Goal: Task Accomplishment & Management: Manage account settings

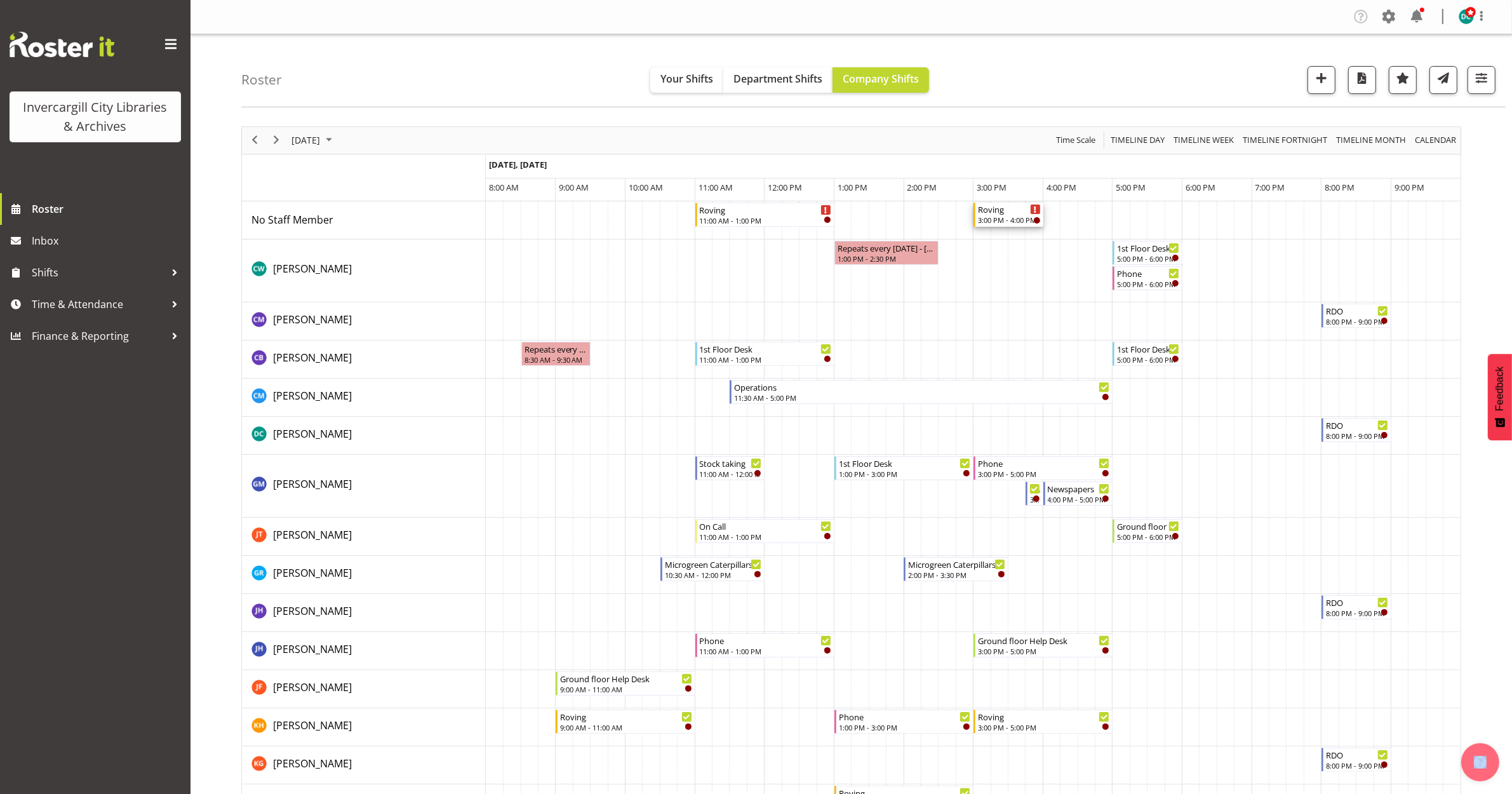
click at [1004, 213] on div "Roving" at bounding box center [1010, 209] width 63 height 13
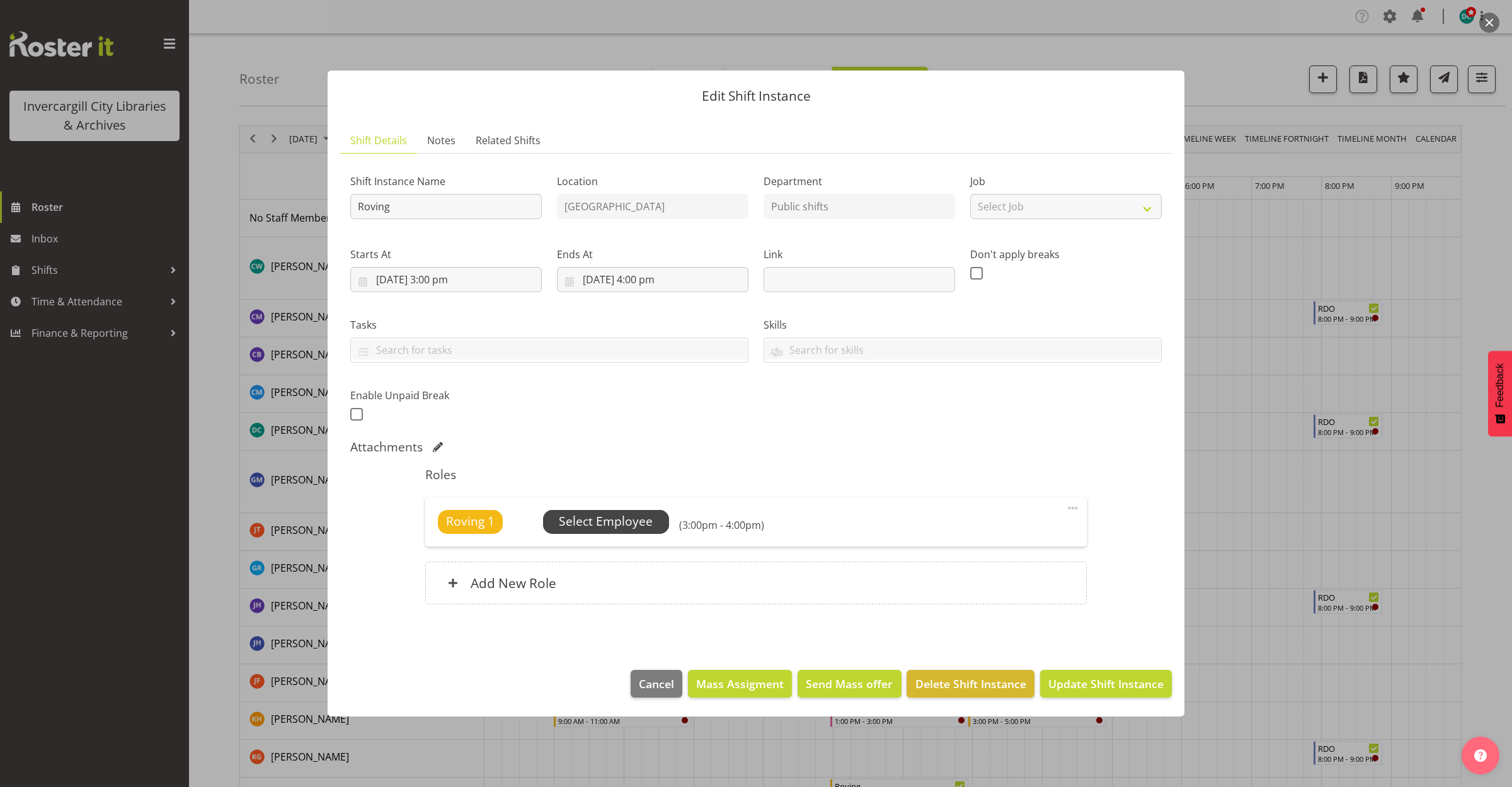
click at [581, 523] on span "Select Employee" at bounding box center [606, 522] width 94 height 18
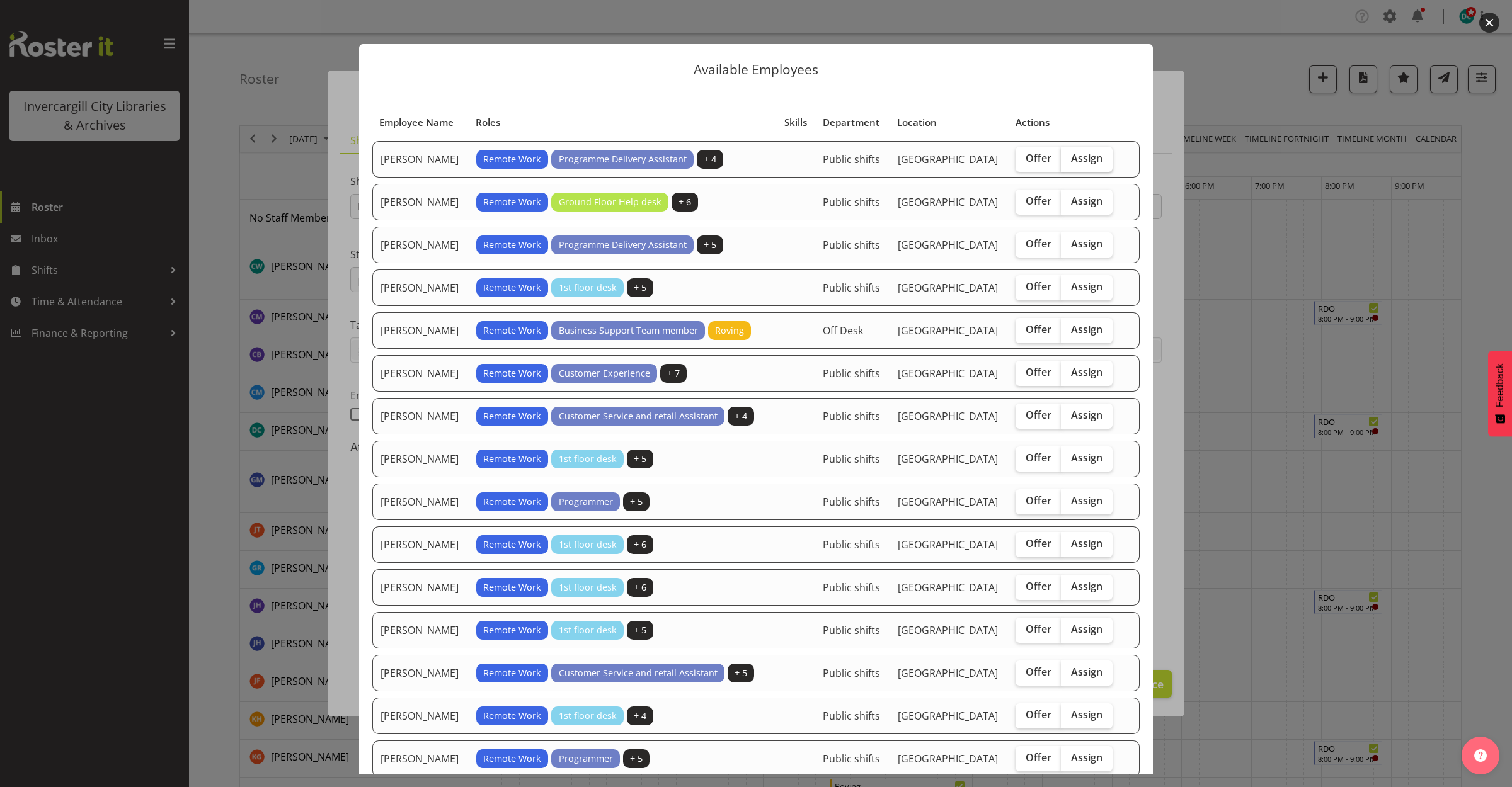
click at [1075, 164] on span "Assign" at bounding box center [1087, 158] width 31 height 13
click at [1069, 162] on input "Assign" at bounding box center [1065, 158] width 8 height 8
checkbox input "true"
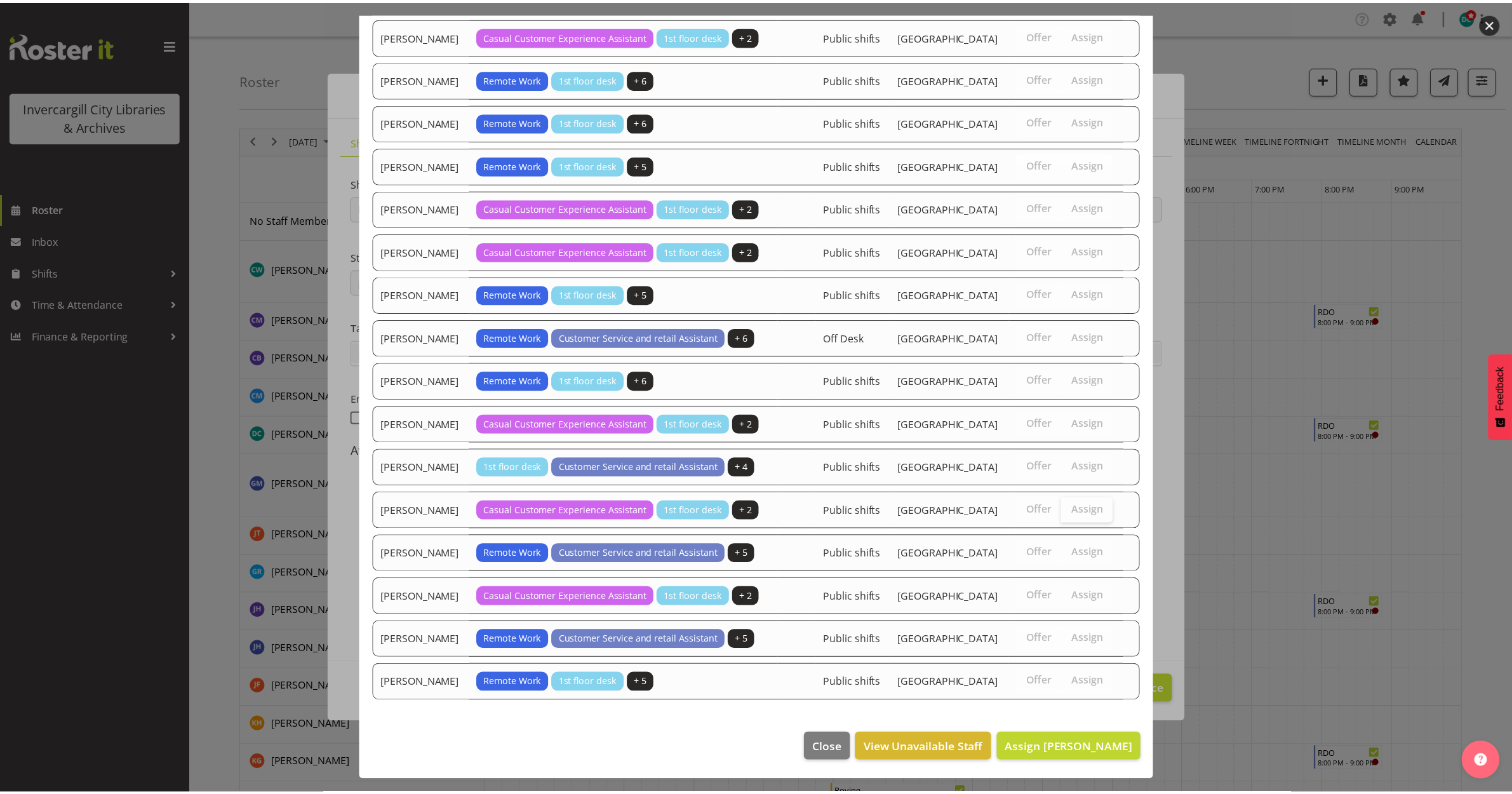
scroll to position [1086, 0]
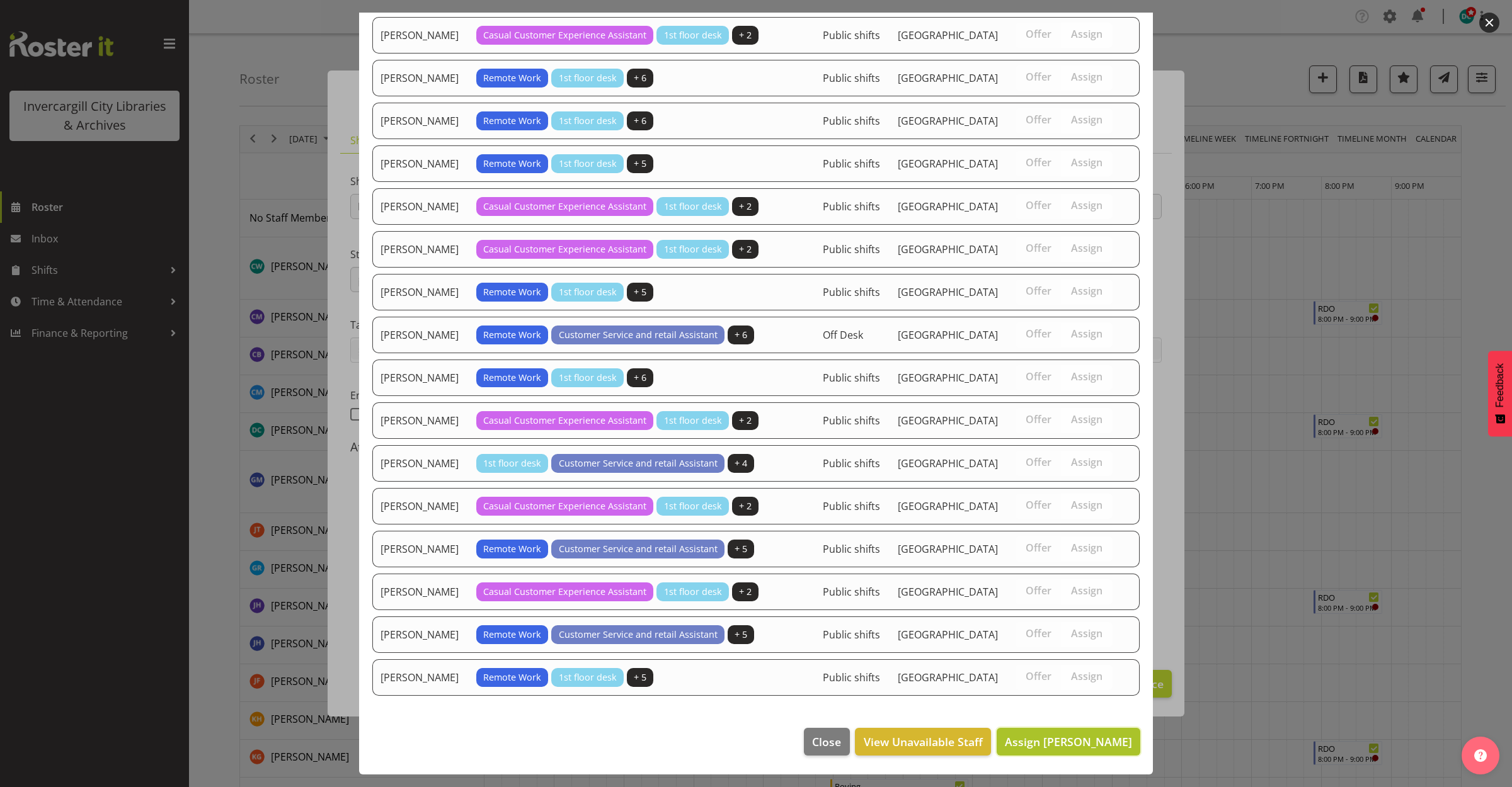
click at [1092, 692] on span "Assign Aurora Catu" at bounding box center [1069, 742] width 127 height 15
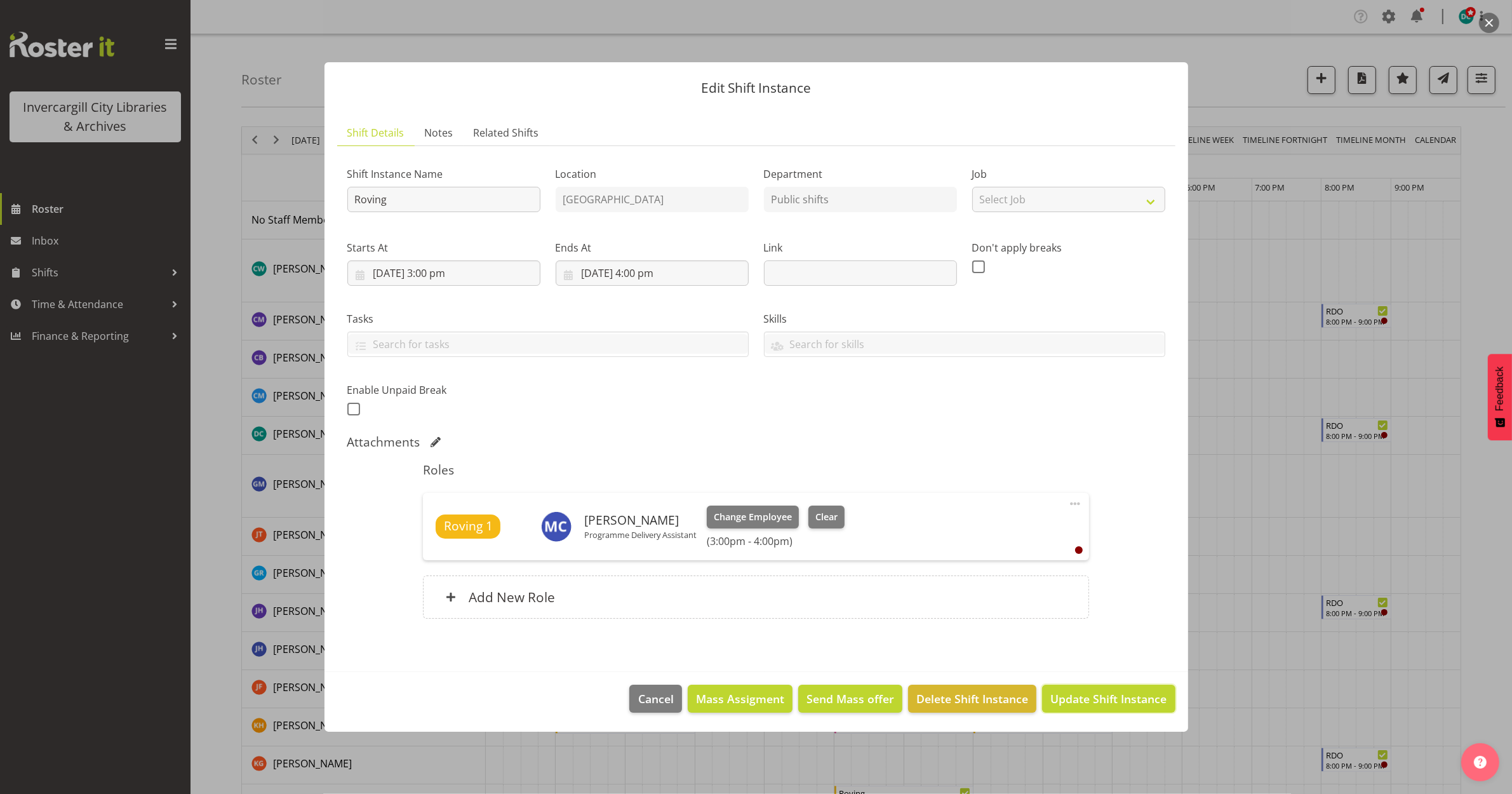
click at [1090, 694] on span "Update Shift Instance" at bounding box center [1108, 698] width 116 height 17
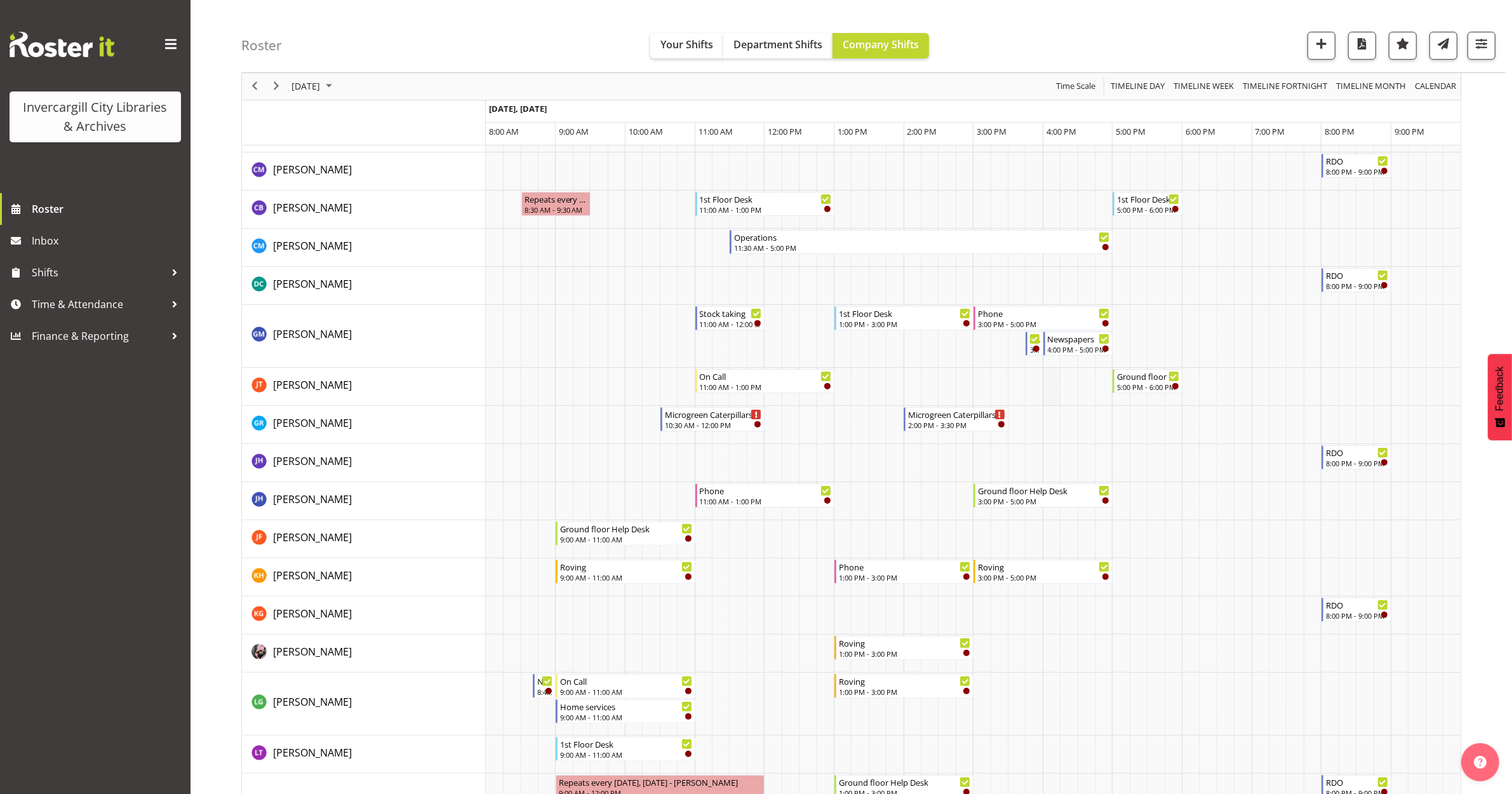
scroll to position [0, 0]
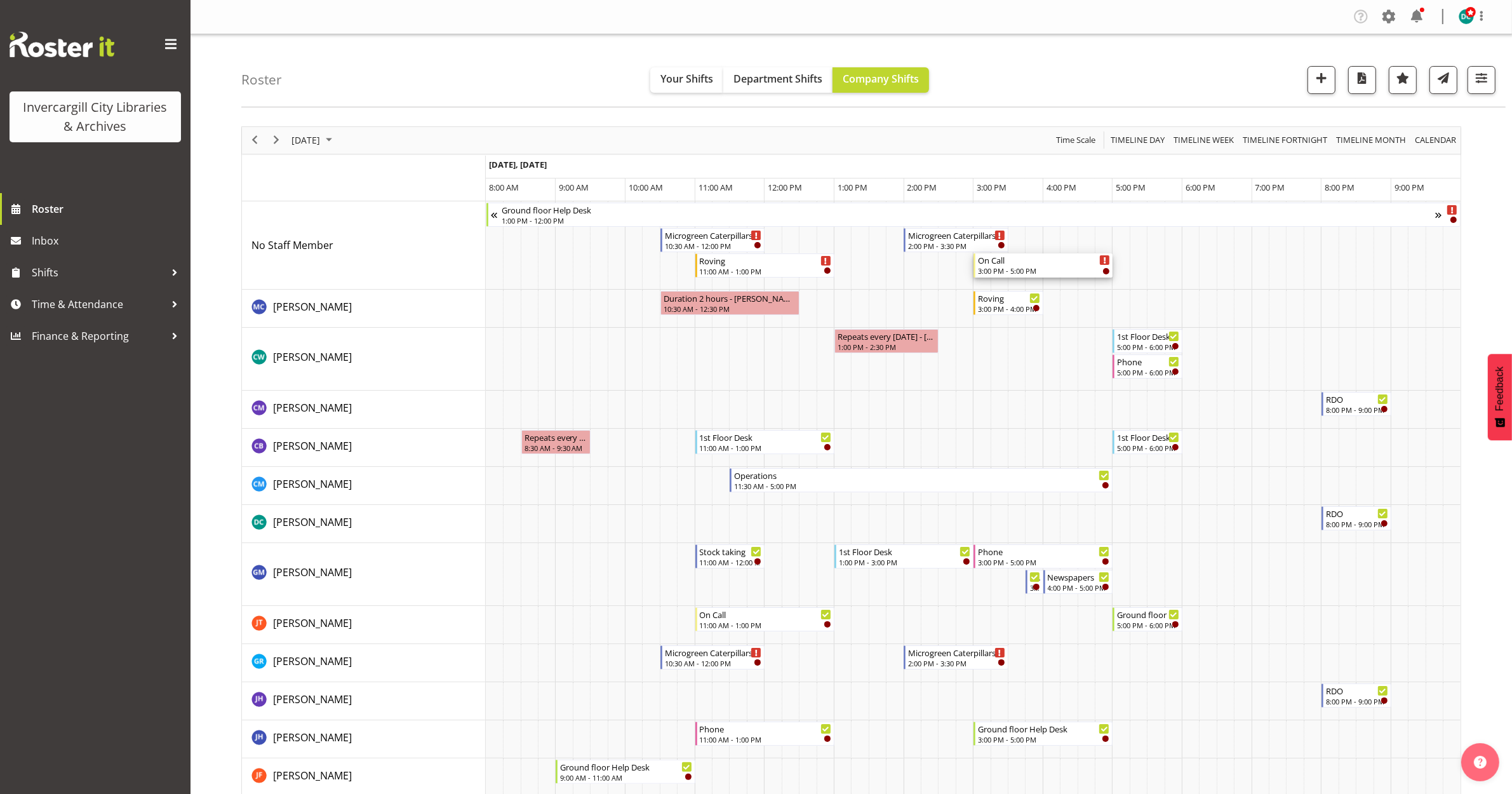
click at [1015, 264] on div "On Call" at bounding box center [1044, 260] width 132 height 13
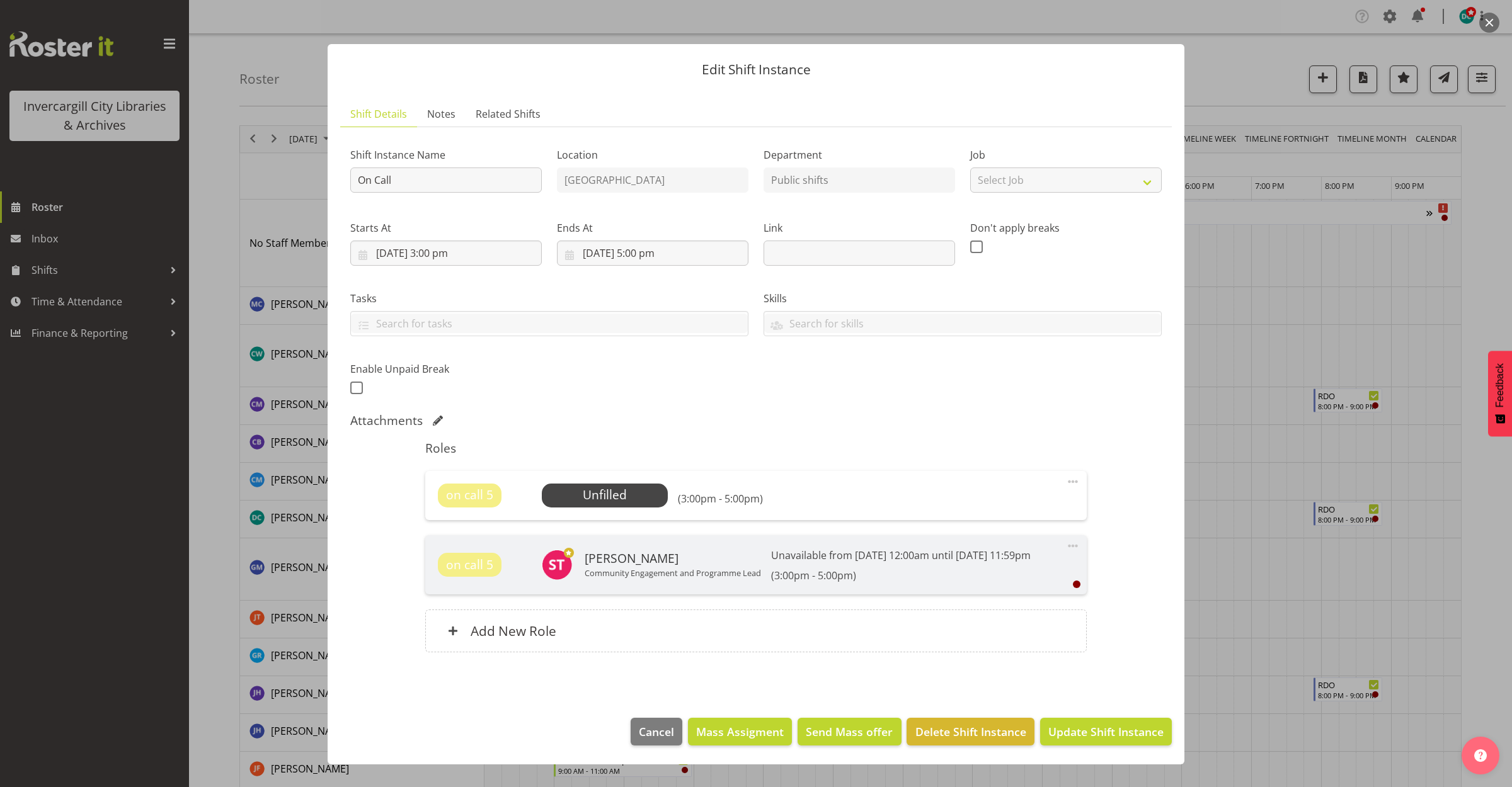
click at [1197, 67] on div at bounding box center [756, 393] width 1512 height 787
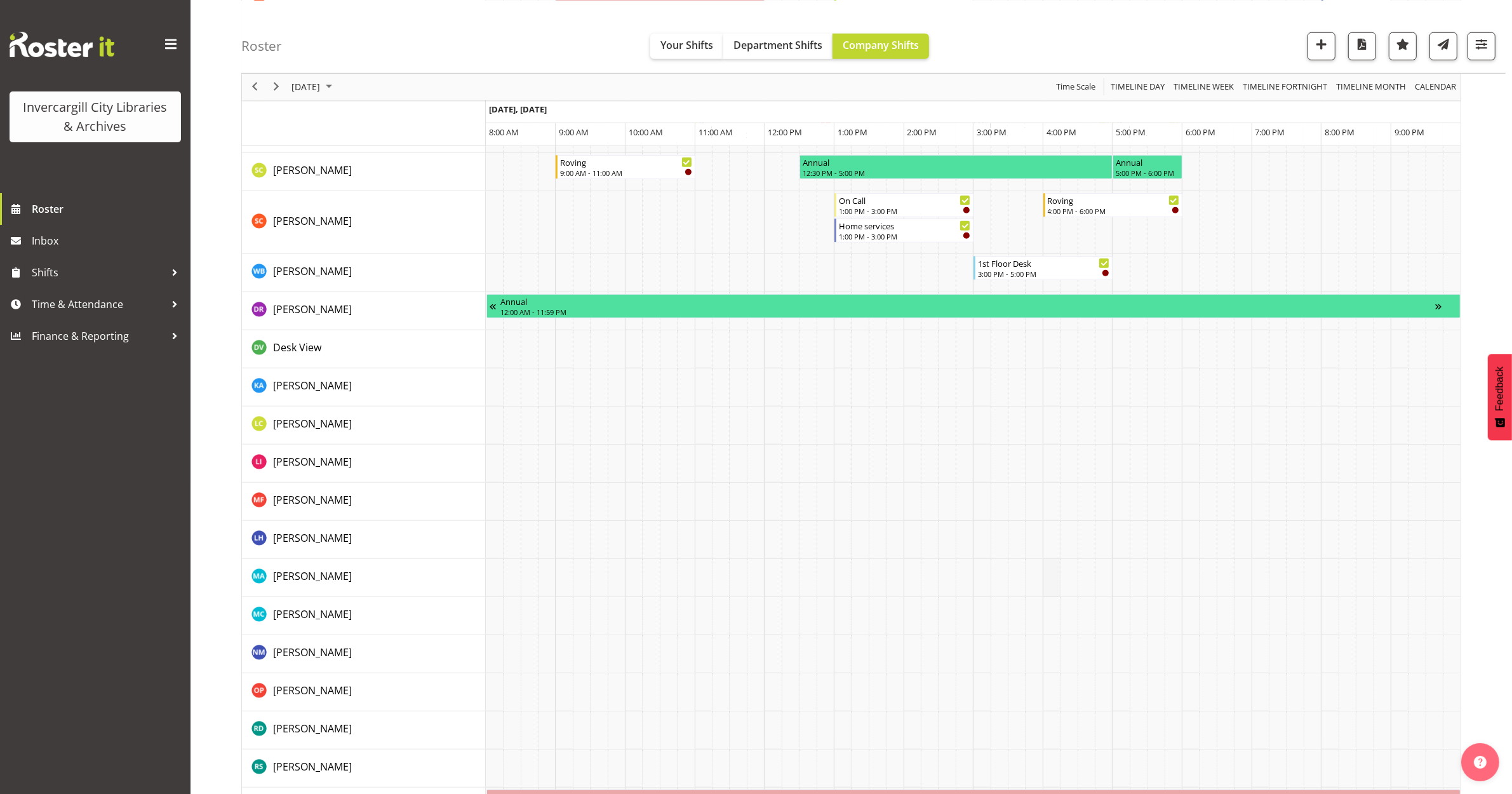
scroll to position [1116, 0]
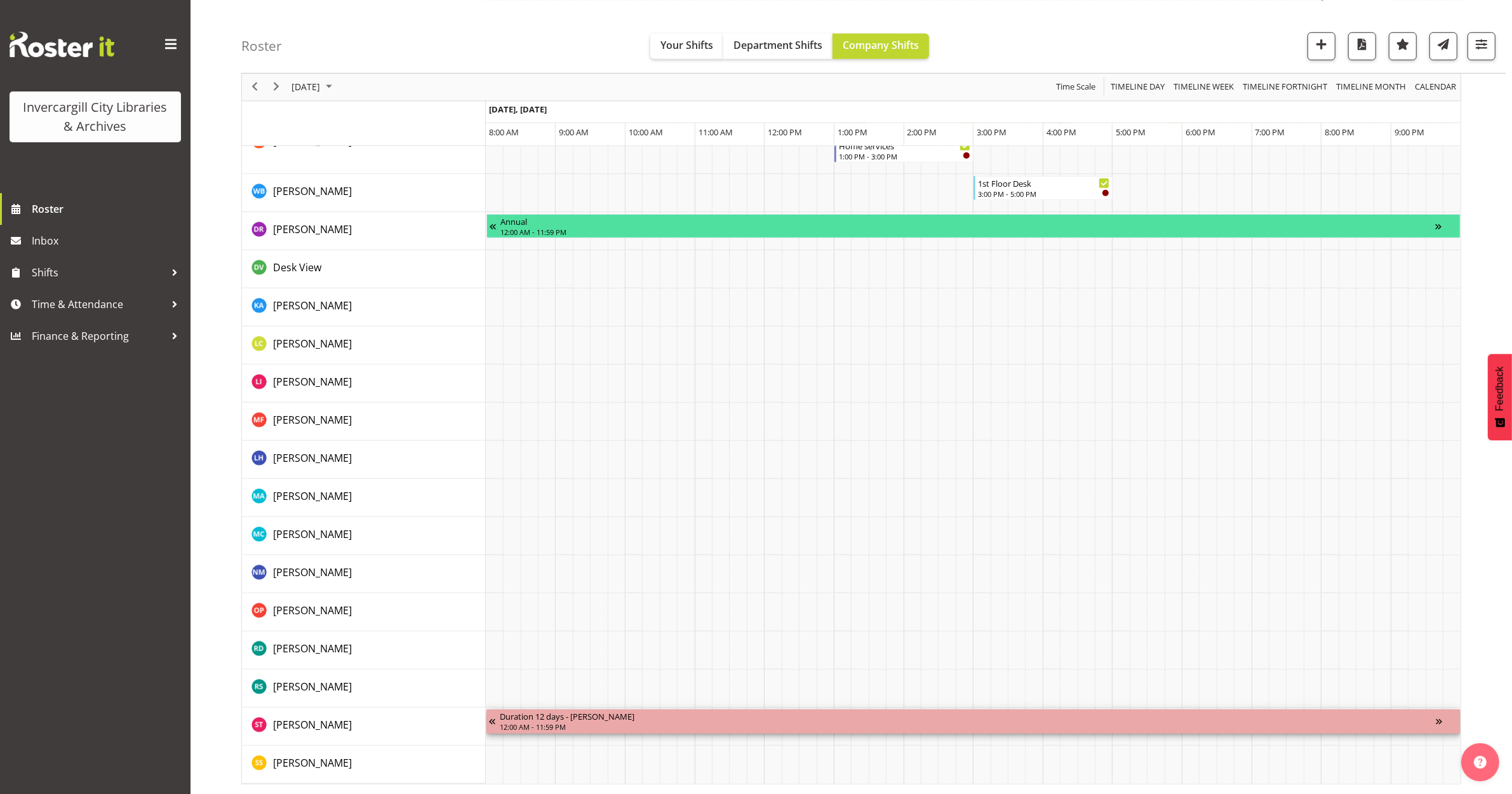
click at [897, 698] on div "12:00 AM - 11:59 PM" at bounding box center [968, 727] width 936 height 10
click at [899, 698] on div "12:00 AM - 11:59 PM" at bounding box center [968, 727] width 936 height 10
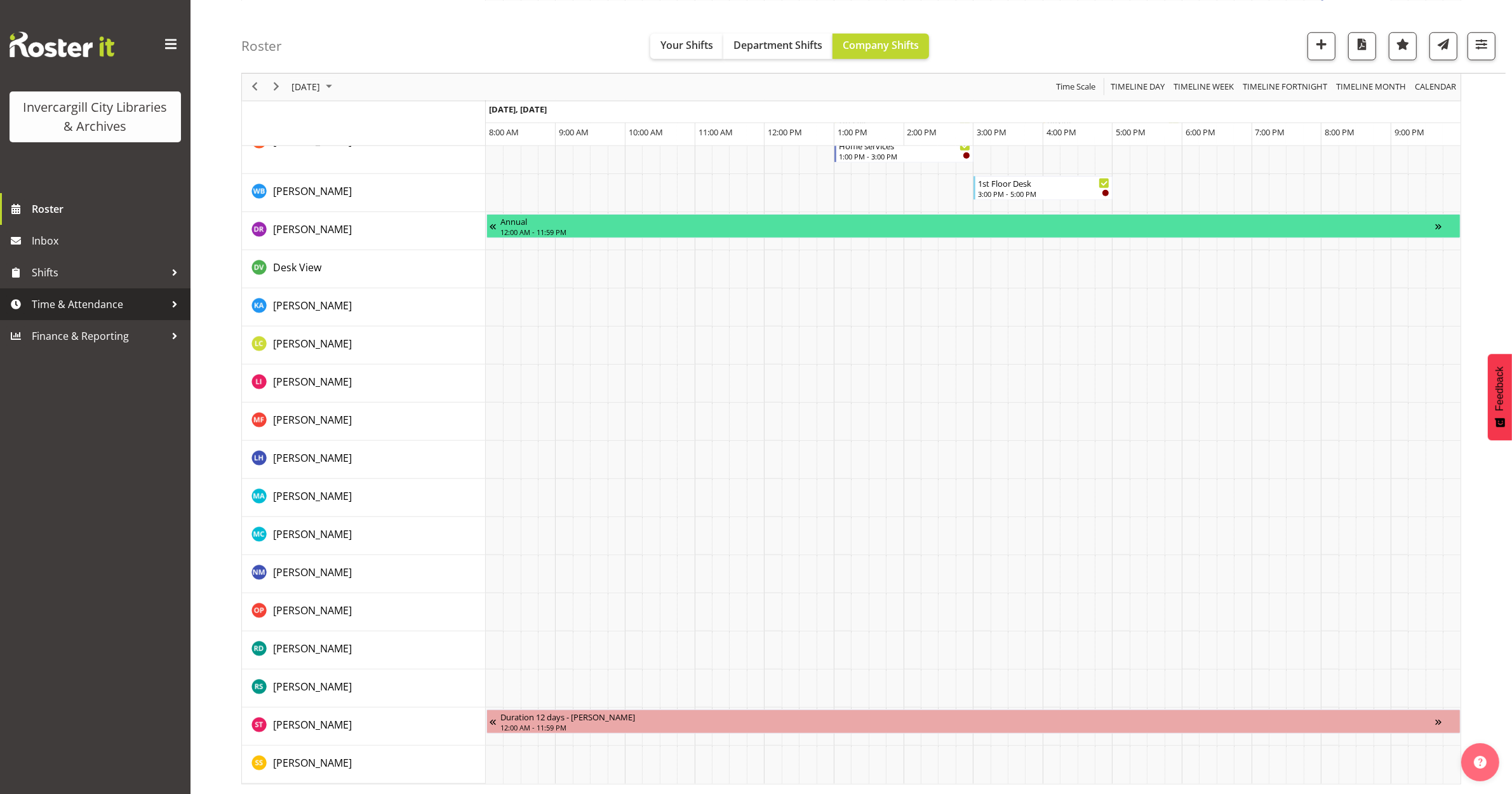
click at [34, 310] on span "Time & Attendance" at bounding box center [98, 304] width 133 height 19
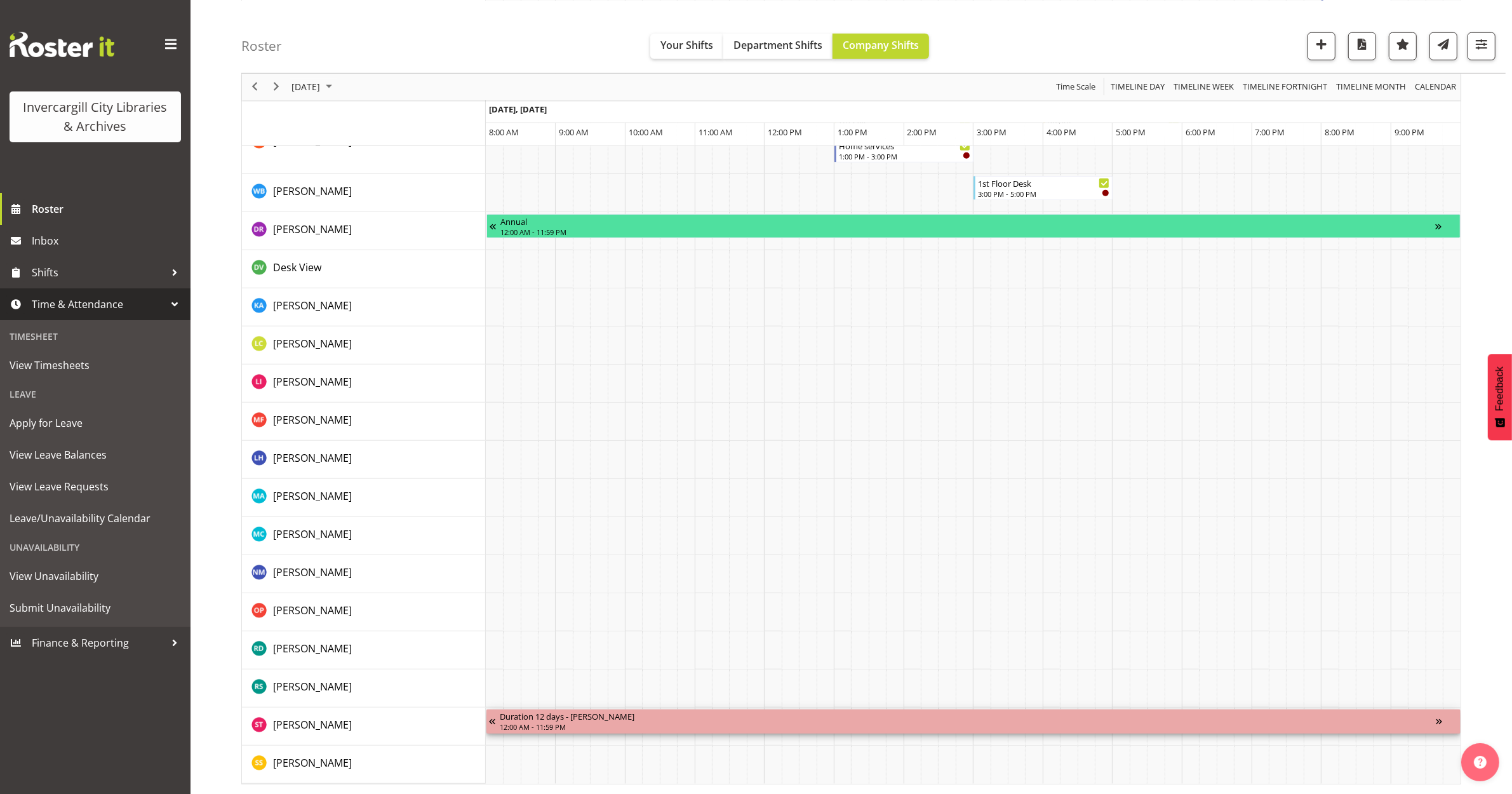
click at [582, 698] on div "12:00 AM - 11:59 PM" at bounding box center [968, 727] width 936 height 10
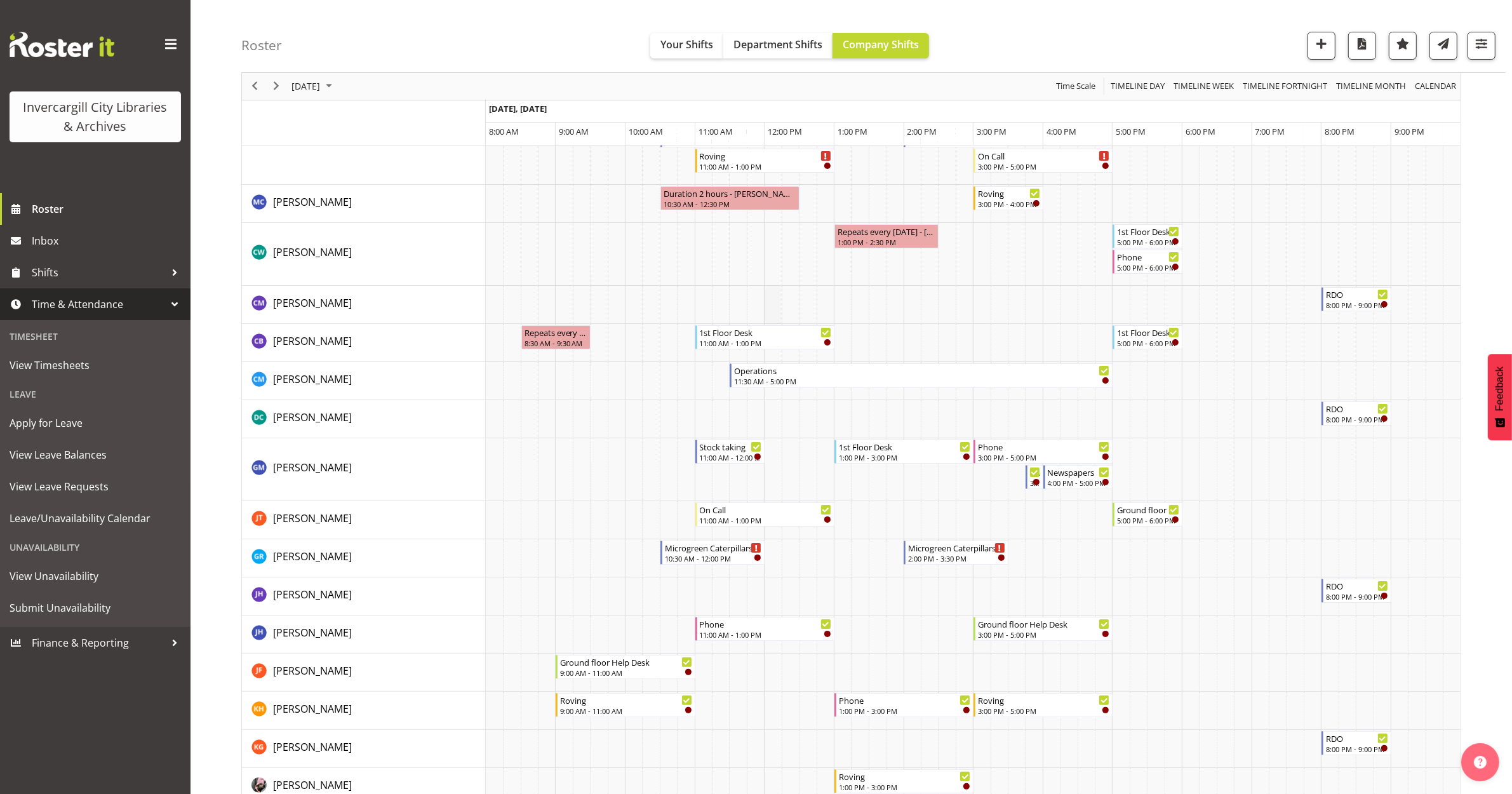
scroll to position [0, 0]
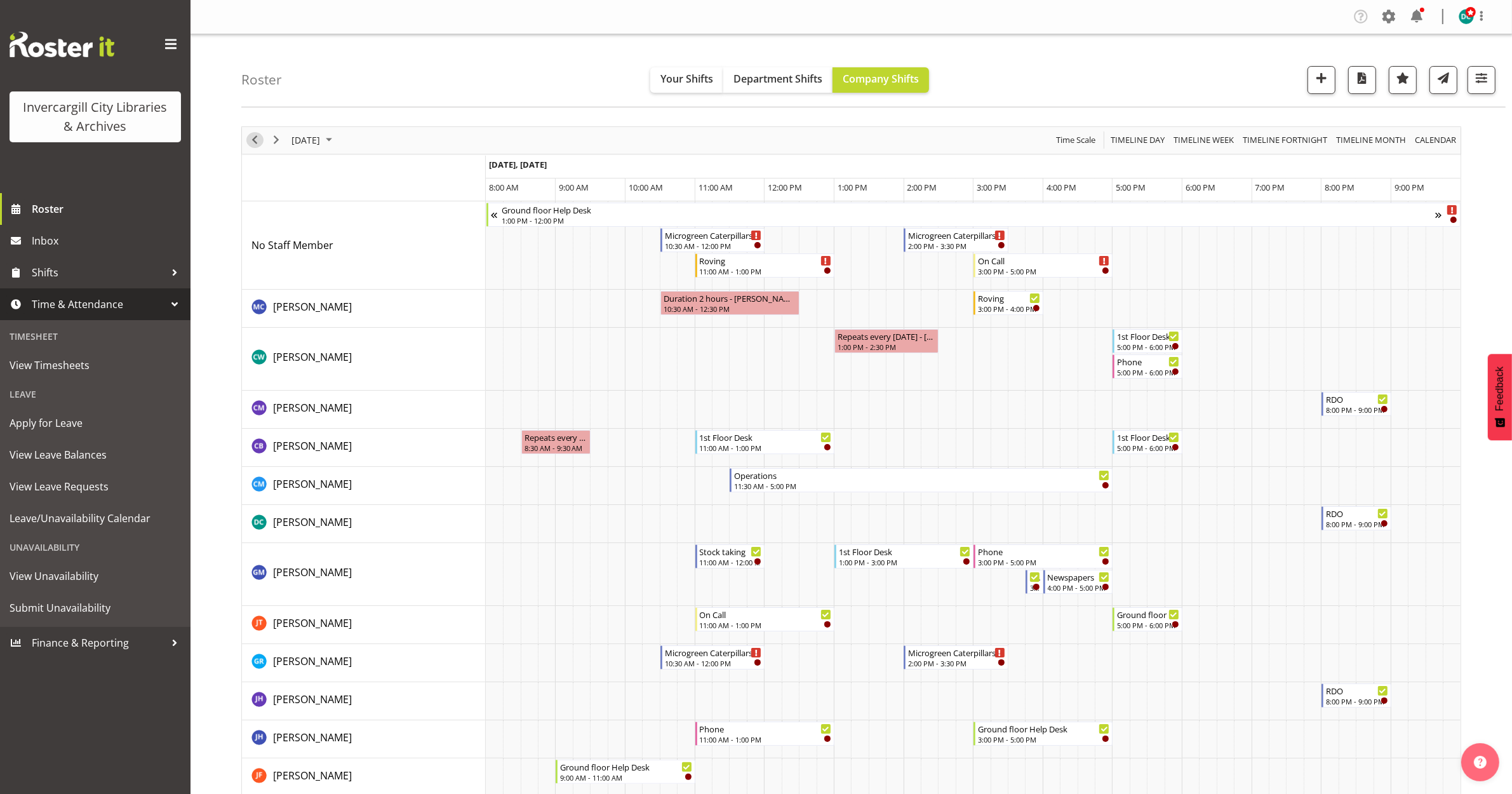
click at [261, 147] on div "previous period" at bounding box center [254, 141] width 21 height 27
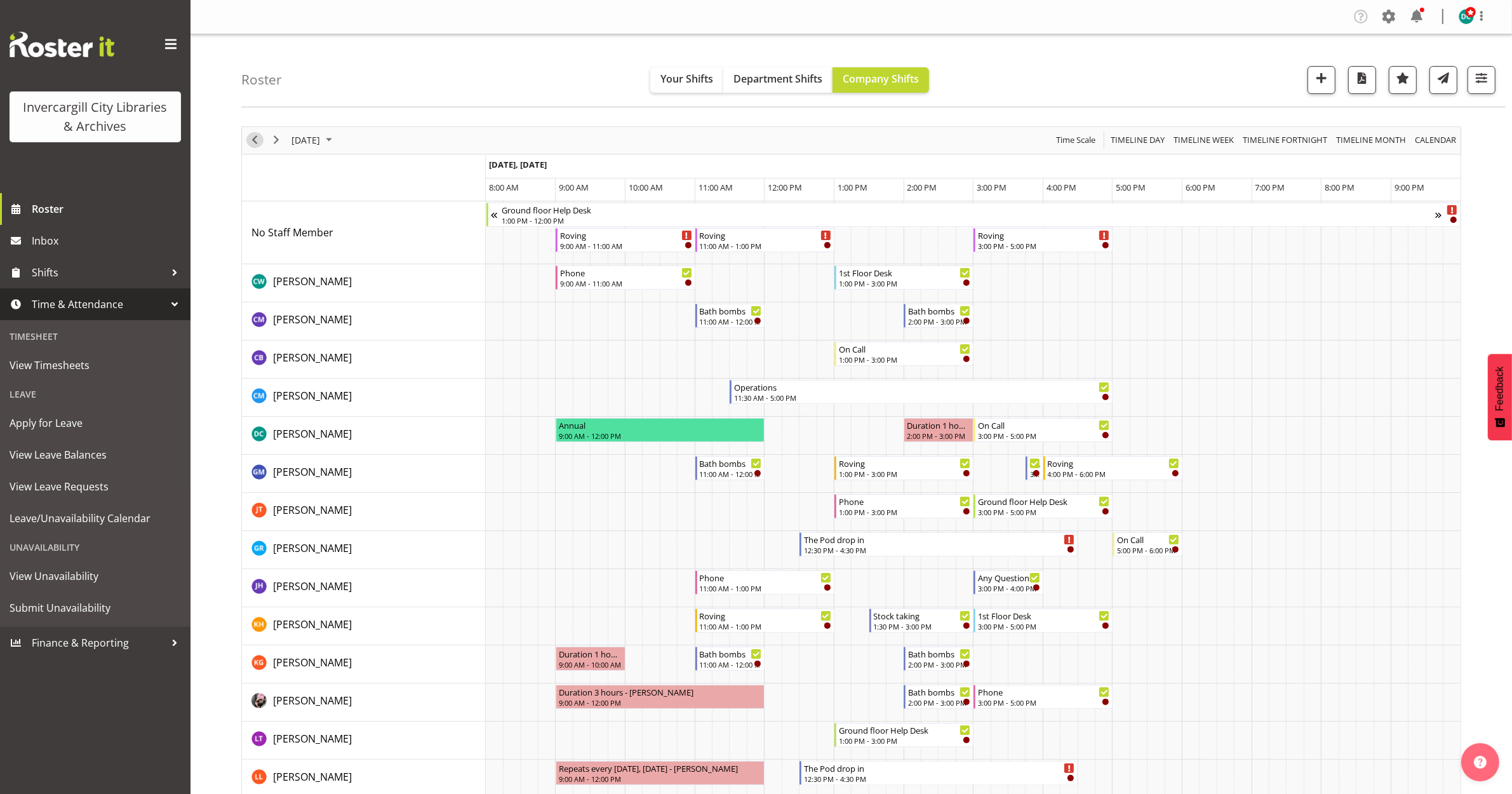
click at [248, 144] on span "Previous" at bounding box center [254, 140] width 15 height 16
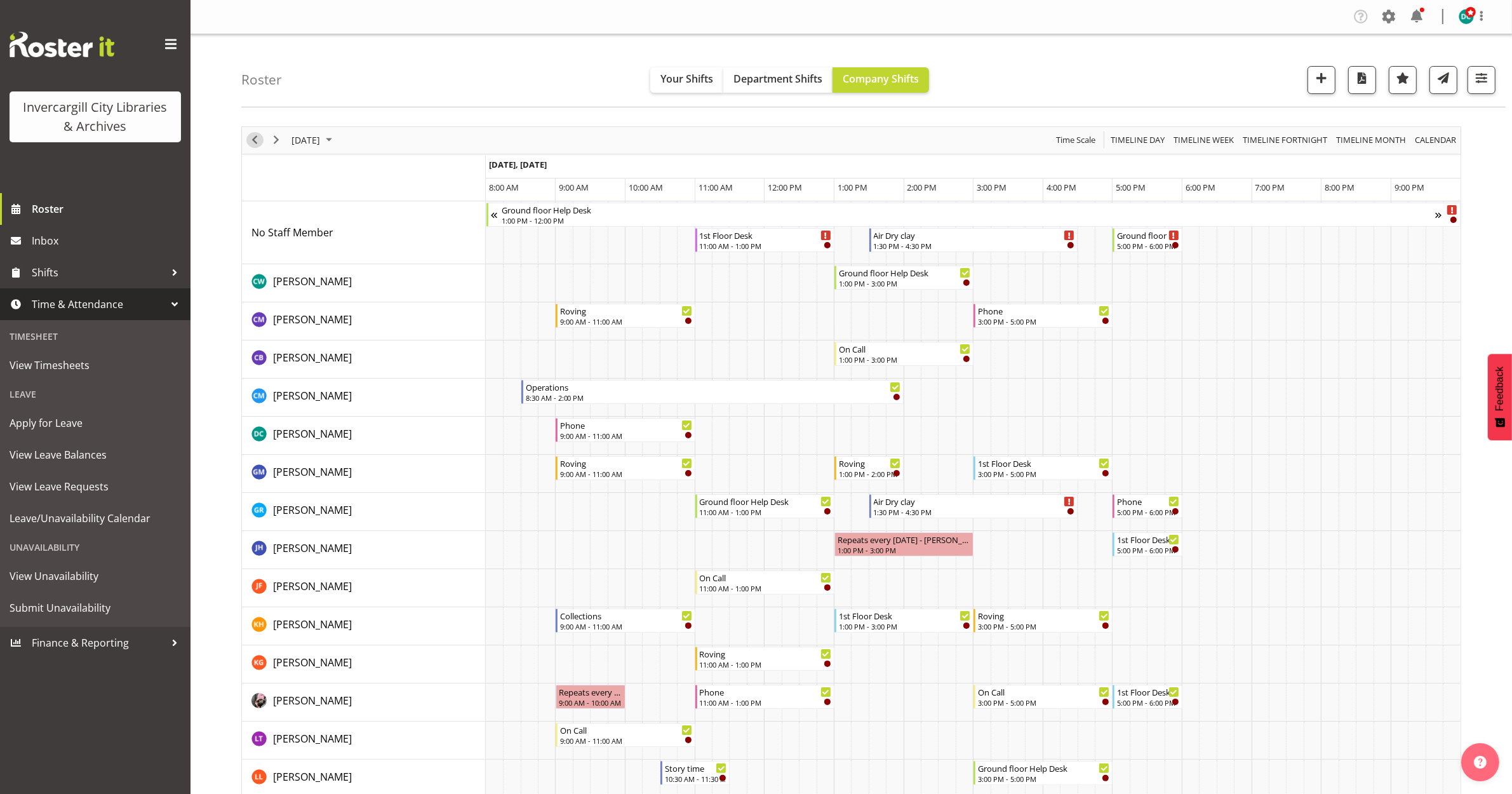
click at [251, 138] on span "Previous" at bounding box center [254, 140] width 15 height 16
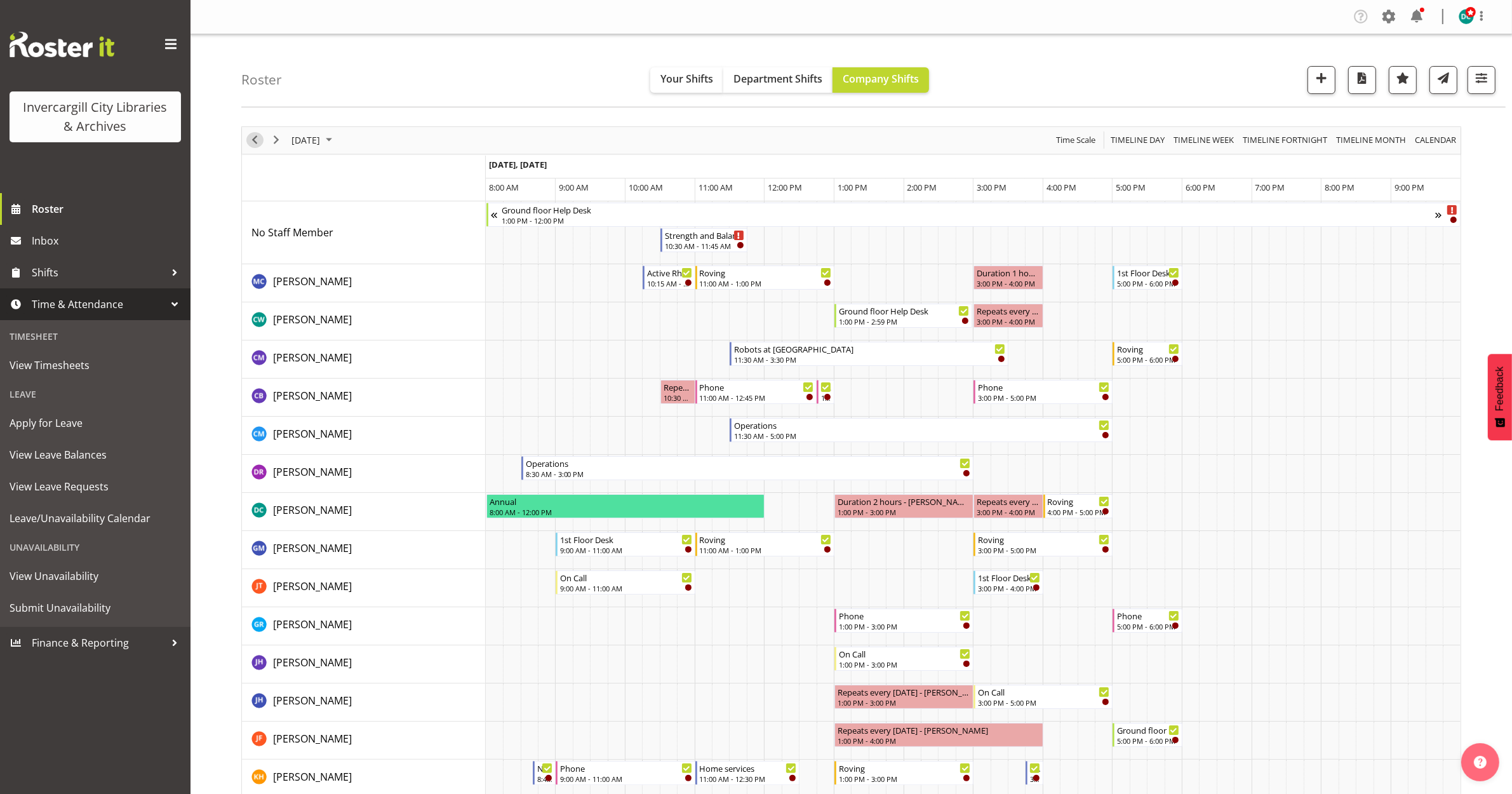
click at [251, 138] on span "Previous" at bounding box center [254, 140] width 15 height 16
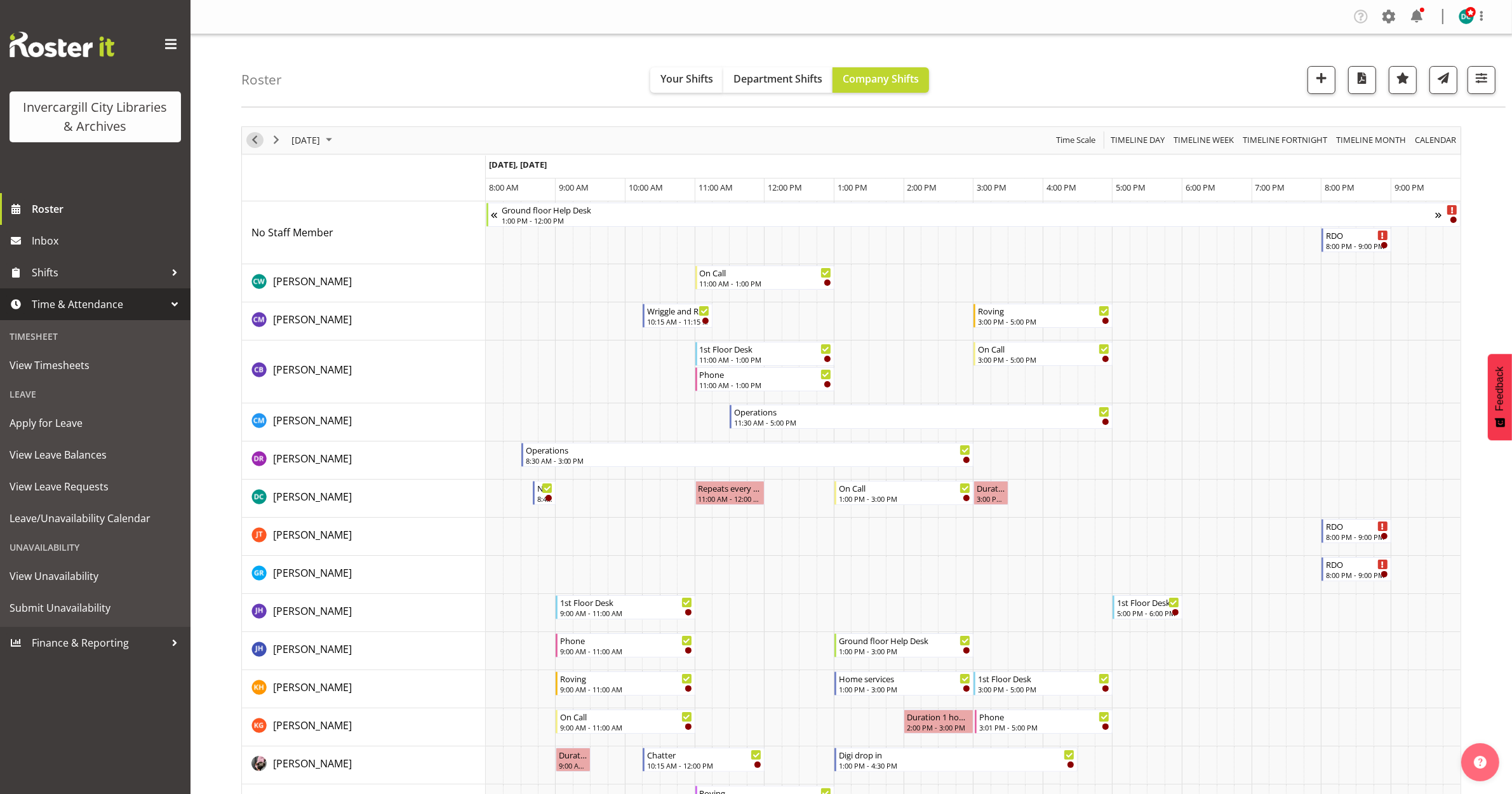
click at [254, 144] on span "Previous" at bounding box center [254, 140] width 15 height 16
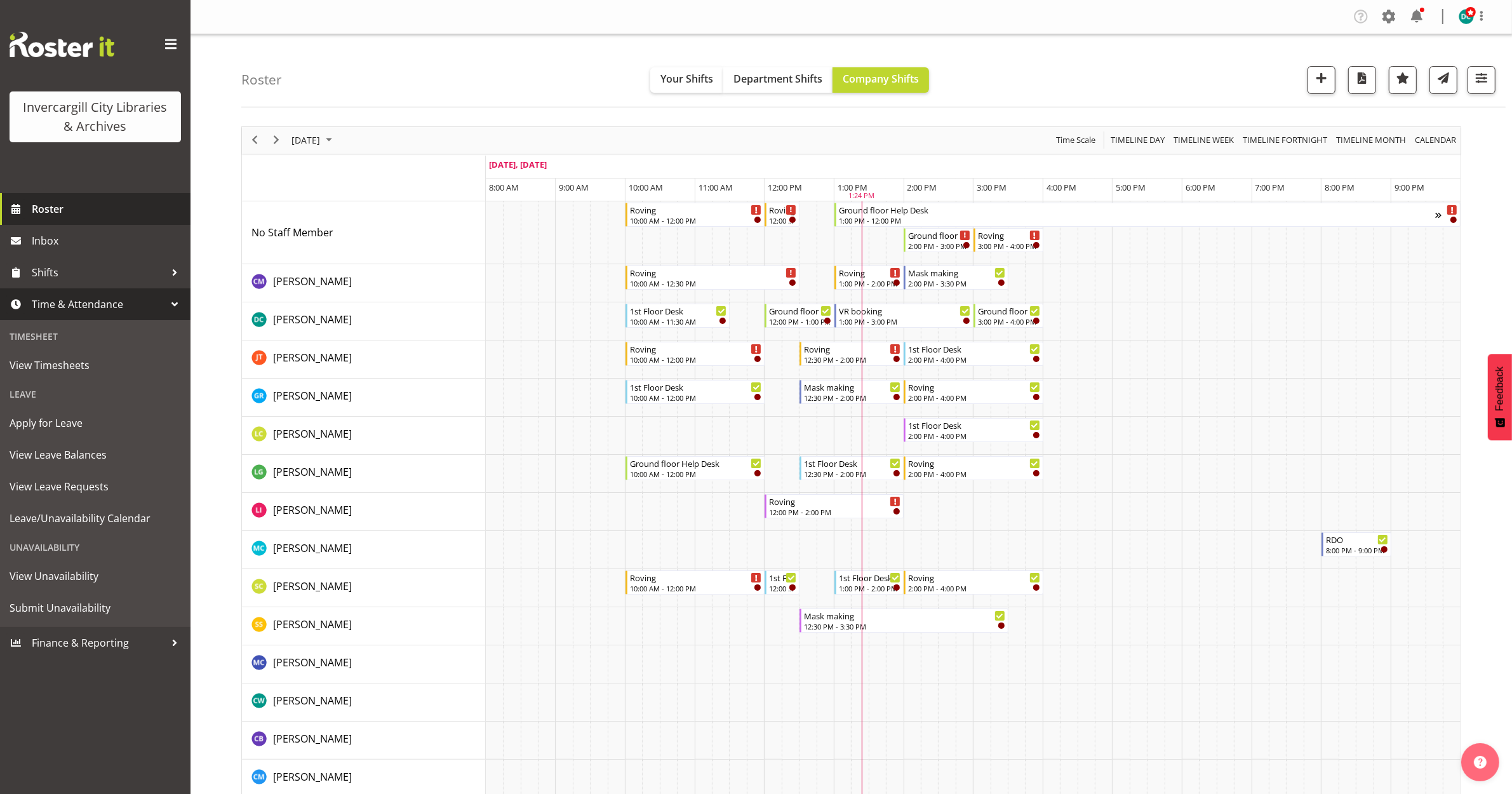
click at [46, 211] on span "Roster" at bounding box center [107, 209] width 152 height 19
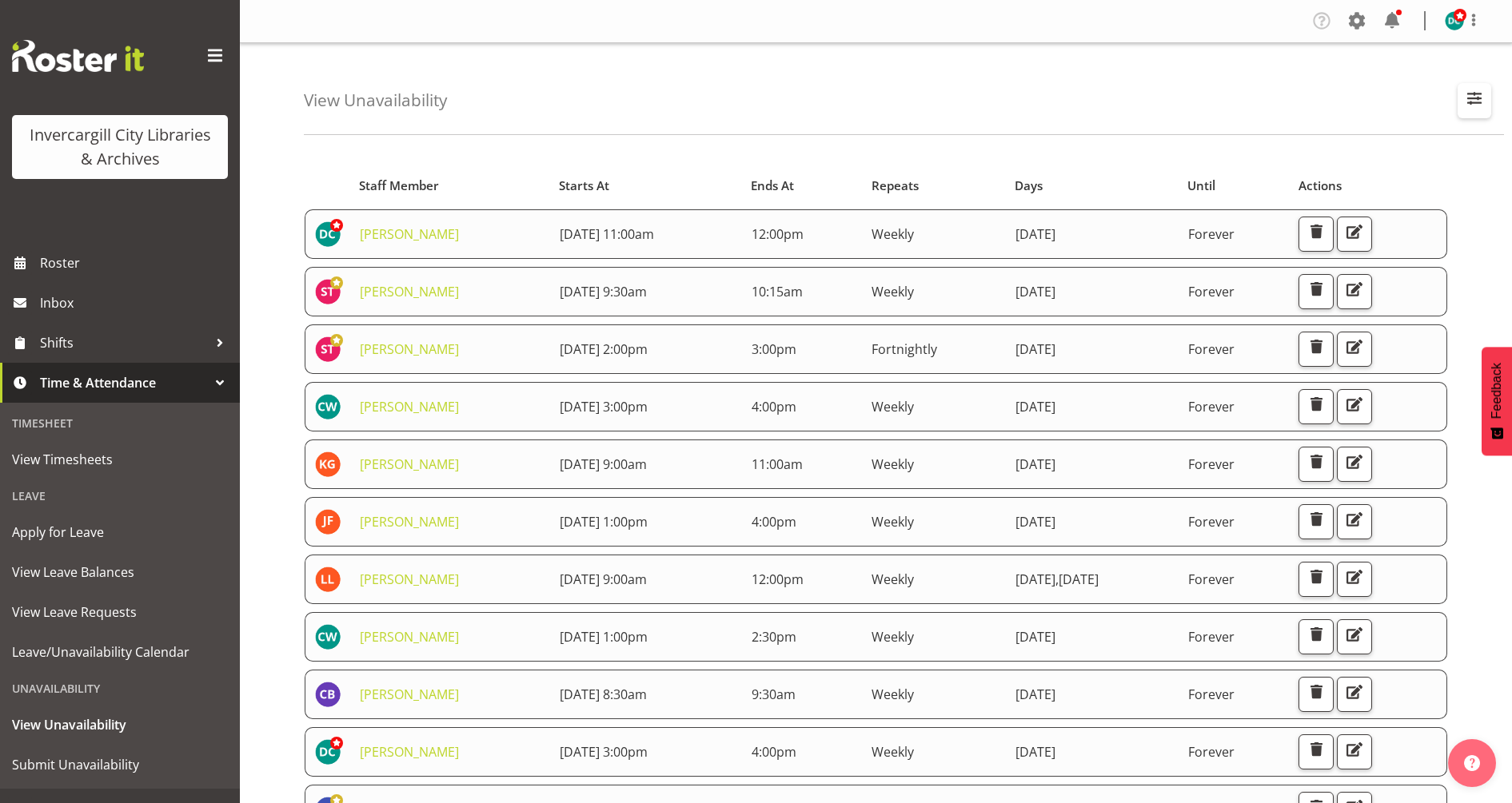
click at [1484, 93] on span "button" at bounding box center [1474, 97] width 21 height 21
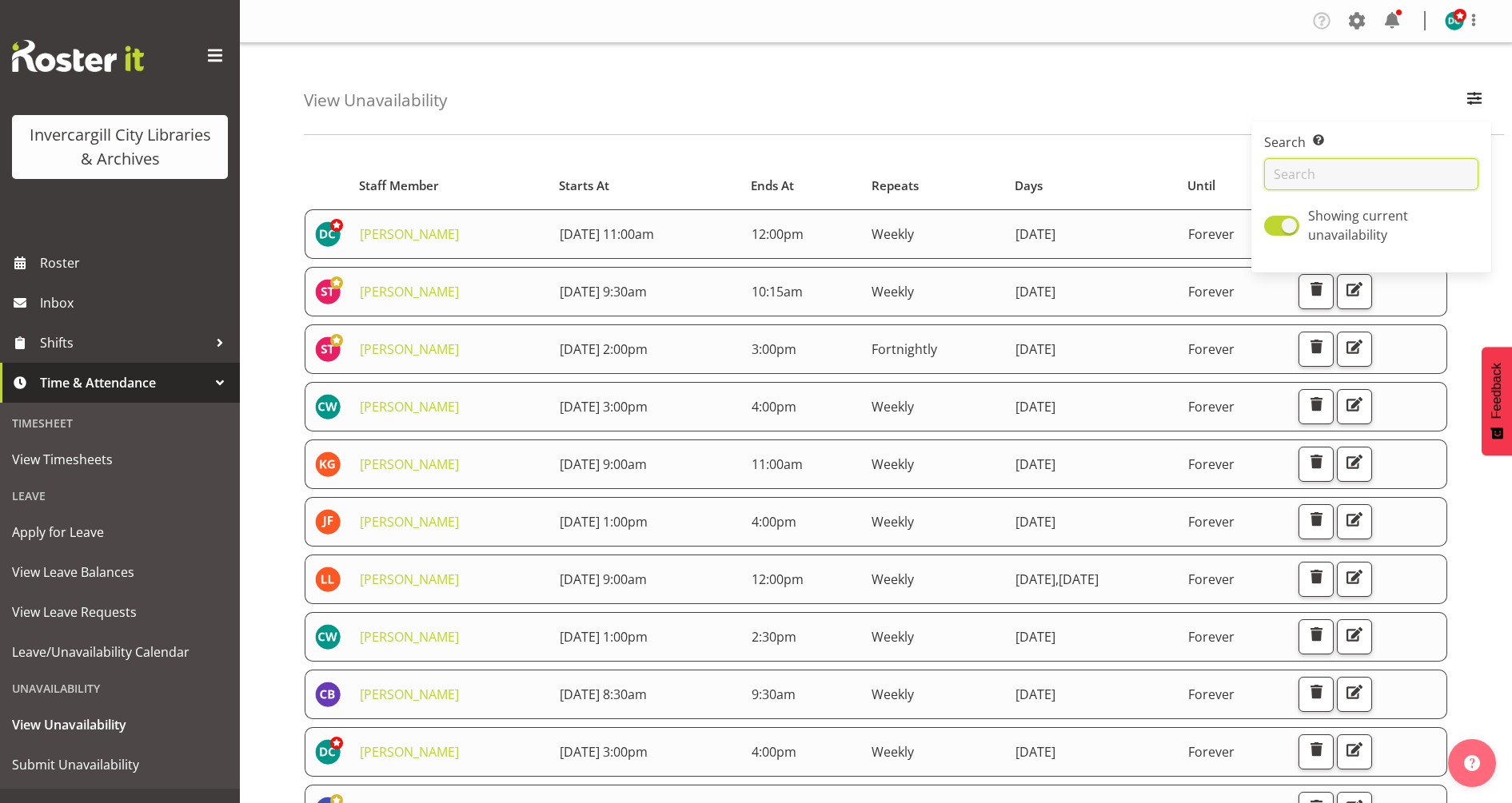
click at [1358, 180] on input "text" at bounding box center [1371, 174] width 215 height 32
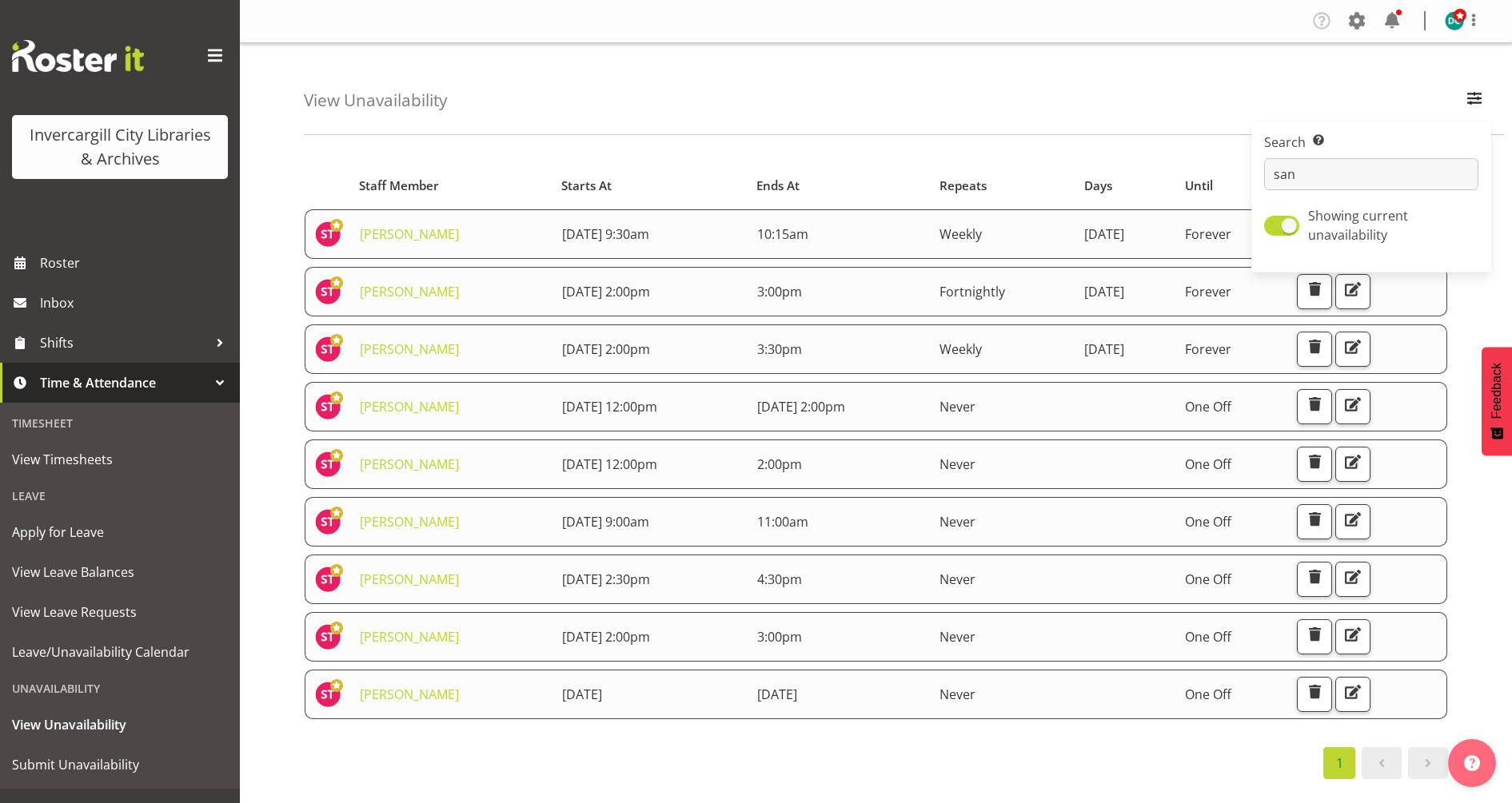
click at [843, 67] on div "View Unavailability Search Search for a particular employee san Showing current…" at bounding box center [904, 88] width 1200 height 91
click at [1476, 96] on span "button" at bounding box center [1474, 97] width 21 height 21
click at [1318, 172] on input "san" at bounding box center [1371, 174] width 215 height 32
type input "s"
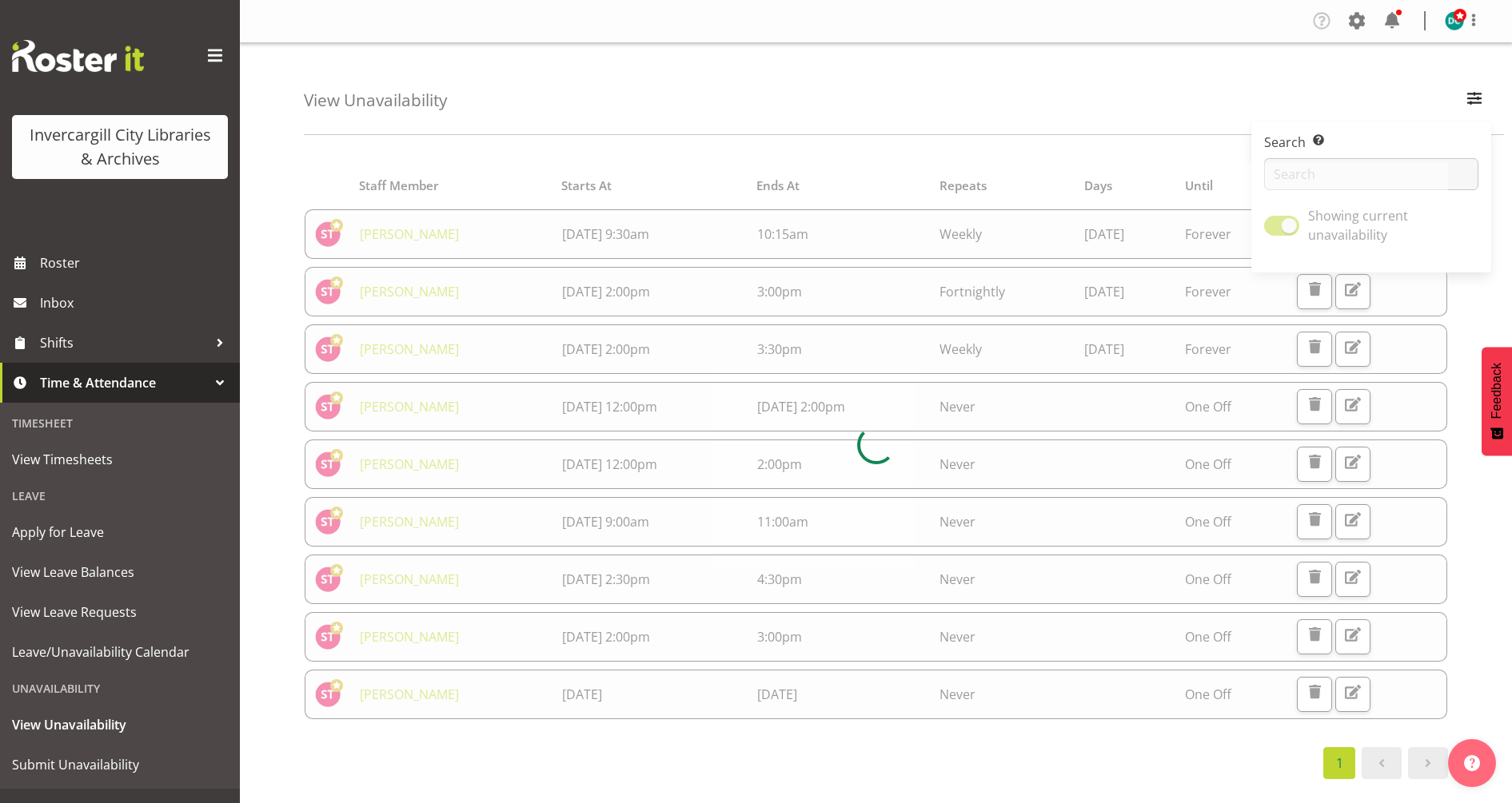
click at [1147, 113] on div "View Unavailability Search Search for a particular employee Showing current una…" at bounding box center [904, 88] width 1200 height 91
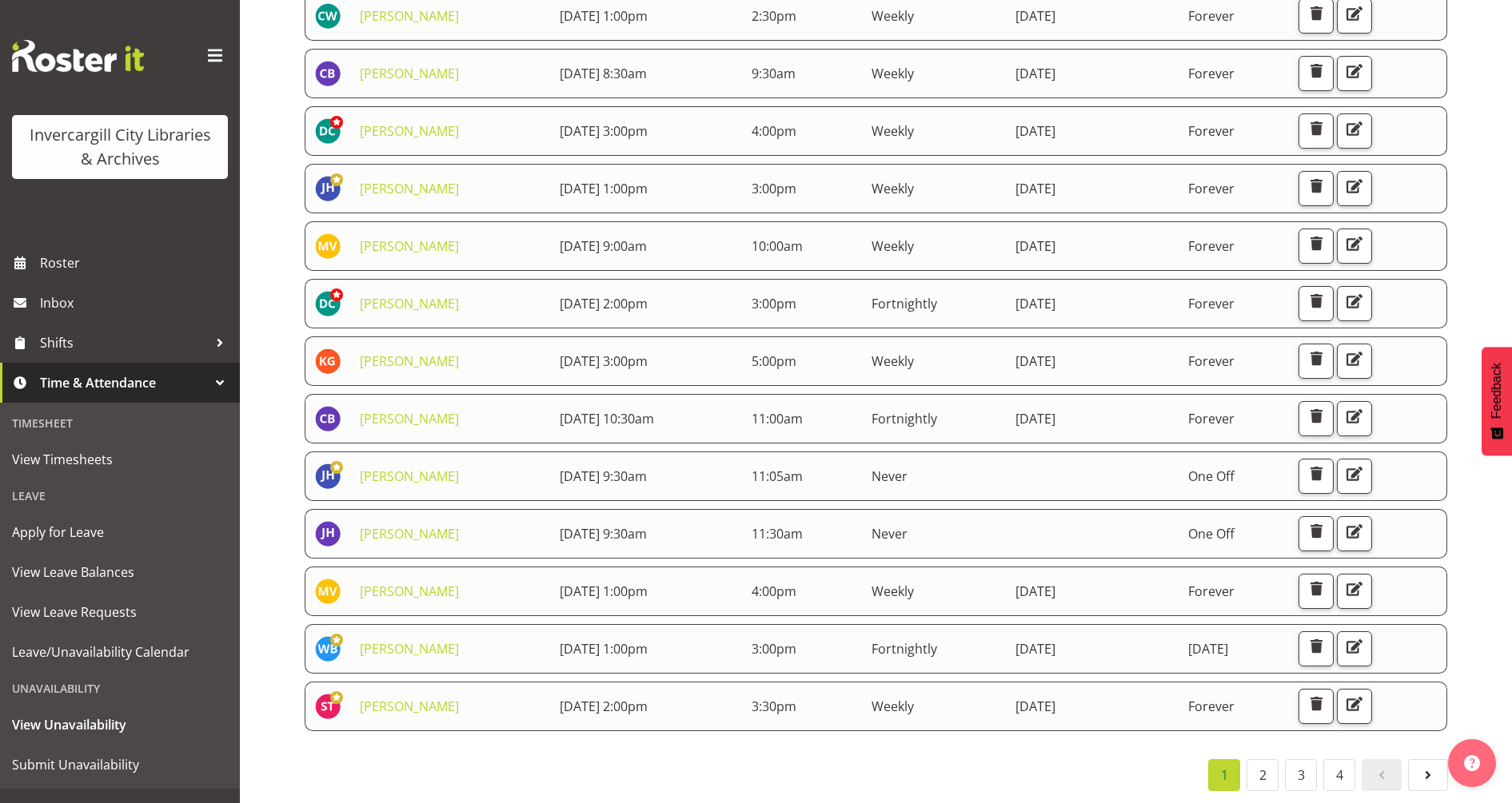
scroll to position [636, 0]
click at [70, 660] on span "Leave/Unavailability Calendar" at bounding box center [119, 652] width 216 height 24
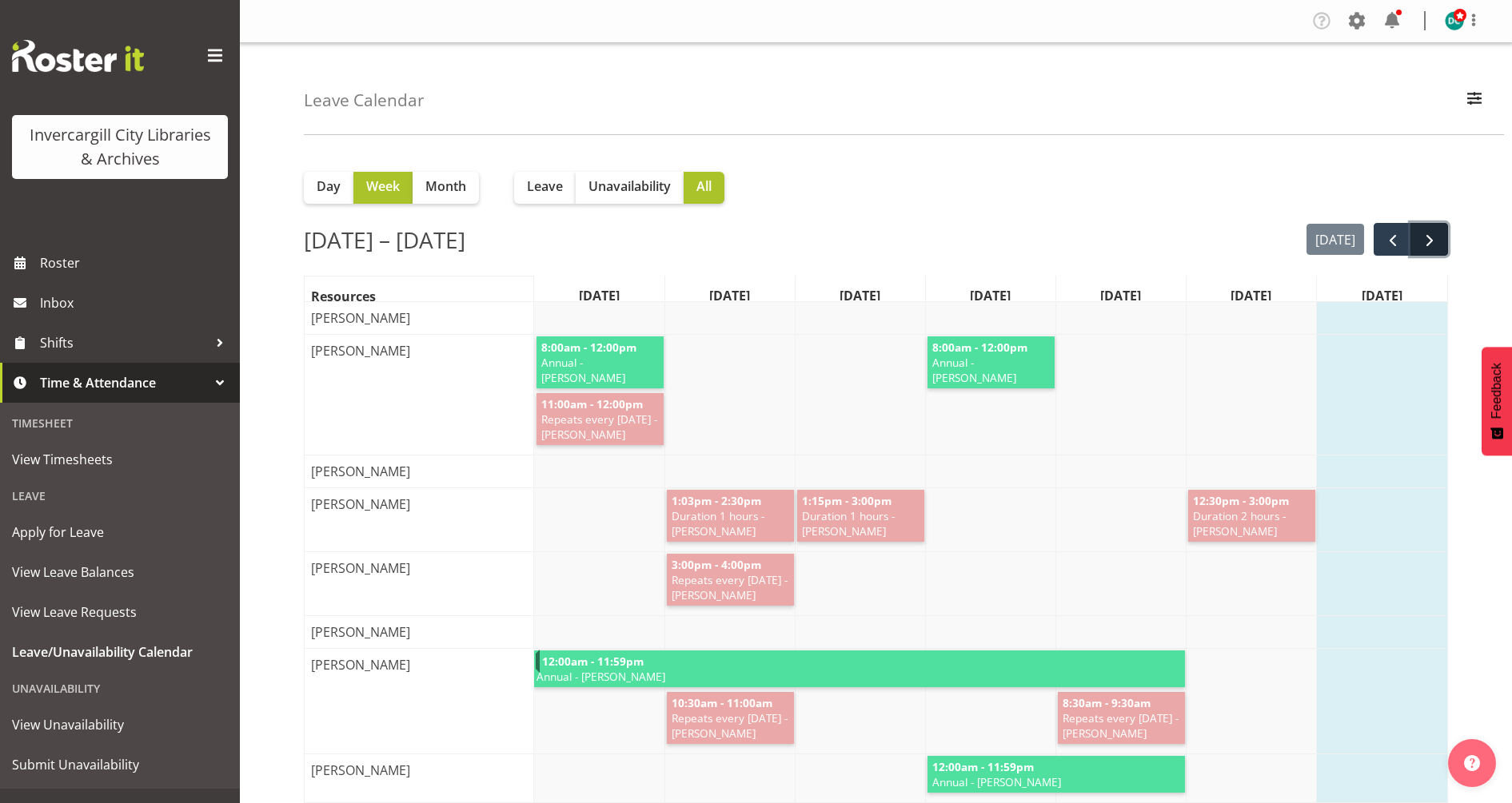
click at [1433, 238] on span "next" at bounding box center [1428, 240] width 19 height 19
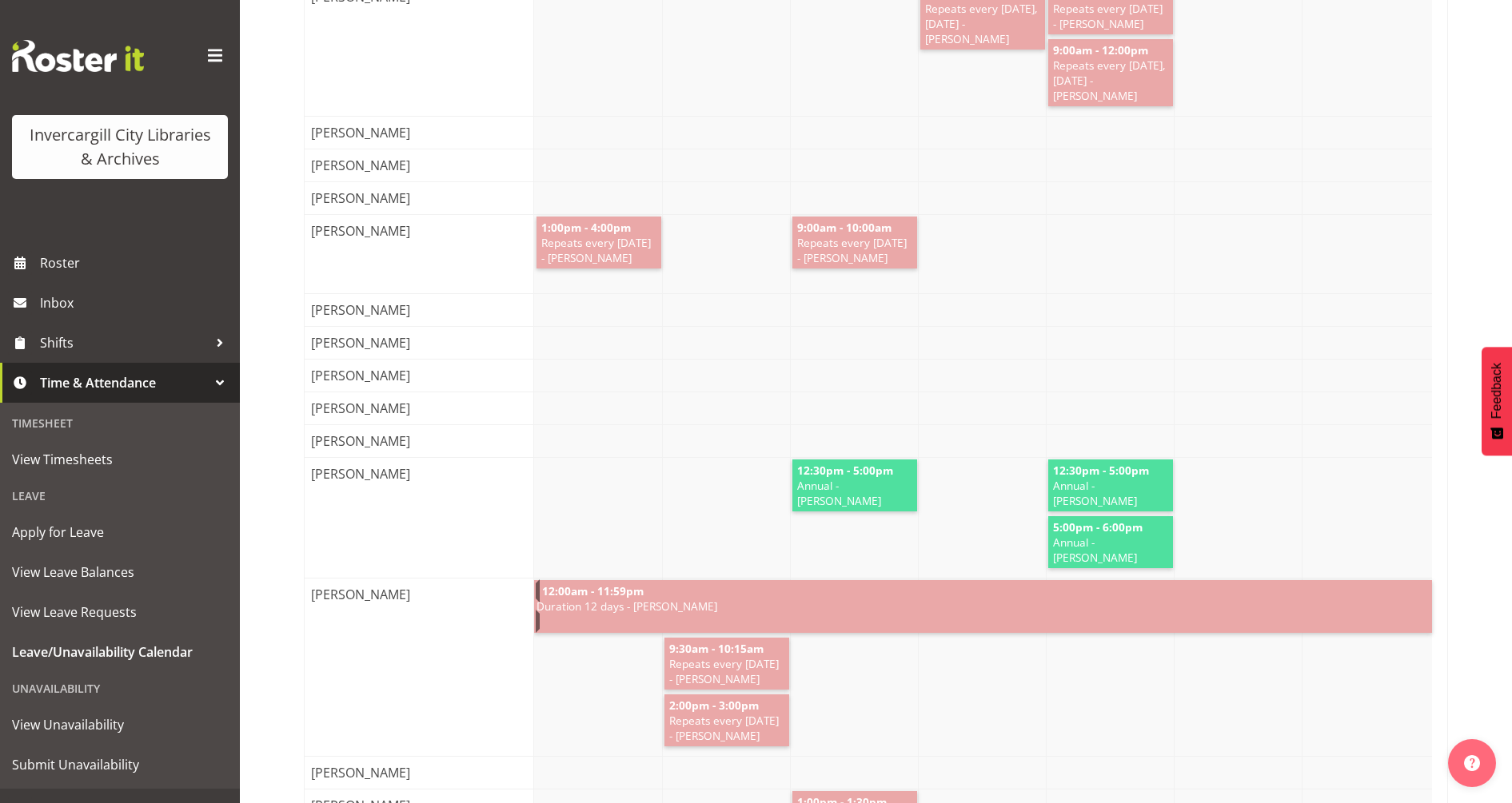
scroll to position [1698, 0]
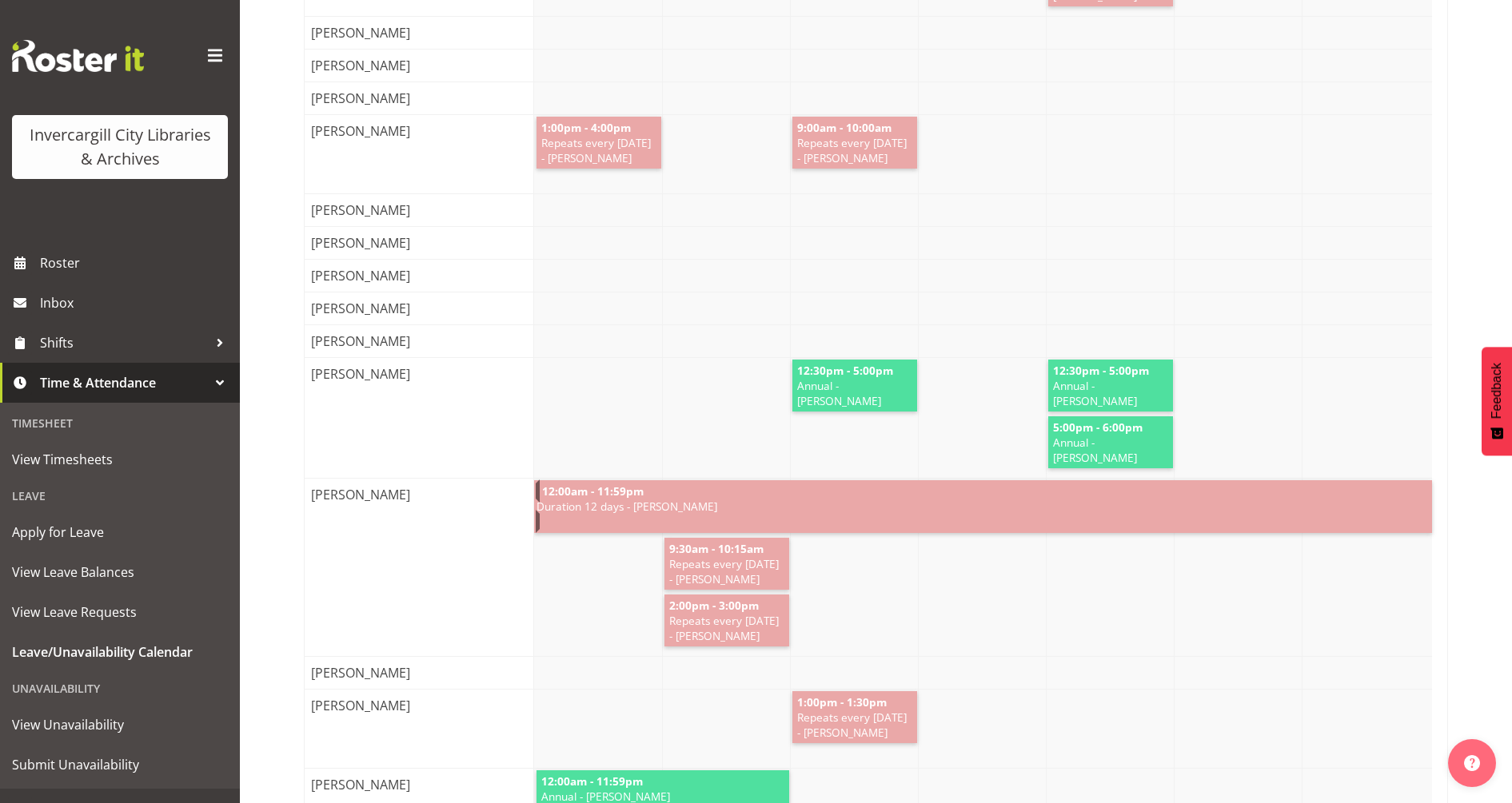
click at [637, 514] on span "Duration 12 days - [PERSON_NAME]" at bounding box center [983, 506] width 897 height 15
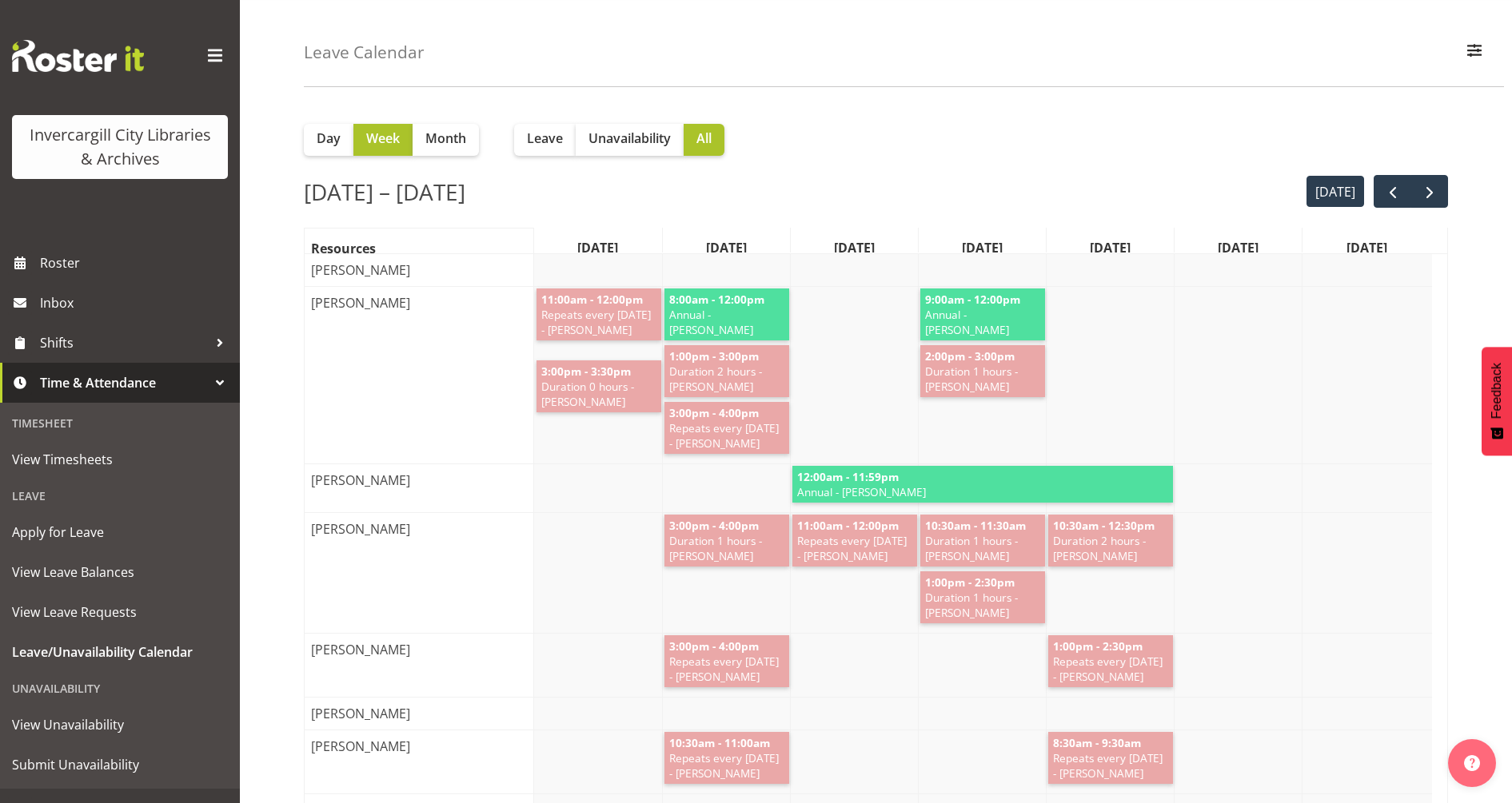
scroll to position [0, 0]
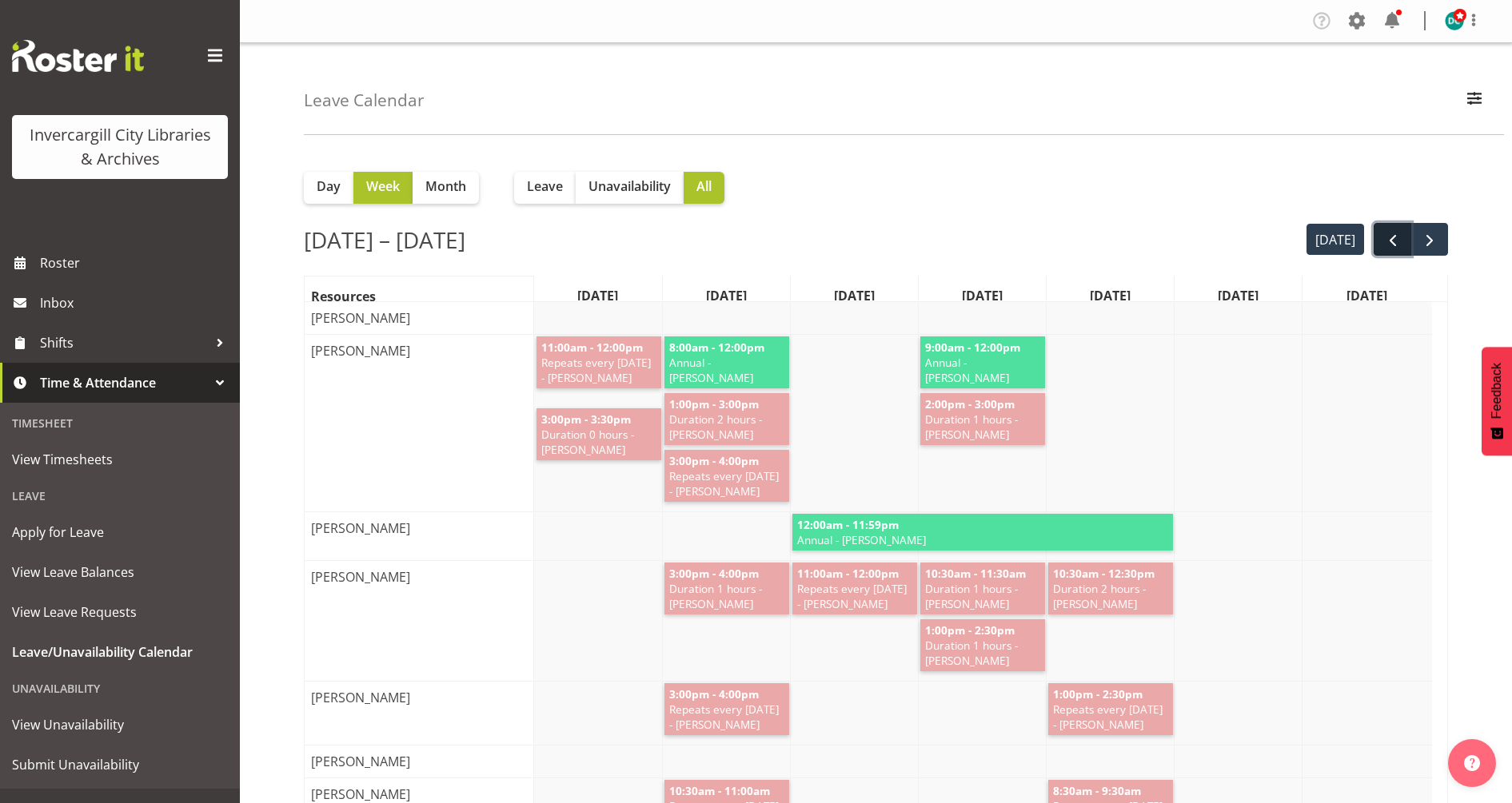
click at [1390, 239] on span "prev" at bounding box center [1392, 240] width 19 height 19
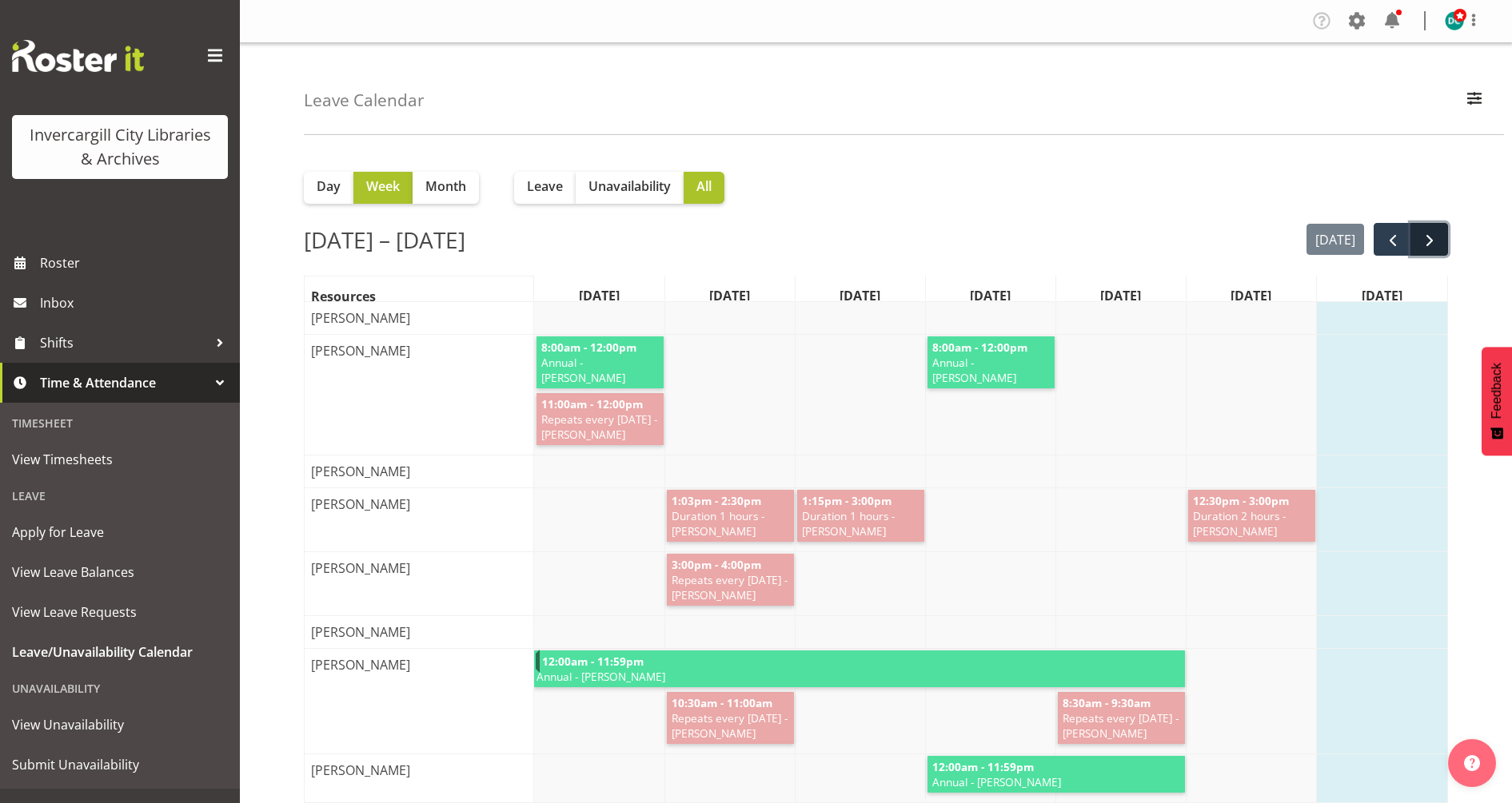
click at [1425, 238] on span "next" at bounding box center [1428, 240] width 19 height 19
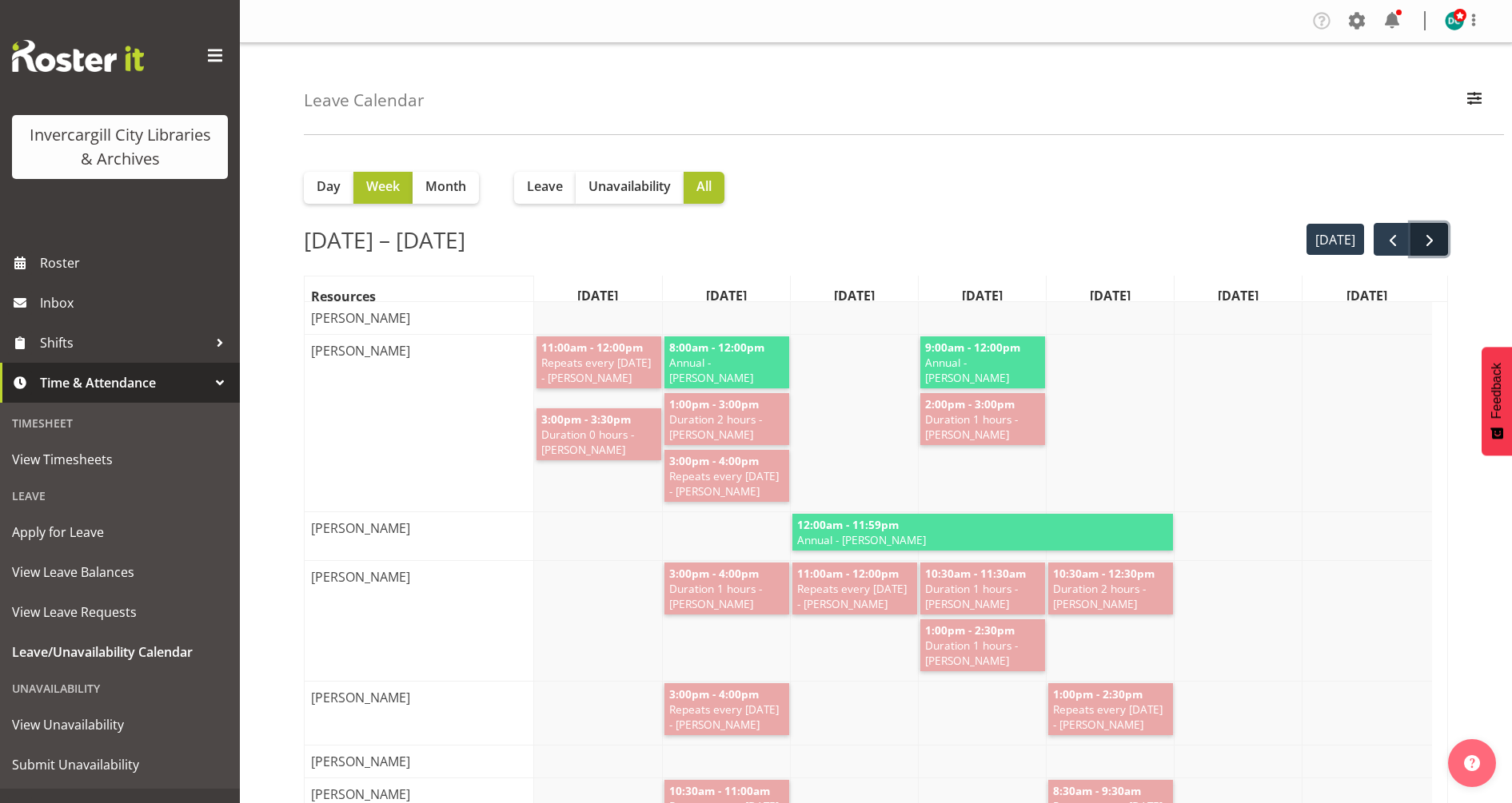
click at [1426, 240] on span "next" at bounding box center [1428, 240] width 19 height 19
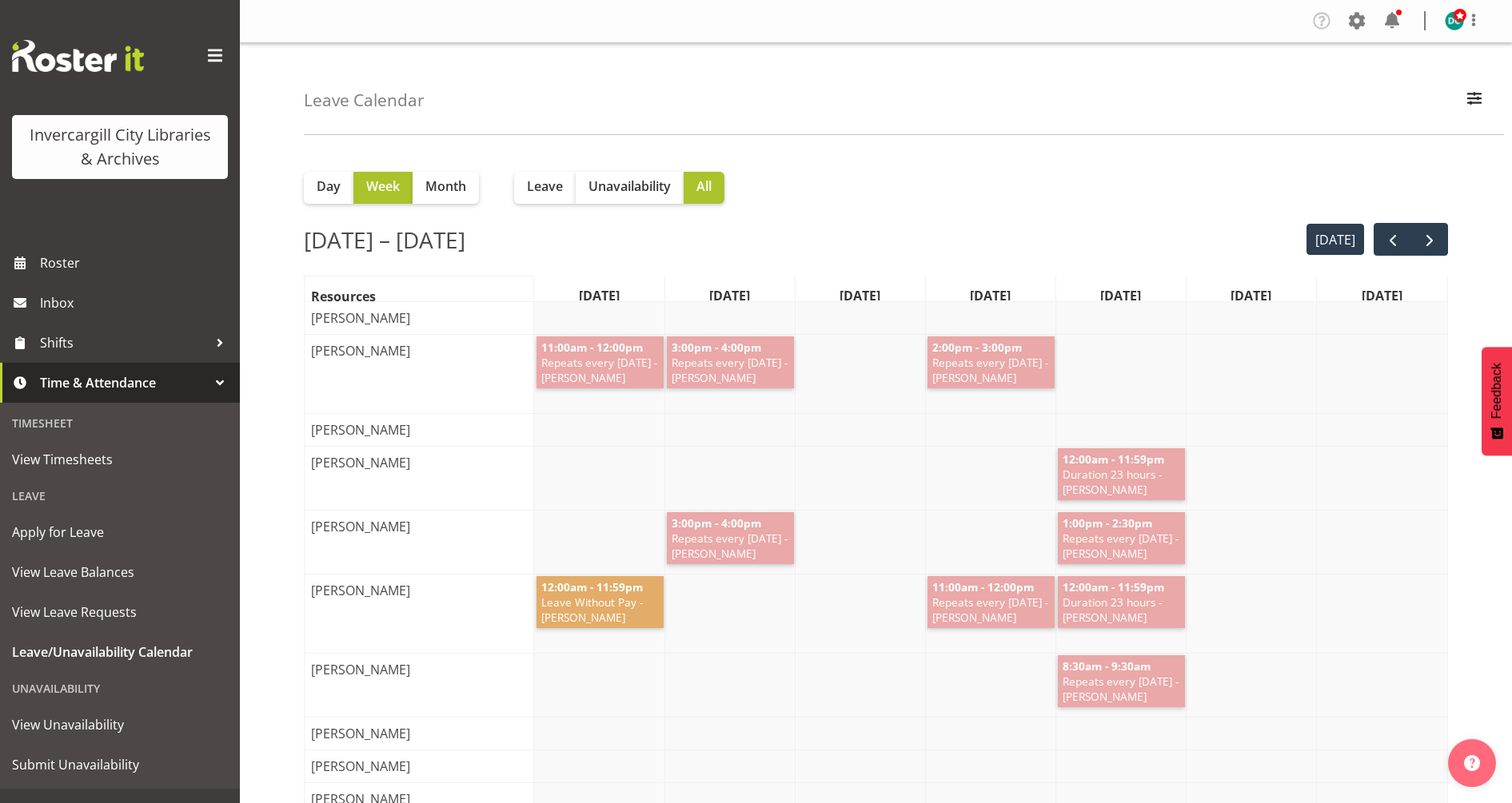
drag, startPoint x: 1447, startPoint y: 1, endPoint x: 1026, endPoint y: 108, distance: 434.4
click at [1026, 108] on div "Leave Calendar All Departments All Departments Off Desk Public shifts Show all …" at bounding box center [904, 88] width 1200 height 91
click at [1389, 234] on span "prev" at bounding box center [1392, 240] width 19 height 19
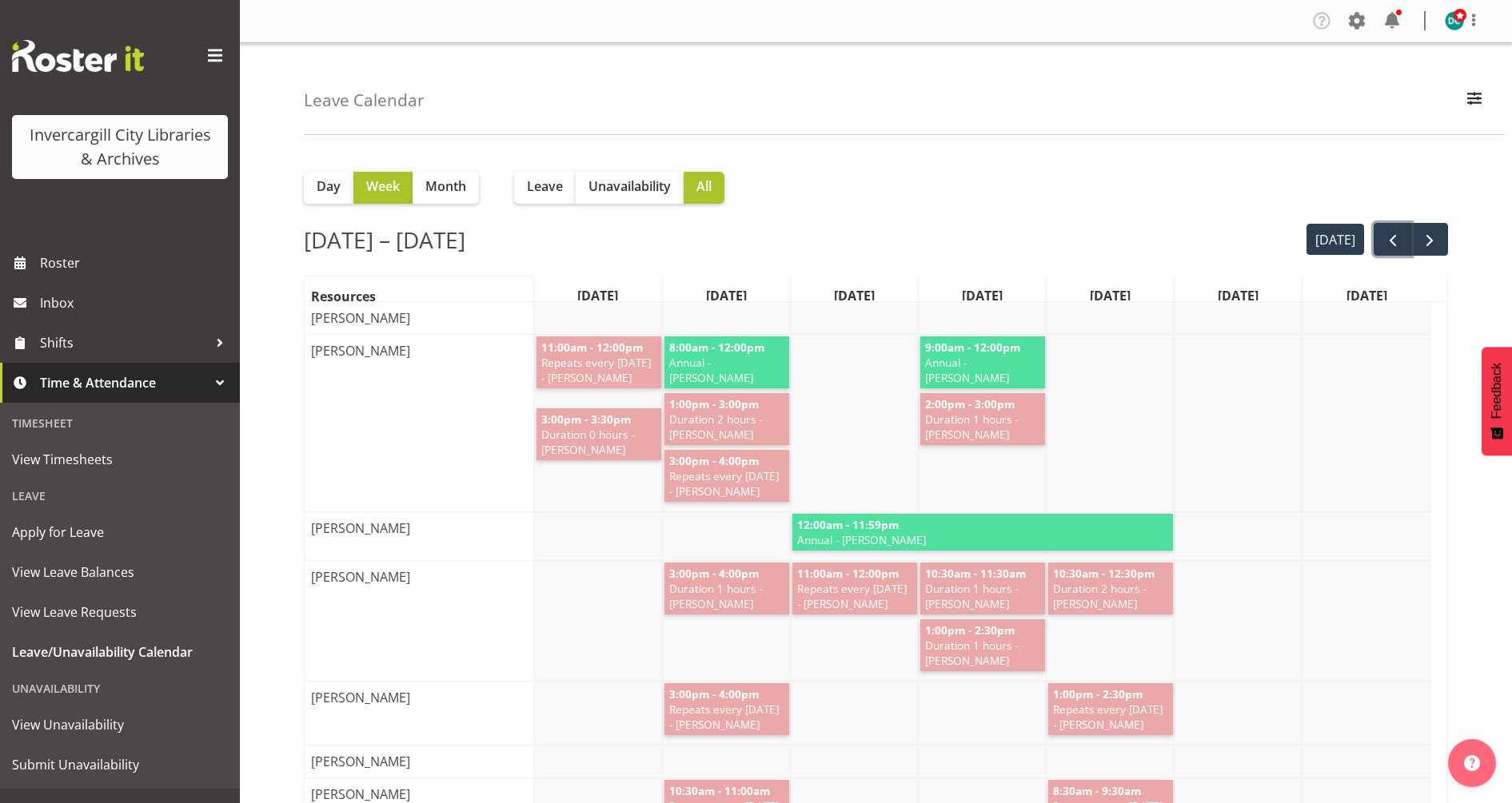
click at [1389, 233] on span "prev" at bounding box center [1392, 240] width 19 height 19
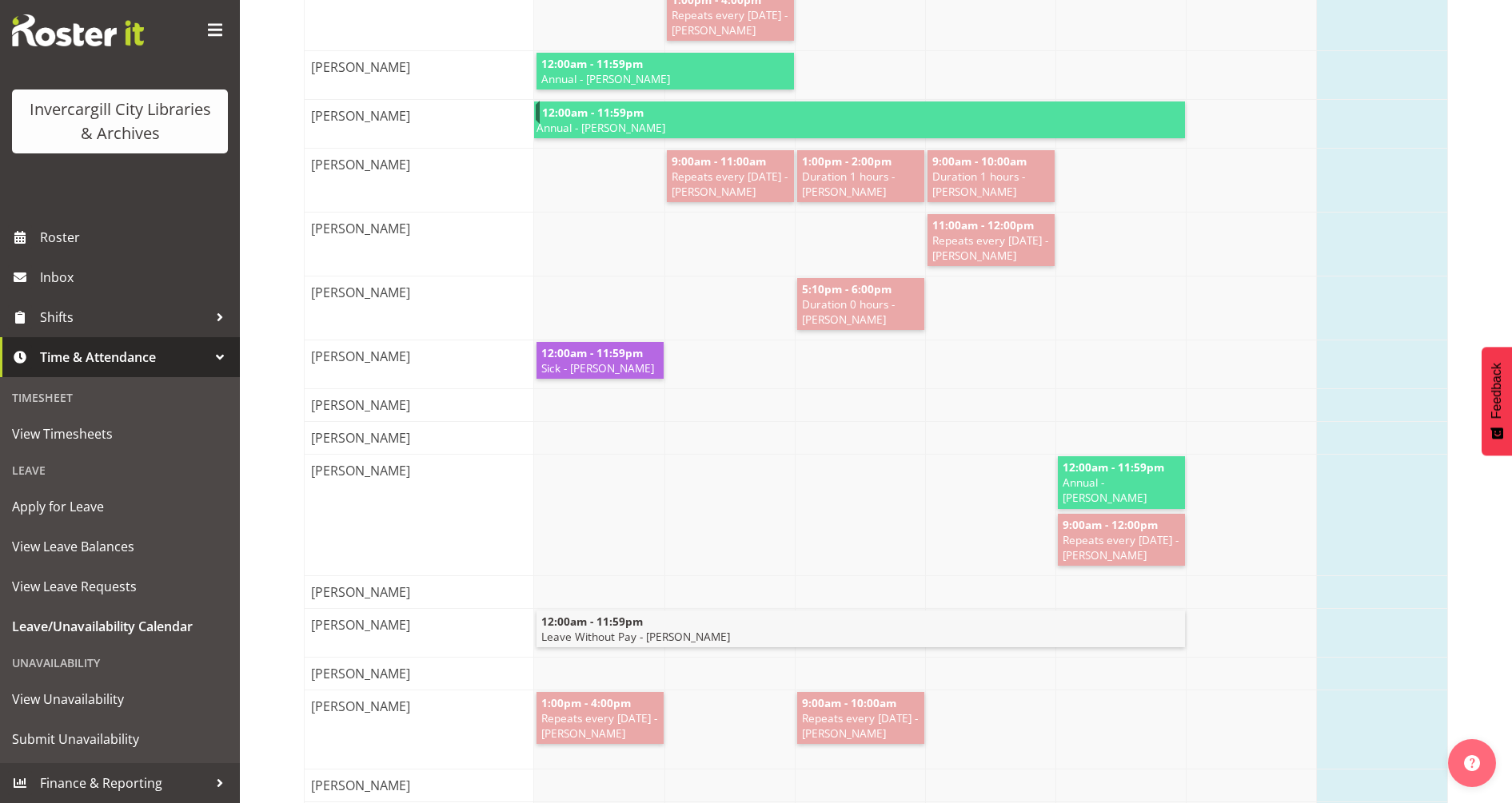
scroll to position [1398, 0]
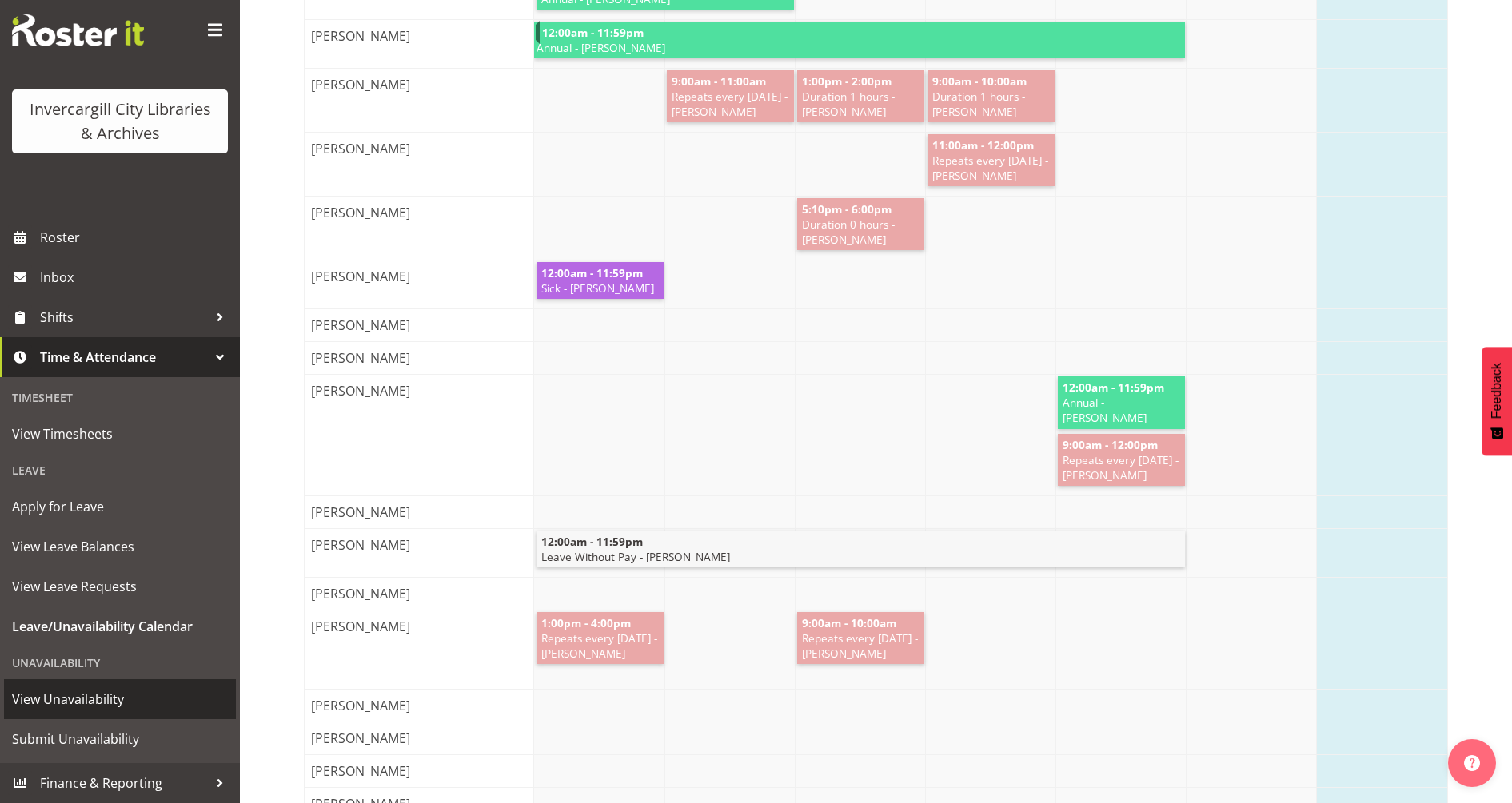
click at [119, 692] on span "View Unavailability" at bounding box center [119, 700] width 216 height 24
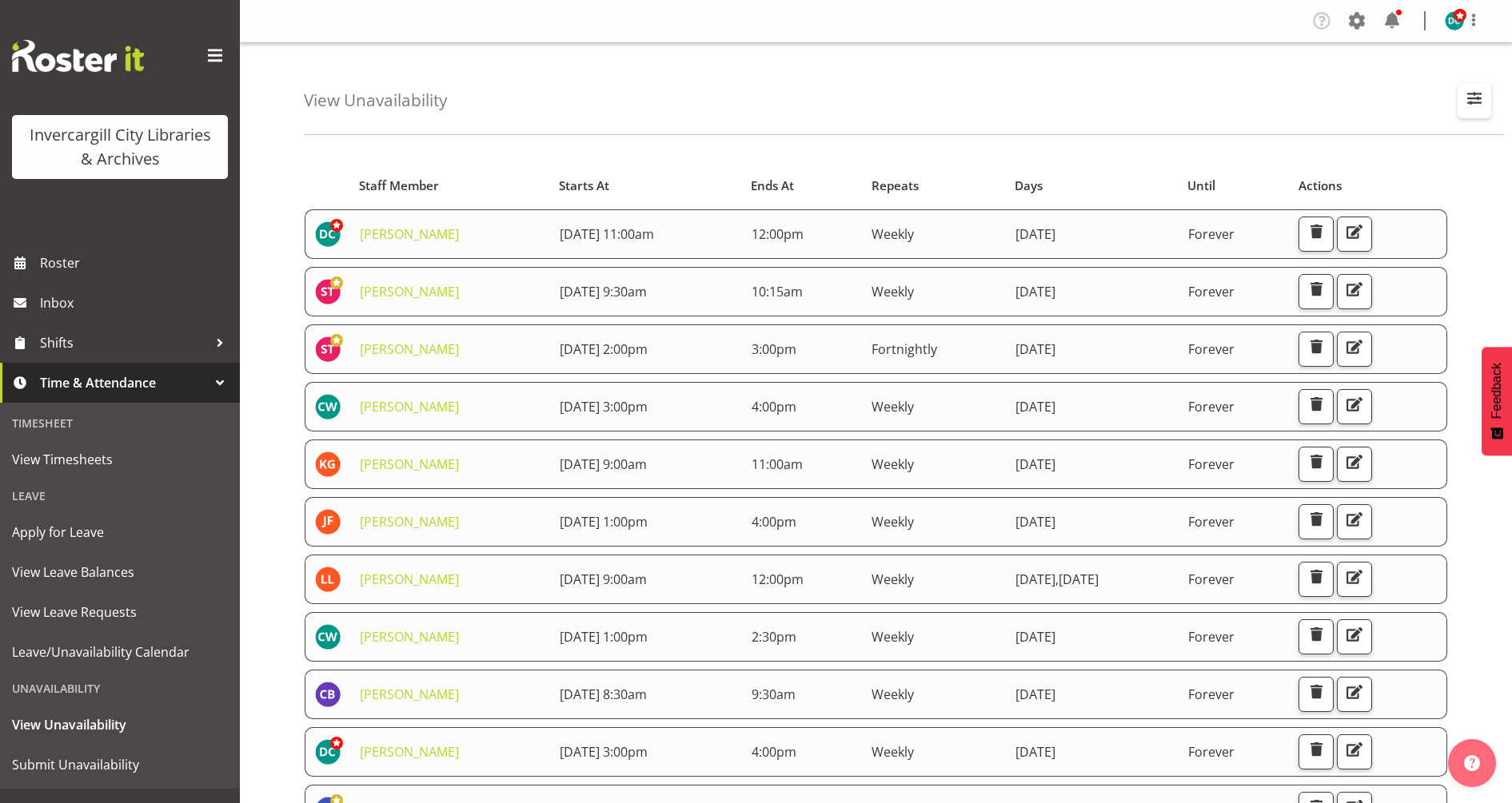
drag, startPoint x: 1467, startPoint y: 106, endPoint x: 1431, endPoint y: 113, distance: 36.7
click at [1467, 106] on span "button" at bounding box center [1474, 97] width 21 height 21
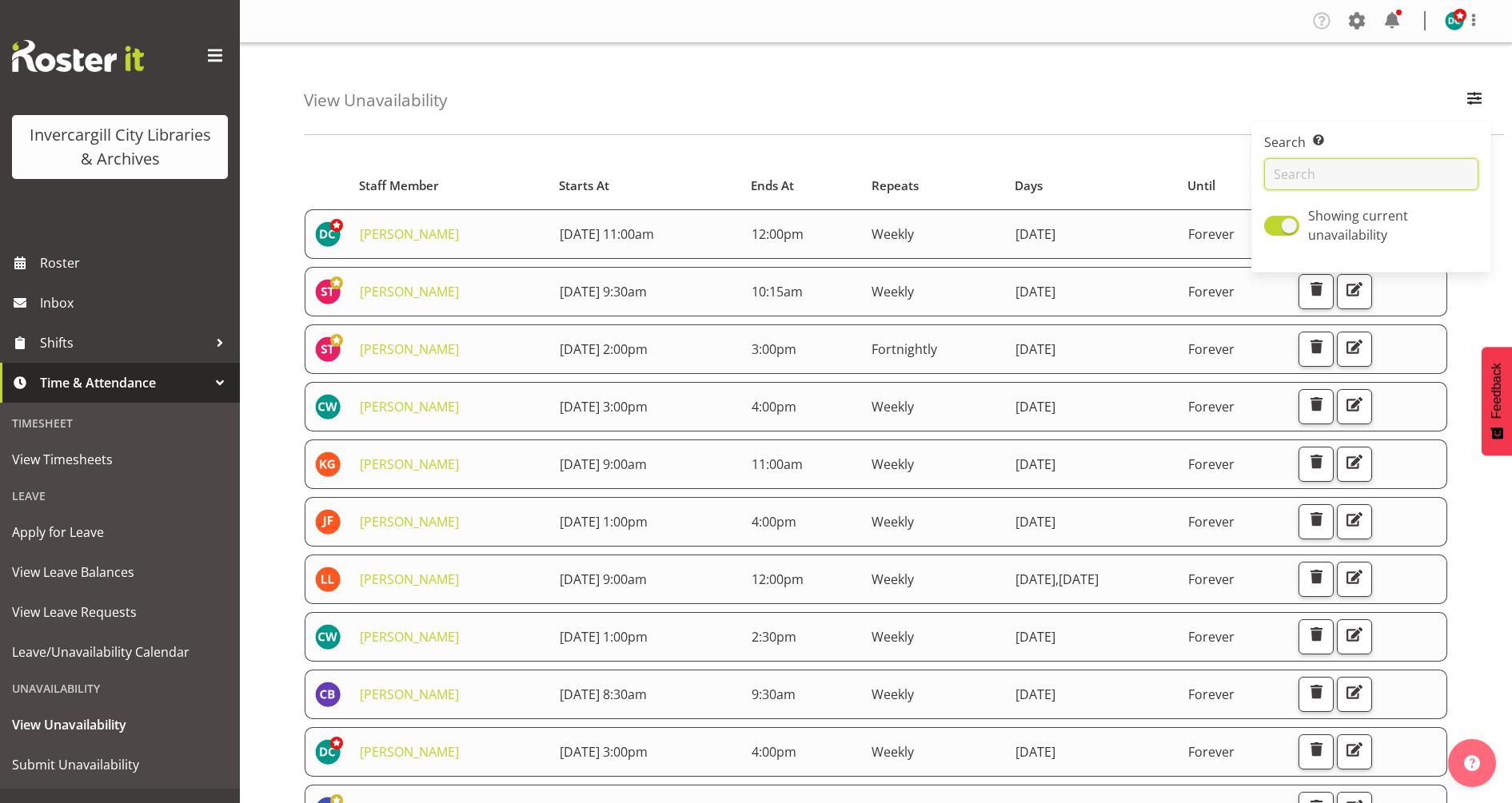
click at [1319, 174] on input "text" at bounding box center [1371, 174] width 215 height 32
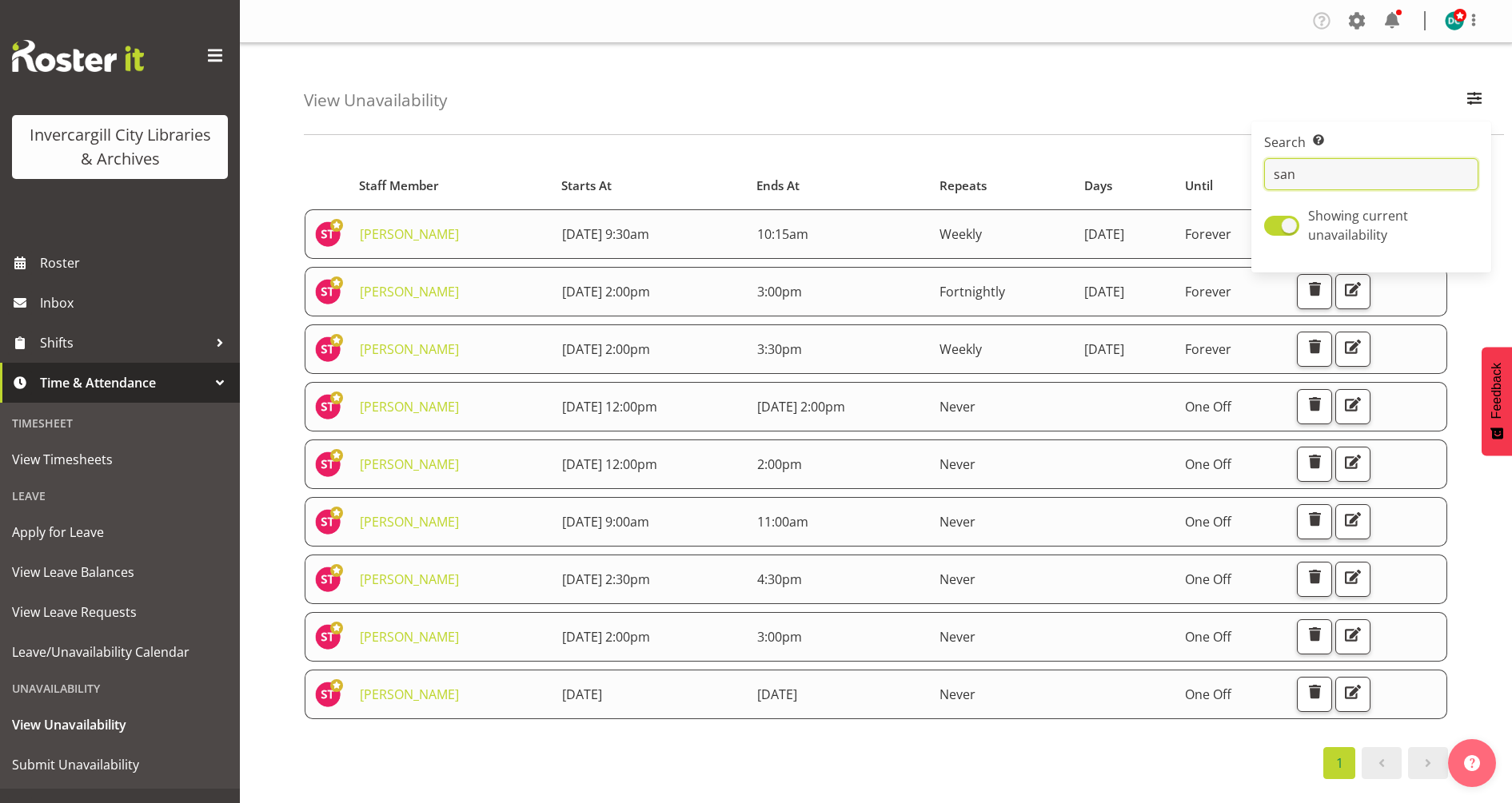
type input "san"
click at [1028, 69] on div "View Unavailability Search Search for a particular employee san Showing current…" at bounding box center [904, 88] width 1200 height 91
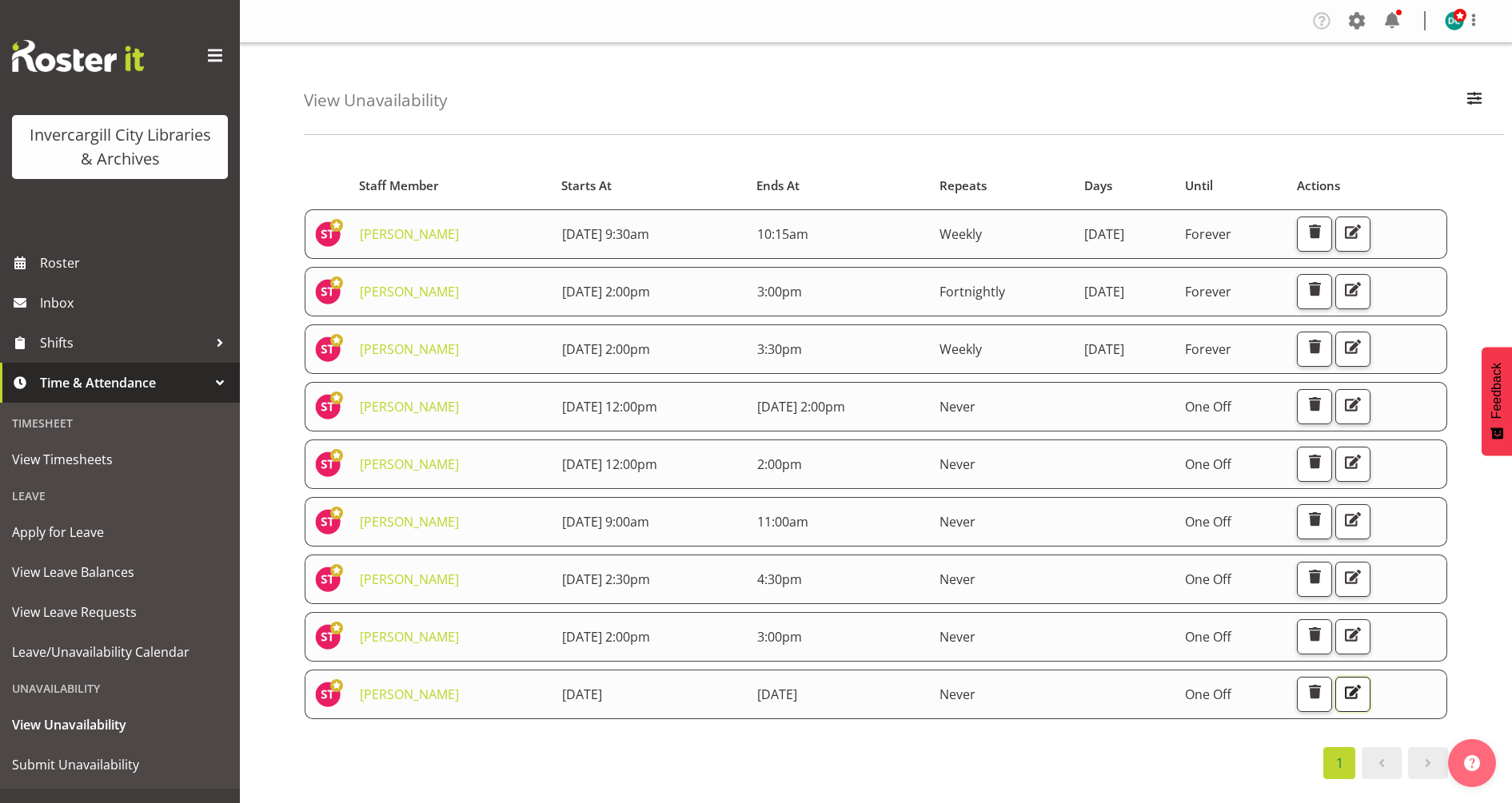
click at [1363, 692] on span "button" at bounding box center [1352, 692] width 21 height 21
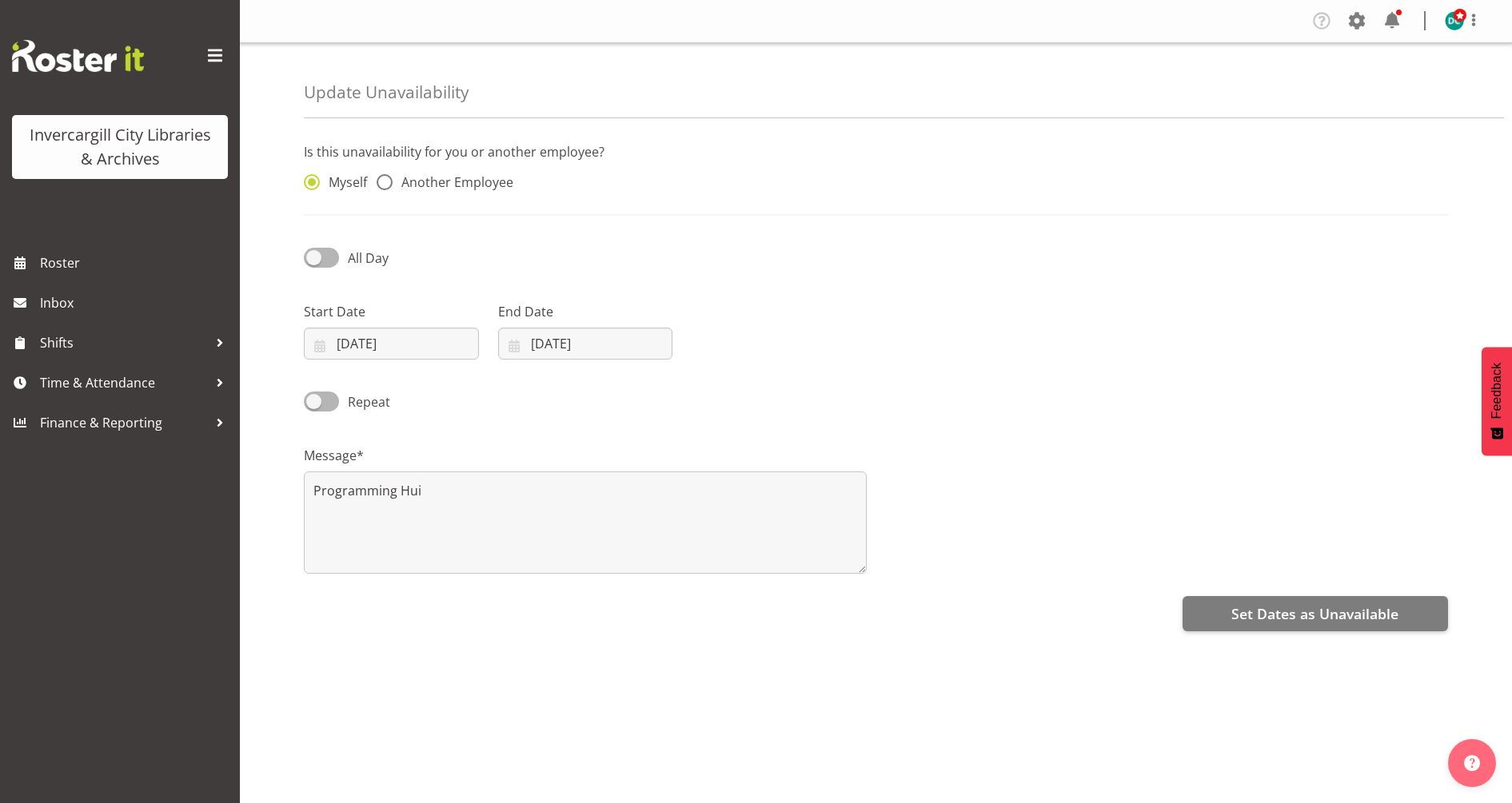
radio input "false"
radio input "true"
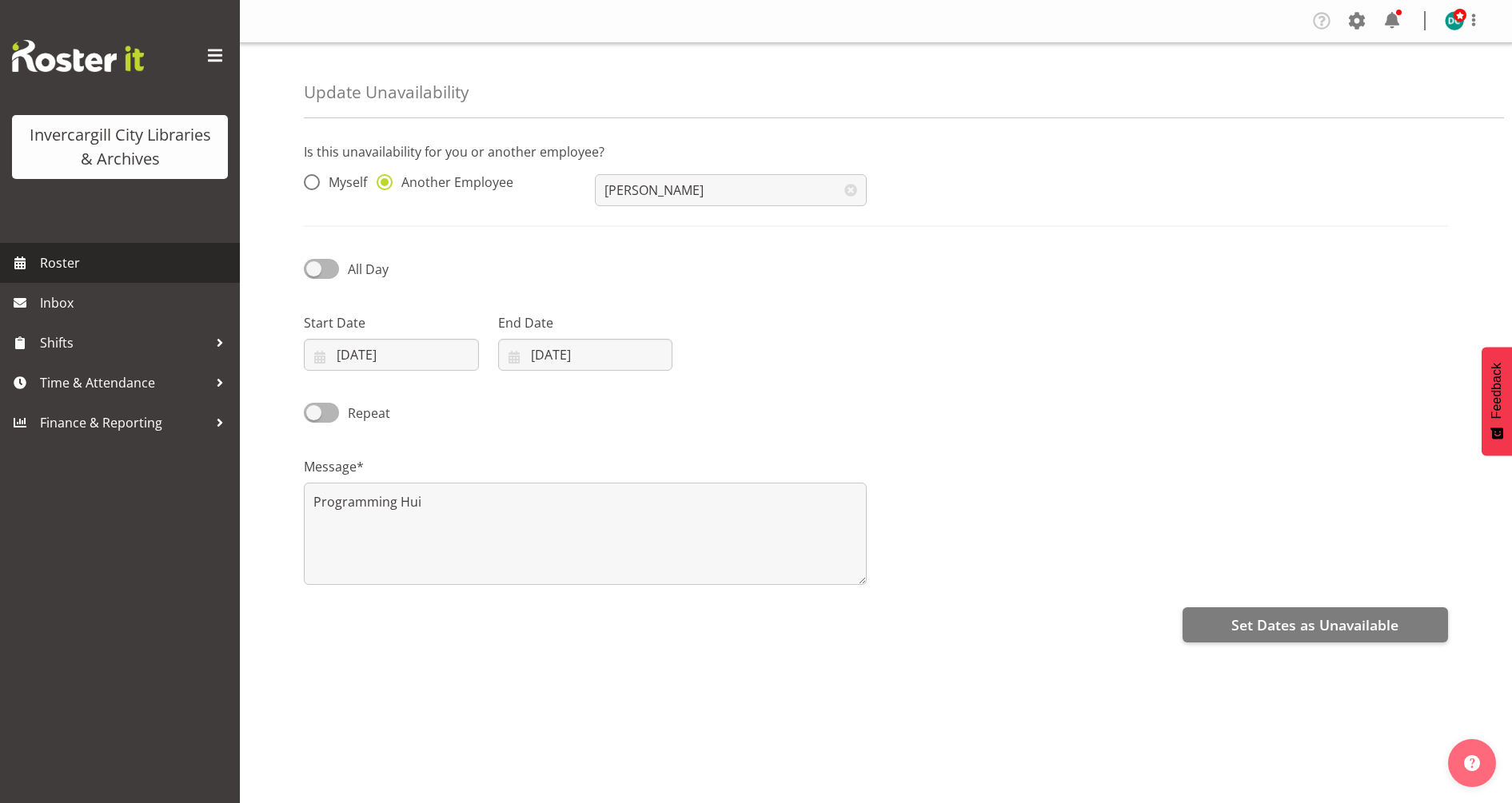
click at [84, 256] on span "Roster" at bounding box center [135, 263] width 192 height 24
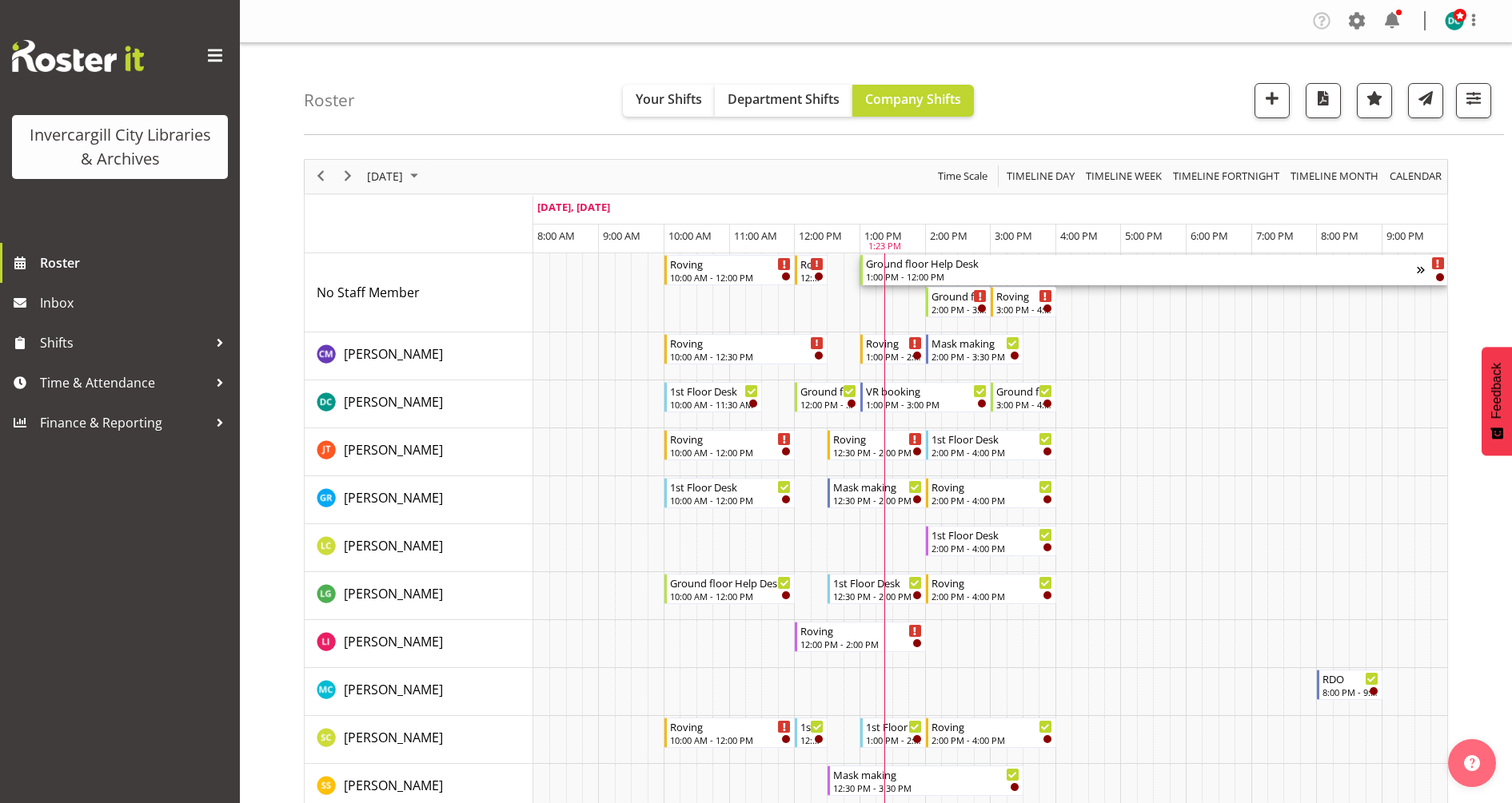
click at [1221, 263] on div "Ground floor Help Desk" at bounding box center [1141, 263] width 551 height 16
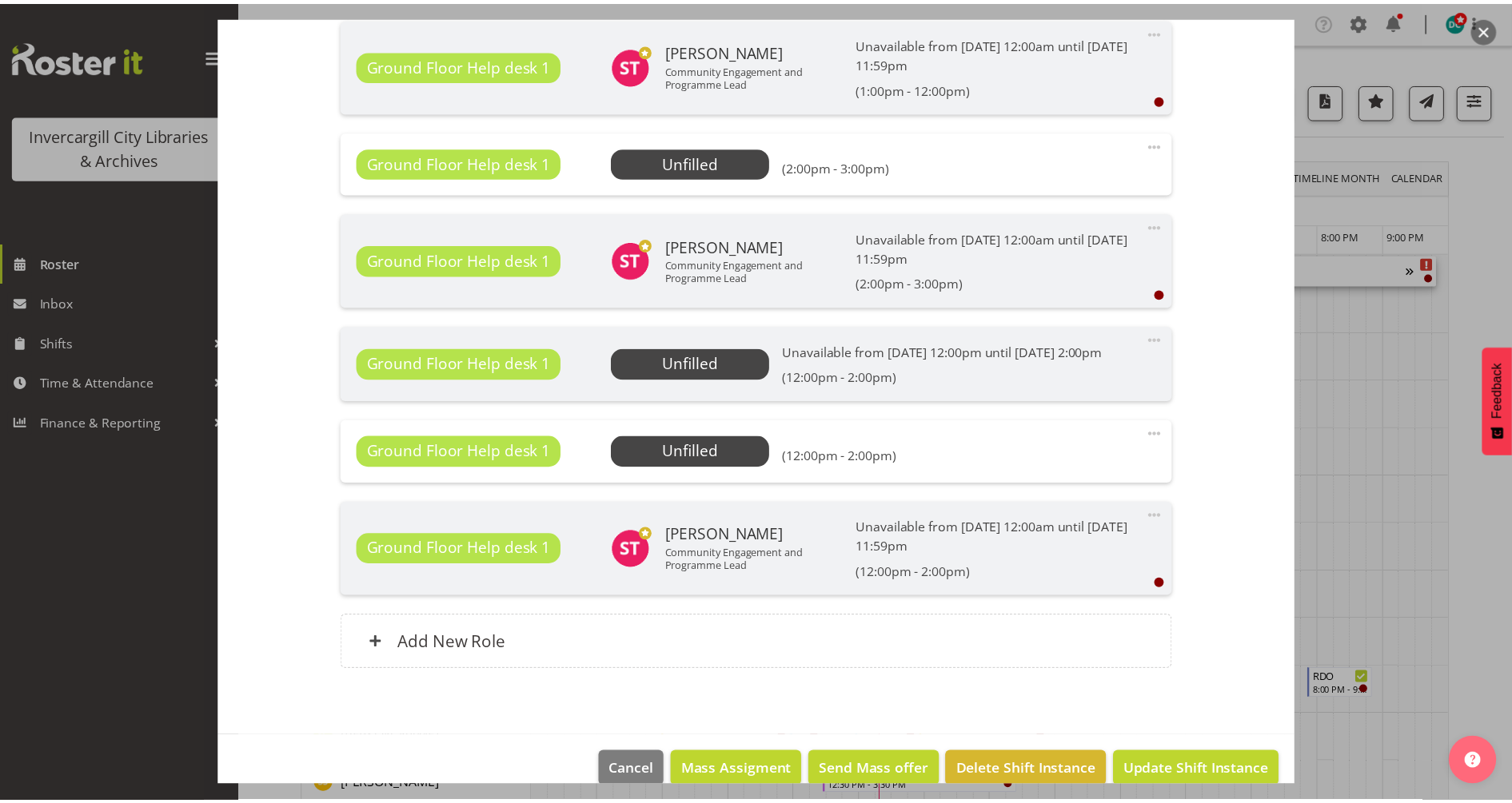
scroll to position [688, 0]
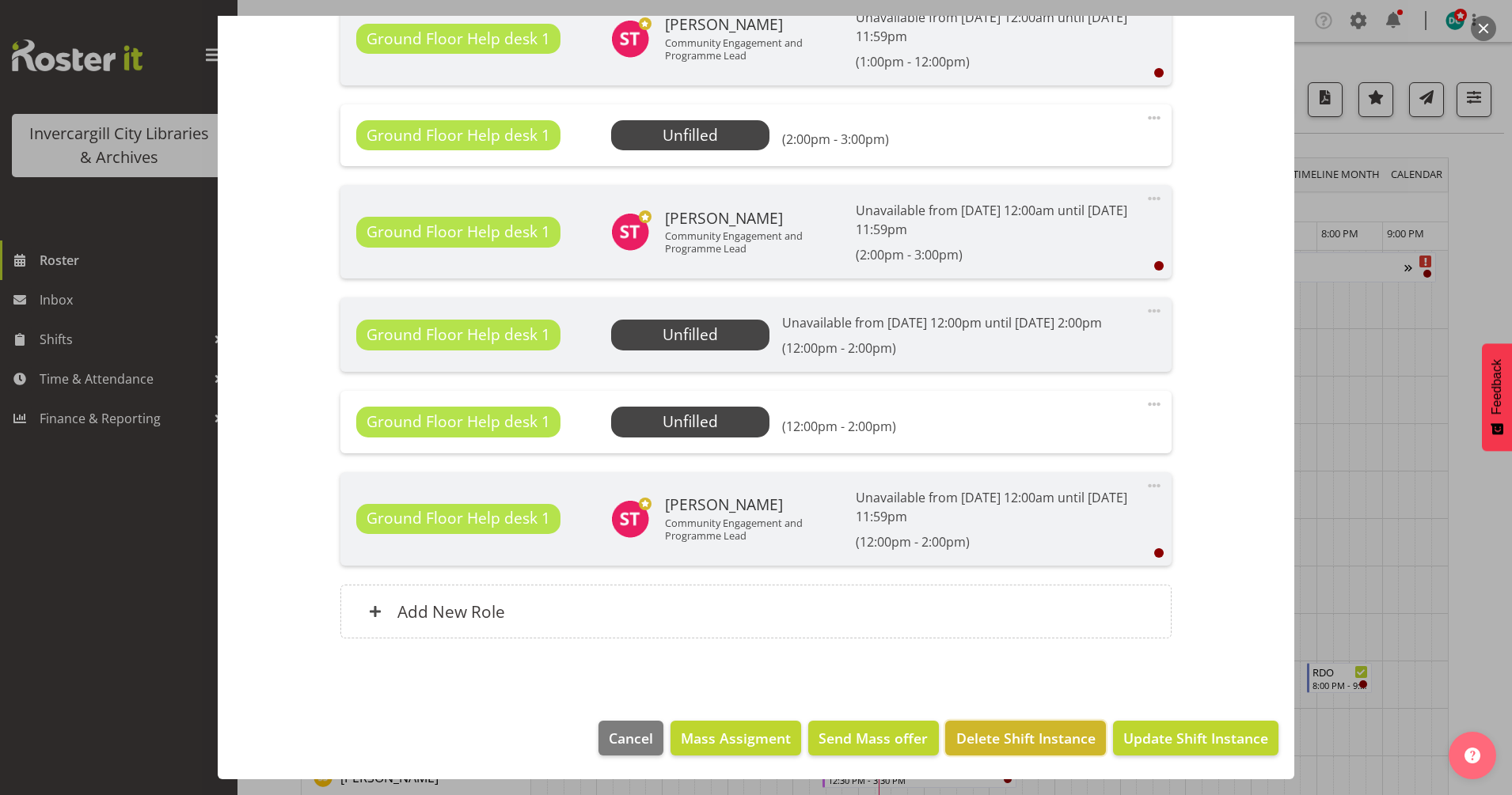
click at [1008, 748] on span "Delete Shift Instance" at bounding box center [1027, 738] width 140 height 21
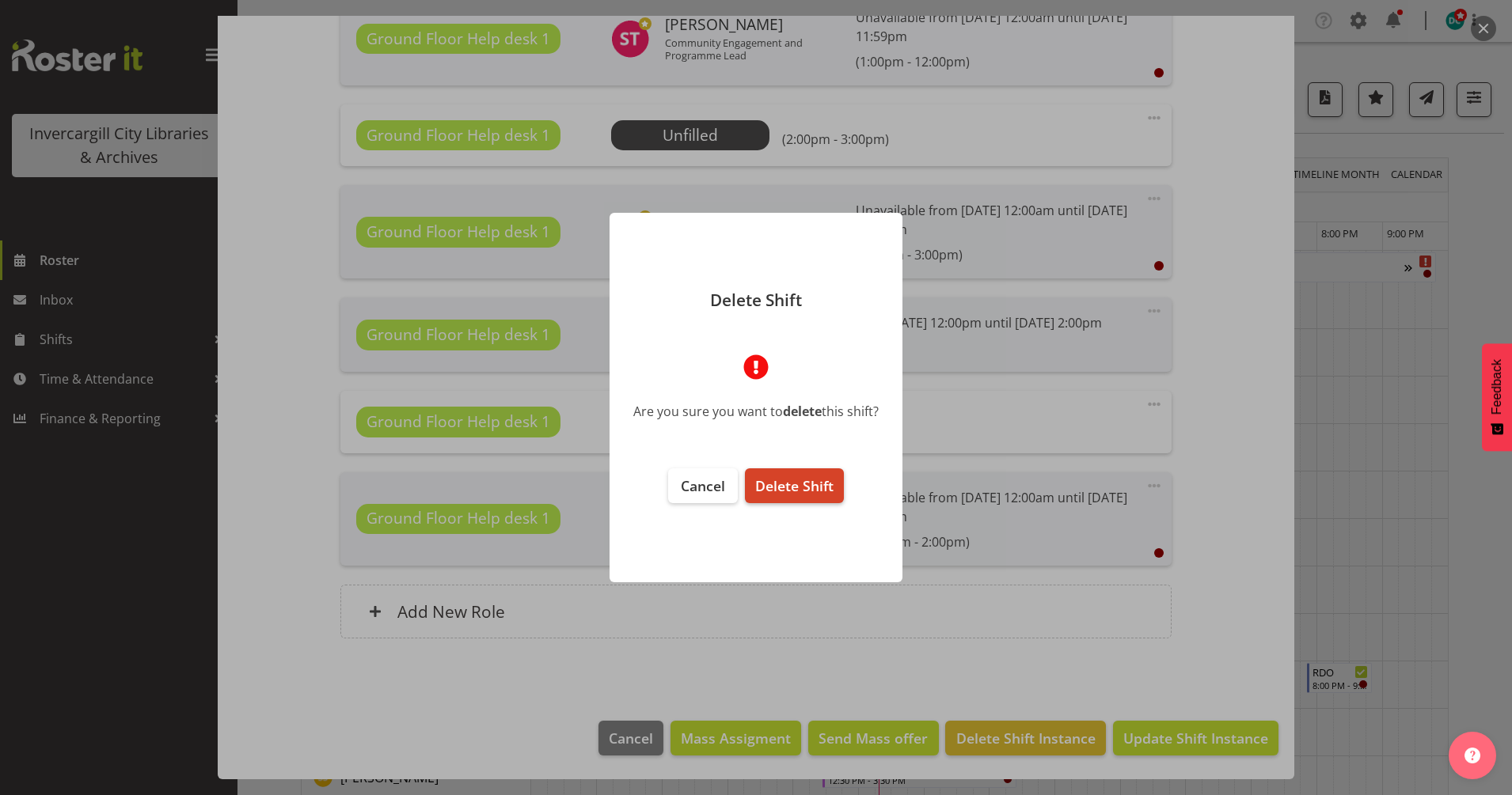
click at [819, 481] on span "Delete Shift" at bounding box center [794, 485] width 79 height 19
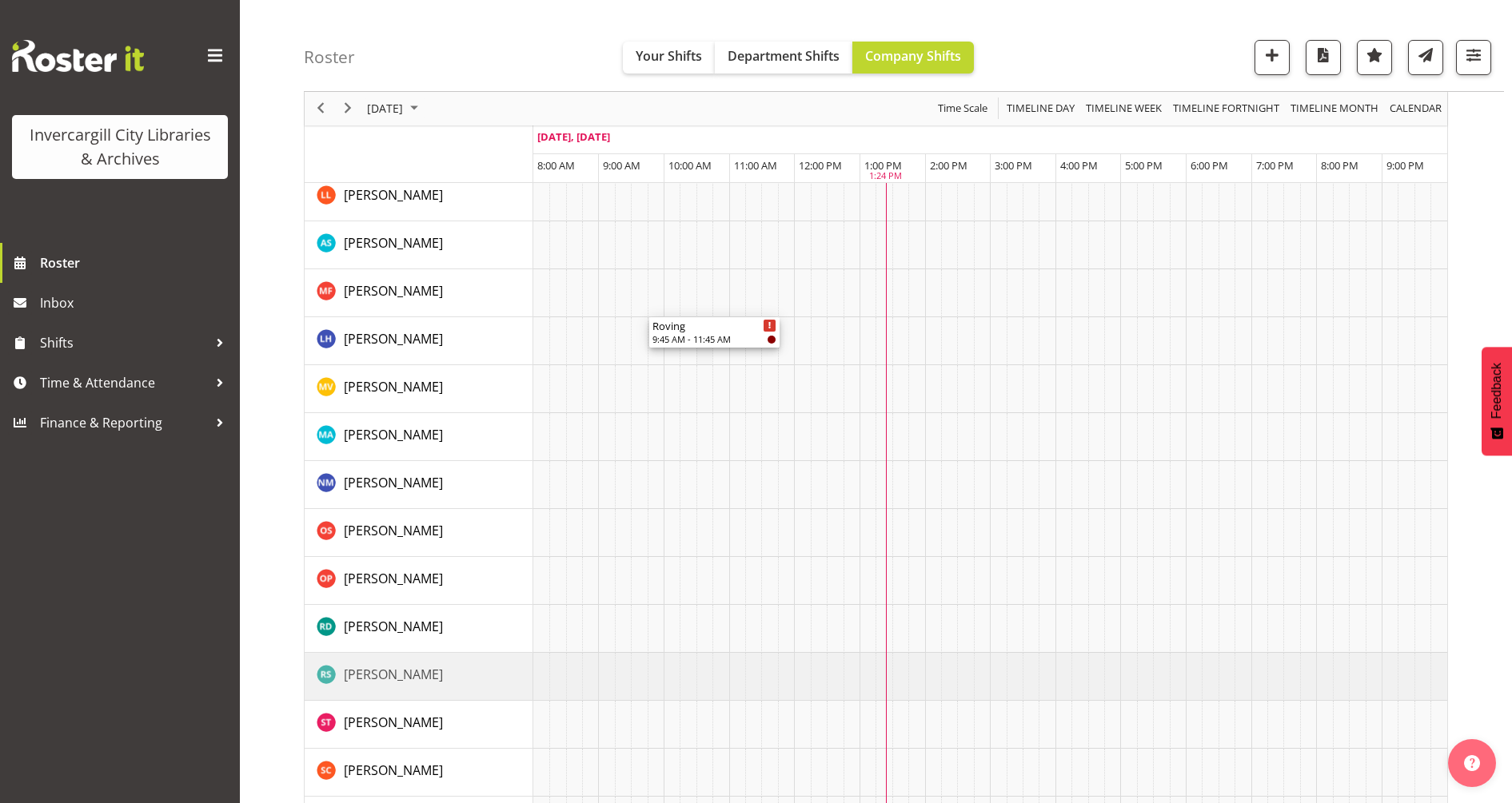
scroll to position [1381, 0]
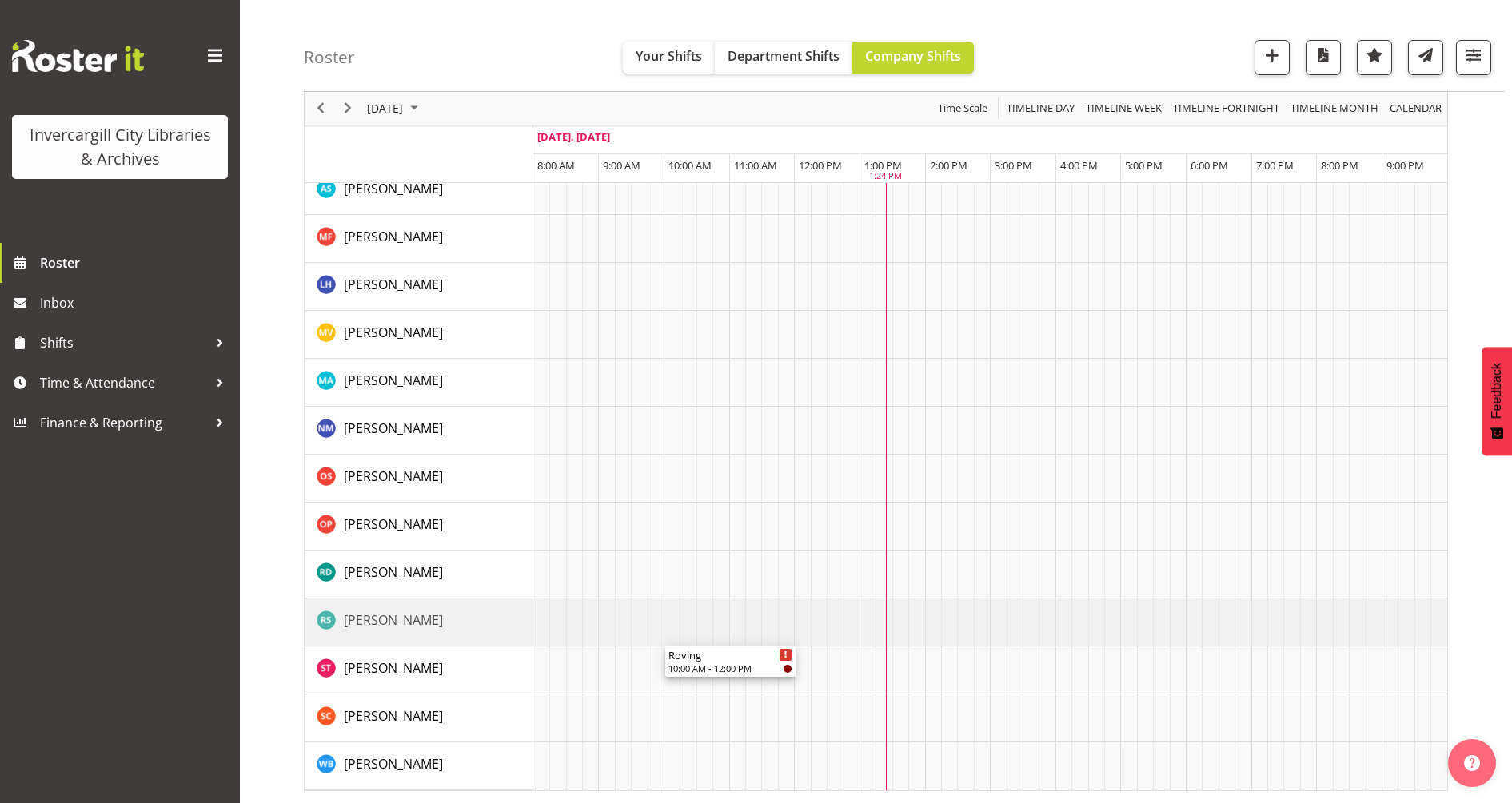
drag, startPoint x: 723, startPoint y: 267, endPoint x: 709, endPoint y: 668, distance: 401.2
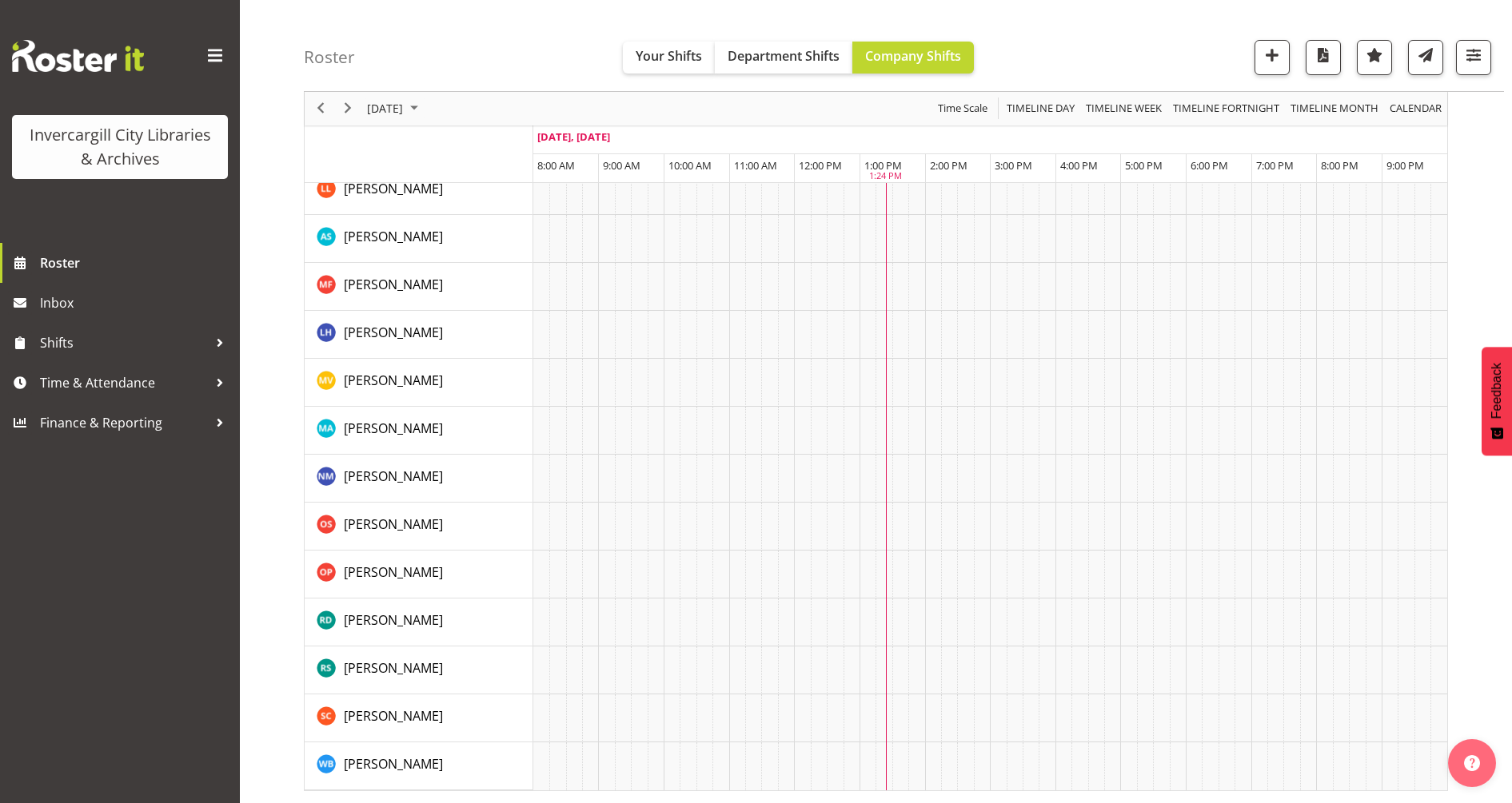
scroll to position [0, 0]
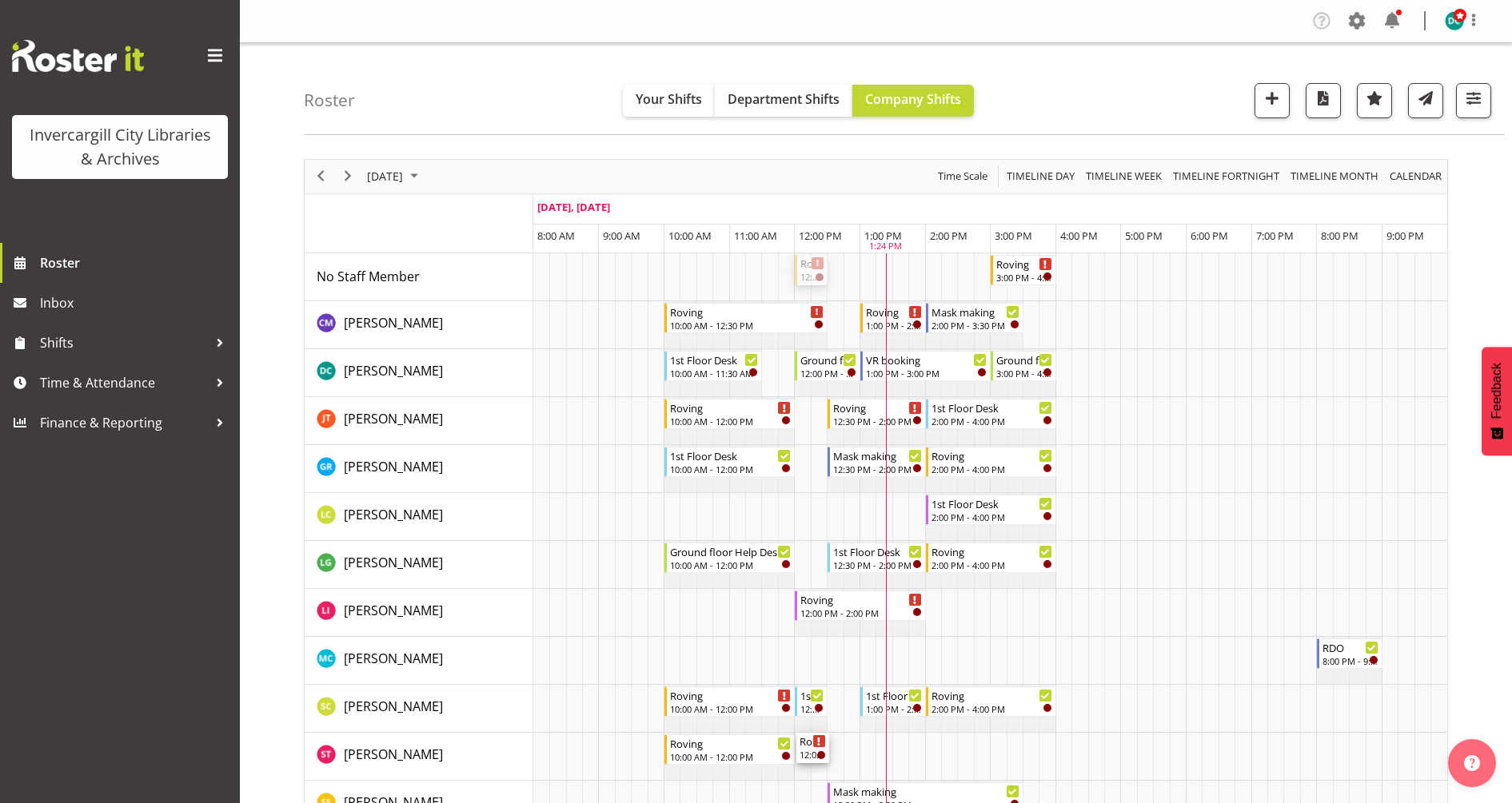
drag, startPoint x: 807, startPoint y: 265, endPoint x: 802, endPoint y: 772, distance: 507.0
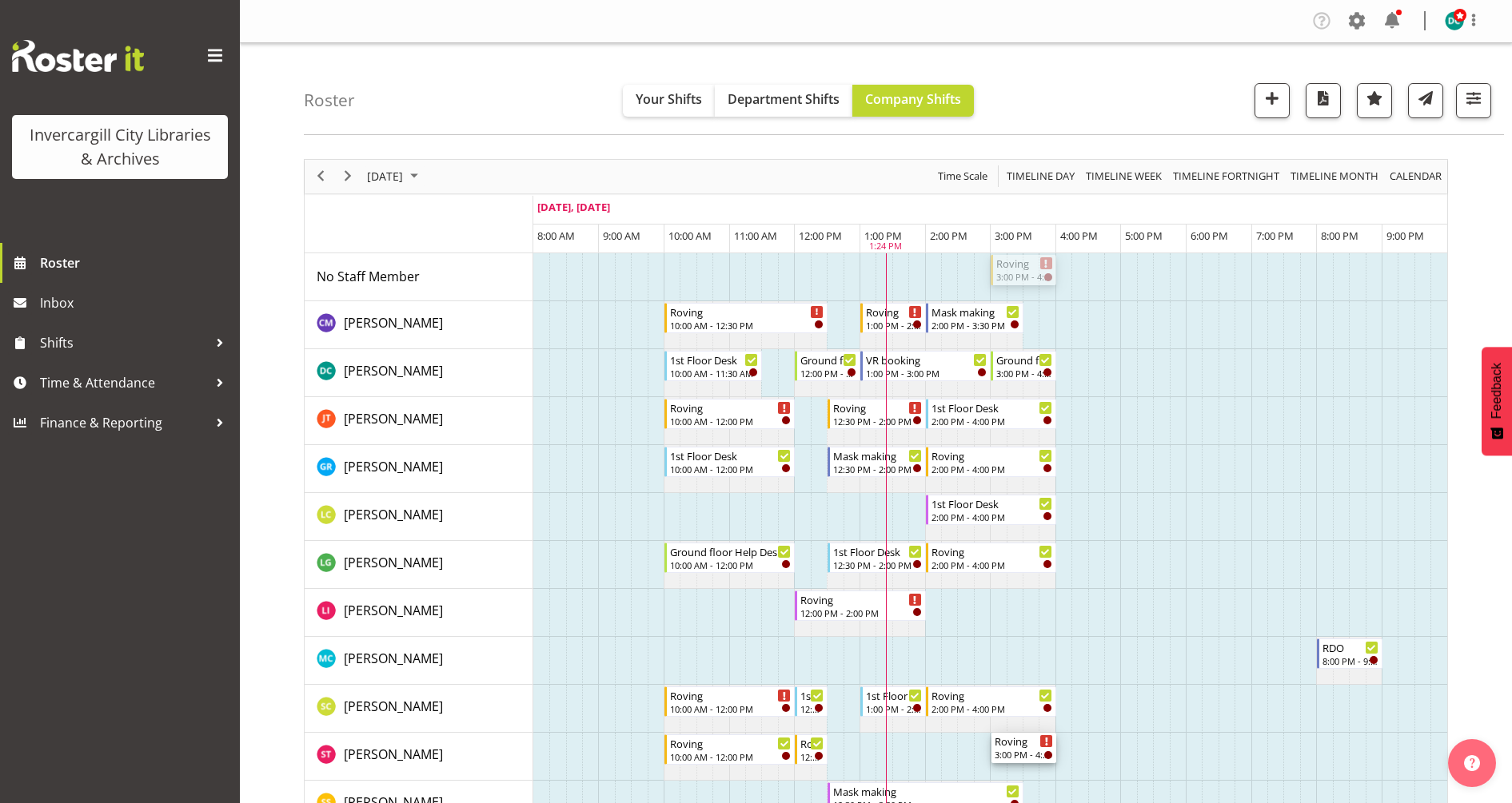
drag, startPoint x: 1011, startPoint y: 268, endPoint x: 1041, endPoint y: 747, distance: 479.9
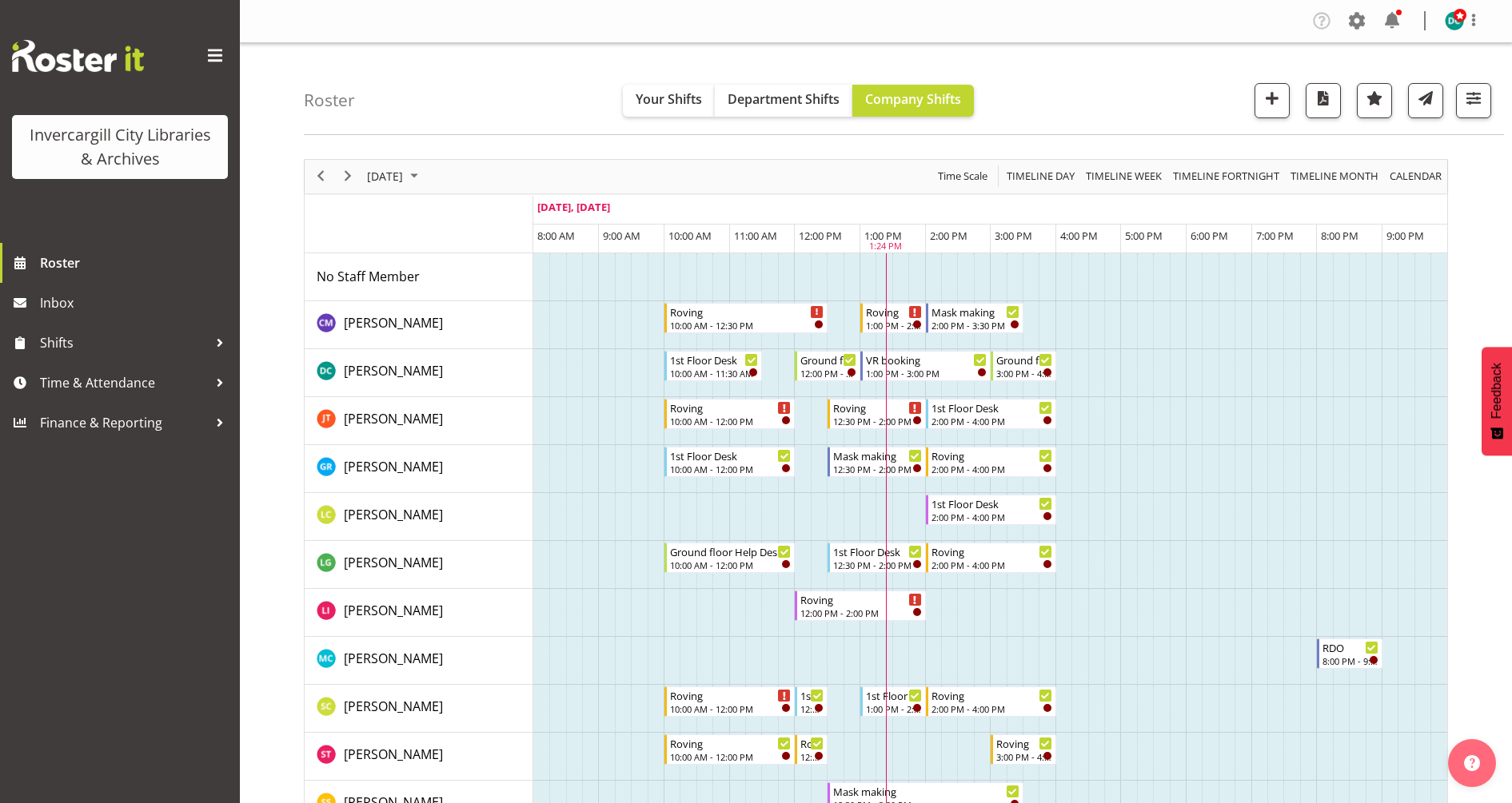
scroll to position [200, 0]
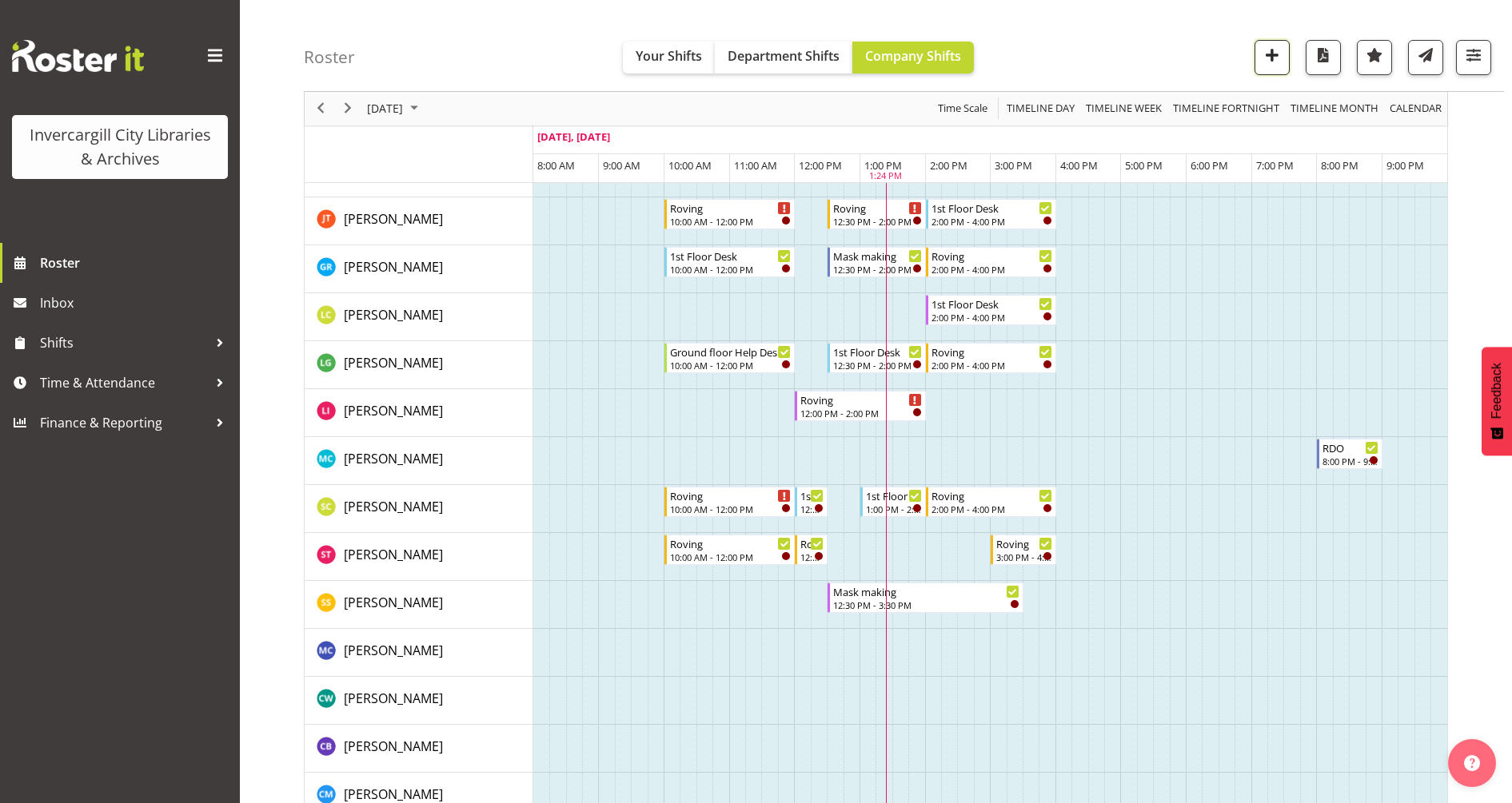
click at [1261, 50] on span "button" at bounding box center [1271, 55] width 21 height 21
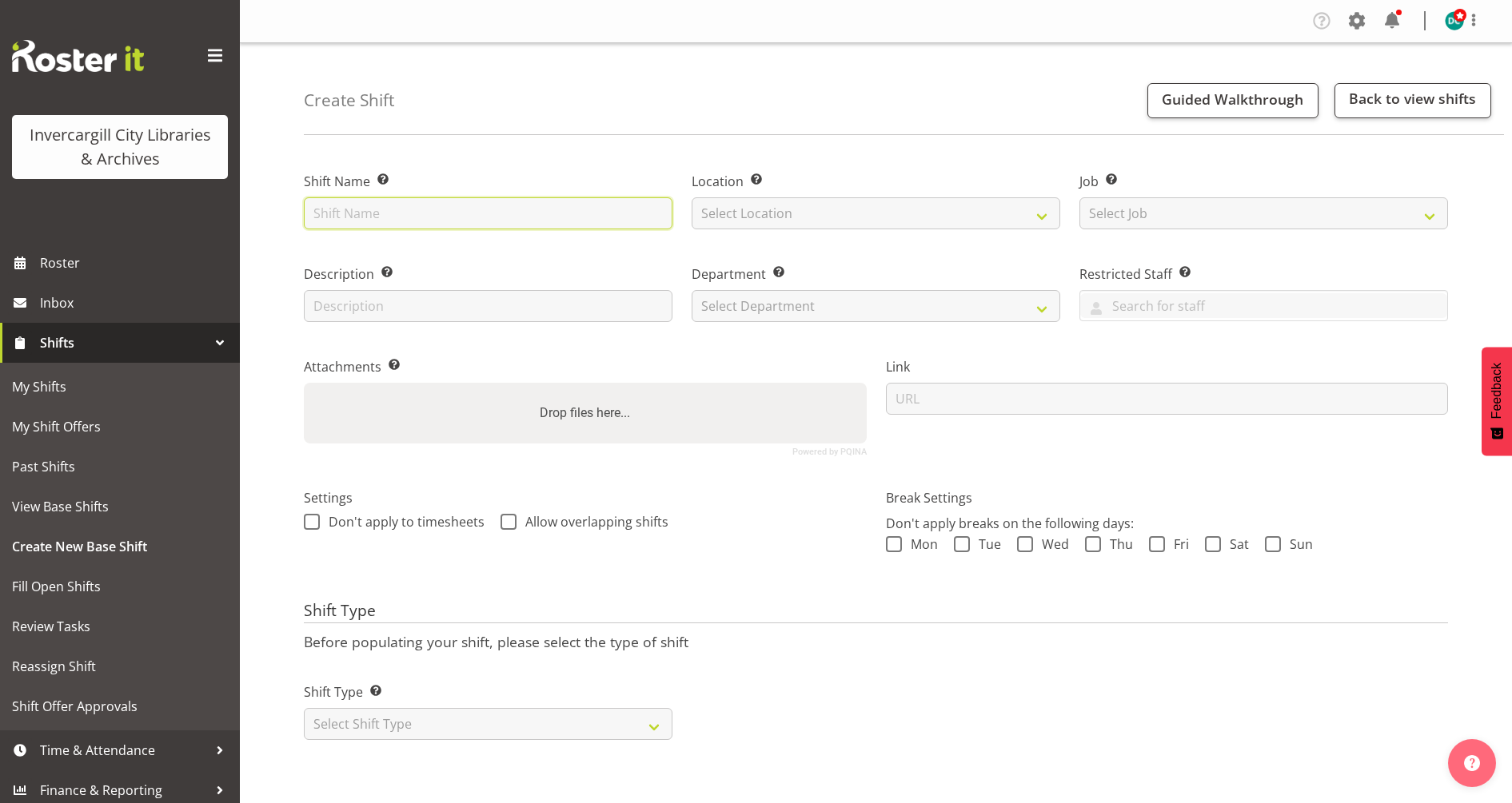
click at [382, 218] on input "text" at bounding box center [488, 214] width 369 height 32
type input "Ground floor Help Desk"
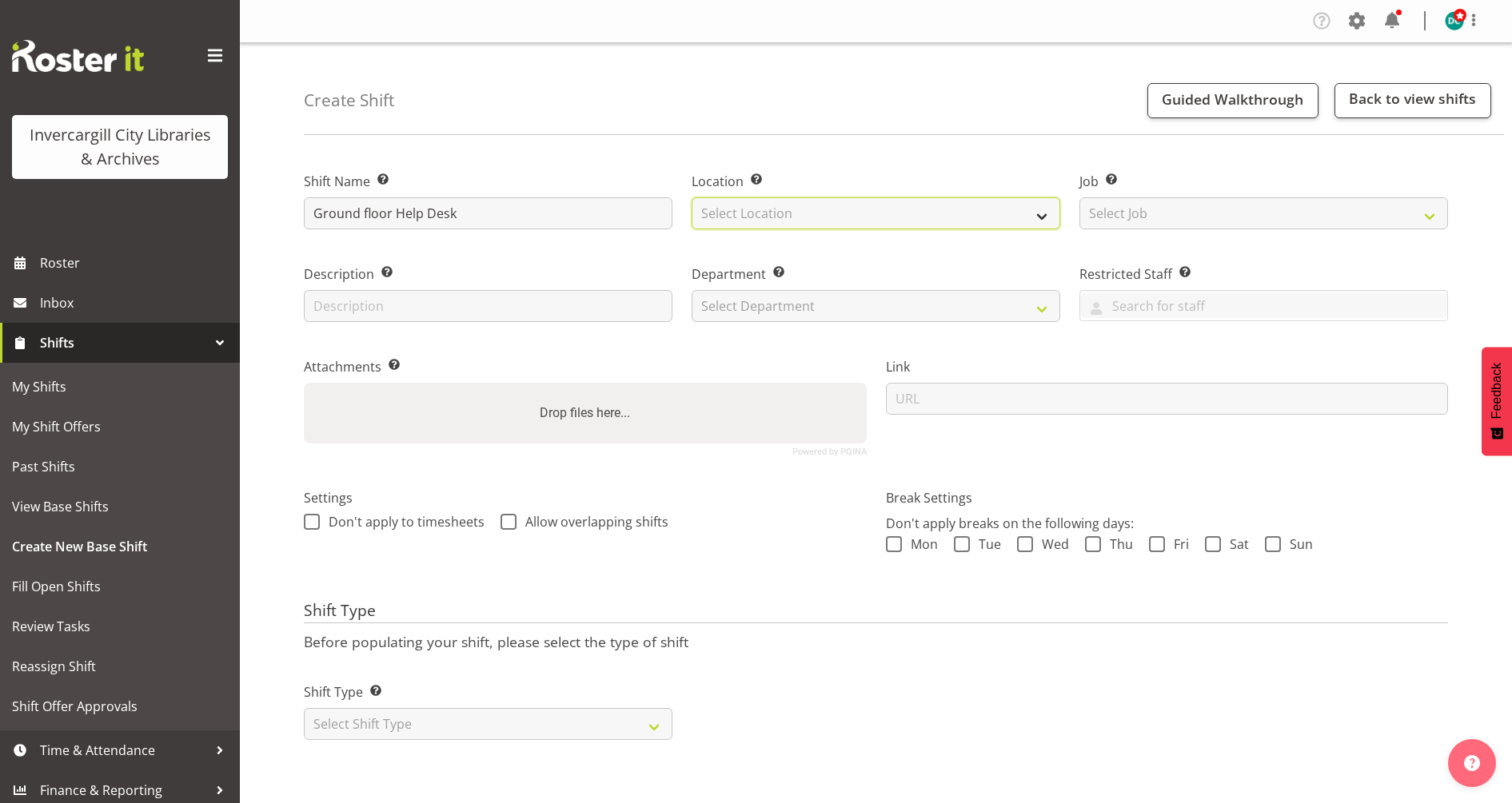
click at [712, 205] on select "Select Location [GEOGRAPHIC_DATA] [GEOGRAPHIC_DATA]" at bounding box center [876, 214] width 369 height 32
select select "1276"
click at [692, 198] on select "Select Location [GEOGRAPHIC_DATA] [GEOGRAPHIC_DATA]" at bounding box center [876, 214] width 369 height 32
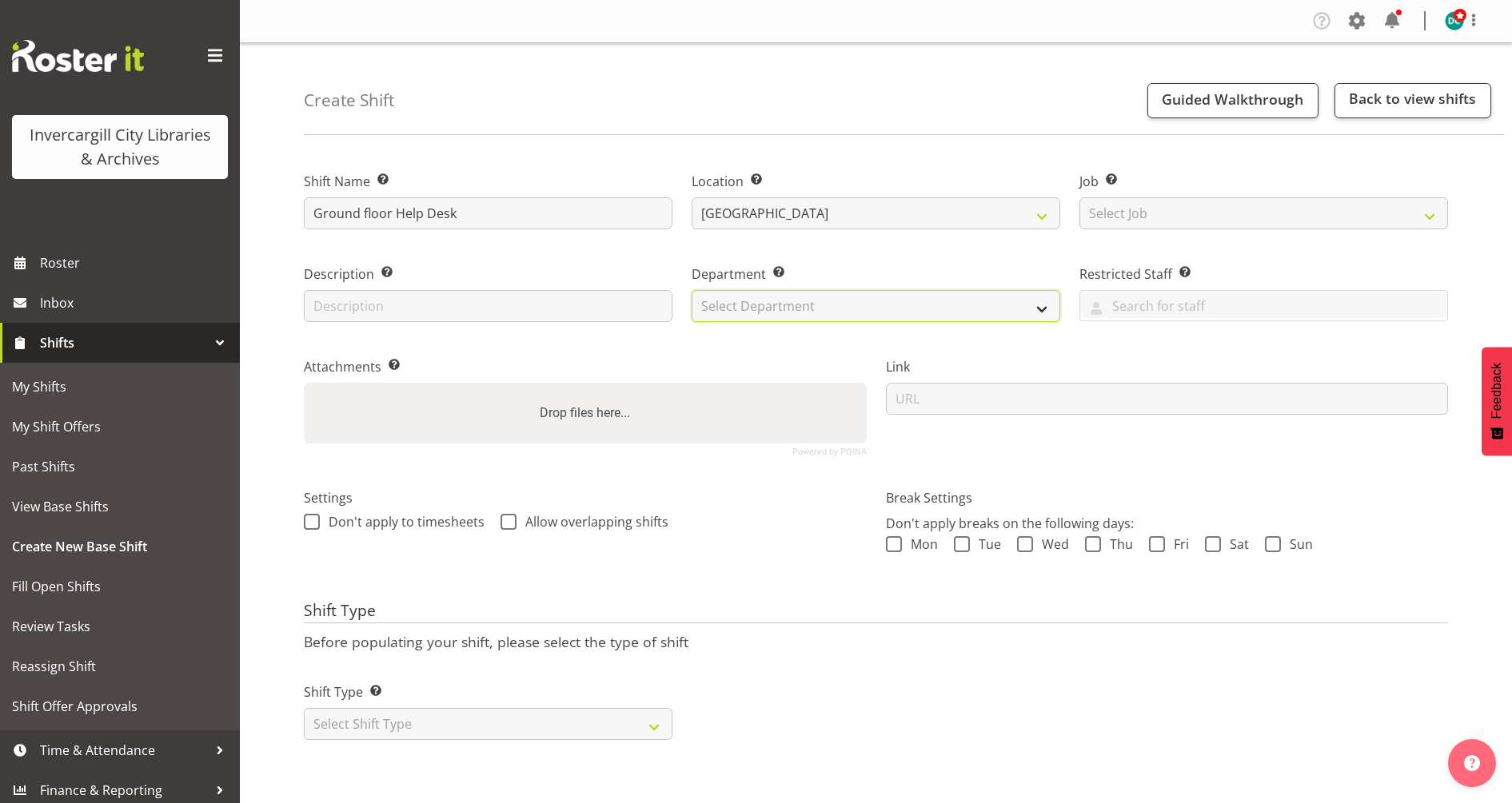
click at [735, 308] on select "Select Department Off Desk Public shifts" at bounding box center [876, 306] width 369 height 32
select select "921"
click at [692, 290] on select "Select Department Off Desk Public shifts" at bounding box center [876, 306] width 369 height 32
click at [315, 518] on span at bounding box center [312, 522] width 16 height 16
click at [314, 518] on input "Don't apply to timesheets" at bounding box center [309, 522] width 10 height 10
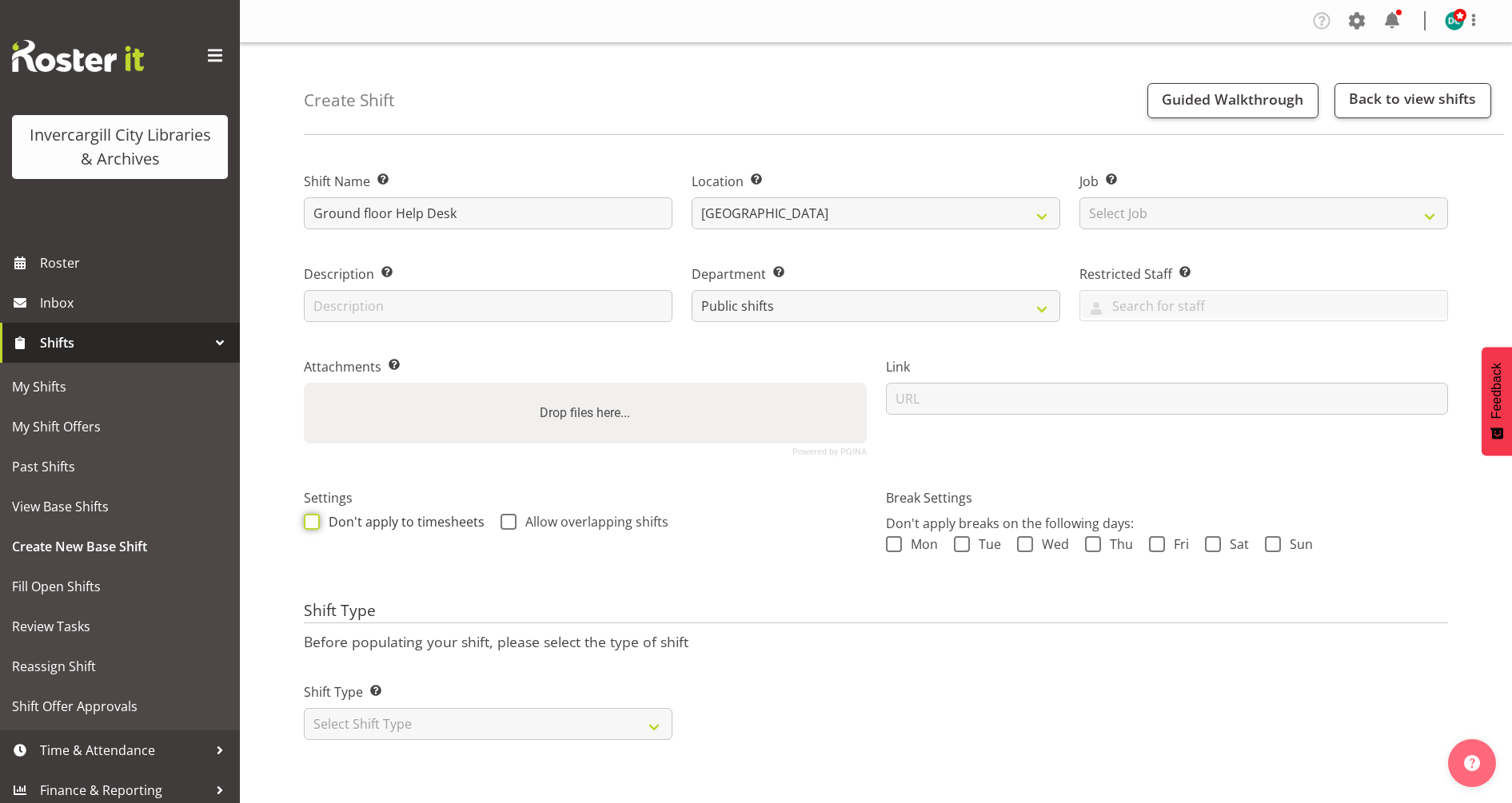
checkbox input "true"
click at [502, 517] on span at bounding box center [508, 522] width 16 height 16
click at [502, 517] on input "Allow overlapping shifts" at bounding box center [505, 522] width 10 height 10
checkbox input "true"
click at [391, 721] on select "Select Shift Type One Off Shift Recurring Shift Rotating Shift" at bounding box center [488, 724] width 369 height 32
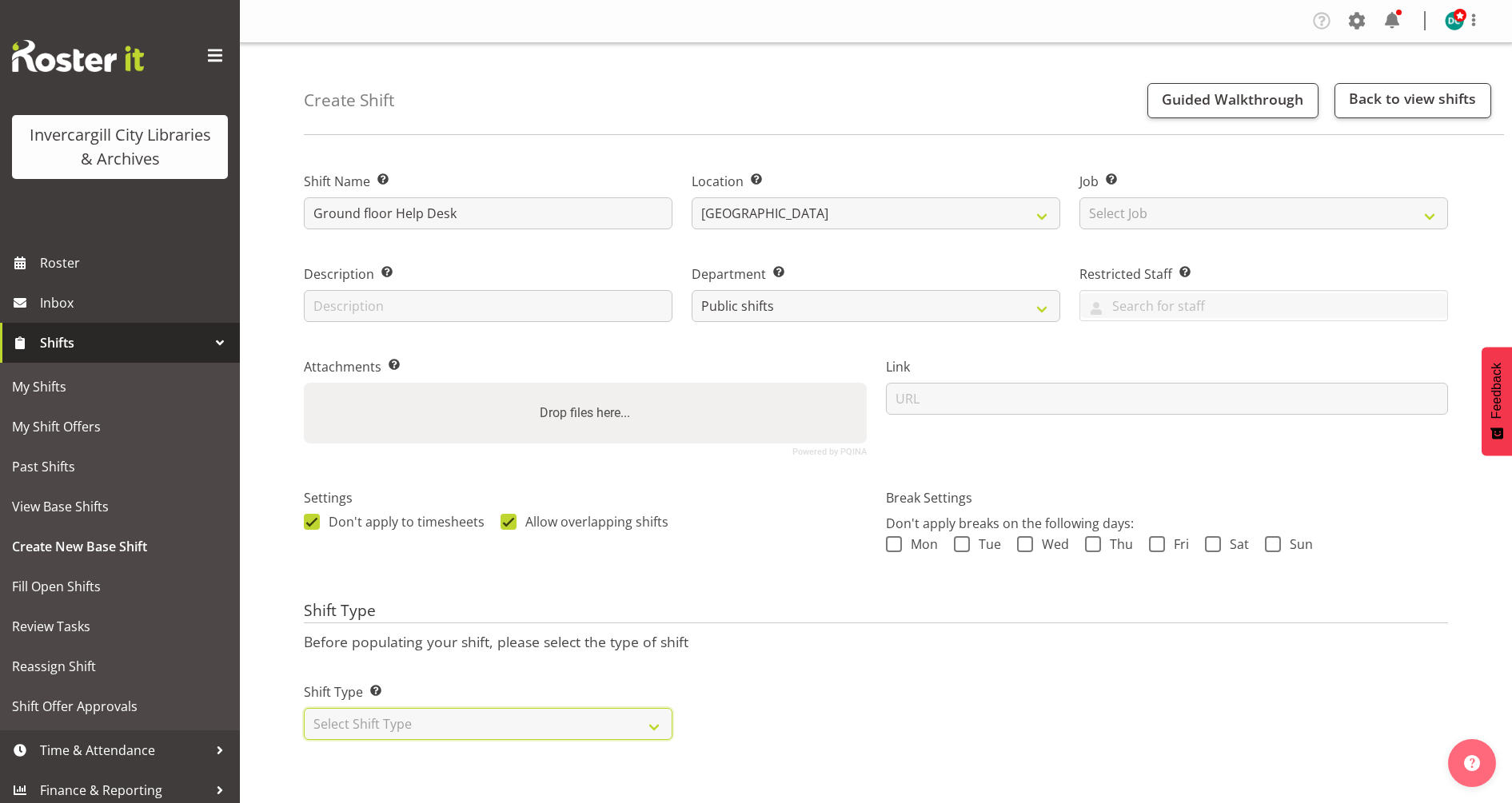
select select "one_off"
click at [304, 709] on select "Select Shift Type One Off Shift Recurring Shift Rotating Shift" at bounding box center [488, 724] width 369 height 32
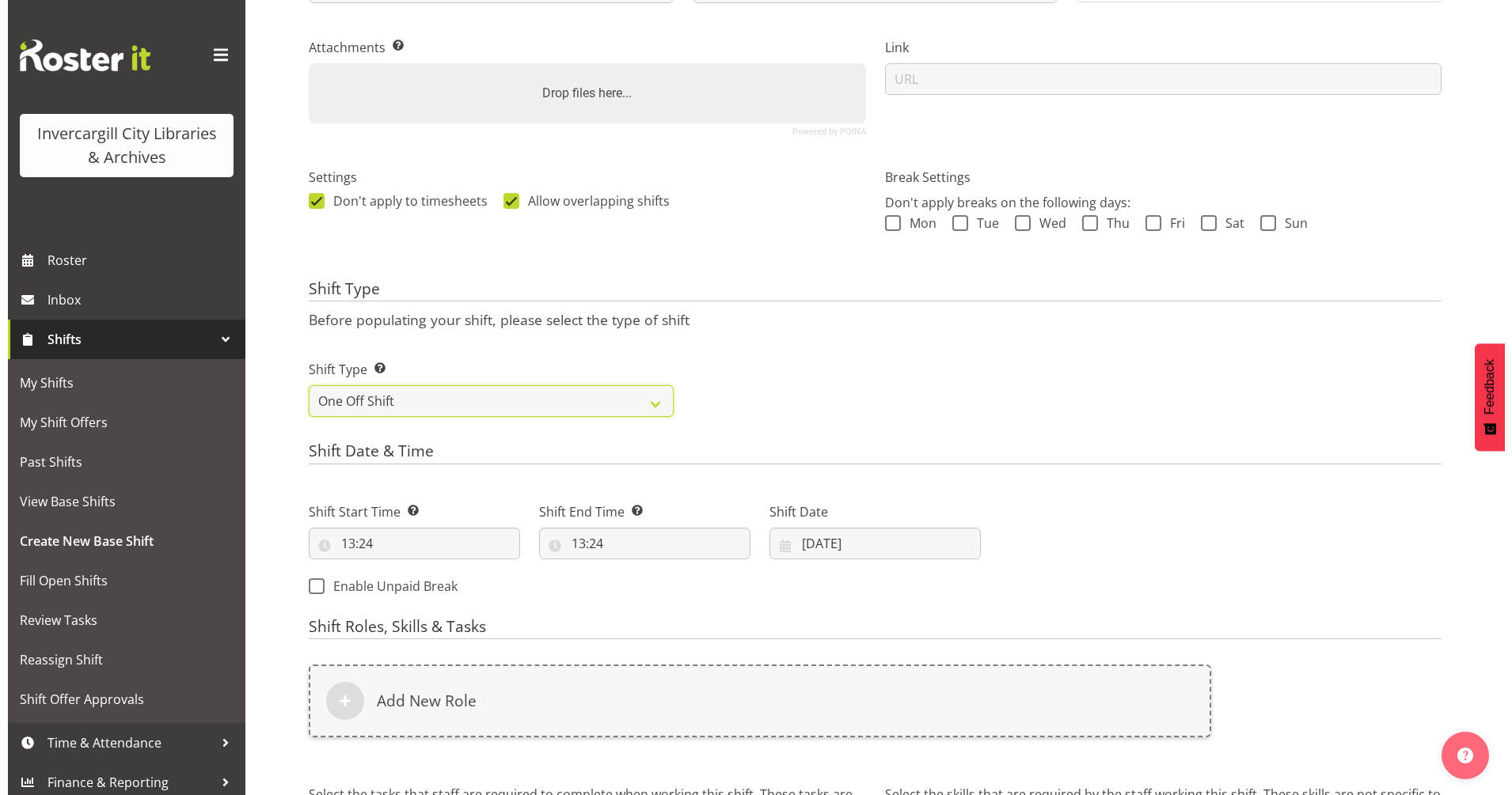
scroll to position [495, 0]
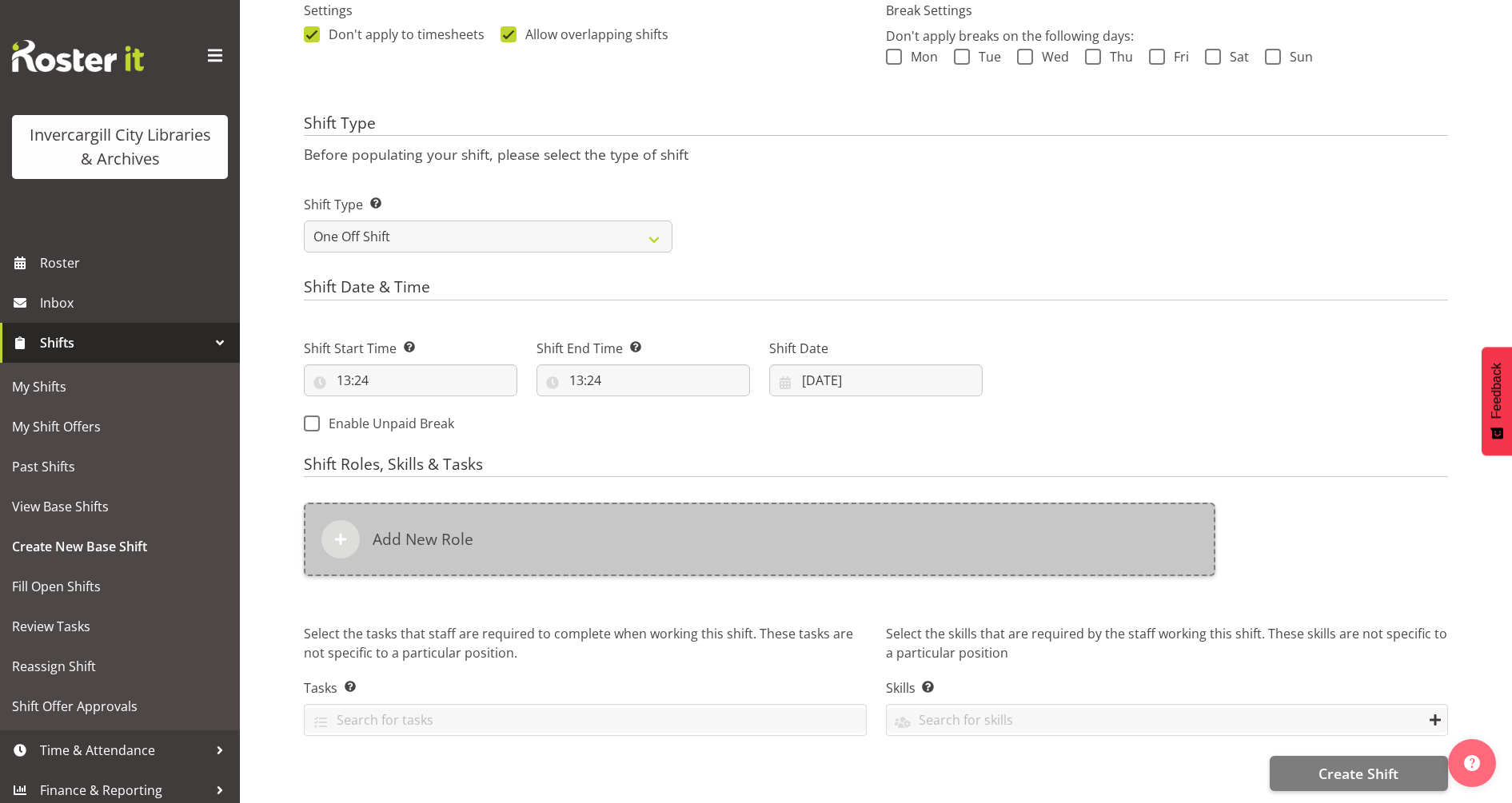
click at [414, 530] on h6 "Add New Role" at bounding box center [422, 539] width 100 height 19
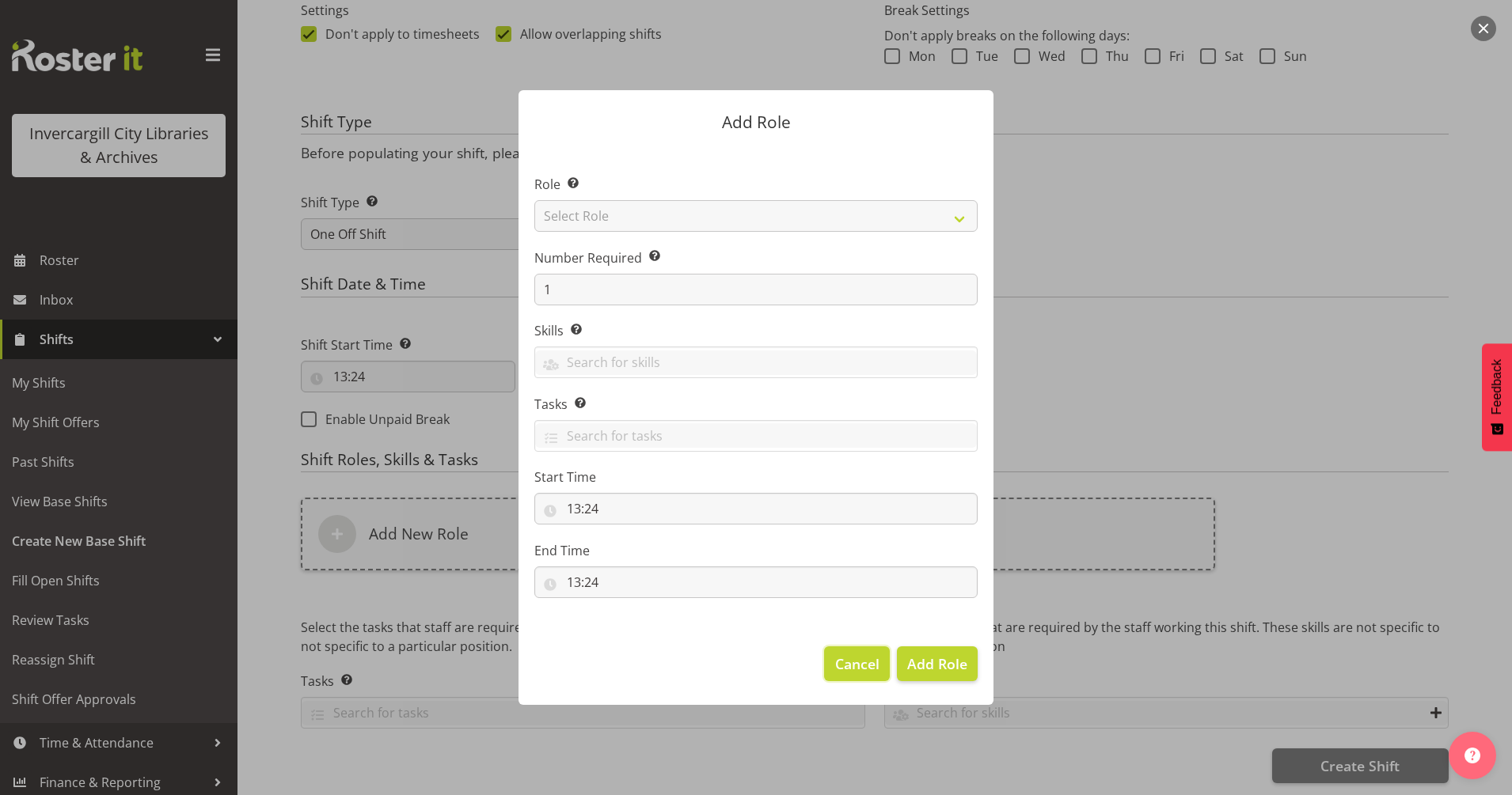
click at [855, 668] on span "Cancel" at bounding box center [856, 663] width 44 height 21
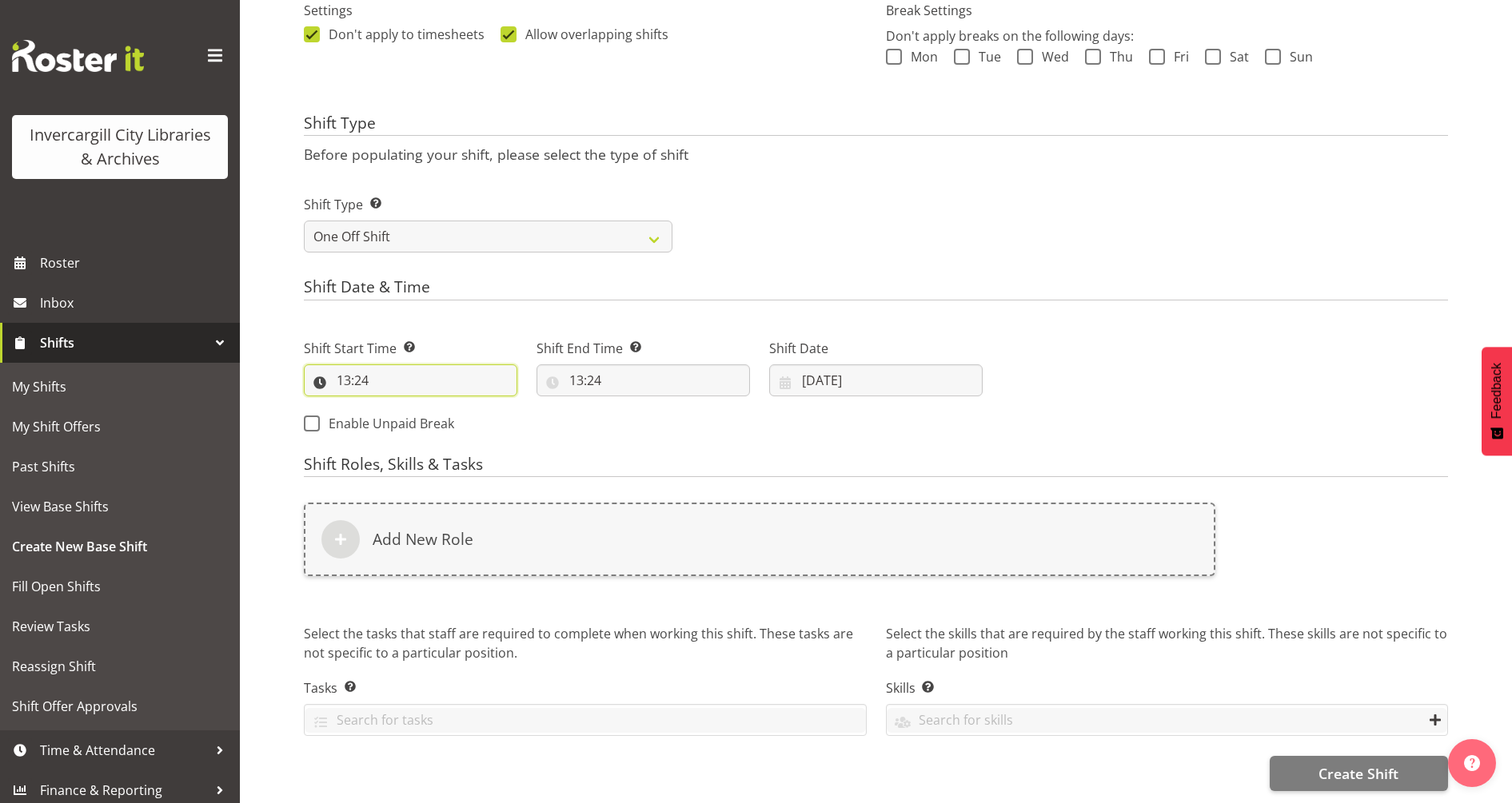
click at [341, 366] on input "13:24" at bounding box center [411, 381] width 214 height 32
drag, startPoint x: 341, startPoint y: 366, endPoint x: 407, endPoint y: 410, distance: 79.3
click at [407, 410] on select "00 01 02 03 04 05 06 07 08 09 10 11 12 13 14 15 16 17 18 19 20 21 22 23" at bounding box center [413, 422] width 36 height 32
click at [456, 409] on select "00 01 02 03 04 05 06 07 08 09 10 11 12 13 14 15 16 17 18 19 20 21 22 23 24 25 2…" at bounding box center [454, 422] width 36 height 32
select select "0"
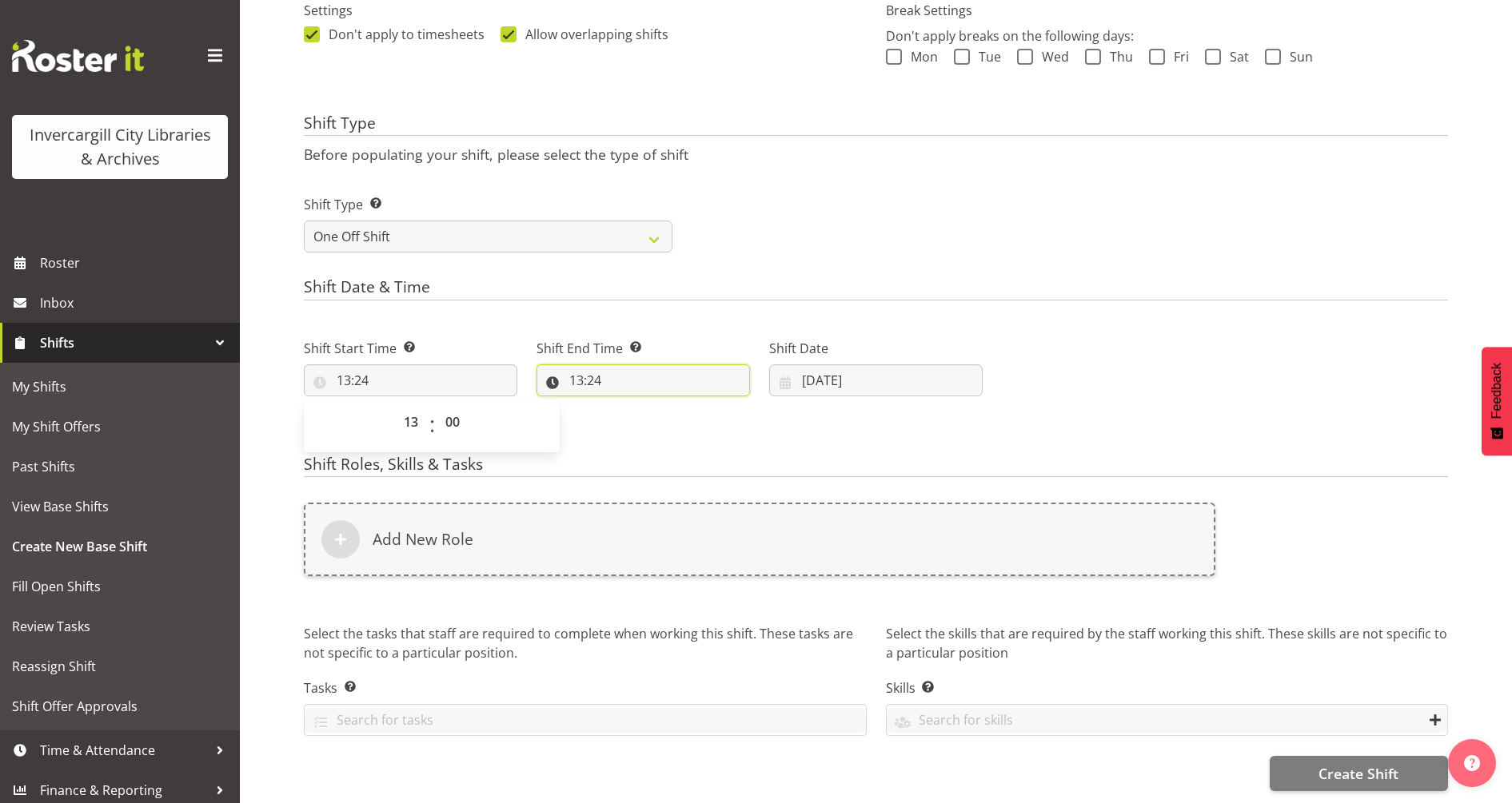
type input "13:00"
click at [574, 366] on input "13:24" at bounding box center [643, 381] width 214 height 32
drag, startPoint x: 574, startPoint y: 366, endPoint x: 642, endPoint y: 416, distance: 84.4
click at [648, 418] on select "00 01 02 03 04 05 06 07 08 09 10 11 12 13 14 15 16 17 18 19 20 21 22 23" at bounding box center [645, 422] width 36 height 32
select select "15"
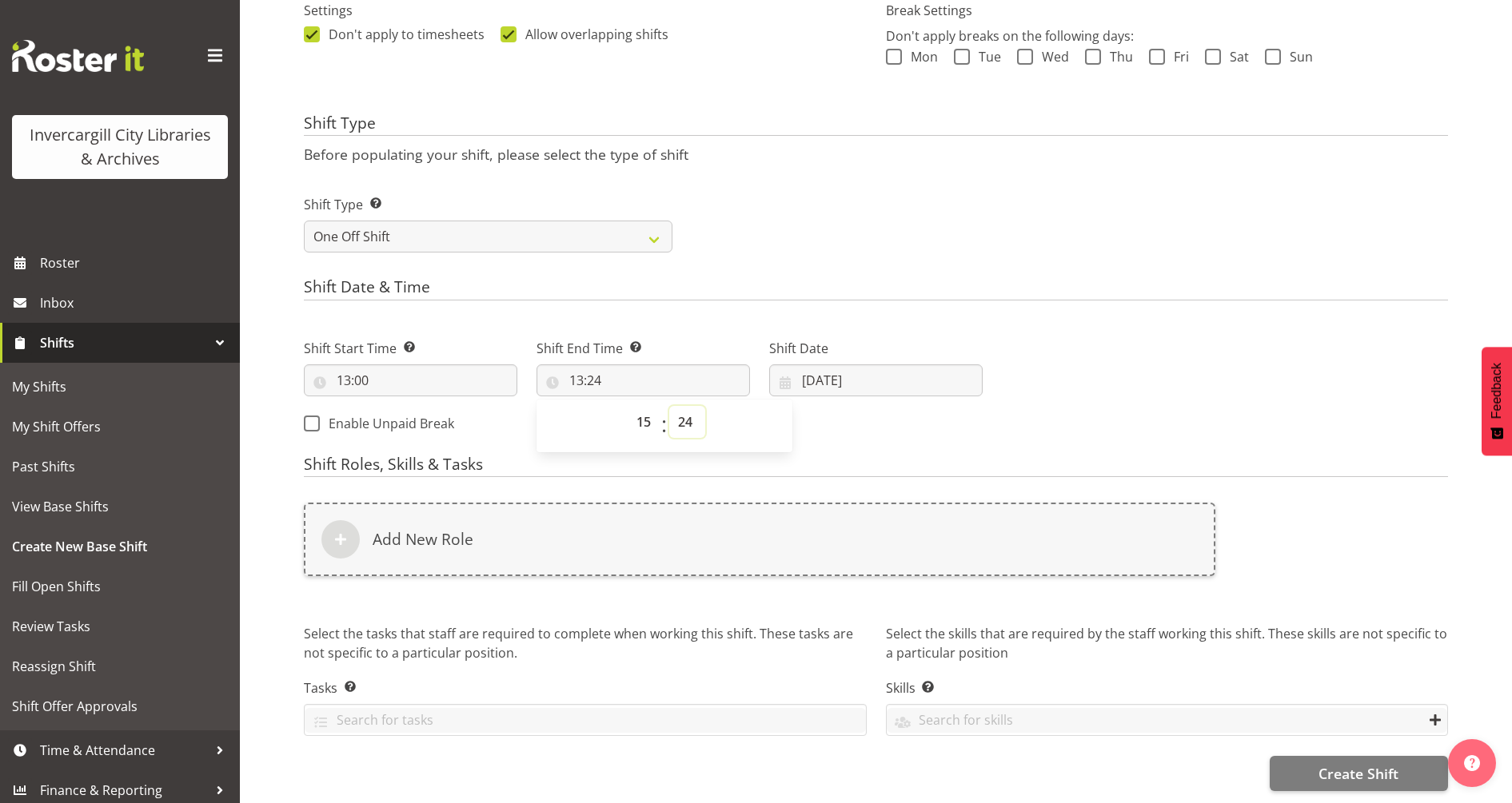
type input "15:24"
click at [687, 409] on select "00 01 02 03 04 05 06 07 08 09 10 11 12 13 14 15 16 17 18 19 20 21 22 23 24 25 2…" at bounding box center [687, 422] width 36 height 32
select select "0"
type input "15:00"
click at [831, 430] on div "Shift Start Time Set the time of the day you wish this shift to start 13:00 00 …" at bounding box center [643, 381] width 698 height 129
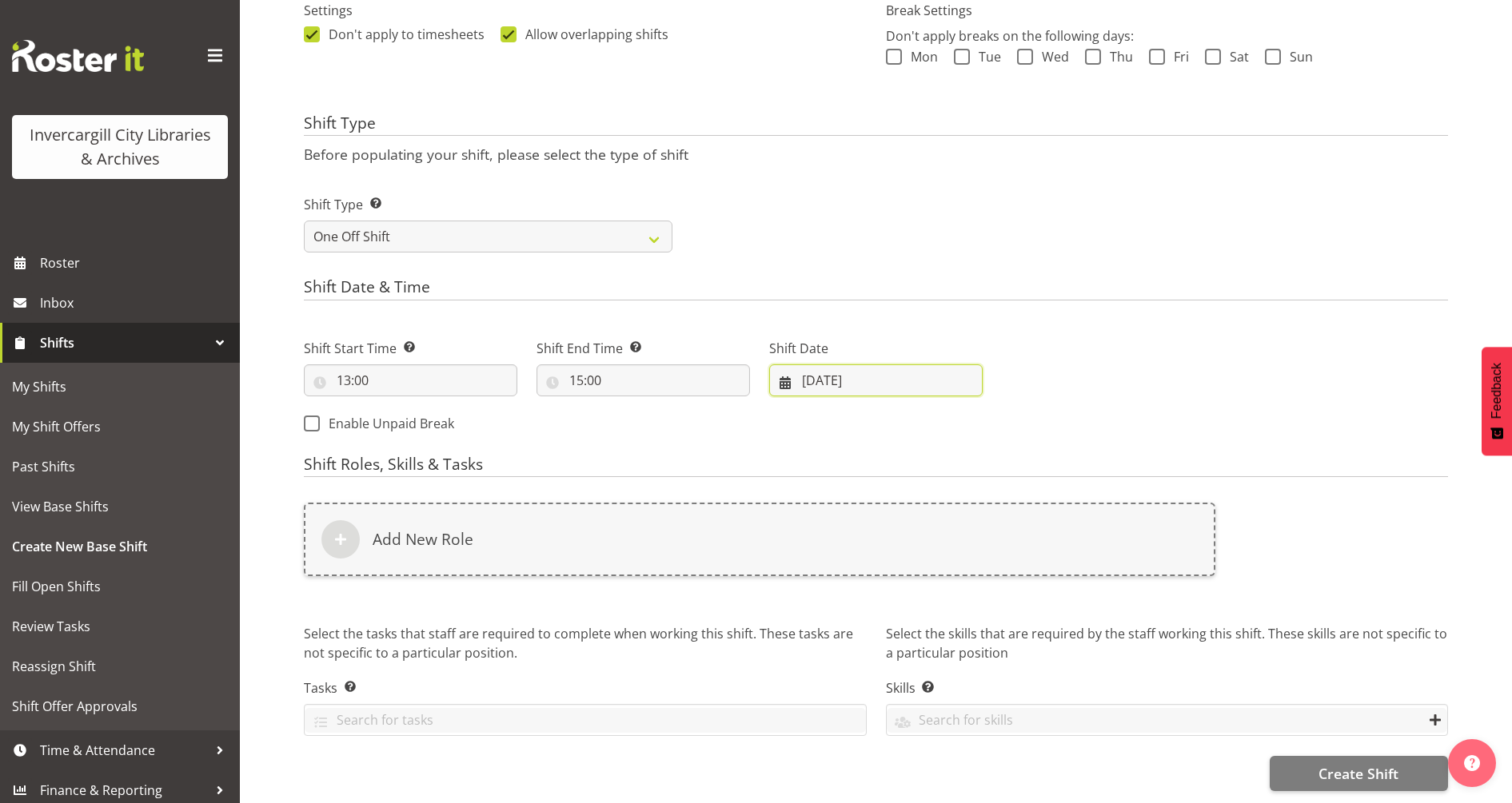
click at [824, 369] on input "[DATE]" at bounding box center [876, 381] width 214 height 32
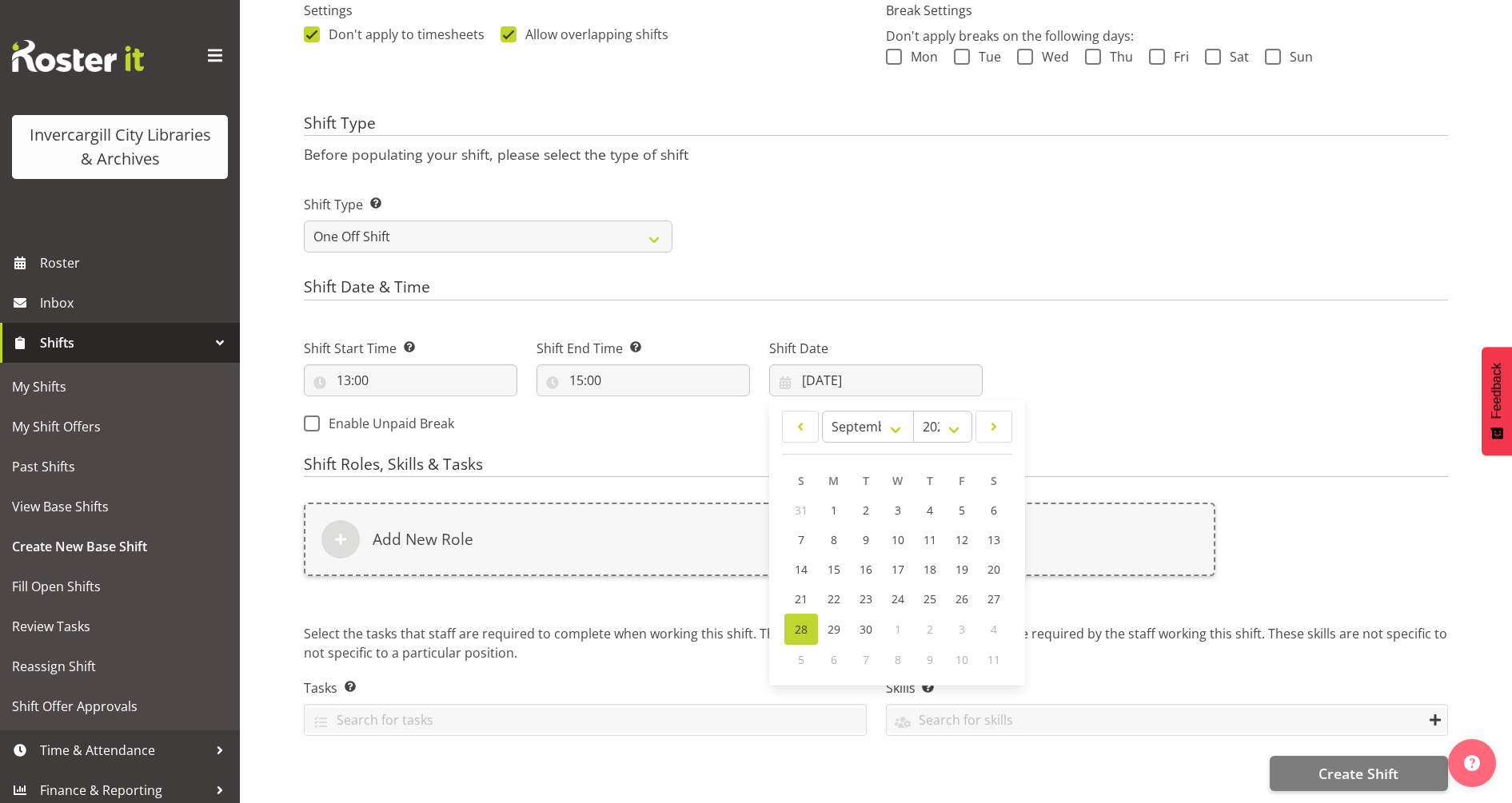
click at [1104, 383] on div "Next Shifts" at bounding box center [1225, 381] width 465 height 129
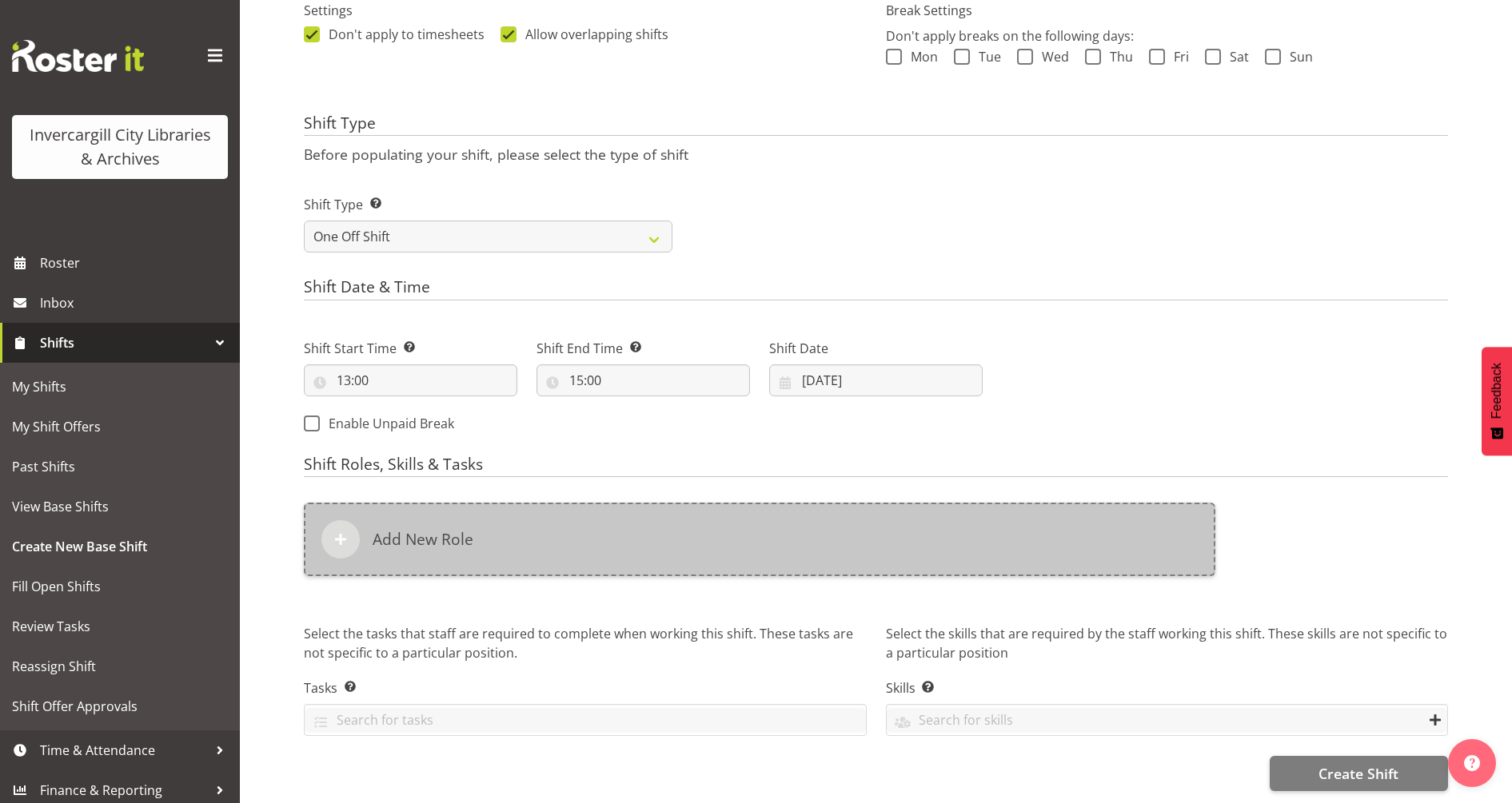
click at [590, 532] on div "Add New Role" at bounding box center [759, 540] width 912 height 74
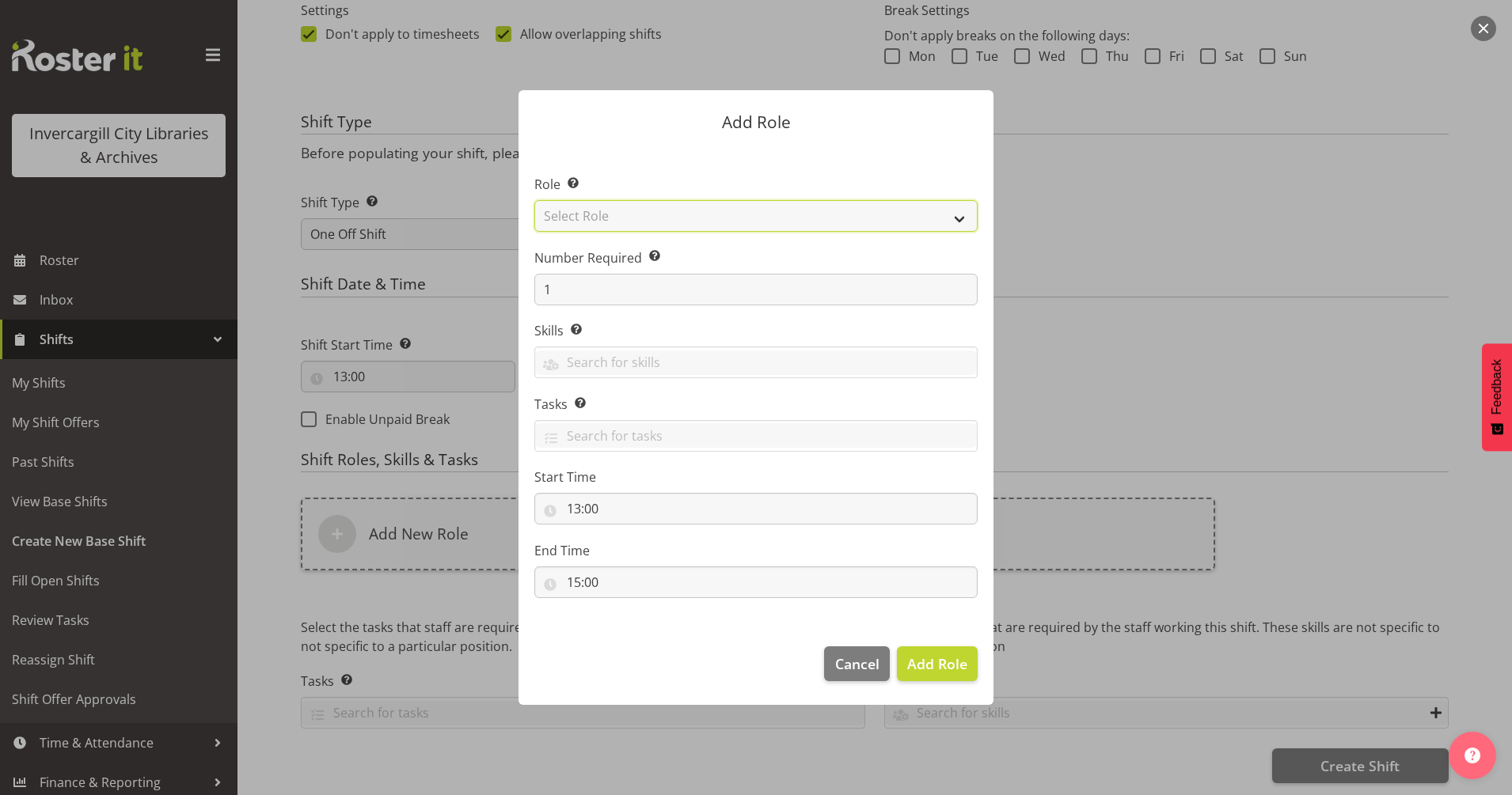
click at [614, 216] on select "Select Role 1st floor desk AQ operator Business Support Team member Casual Cust…" at bounding box center [756, 215] width 443 height 31
select select "1546"
click at [535, 200] on select "Select Role 1st floor desk AQ operator Business Support Team member Casual Cust…" at bounding box center [756, 215] width 443 height 31
click at [928, 665] on span "Add Role" at bounding box center [937, 663] width 60 height 19
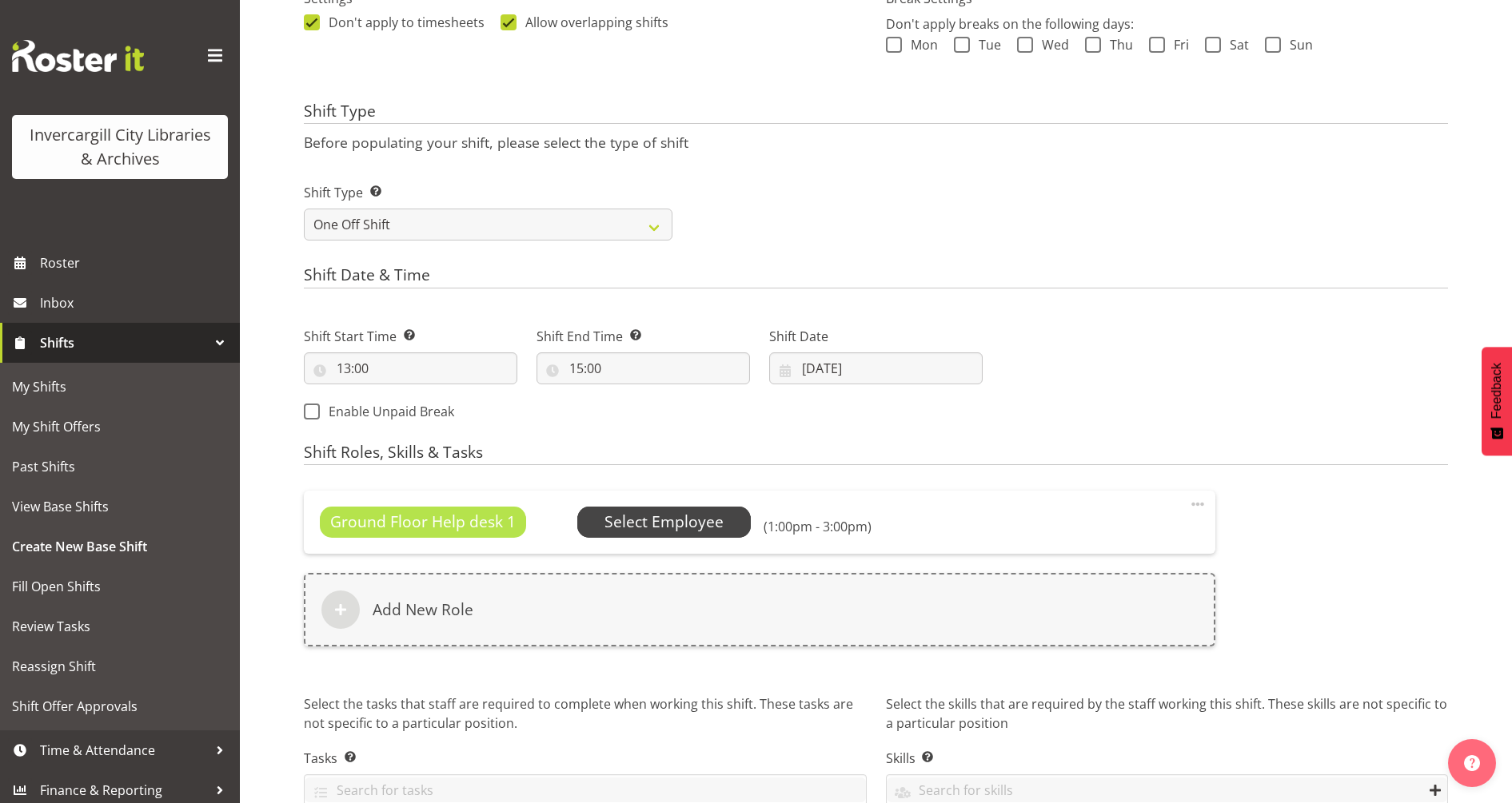
click at [672, 530] on span "Select Employee" at bounding box center [664, 522] width 119 height 23
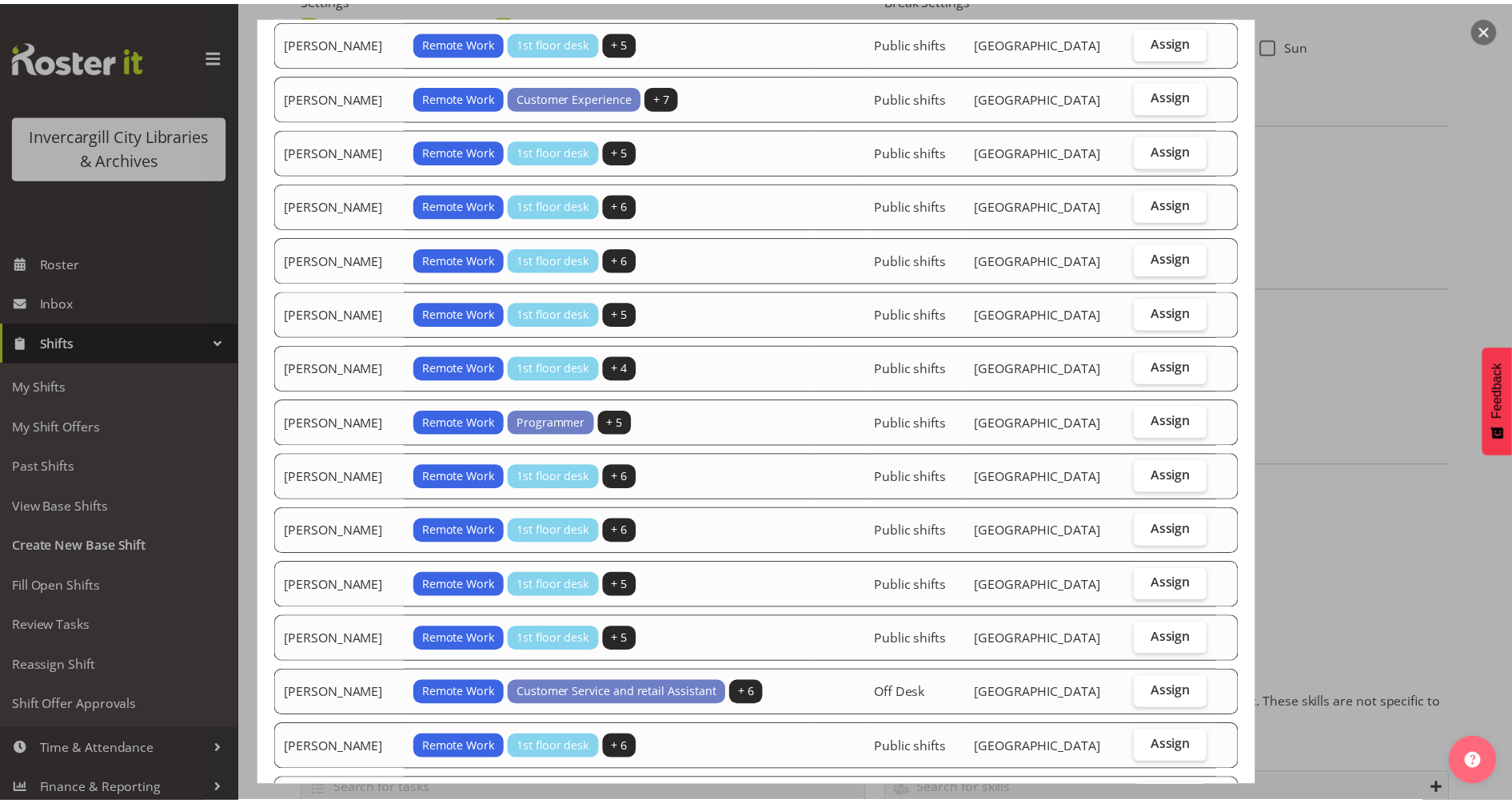
scroll to position [353, 0]
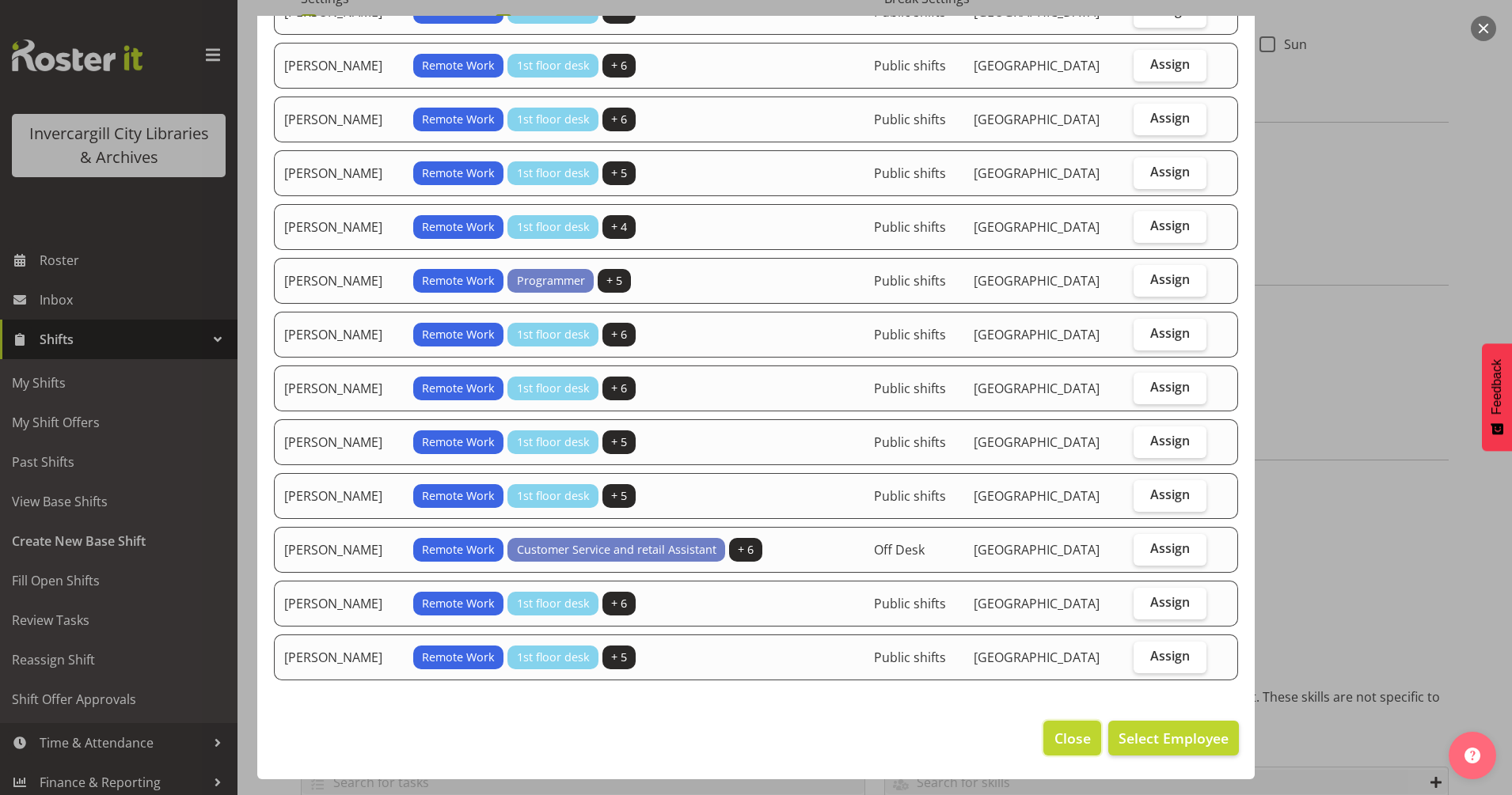
click at [1069, 731] on span "Close" at bounding box center [1072, 738] width 36 height 21
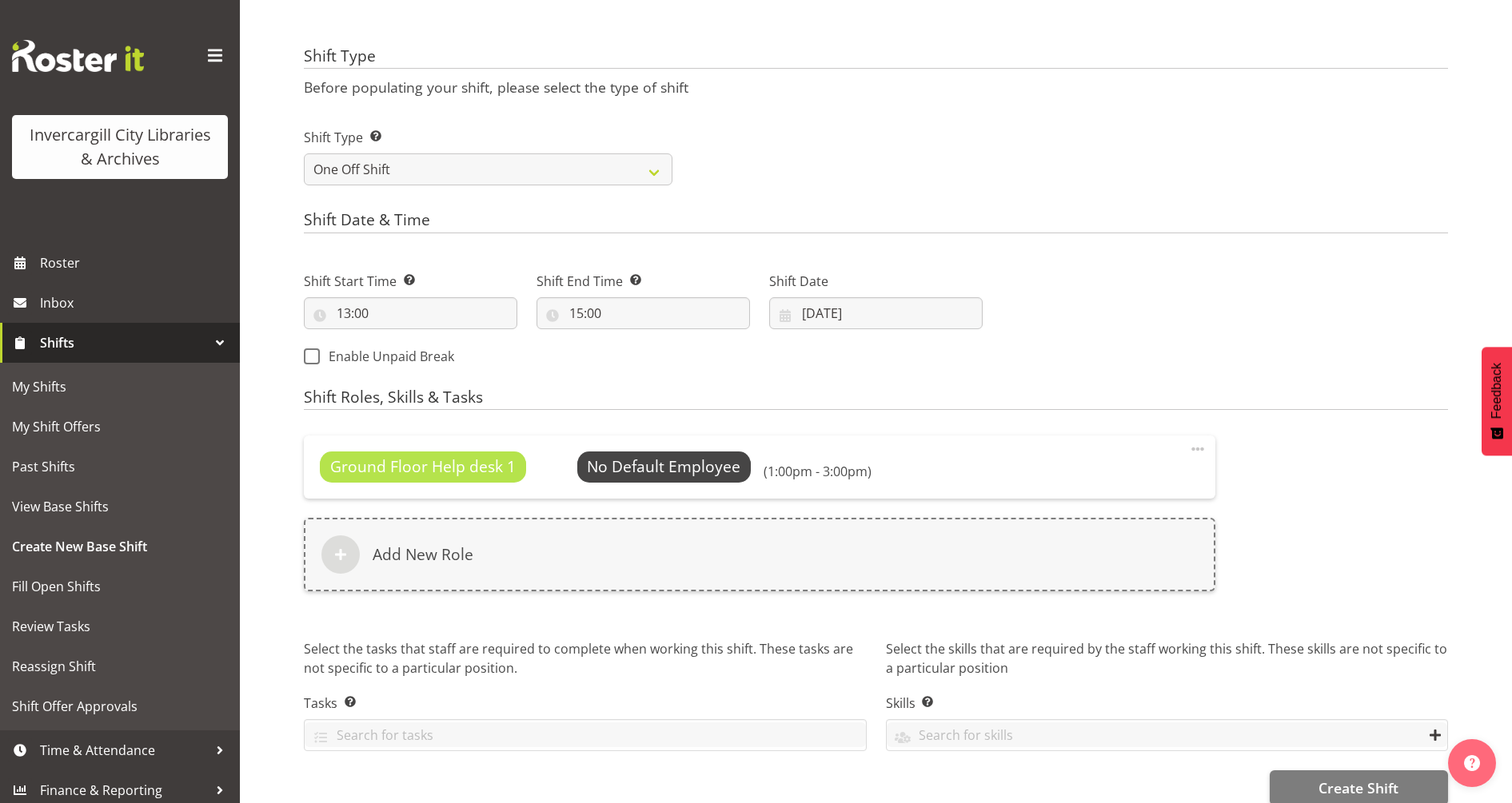
scroll to position [584, 0]
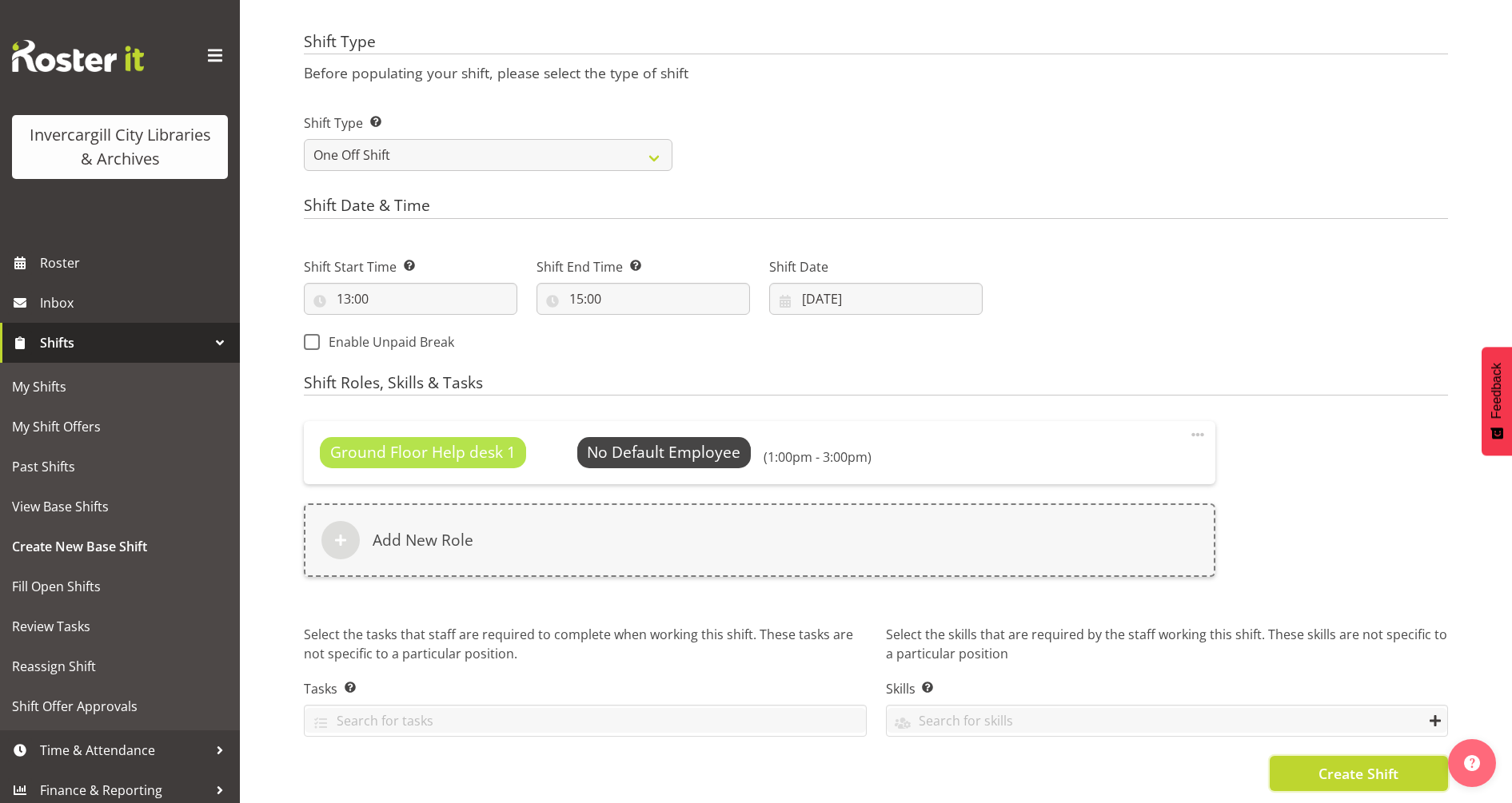
click at [1346, 763] on span "Create Shift" at bounding box center [1358, 773] width 80 height 21
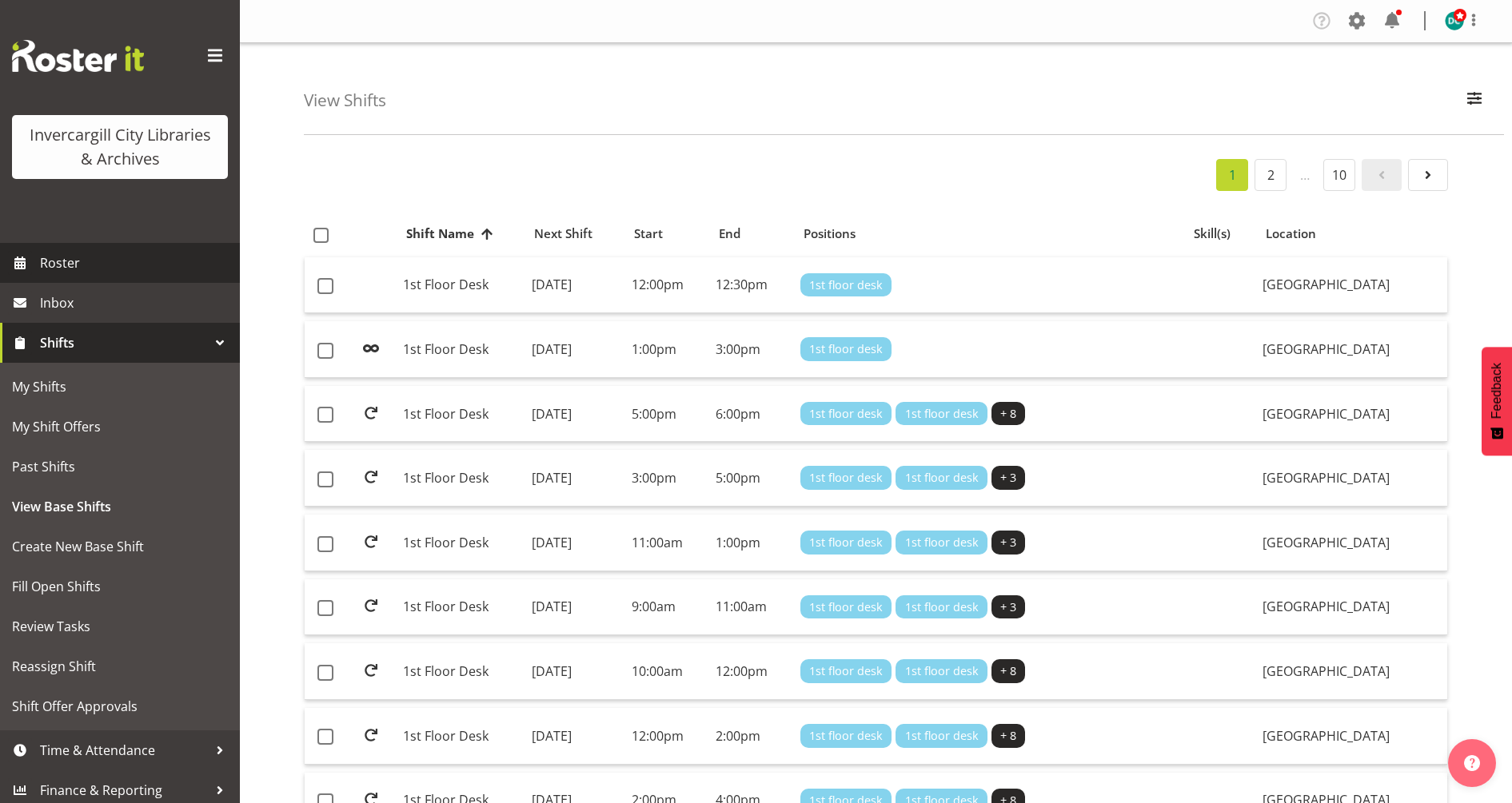
click at [51, 265] on span "Roster" at bounding box center [135, 263] width 192 height 24
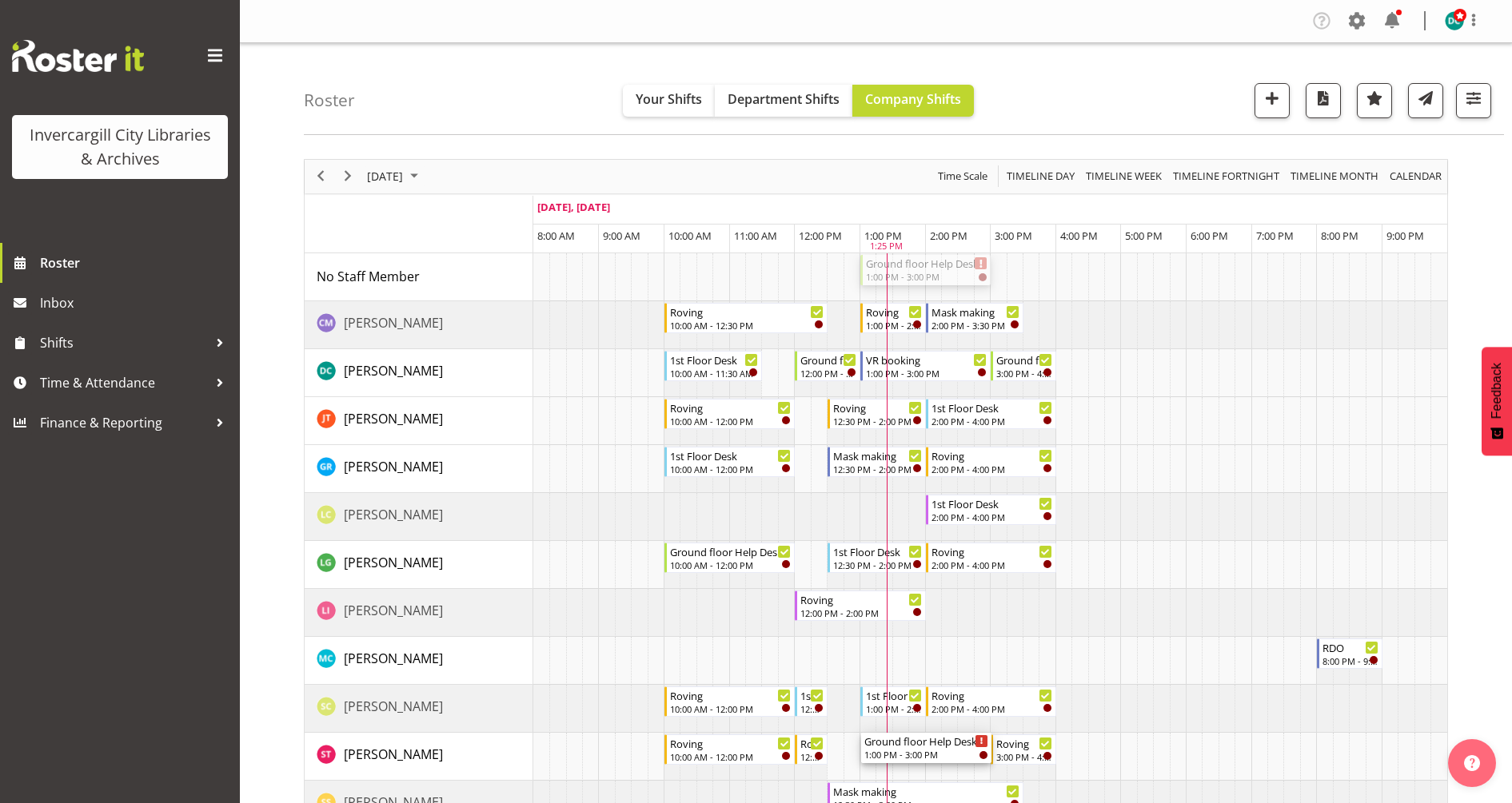
drag, startPoint x: 907, startPoint y: 263, endPoint x: 884, endPoint y: 759, distance: 496.5
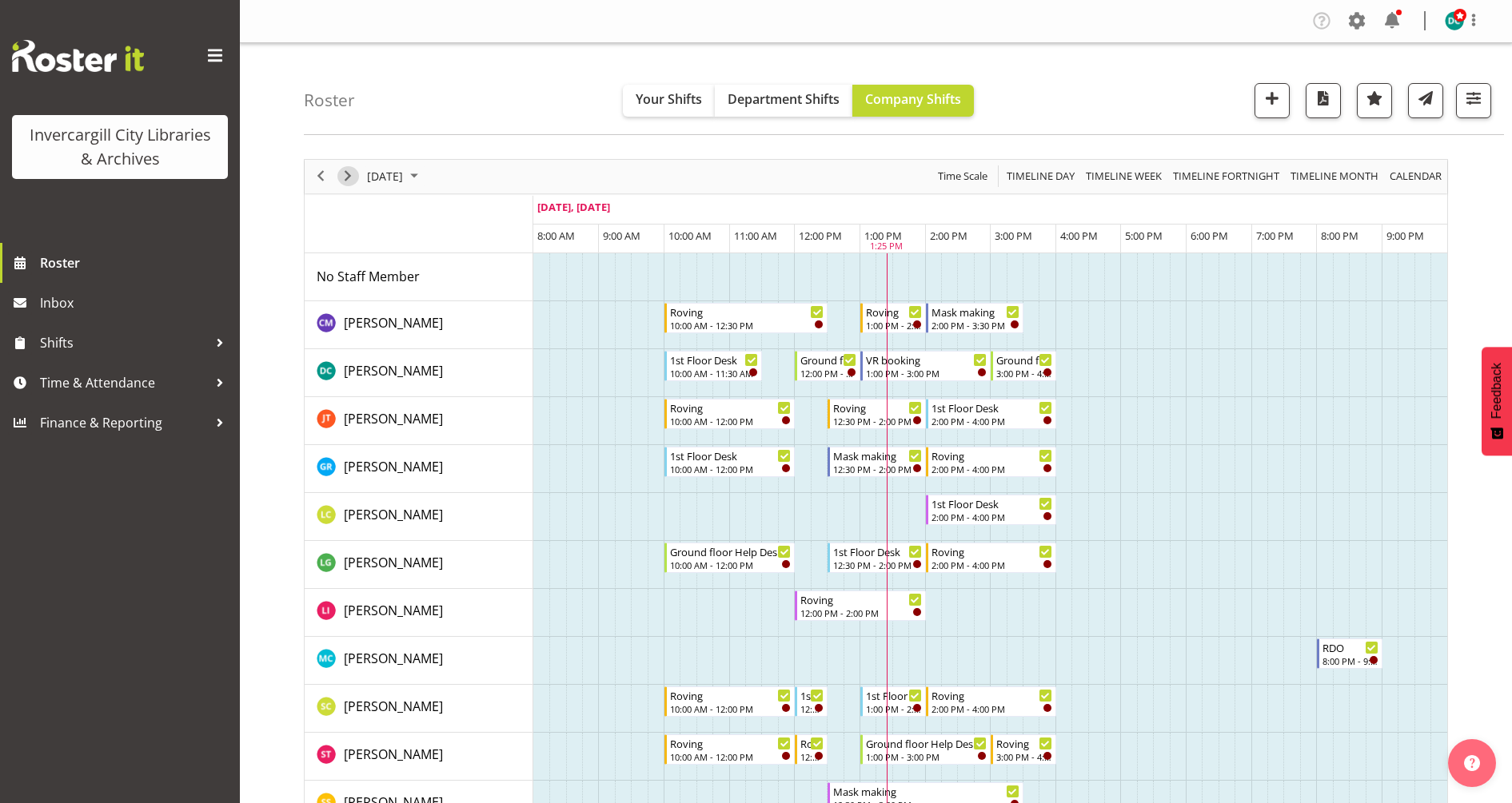
click at [353, 179] on span "Next" at bounding box center [347, 176] width 19 height 20
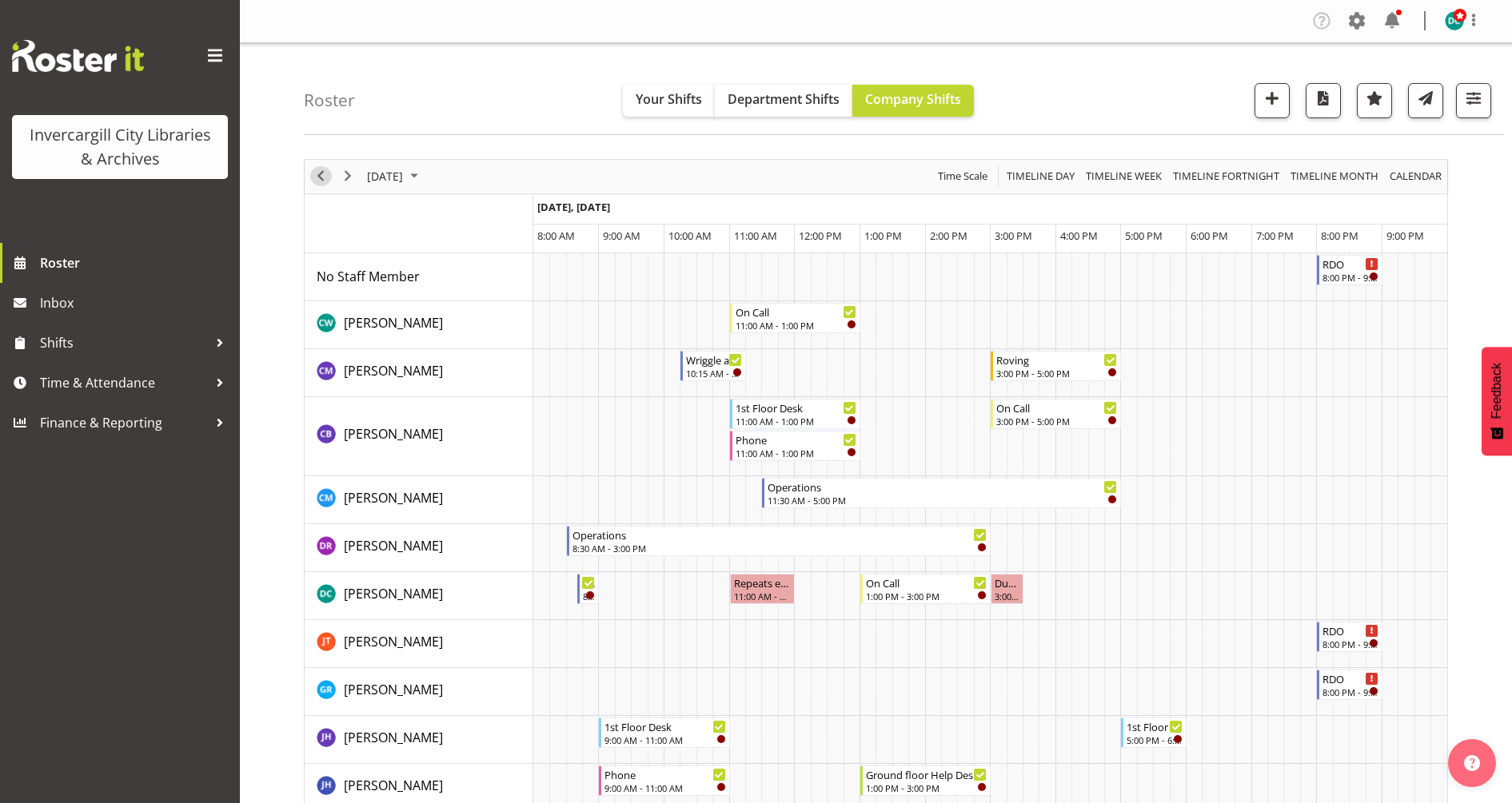
click at [318, 179] on span "Previous" at bounding box center [320, 176] width 19 height 20
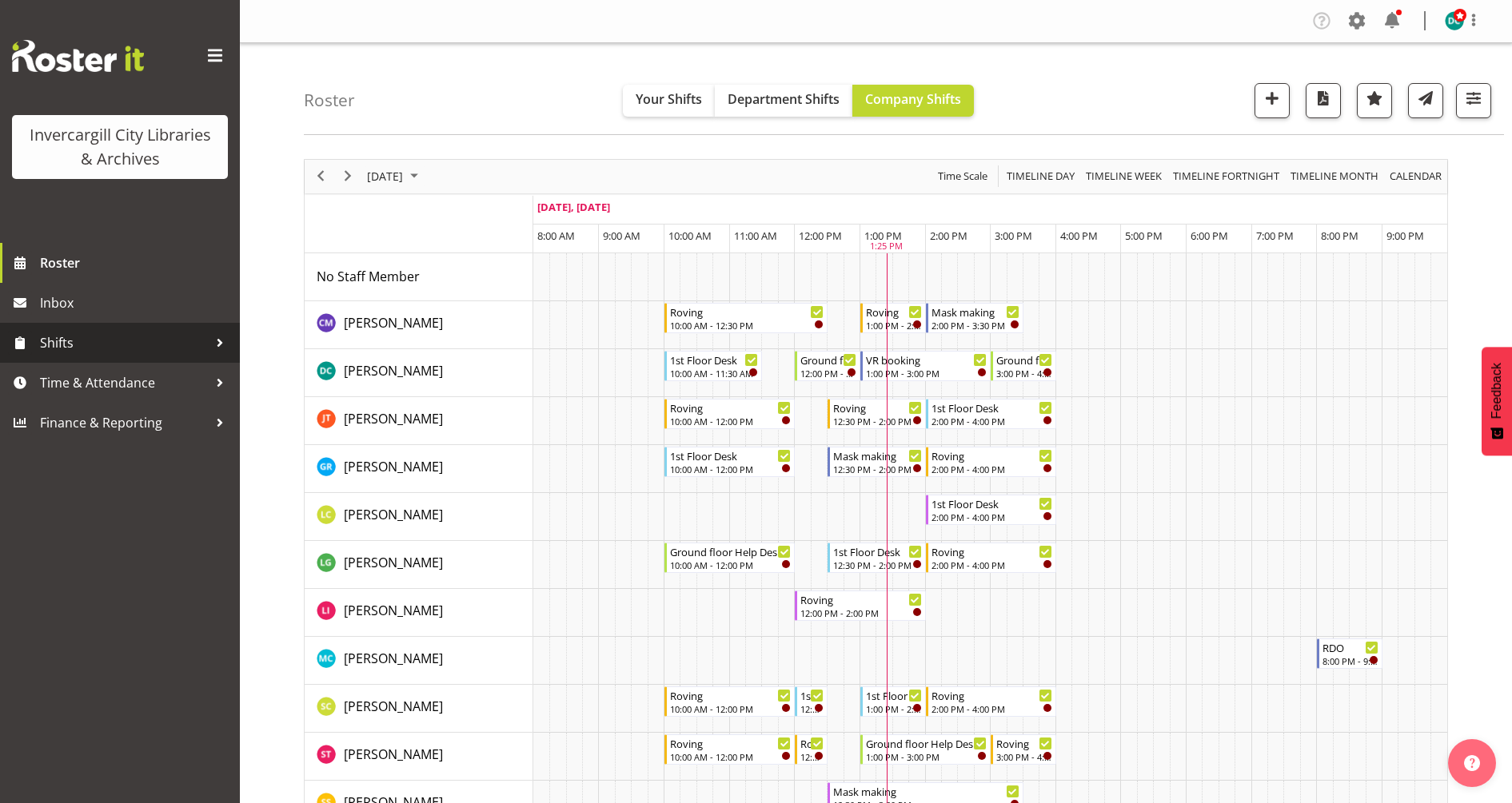
click at [70, 350] on span "Shifts" at bounding box center [123, 343] width 168 height 24
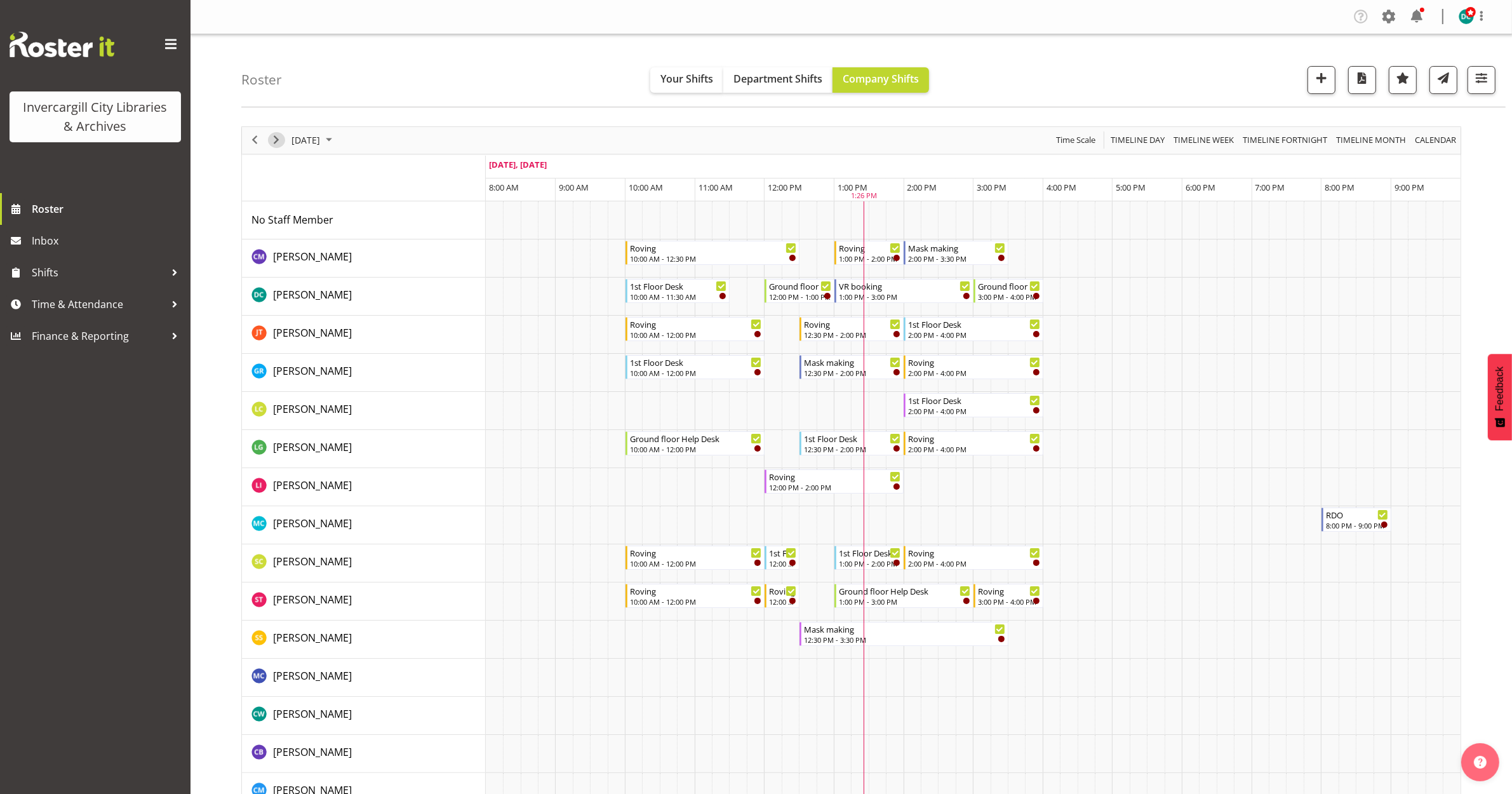
click at [280, 141] on span "Next" at bounding box center [276, 140] width 15 height 16
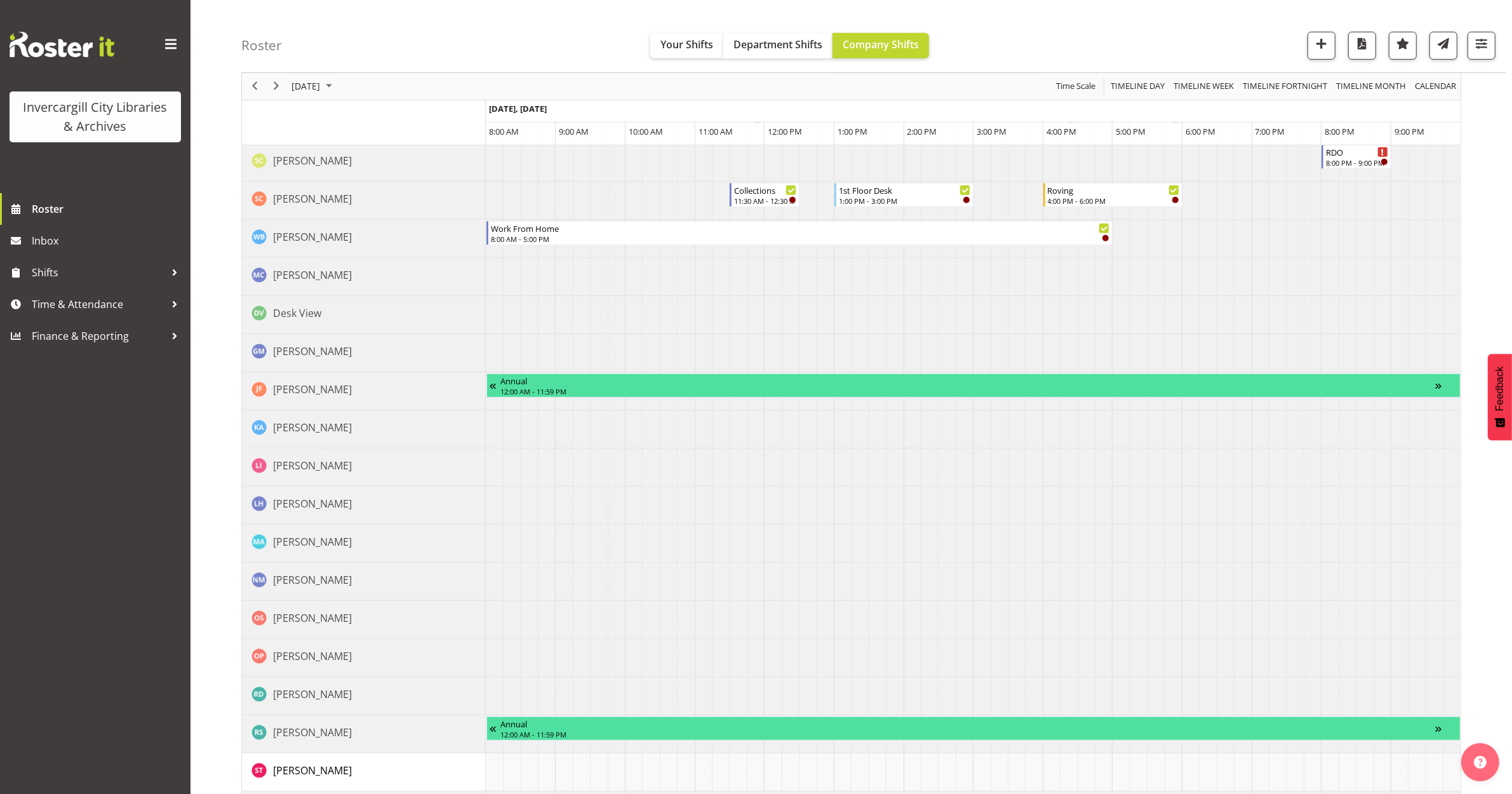
scroll to position [967, 0]
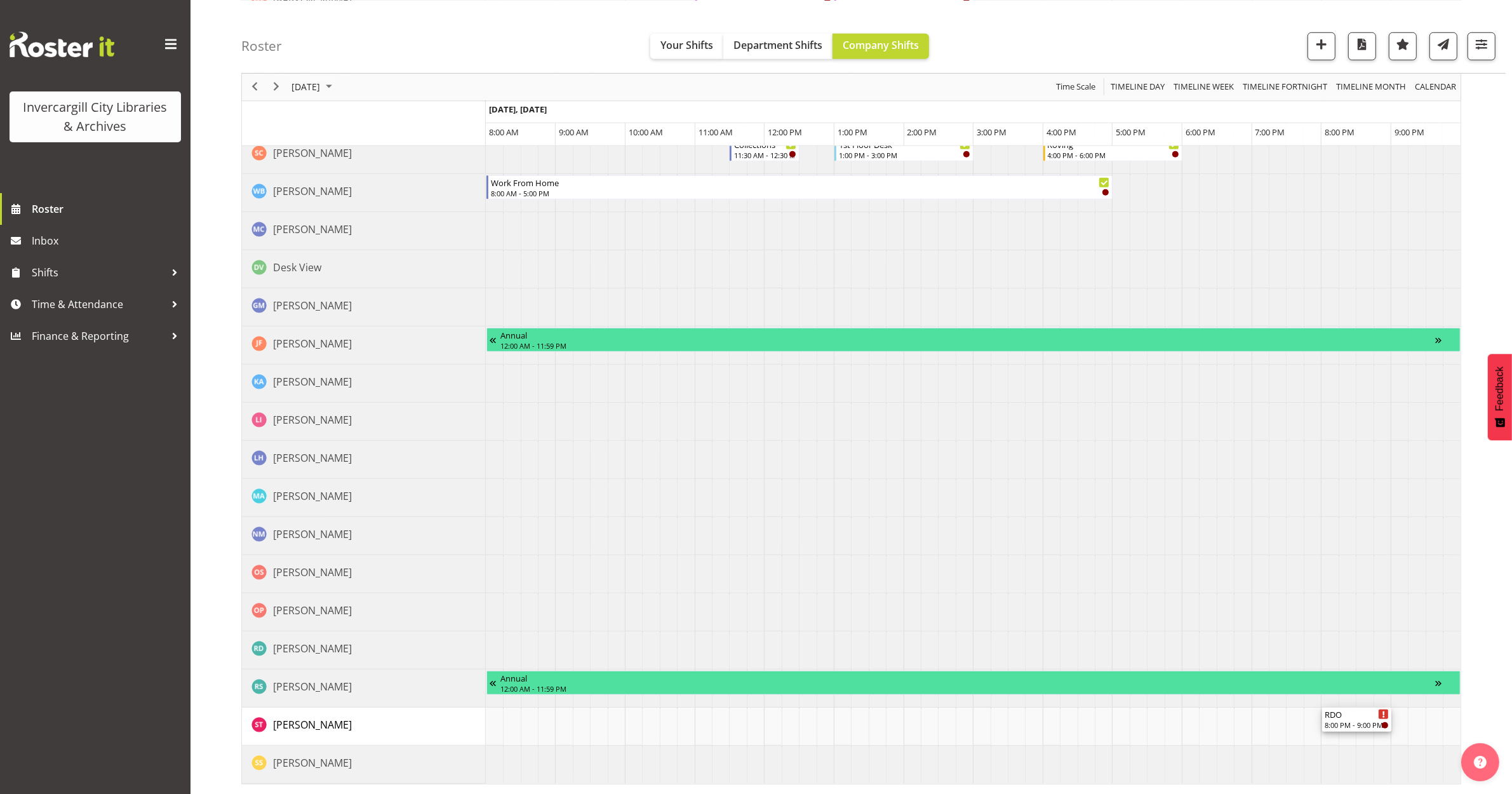
drag, startPoint x: 1349, startPoint y: 212, endPoint x: 1330, endPoint y: 728, distance: 516.3
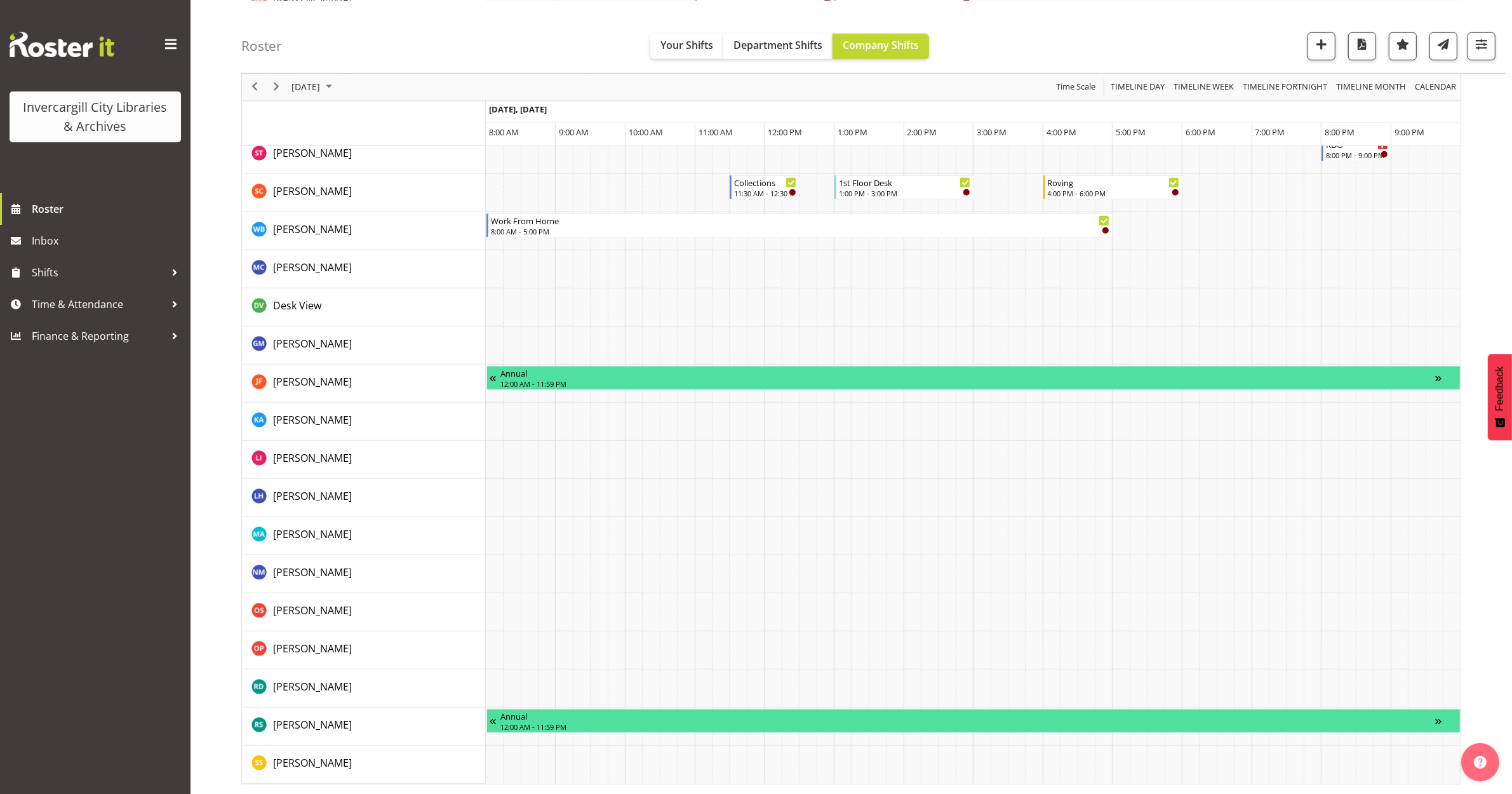
scroll to position [0, 0]
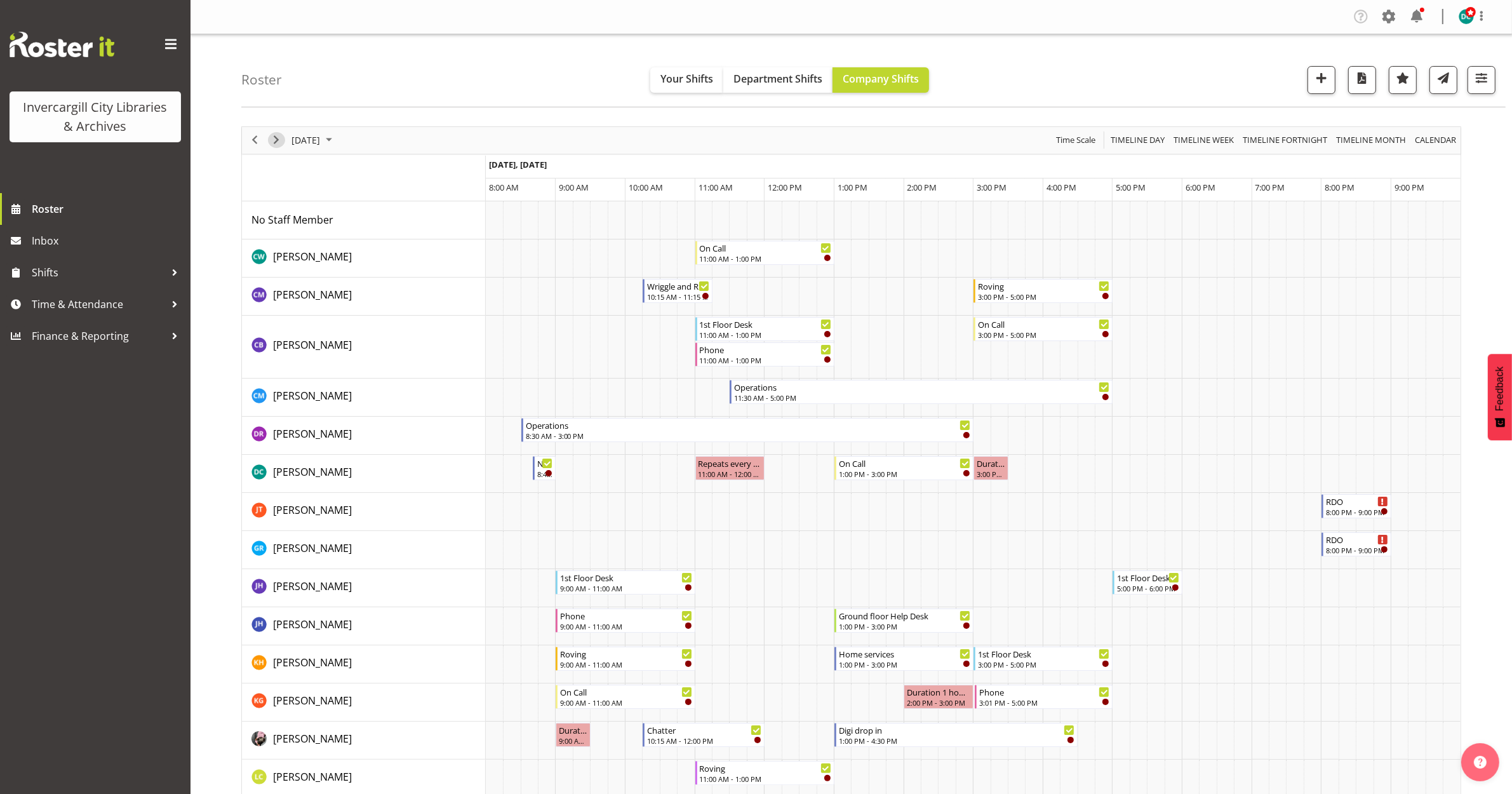
click at [273, 141] on span "Next" at bounding box center [276, 140] width 15 height 16
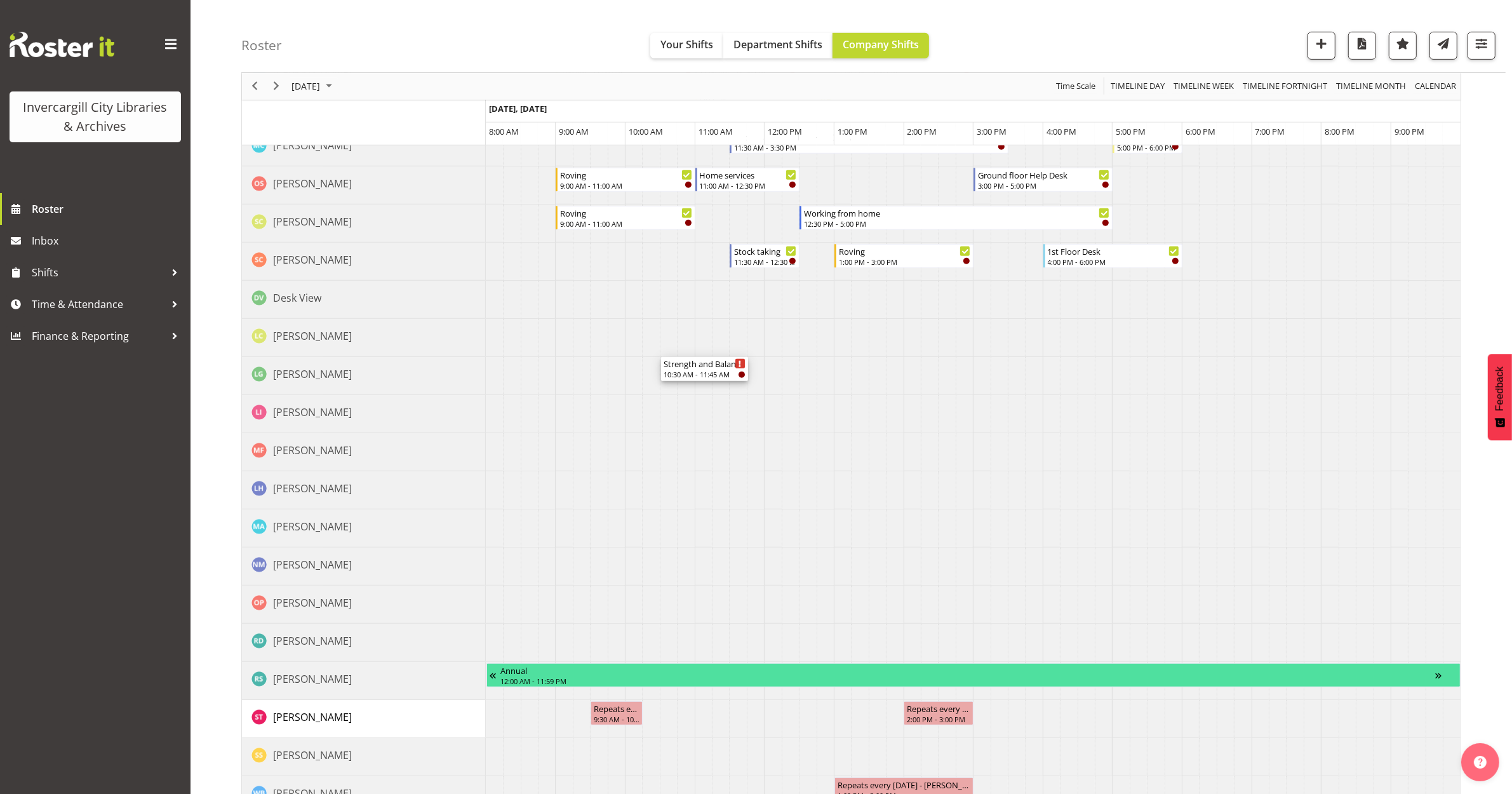
scroll to position [943, 0]
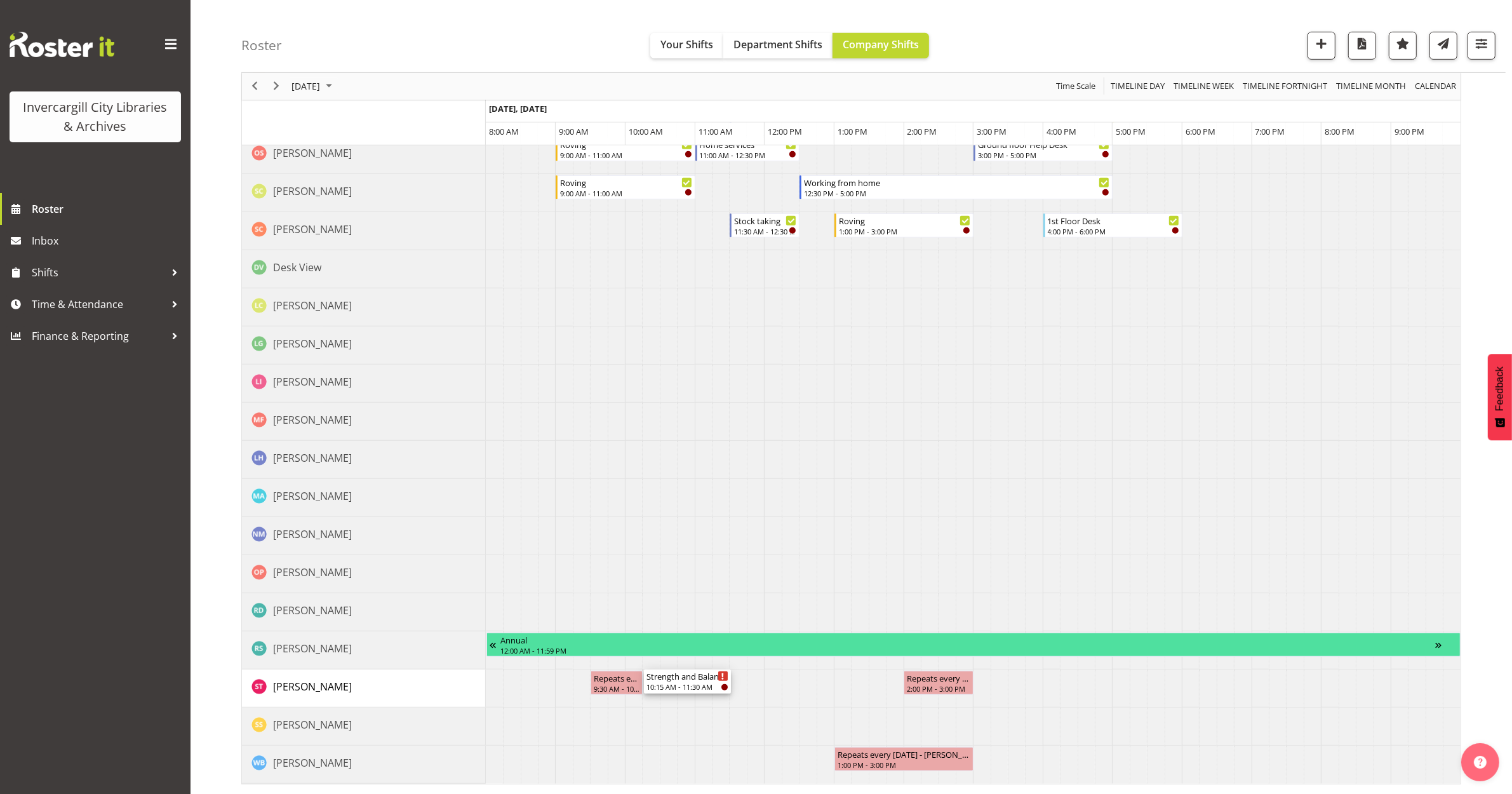
drag, startPoint x: 706, startPoint y: 213, endPoint x: 677, endPoint y: 680, distance: 467.9
drag, startPoint x: 686, startPoint y: 210, endPoint x: 673, endPoint y: 680, distance: 470.2
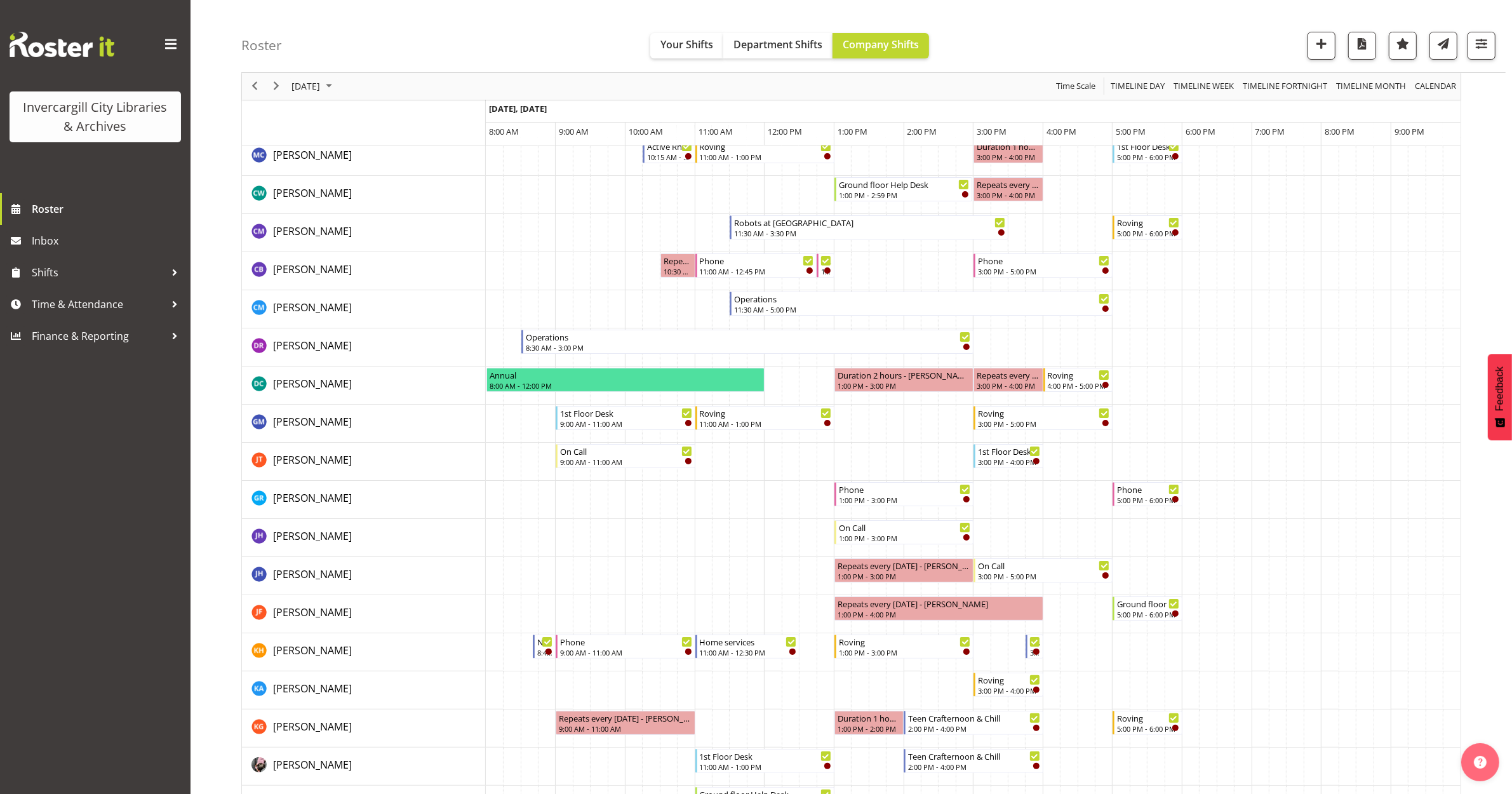
scroll to position [0, 0]
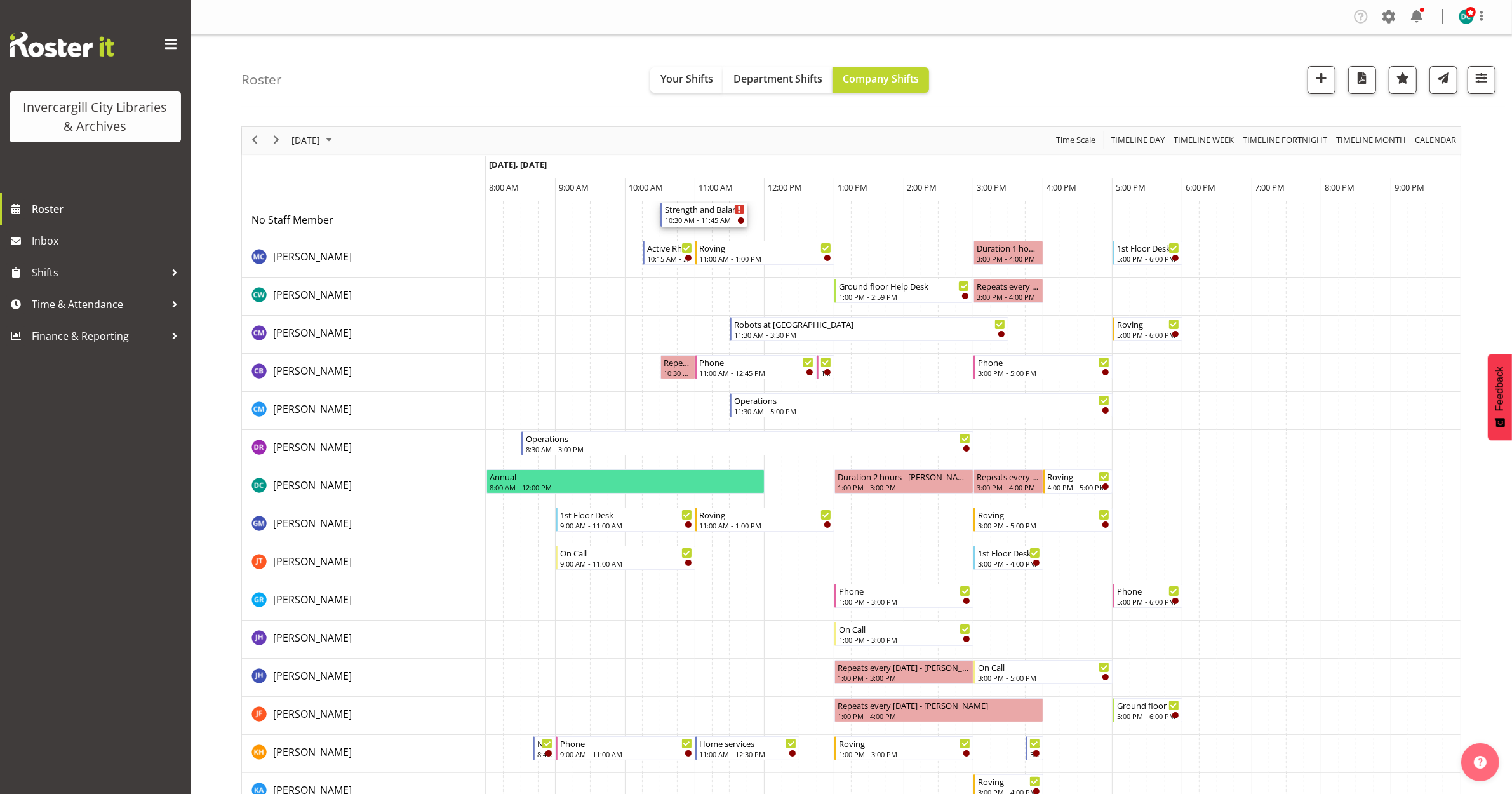
click at [700, 215] on div "Strength and Balance" at bounding box center [704, 209] width 80 height 13
click at [0, 0] on div at bounding box center [0, 0] width 0 height 0
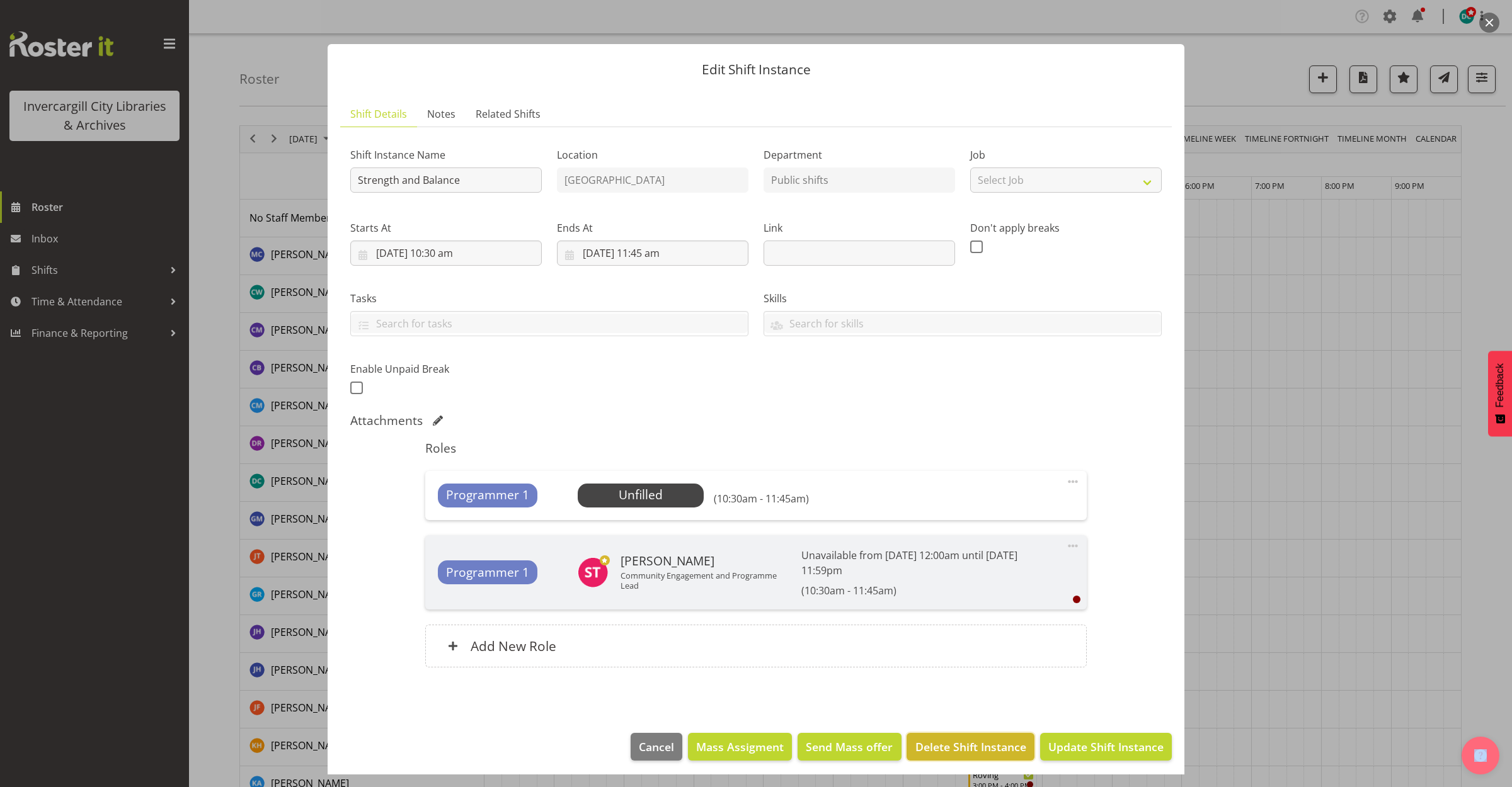
click at [949, 734] on button "Delete Shift Instance" at bounding box center [970, 746] width 127 height 27
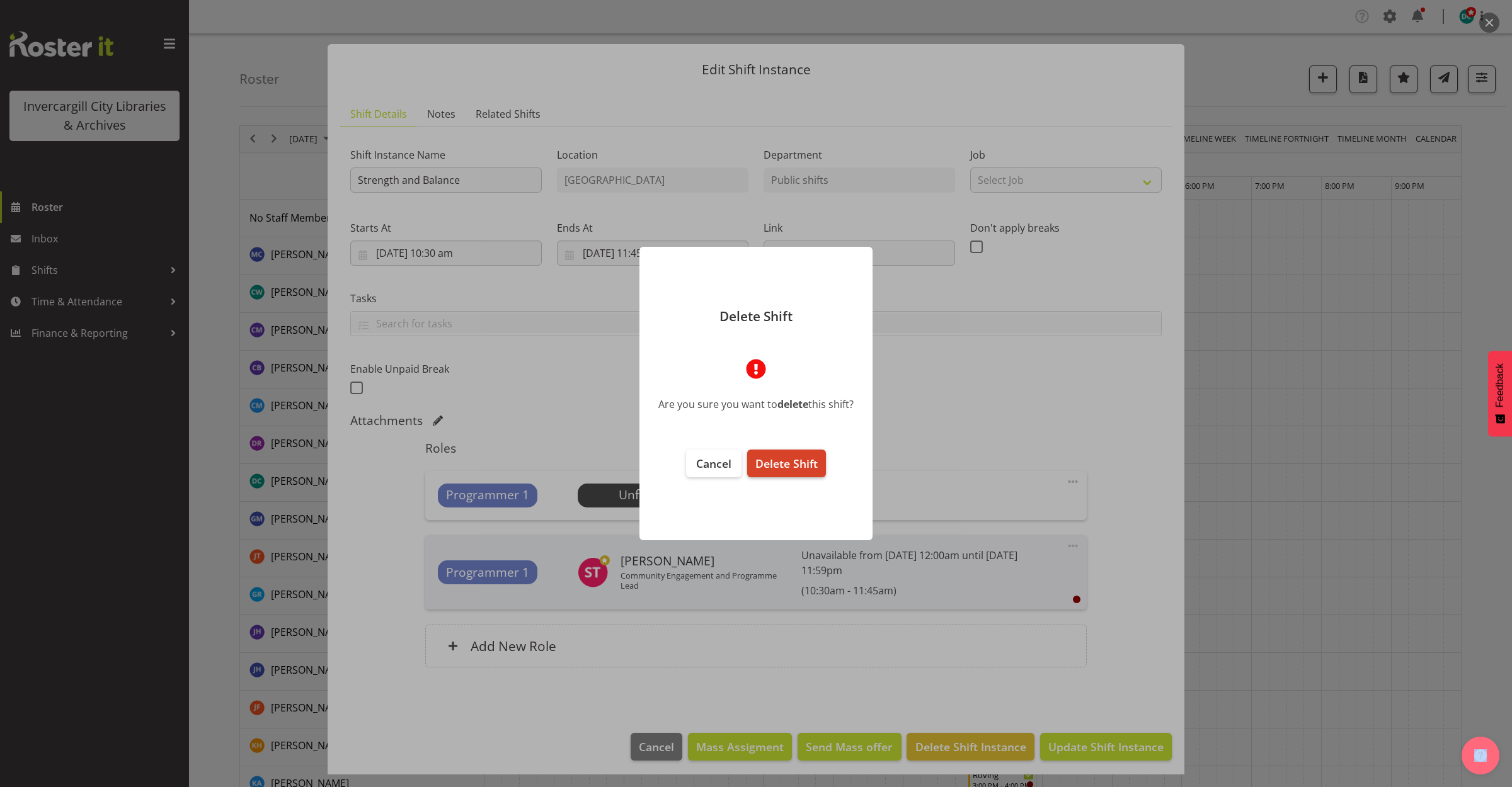
click at [800, 461] on span "Delete Shift" at bounding box center [787, 463] width 63 height 15
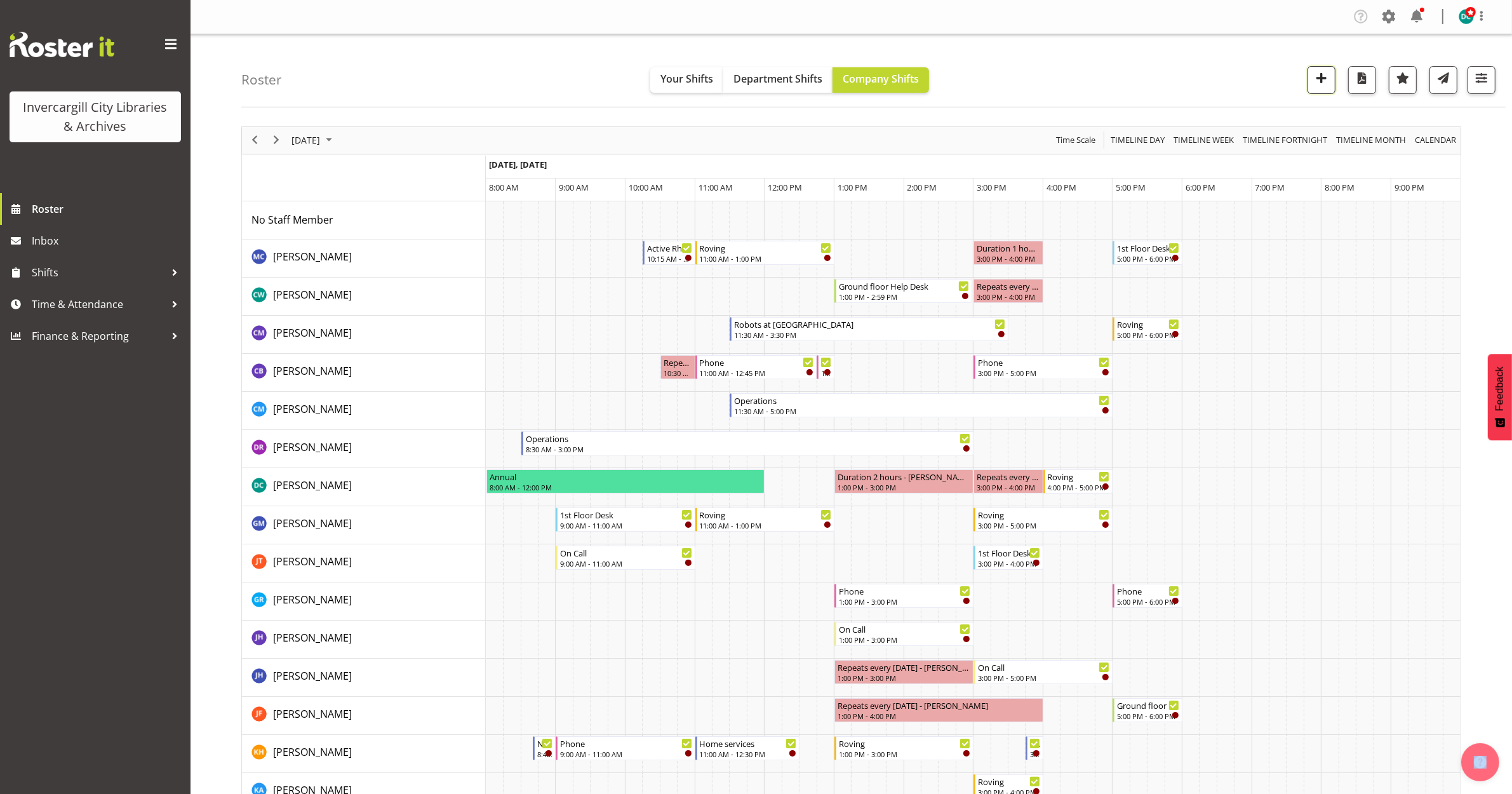
click at [1323, 80] on span "button" at bounding box center [1321, 77] width 17 height 17
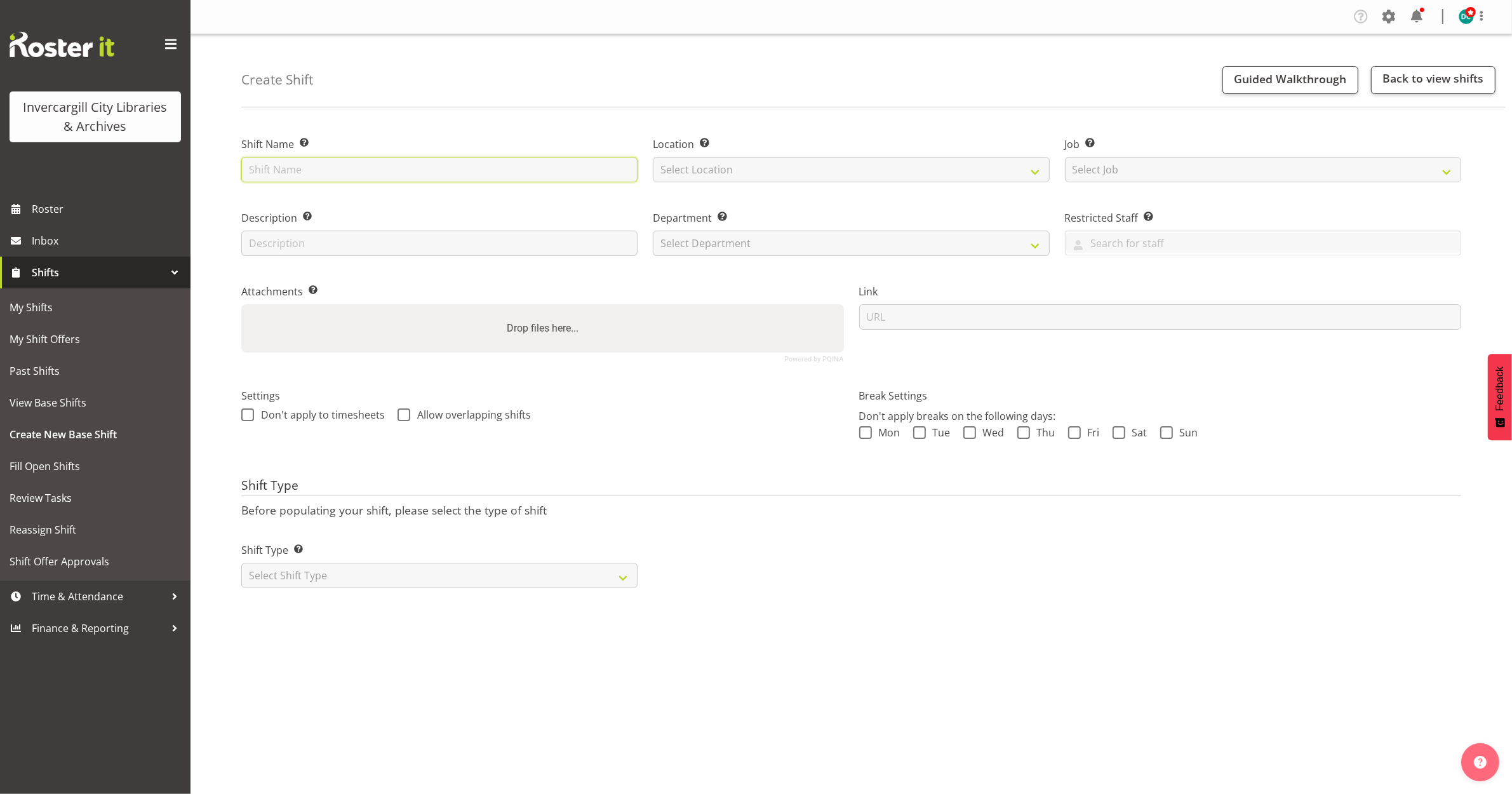
click at [297, 166] on input "text" at bounding box center [440, 170] width 396 height 25
type input "Strength and Balance"
click at [718, 166] on select "Select Location [GEOGRAPHIC_DATA] [GEOGRAPHIC_DATA]" at bounding box center [851, 170] width 396 height 25
select select "1276"
click at [653, 157] on select "Select Location [GEOGRAPHIC_DATA] [GEOGRAPHIC_DATA]" at bounding box center [851, 170] width 396 height 25
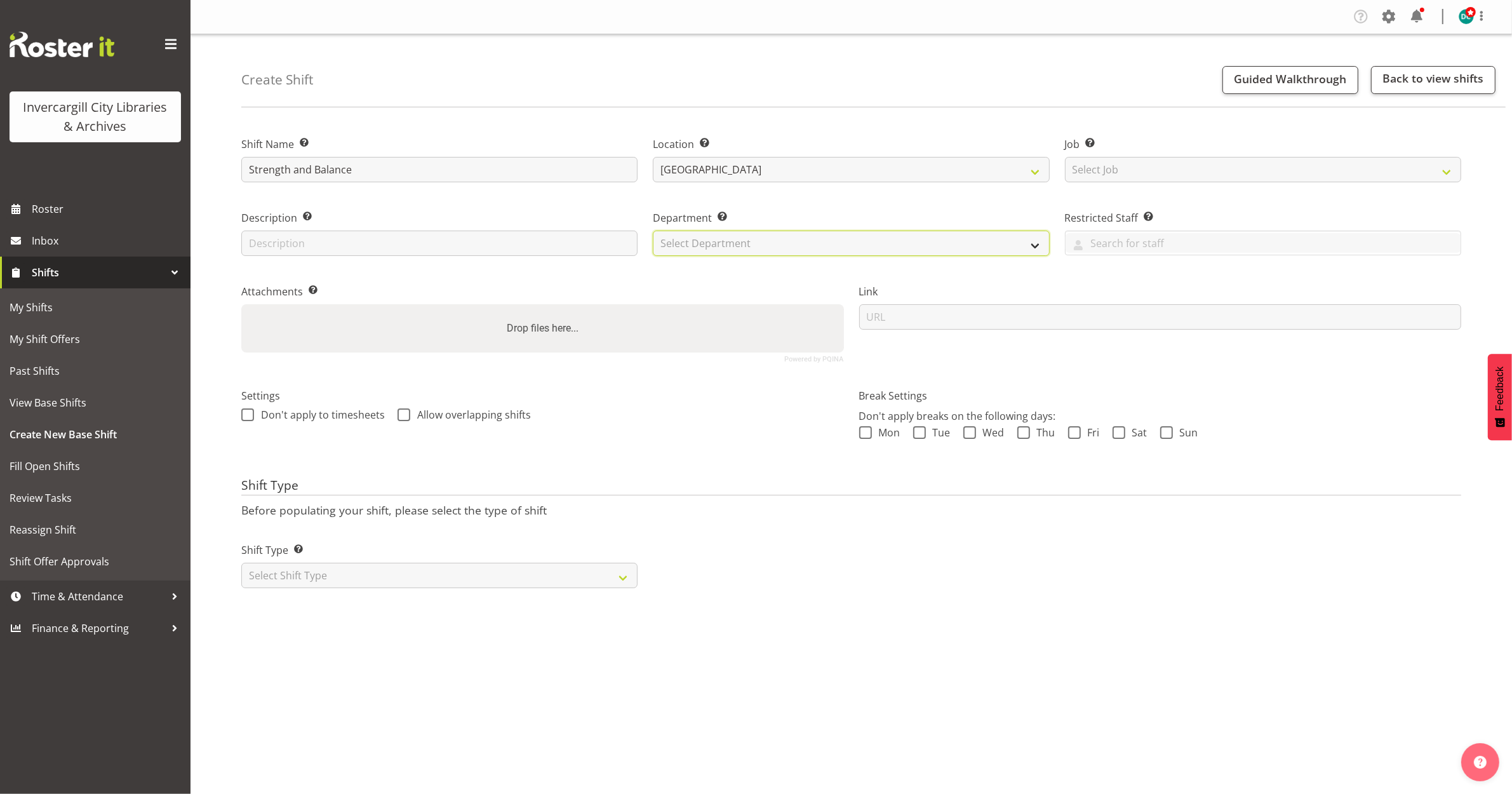
click at [710, 237] on select "Select Department Off Desk Public shifts" at bounding box center [851, 243] width 396 height 25
select select "921"
click at [653, 231] on select "Select Department Off Desk Public shifts" at bounding box center [851, 243] width 396 height 25
click at [268, 573] on select "Select Shift Type One Off Shift Recurring Shift Rotating Shift" at bounding box center [440, 576] width 396 height 25
select select "one_off"
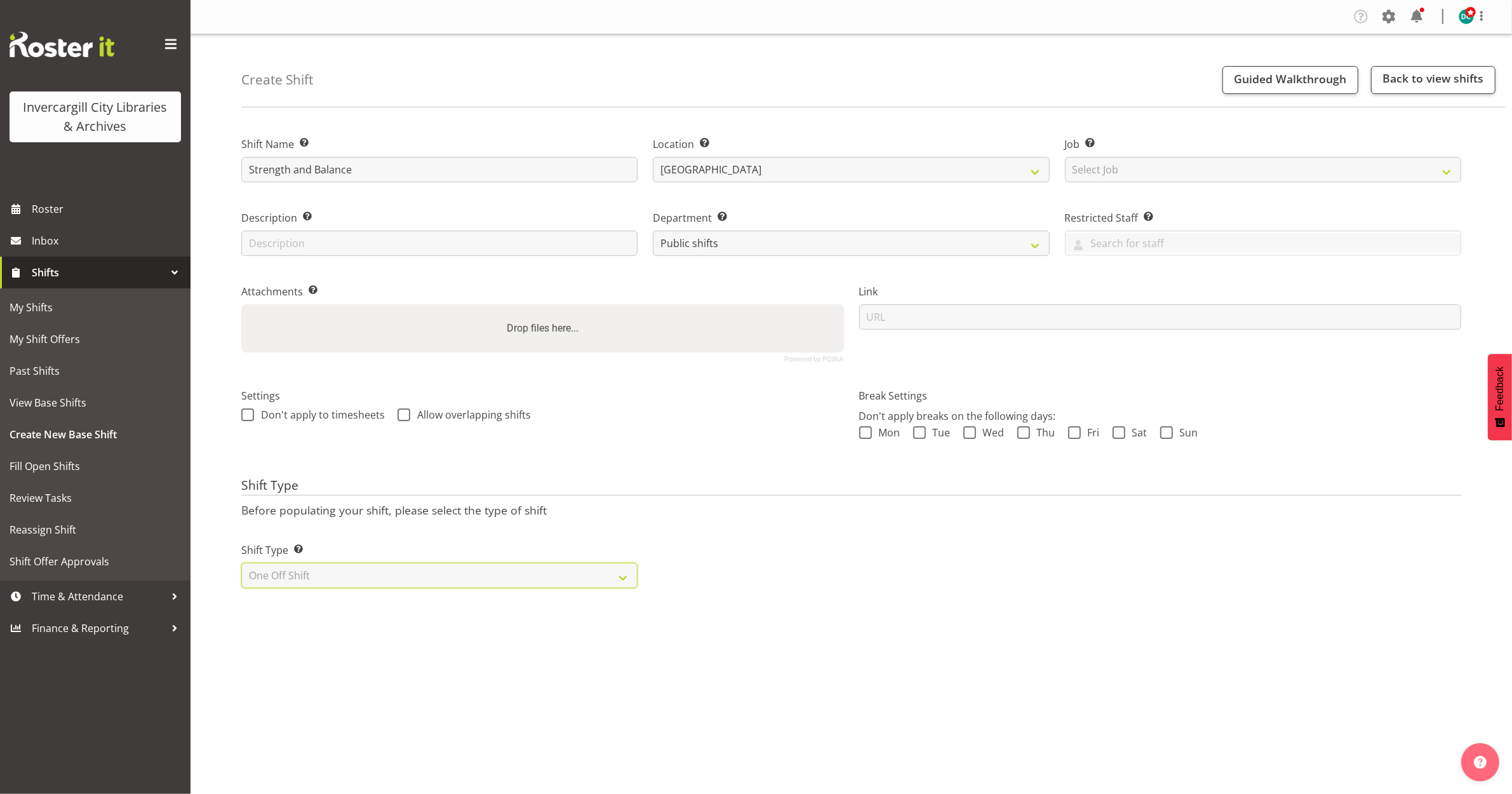
click at [242, 563] on select "Select Shift Type One Off Shift Recurring Shift Rotating Shift" at bounding box center [440, 576] width 396 height 25
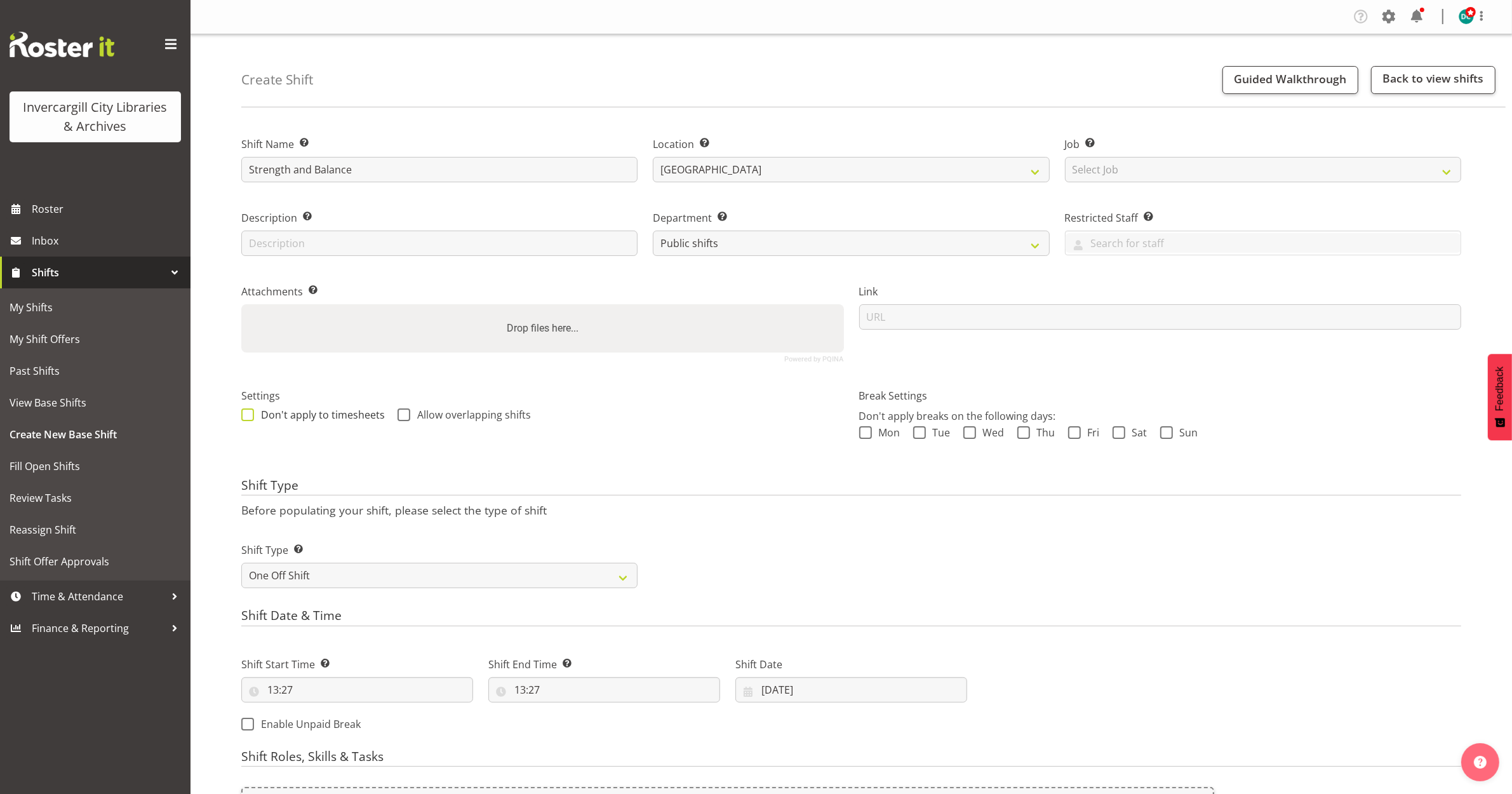
drag, startPoint x: 246, startPoint y: 415, endPoint x: 261, endPoint y: 417, distance: 15.1
click at [249, 414] on span at bounding box center [248, 415] width 13 height 13
click at [249, 414] on input "Don't apply to timesheets" at bounding box center [246, 415] width 8 height 8
checkbox input "true"
click at [398, 414] on span at bounding box center [403, 415] width 13 height 13
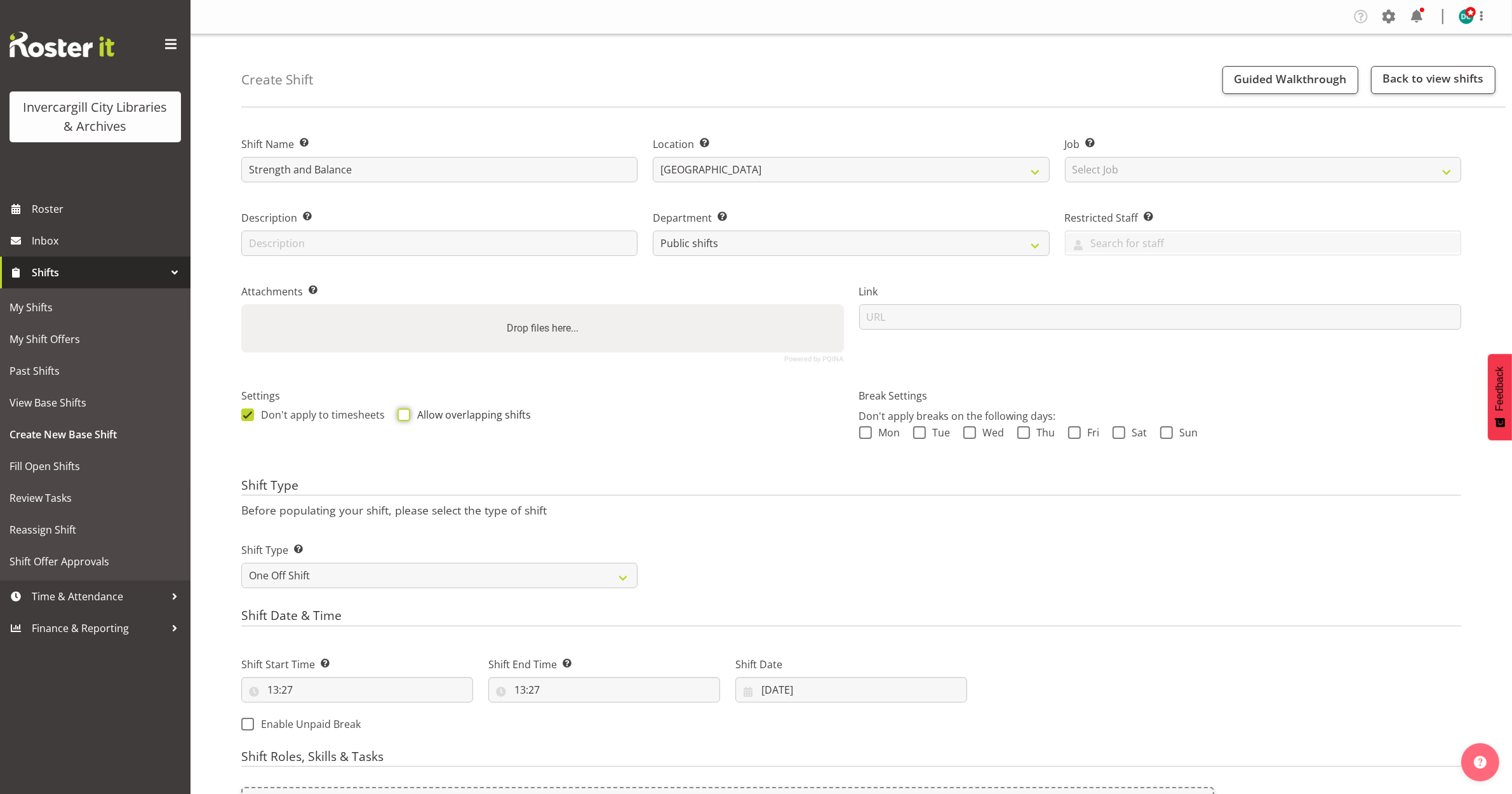
click at [398, 414] on input "Allow overlapping shifts" at bounding box center [401, 415] width 8 height 8
checkbox input "true"
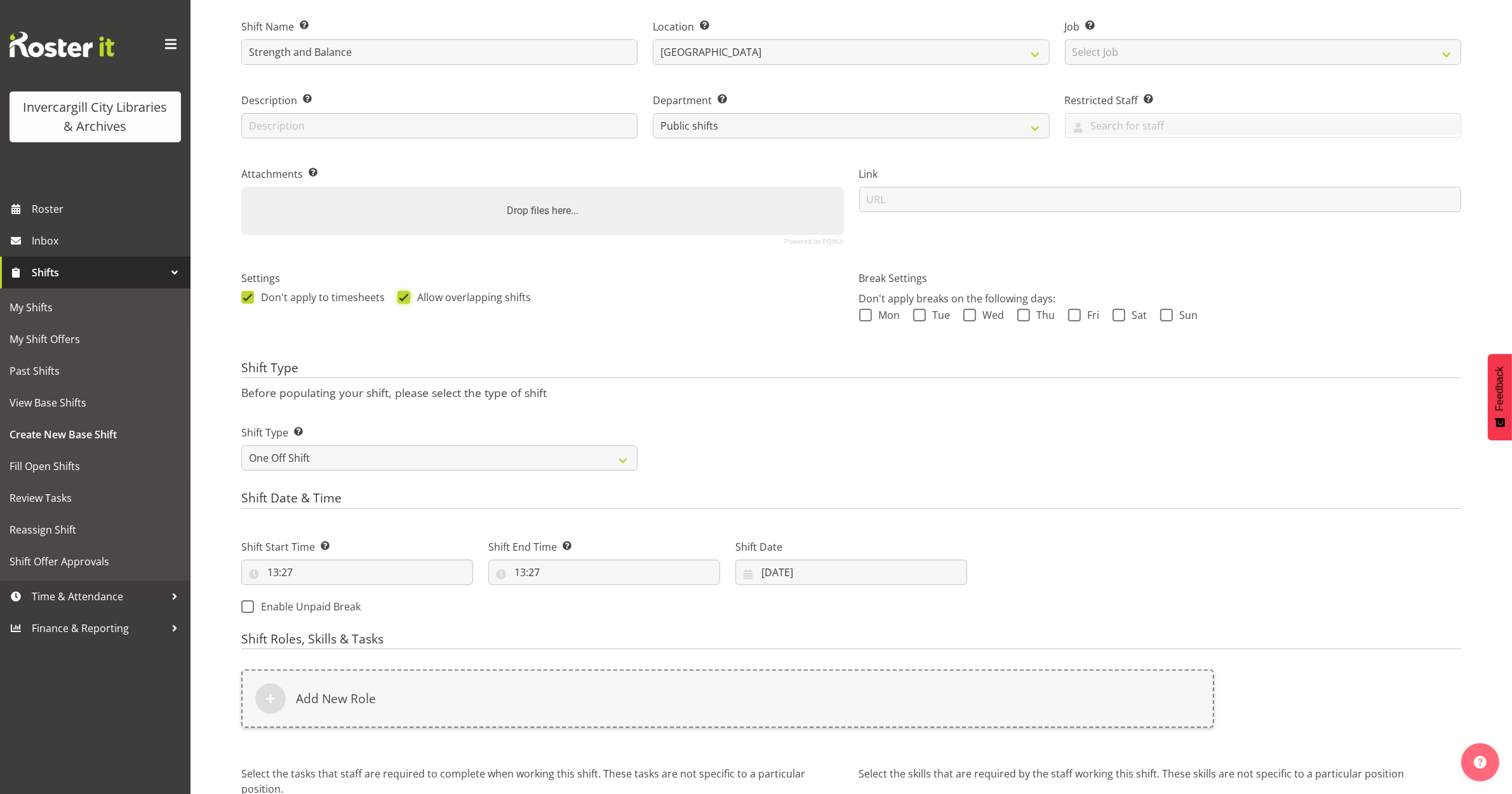
scroll to position [245, 0]
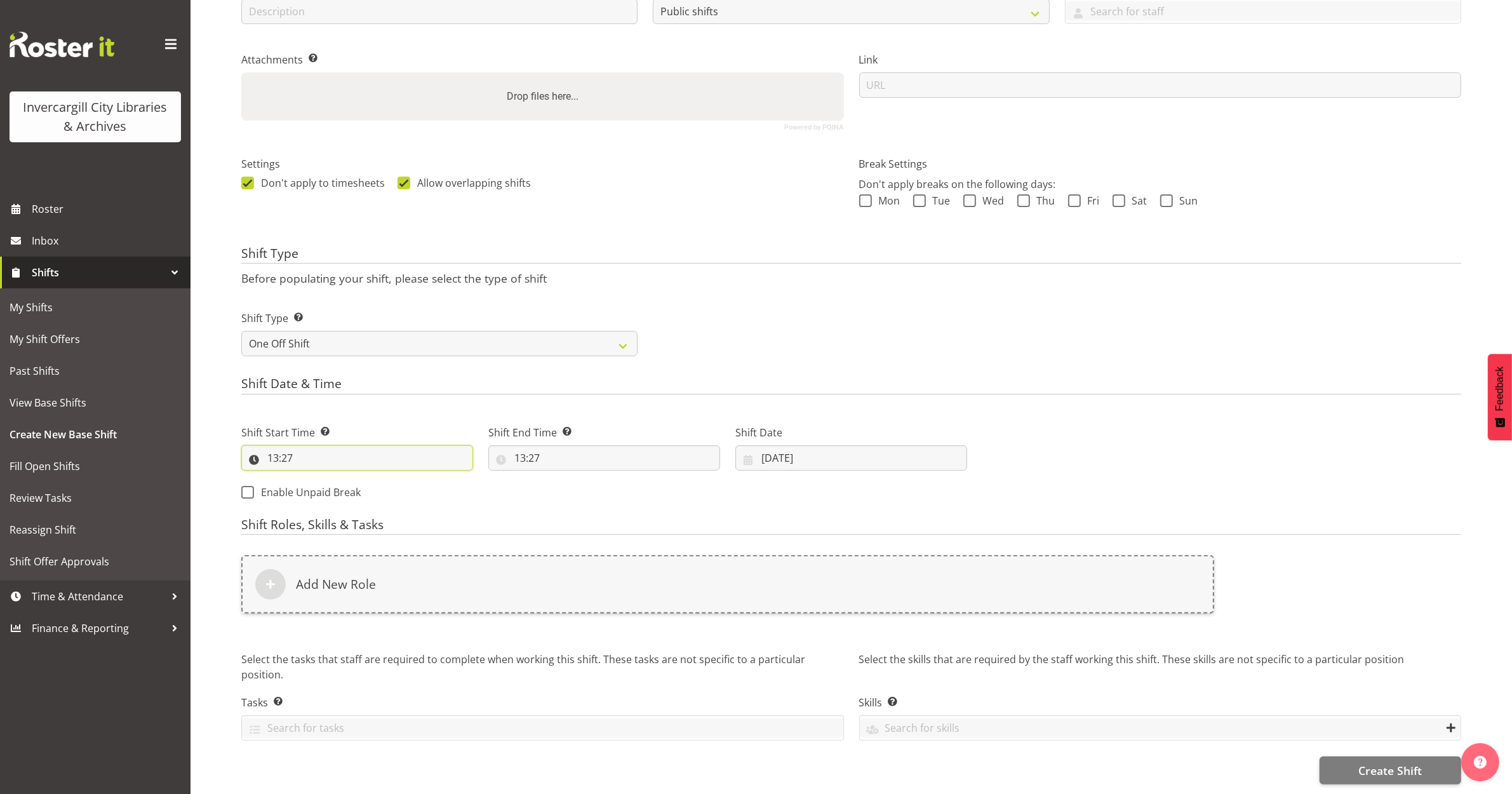
click at [276, 446] on input "13:27" at bounding box center [358, 458] width 232 height 25
click at [328, 479] on select "00 01 02 03 04 05 06 07 08 09 10 11 12 13 14 15 16 17 18 19 20 21 22 23" at bounding box center [328, 491] width 28 height 25
select select "10"
type input "10:27"
click at [358, 479] on select "00 01 02 03 04 05 06 07 08 09 10 11 12 13 14 15 16 17 18 19 20 21 22 23 24 25 2…" at bounding box center [361, 491] width 28 height 25
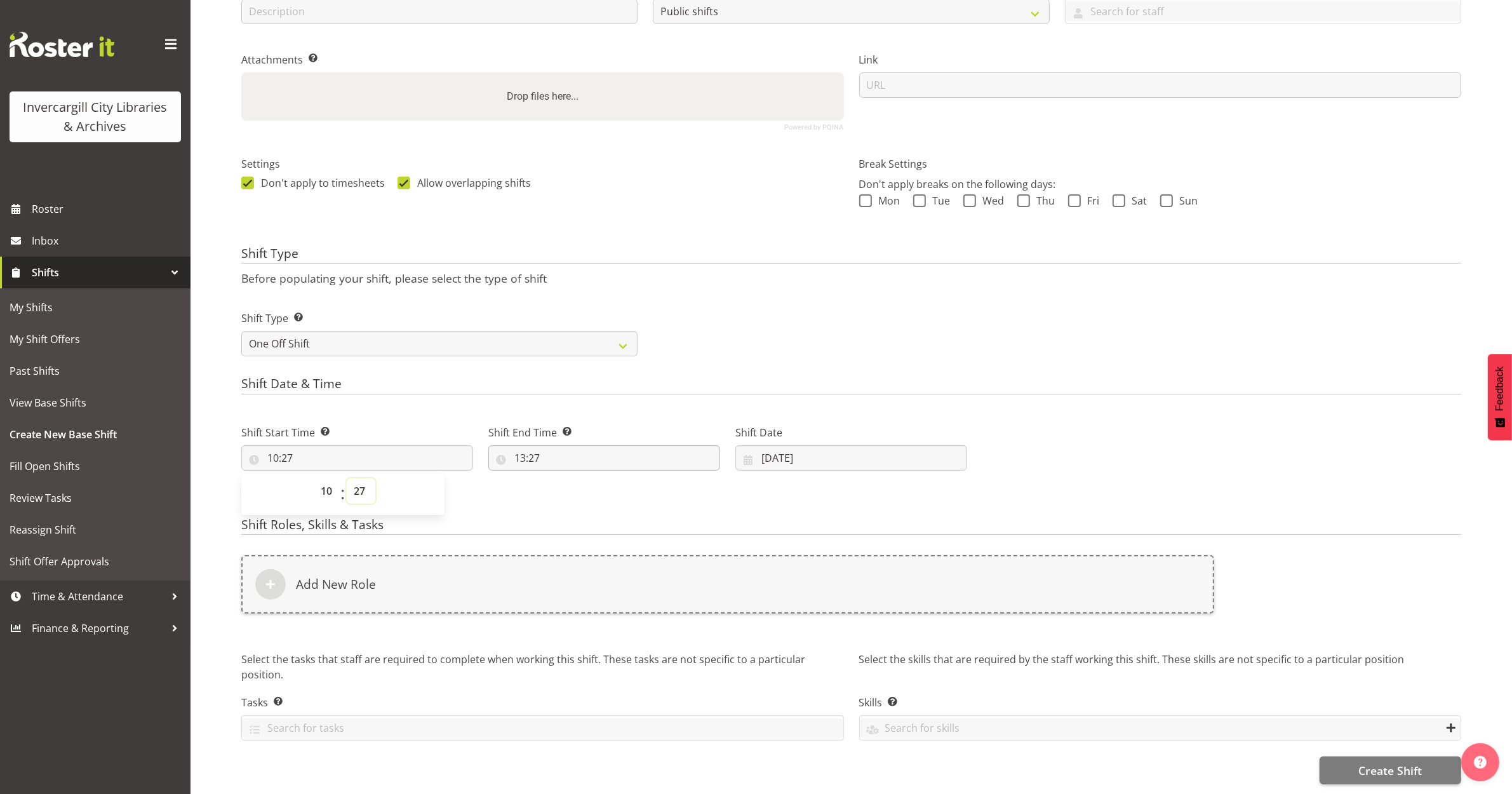
select select "30"
type input "10:30"
click at [520, 450] on input "13:27" at bounding box center [604, 458] width 232 height 25
click at [572, 480] on select "00 01 02 03 04 05 06 07 08 09 10 11 12 13 14 15 16 17 18 19 20 21 22 23" at bounding box center [575, 491] width 28 height 25
select select "15"
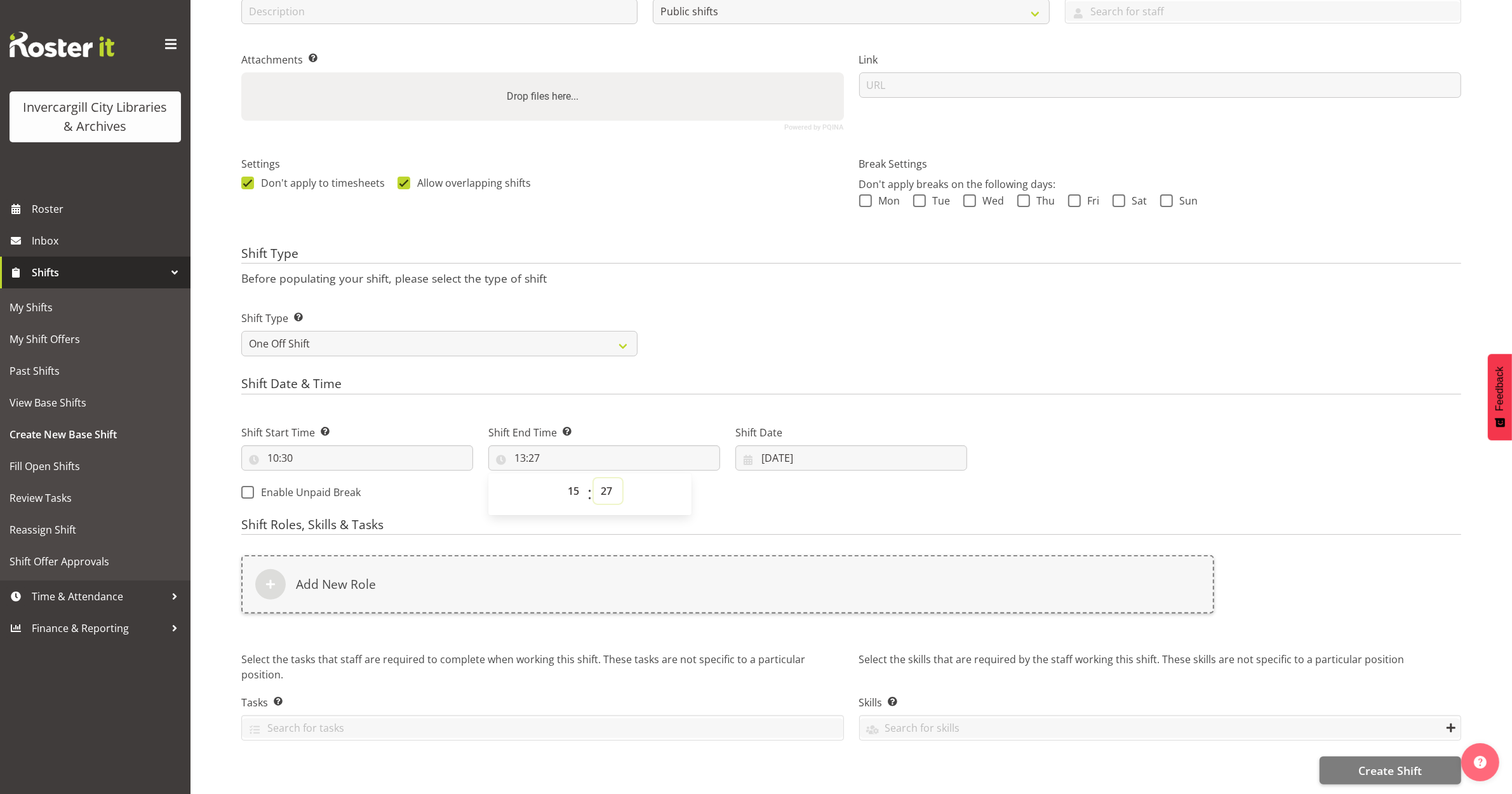
type input "15:27"
click at [602, 479] on select "00 01 02 03 04 05 06 07 08 09 10 11 12 13 14 15 16 17 18 19 20 21 22 23 24 25 2…" at bounding box center [608, 491] width 28 height 25
select select "45"
type input "15:45"
click at [764, 446] on input "28/09/2025" at bounding box center [851, 458] width 232 height 25
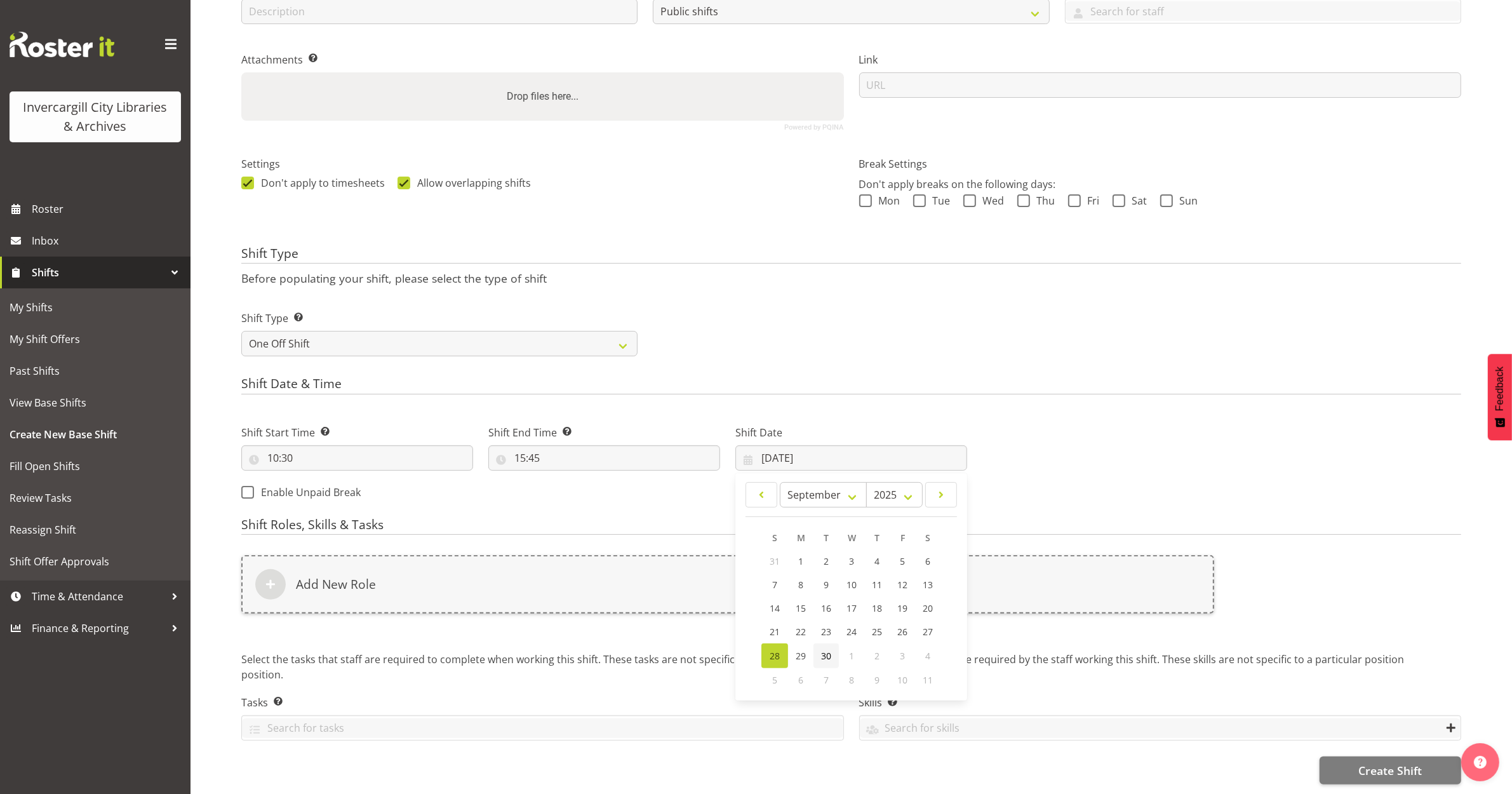
click at [829, 650] on span "30" at bounding box center [826, 656] width 10 height 12
type input "30/09/2025"
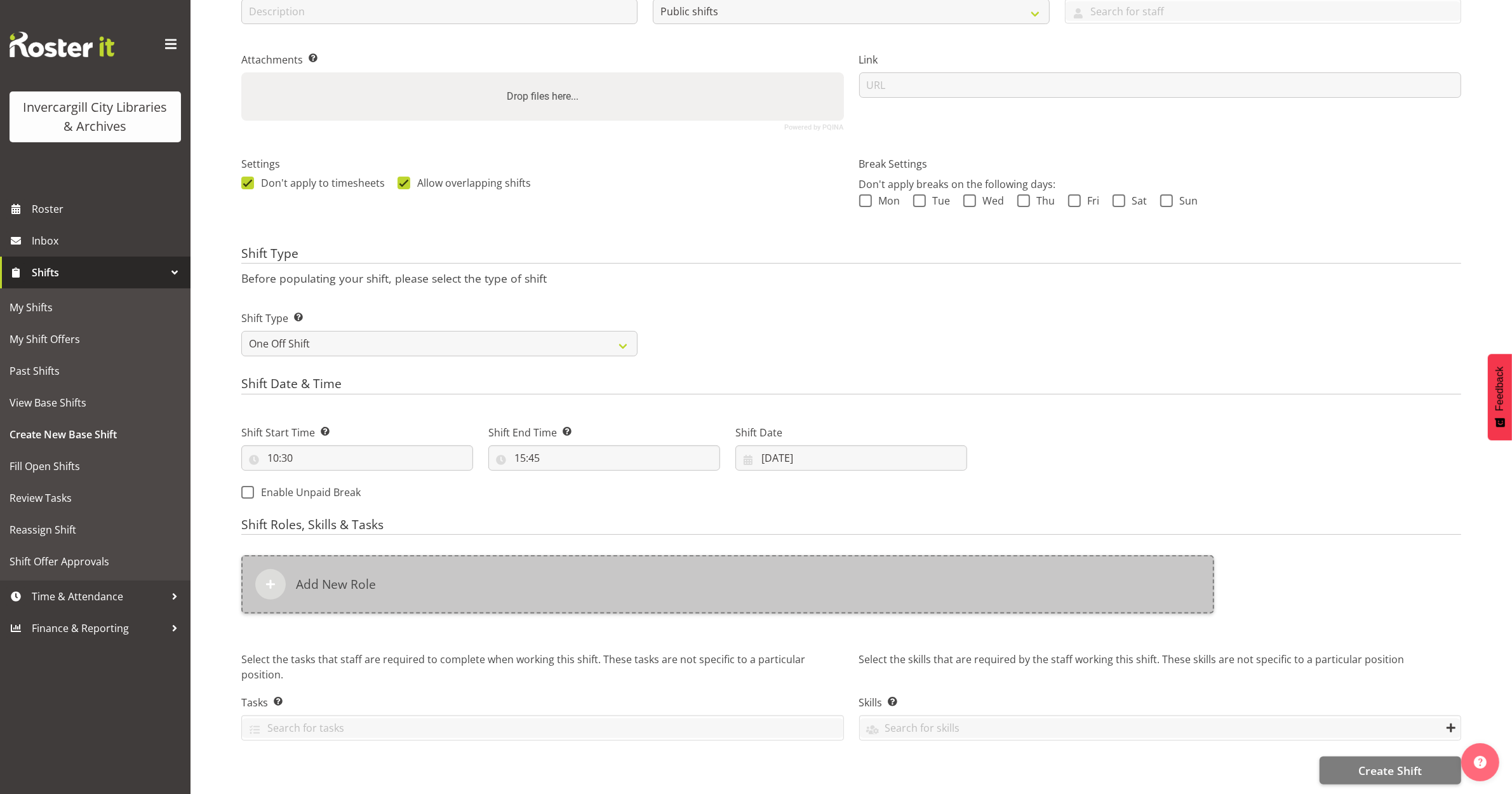
click at [373, 561] on div "Add New Role" at bounding box center [728, 585] width 973 height 58
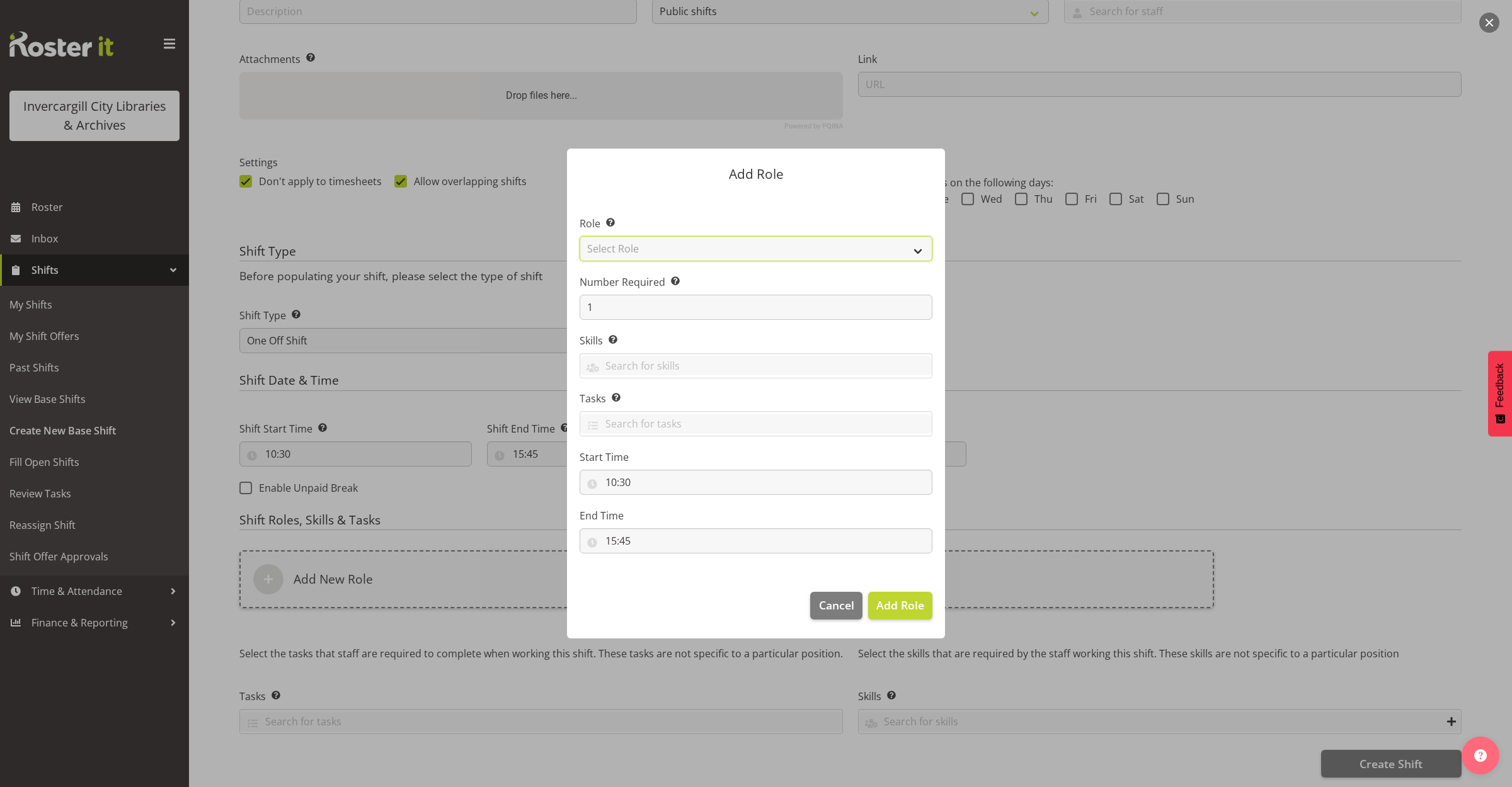
click at [628, 246] on select "Select Role 1st floor desk AQ operator Business Support Team member Casual Cust…" at bounding box center [756, 249] width 353 height 25
select select "1518"
click at [580, 236] on select "Select Role 1st floor desk AQ operator Business Support Team member Casual Cust…" at bounding box center [756, 249] width 353 height 25
click at [896, 602] on span "Add Role" at bounding box center [900, 605] width 48 height 15
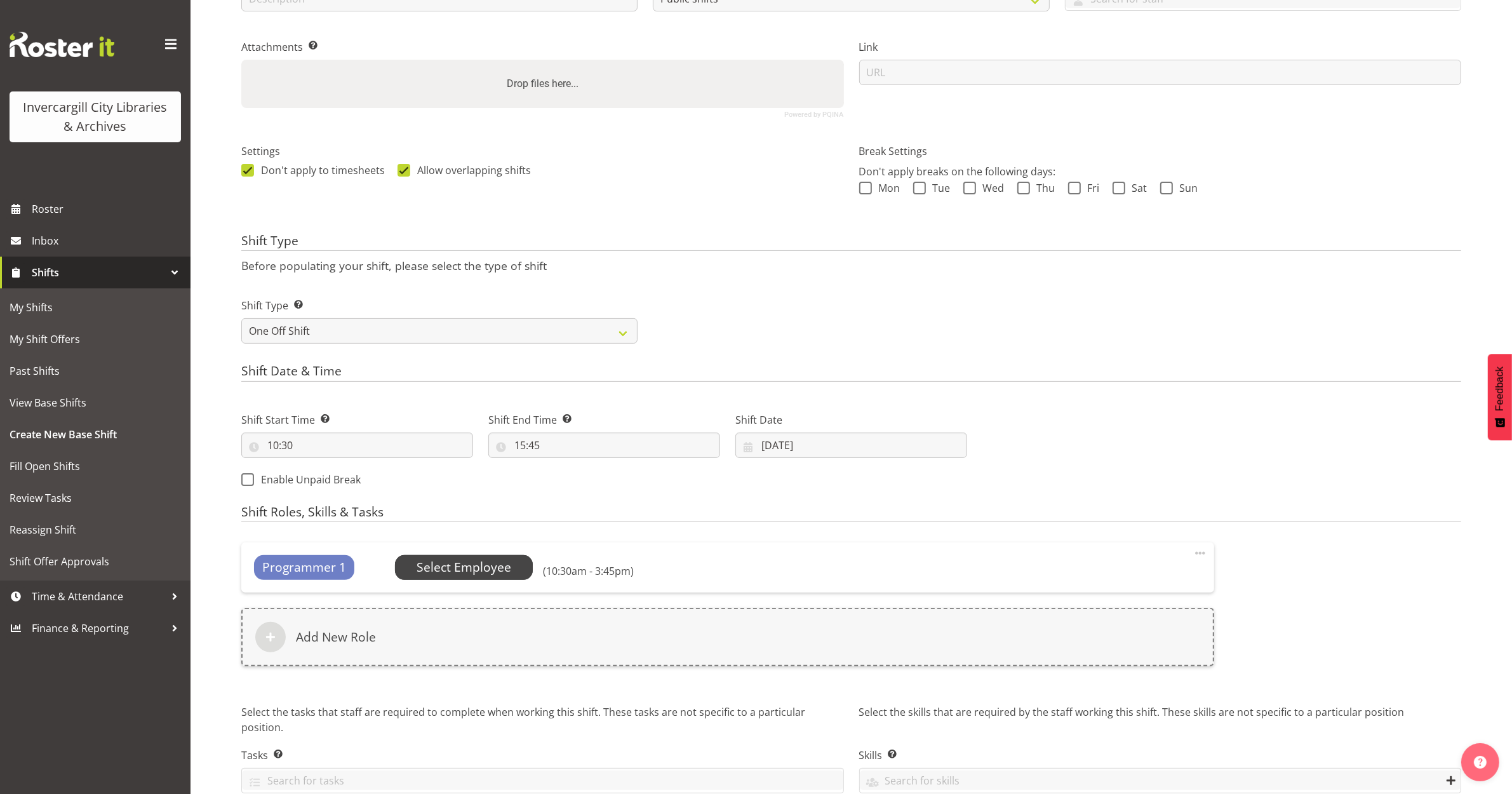
click at [473, 570] on span "Select Employee" at bounding box center [464, 567] width 95 height 18
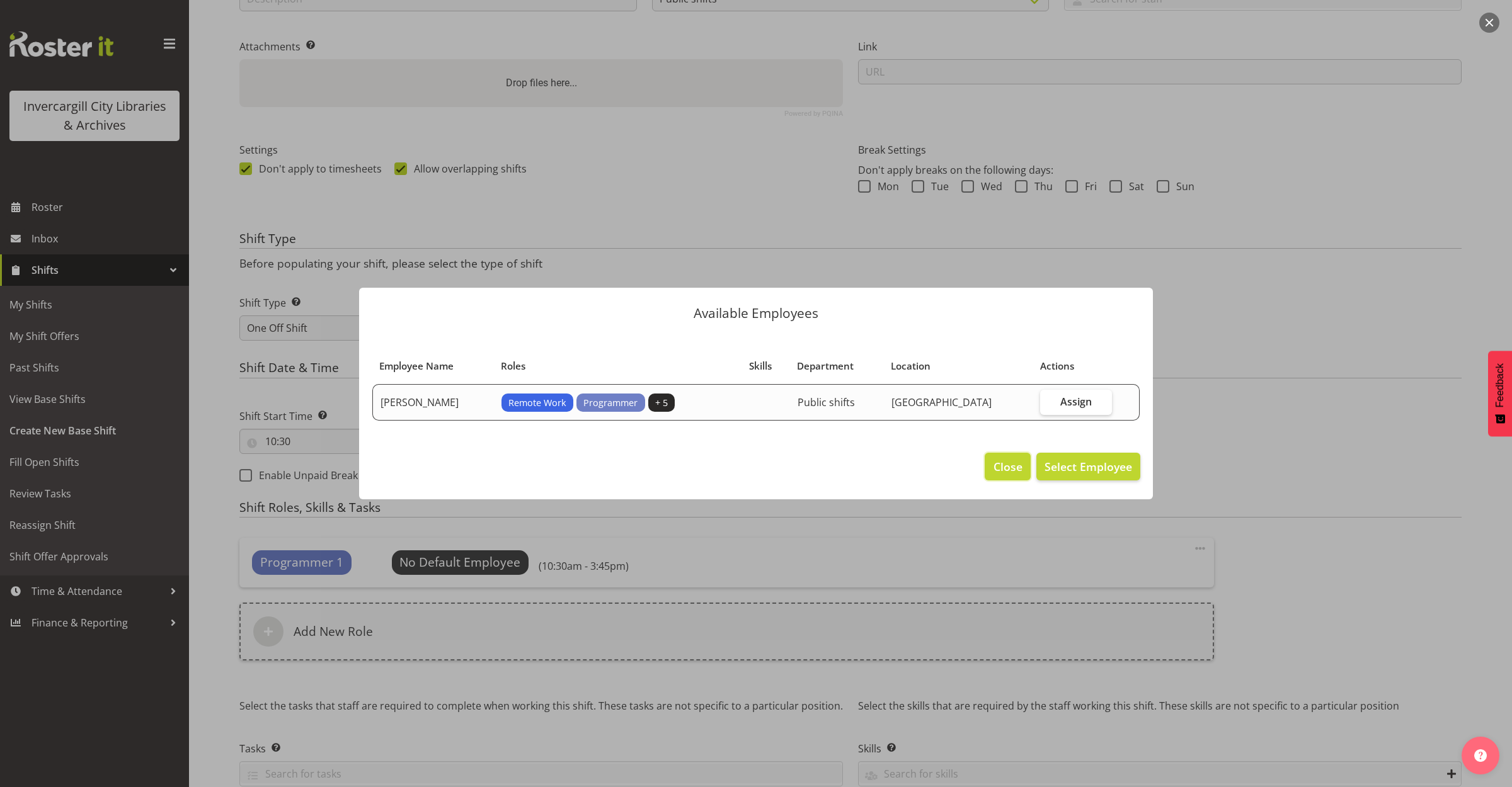
click at [994, 471] on span "Close" at bounding box center [1007, 466] width 29 height 16
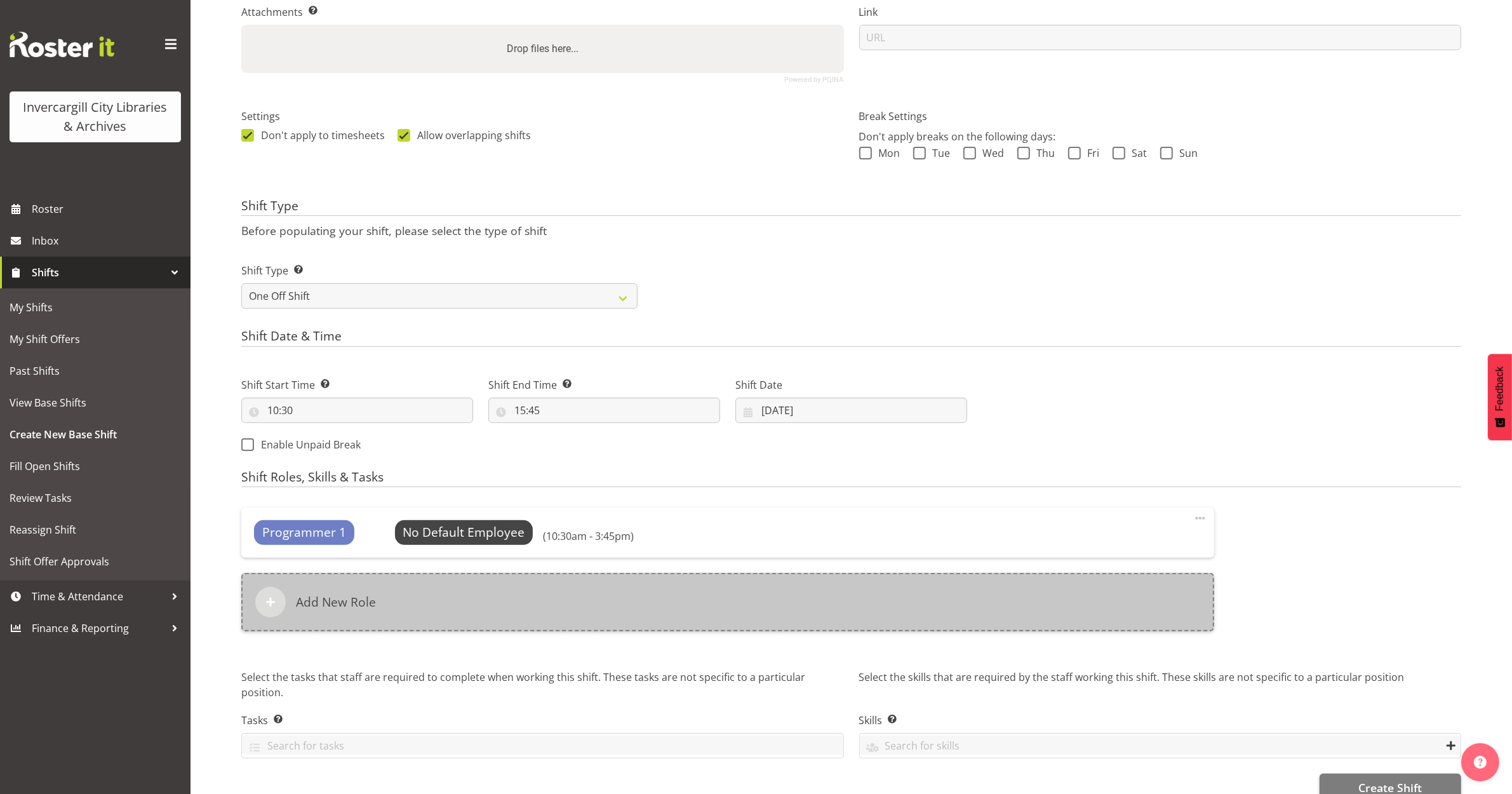
scroll to position [310, 0]
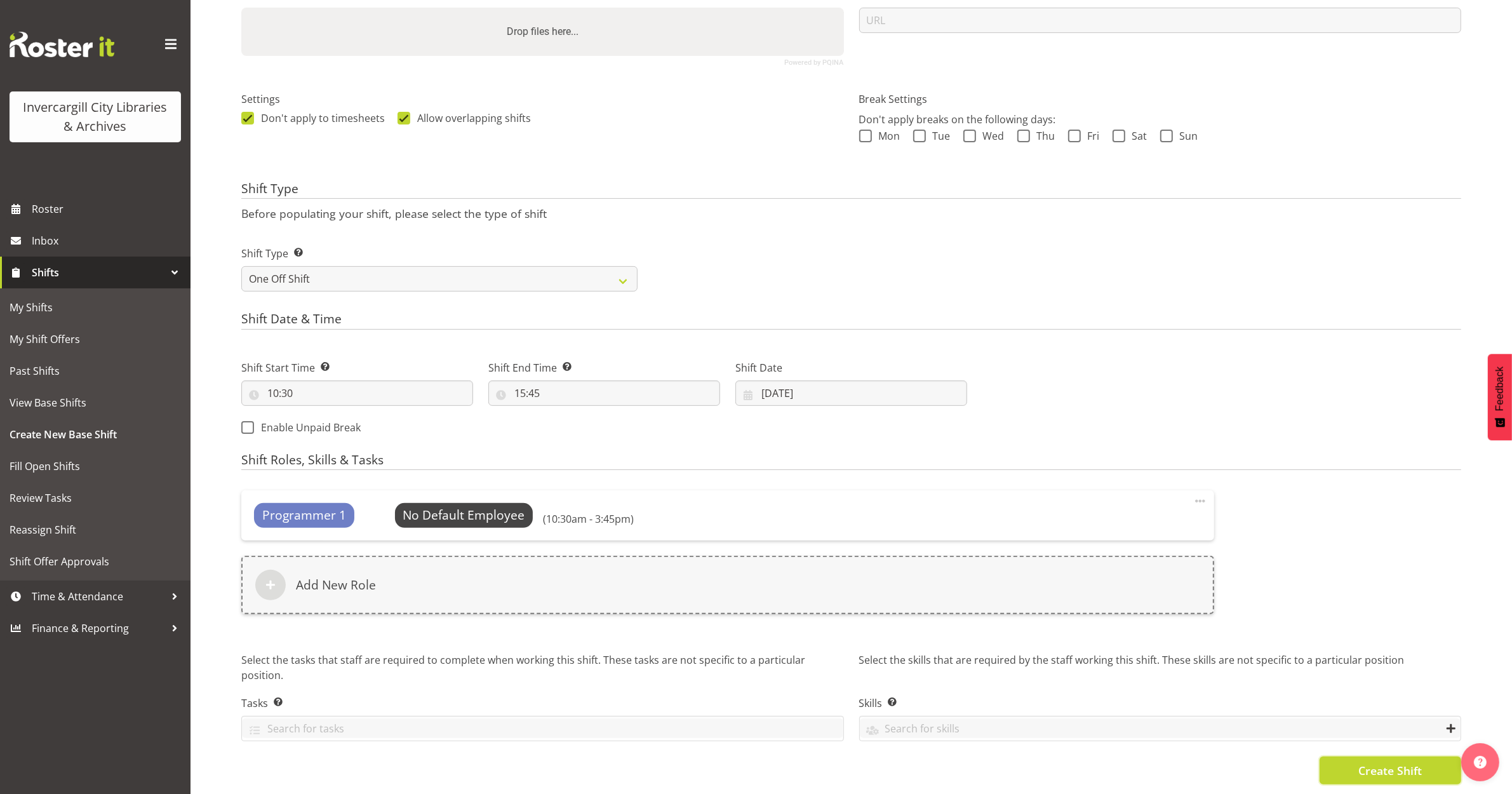
click at [1400, 766] on span "Create Shift" at bounding box center [1390, 770] width 63 height 17
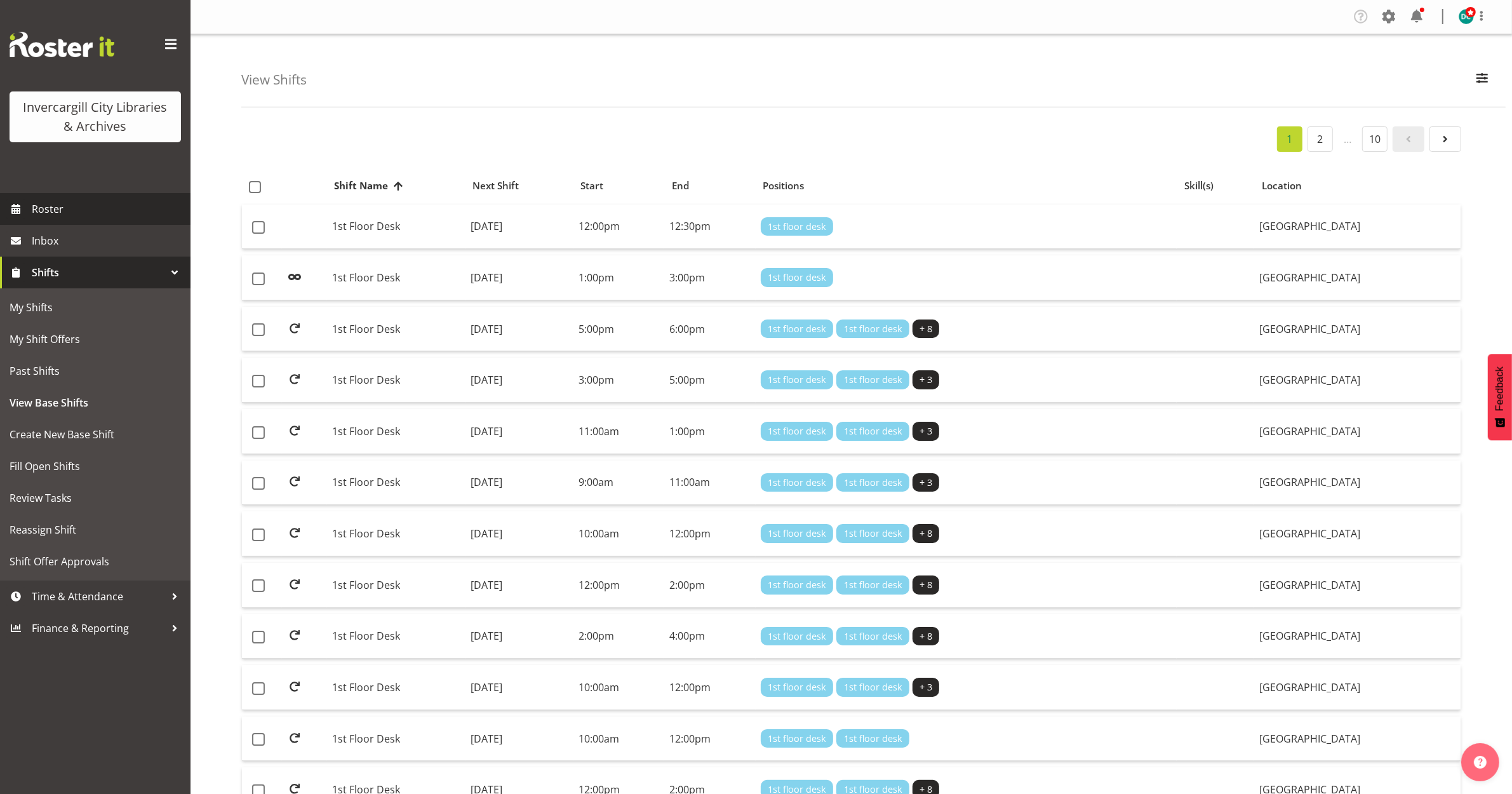
click at [44, 207] on span "Roster" at bounding box center [107, 209] width 152 height 19
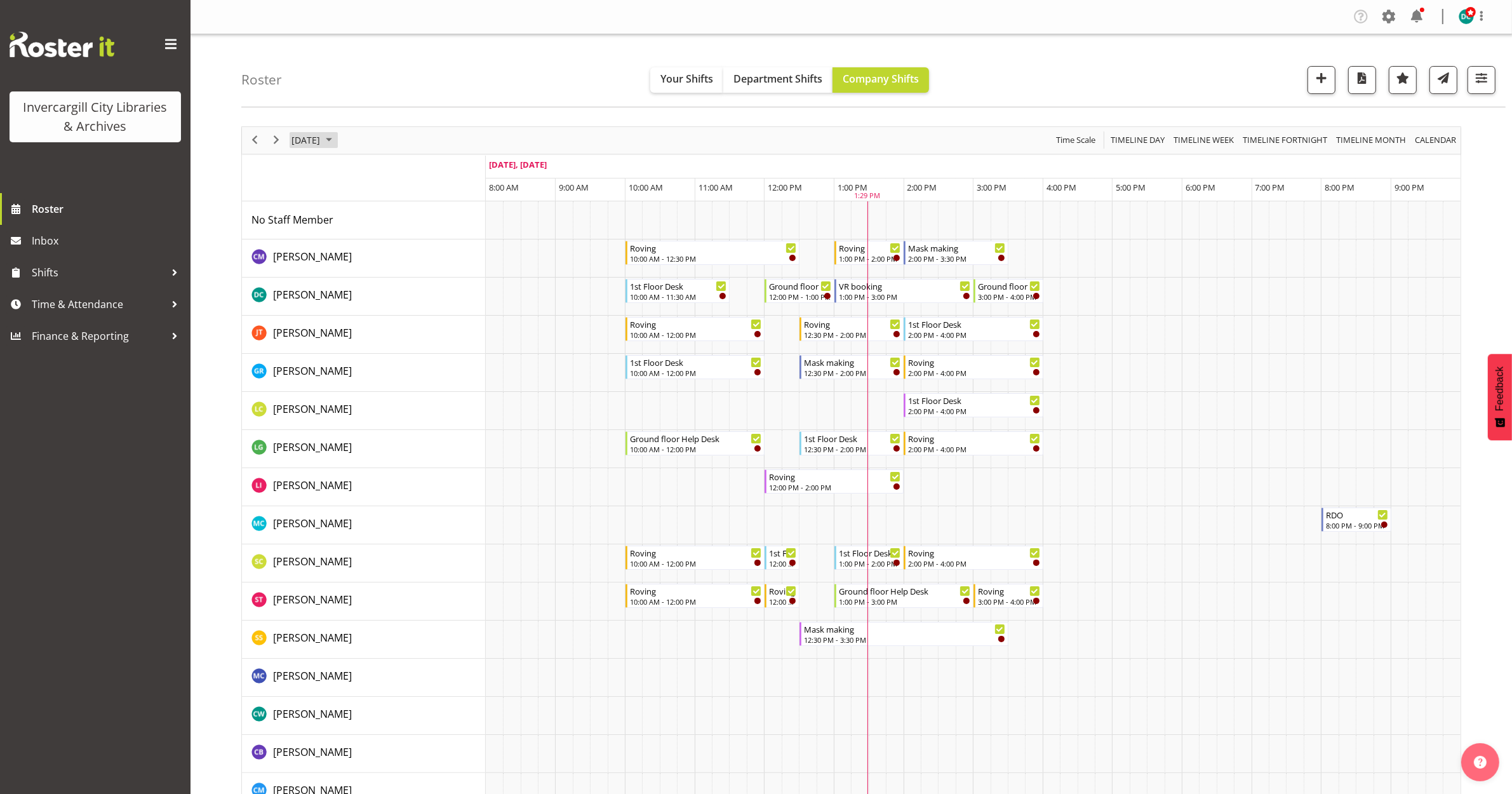
click at [321, 137] on span "[DATE]" at bounding box center [306, 140] width 31 height 16
click at [347, 303] on span "30" at bounding box center [345, 303] width 19 height 19
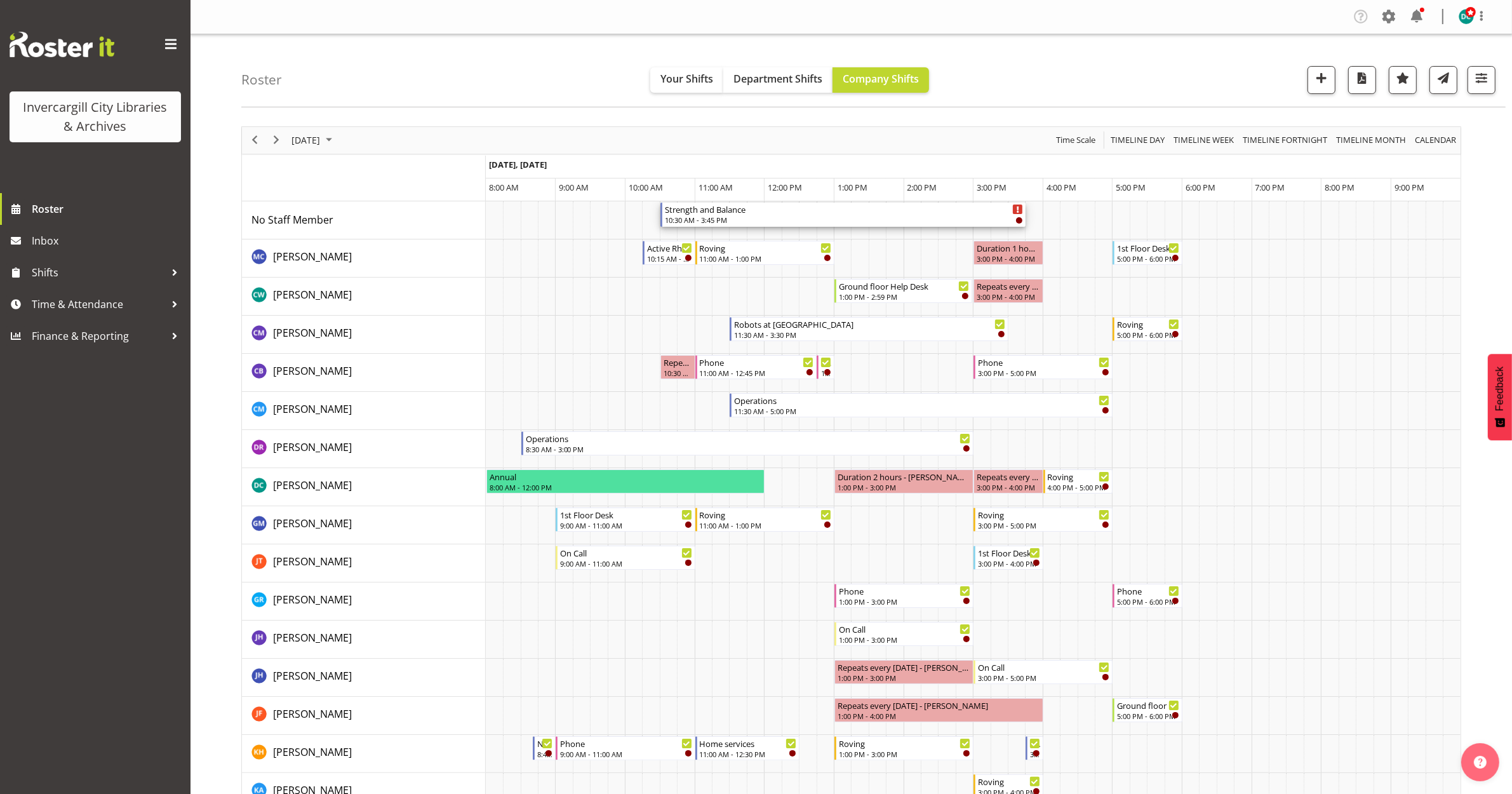
click at [786, 209] on div "Strength and Balance" at bounding box center [844, 209] width 358 height 13
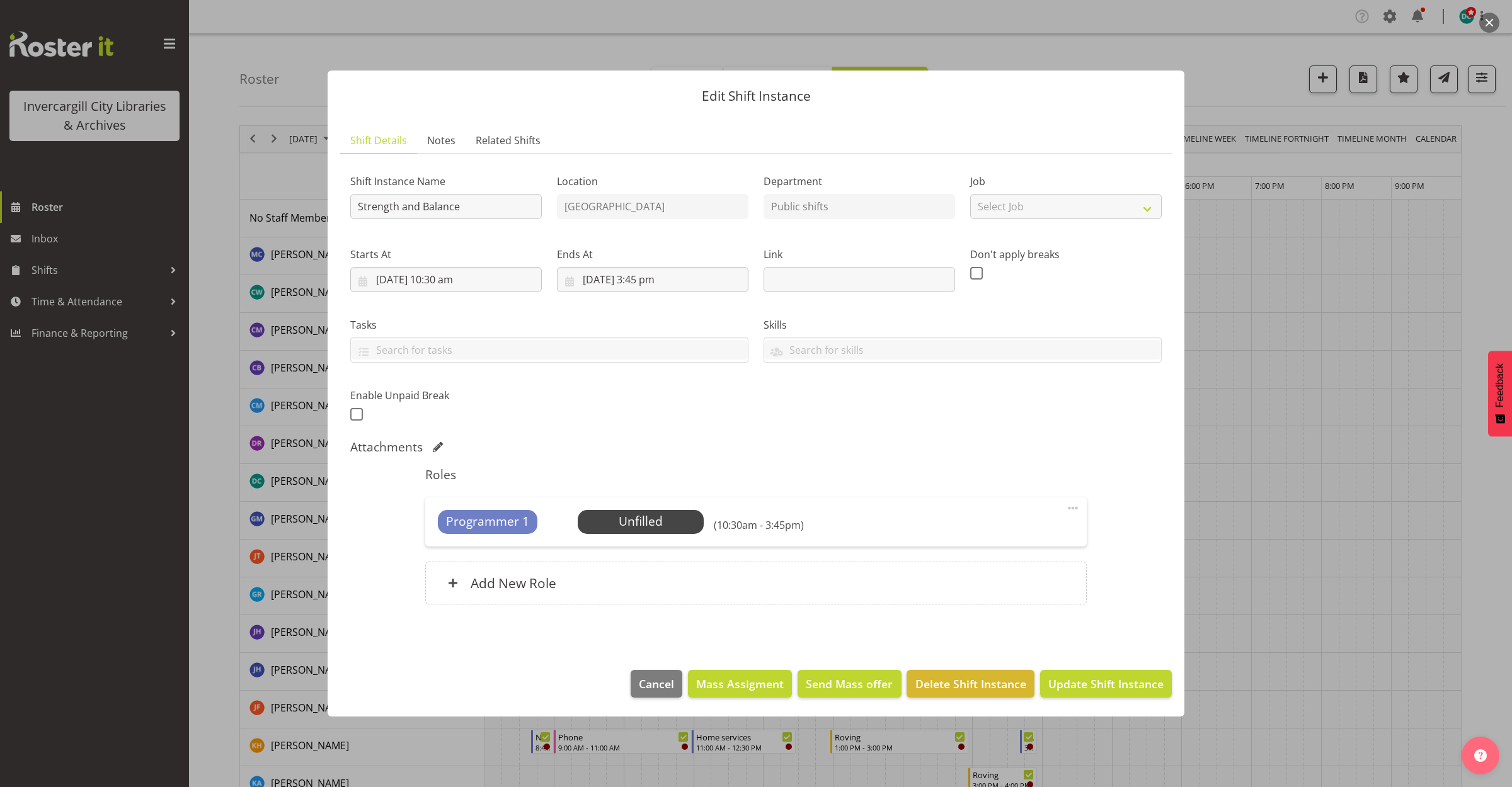
click at [1073, 507] on span at bounding box center [1073, 507] width 15 height 15
click at [1003, 536] on link "Edit" at bounding box center [1020, 536] width 121 height 23
select select "8"
select select "2025"
select select "15"
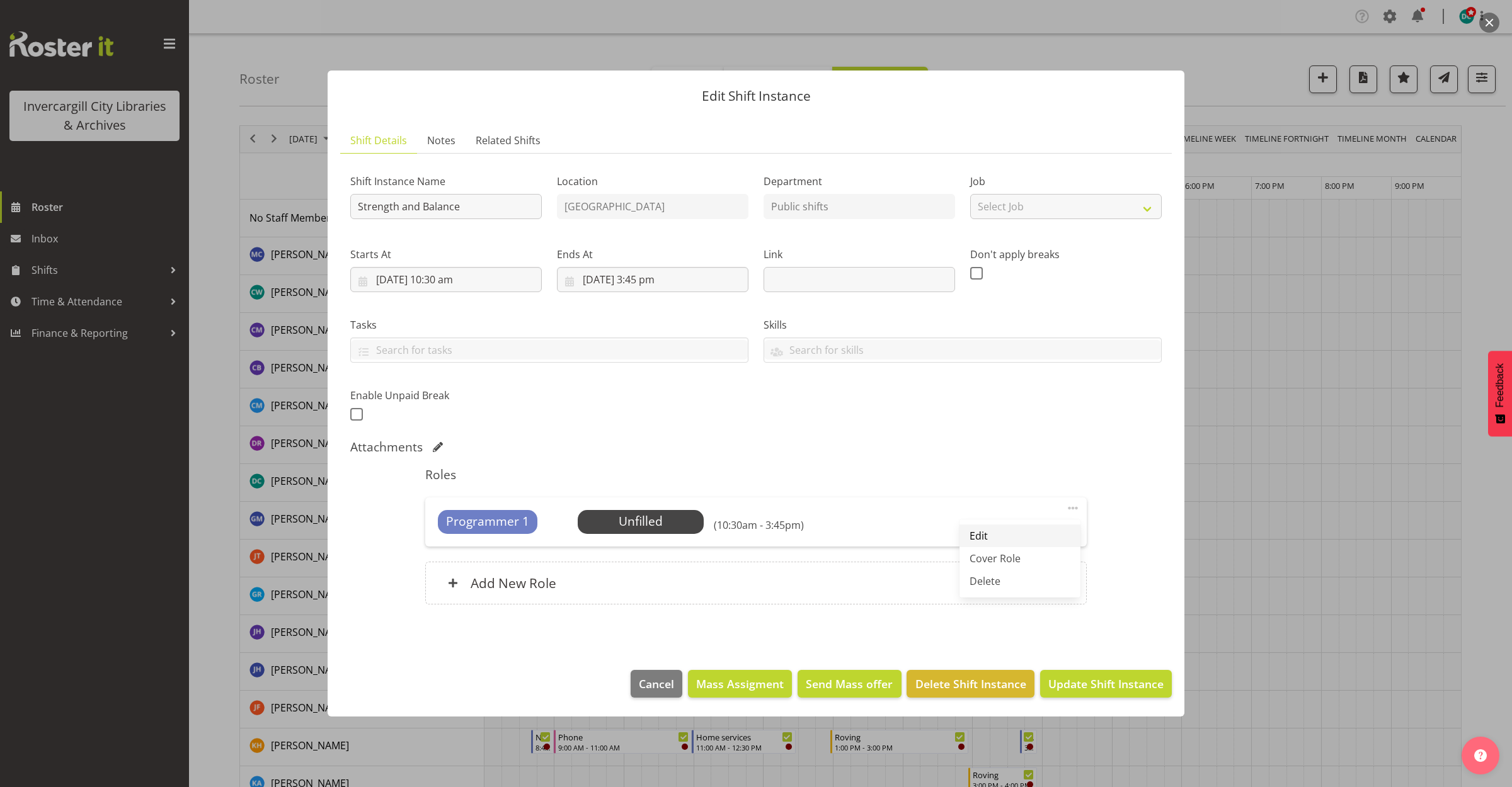
select select "45"
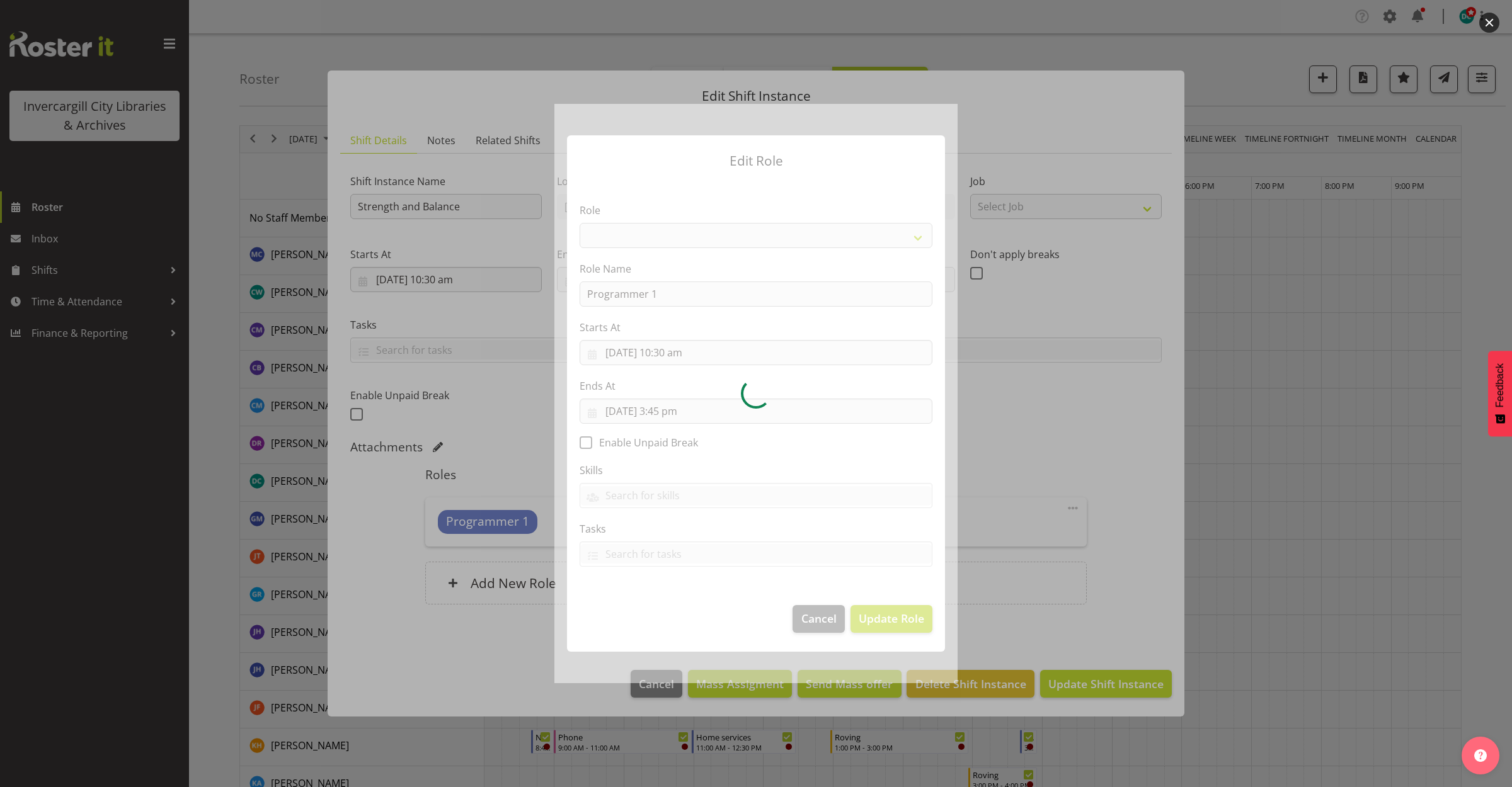
select select "1518"
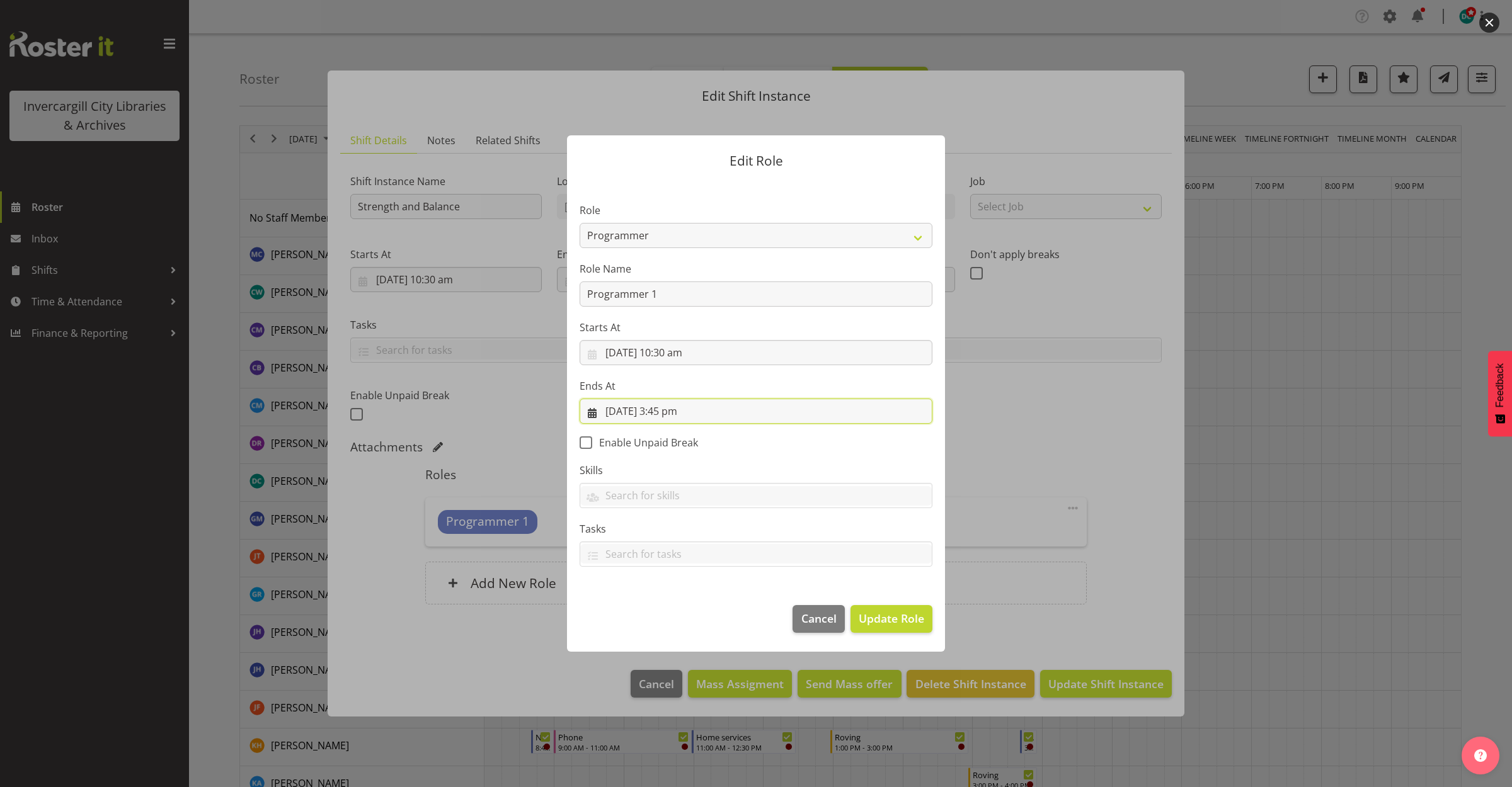
click at [716, 419] on input "[DATE] 3:45 pm" at bounding box center [756, 411] width 353 height 25
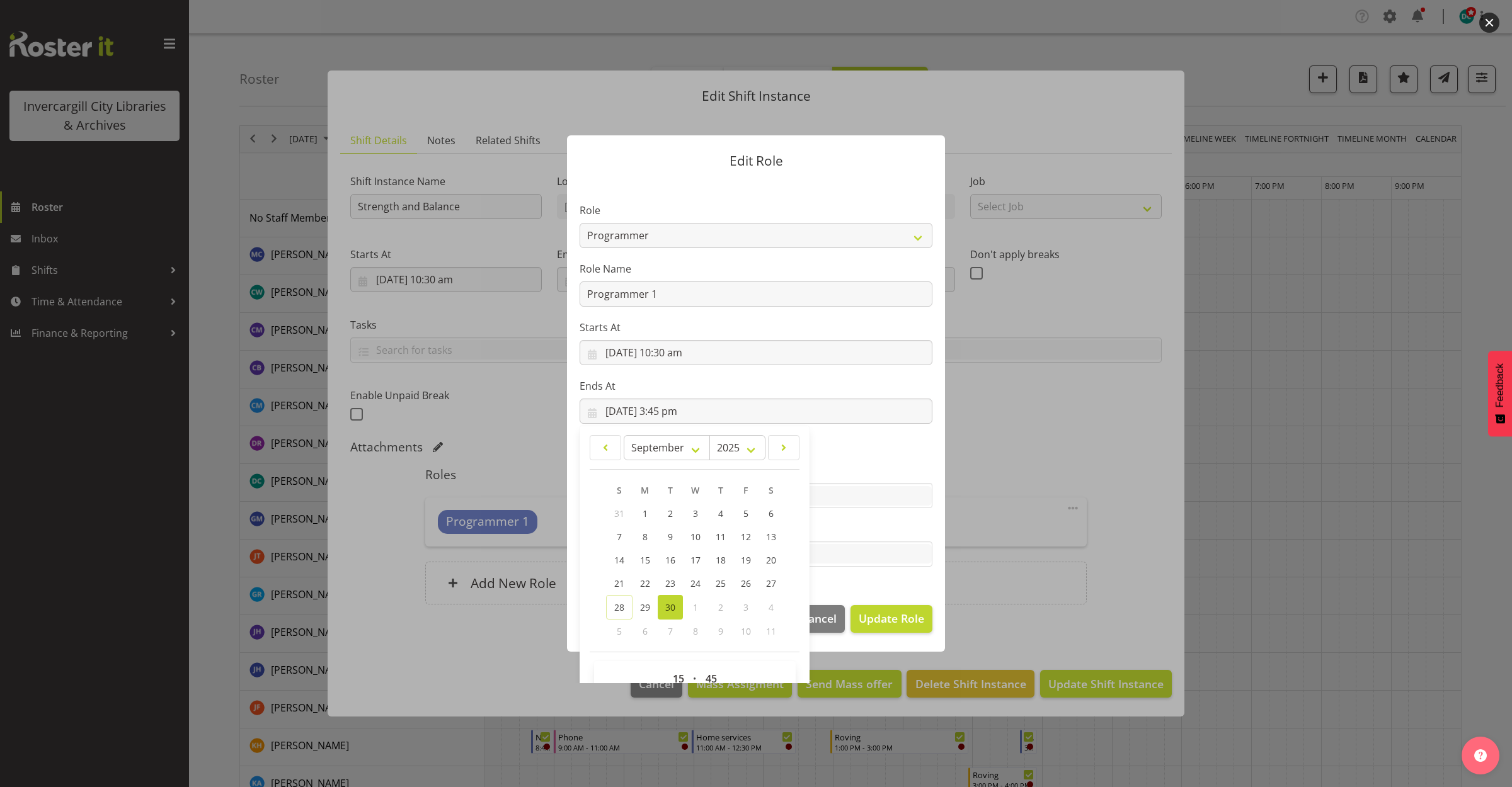
click at [880, 452] on section "Role 1st floor desk AQ operator Business Support Team member Casual Customer Ex…" at bounding box center [756, 386] width 378 height 412
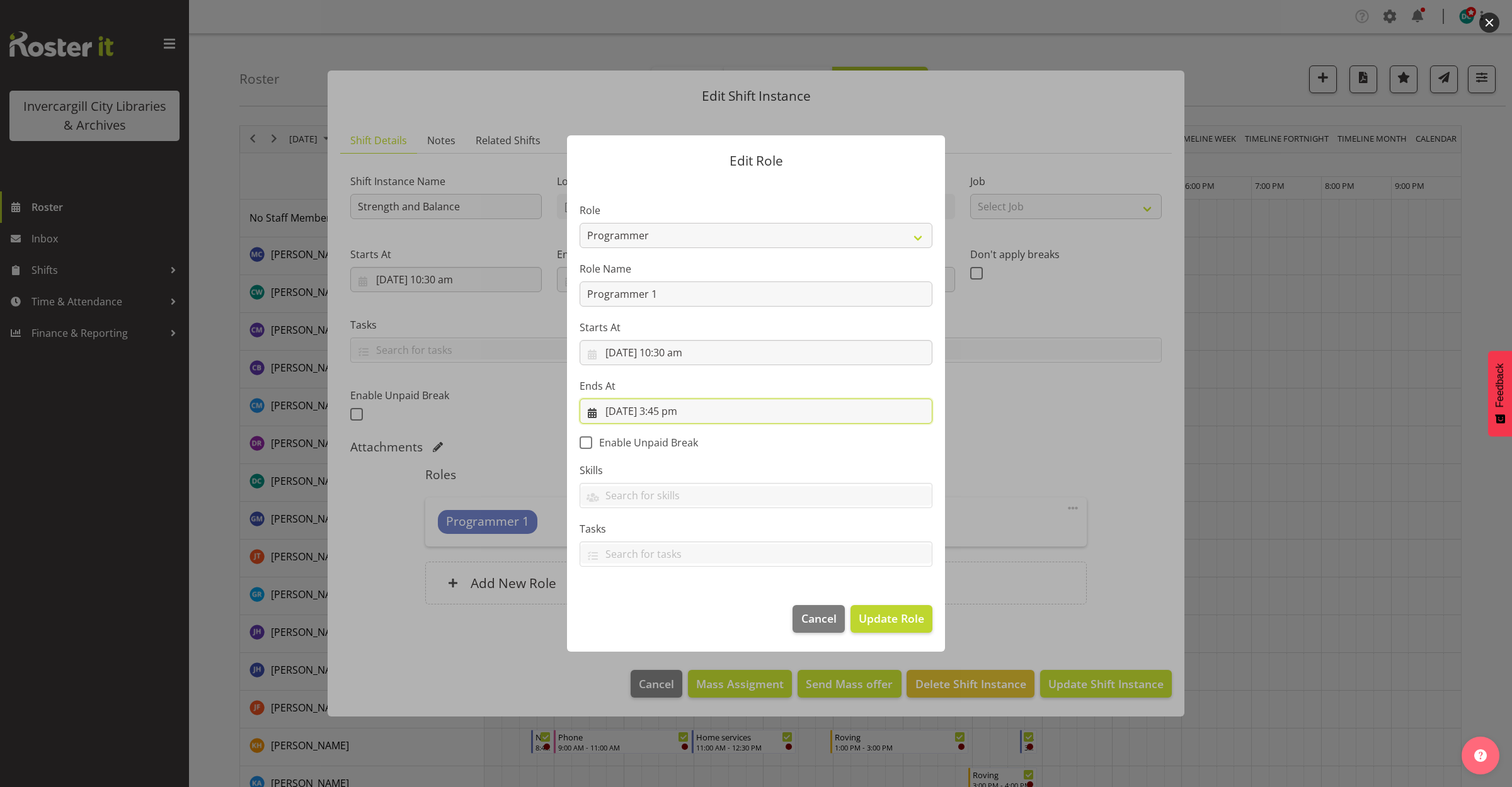
click at [669, 411] on input "30/09/2025, 3:45 pm" at bounding box center [756, 411] width 353 height 25
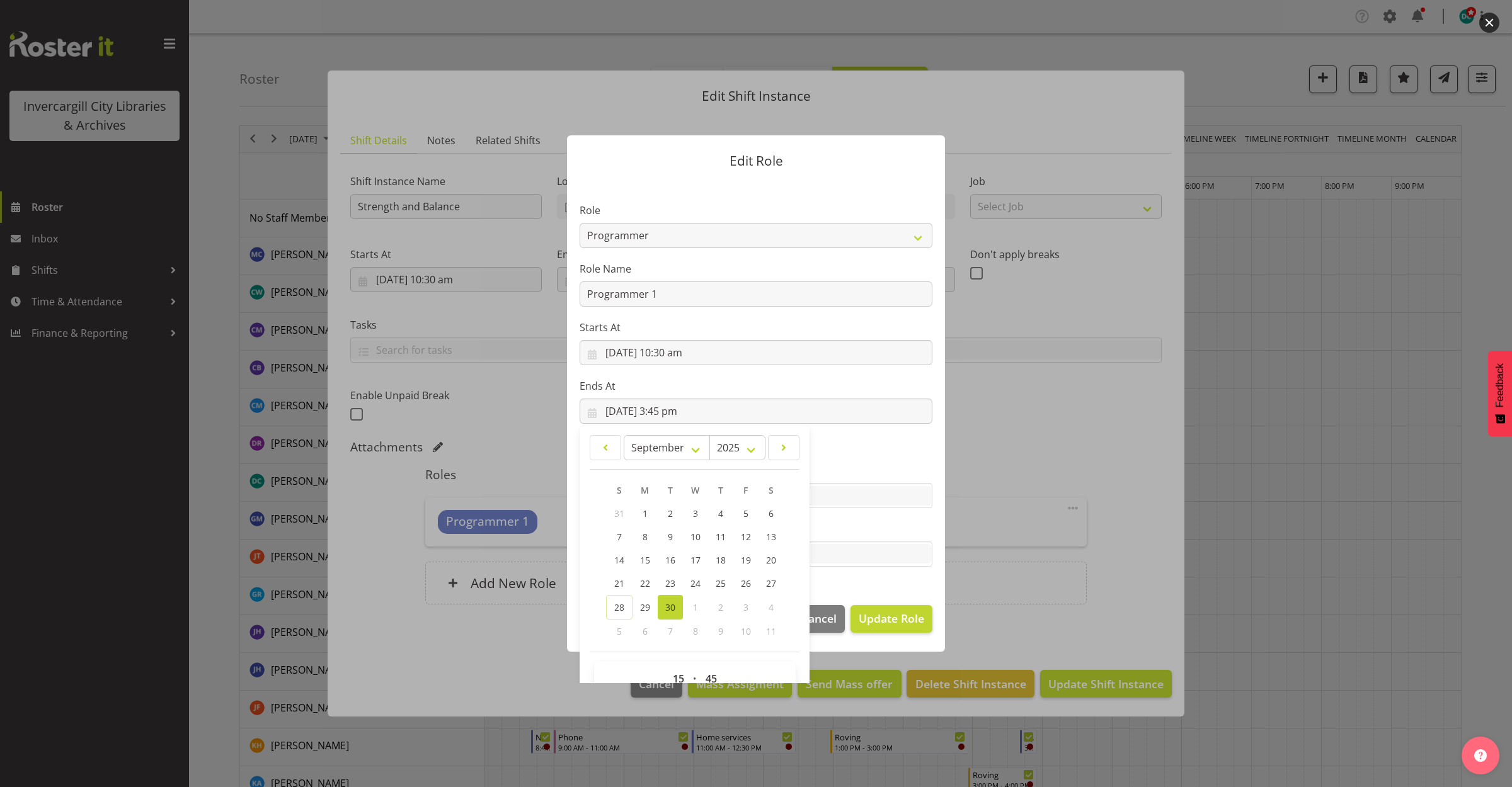
click at [855, 470] on label "Skills" at bounding box center [756, 470] width 353 height 15
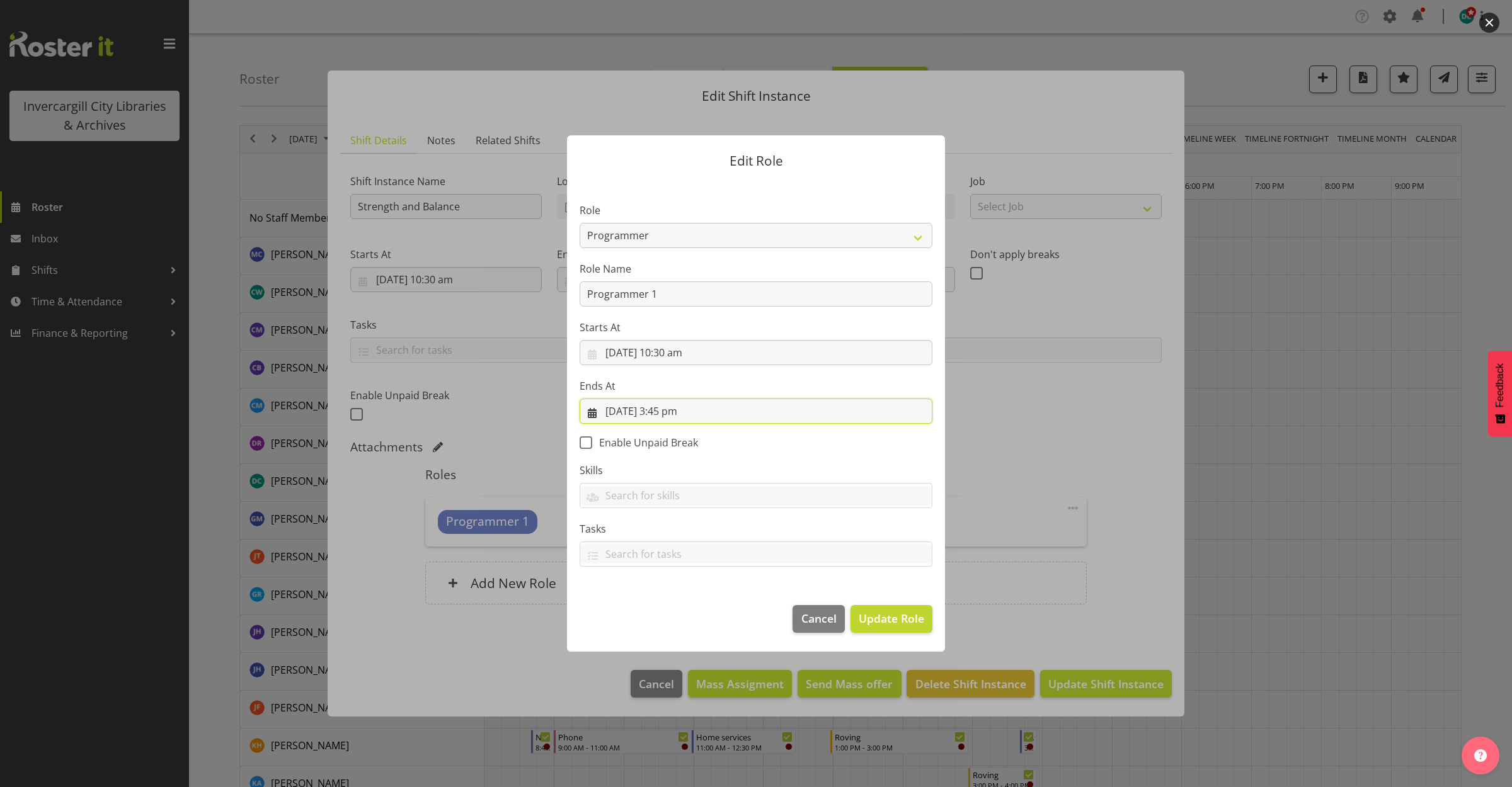
click at [704, 410] on input "30/09/2025, 3:45 pm" at bounding box center [756, 411] width 353 height 25
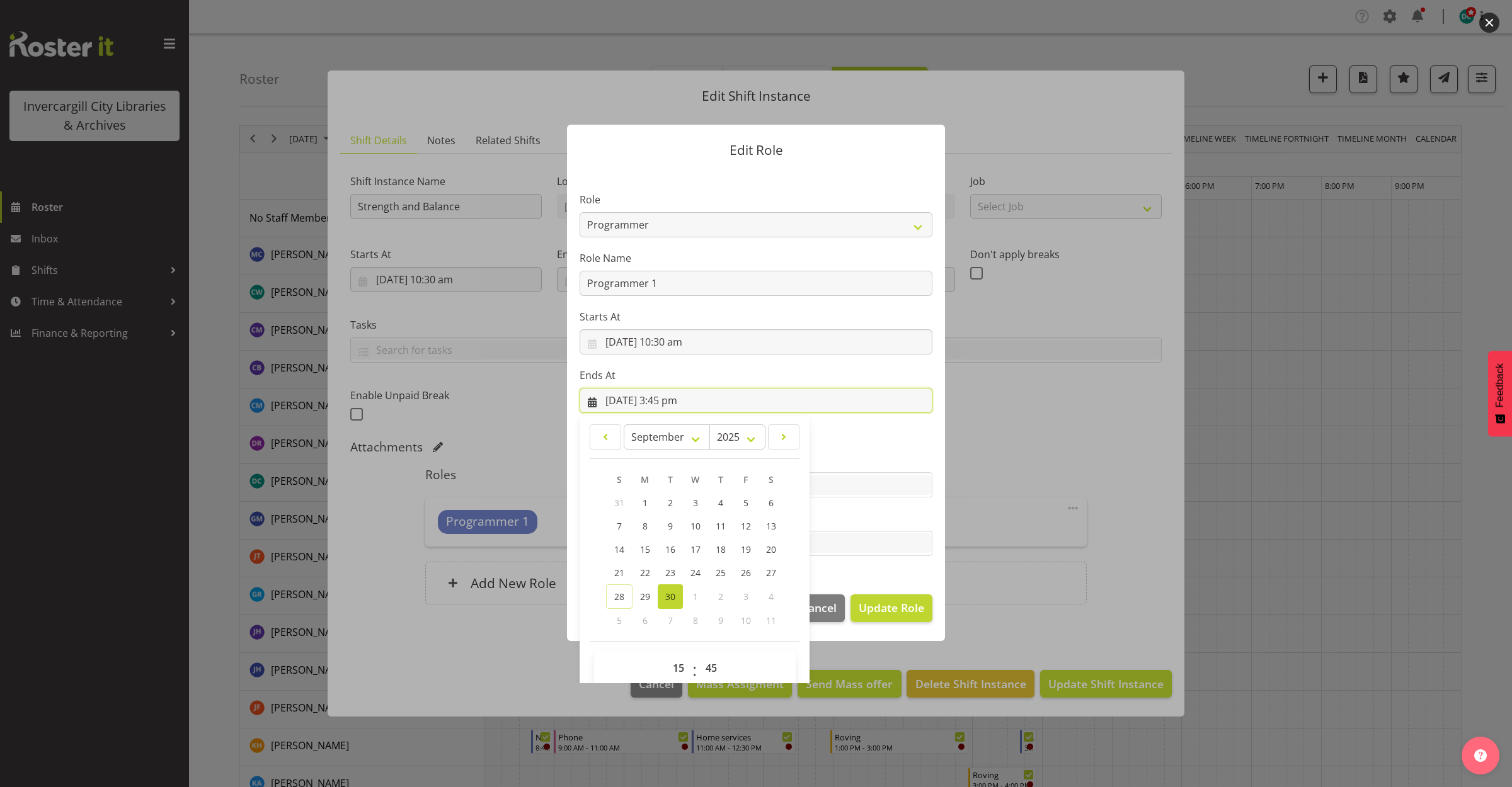
scroll to position [28, 0]
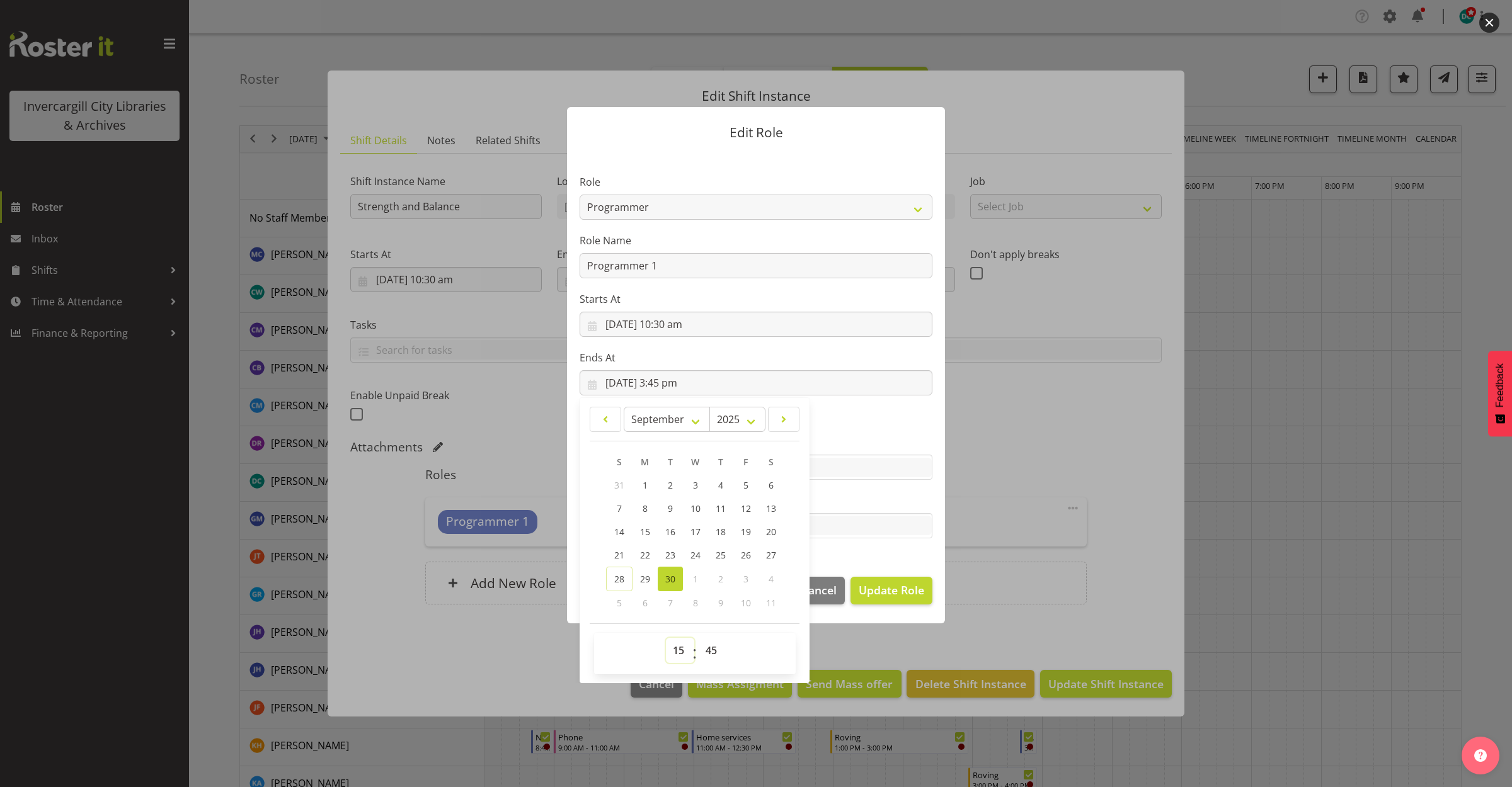
click at [678, 644] on select "00 01 02 03 04 05 06 07 08 09 10 11 12 13 14 15 16 17 18 19 20 21 22 23" at bounding box center [680, 651] width 28 height 25
select select "11"
click at [666, 638] on select "00 01 02 03 04 05 06 07 08 09 10 11 12 13 14 15 16 17 18 19 20 21 22 23" at bounding box center [680, 651] width 28 height 25
type input "30/09/2025, 11:45 am"
click at [887, 425] on section "Role 1st floor desk AQ operator Business Support Team member Casual Customer Ex…" at bounding box center [756, 358] width 378 height 412
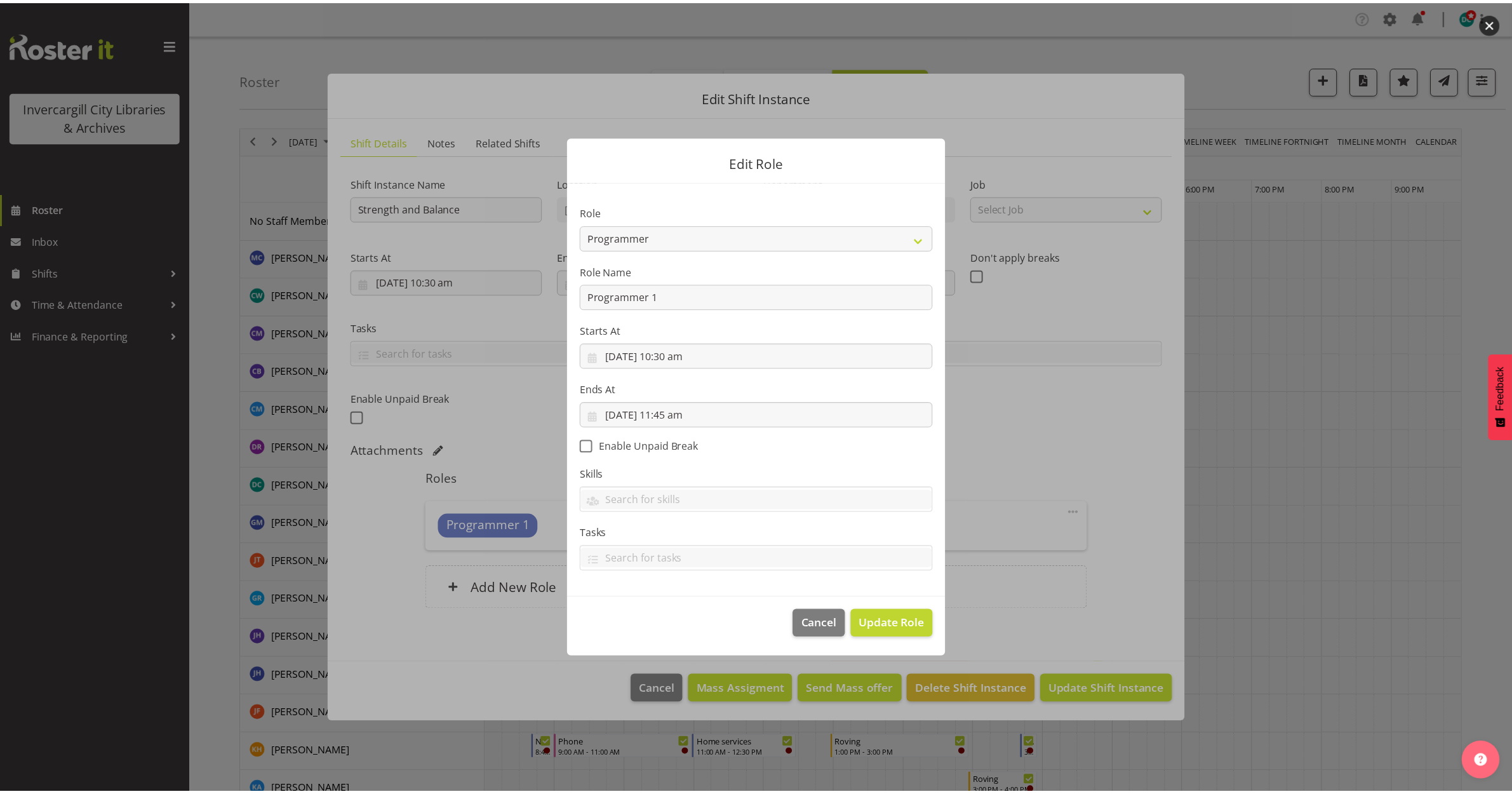
scroll to position [0, 0]
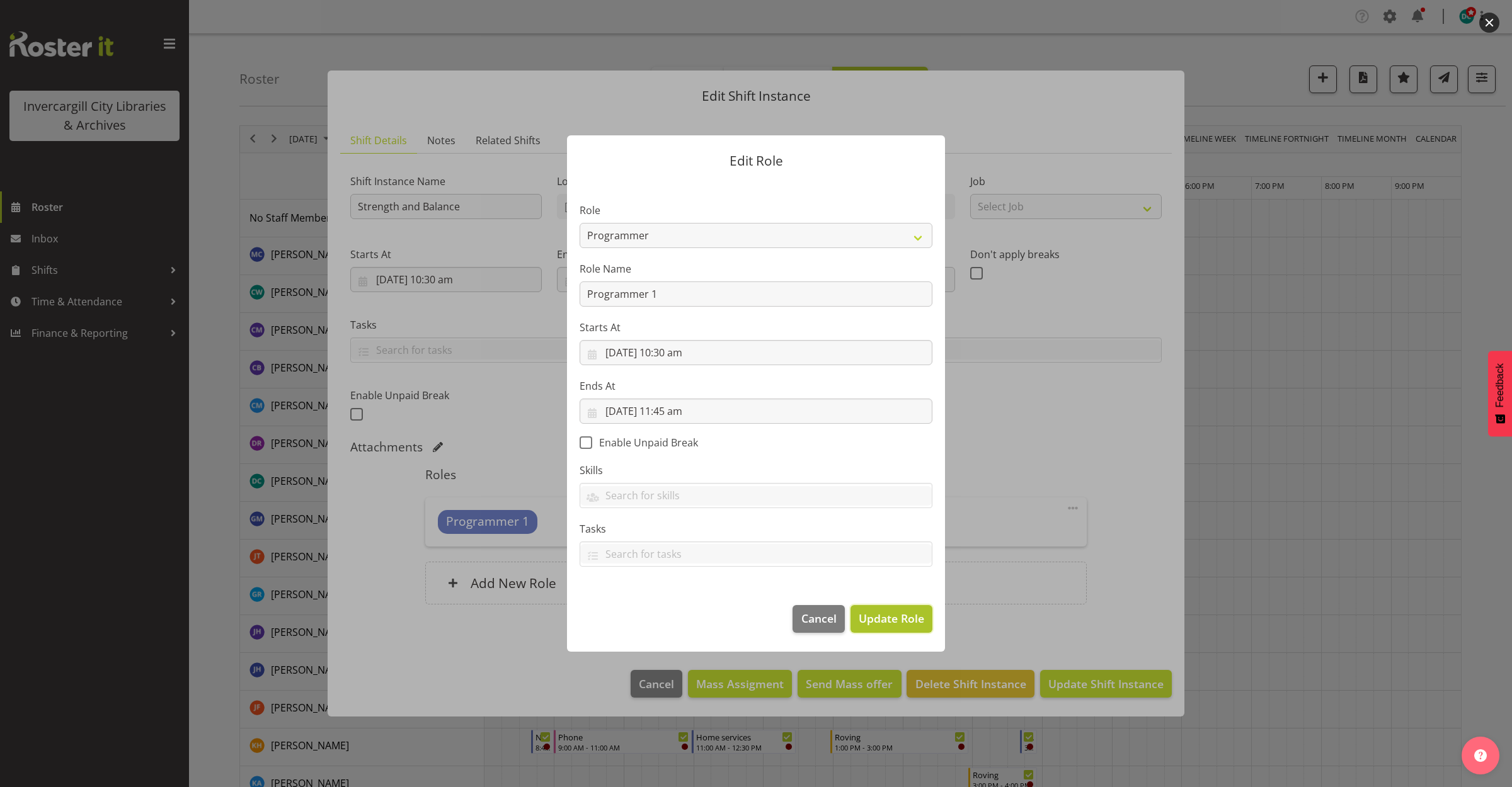
click at [887, 620] on span "Update Role" at bounding box center [892, 618] width 66 height 16
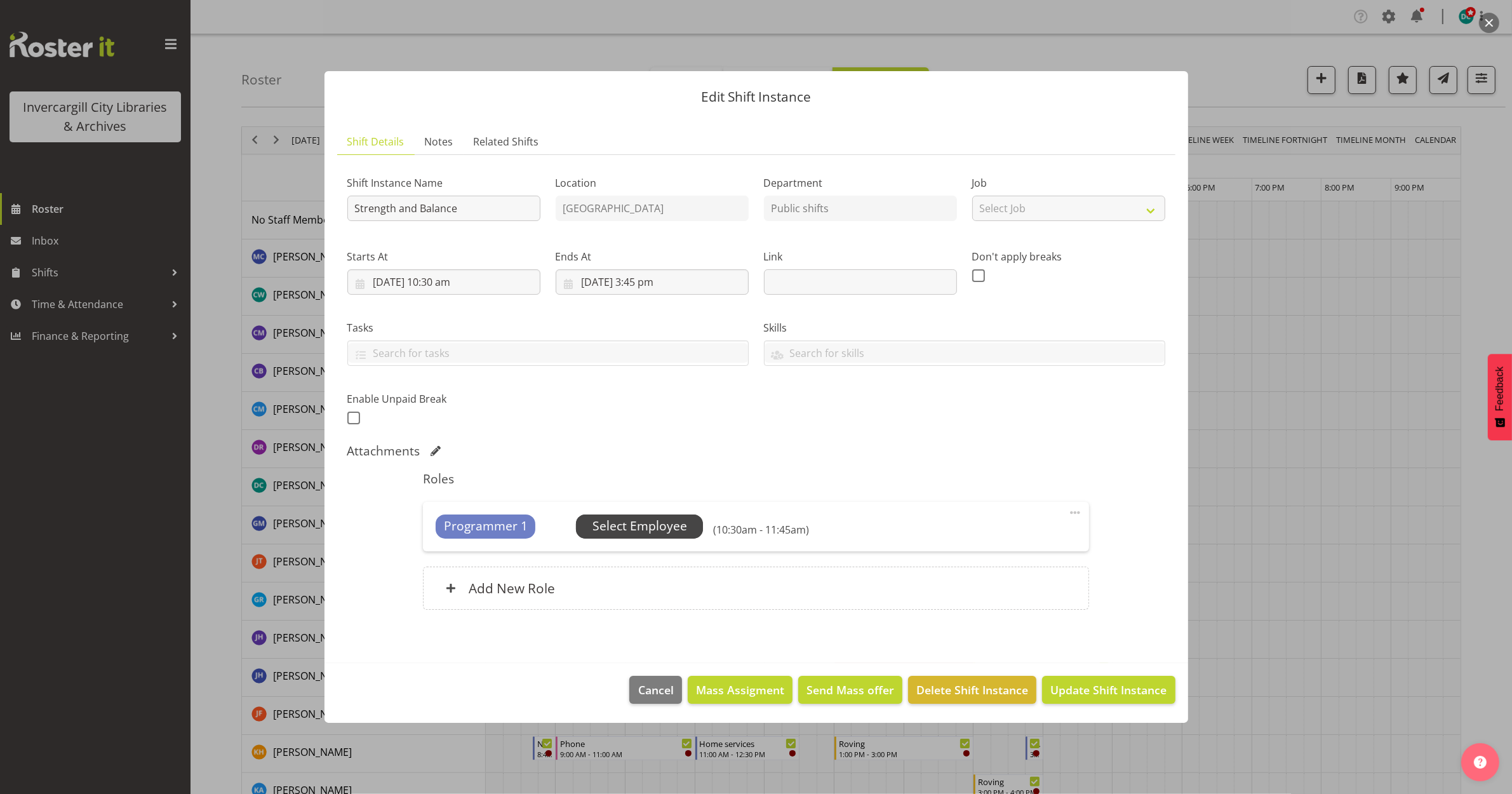
click at [641, 529] on span "Select Employee" at bounding box center [640, 526] width 95 height 18
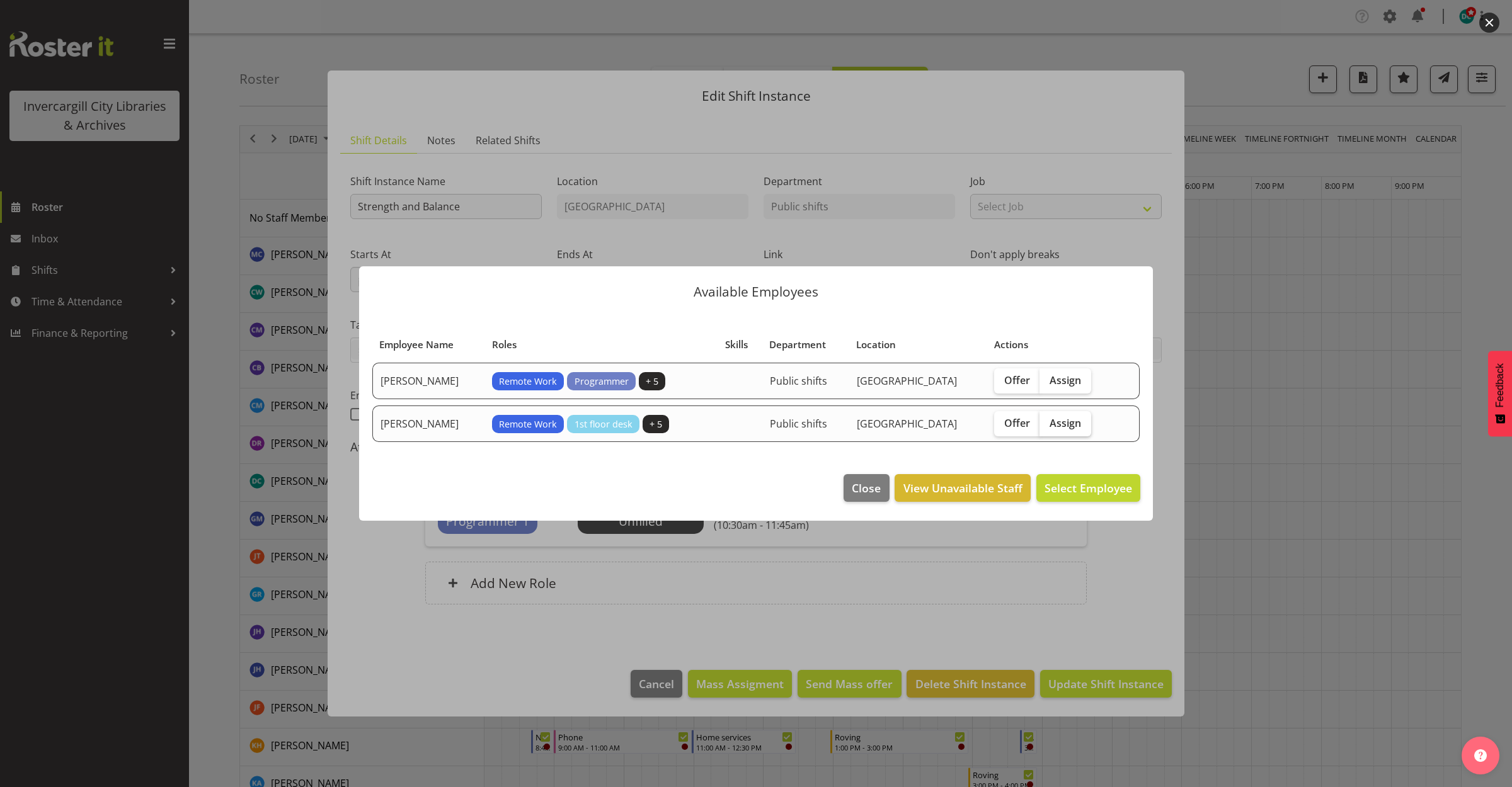
click at [1072, 421] on span "Assign" at bounding box center [1065, 423] width 31 height 13
click at [1047, 421] on input "Assign" at bounding box center [1044, 423] width 8 height 8
checkbox input "true"
click at [1078, 484] on span "Assign Saniya Thompson" at bounding box center [1069, 488] width 127 height 15
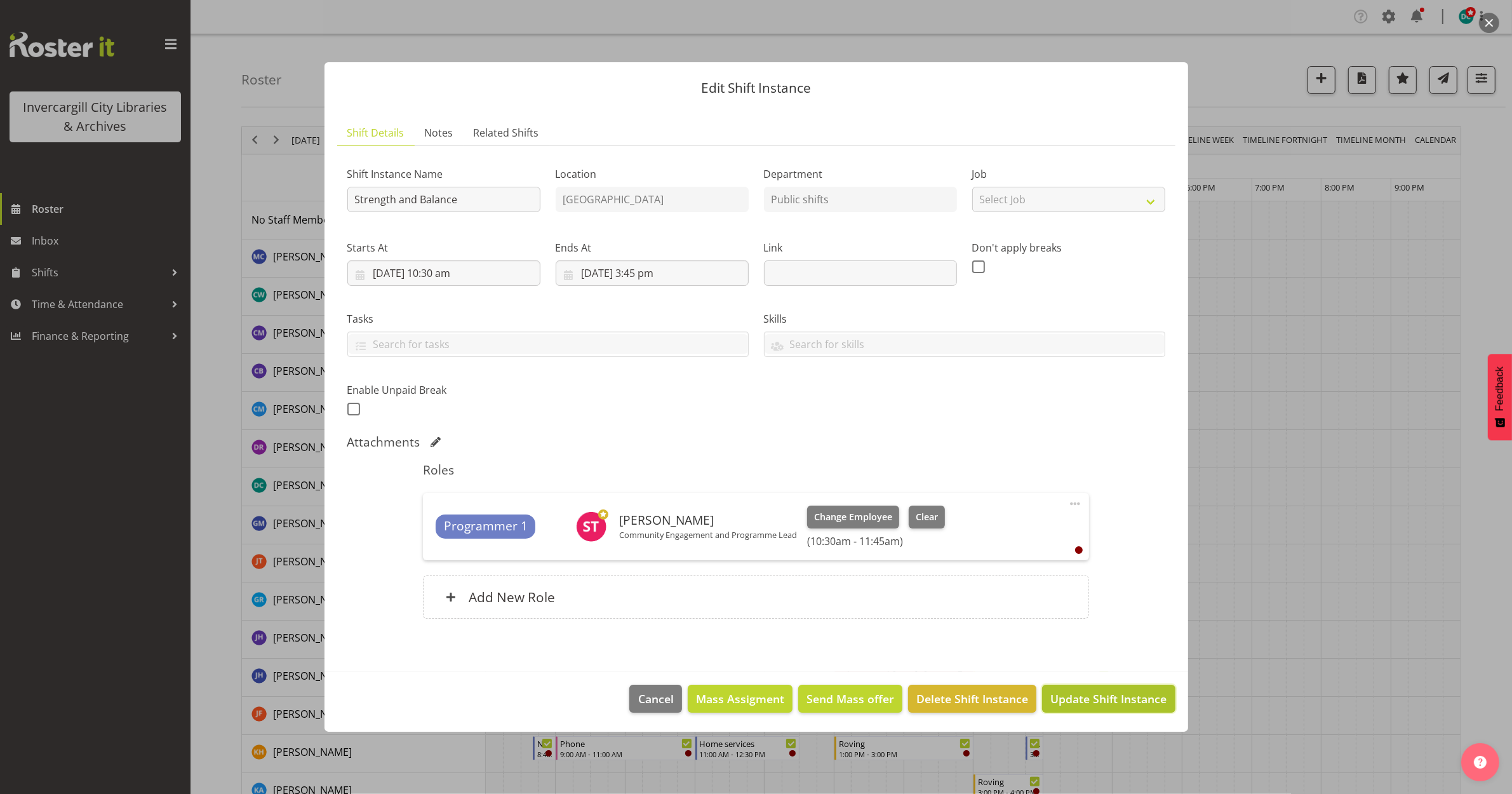
click at [1109, 701] on span "Update Shift Instance" at bounding box center [1108, 698] width 116 height 17
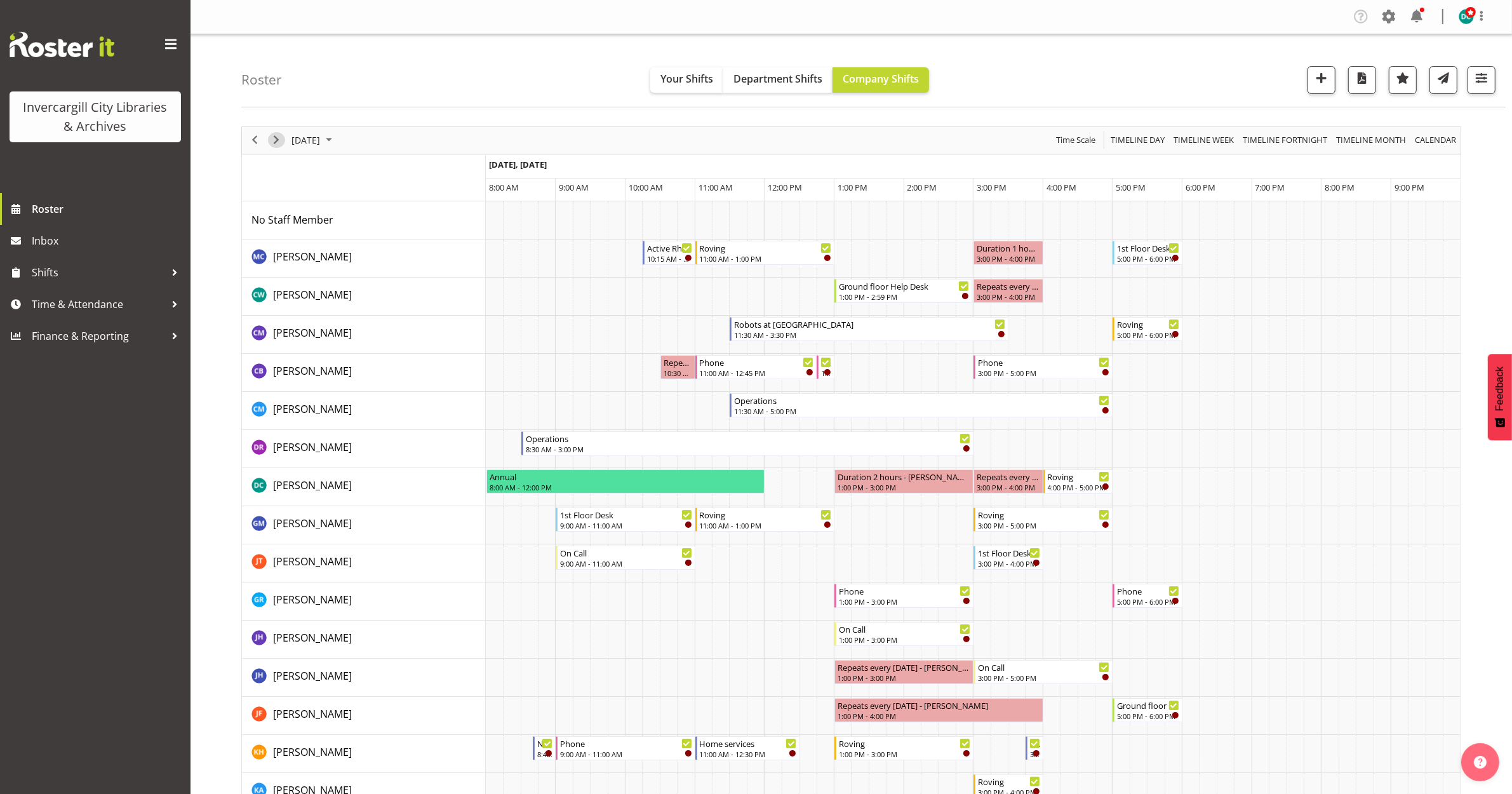
click at [276, 140] on span "Next" at bounding box center [276, 140] width 15 height 16
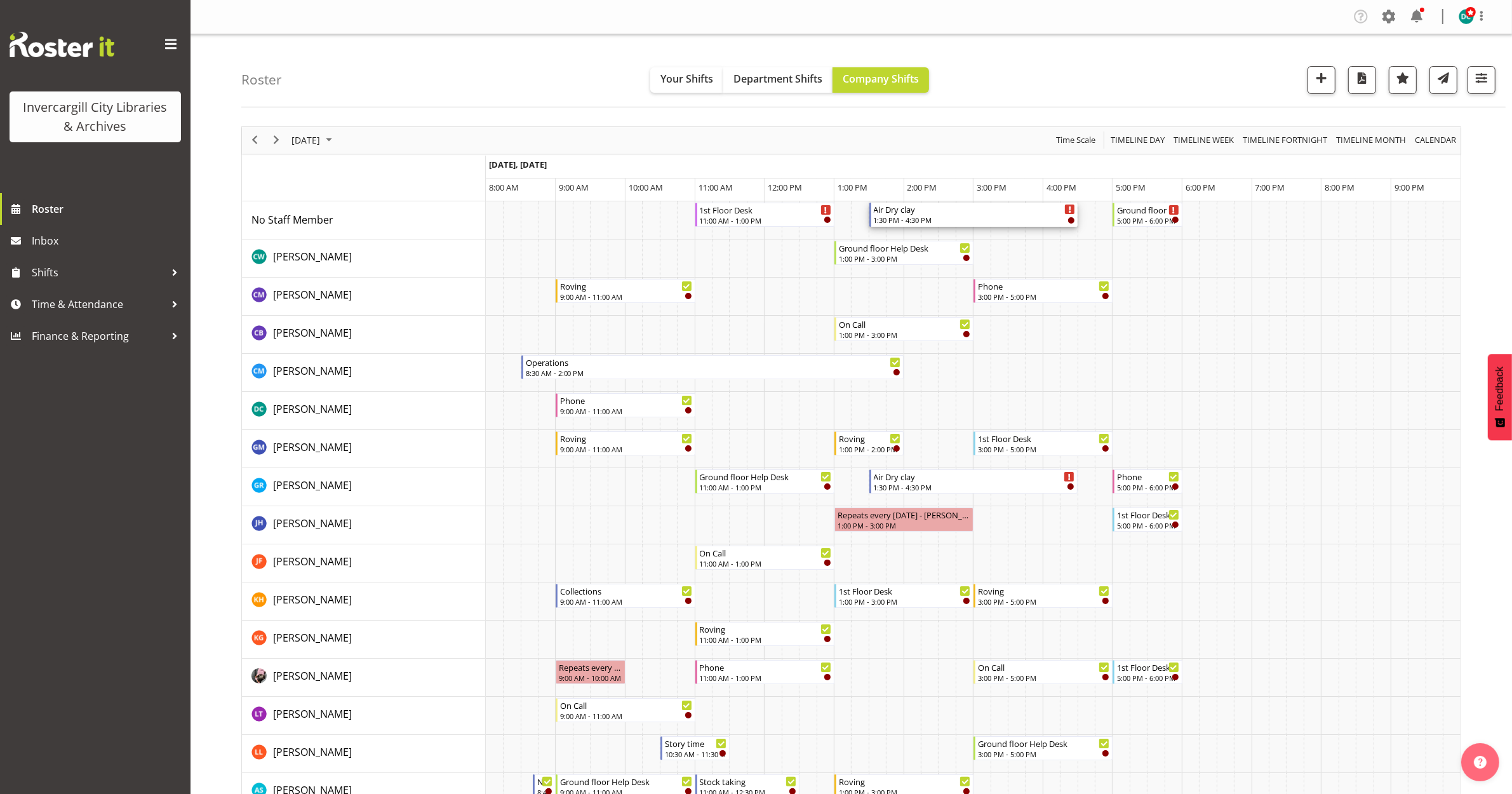
click at [996, 213] on div "Air Dry clay" at bounding box center [975, 209] width 202 height 13
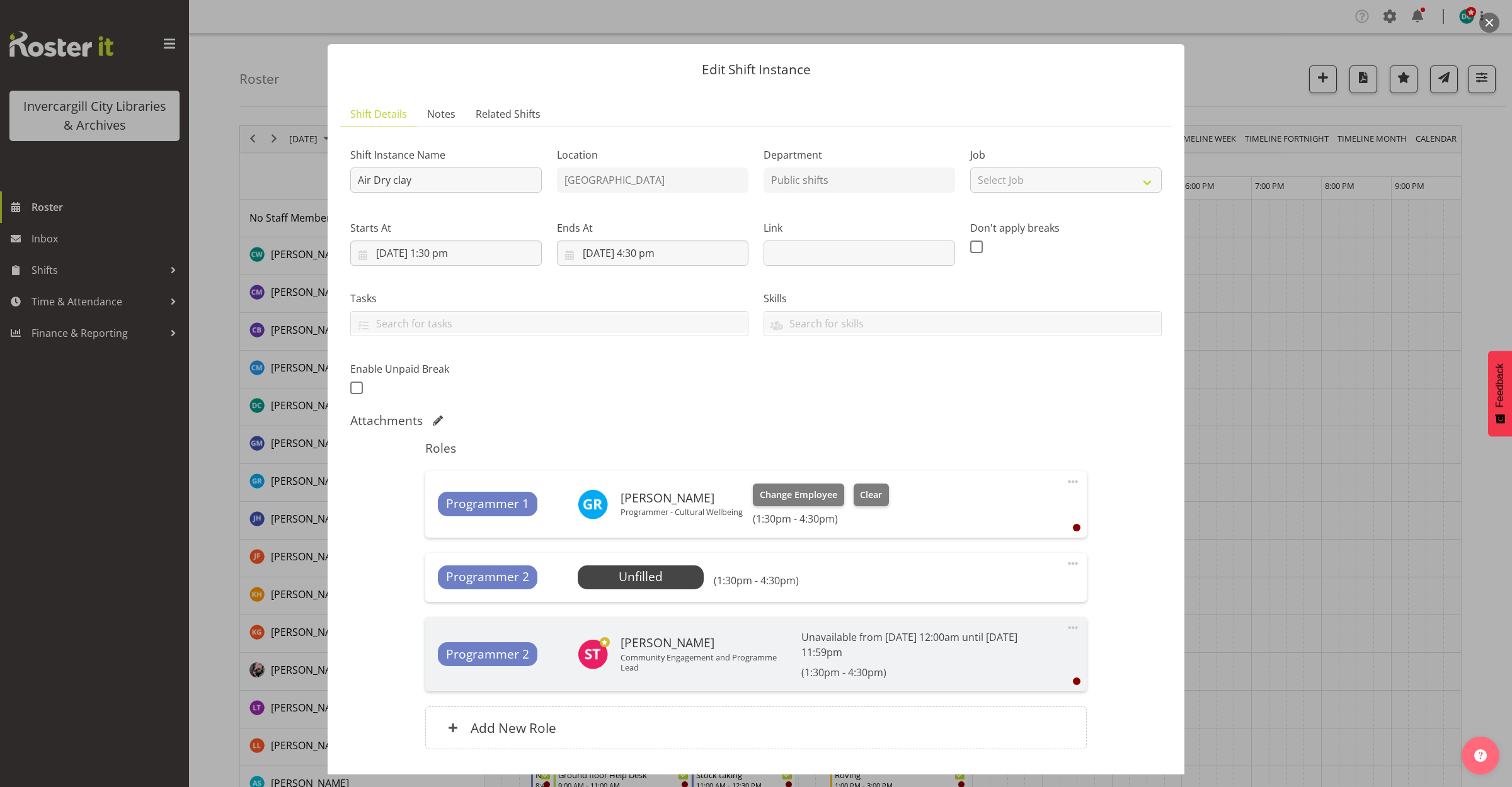
click at [1488, 21] on button "button" at bounding box center [1489, 23] width 20 height 20
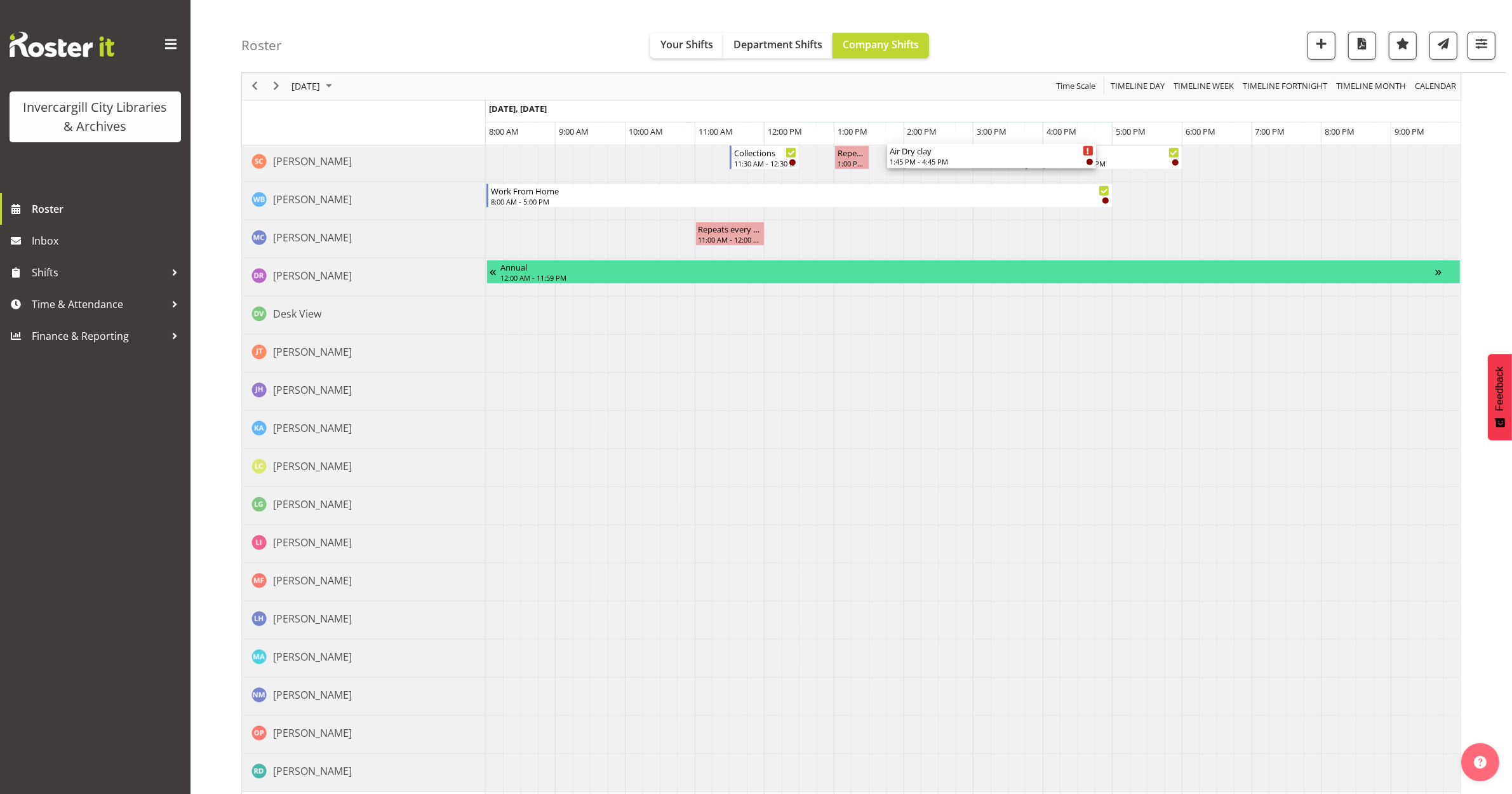
scroll to position [943, 0]
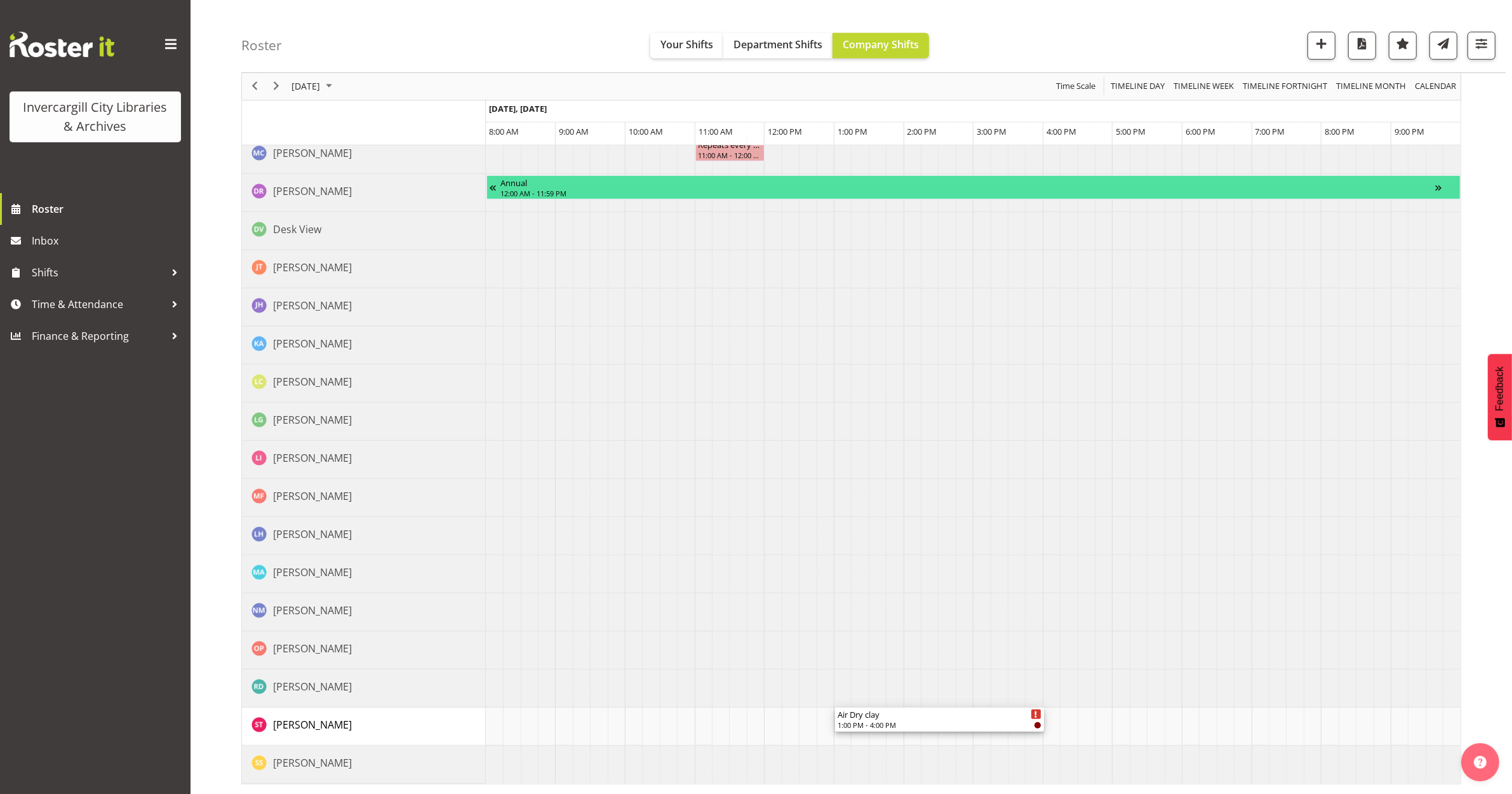
drag, startPoint x: 921, startPoint y: 213, endPoint x: 856, endPoint y: 728, distance: 519.1
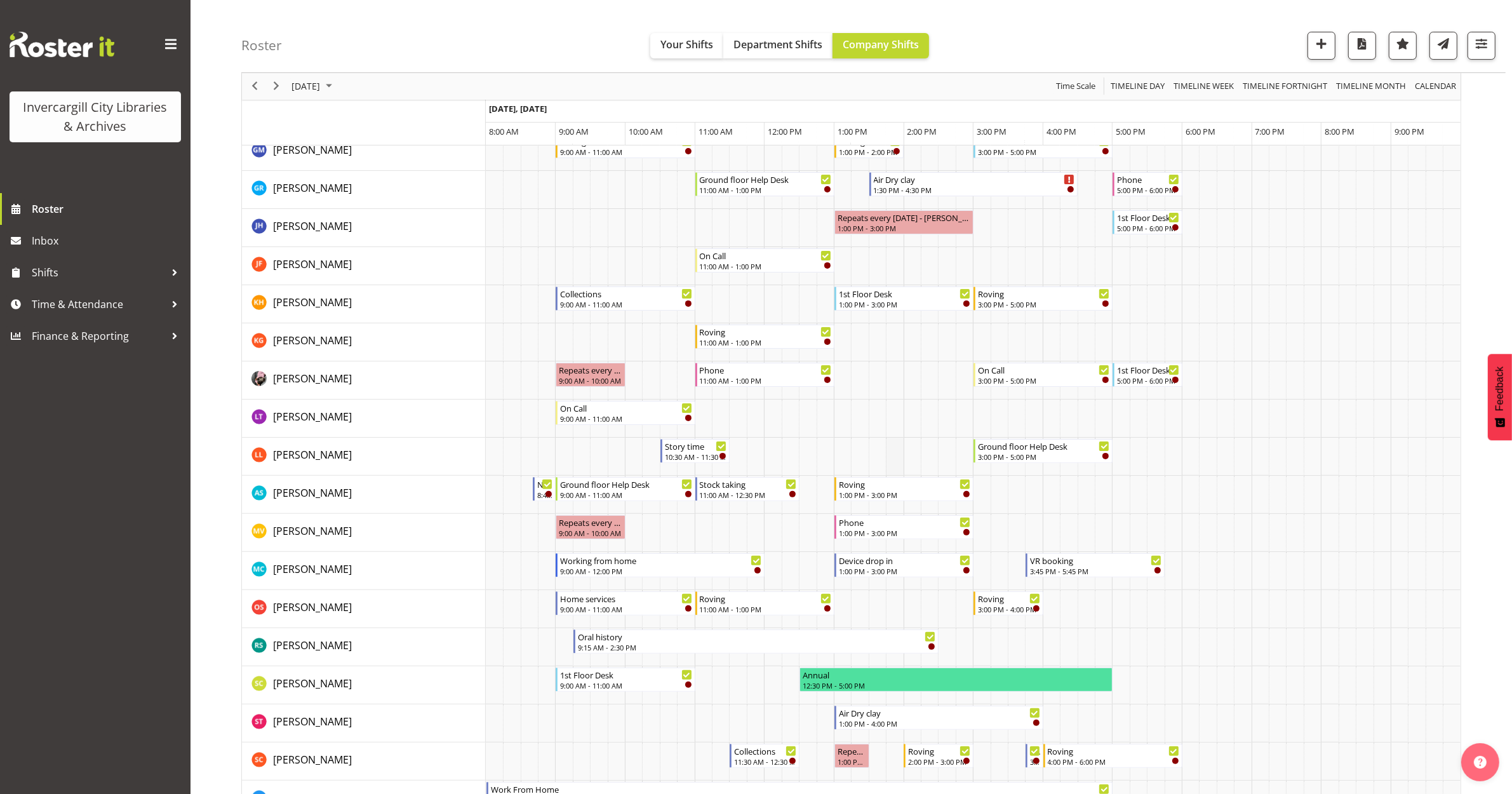
scroll to position [397, 0]
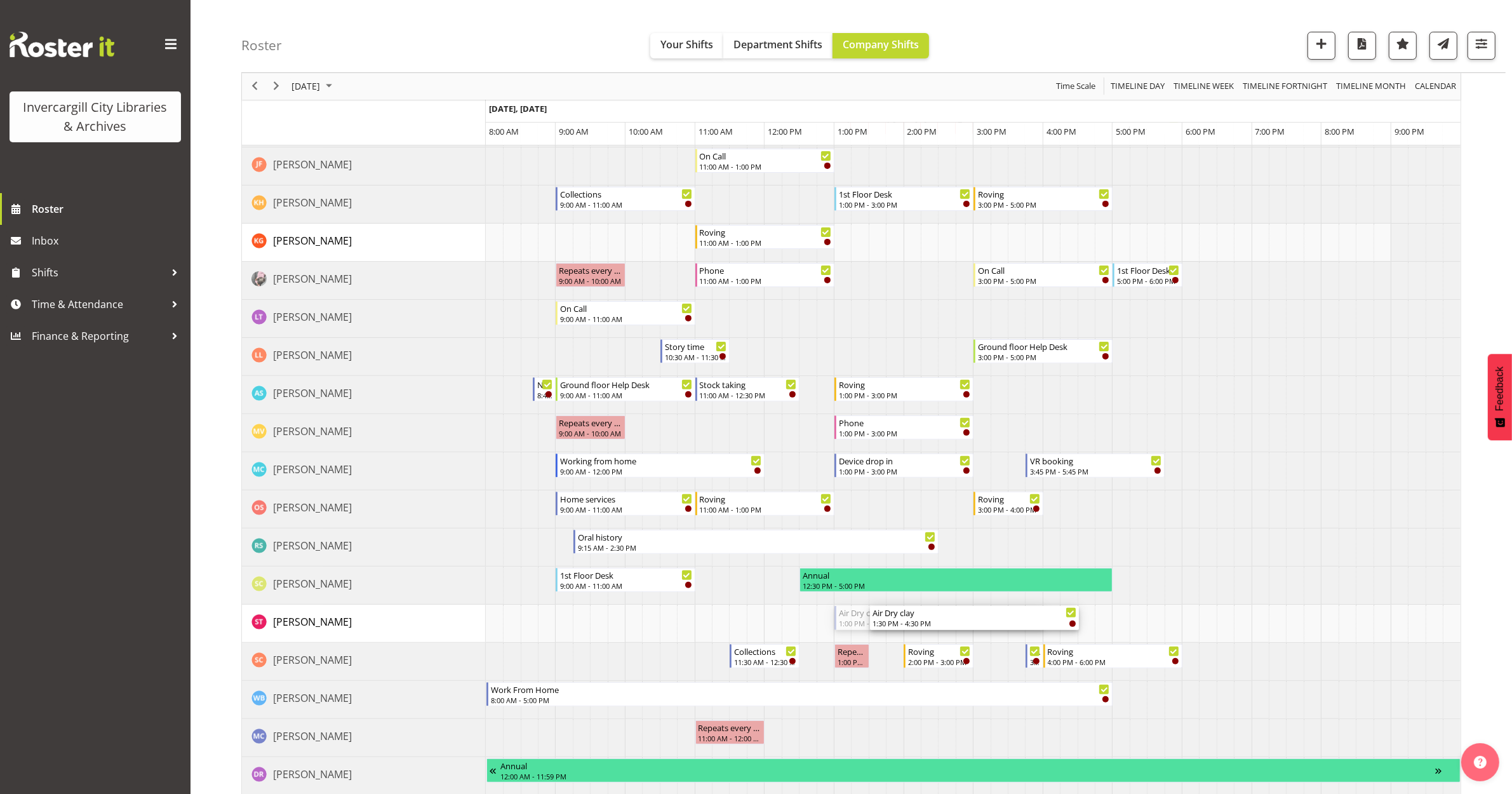
drag, startPoint x: 887, startPoint y: 611, endPoint x: 921, endPoint y: 623, distance: 36.1
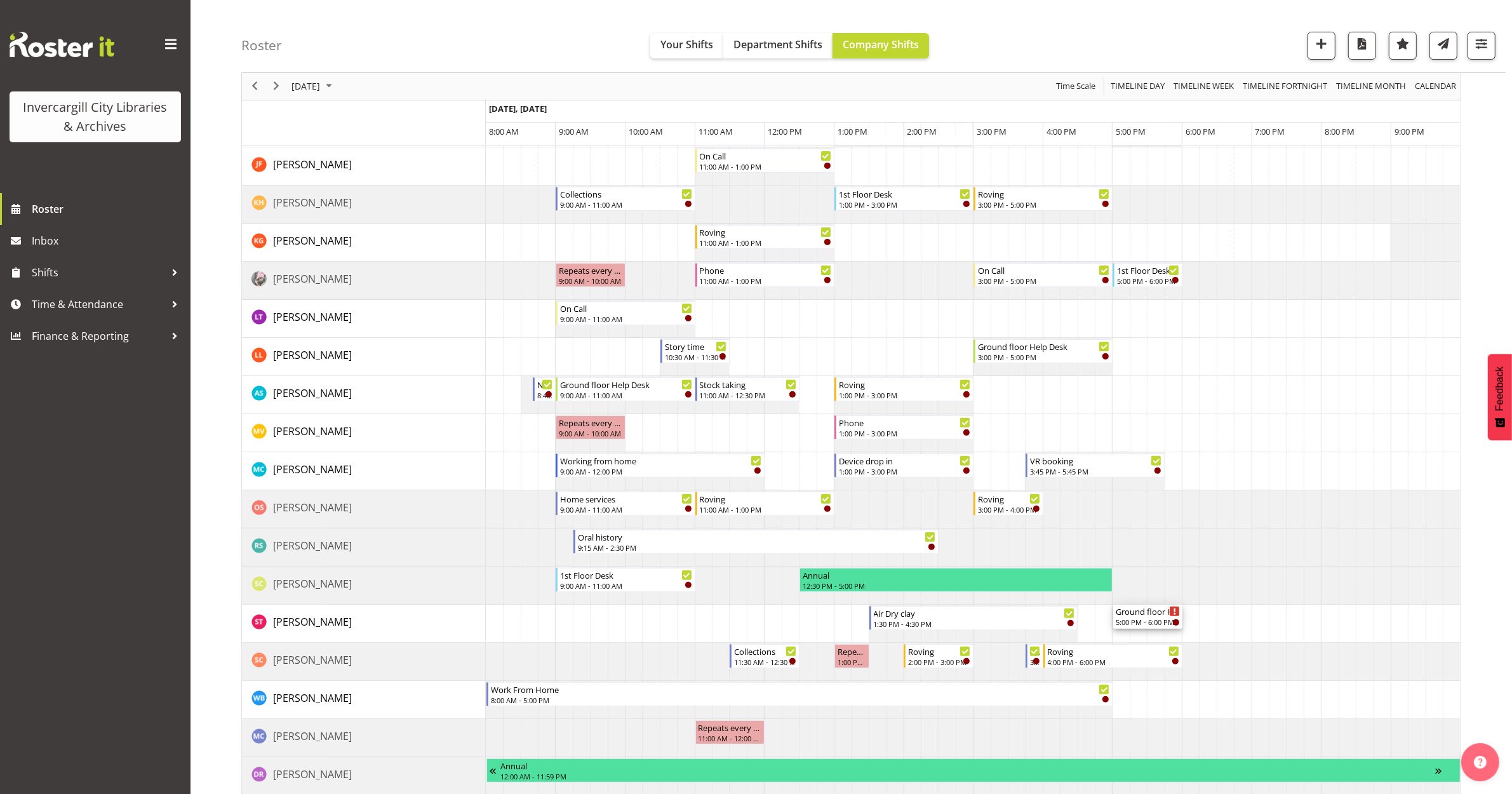
drag, startPoint x: 1143, startPoint y: 209, endPoint x: 1141, endPoint y: 619, distance: 410.0
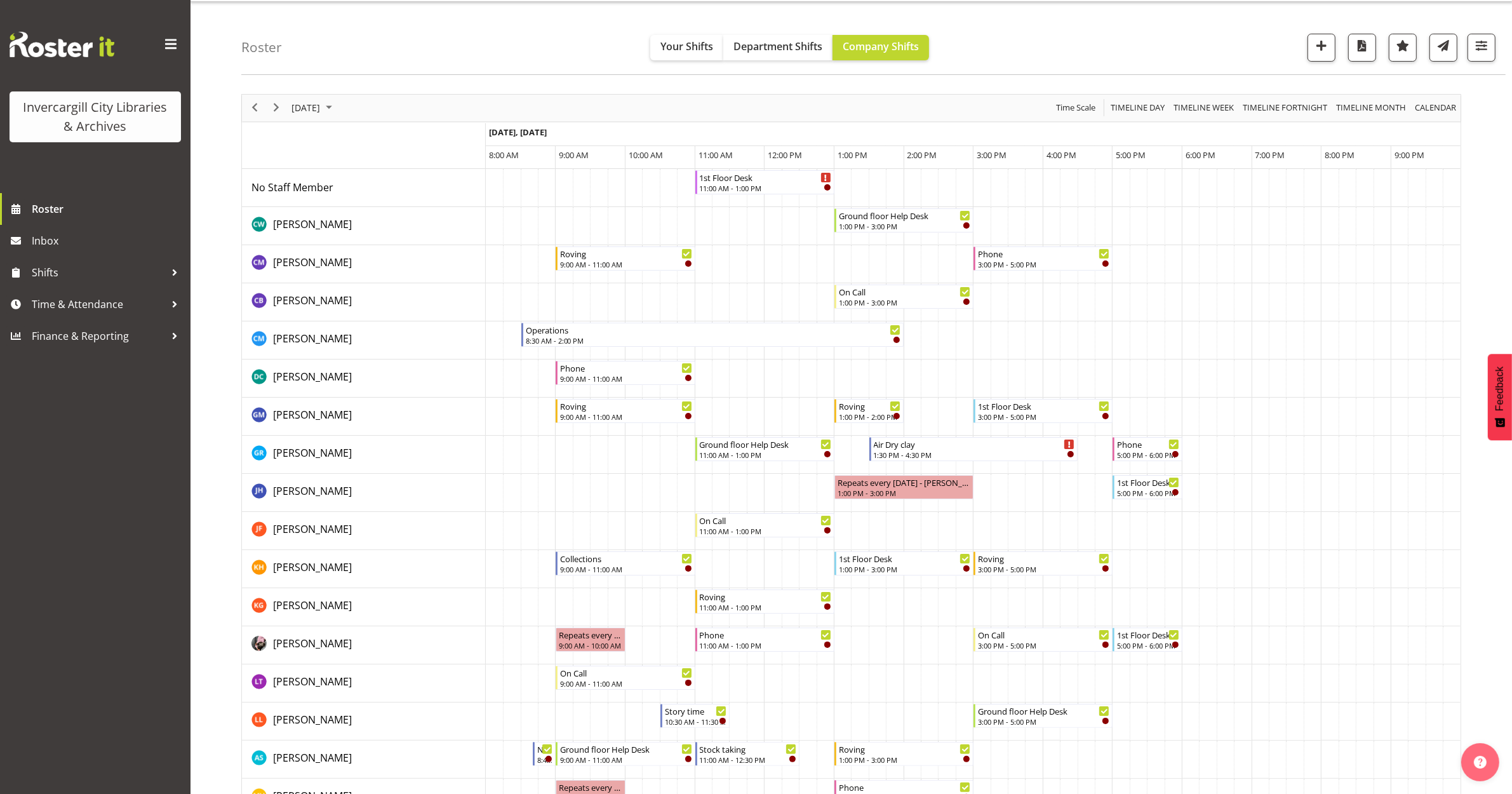
scroll to position [0, 0]
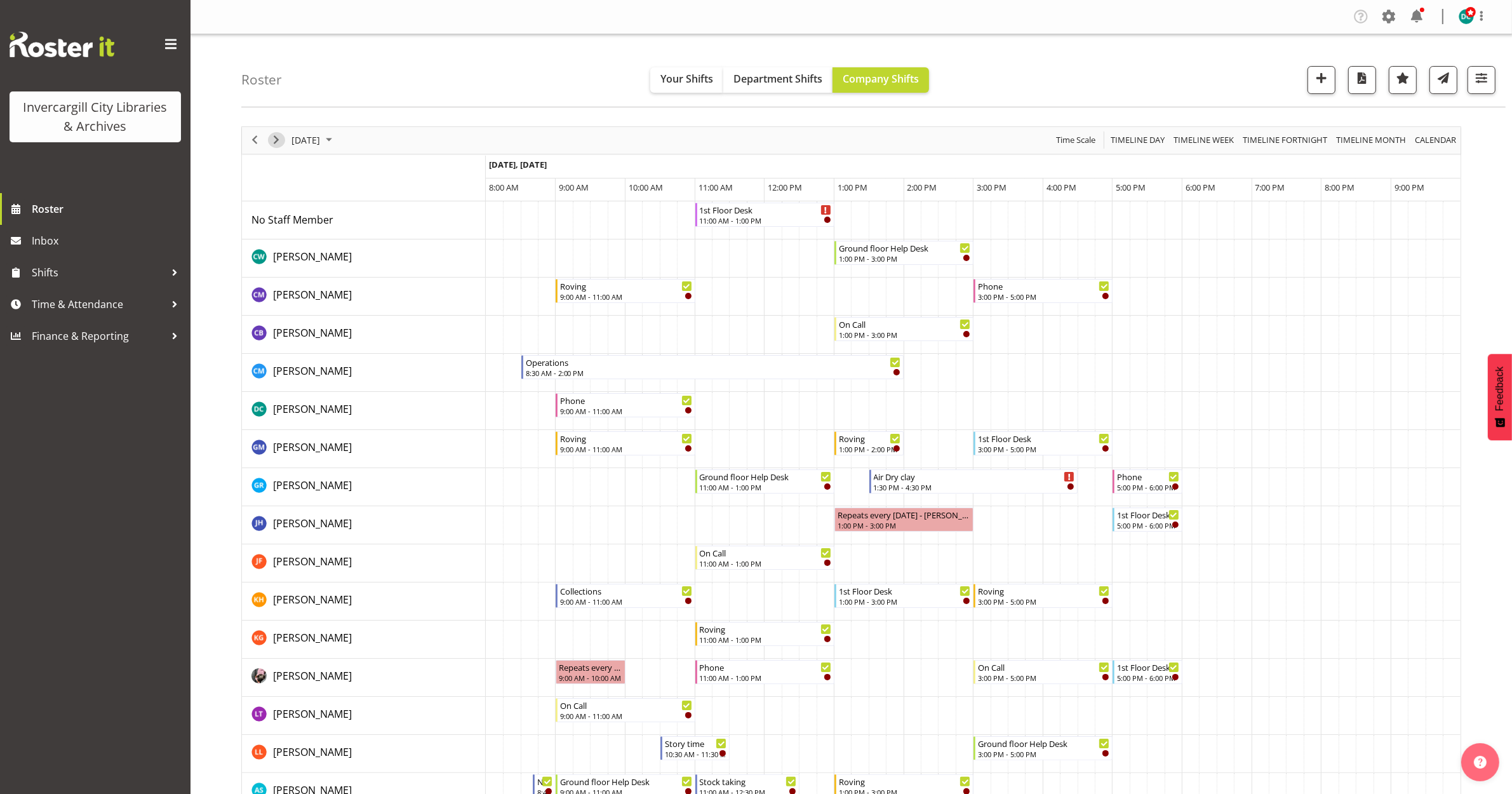
click at [276, 141] on span "Next" at bounding box center [276, 140] width 15 height 16
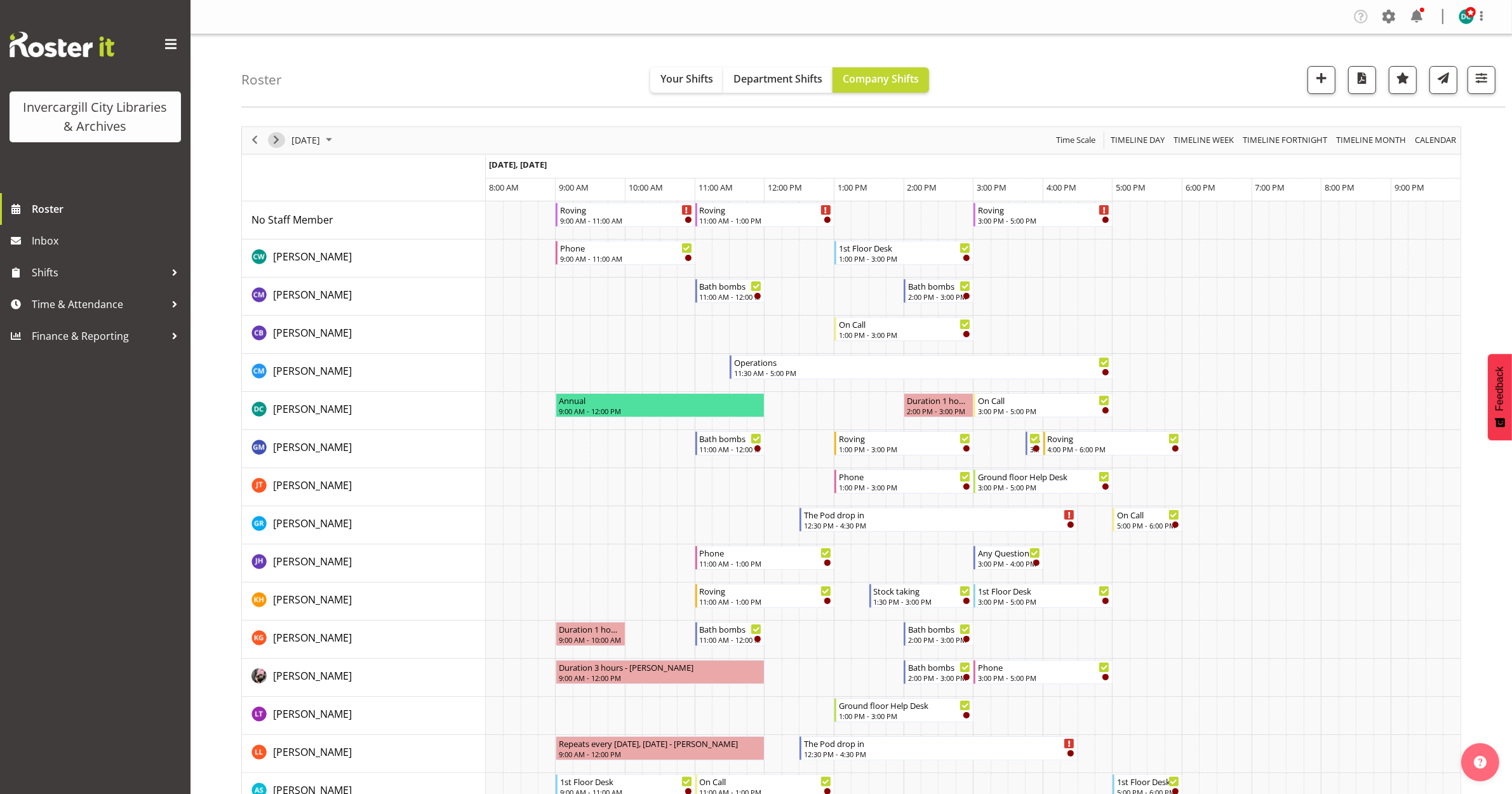
click at [275, 138] on span "Next" at bounding box center [276, 140] width 15 height 16
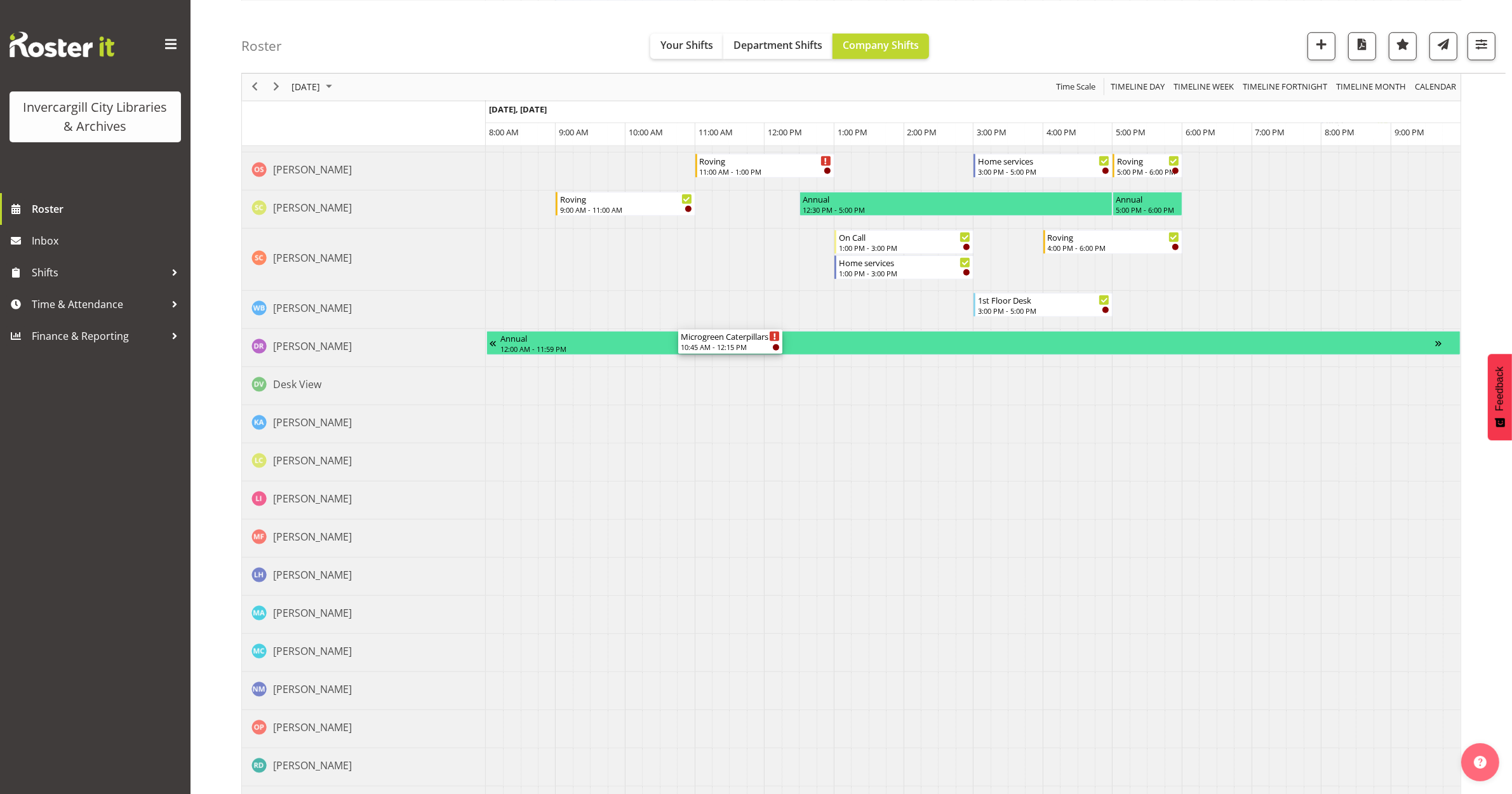
scroll to position [1091, 0]
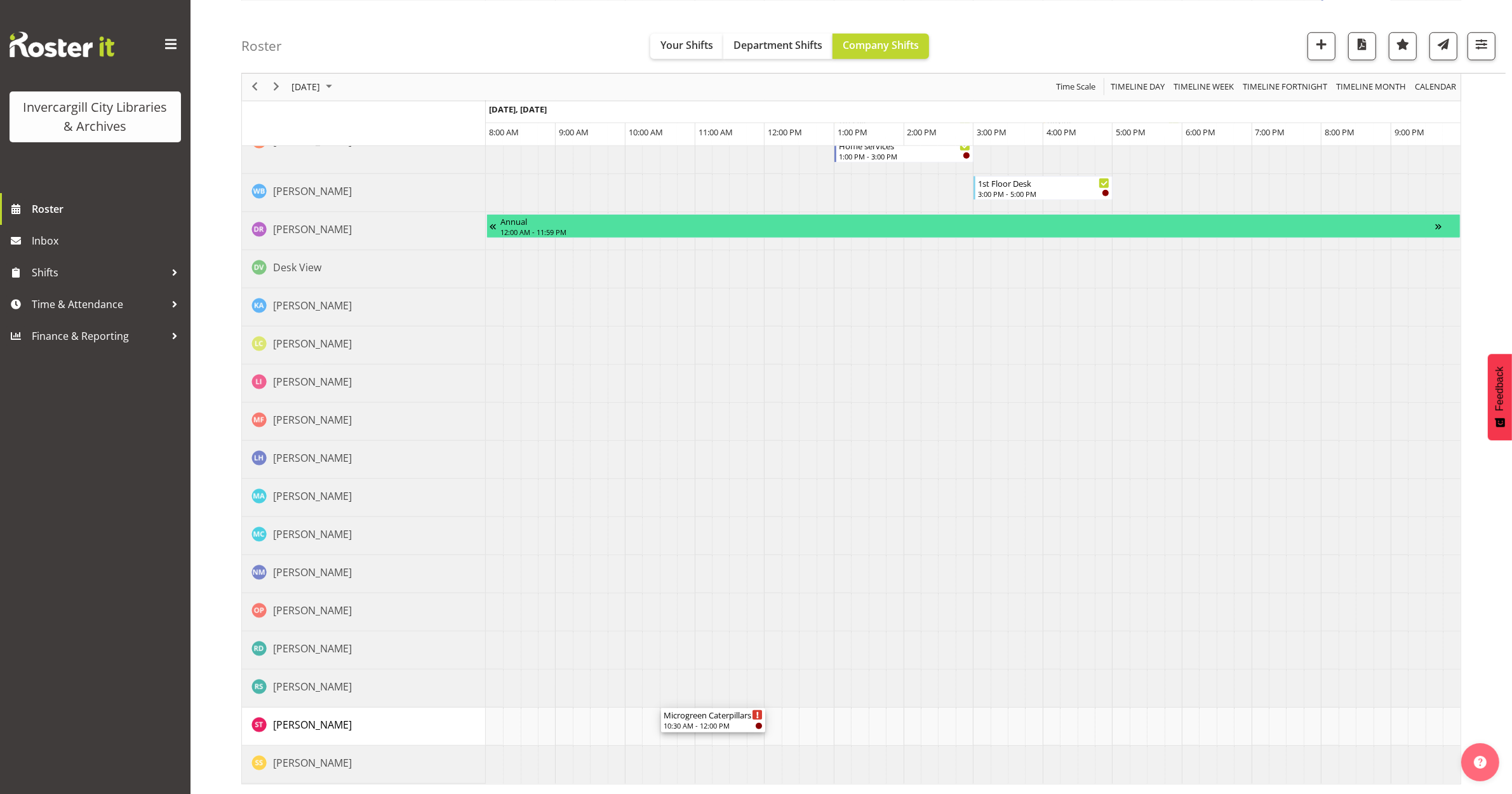
drag, startPoint x: 702, startPoint y: 210, endPoint x: 665, endPoint y: 715, distance: 506.4
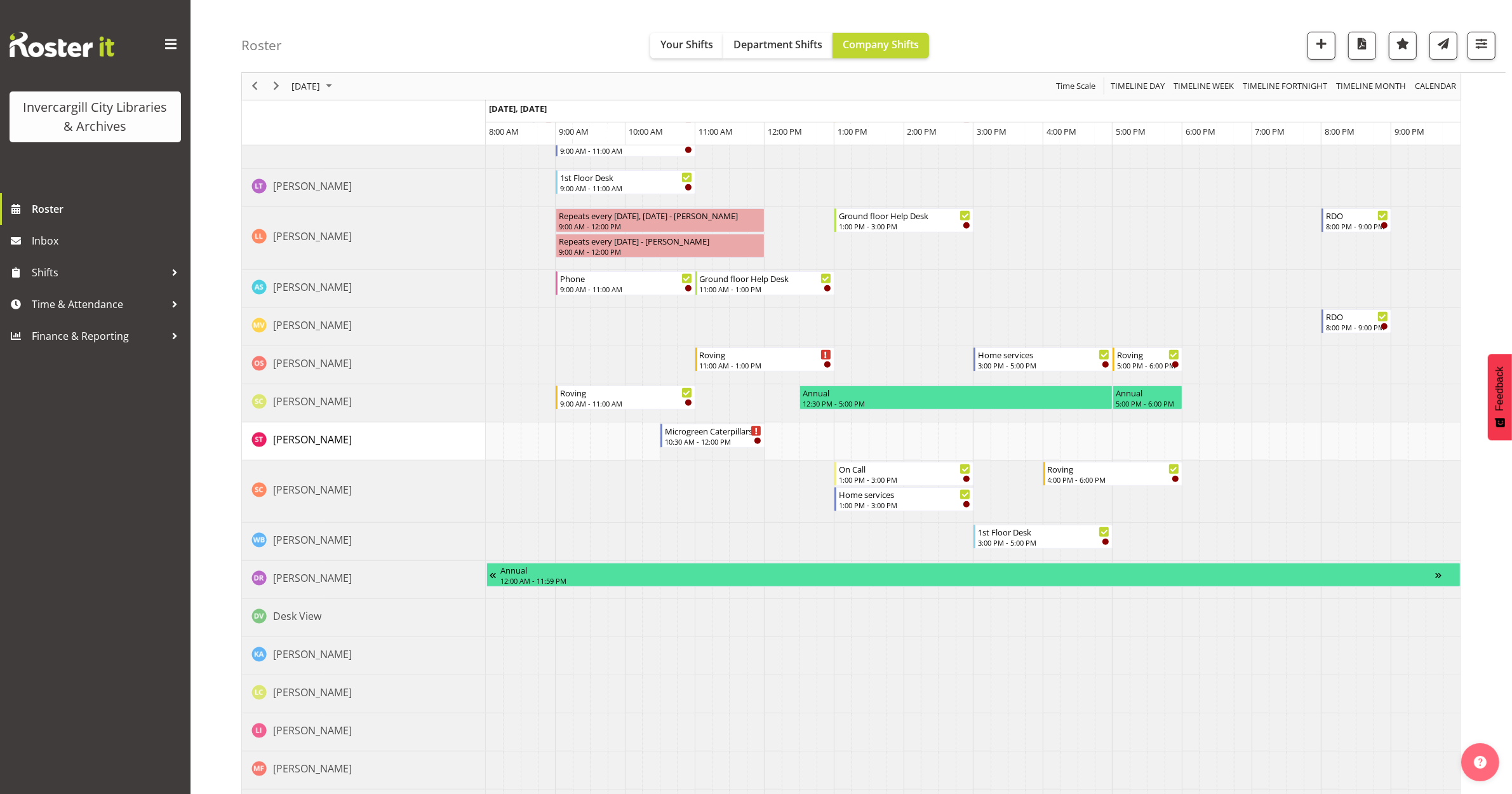
scroll to position [794, 0]
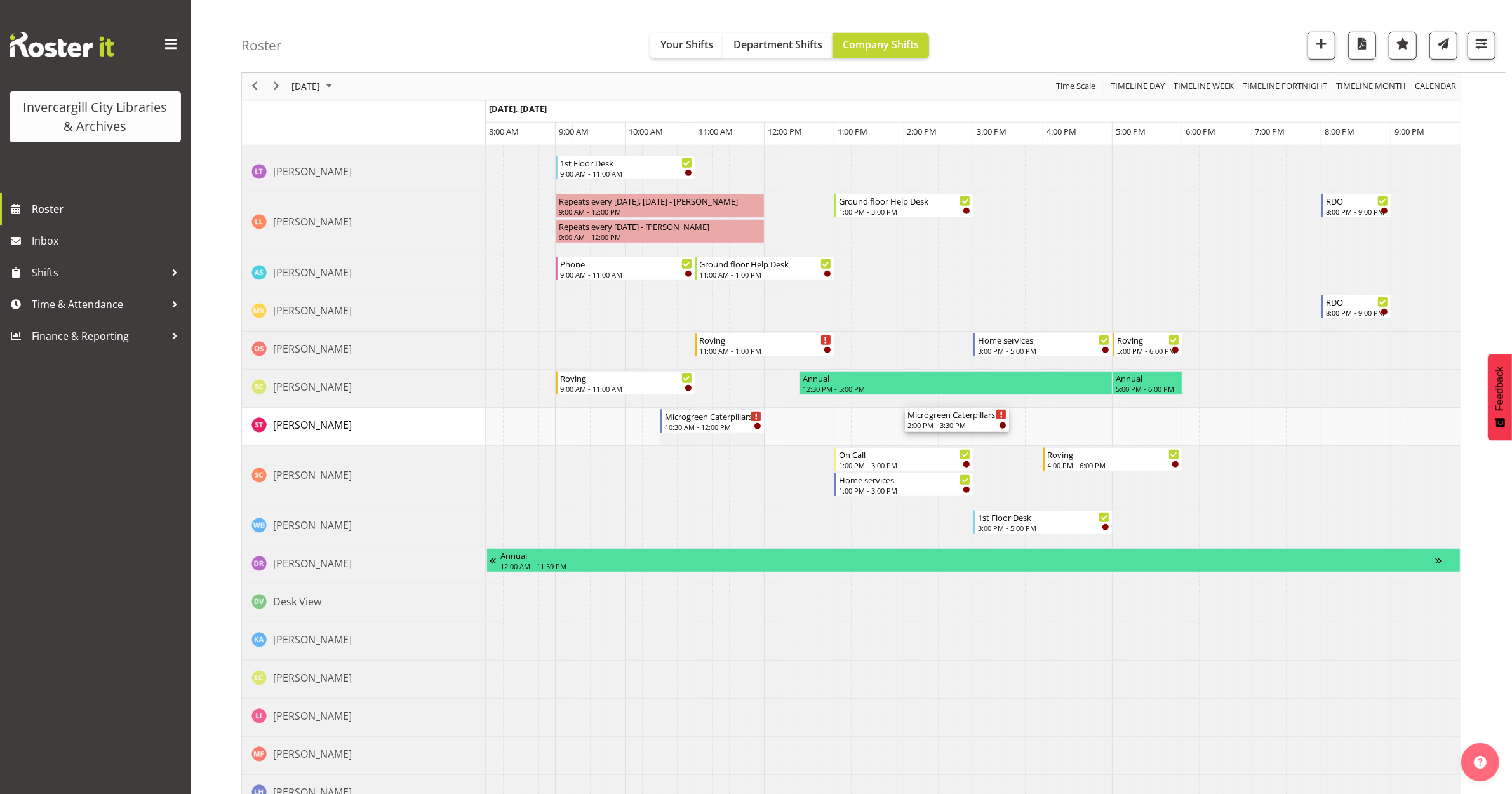
drag, startPoint x: 927, startPoint y: 213, endPoint x: 910, endPoint y: 427, distance: 214.7
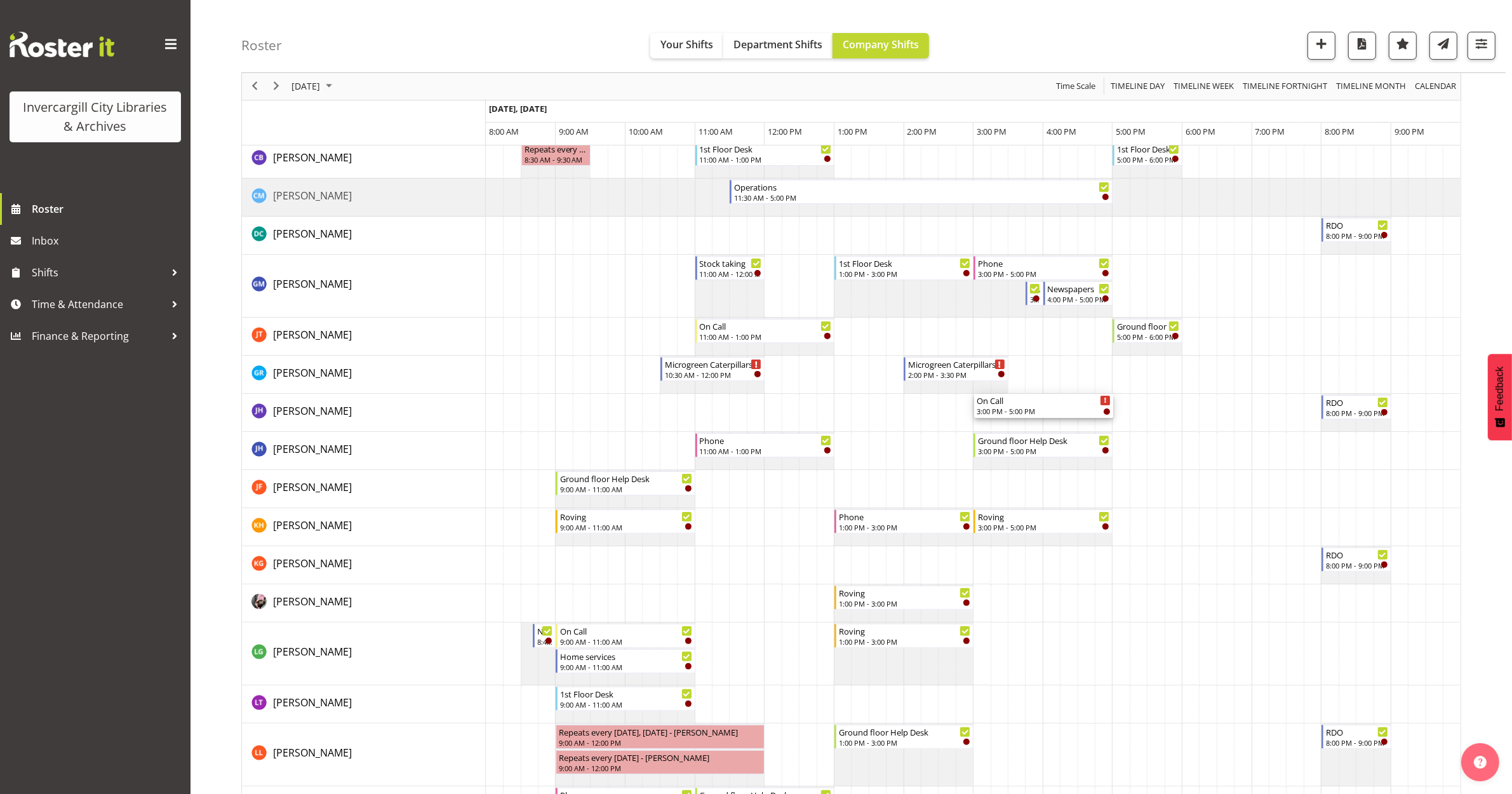
scroll to position [0, 0]
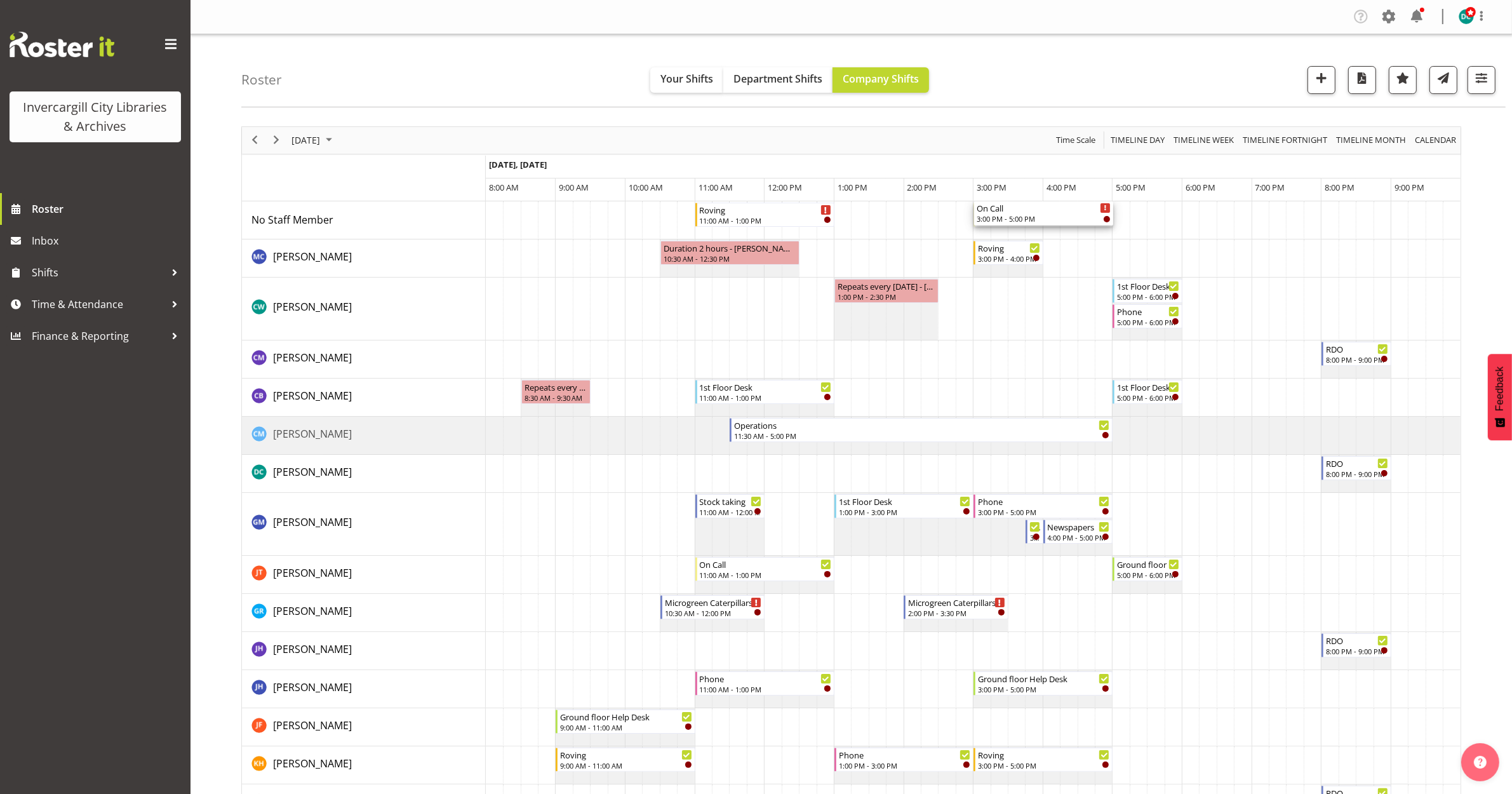
drag, startPoint x: 1056, startPoint y: 215, endPoint x: 1020, endPoint y: 229, distance: 38.6
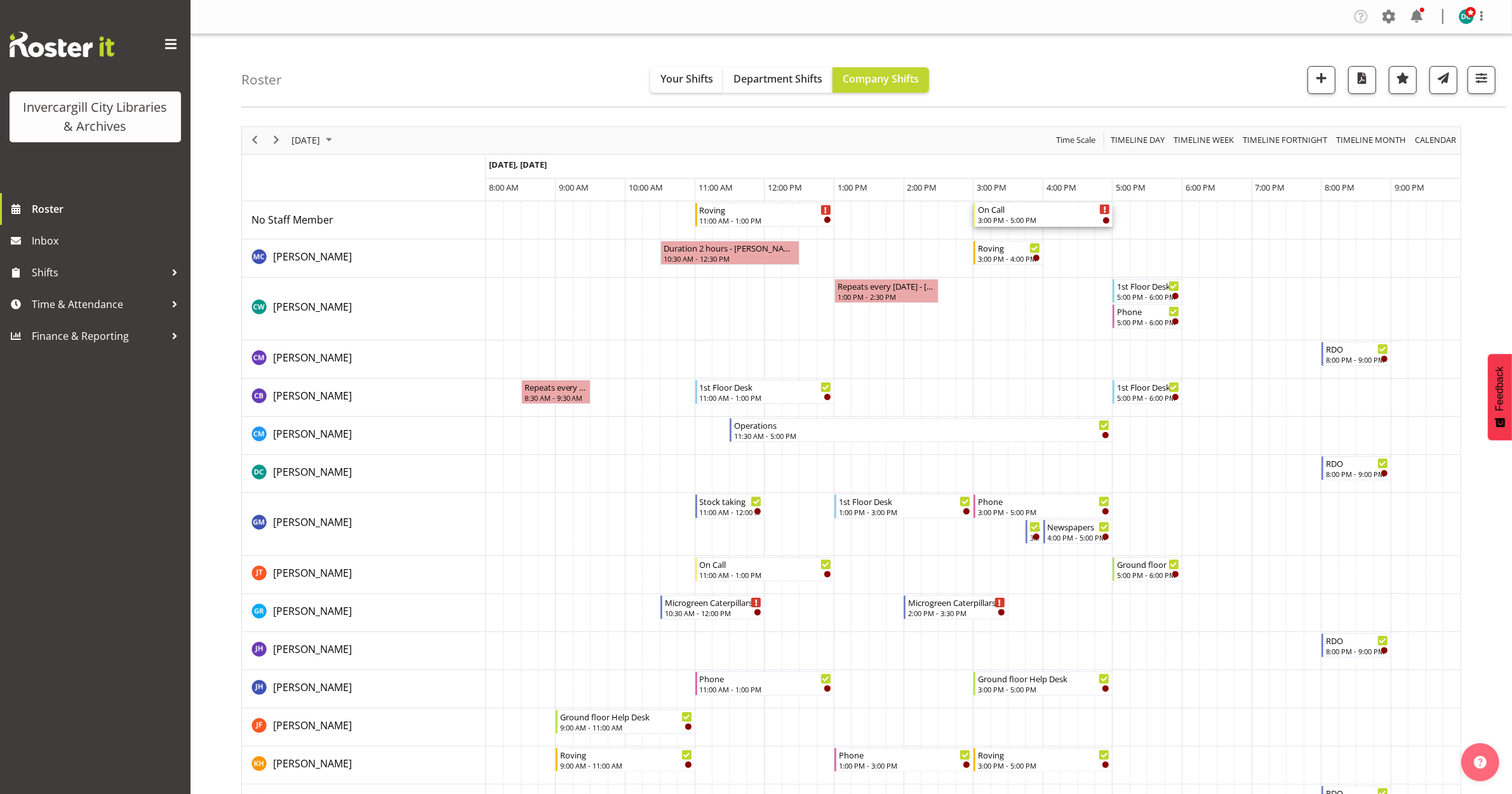
click at [1043, 214] on div "On Call" at bounding box center [1044, 209] width 132 height 13
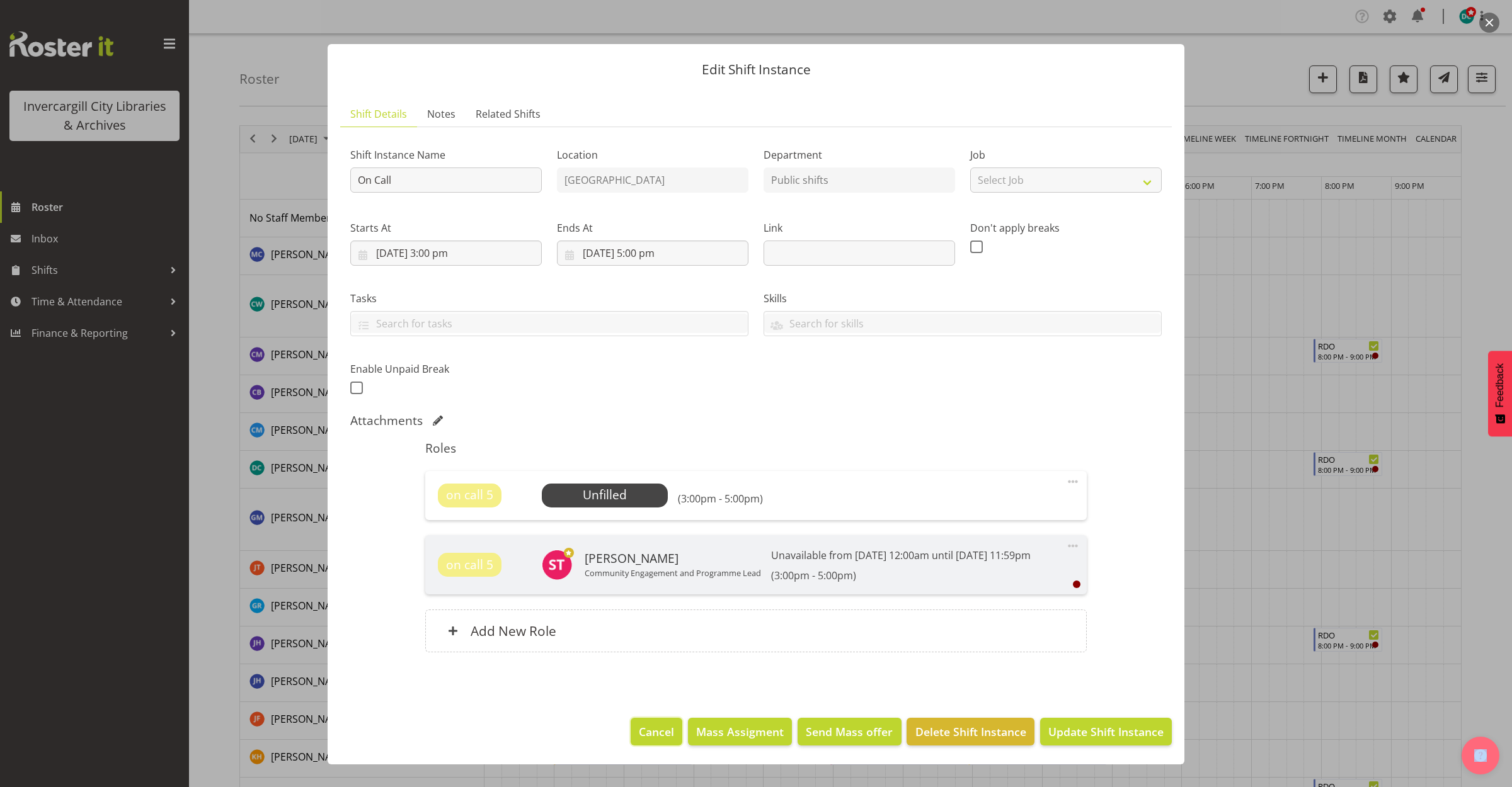
click at [655, 729] on span "Cancel" at bounding box center [656, 731] width 35 height 16
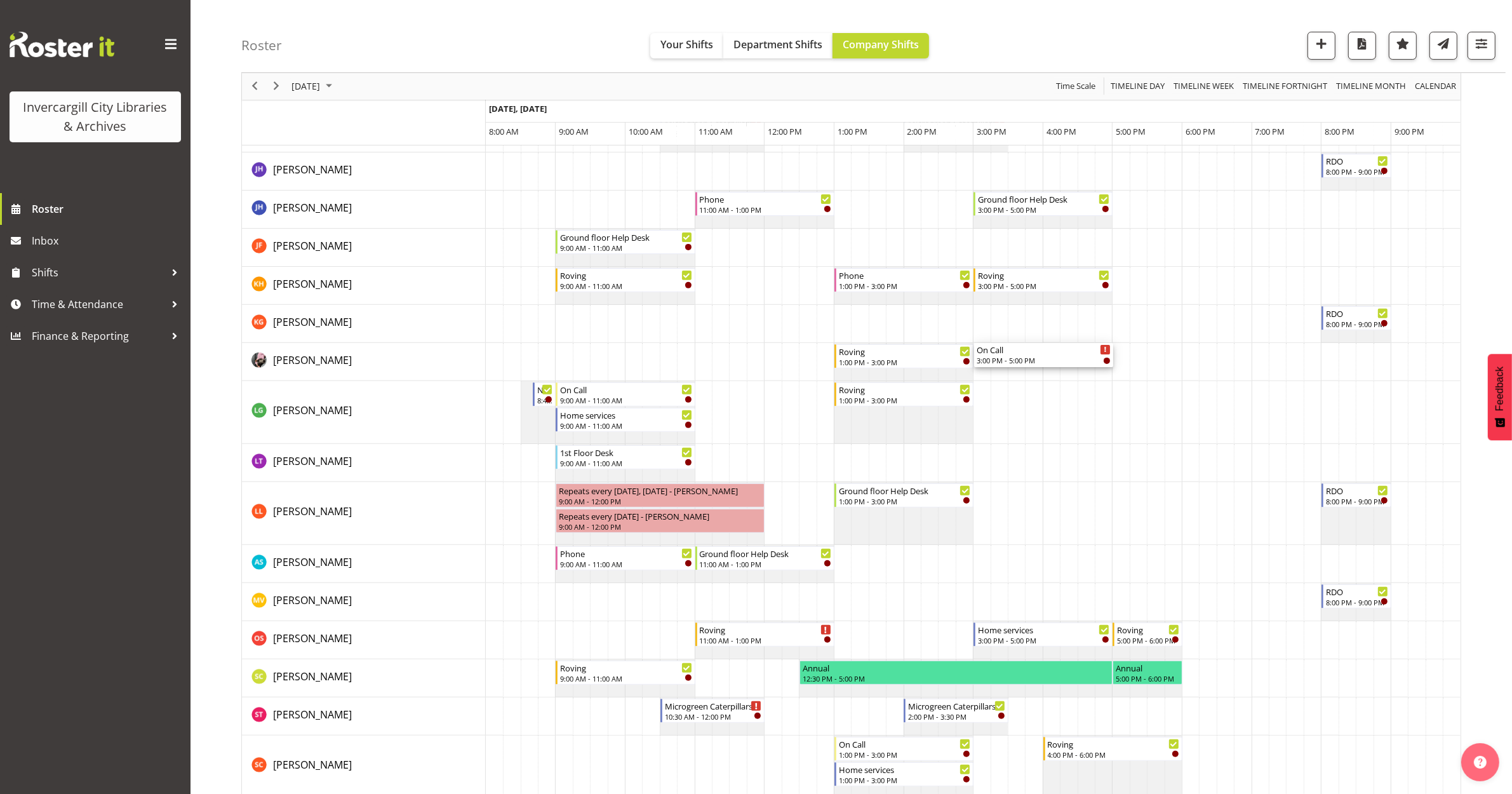
scroll to position [556, 0]
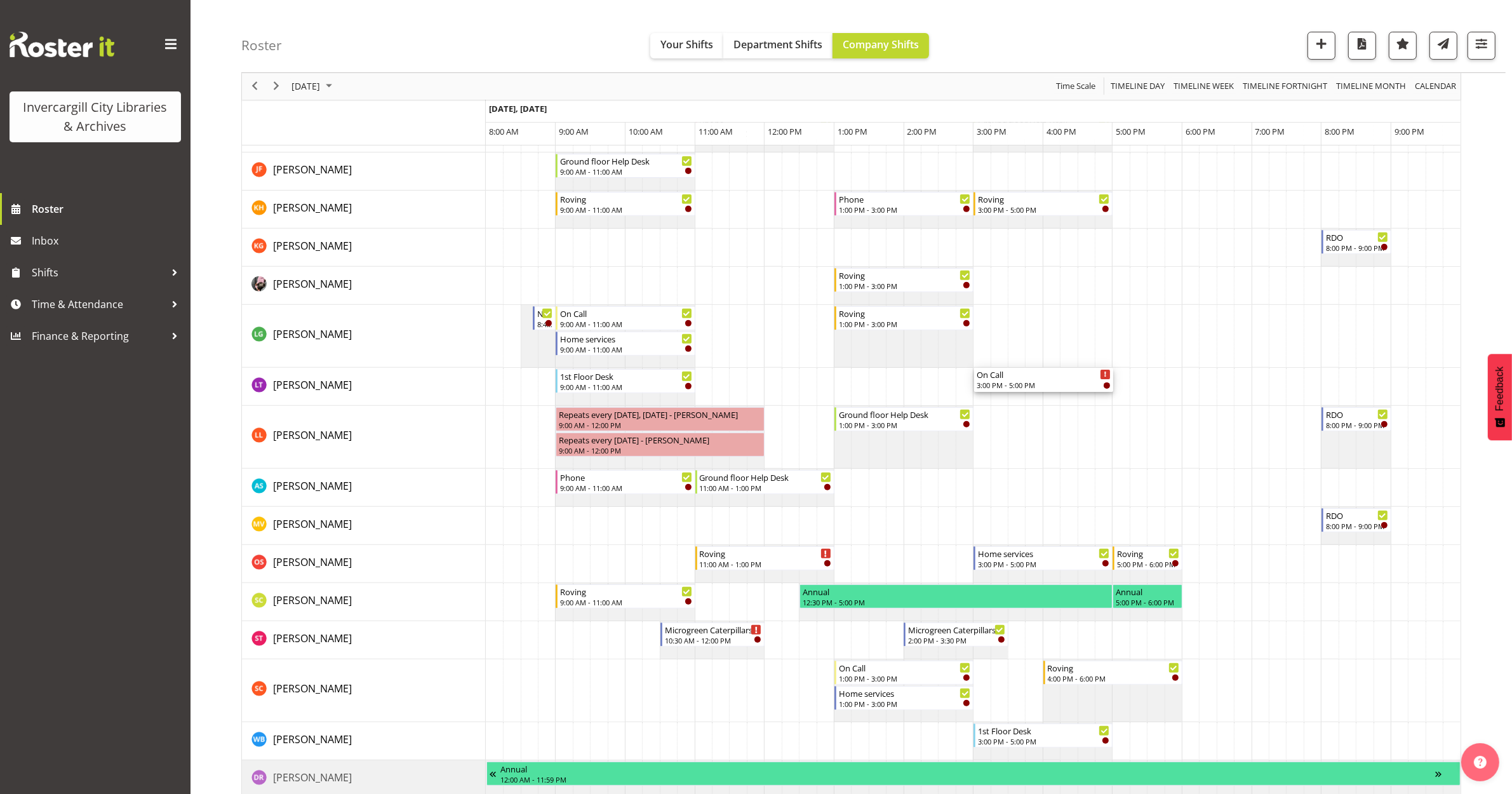
drag, startPoint x: 1014, startPoint y: 207, endPoint x: 982, endPoint y: 399, distance: 194.6
click at [982, 399] on div "Roving 11:00 AM - 1:00 PM On Call 3:00 PM - 5:00 PM Duration 2 hours - Aurora C…" at bounding box center [973, 469] width 974 height 1649
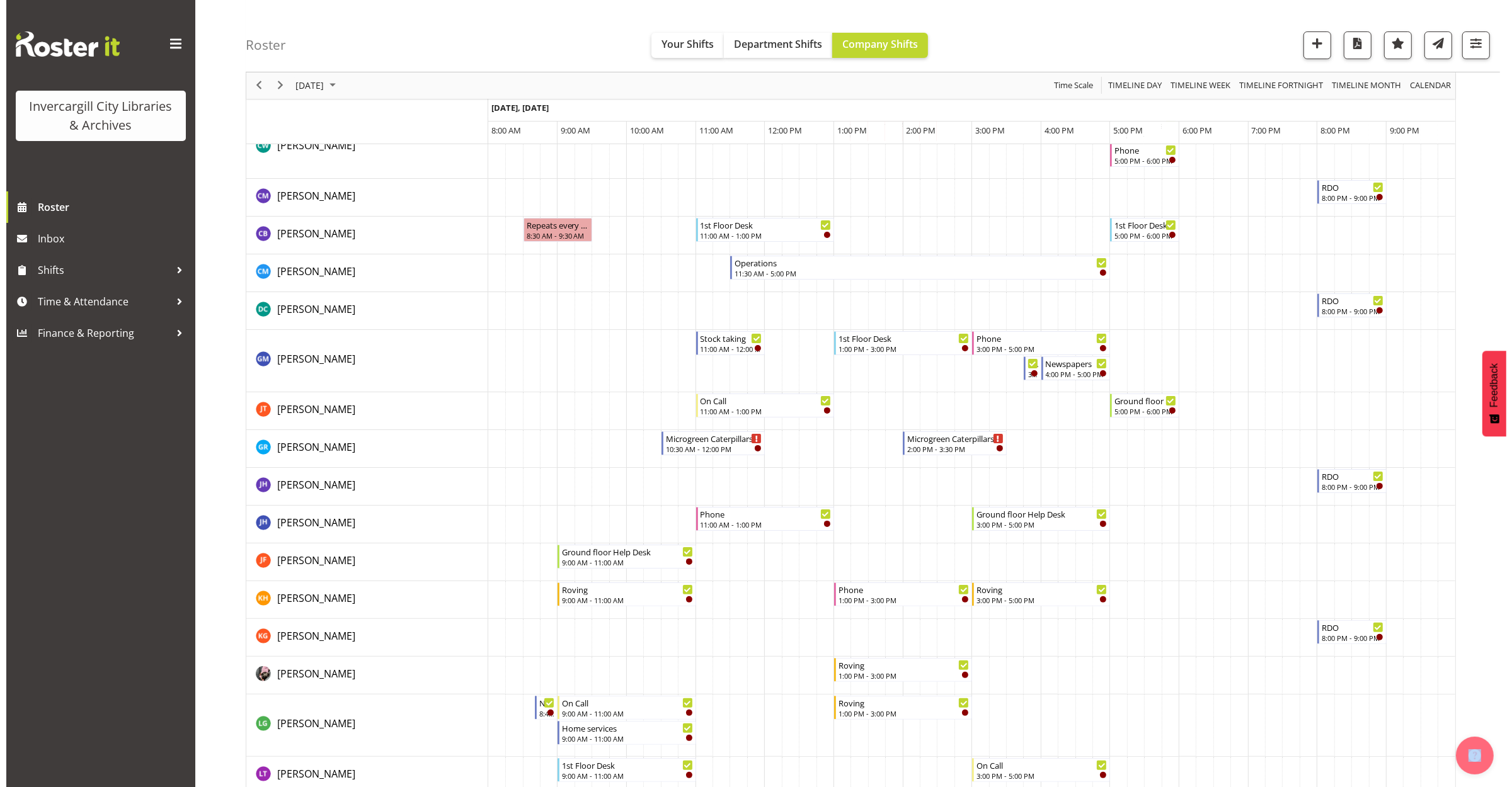
scroll to position [0, 0]
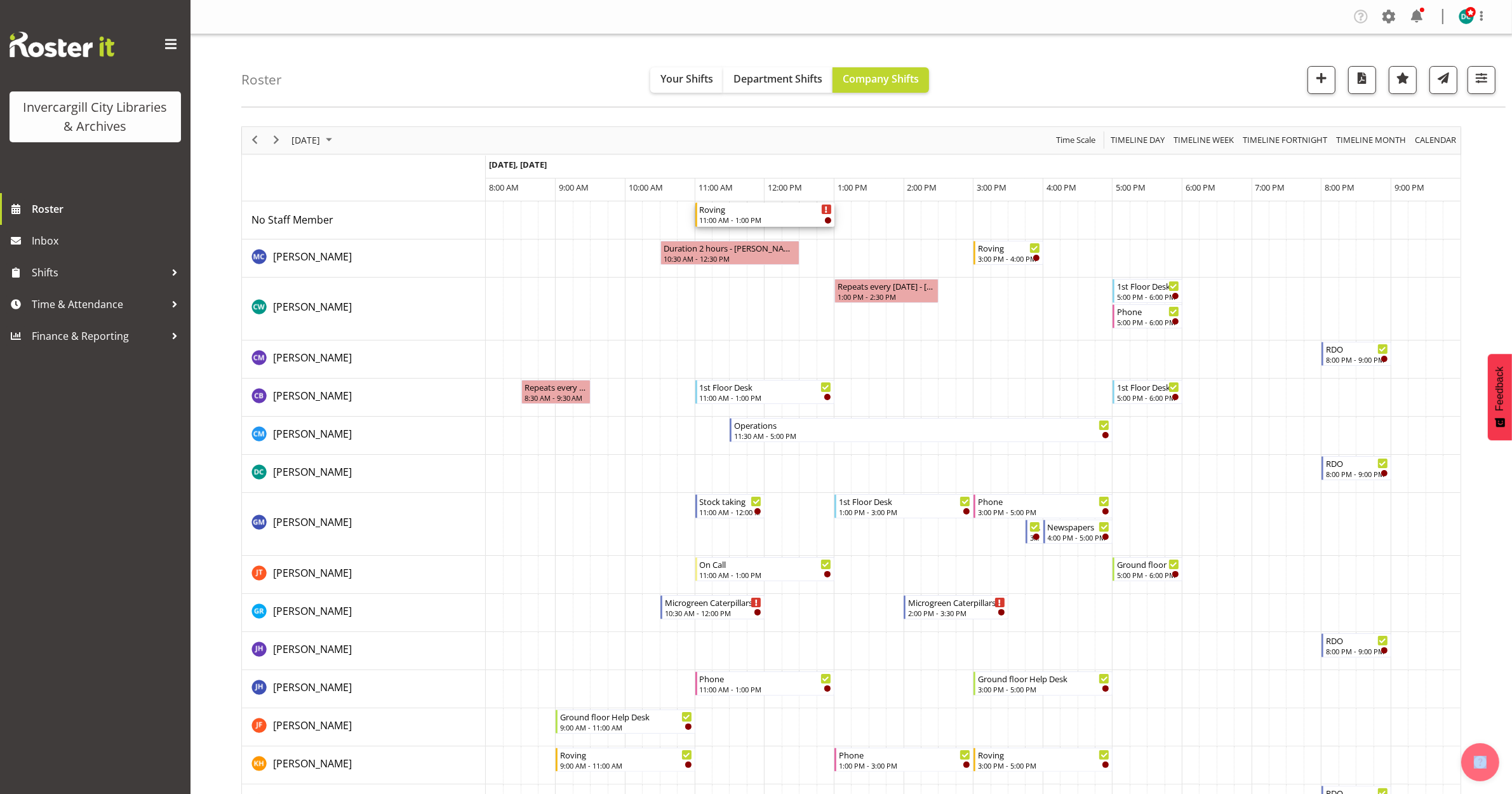
click at [745, 221] on div "11:00 AM - 1:00 PM" at bounding box center [765, 220] width 132 height 10
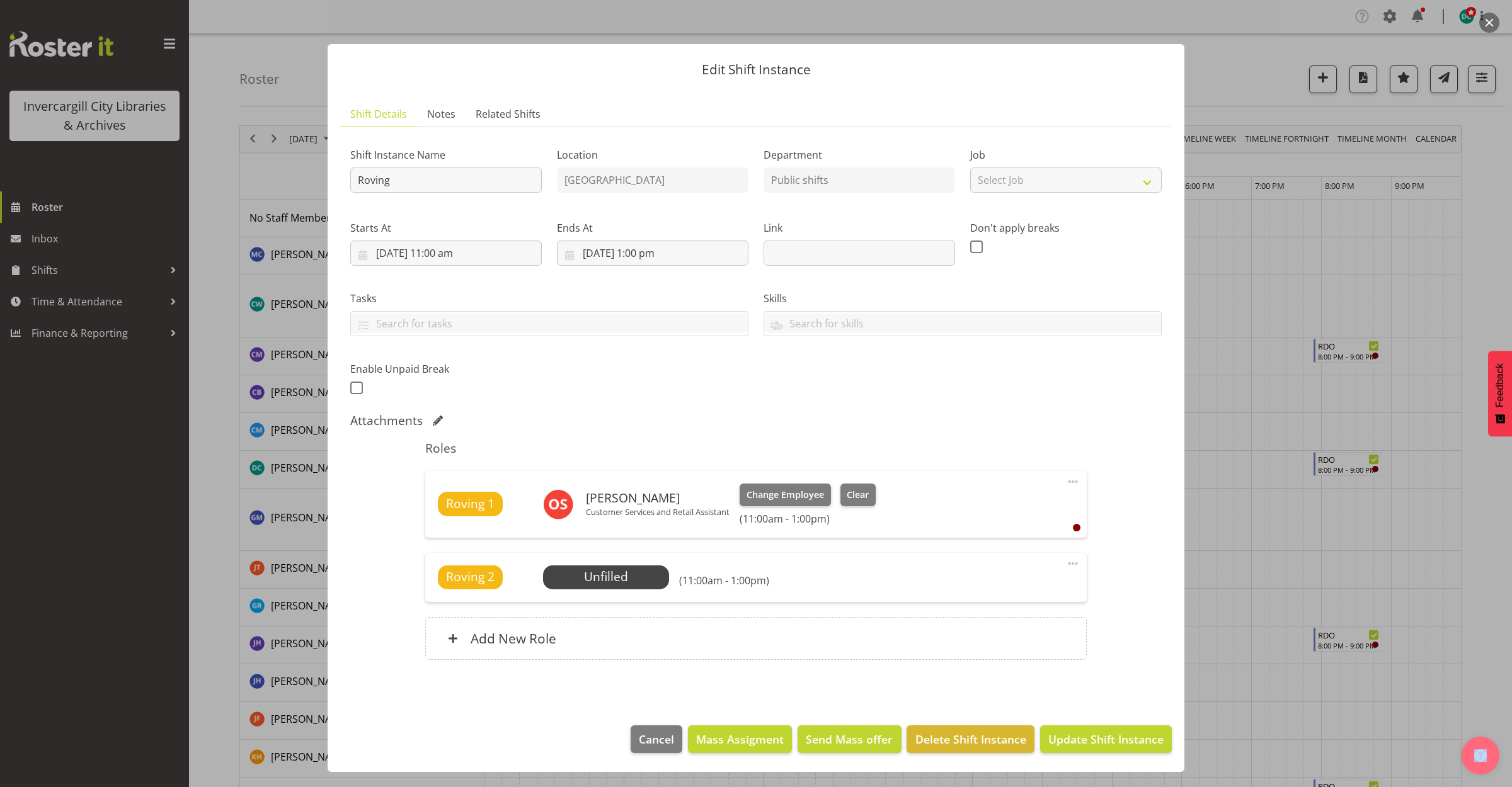
click at [1072, 561] on span at bounding box center [1073, 563] width 15 height 15
click at [986, 590] on link "Edit" at bounding box center [1020, 591] width 121 height 23
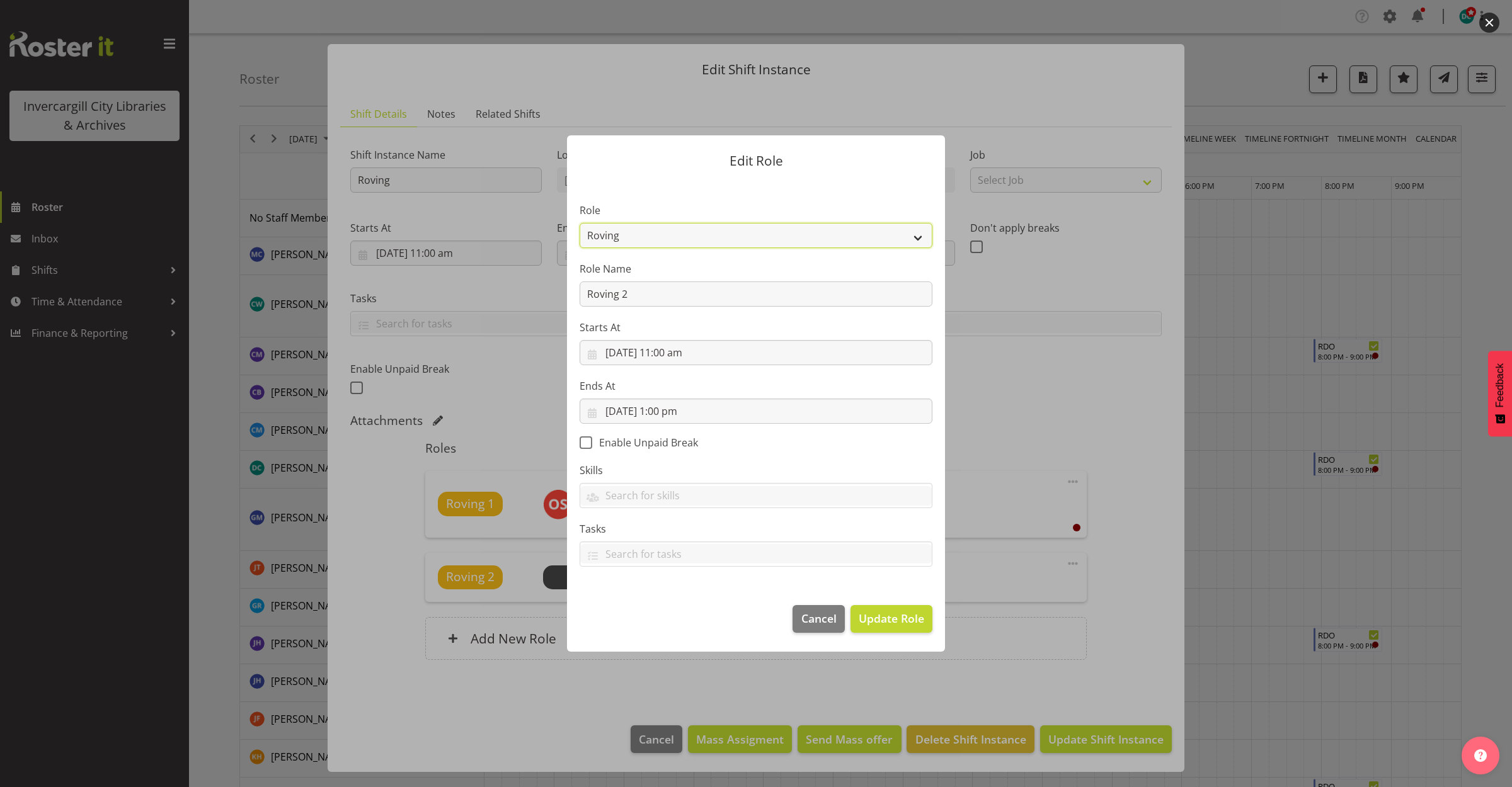
click at [716, 231] on select "1st floor desk AQ operator Business Support Team member Casual Customer Experie…" at bounding box center [756, 236] width 353 height 25
select select "1548"
click at [580, 223] on select "1st floor desk AQ operator Business Support Team member Casual Customer Experie…" at bounding box center [756, 236] width 353 height 25
click at [870, 623] on span "Update Role" at bounding box center [892, 618] width 66 height 16
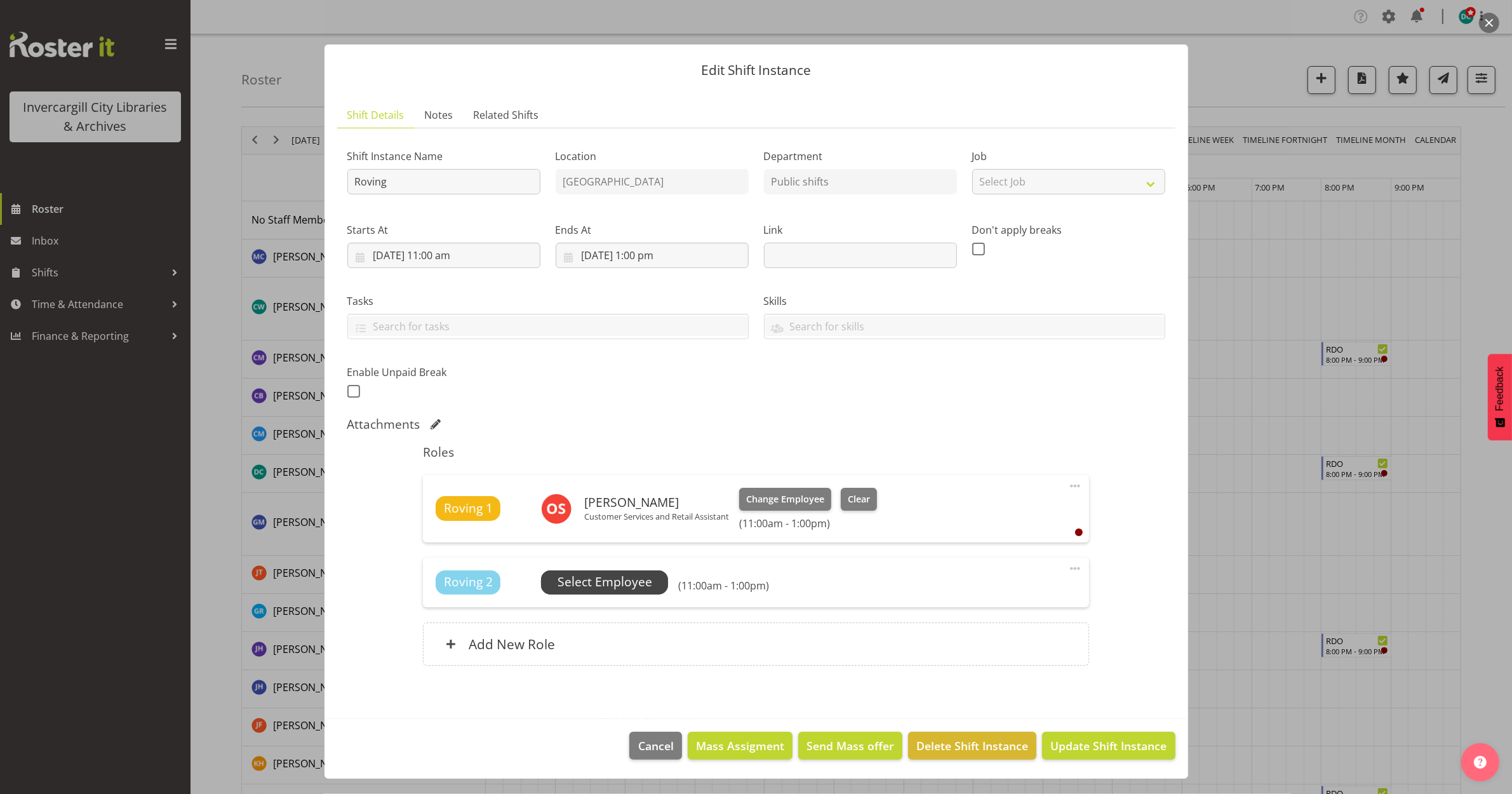
click at [606, 582] on span "Select Employee" at bounding box center [605, 581] width 95 height 18
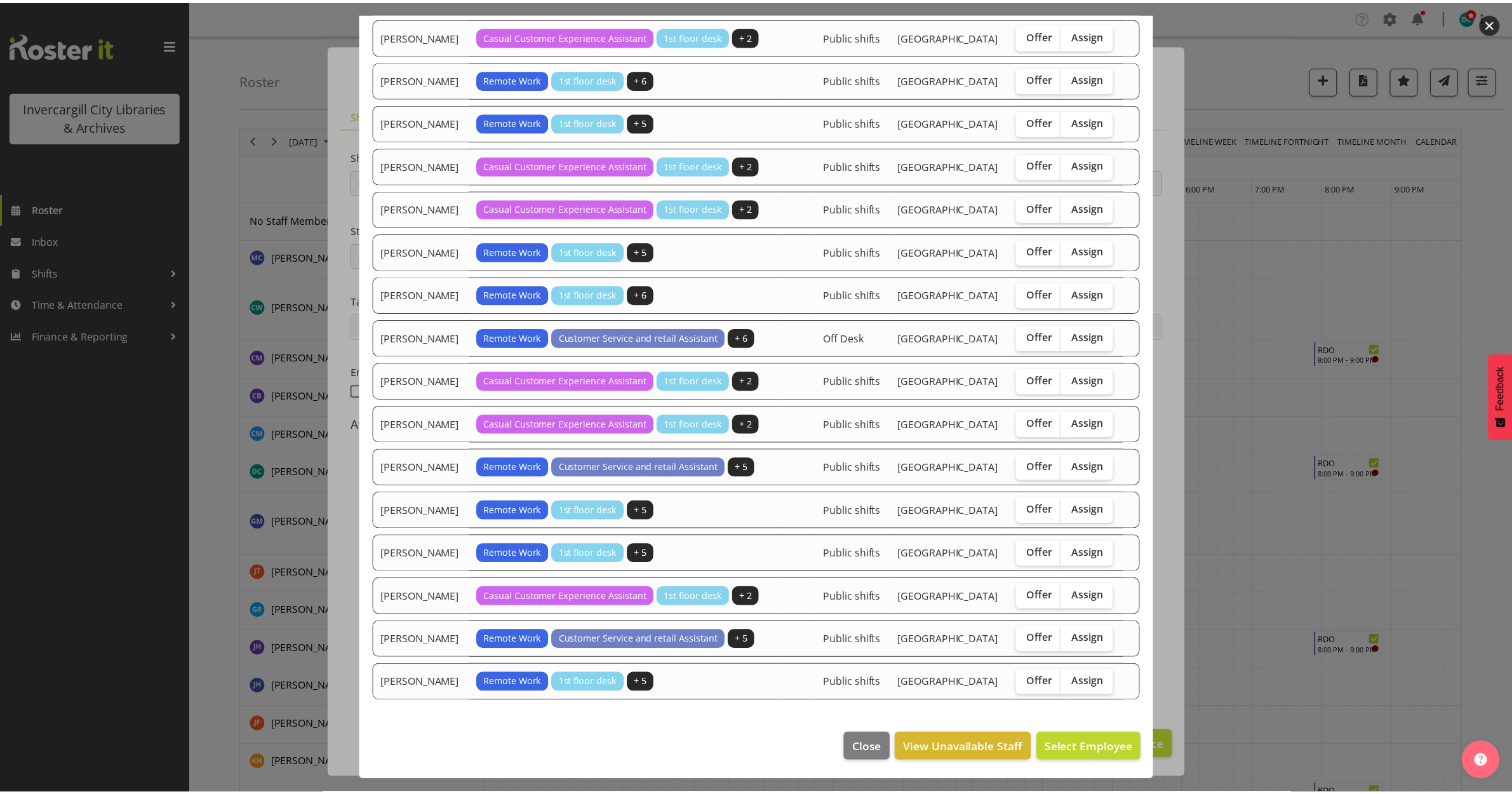
scroll to position [1037, 0]
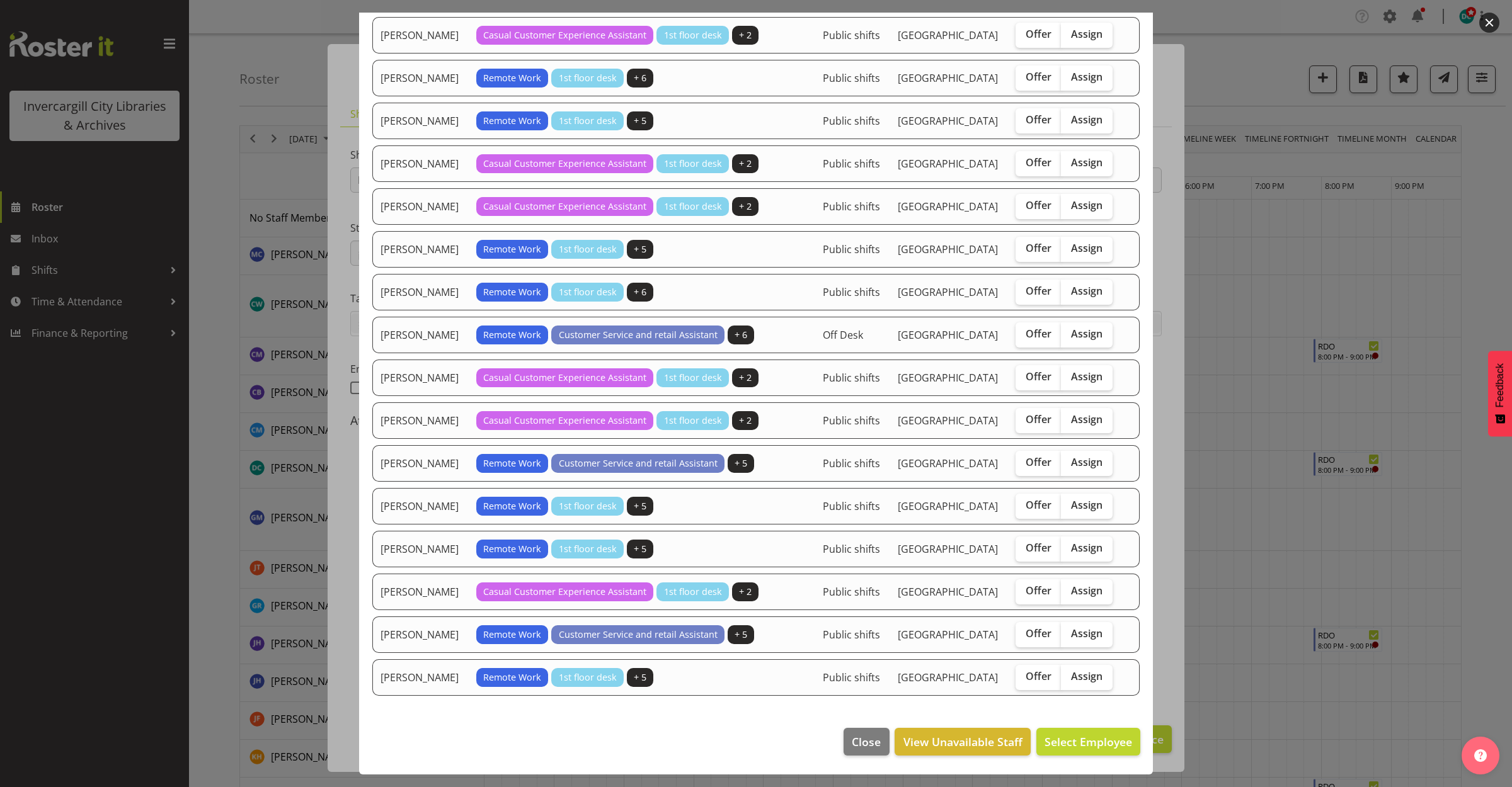
click at [1488, 23] on button "button" at bounding box center [1489, 23] width 20 height 20
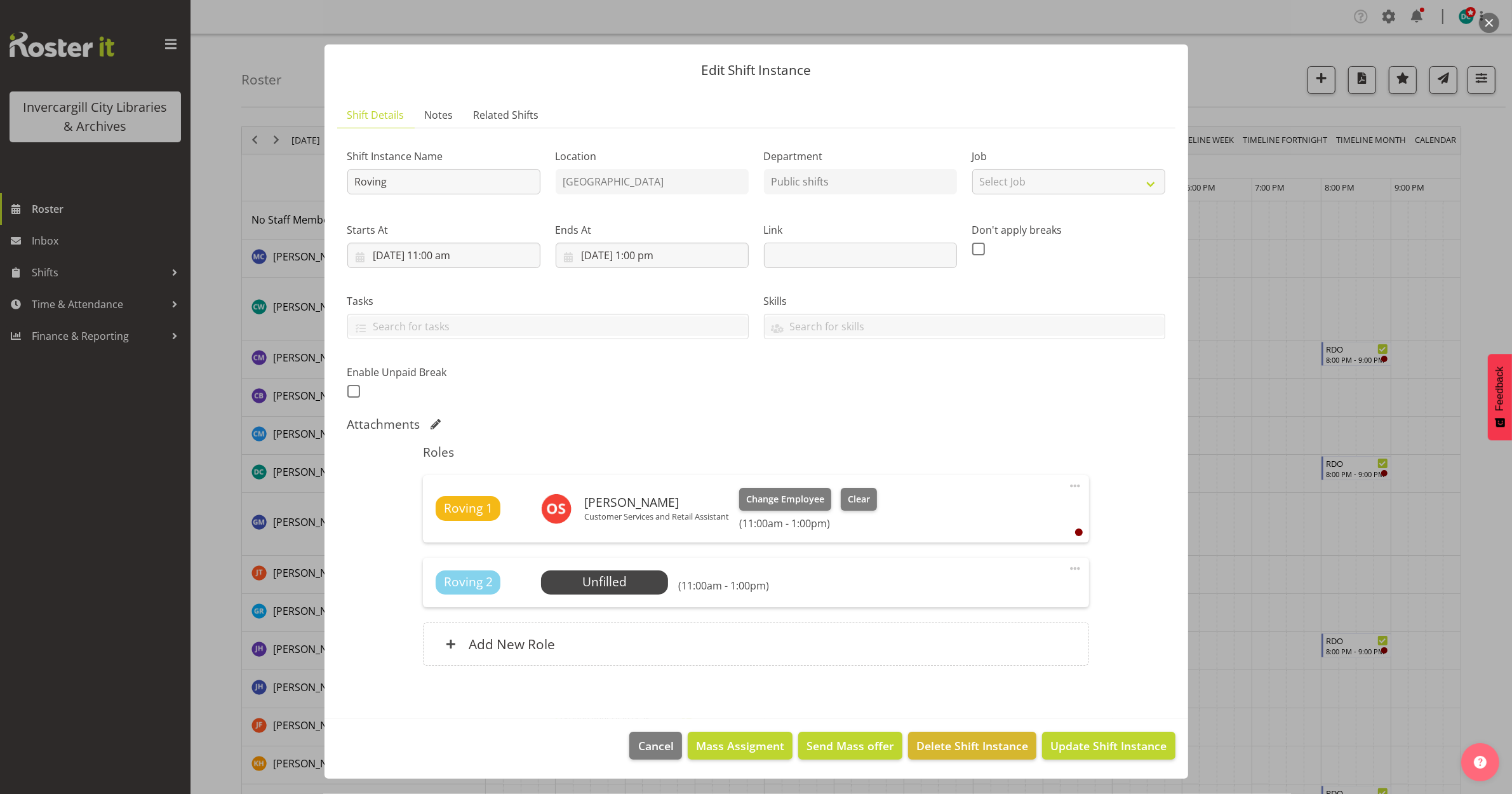
click at [1074, 570] on span at bounding box center [1075, 568] width 15 height 15
click at [997, 589] on link "Edit" at bounding box center [1022, 596] width 122 height 23
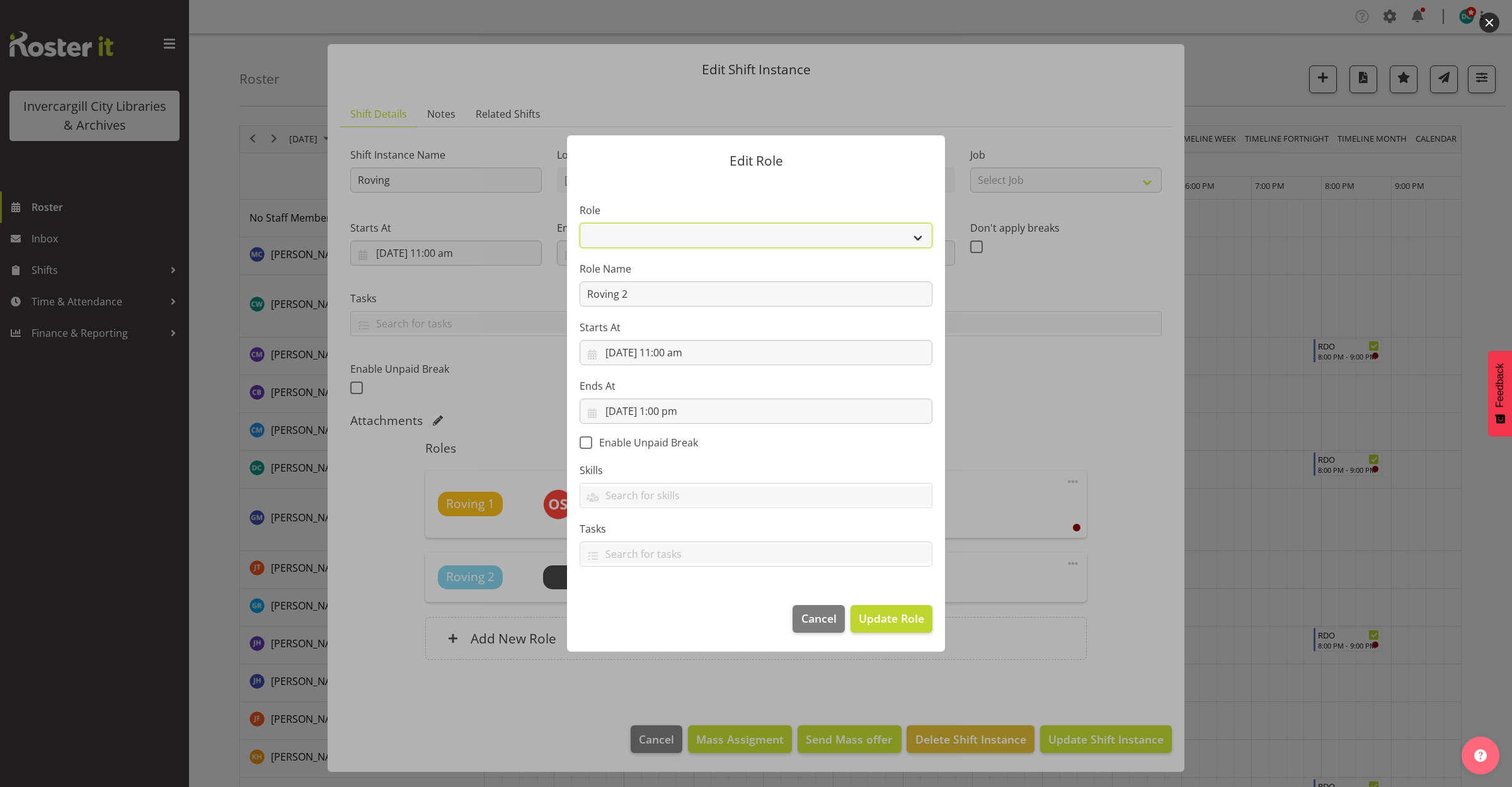
click at [747, 240] on select "1st floor desk AQ operator Business Support Team member Casual Customer Experie…" at bounding box center [756, 236] width 353 height 25
select select "1515"
click at [580, 223] on select "1st floor desk AQ operator Business Support Team member Casual Customer Experie…" at bounding box center [756, 236] width 353 height 25
click at [867, 616] on span "Update Role" at bounding box center [892, 618] width 66 height 16
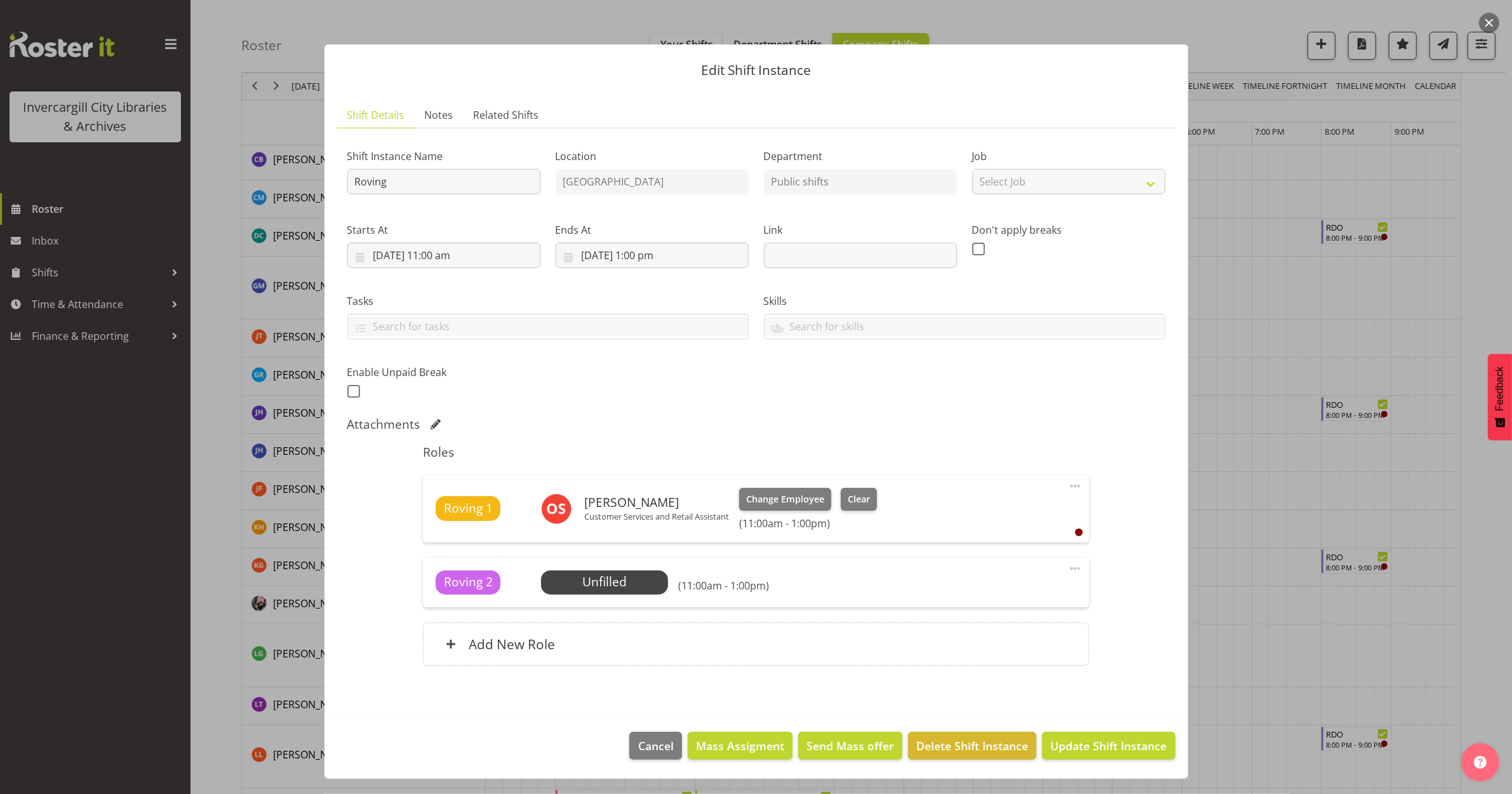
scroll to position [239, 0]
click at [658, 585] on span "Select Employee" at bounding box center [604, 582] width 127 height 24
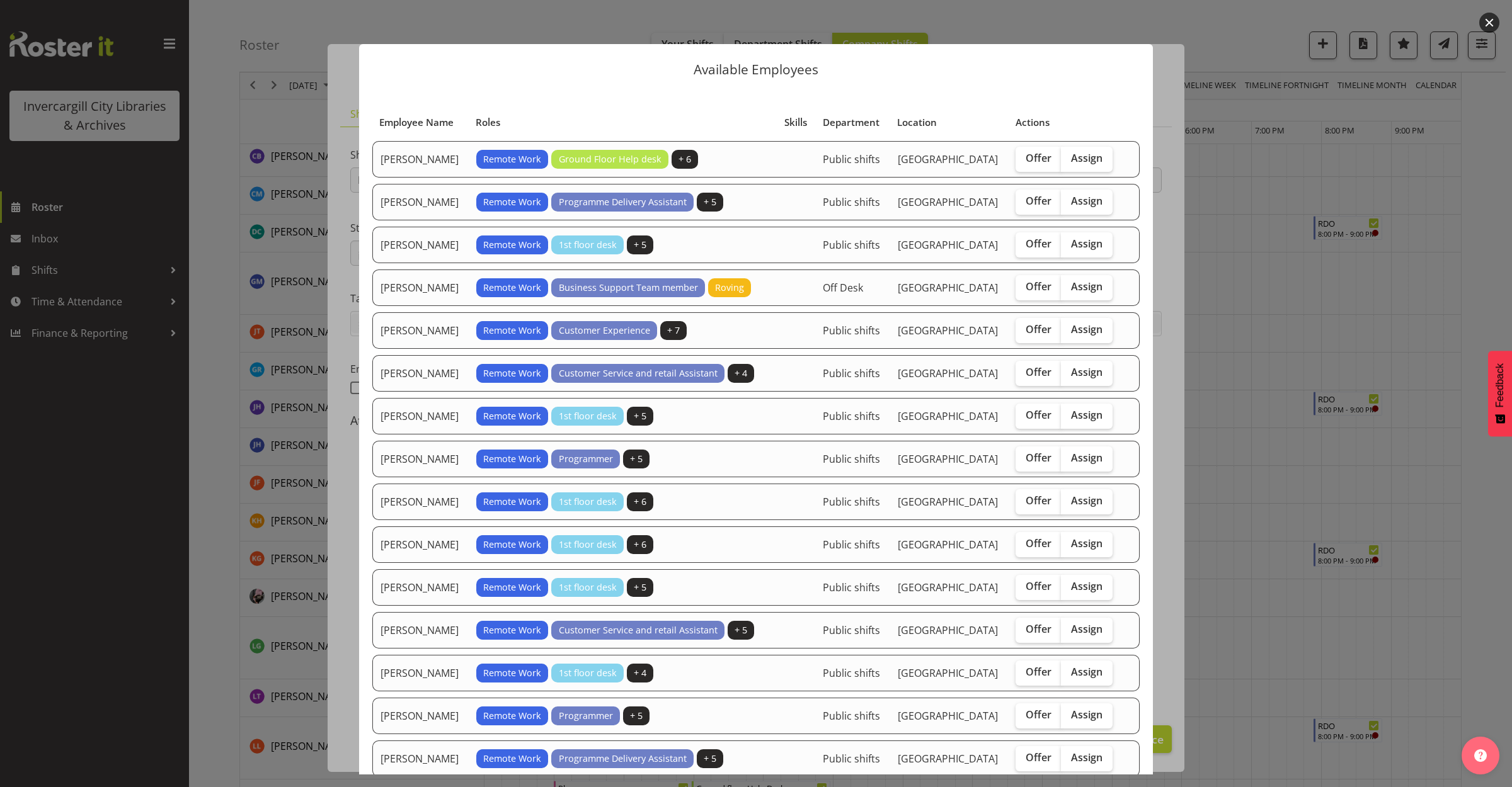
click at [1488, 16] on button "button" at bounding box center [1489, 23] width 20 height 20
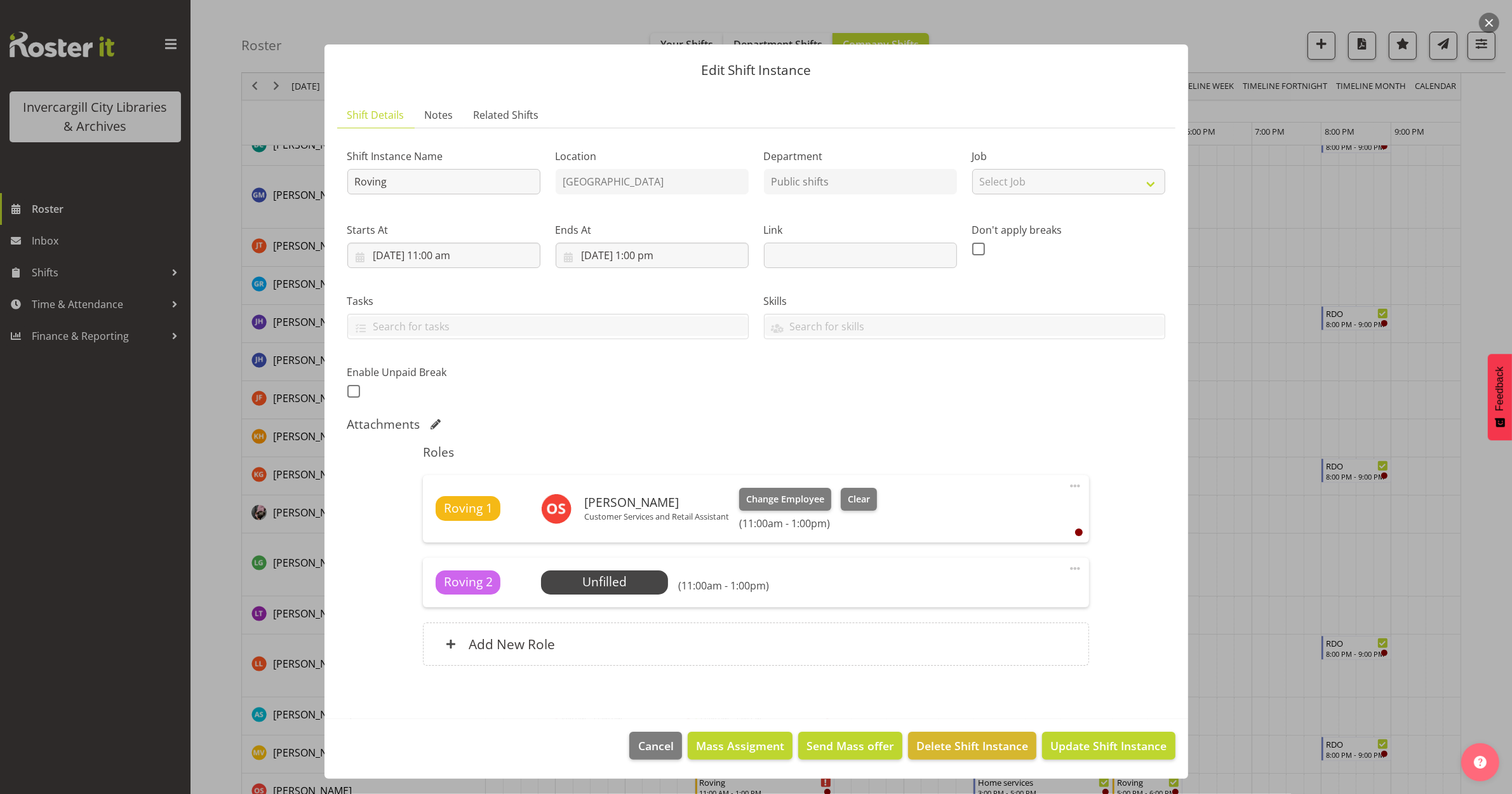
scroll to position [635, 0]
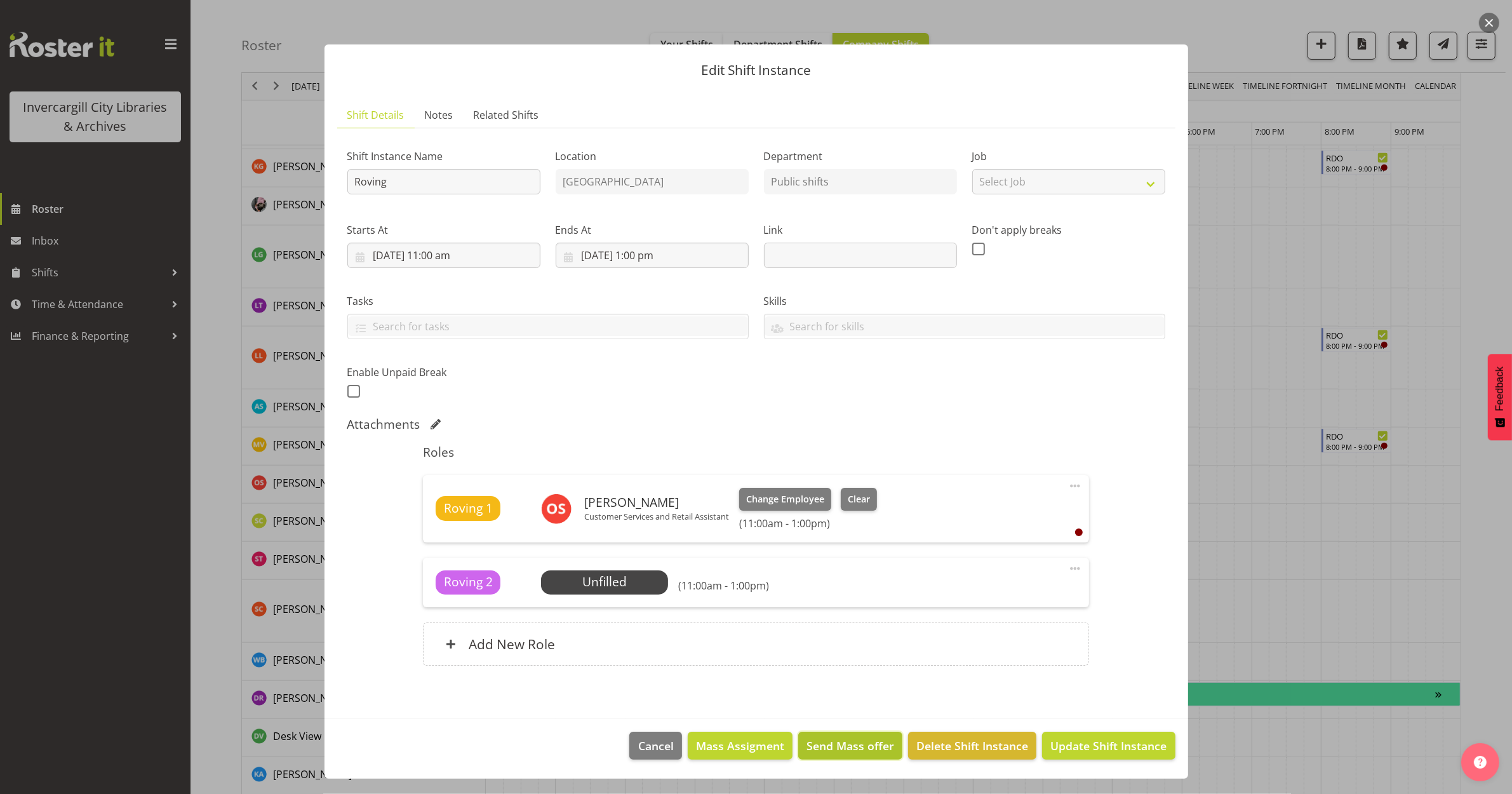
click at [839, 750] on span "Send Mass offer" at bounding box center [850, 746] width 88 height 17
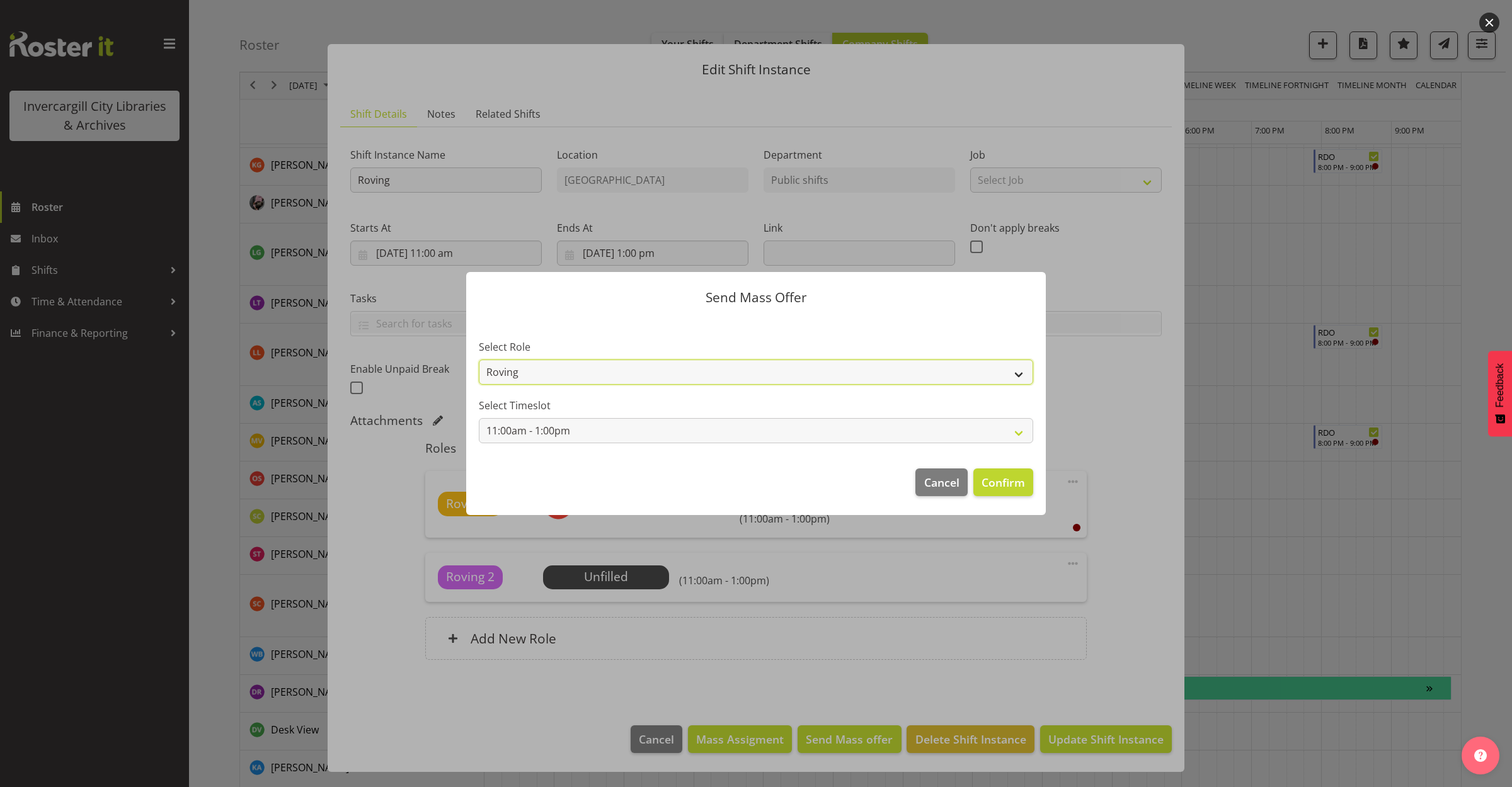
click at [716, 372] on select "Roving Casual Customer Experience Assistant" at bounding box center [756, 372] width 555 height 25
select select "1515"
click at [479, 359] on select "Roving Casual Customer Experience Assistant" at bounding box center [756, 372] width 555 height 25
click at [1015, 476] on span "Confirm" at bounding box center [1003, 482] width 43 height 16
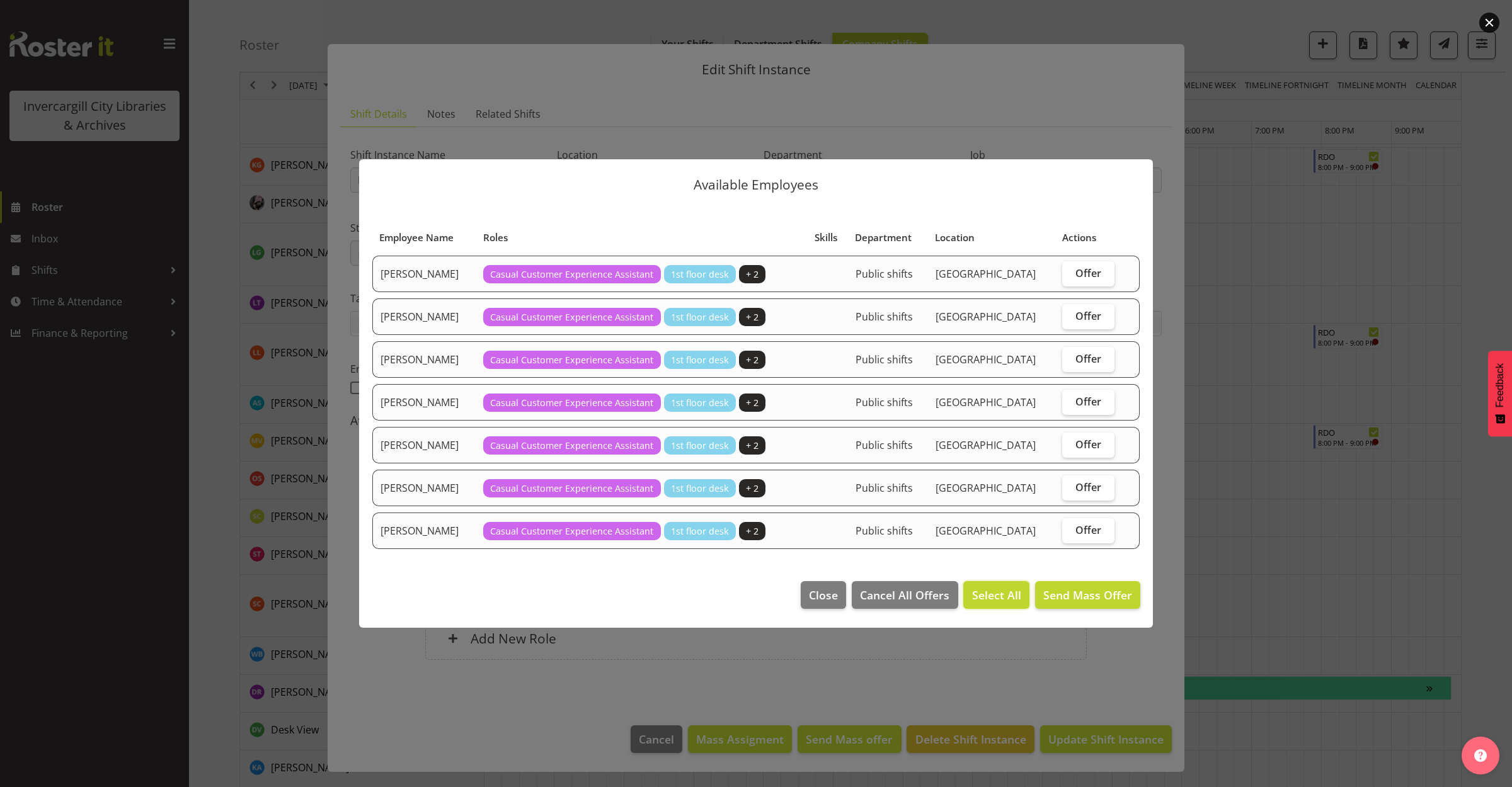
click at [982, 596] on span "Select All" at bounding box center [997, 595] width 49 height 16
checkbox input "true"
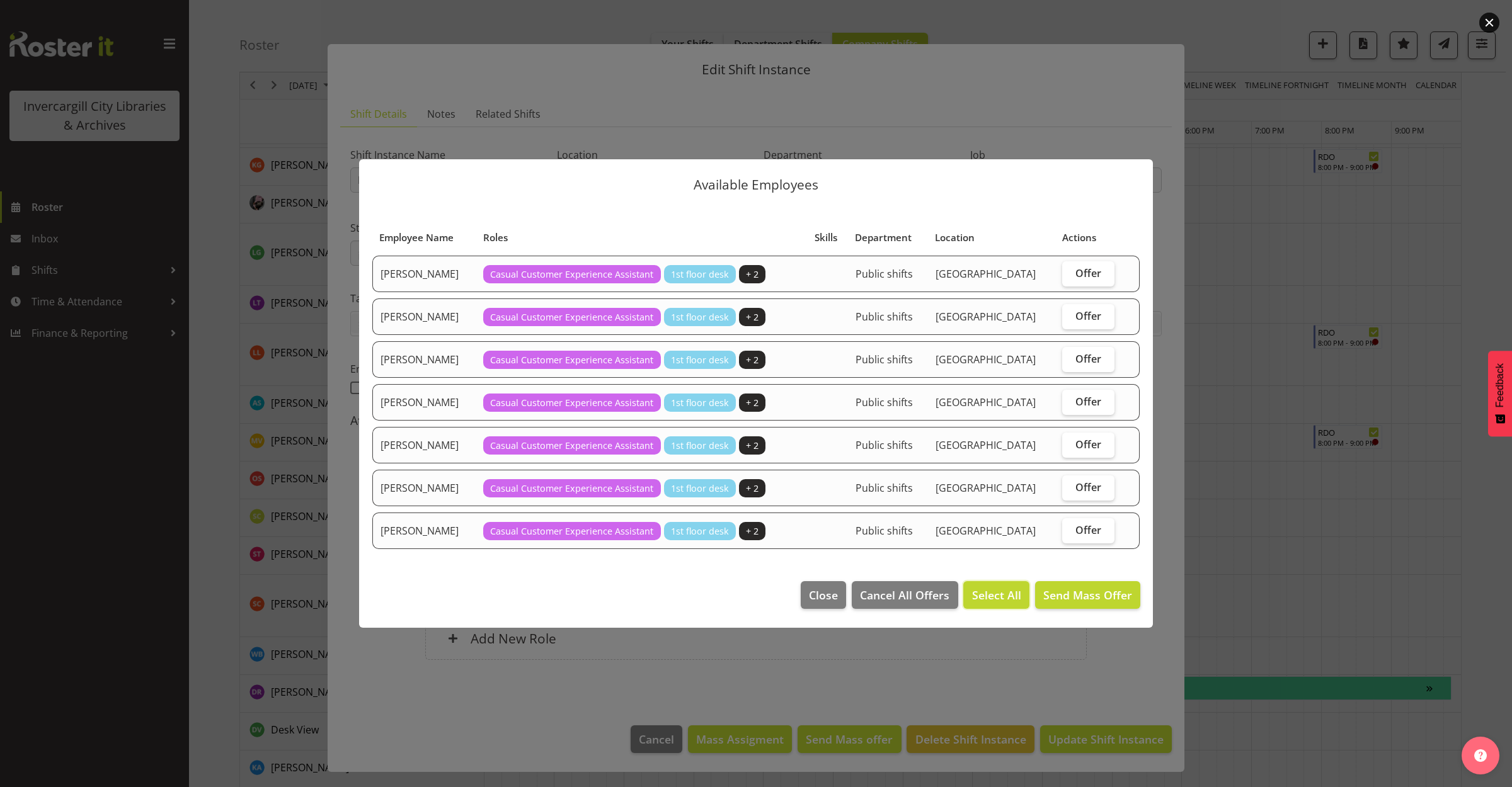
checkbox input "true"
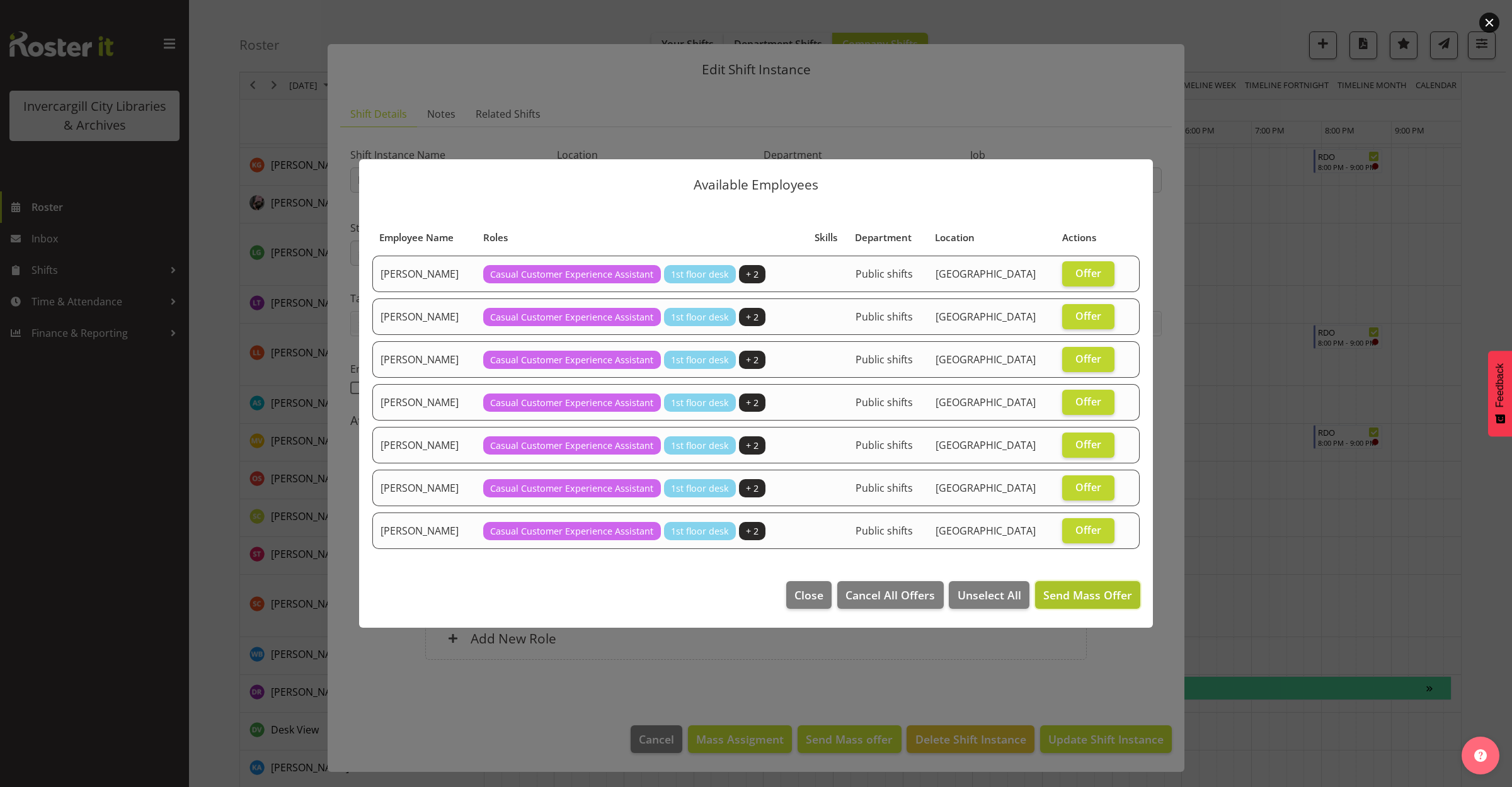
click at [1105, 587] on span "Send Mass Offer" at bounding box center [1087, 595] width 89 height 16
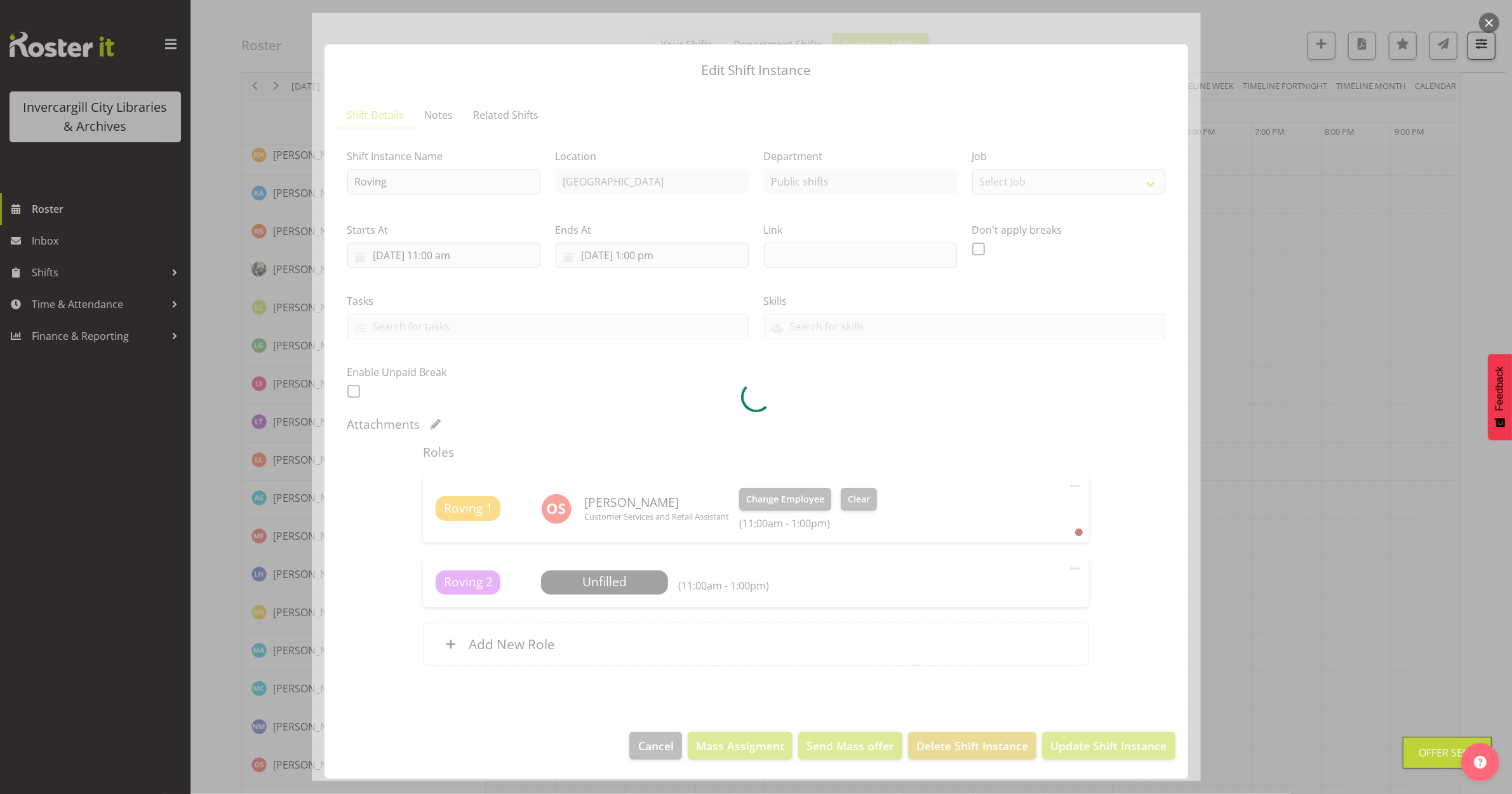
scroll to position [0, 0]
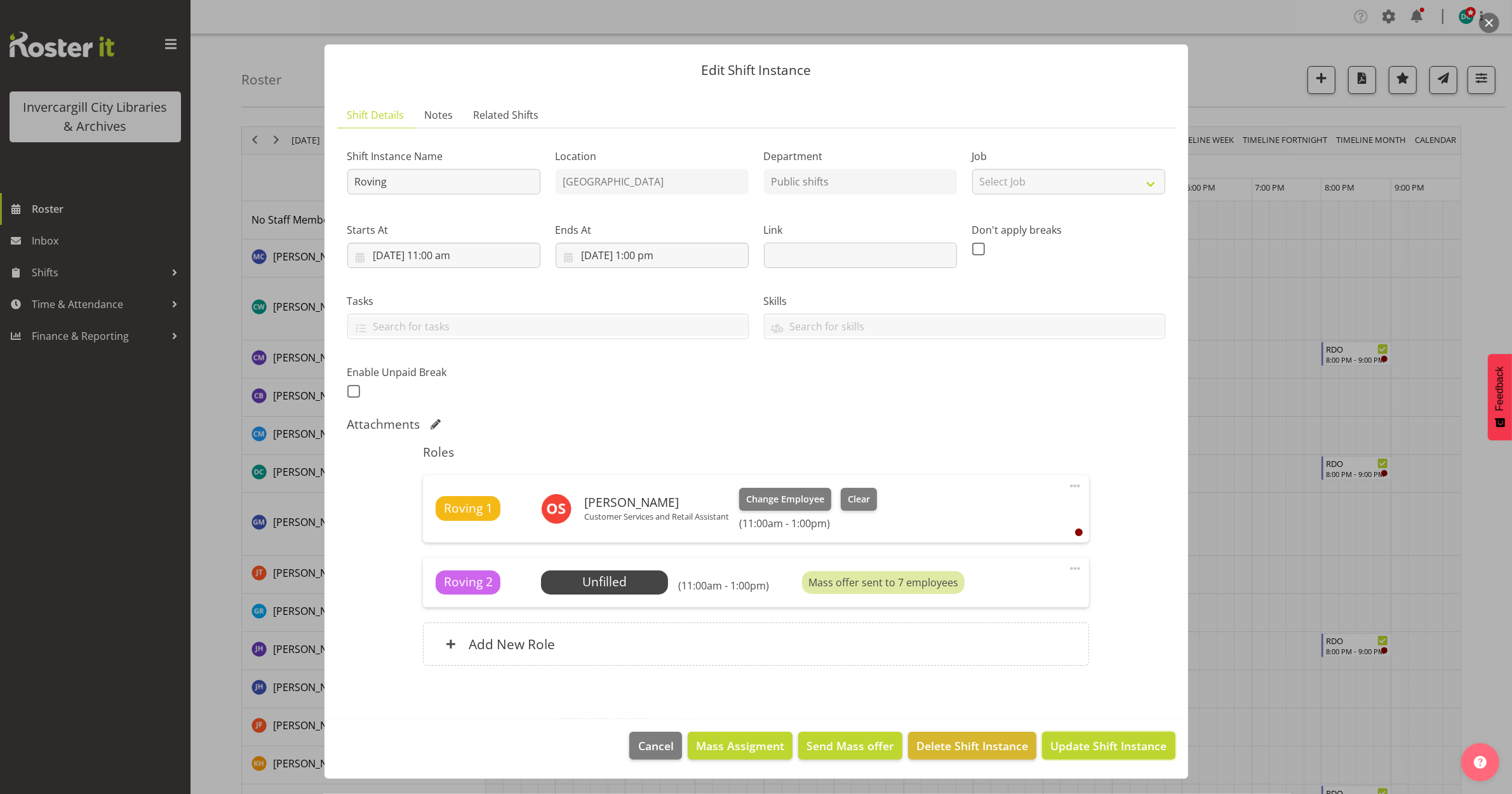
click at [1111, 754] on span "Update Shift Instance" at bounding box center [1108, 746] width 116 height 17
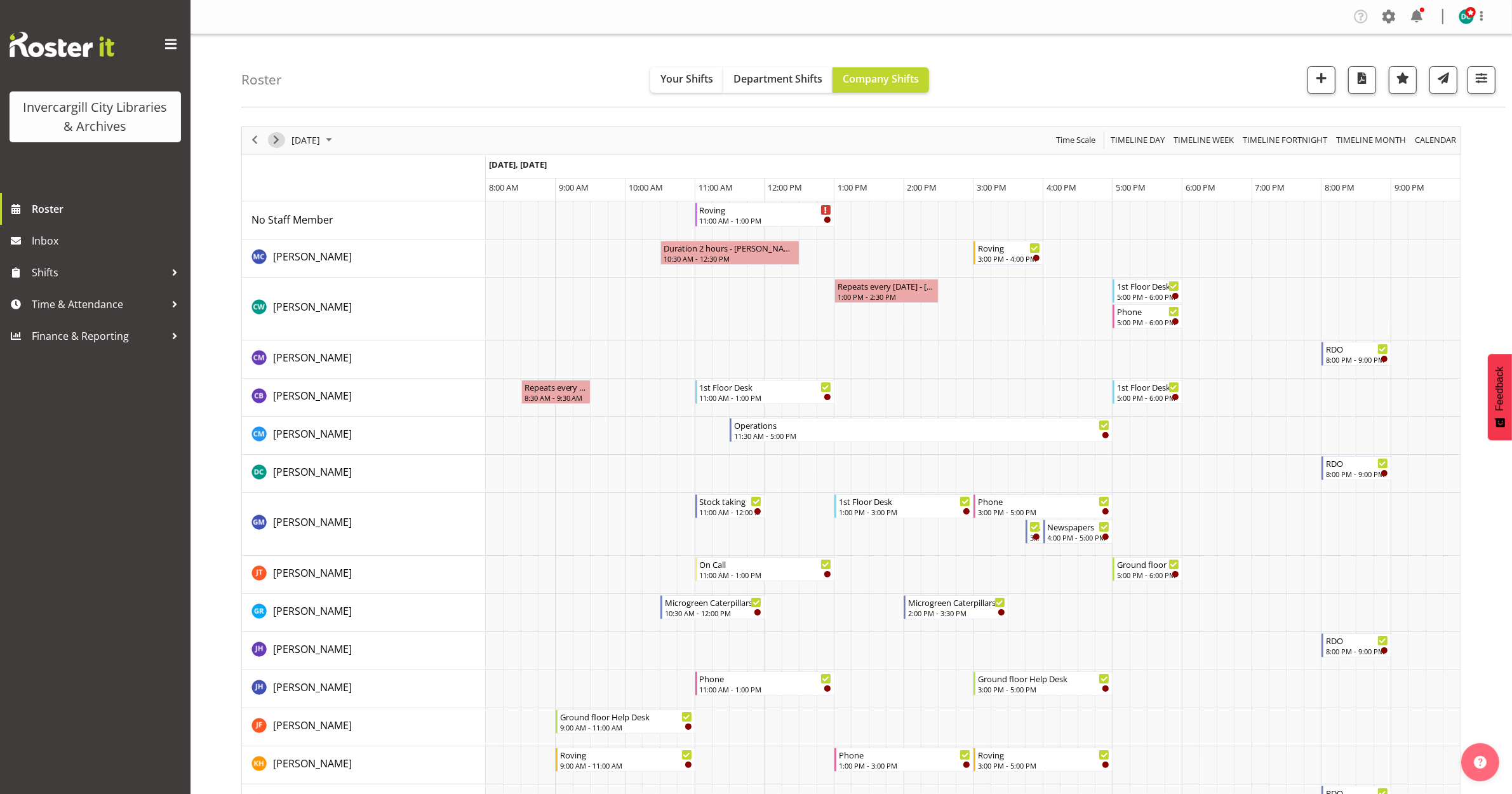
click at [274, 145] on span "Next" at bounding box center [276, 140] width 15 height 16
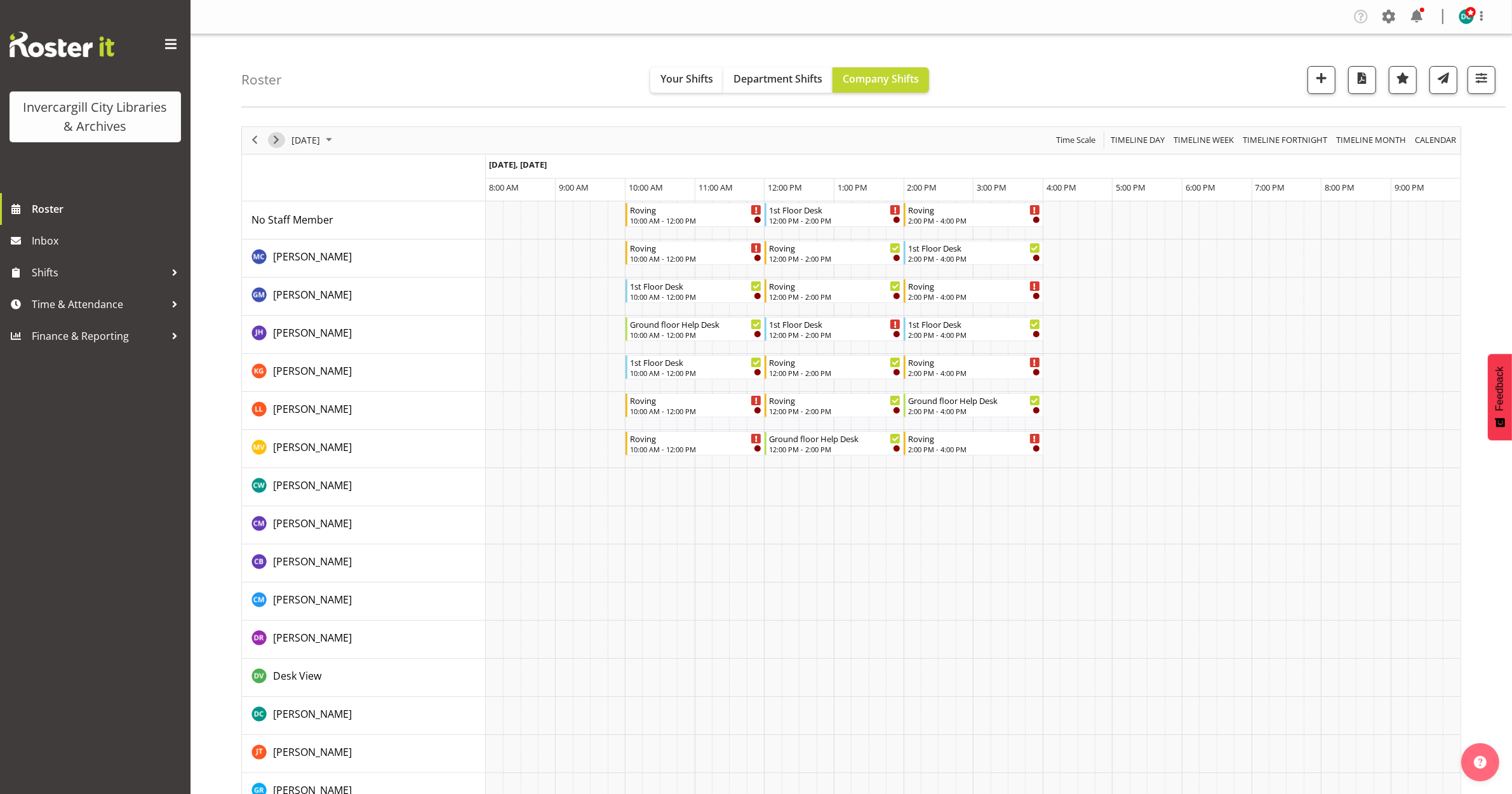
click at [275, 134] on span "Next" at bounding box center [276, 140] width 15 height 16
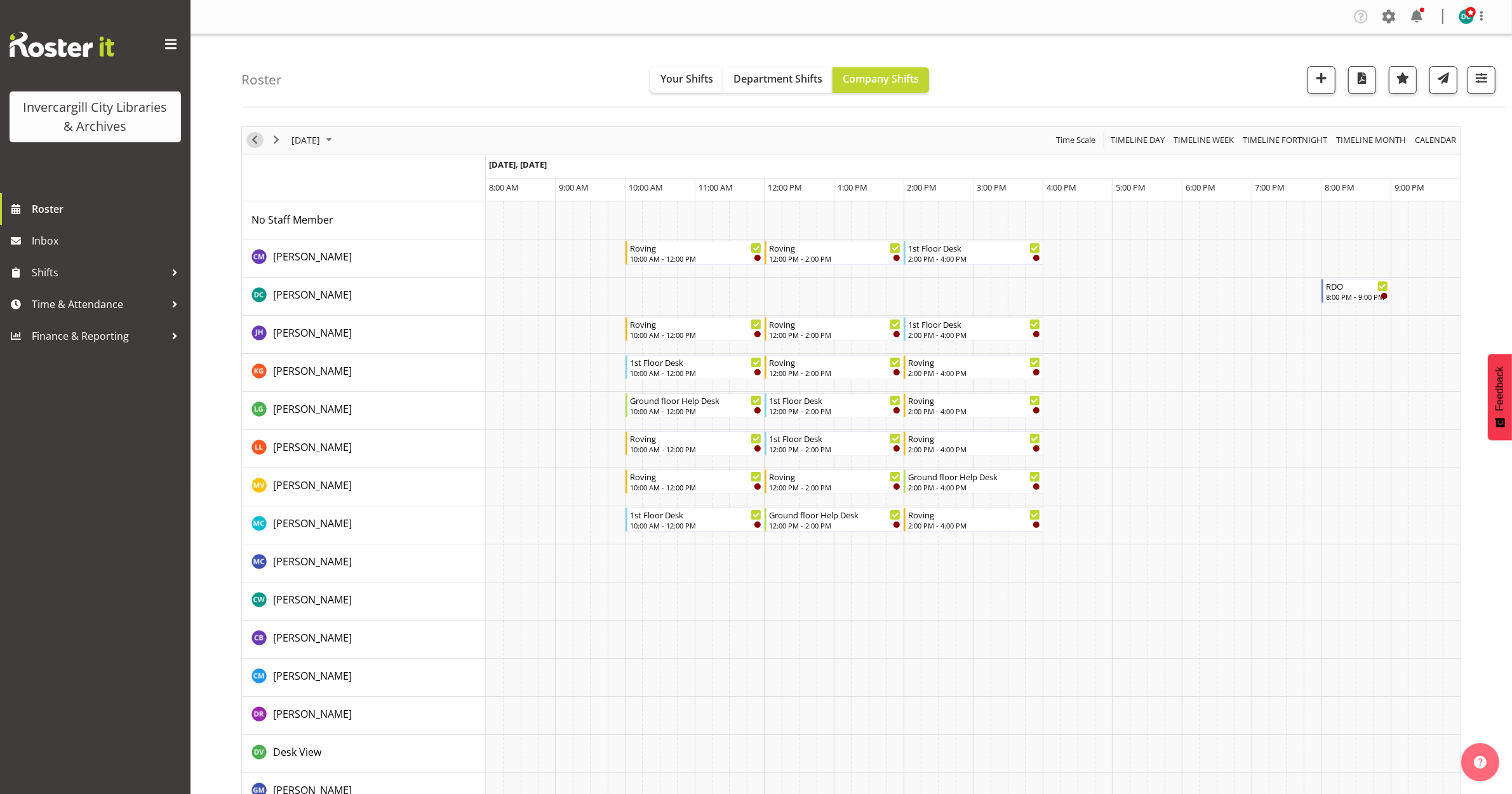
click at [253, 141] on span "Previous" at bounding box center [254, 140] width 15 height 16
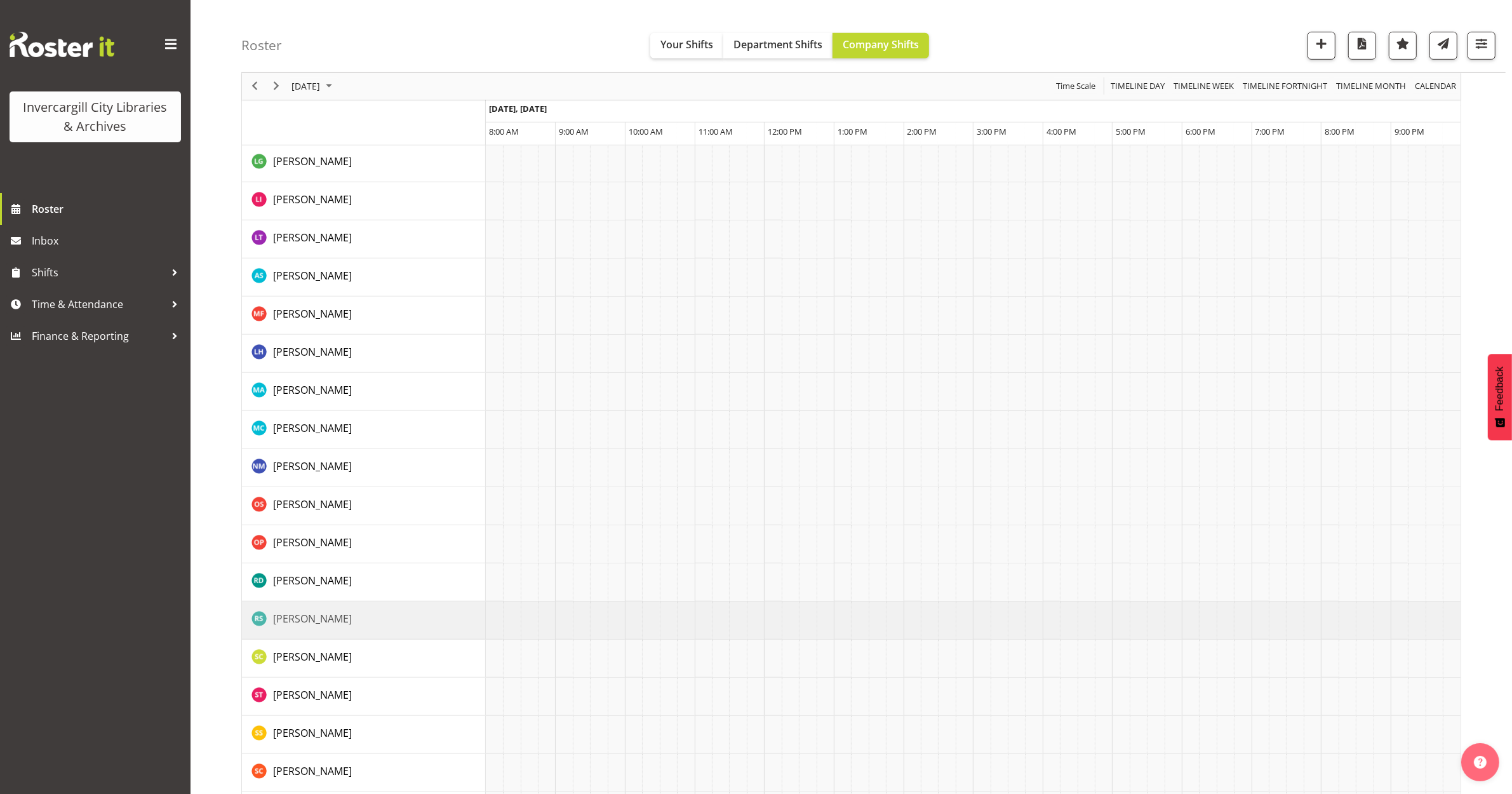
scroll to position [863, 0]
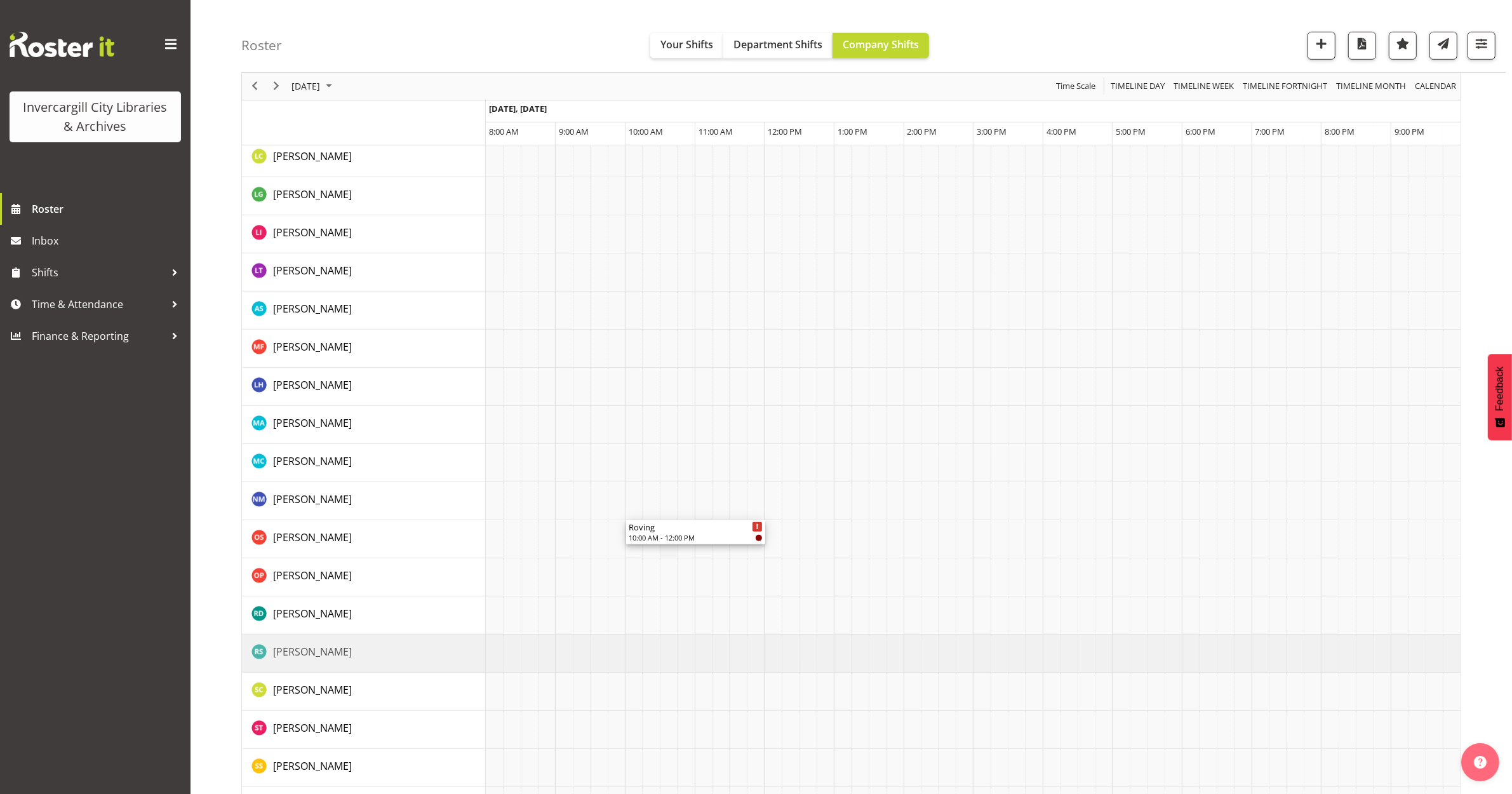
drag, startPoint x: 686, startPoint y: 205, endPoint x: 662, endPoint y: 544, distance: 339.8
click at [662, 544] on div "Roving 10:00 AM - 12:00 PM 1st Floor Desk 12:00 PM - 2:00 PM Roving 2:00 PM - 4…" at bounding box center [973, 101] width 974 height 1525
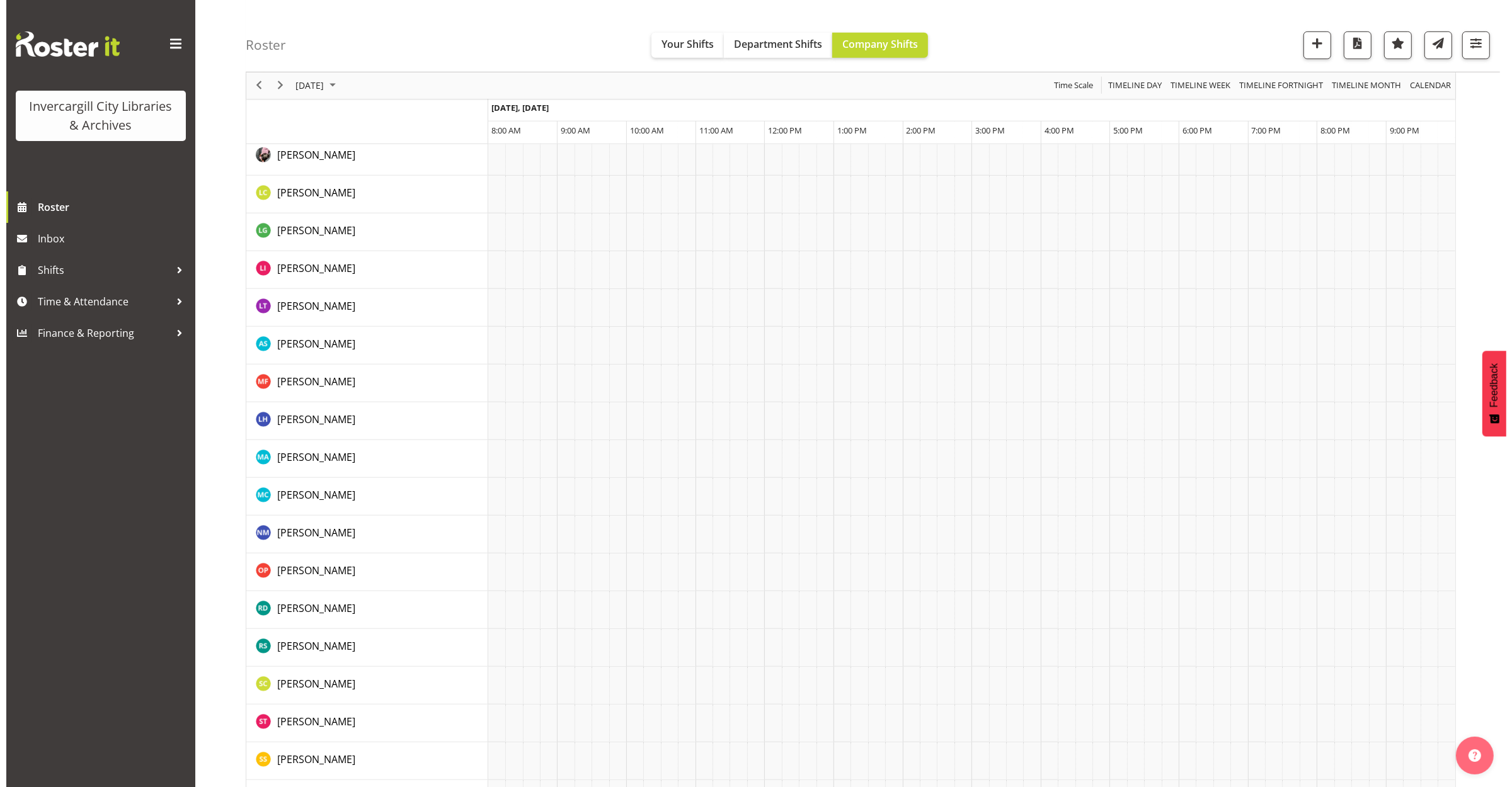
scroll to position [0, 0]
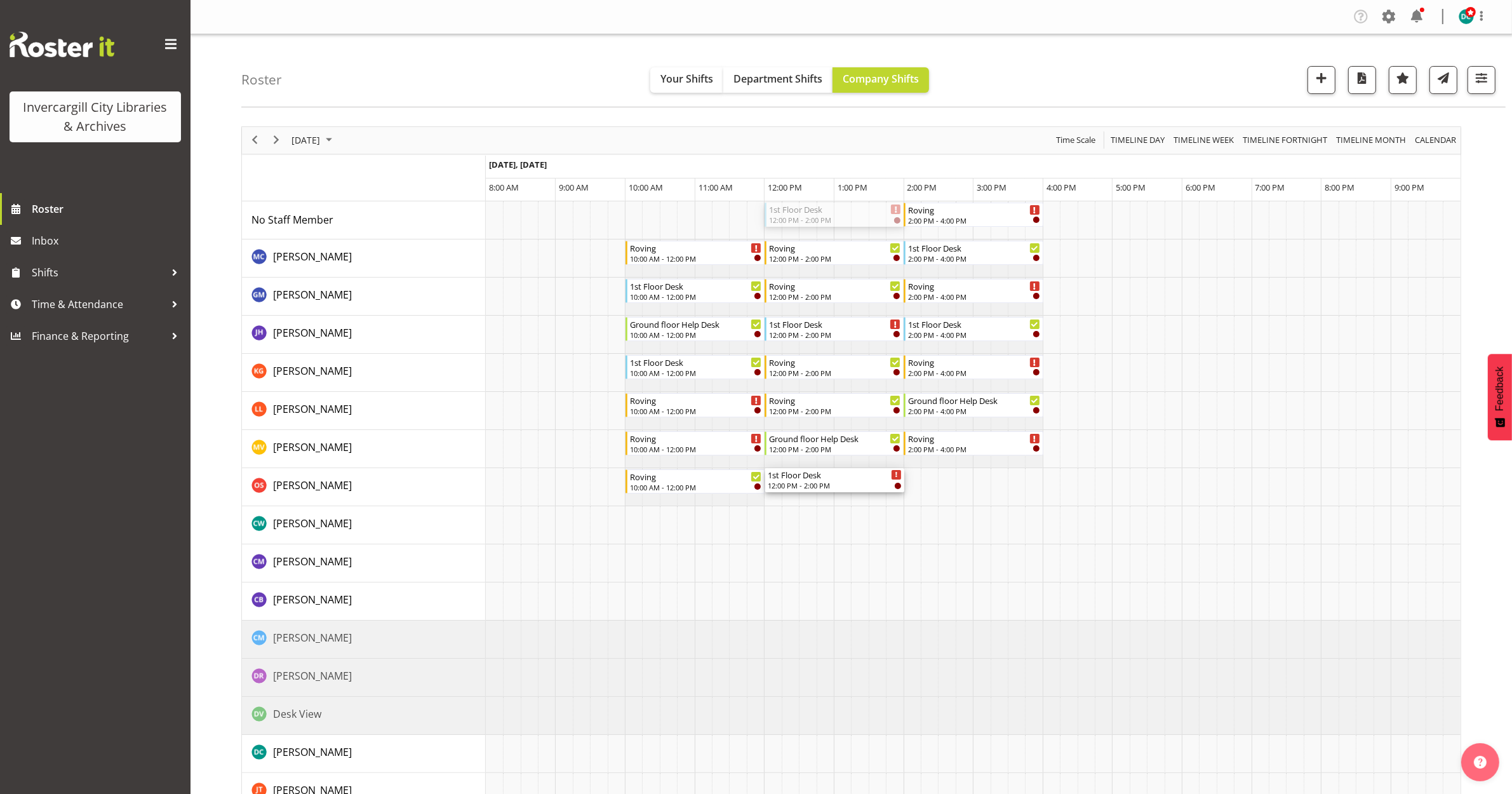
drag, startPoint x: 795, startPoint y: 209, endPoint x: 776, endPoint y: 487, distance: 278.6
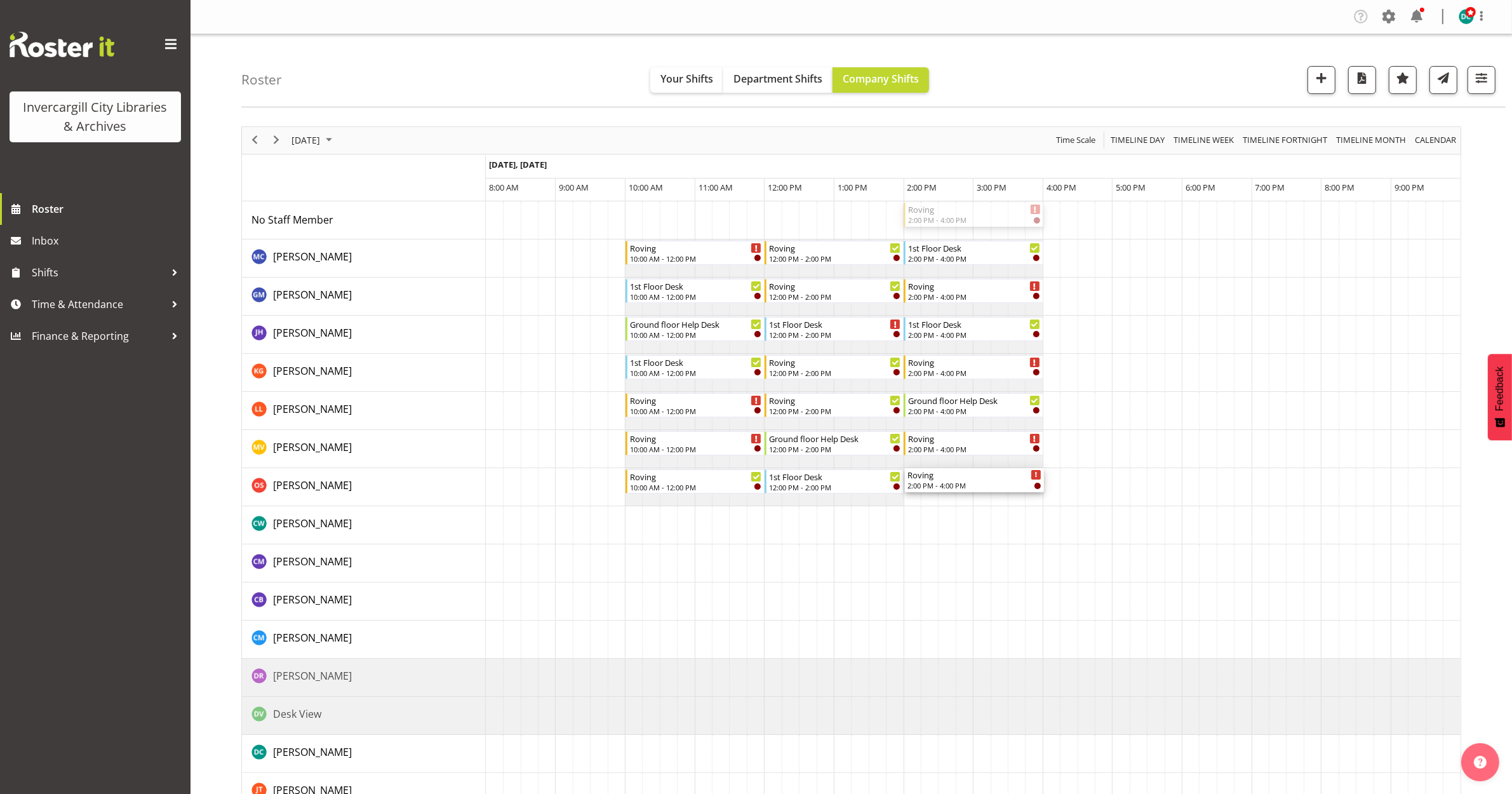
drag, startPoint x: 944, startPoint y: 209, endPoint x: 921, endPoint y: 481, distance: 273.0
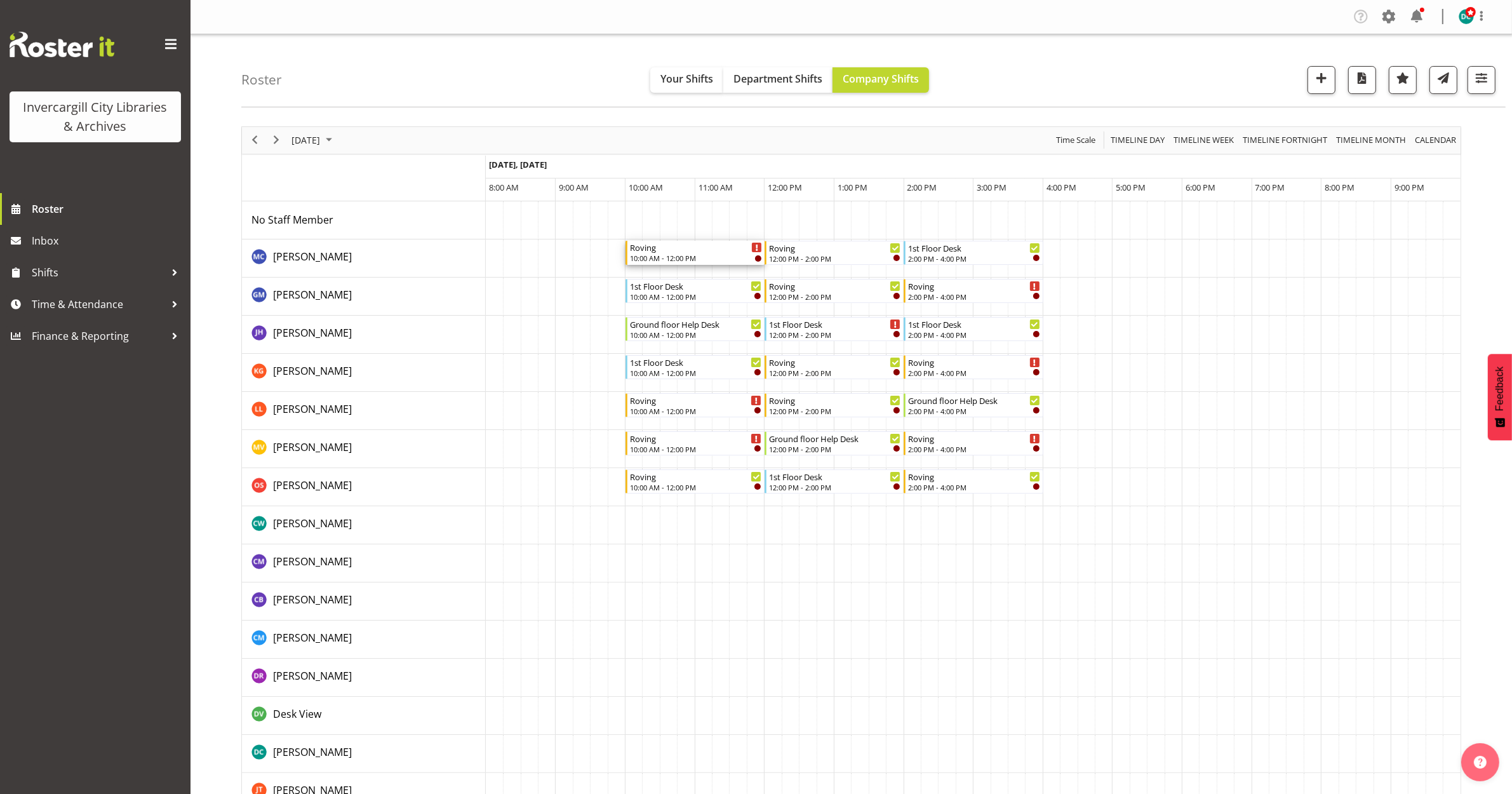
click at [703, 251] on div "Roving" at bounding box center [696, 247] width 132 height 13
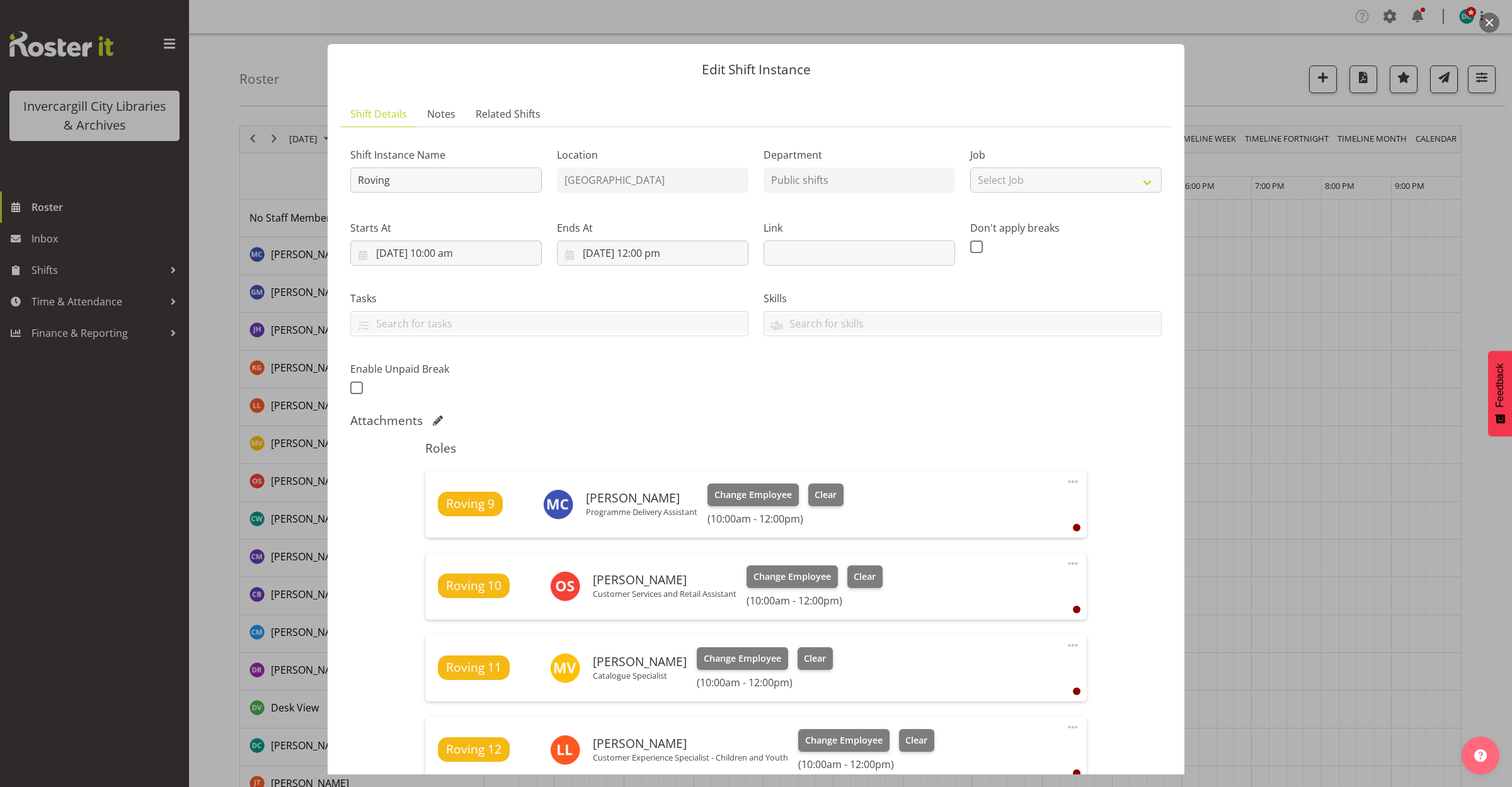
click at [1482, 25] on button "button" at bounding box center [1489, 23] width 20 height 20
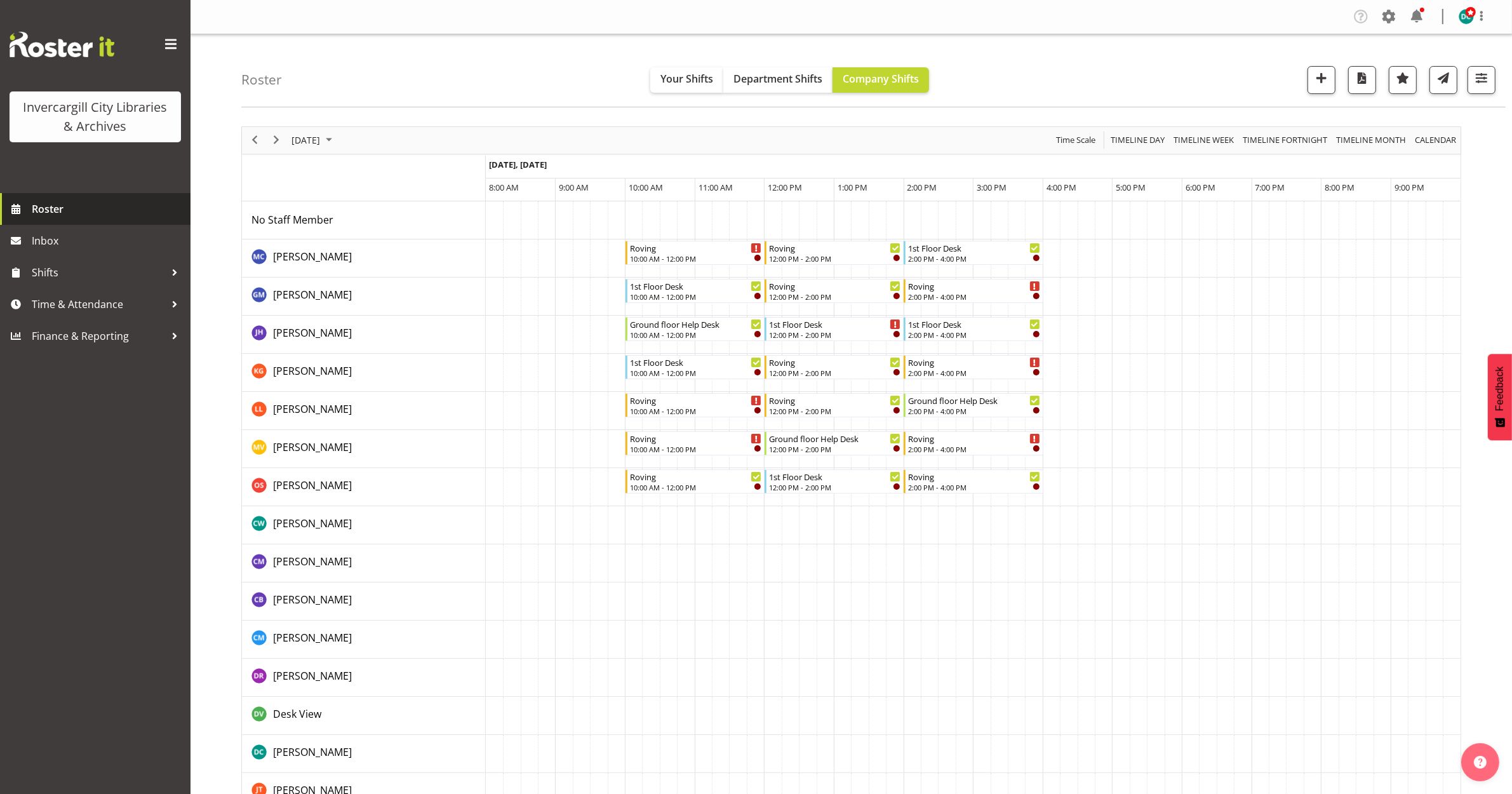
click at [81, 209] on span "Roster" at bounding box center [107, 209] width 152 height 19
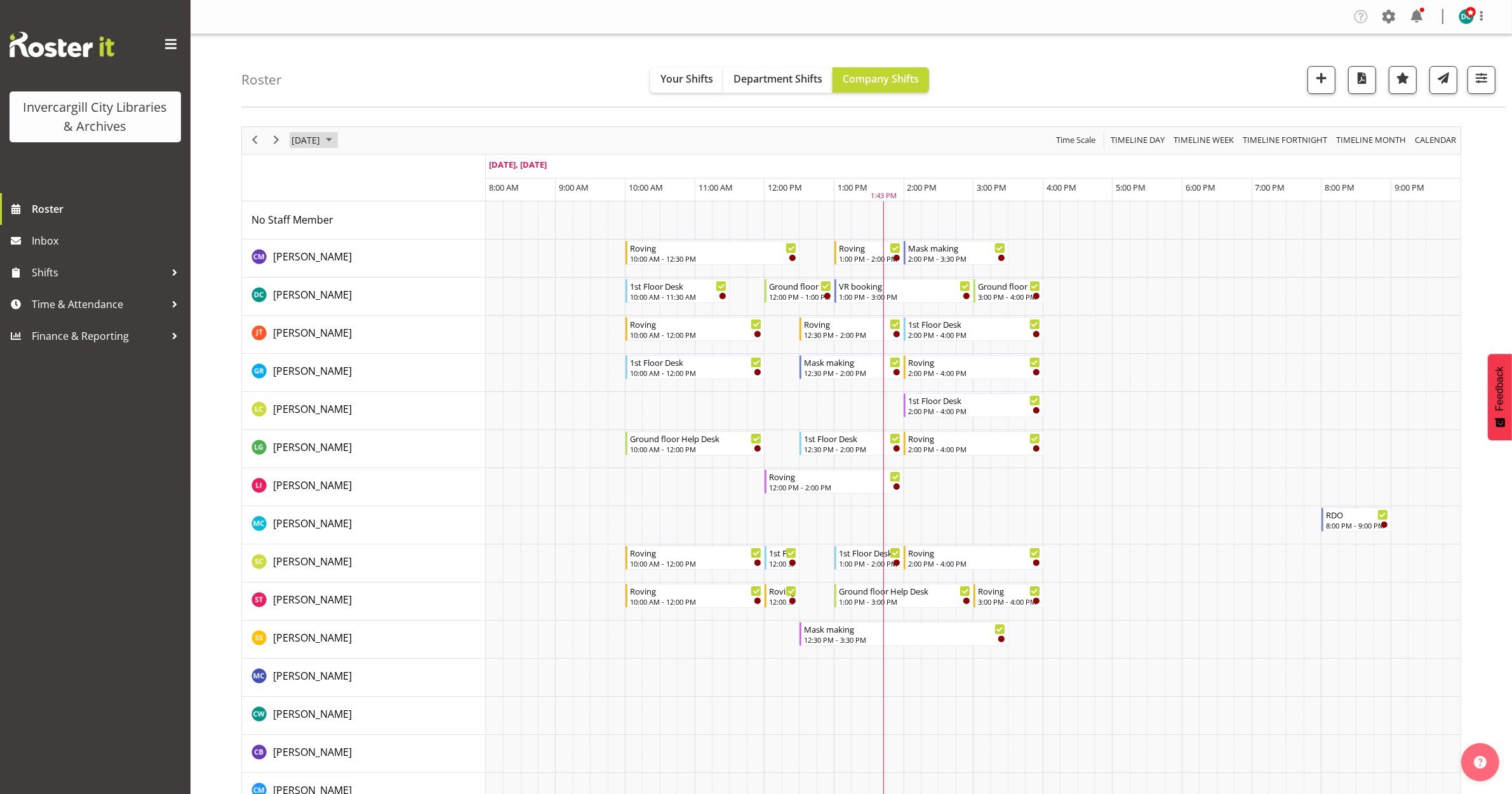
click at [300, 141] on span "[DATE]" at bounding box center [306, 140] width 31 height 16
click at [424, 176] on span "next month" at bounding box center [425, 171] width 22 height 23
click at [423, 216] on span "4" at bounding box center [426, 216] width 19 height 19
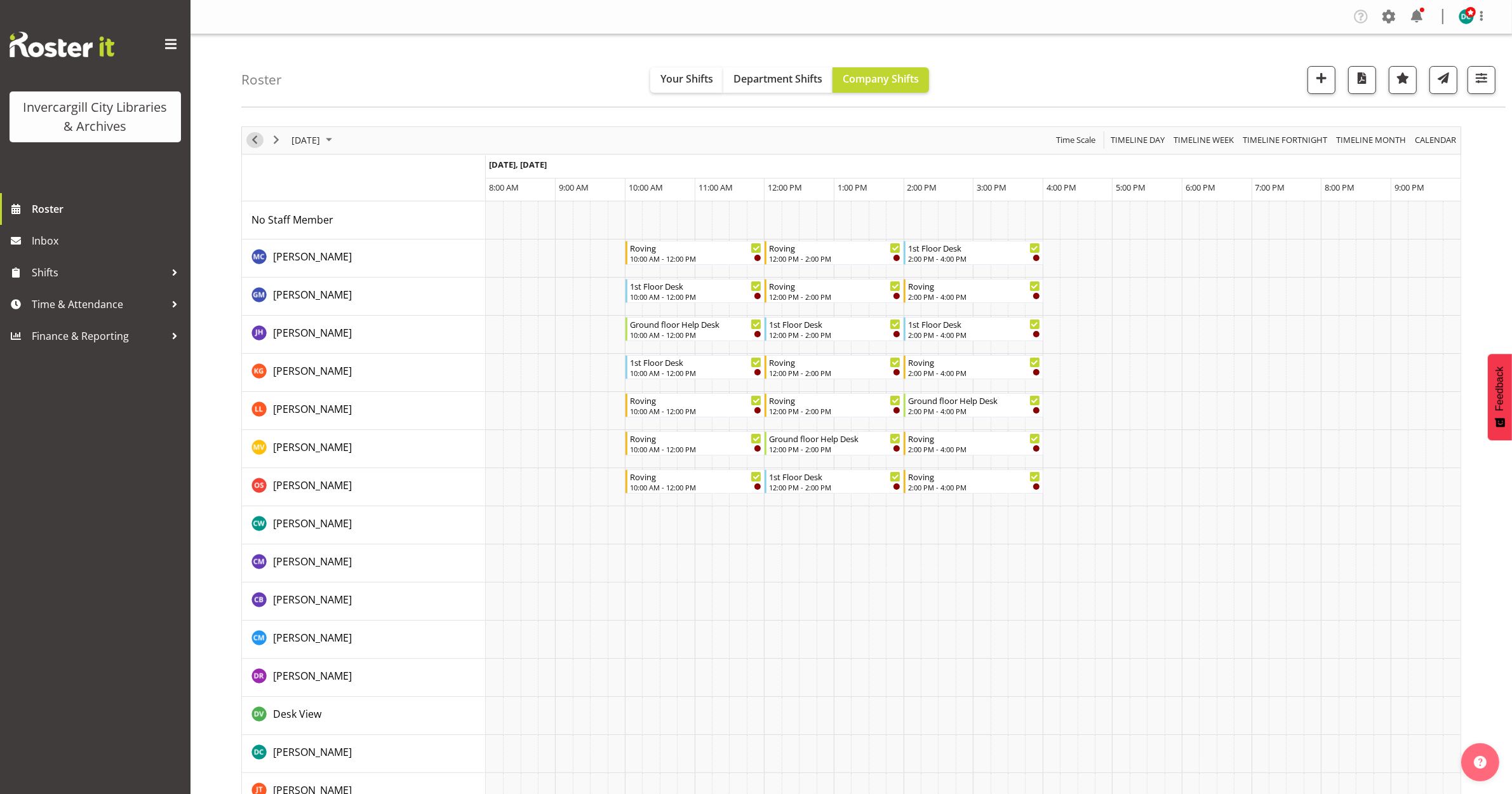
click at [252, 141] on span "Previous" at bounding box center [254, 140] width 15 height 16
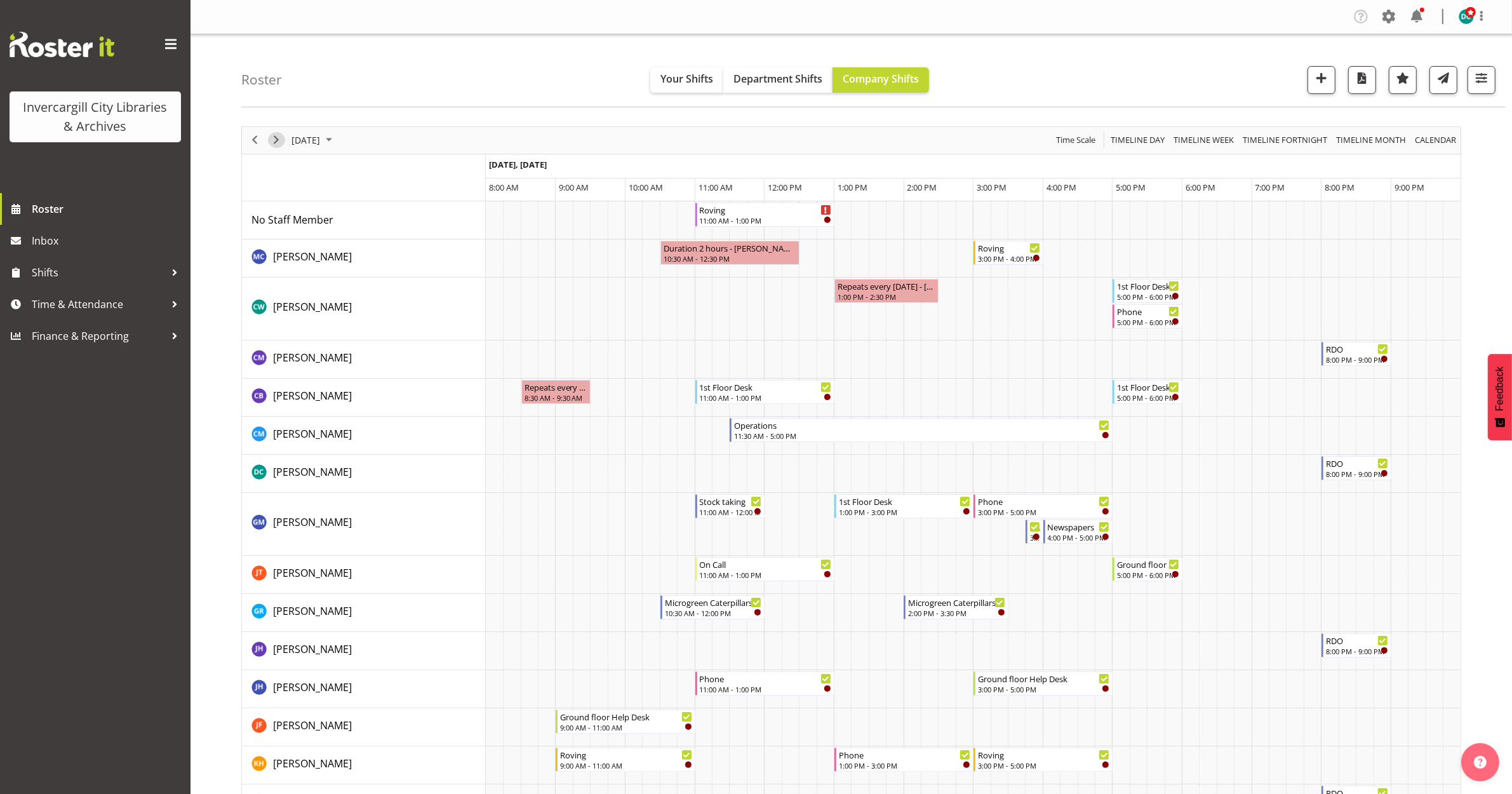
click at [274, 145] on span "Next" at bounding box center [276, 140] width 15 height 16
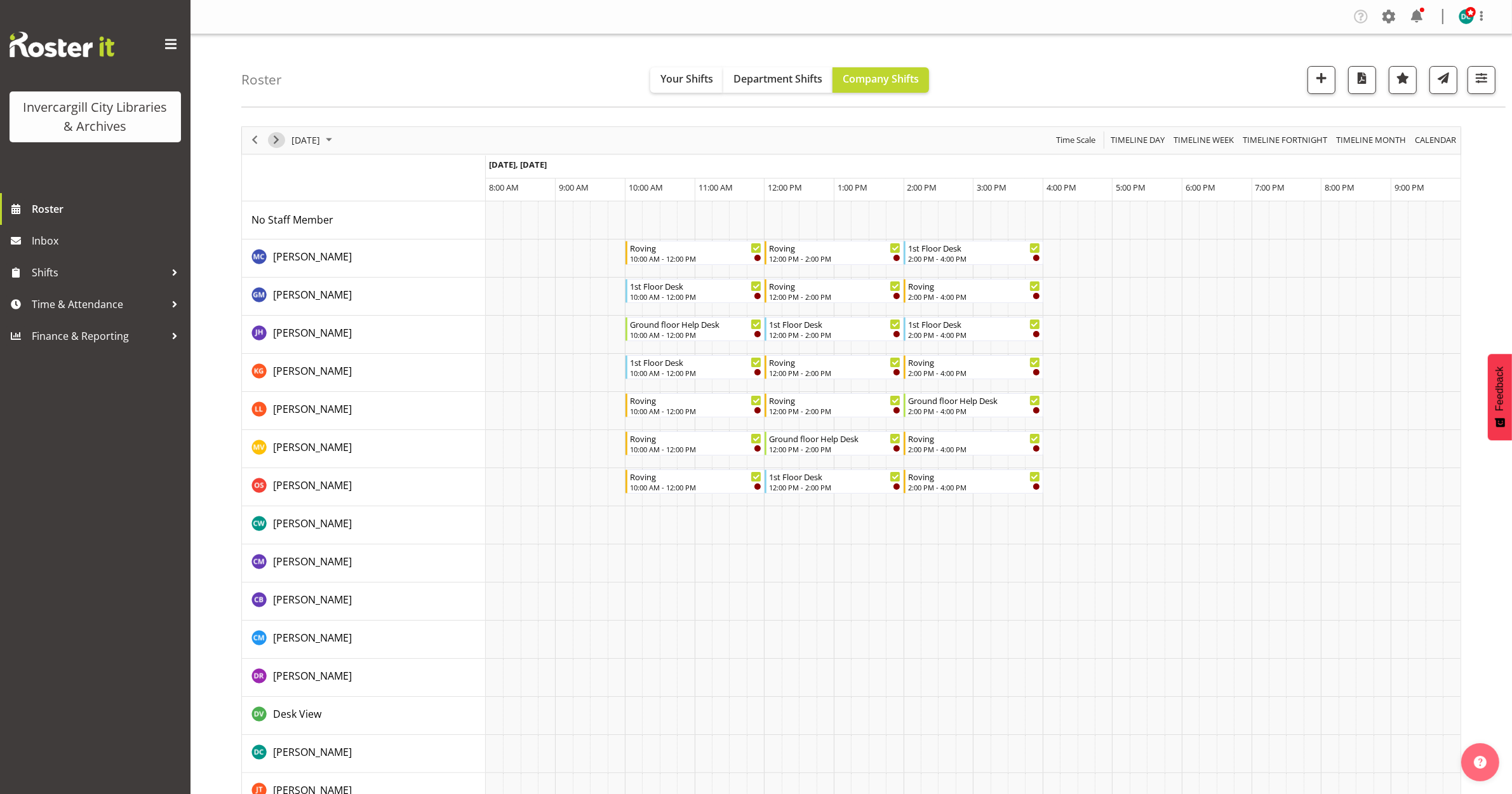
click at [274, 145] on span "Next" at bounding box center [276, 140] width 15 height 16
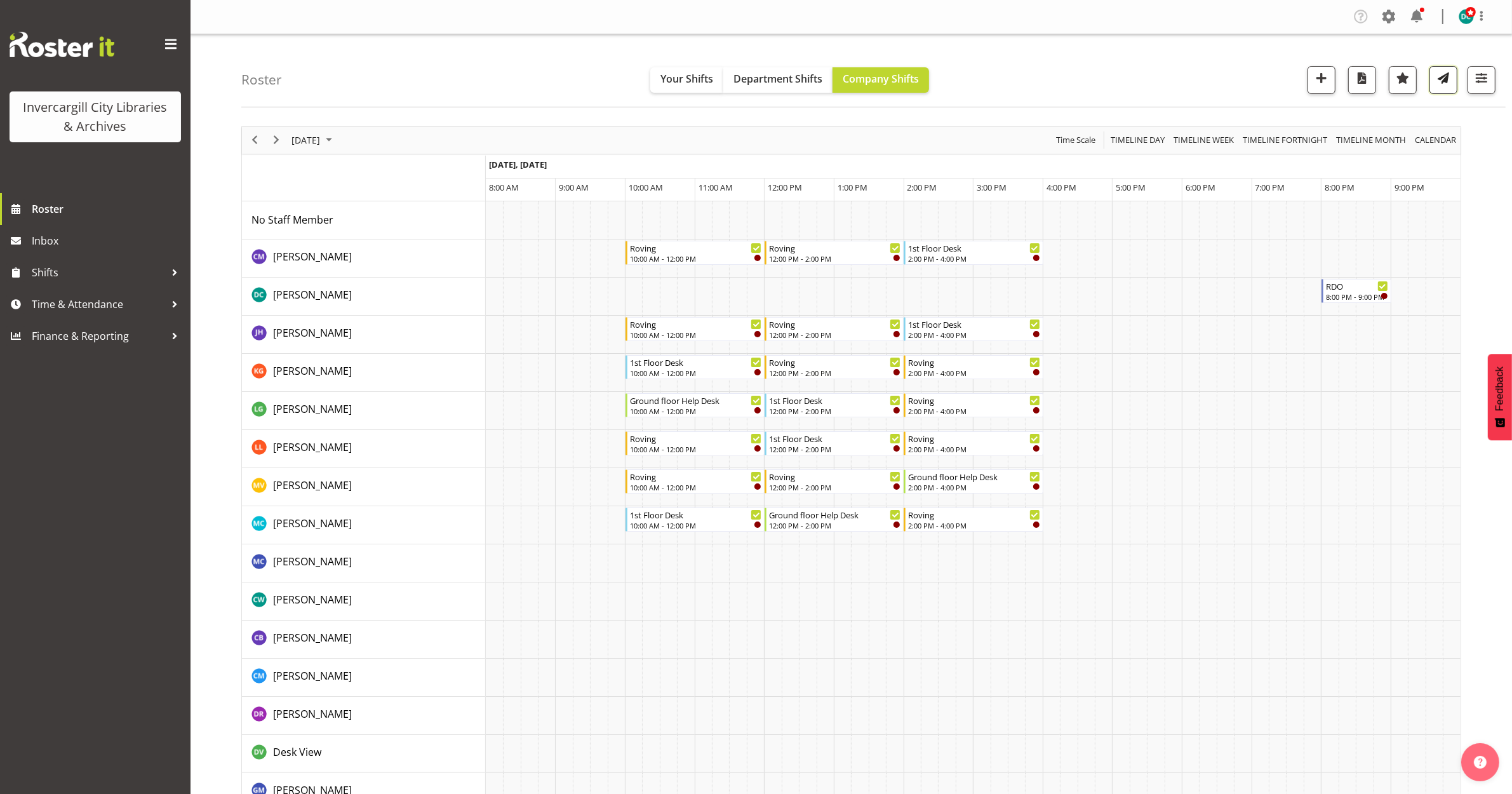
click at [1439, 85] on span "button" at bounding box center [1443, 77] width 17 height 17
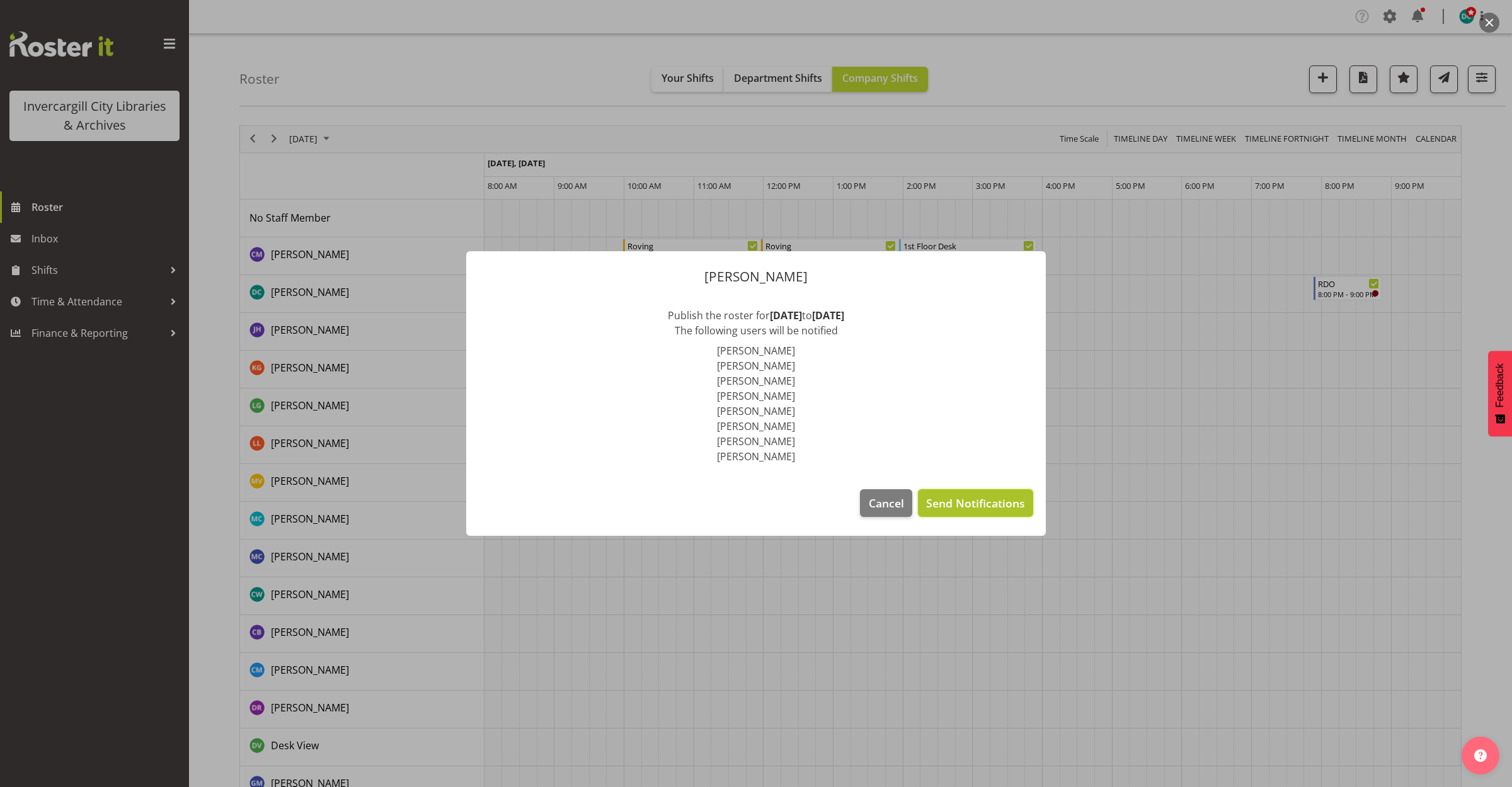
click at [997, 504] on span "Send Notifications" at bounding box center [975, 503] width 99 height 16
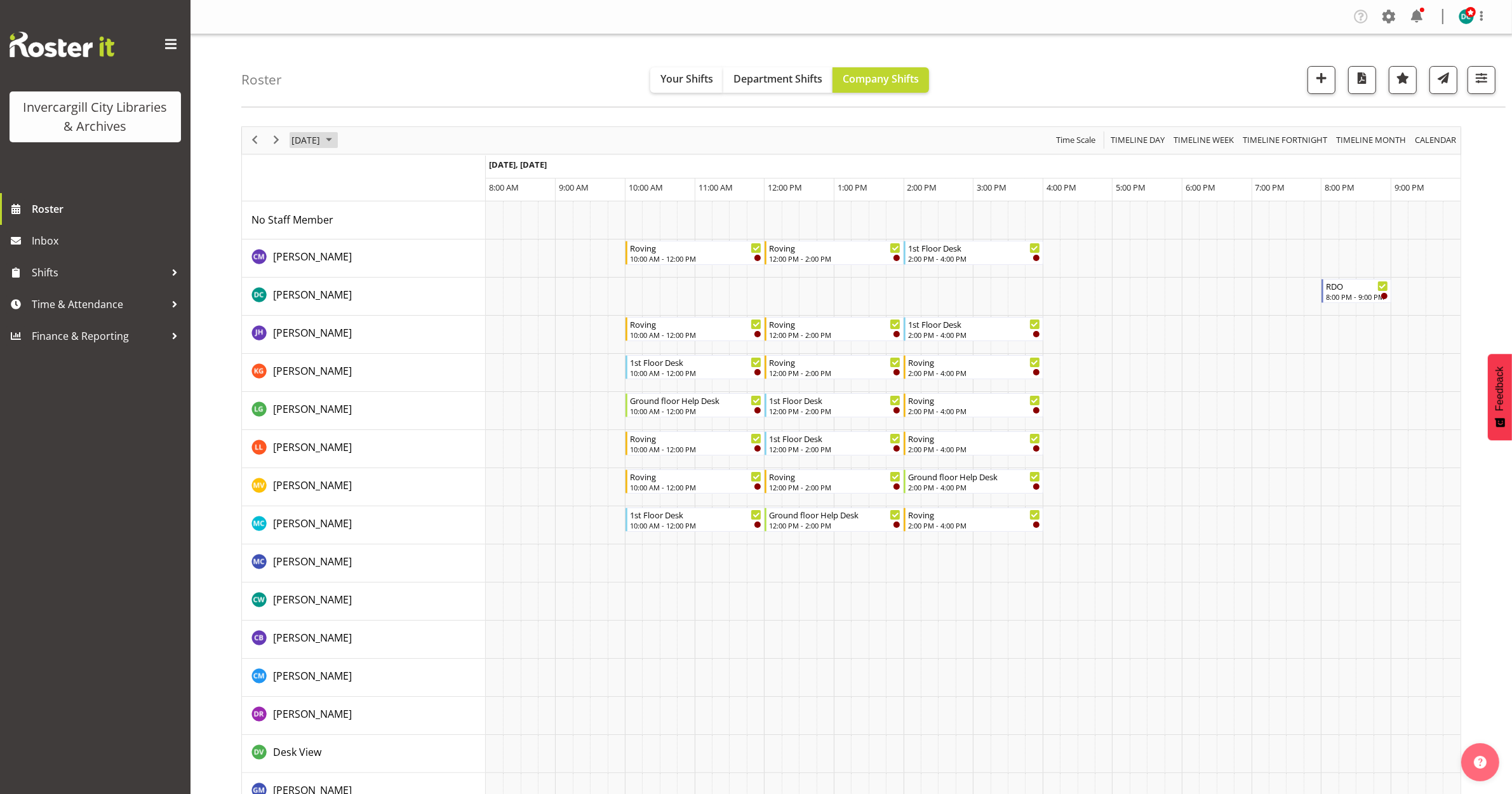
click at [321, 148] on span "[DATE]" at bounding box center [306, 140] width 31 height 16
click at [321, 265] on span "13" at bounding box center [325, 259] width 19 height 19
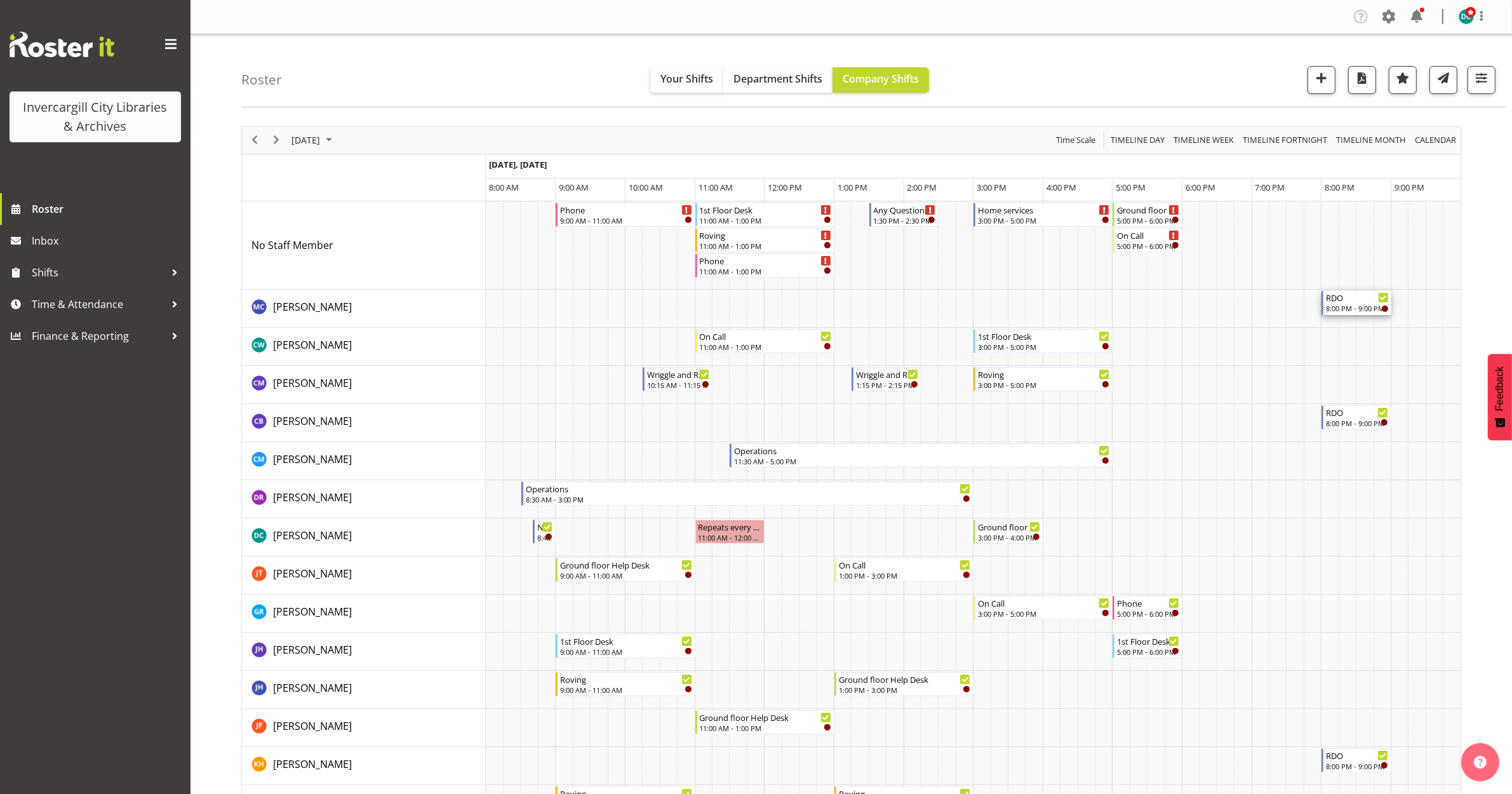
click at [1353, 295] on div "RDO" at bounding box center [1357, 297] width 63 height 13
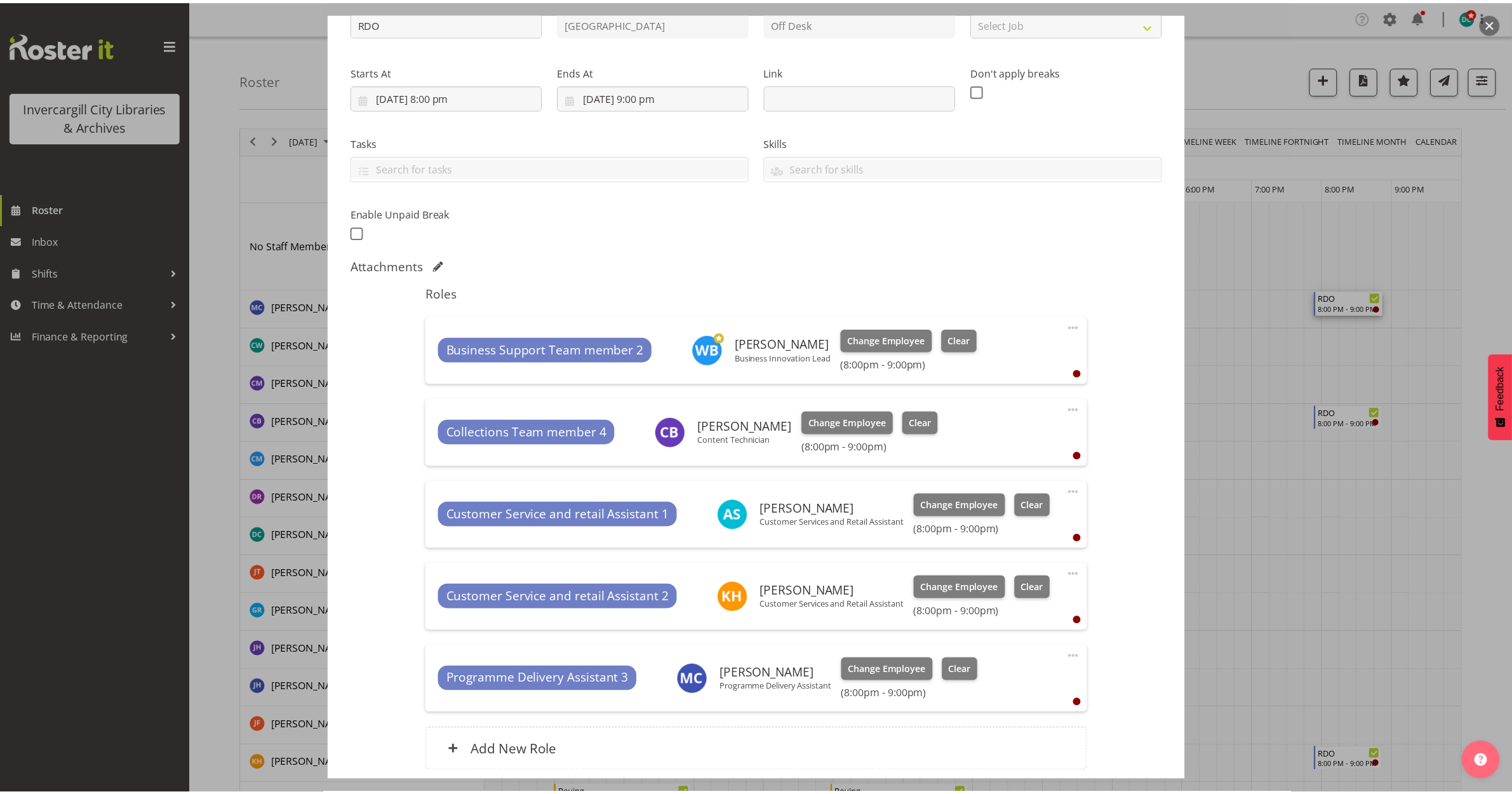
scroll to position [264, 0]
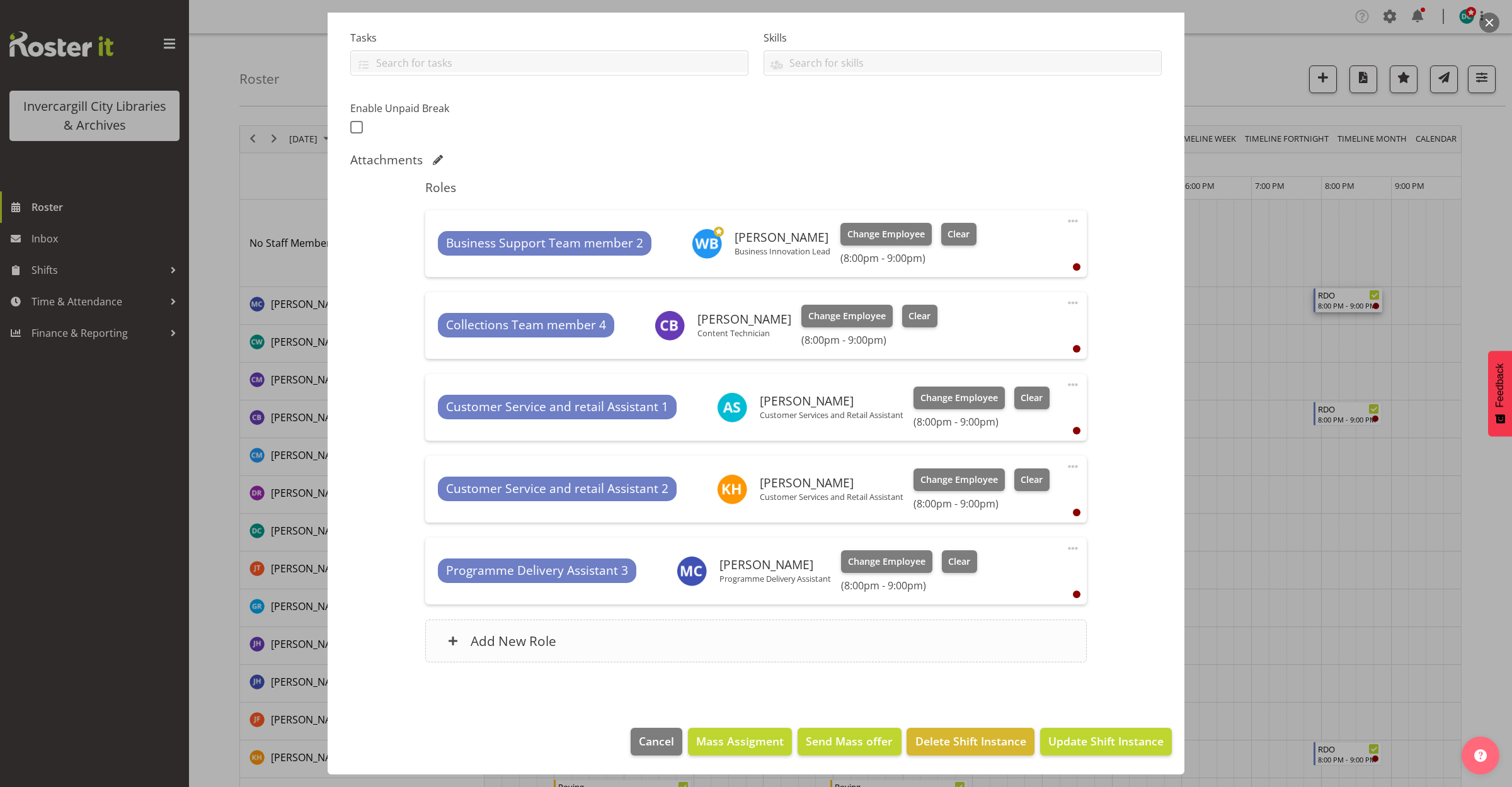
click at [581, 638] on div "Add New Role" at bounding box center [756, 641] width 661 height 43
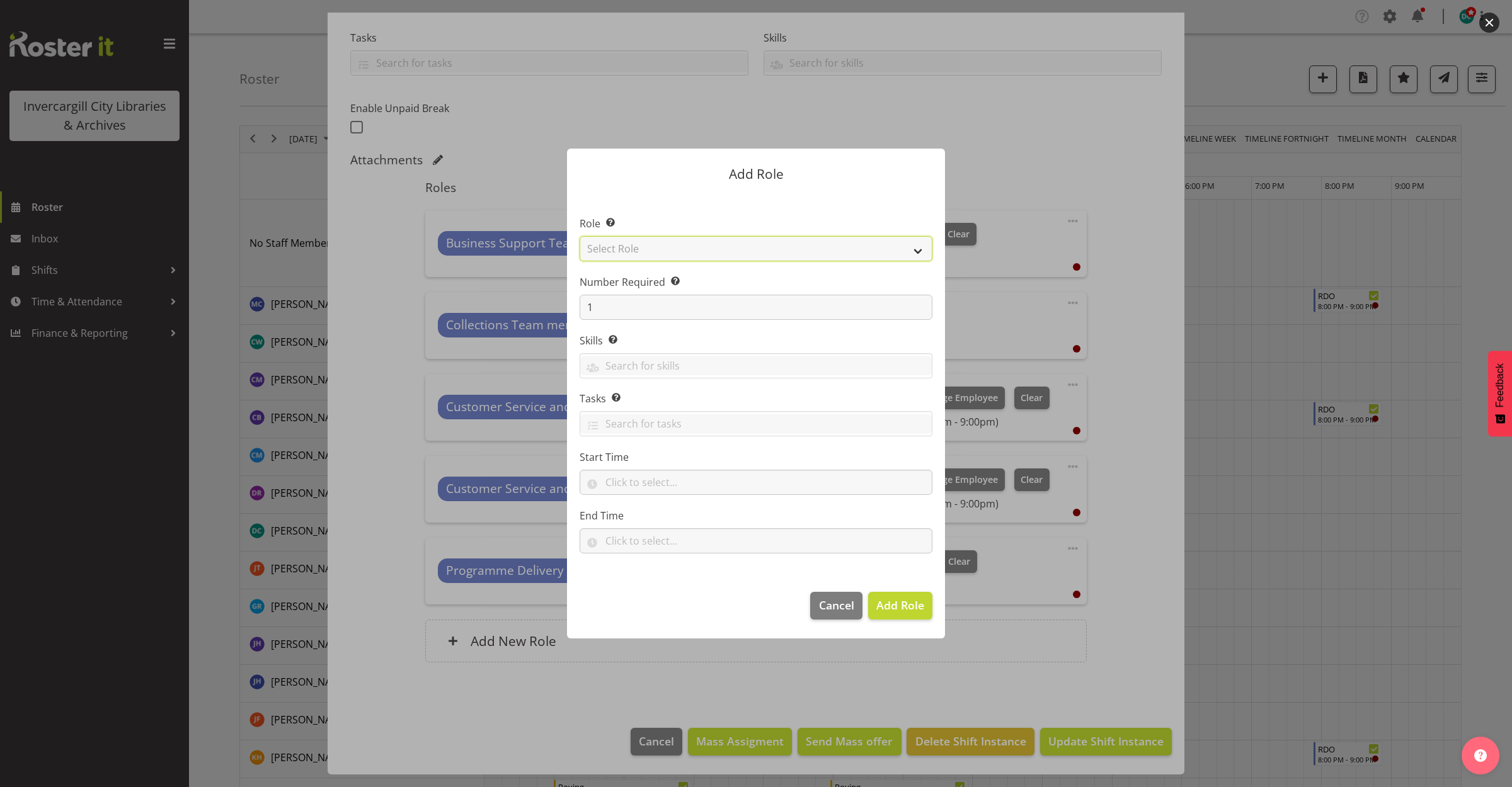
click at [657, 237] on select "Select Role 1st floor desk AQ operator Business Support Team member Casual Cust…" at bounding box center [756, 249] width 353 height 25
select select "1508"
click at [580, 236] on select "Select Role 1st floor desk AQ operator Business Support Team member Casual Cust…" at bounding box center [756, 249] width 353 height 25
click at [892, 605] on span "Add Role" at bounding box center [900, 605] width 48 height 15
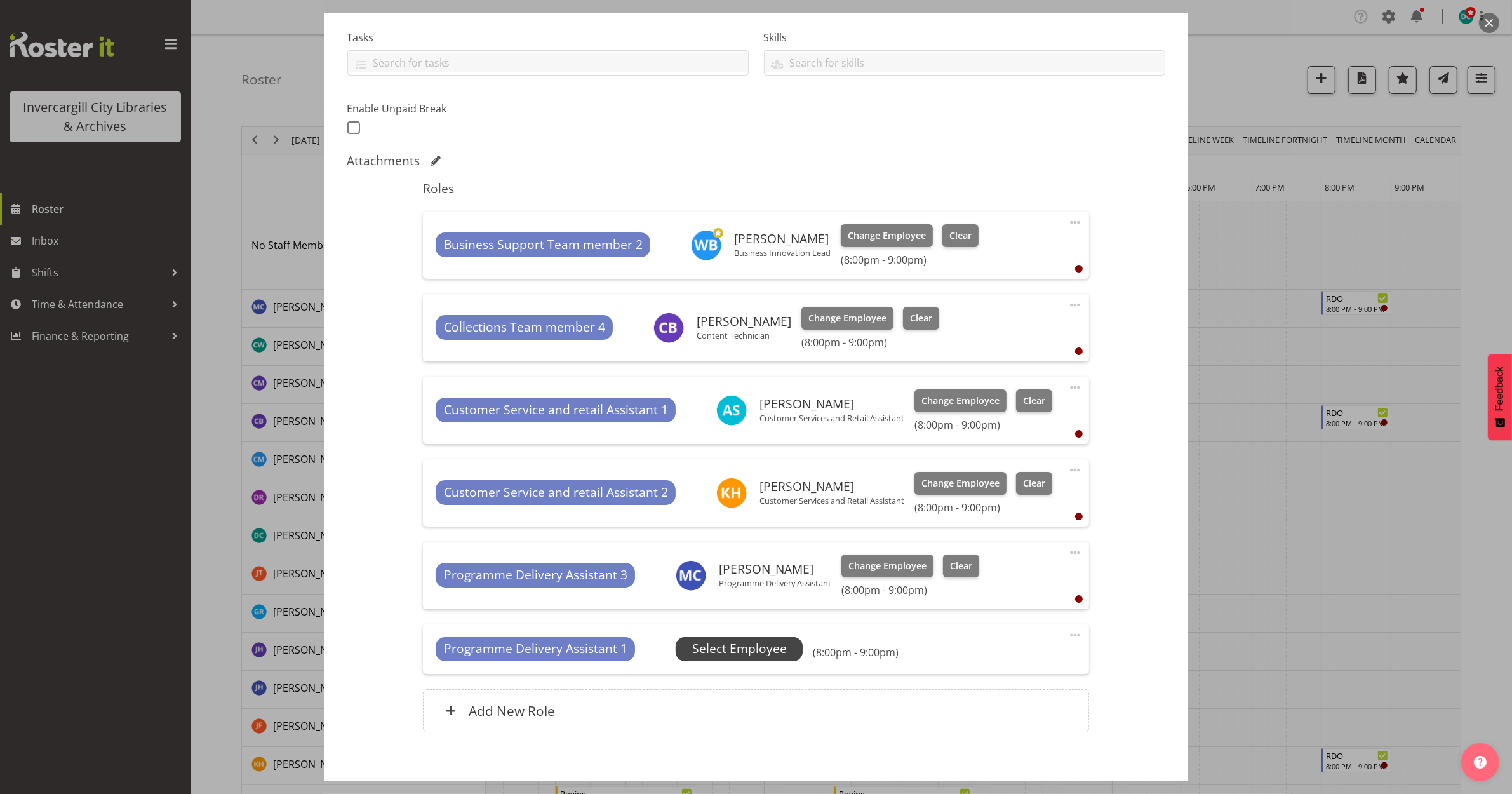
drag, startPoint x: 741, startPoint y: 665, endPoint x: 741, endPoint y: 655, distance: 10.0
click at [741, 662] on div "Programme Delivery Assistant 1 Unfilled Select Employee (8:00pm - 9:00pm) Edit …" at bounding box center [756, 649] width 666 height 50
click at [741, 653] on span "Select Employee" at bounding box center [740, 649] width 95 height 18
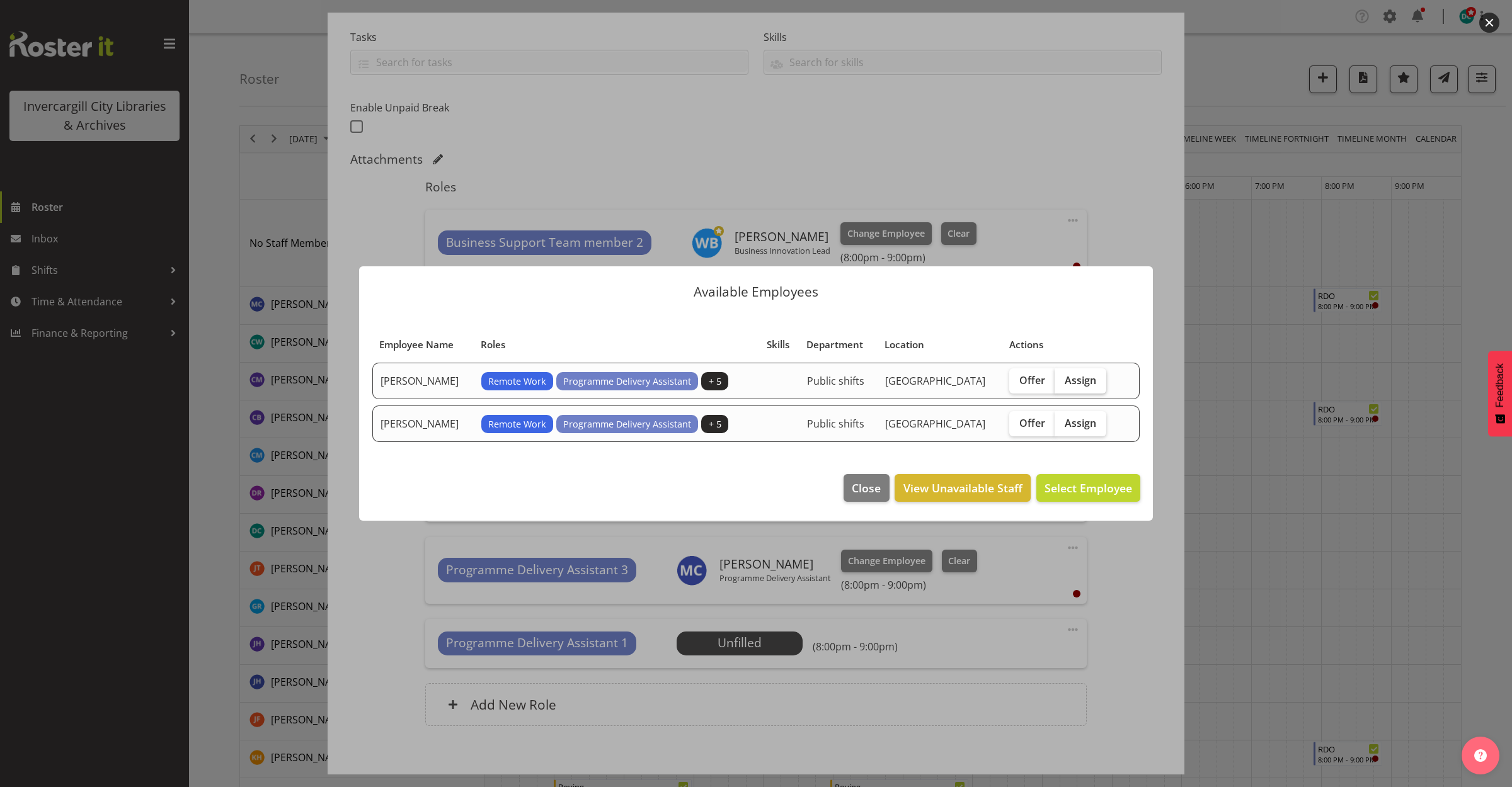
click at [1091, 374] on span "Assign" at bounding box center [1080, 381] width 31 height 13
click at [1063, 376] on input "Assign" at bounding box center [1058, 380] width 8 height 8
checkbox input "true"
click at [1077, 491] on span "Assign [PERSON_NAME]" at bounding box center [1069, 488] width 127 height 15
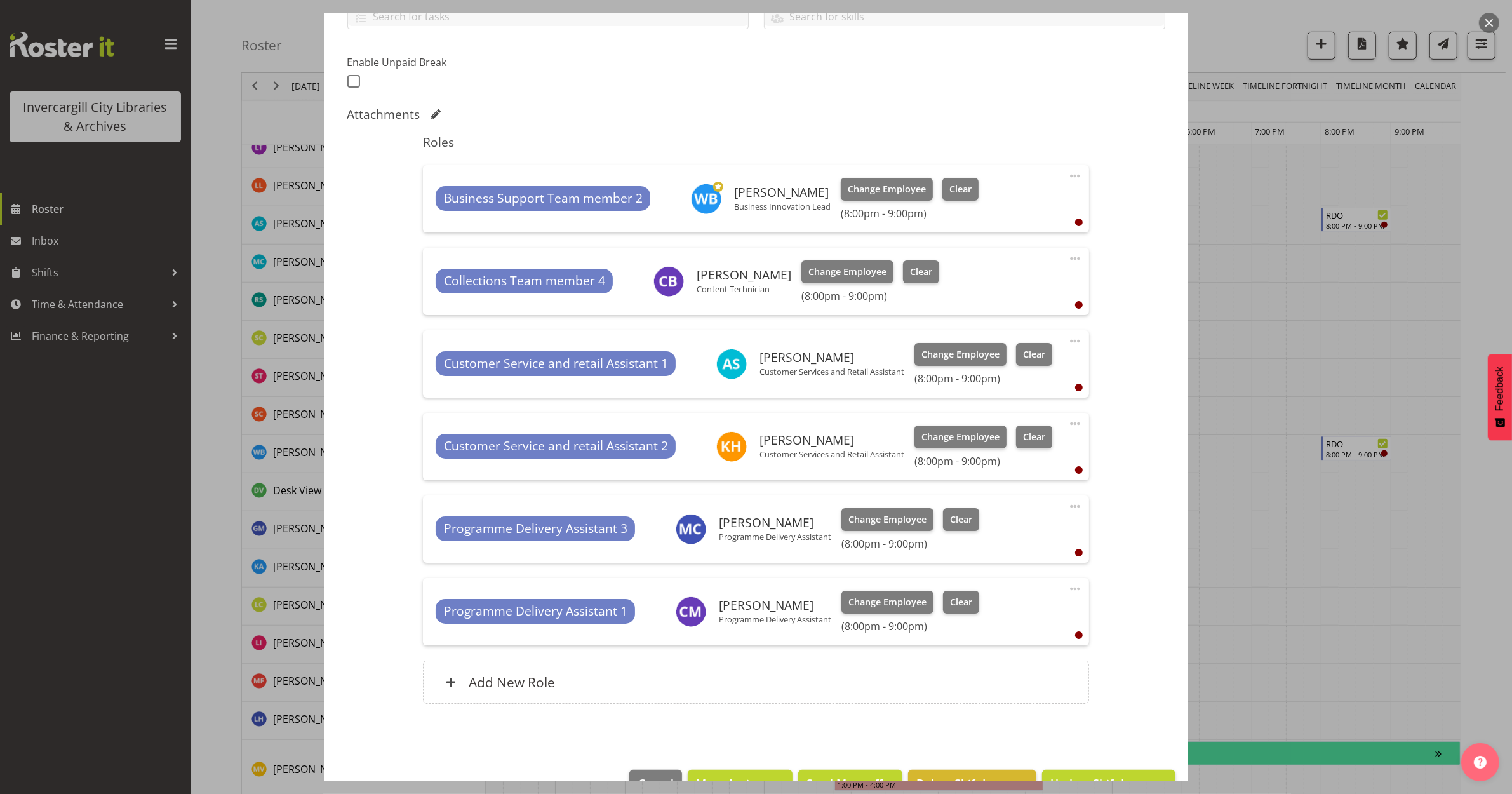
scroll to position [346, 0]
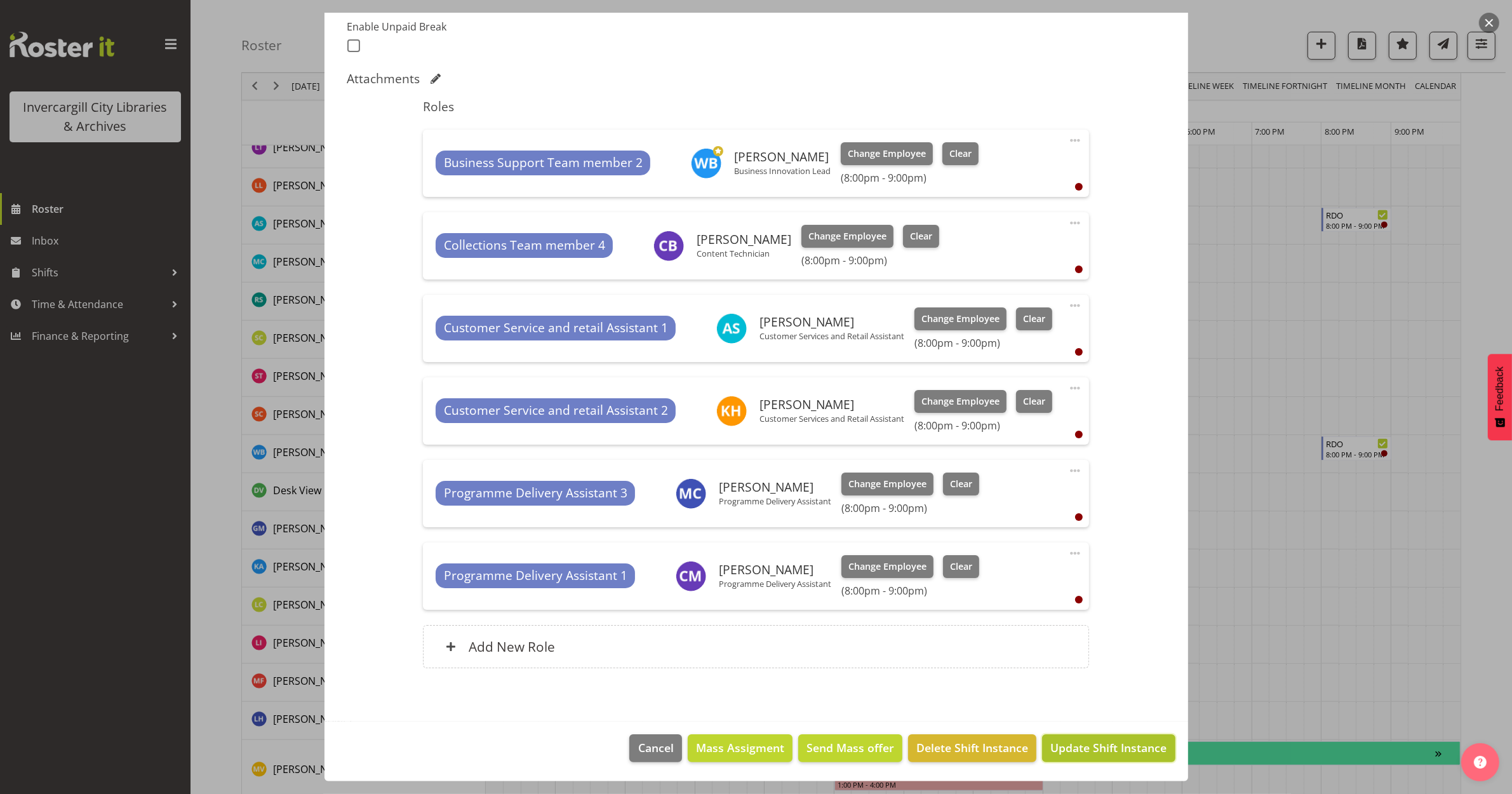
click at [1080, 747] on span "Update Shift Instance" at bounding box center [1108, 747] width 116 height 17
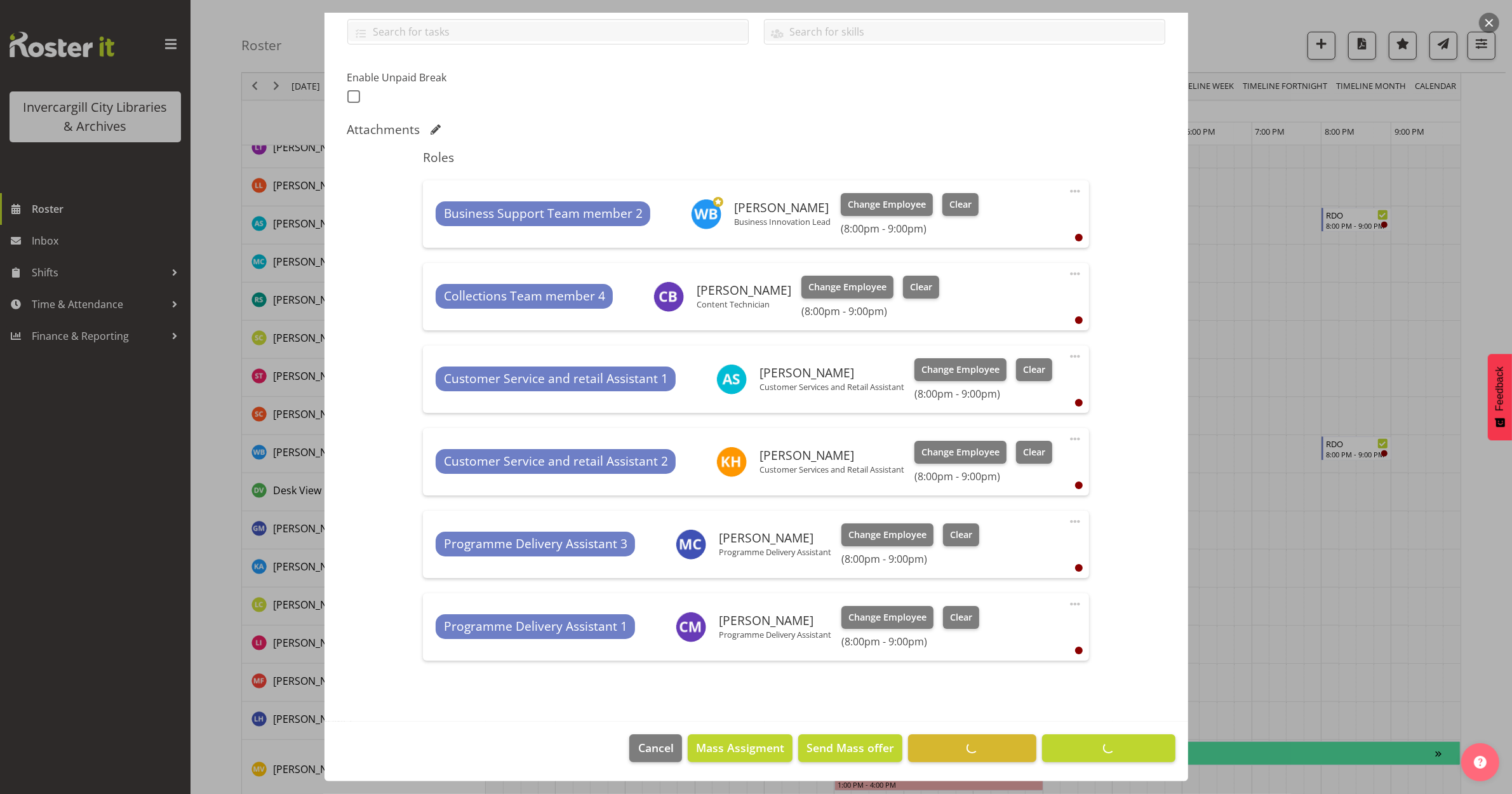
click at [1495, 22] on button "button" at bounding box center [1489, 23] width 21 height 21
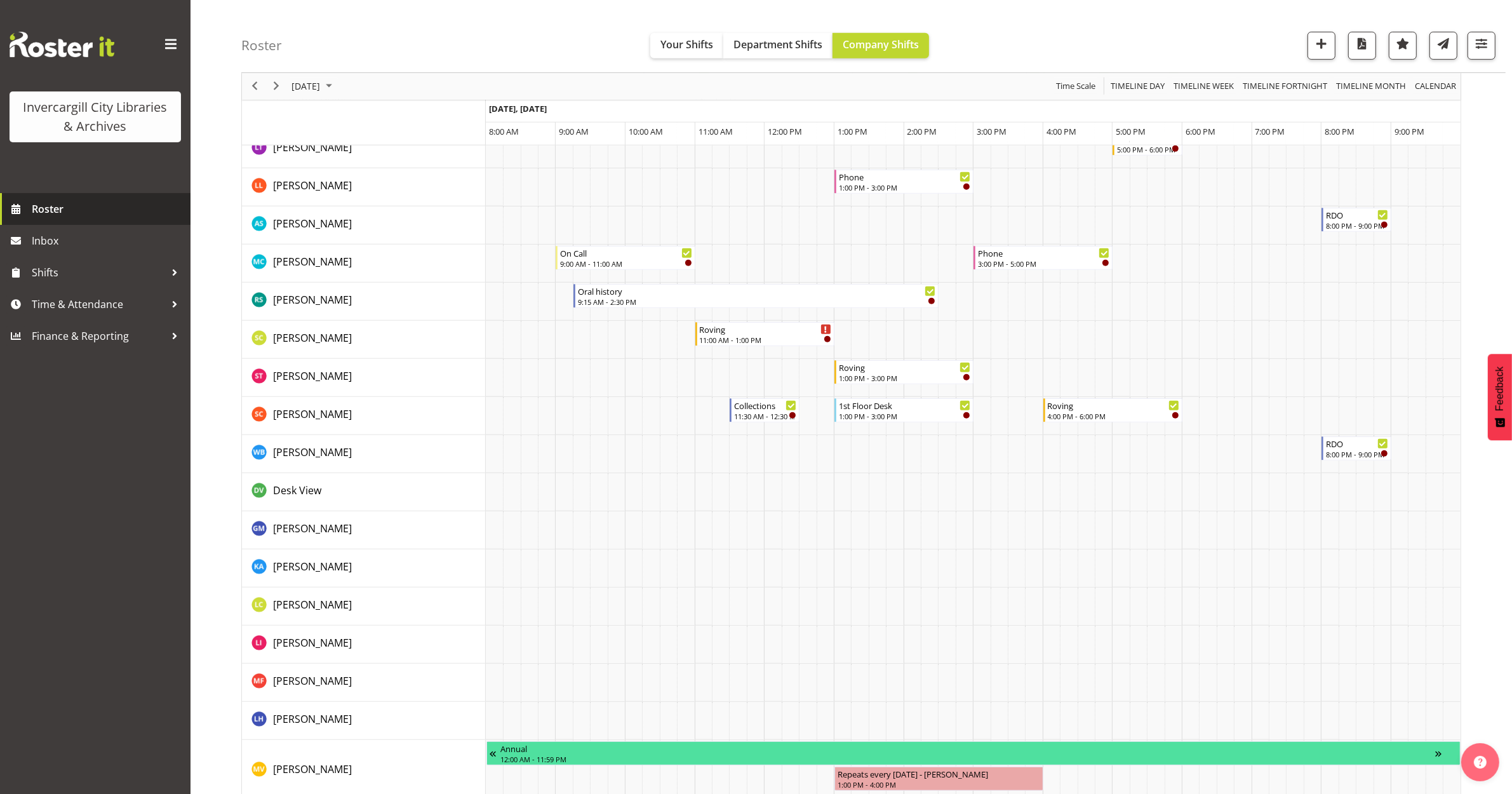
click at [43, 212] on span "Roster" at bounding box center [107, 209] width 152 height 19
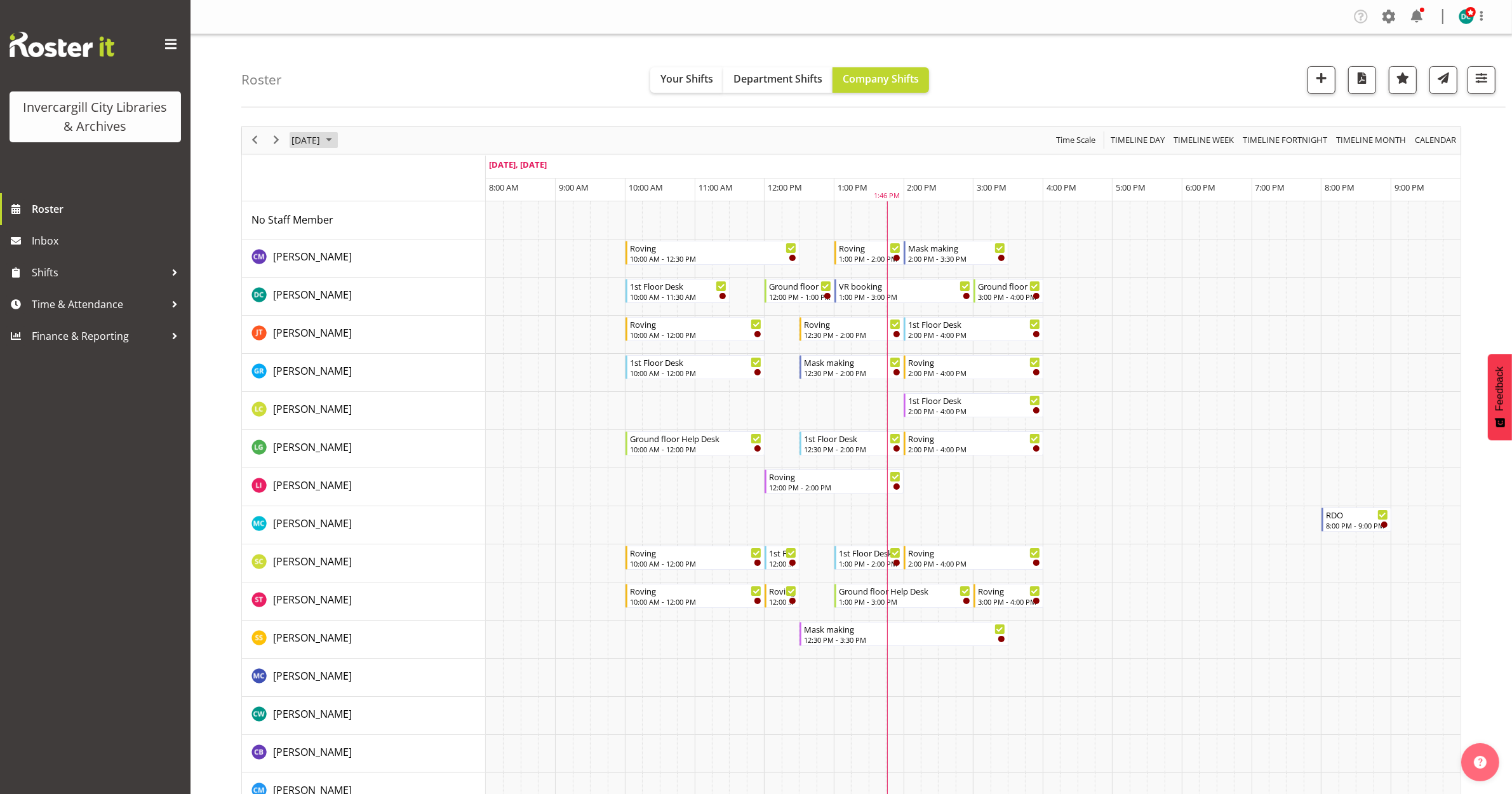
click at [321, 145] on span "[DATE]" at bounding box center [306, 140] width 31 height 16
click at [432, 168] on span "next month" at bounding box center [425, 171] width 22 height 23
click at [325, 258] on span "13" at bounding box center [325, 259] width 19 height 19
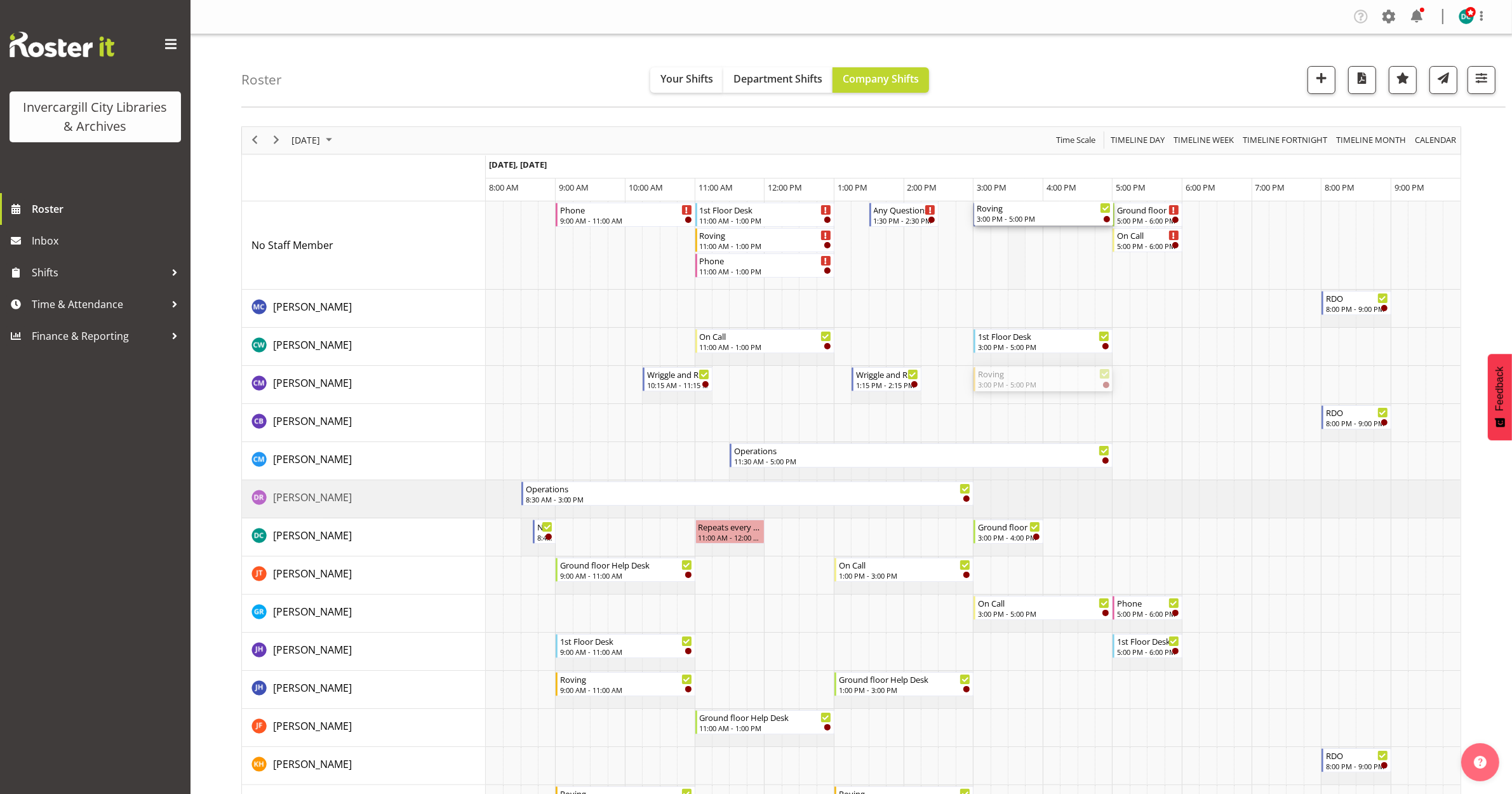
drag, startPoint x: 1033, startPoint y: 386, endPoint x: 1017, endPoint y: 268, distance: 119.1
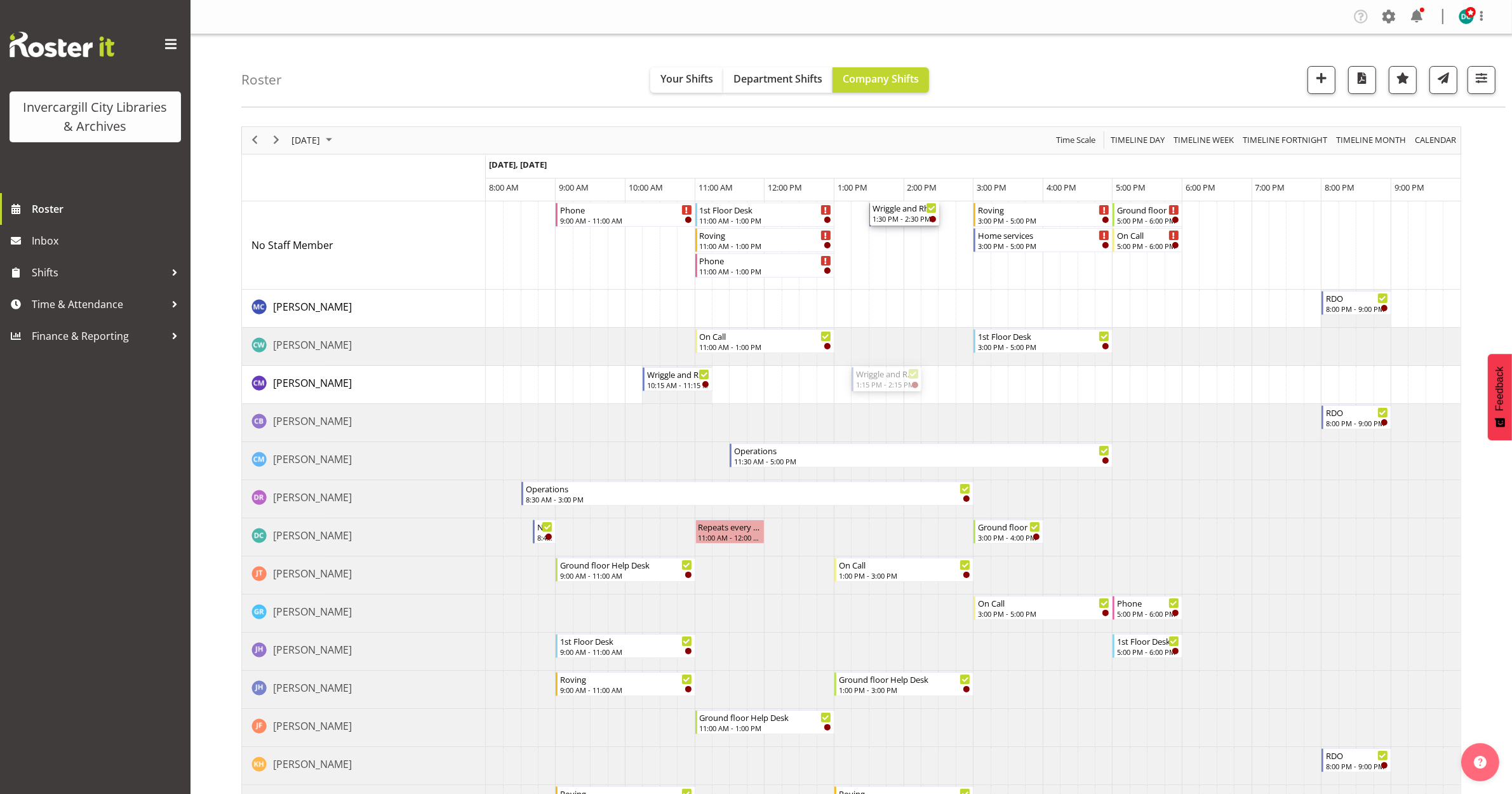
drag, startPoint x: 877, startPoint y: 378, endPoint x: 897, endPoint y: 274, distance: 105.9
drag, startPoint x: 667, startPoint y: 385, endPoint x: 671, endPoint y: 274, distance: 111.1
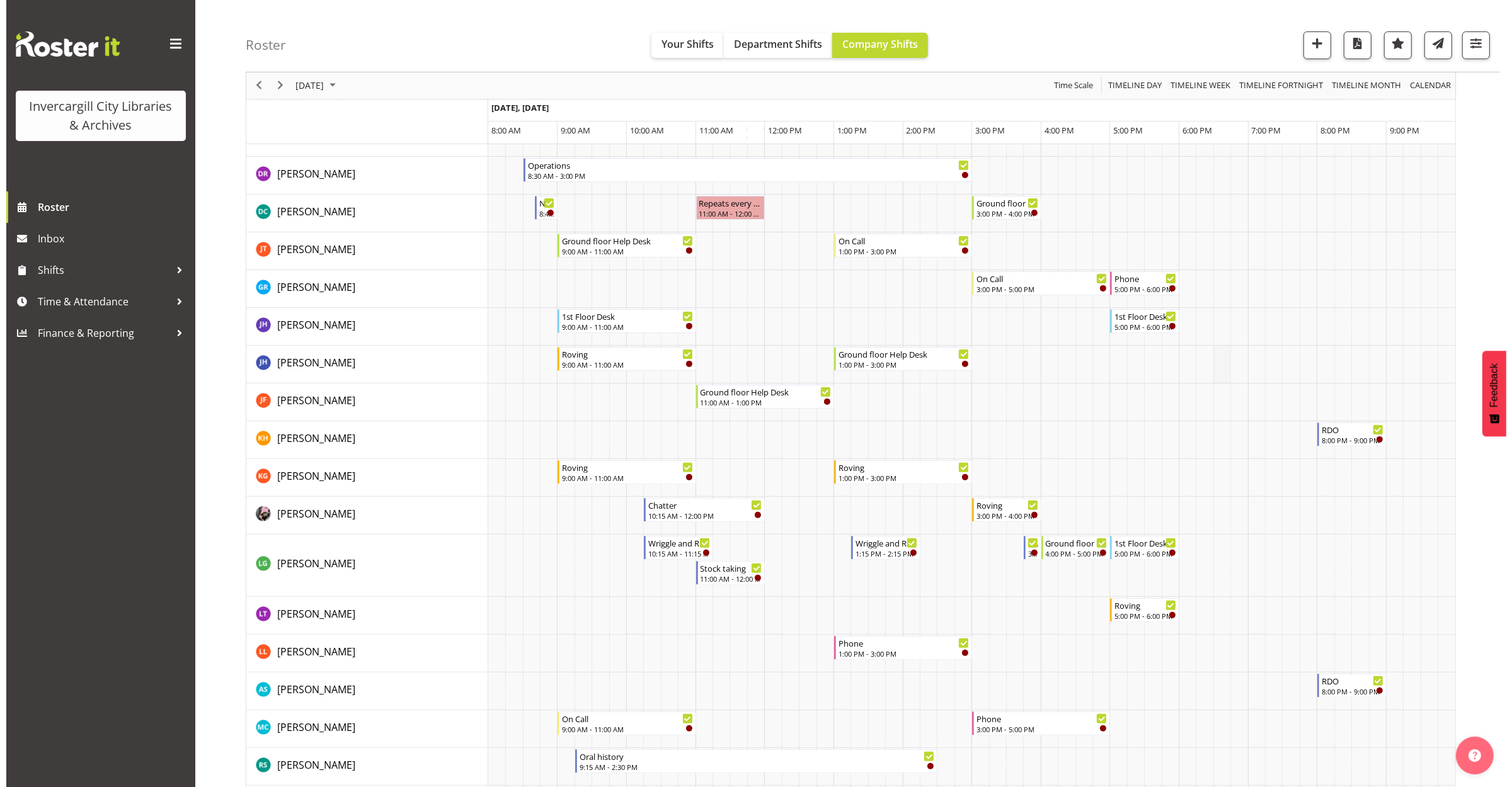
scroll to position [315, 0]
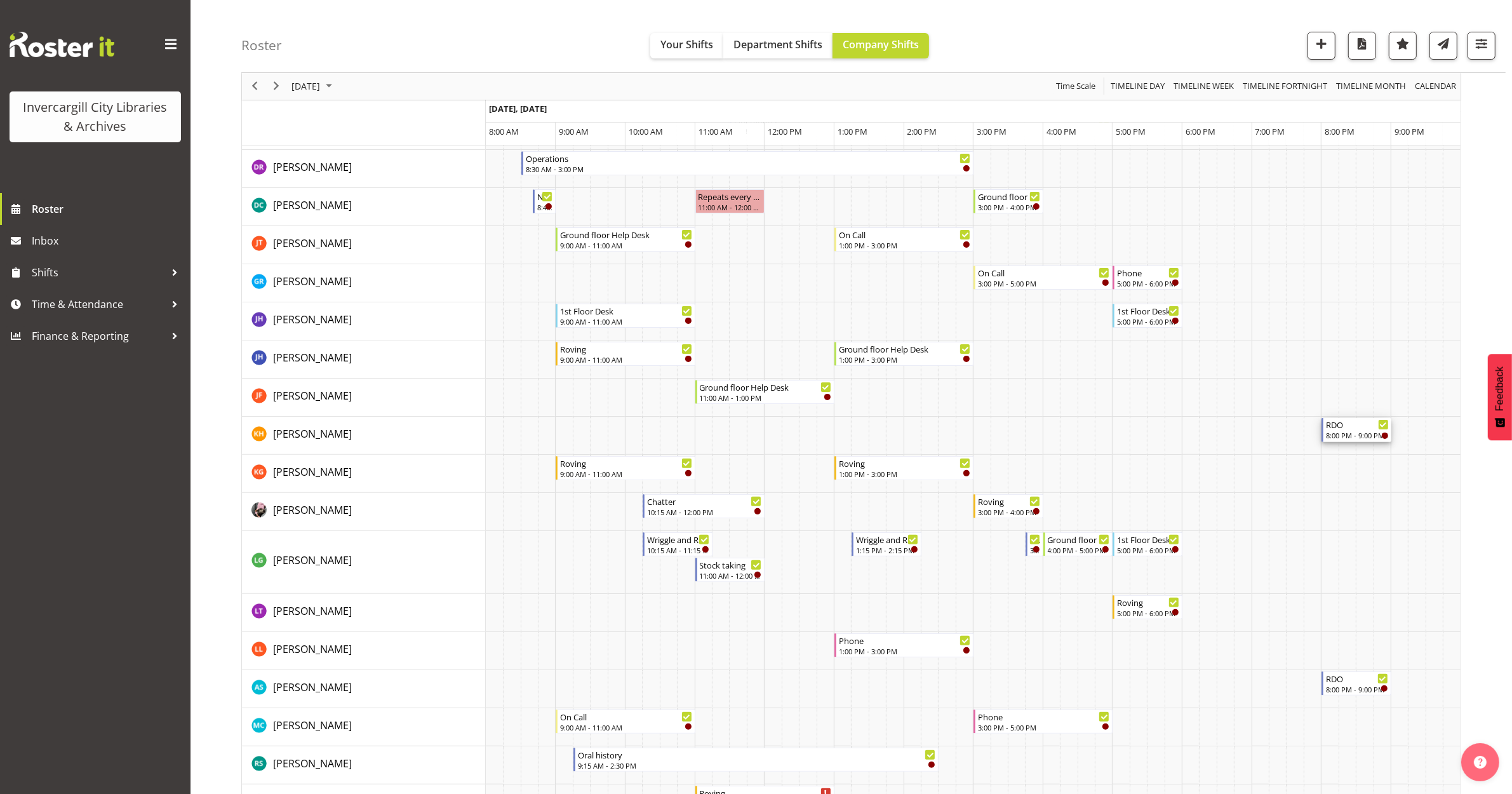
click at [1349, 430] on div "RDO 8:00 PM - 9:00 PM" at bounding box center [1357, 430] width 63 height 24
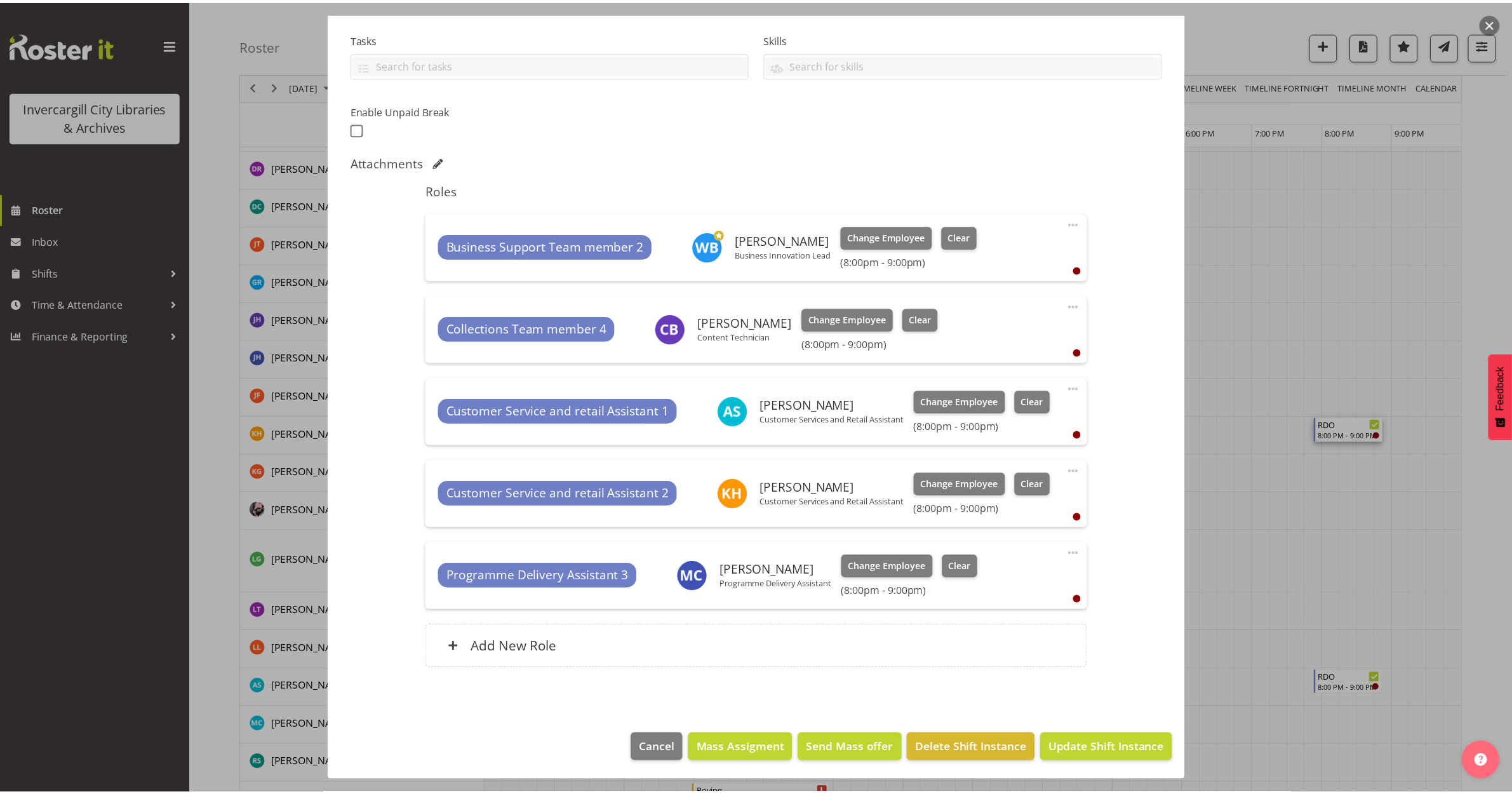
scroll to position [264, 0]
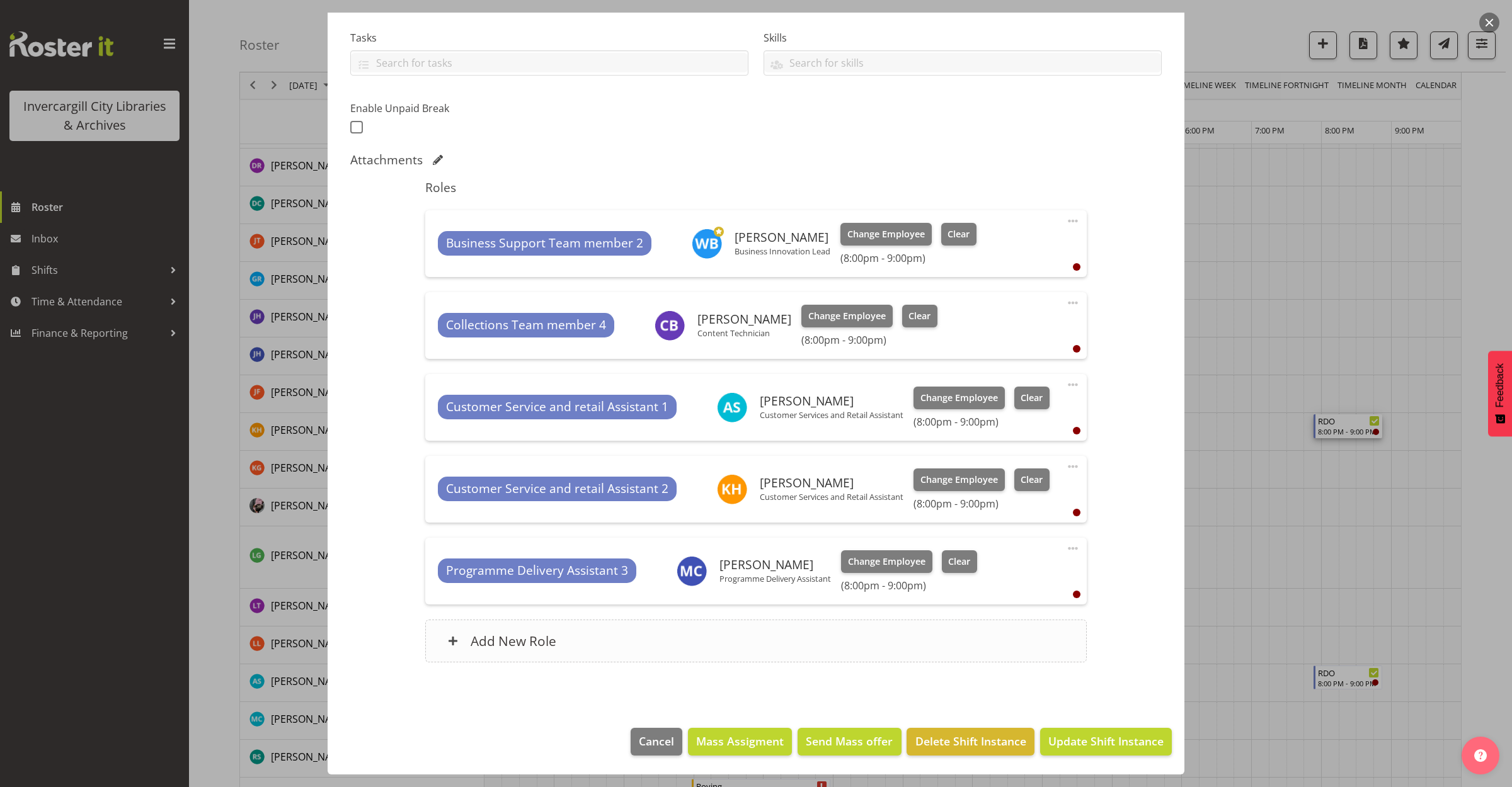
click at [815, 648] on div "Add New Role" at bounding box center [756, 641] width 661 height 43
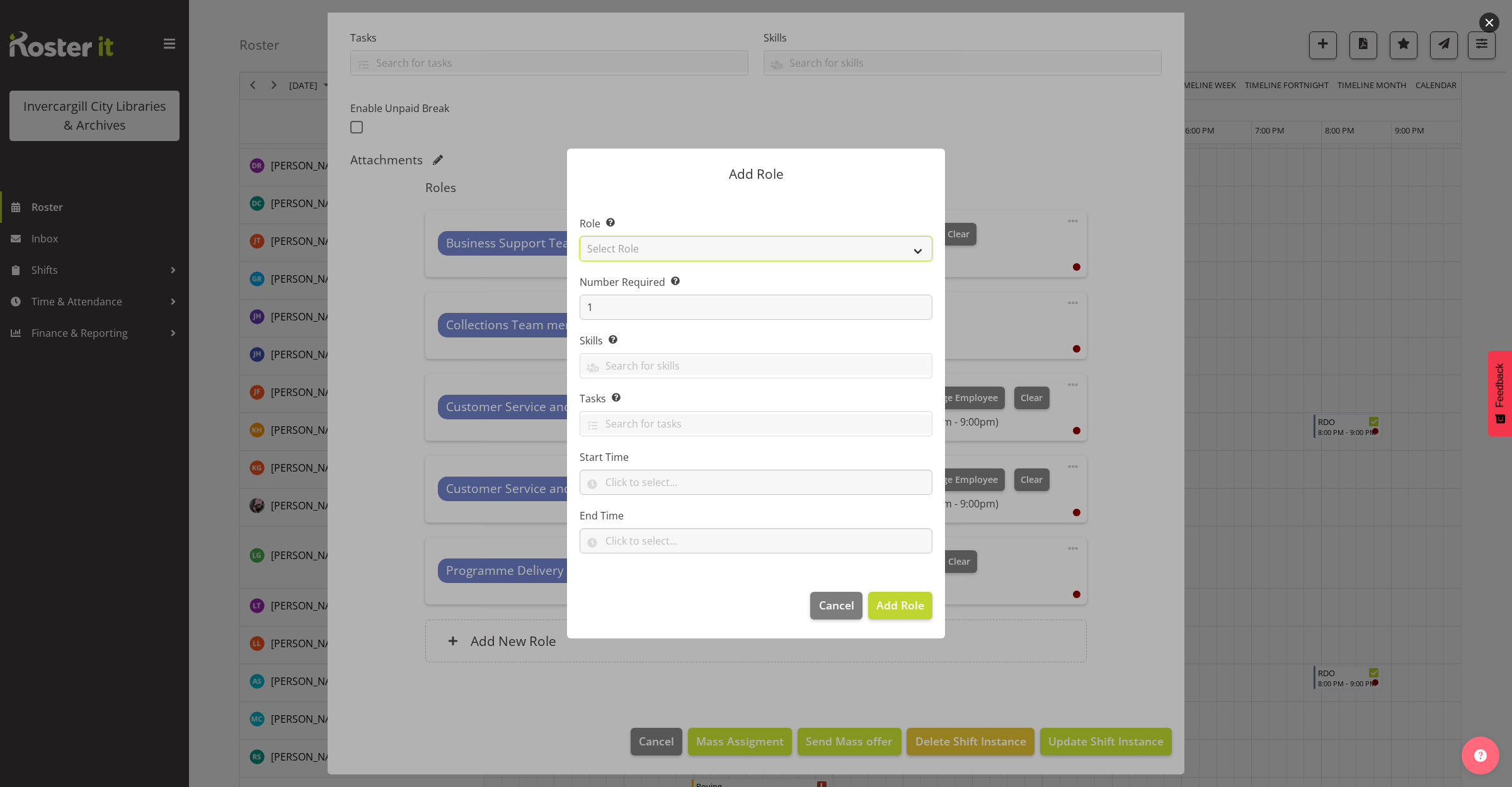
click at [681, 238] on select "Select Role 1st floor desk AQ operator Business Support Team member Casual Cust…" at bounding box center [756, 249] width 353 height 25
select select "1508"
click at [580, 236] on select "Select Role 1st floor desk AQ operator Business Support Team member Casual Cust…" at bounding box center [756, 249] width 353 height 25
click at [887, 599] on span "Add Role" at bounding box center [900, 605] width 48 height 15
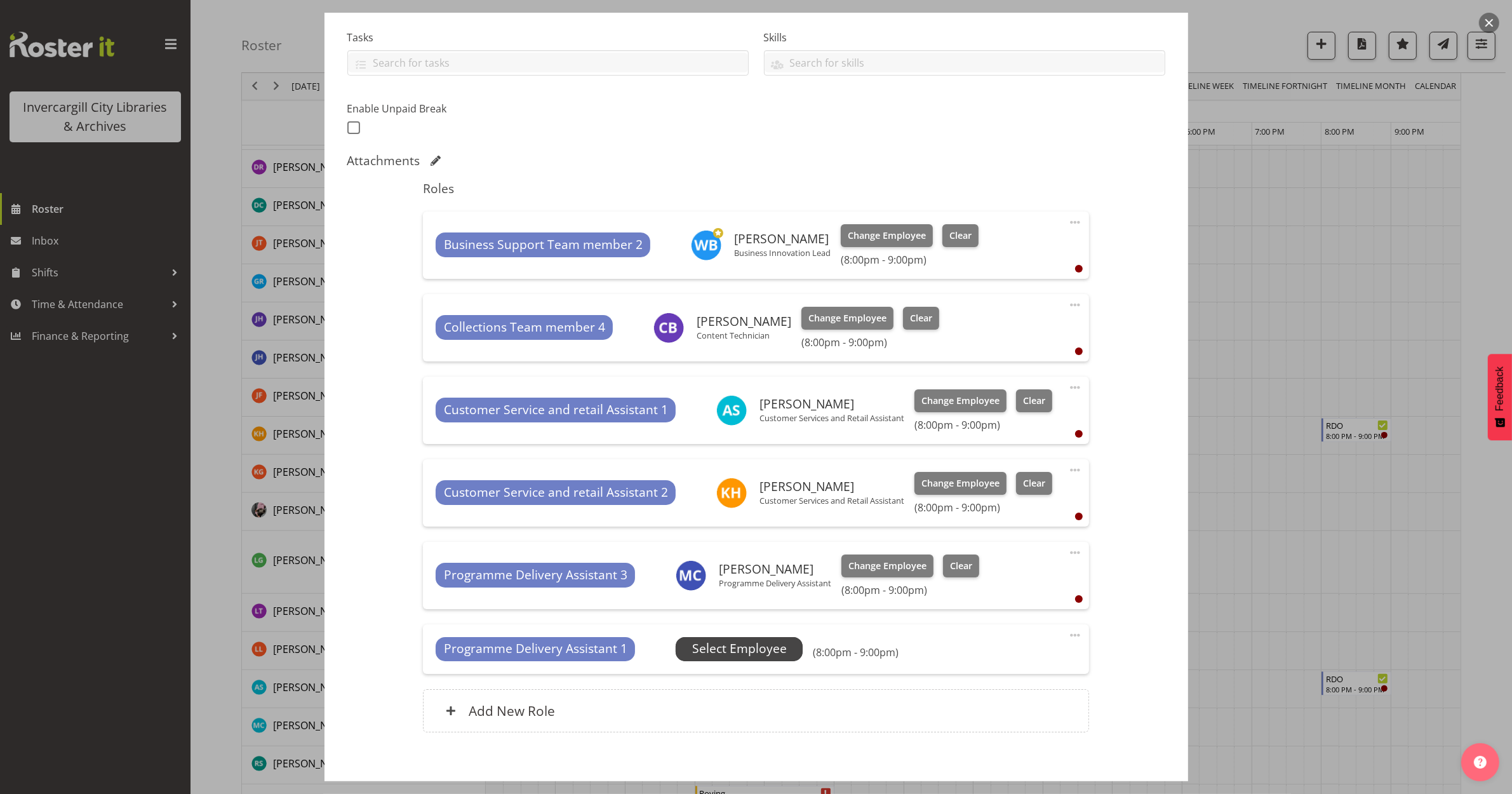
click at [745, 644] on span "Select Employee" at bounding box center [740, 649] width 95 height 18
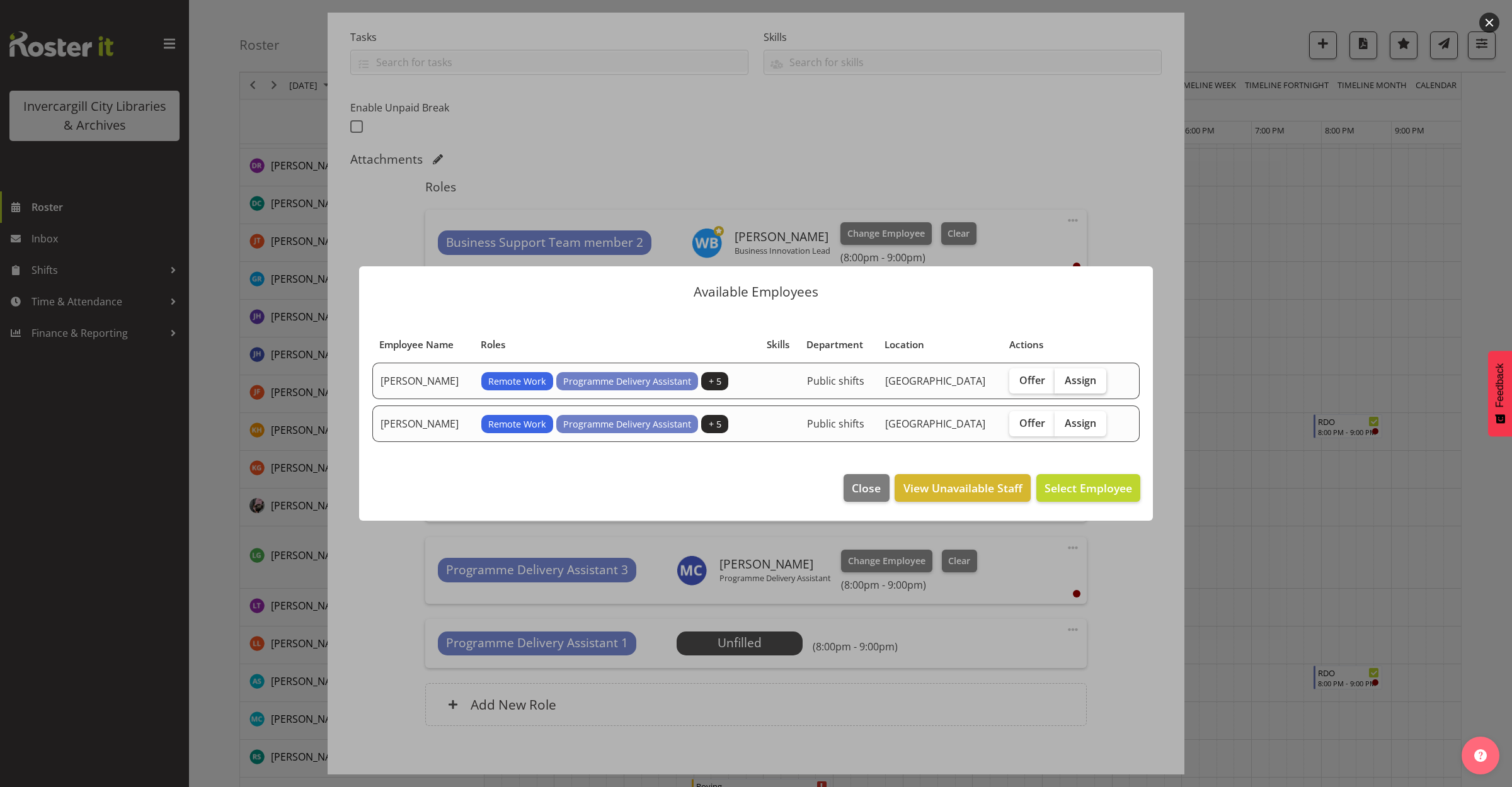
click at [1087, 375] on span "Assign" at bounding box center [1080, 381] width 31 height 13
click at [1063, 376] on input "Assign" at bounding box center [1058, 380] width 8 height 8
checkbox input "true"
click at [1073, 478] on button "Assign Chamique Mamolo" at bounding box center [1068, 488] width 143 height 27
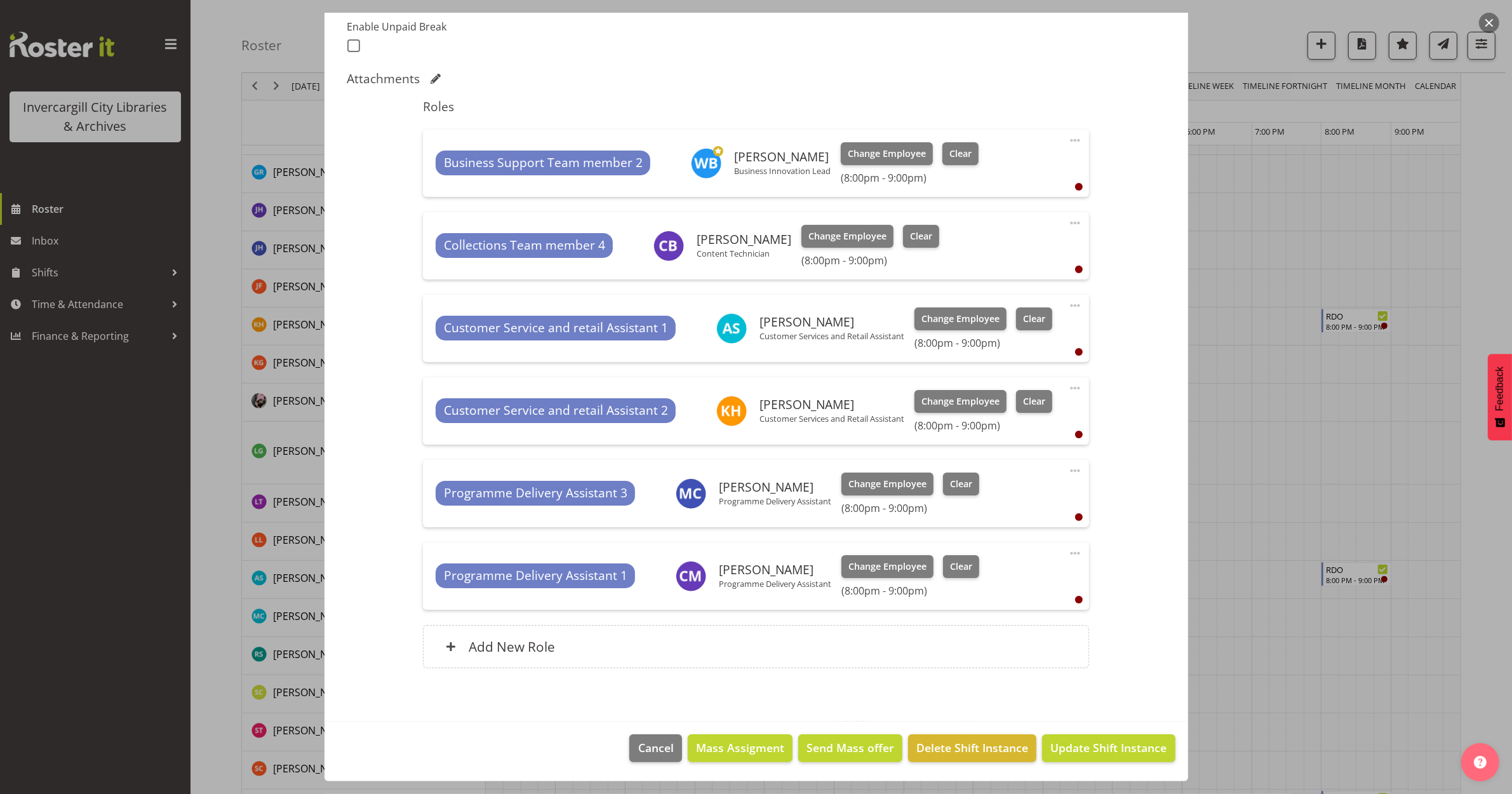
scroll to position [556, 0]
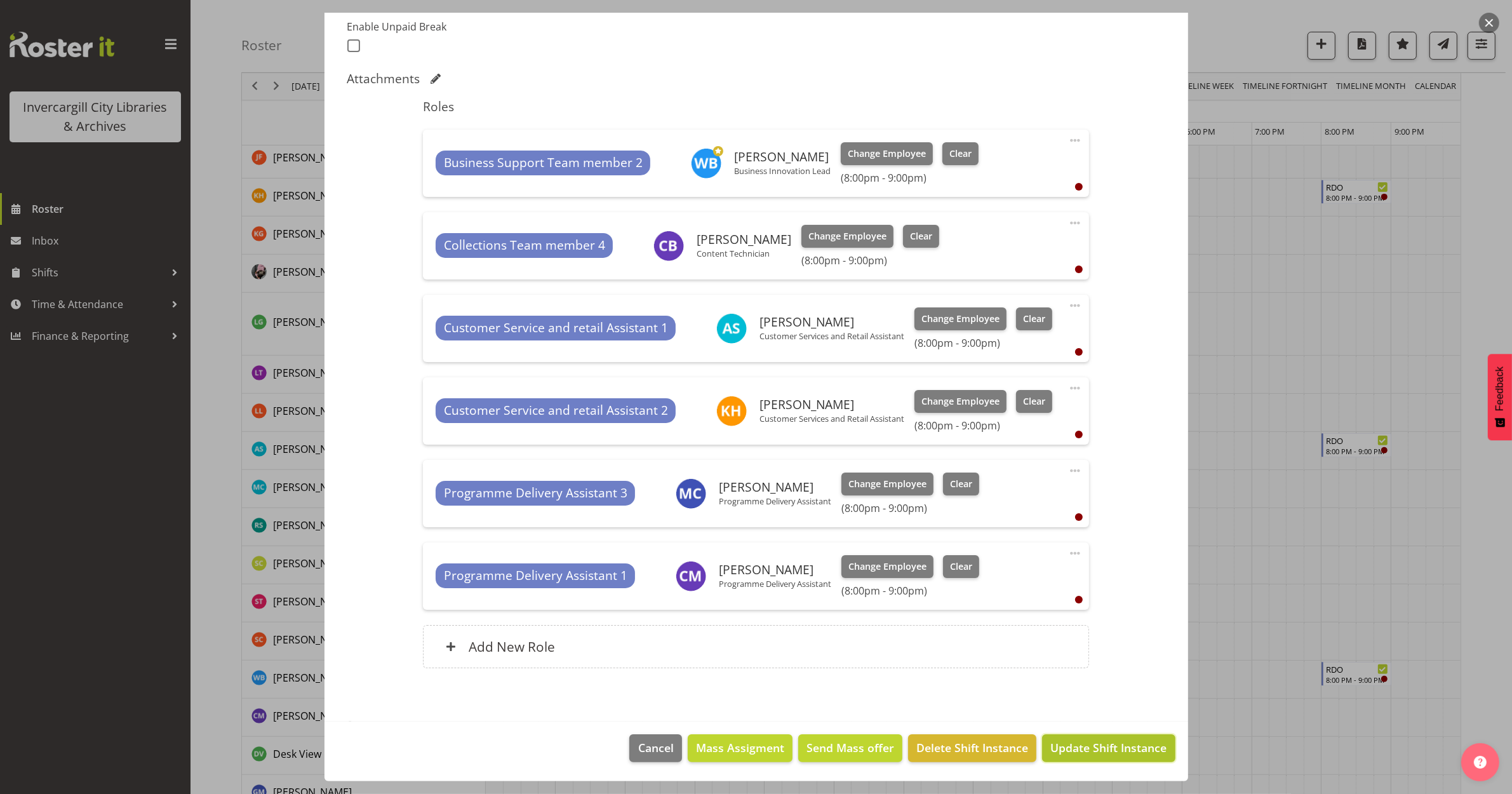
click at [1064, 742] on span "Update Shift Instance" at bounding box center [1108, 747] width 116 height 17
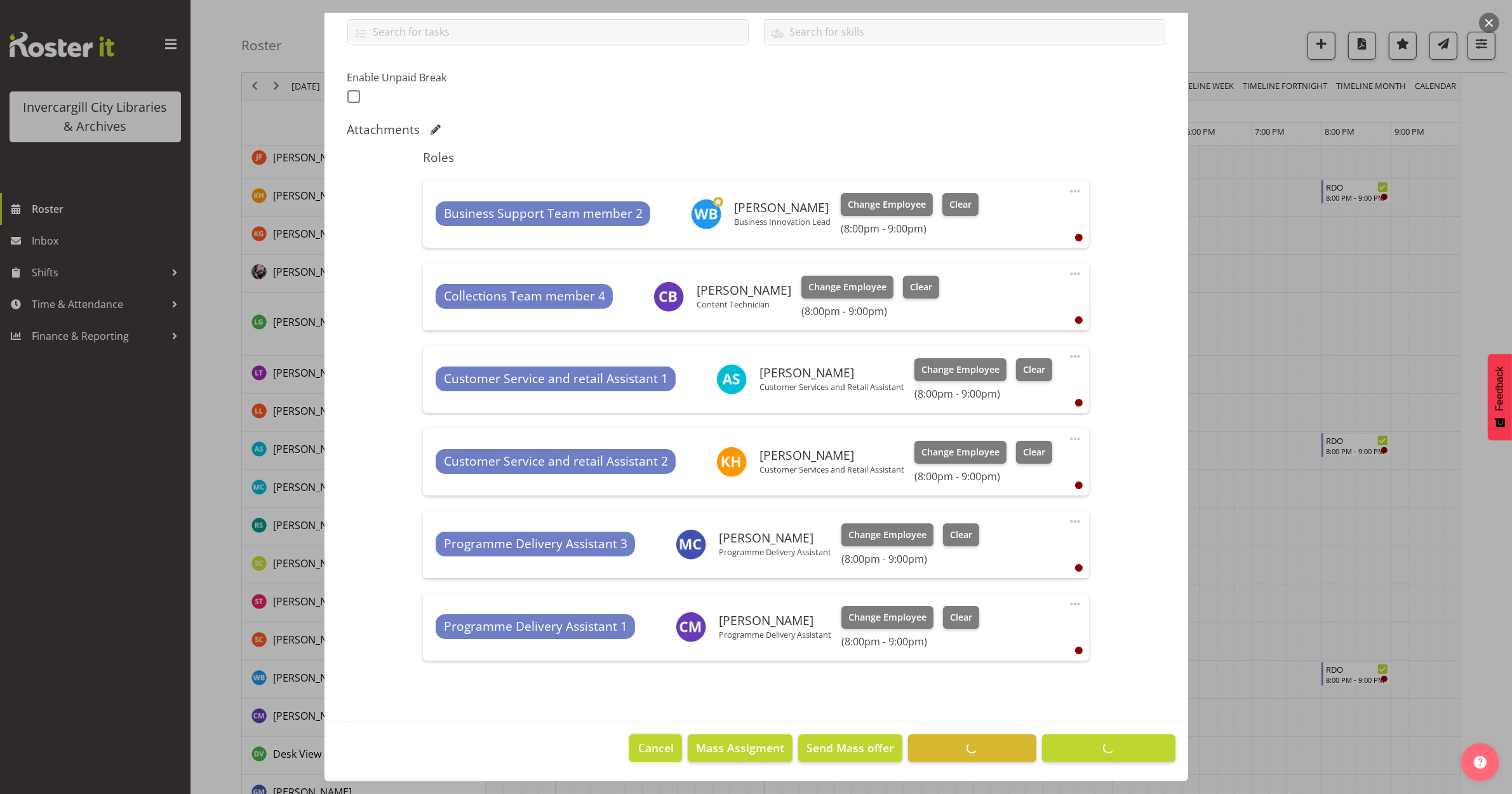
click at [653, 745] on span "Cancel" at bounding box center [655, 747] width 36 height 17
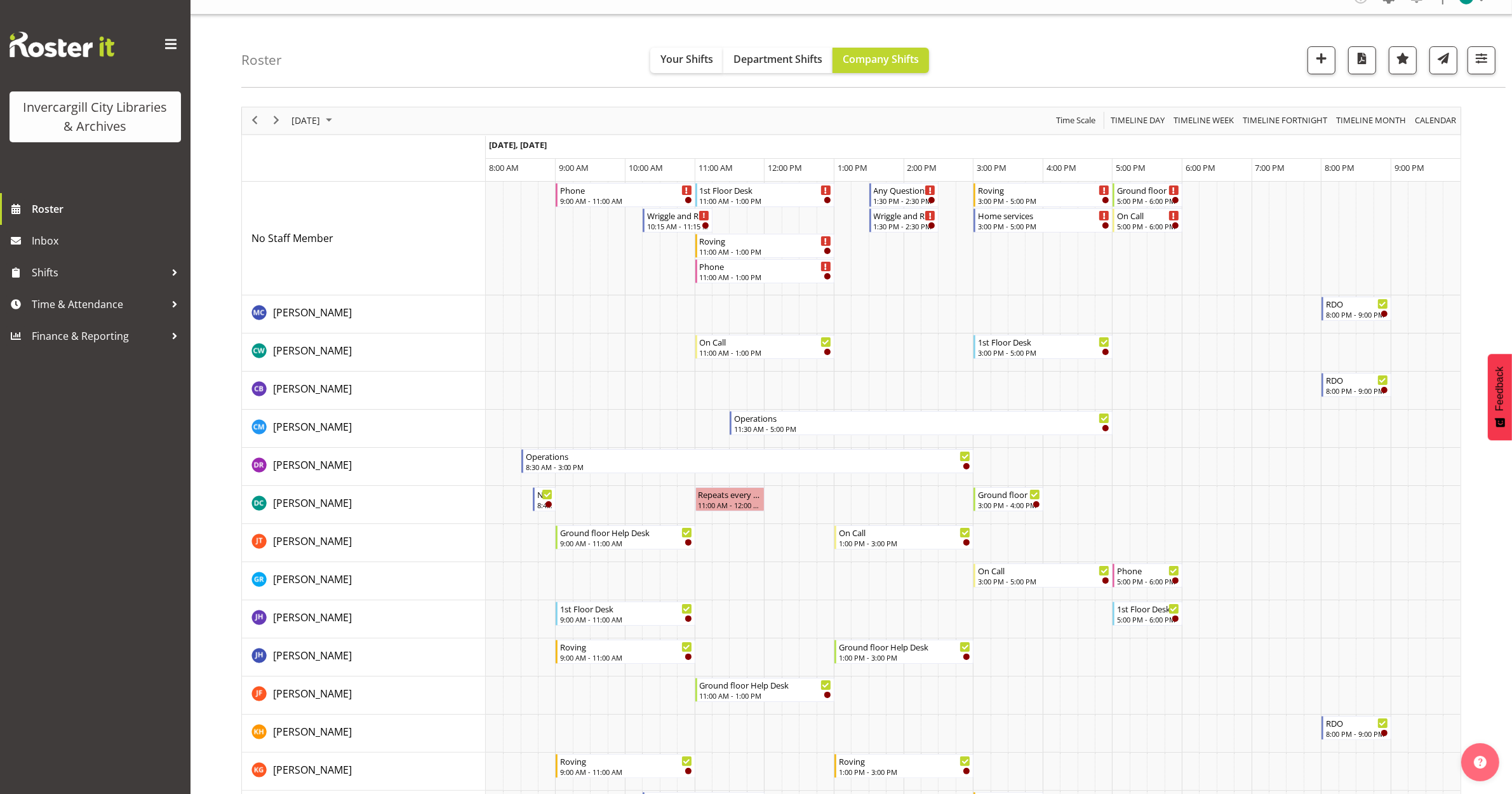
scroll to position [0, 0]
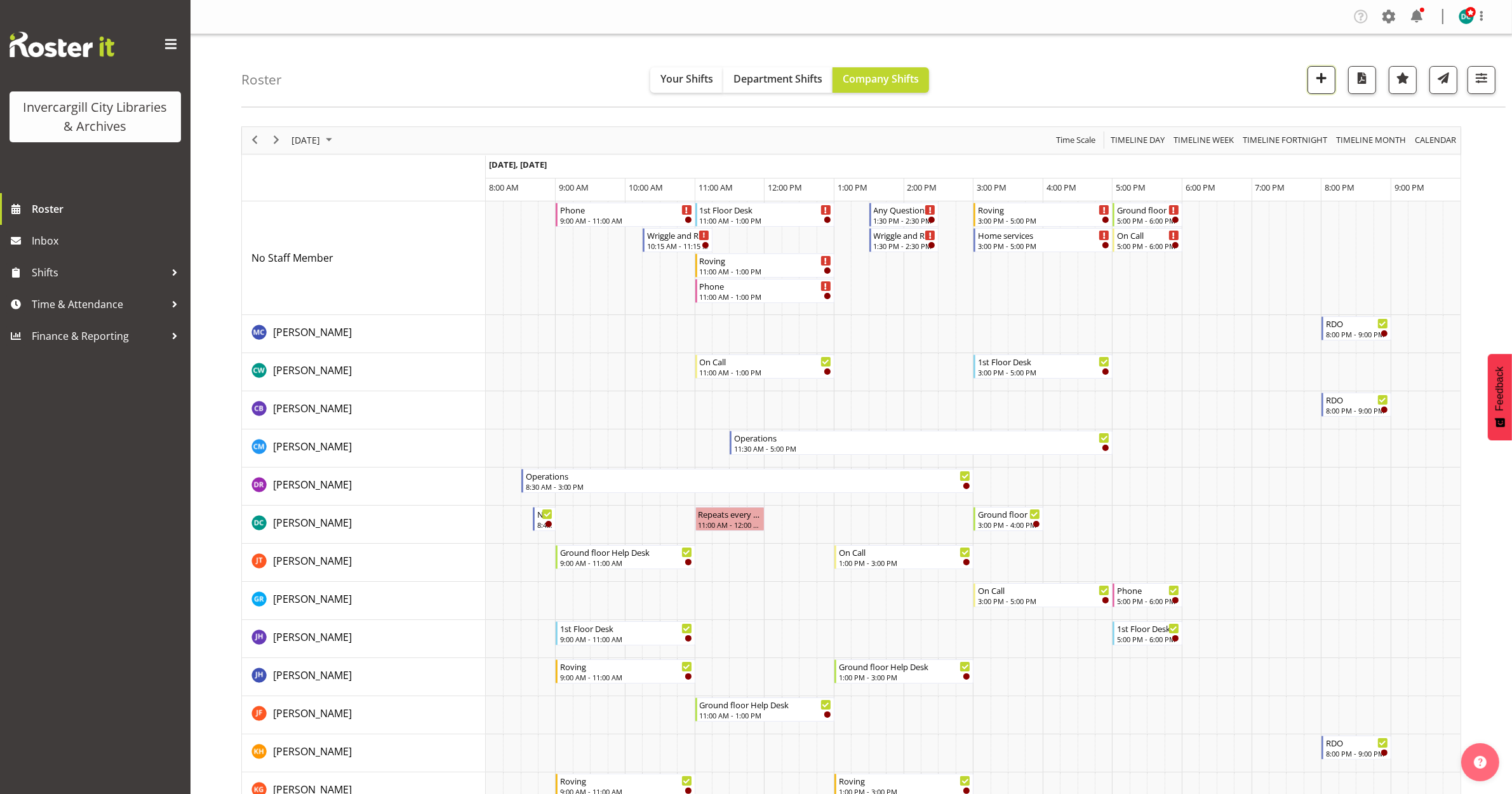
click at [1310, 81] on button "button" at bounding box center [1321, 80] width 28 height 28
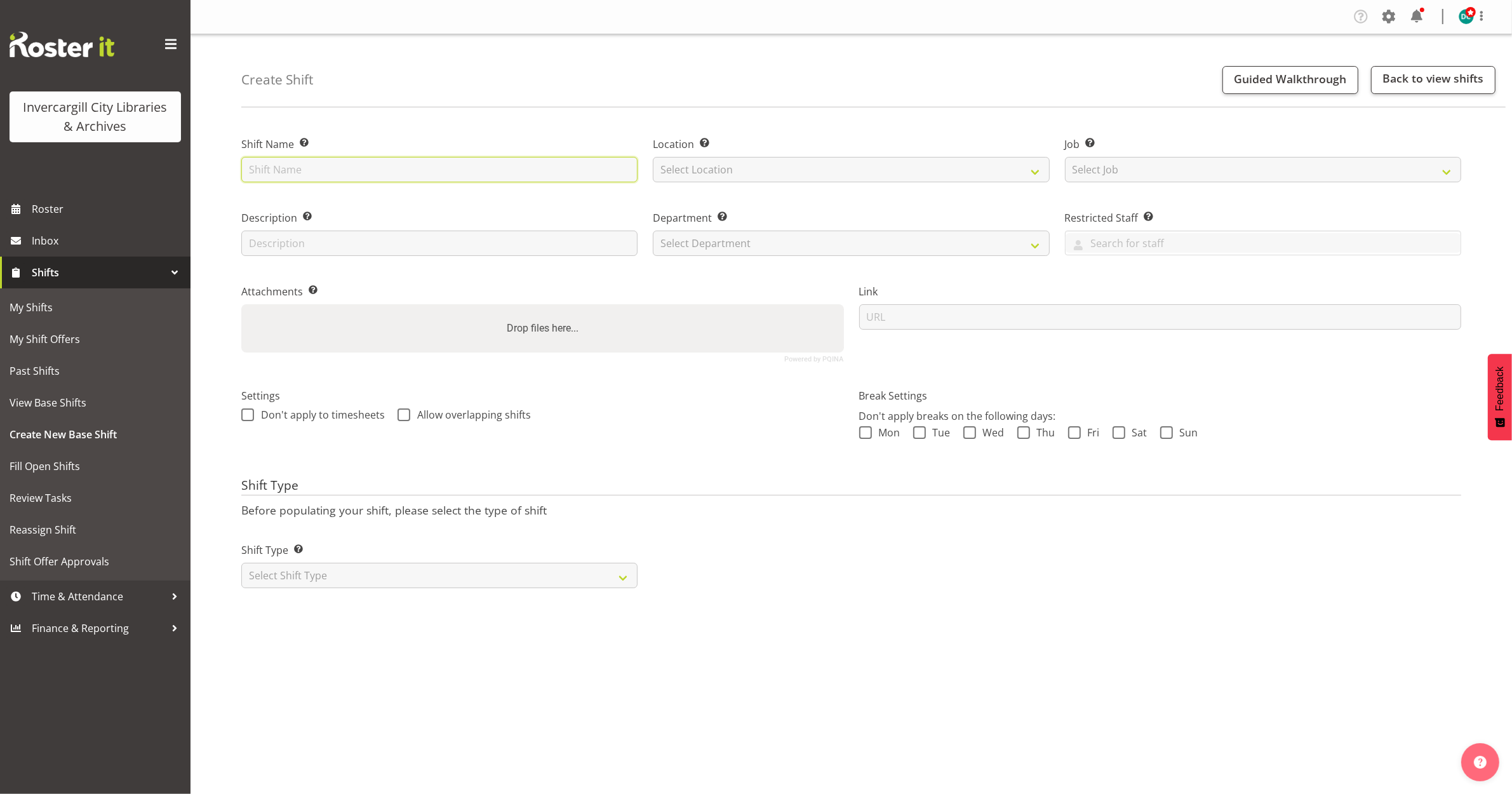
click at [364, 179] on input "text" at bounding box center [440, 170] width 396 height 25
type input "r"
type input "rostered day off"
click at [687, 175] on select "Select Location [GEOGRAPHIC_DATA] [GEOGRAPHIC_DATA]" at bounding box center [851, 170] width 396 height 25
select select "1276"
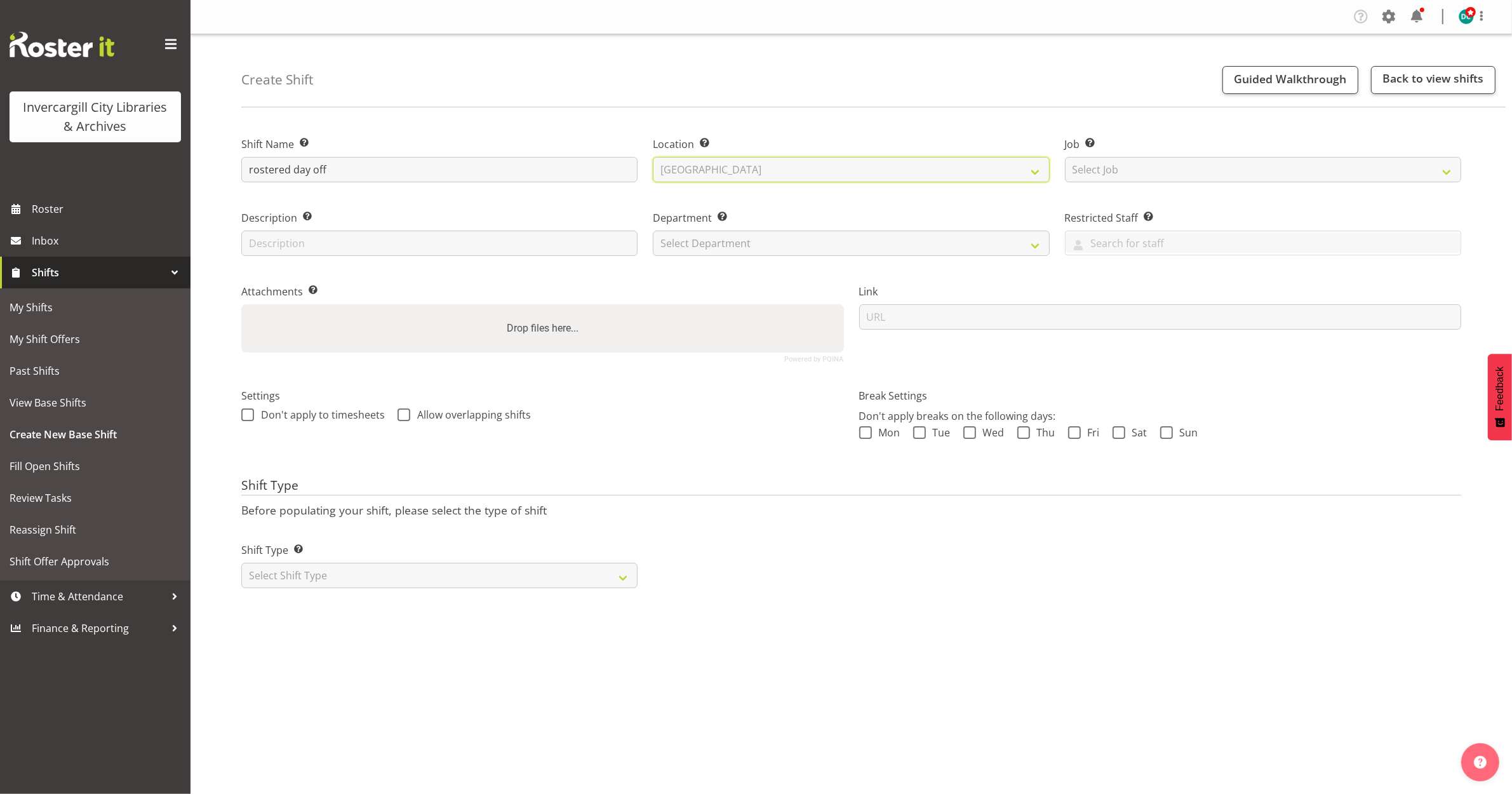
click at [653, 157] on select "Select Location [GEOGRAPHIC_DATA] [GEOGRAPHIC_DATA]" at bounding box center [851, 170] width 396 height 25
click at [680, 239] on select "Select Department Off Desk Public shifts" at bounding box center [851, 243] width 396 height 25
click at [653, 231] on select "Select Department Off Desk Public shifts" at bounding box center [851, 243] width 396 height 25
click at [673, 248] on select "Off Desk Public shifts" at bounding box center [851, 243] width 396 height 25
select select "920"
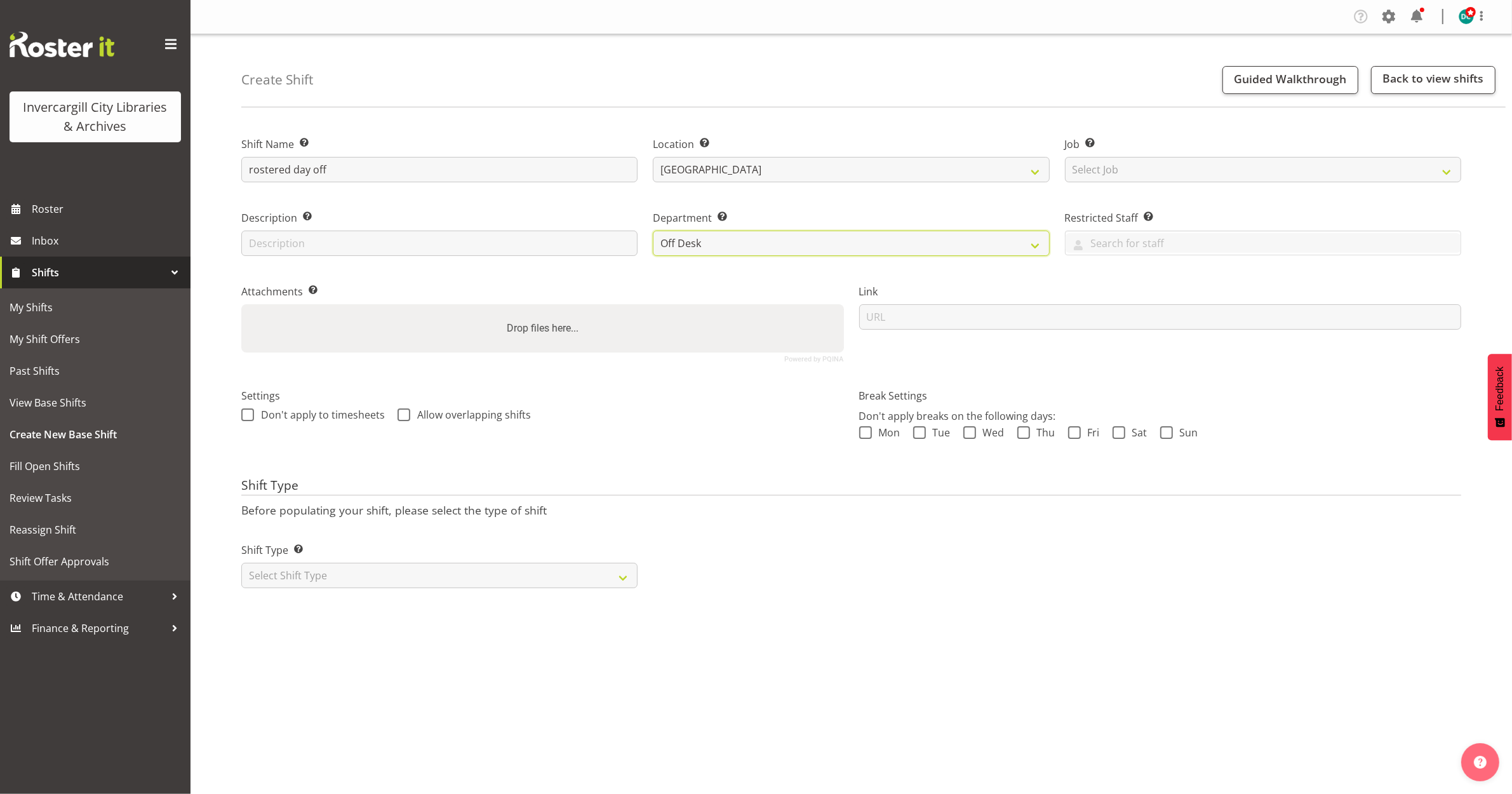
click at [653, 231] on select "Off Desk Public shifts" at bounding box center [851, 243] width 396 height 25
click at [251, 414] on span at bounding box center [248, 415] width 13 height 13
click at [249, 414] on input "Don't apply to timesheets" at bounding box center [246, 415] width 8 height 8
checkbox input "true"
drag, startPoint x: 405, startPoint y: 414, endPoint x: 394, endPoint y: 423, distance: 14.2
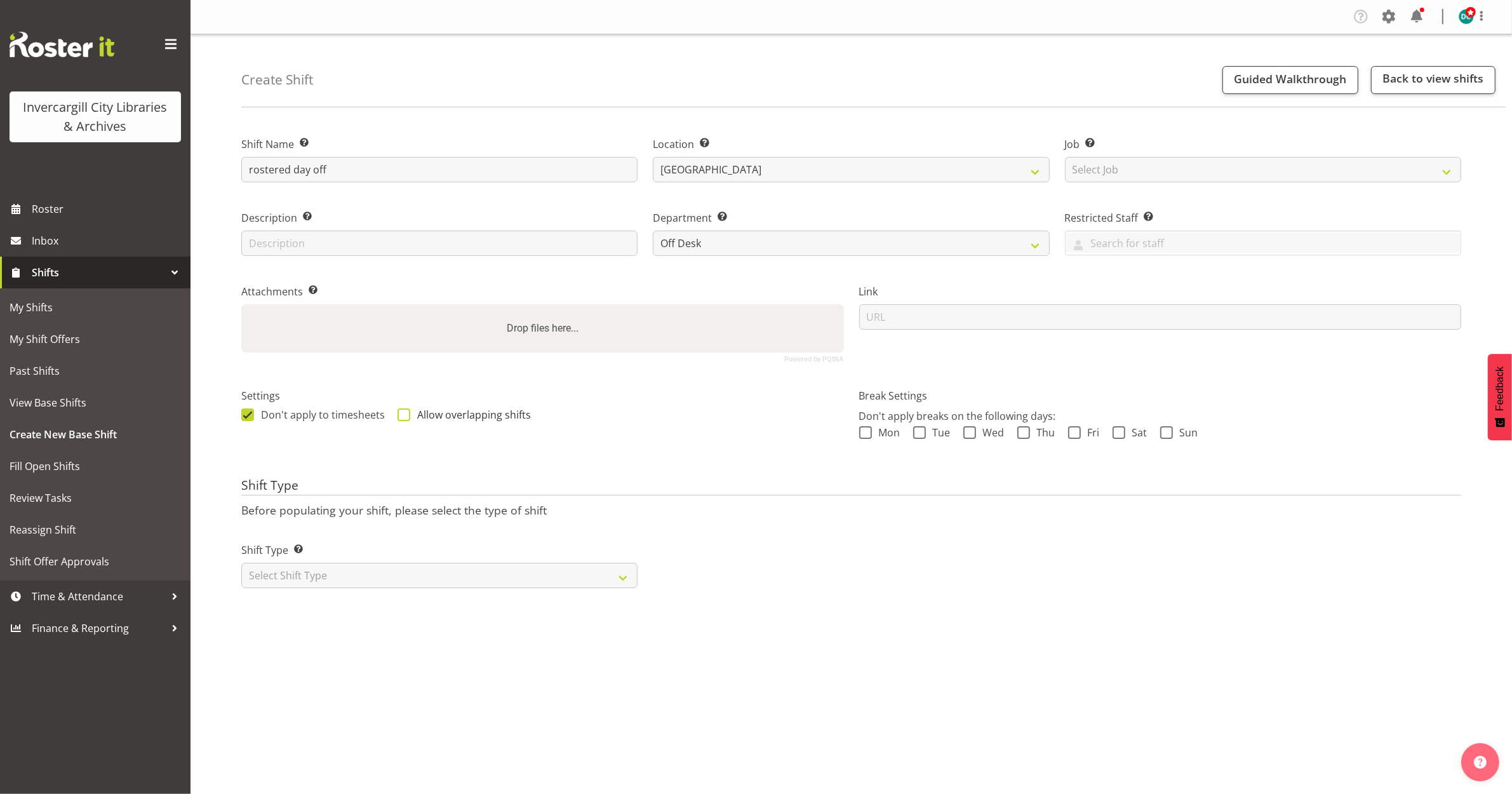
click at [404, 414] on span at bounding box center [403, 415] width 13 height 13
click at [404, 414] on input "Allow overlapping shifts" at bounding box center [401, 415] width 8 height 8
checkbox input "true"
click at [336, 566] on select "Select Shift Type One Off Shift Recurring Shift Rotating Shift" at bounding box center [440, 576] width 396 height 25
click at [242, 563] on select "Select Shift Type One Off Shift Recurring Shift Rotating Shift" at bounding box center [440, 576] width 396 height 25
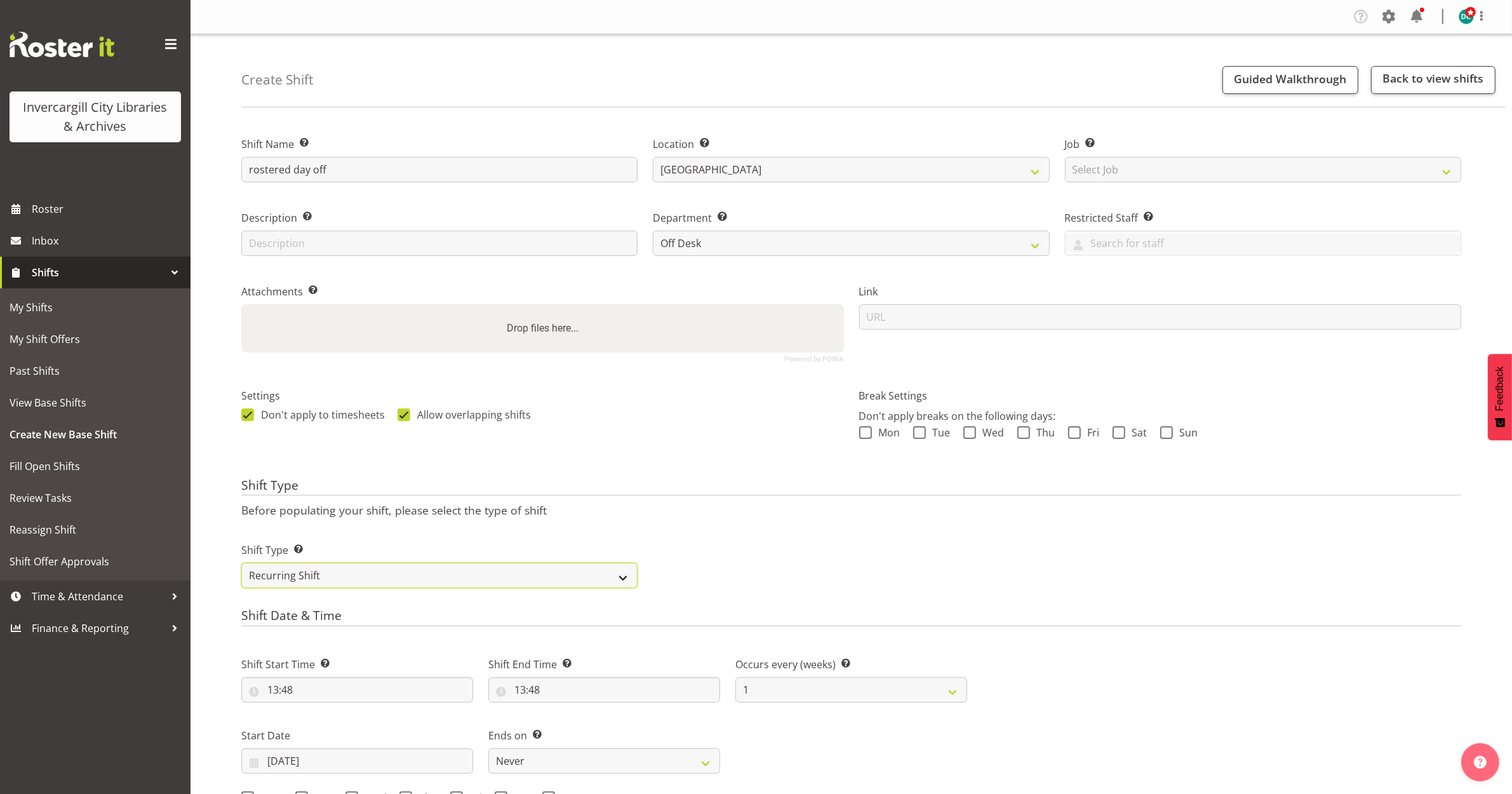
click at [313, 570] on select "One Off Shift Recurring Shift Rotating Shift" at bounding box center [440, 576] width 396 height 25
select select "one_off"
click at [242, 563] on select "One Off Shift Recurring Shift Rotating Shift" at bounding box center [440, 576] width 396 height 25
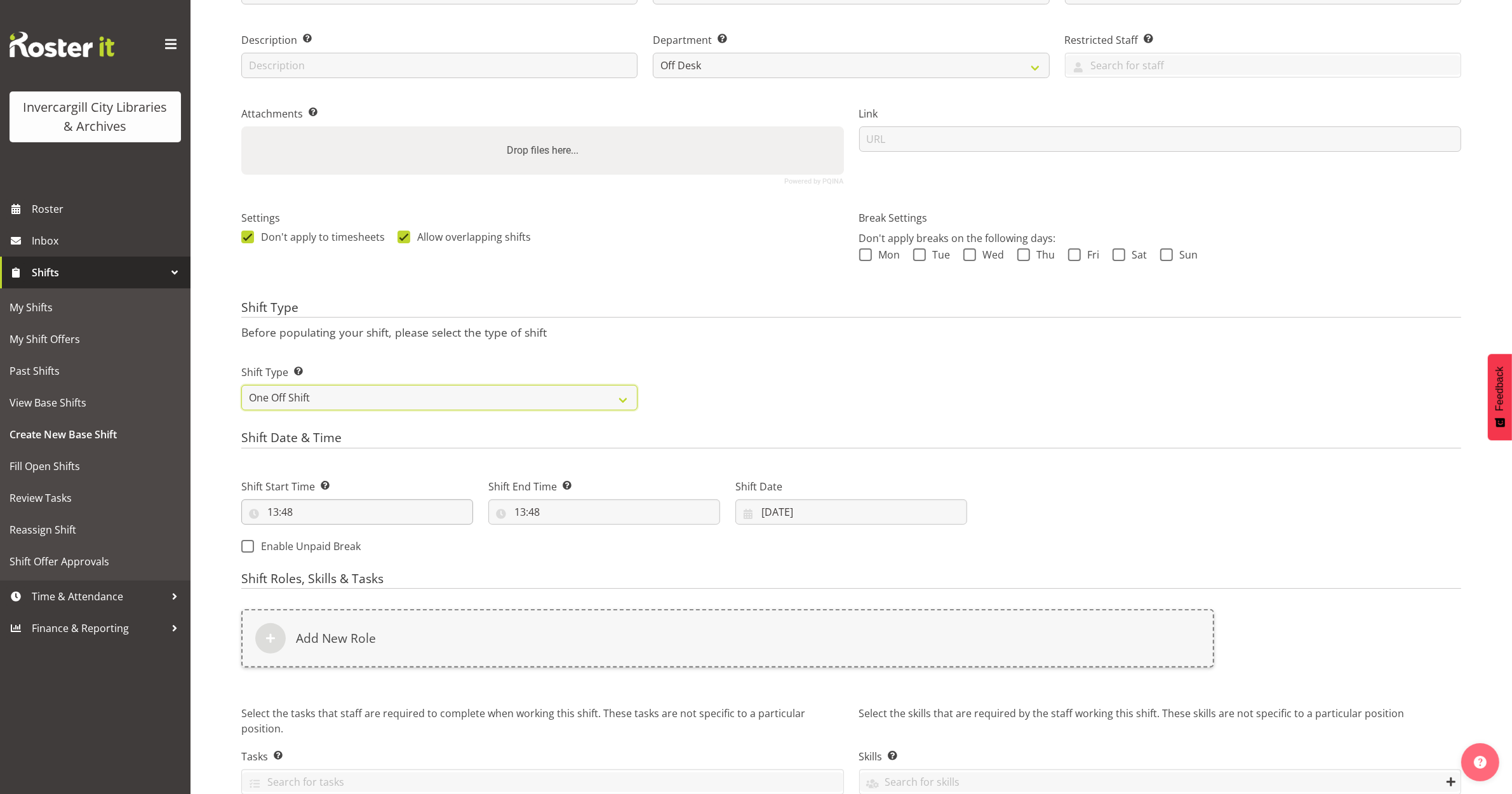
scroll to position [239, 0]
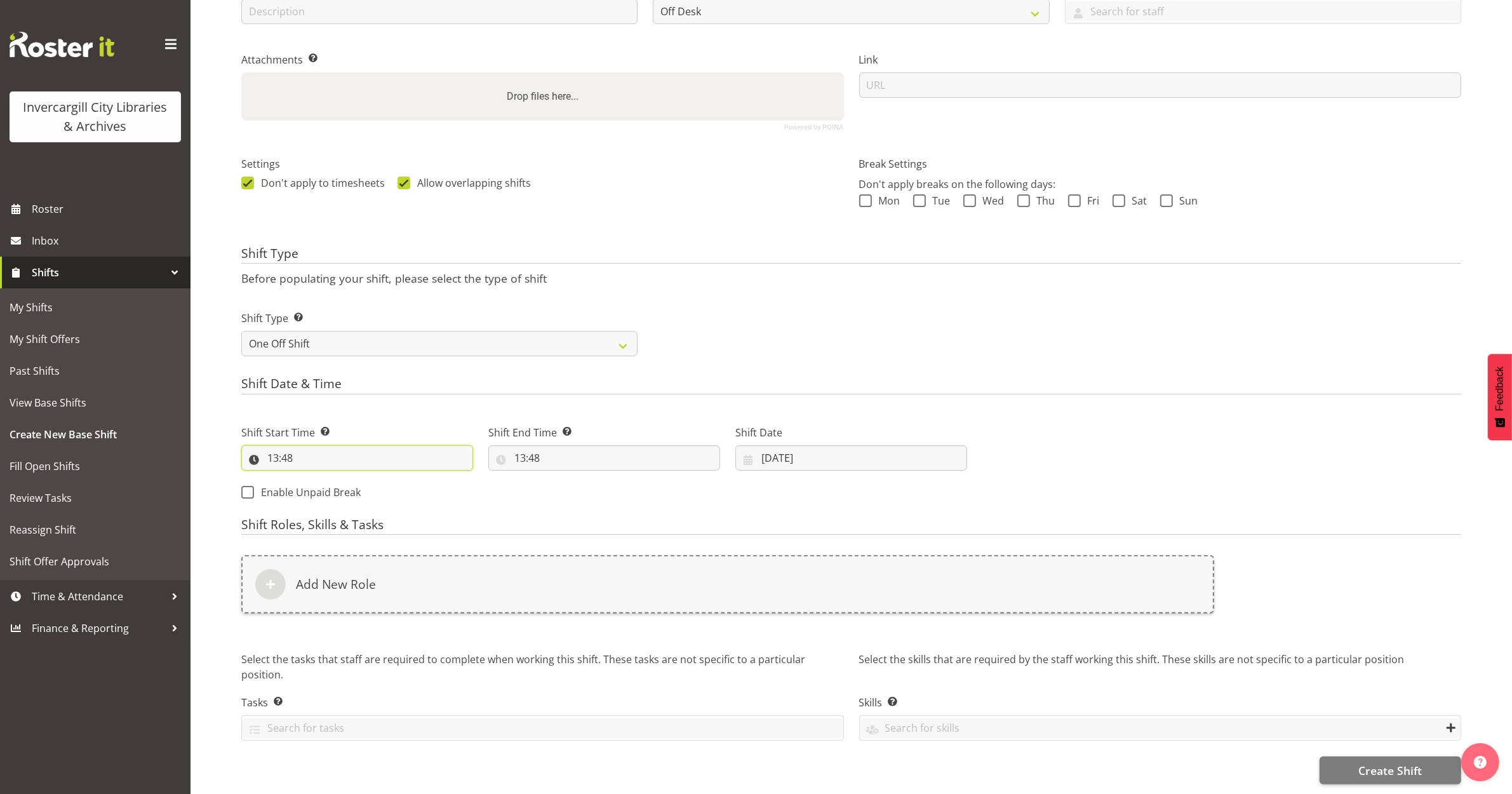
click at [274, 446] on input "13:48" at bounding box center [358, 458] width 232 height 25
click at [328, 488] on select "00 01 02 03 04 05 06 07 08 09 10 11 12 13 14 15 16 17 18 19 20 21 22 23" at bounding box center [328, 491] width 28 height 25
select select "19"
type input "19:48"
click at [357, 493] on select "00 01 02 03 04 05 06 07 08 09 10 11 12 13 14 15 16 17 18 19 20 21 22 23 24 25 2…" at bounding box center [361, 491] width 28 height 25
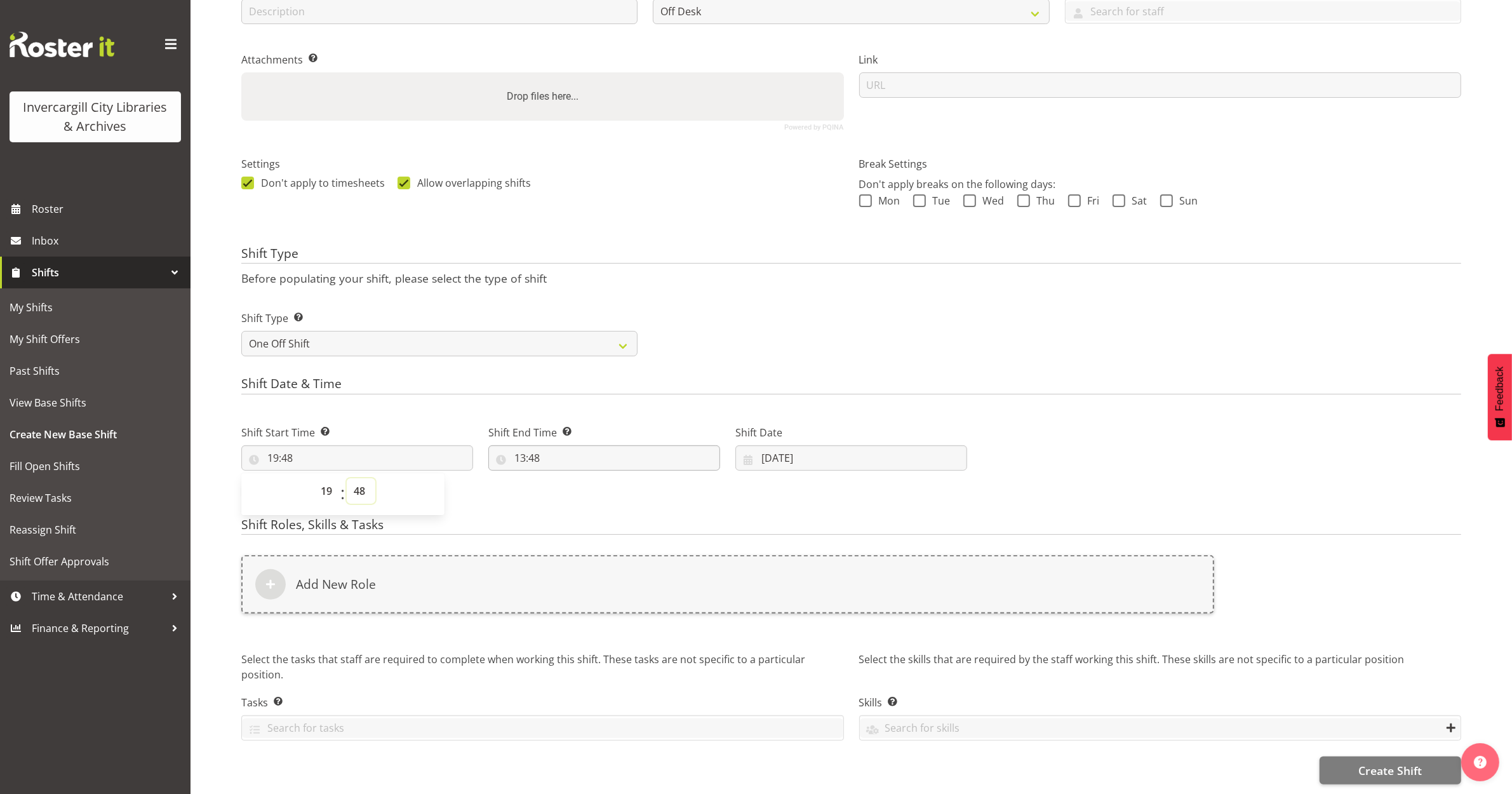
select select "0"
type input "19:00"
click at [521, 446] on input "13:48" at bounding box center [604, 458] width 232 height 25
click at [573, 484] on select "00 01 02 03 04 05 06 07 08 09 10 11 12 13 14 15 16 17 18 19 20 21 22 23" at bounding box center [575, 491] width 28 height 25
select select "20"
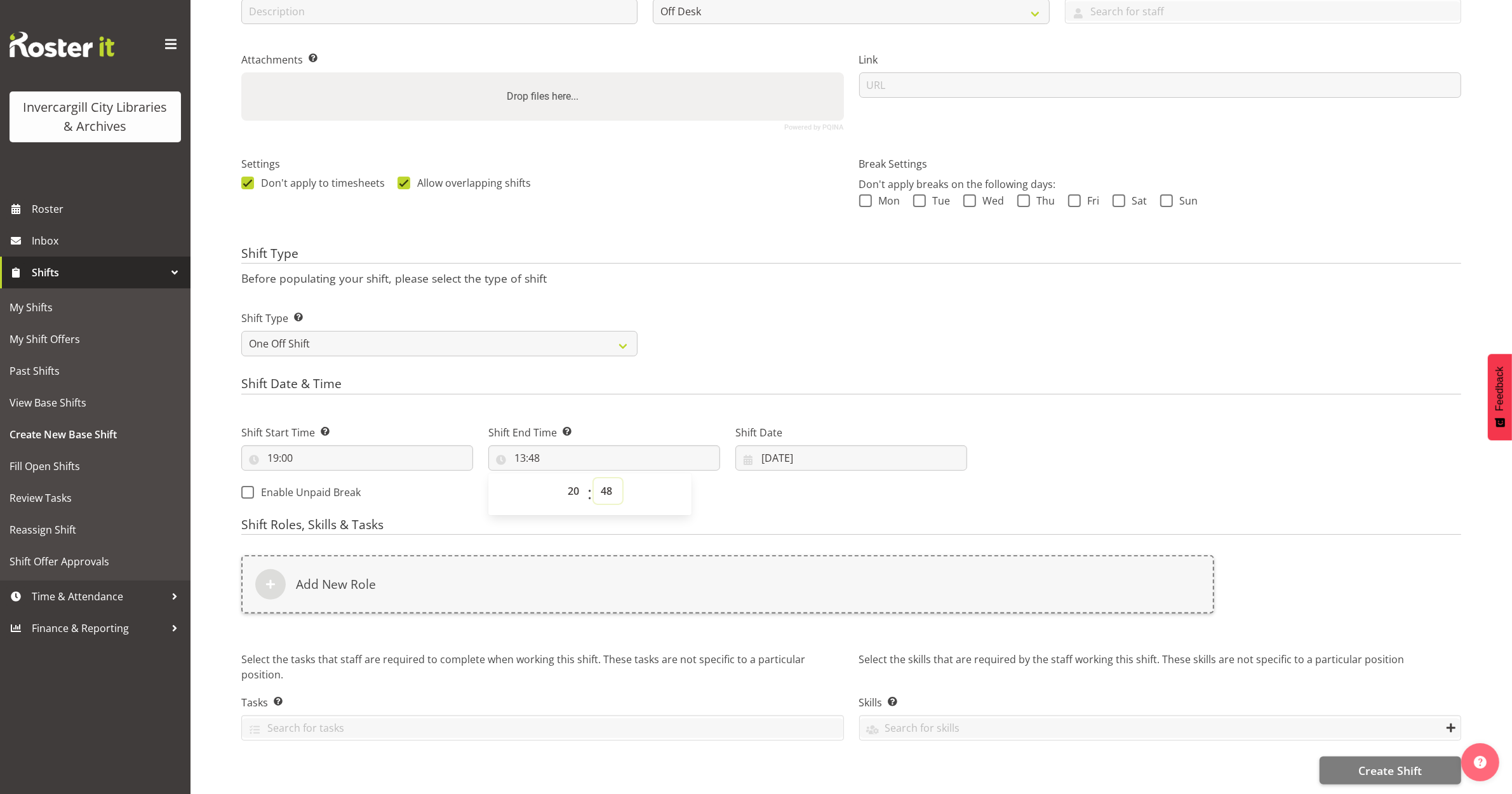
type input "20:48"
click at [613, 487] on select "00 01 02 03 04 05 06 07 08 09 10 11 12 13 14 15 16 17 18 19 20 21 22 23 24 25 2…" at bounding box center [608, 491] width 28 height 25
select select "0"
type input "20:00"
click at [779, 455] on input "28/09/2025" at bounding box center [851, 458] width 232 height 25
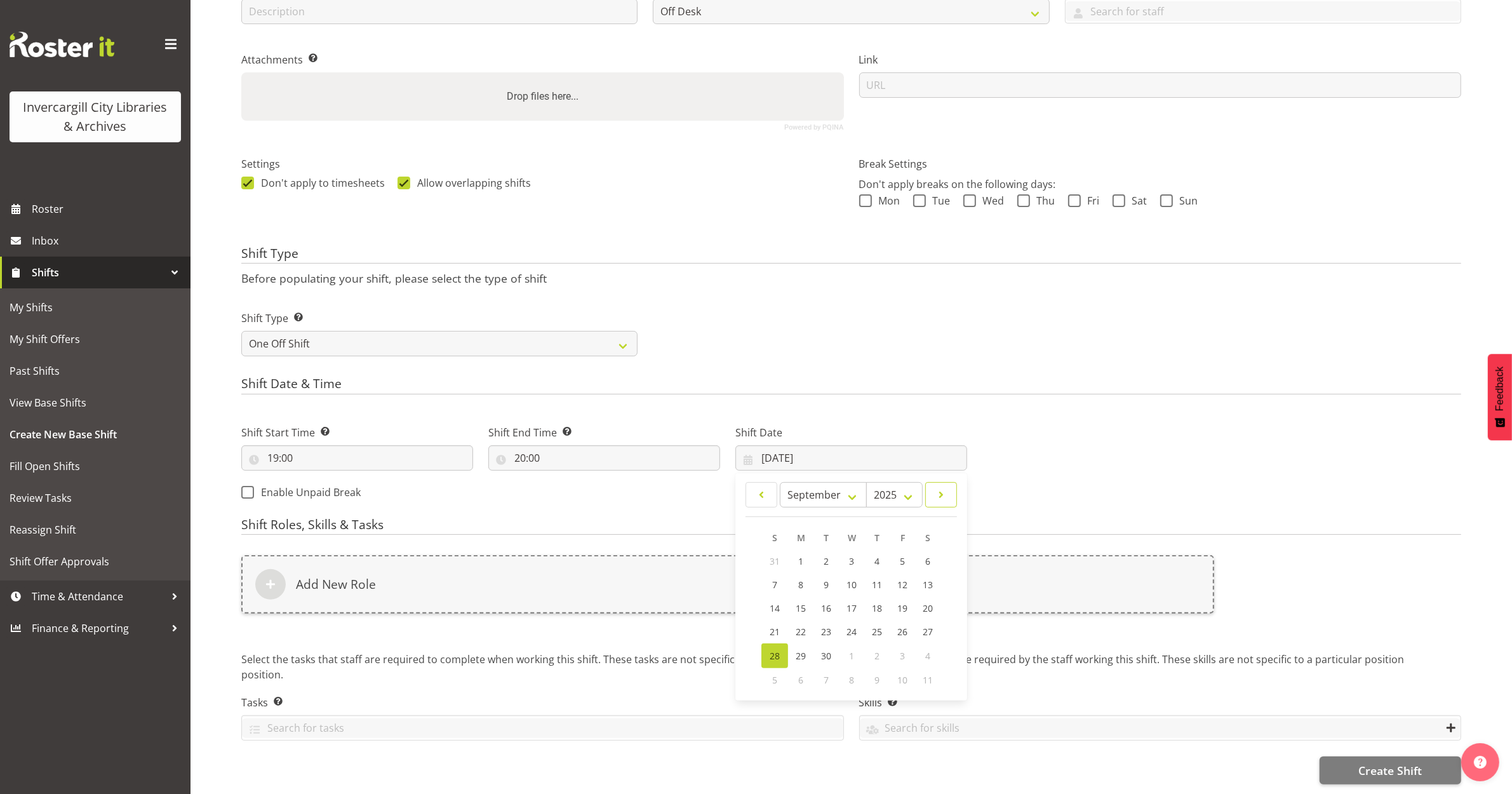
click at [944, 487] on span at bounding box center [940, 495] width 15 height 15
click at [760, 487] on span at bounding box center [761, 495] width 15 height 15
select select "9"
click at [805, 604] on span "13" at bounding box center [801, 609] width 10 height 12
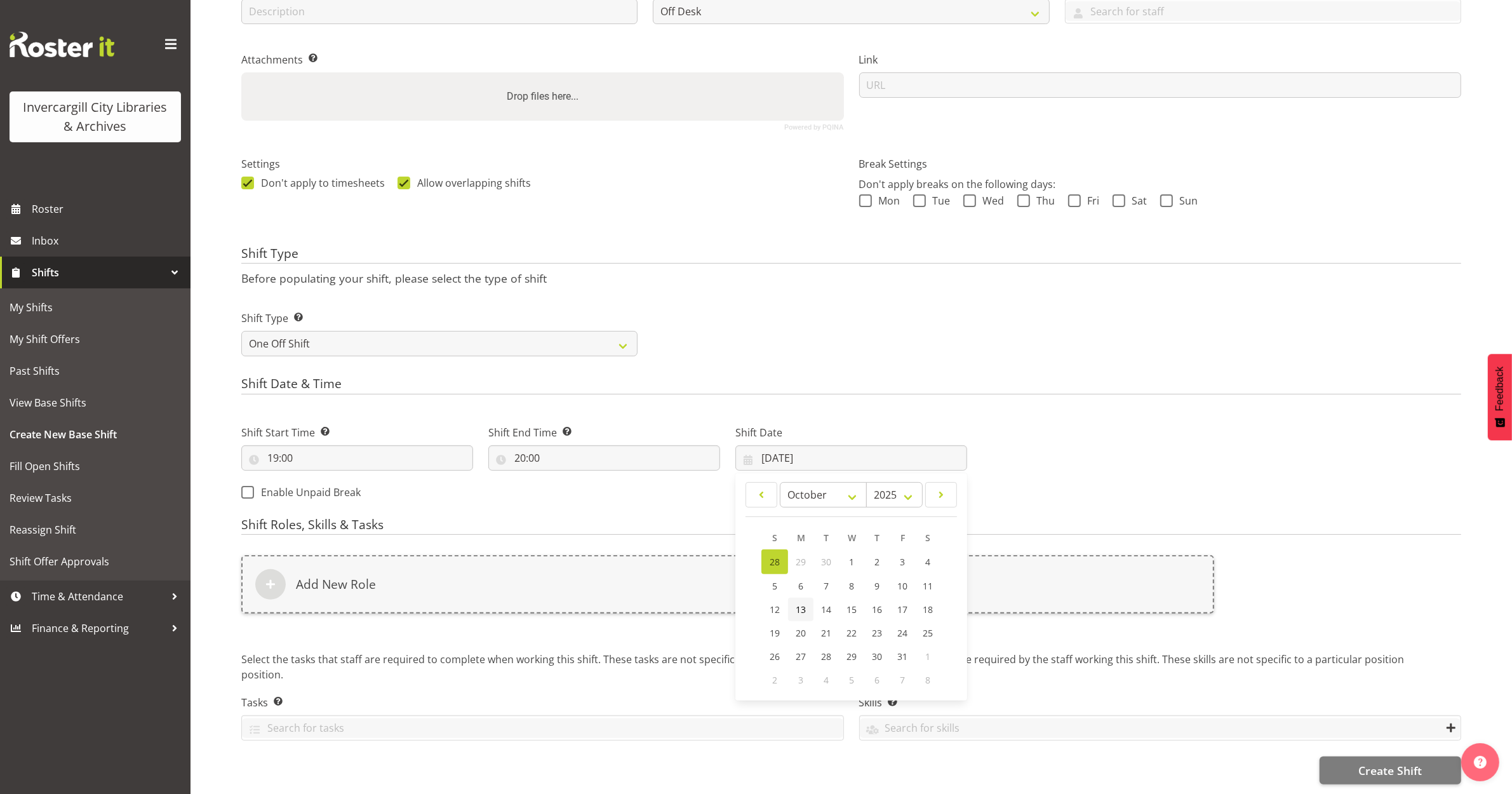
type input "13/10/2025"
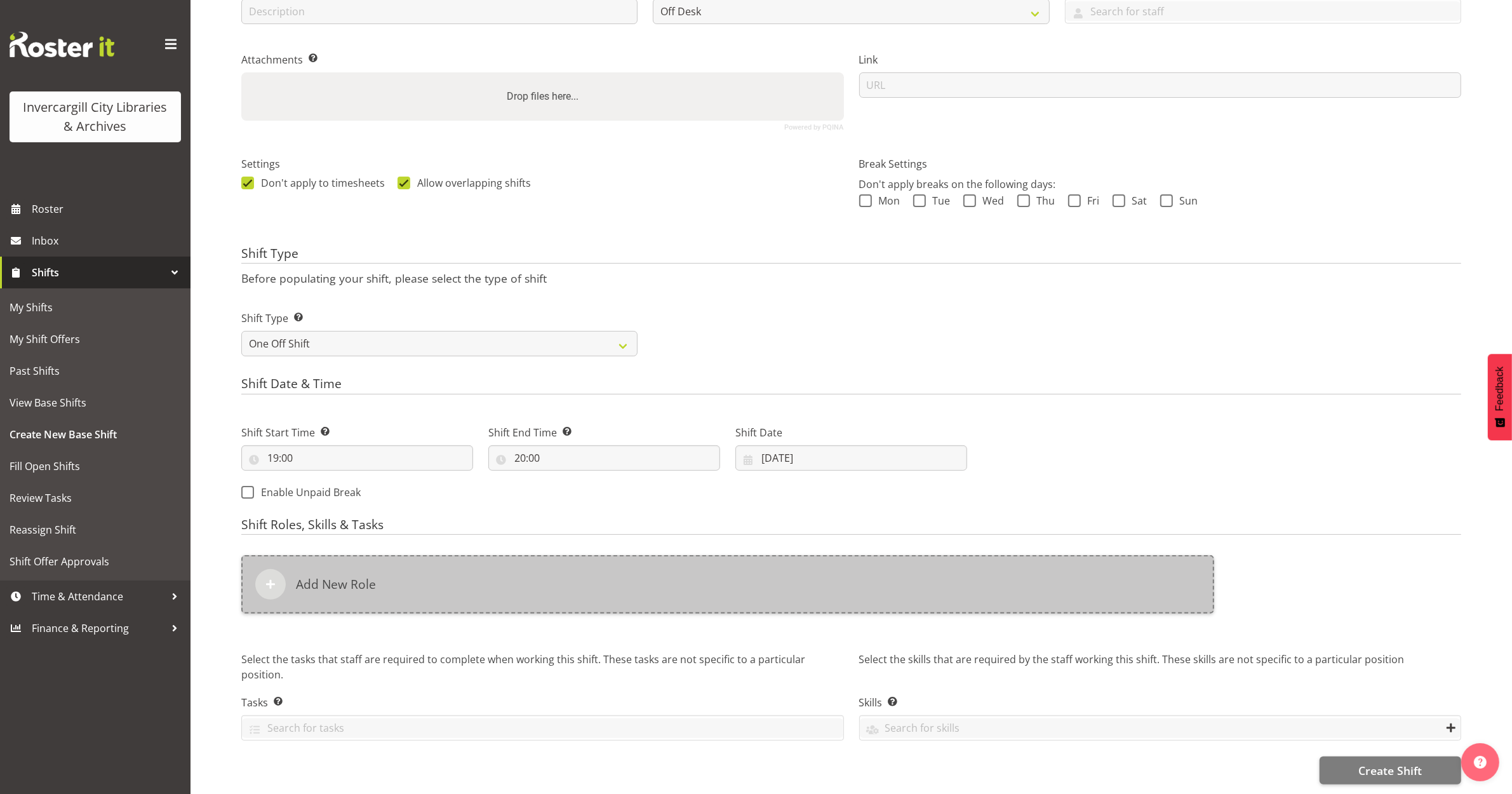
click at [621, 580] on div "Add New Role" at bounding box center [728, 585] width 973 height 58
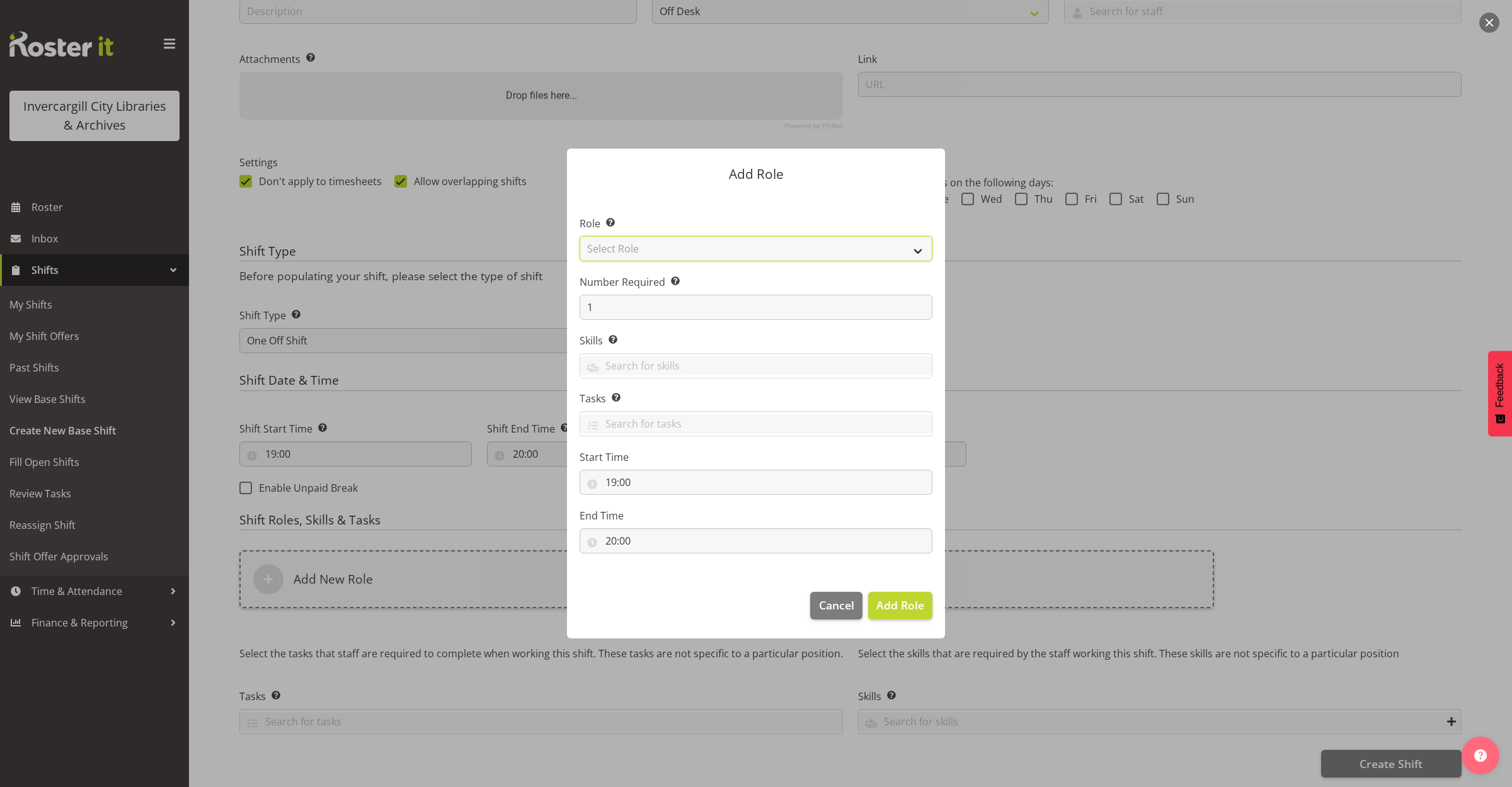
click at [660, 240] on select "Select Role 1st floor desk AQ operator Business Support Team member Casual Cust…" at bounding box center [756, 249] width 353 height 25
select select "1508"
click at [580, 236] on select "Select Role 1st floor desk AQ operator Business Support Team member Casual Cust…" at bounding box center [756, 249] width 353 height 25
click at [882, 612] on span "Add Role" at bounding box center [900, 605] width 48 height 15
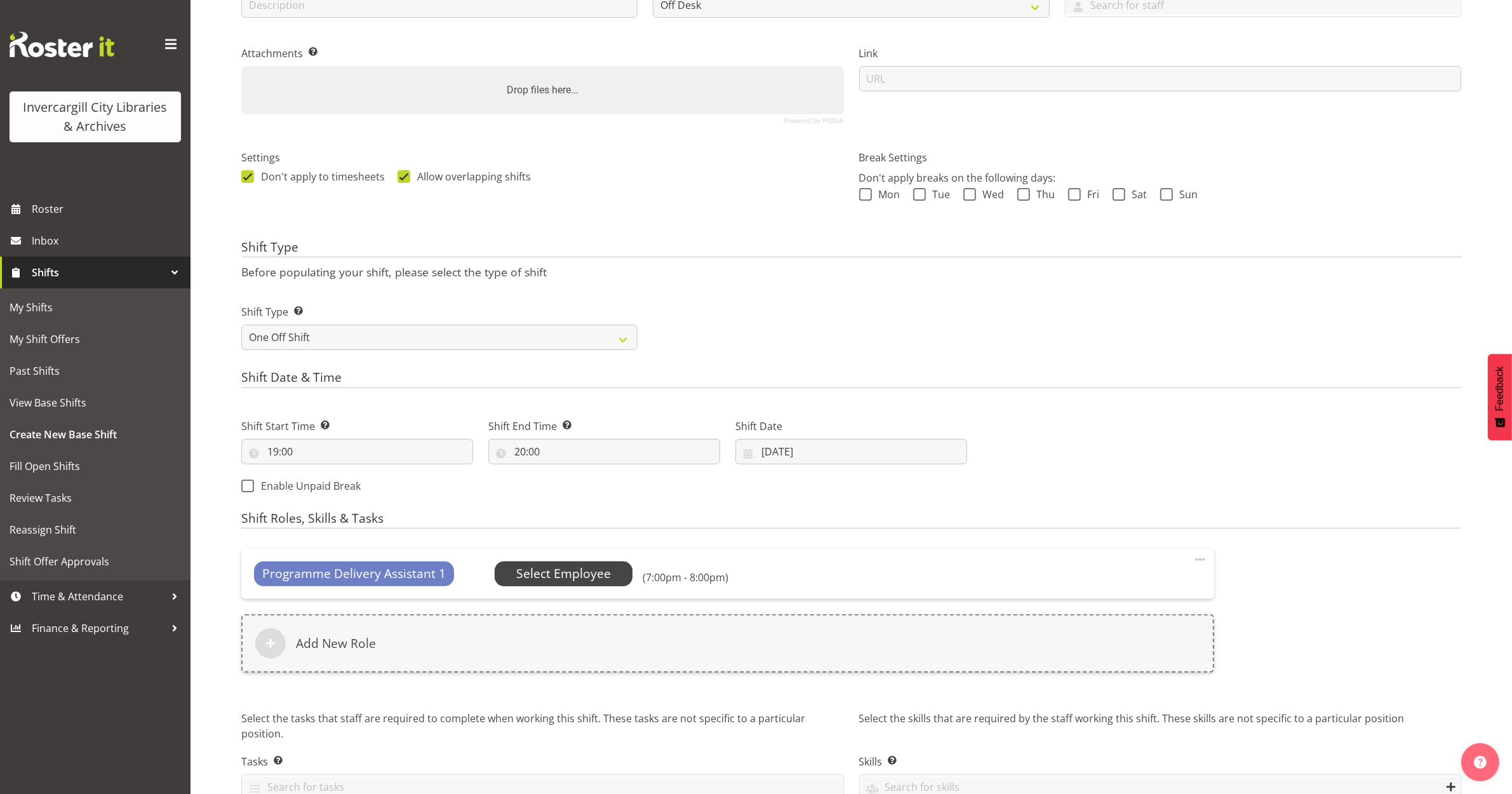
click at [557, 570] on span "Select Employee" at bounding box center [564, 574] width 95 height 18
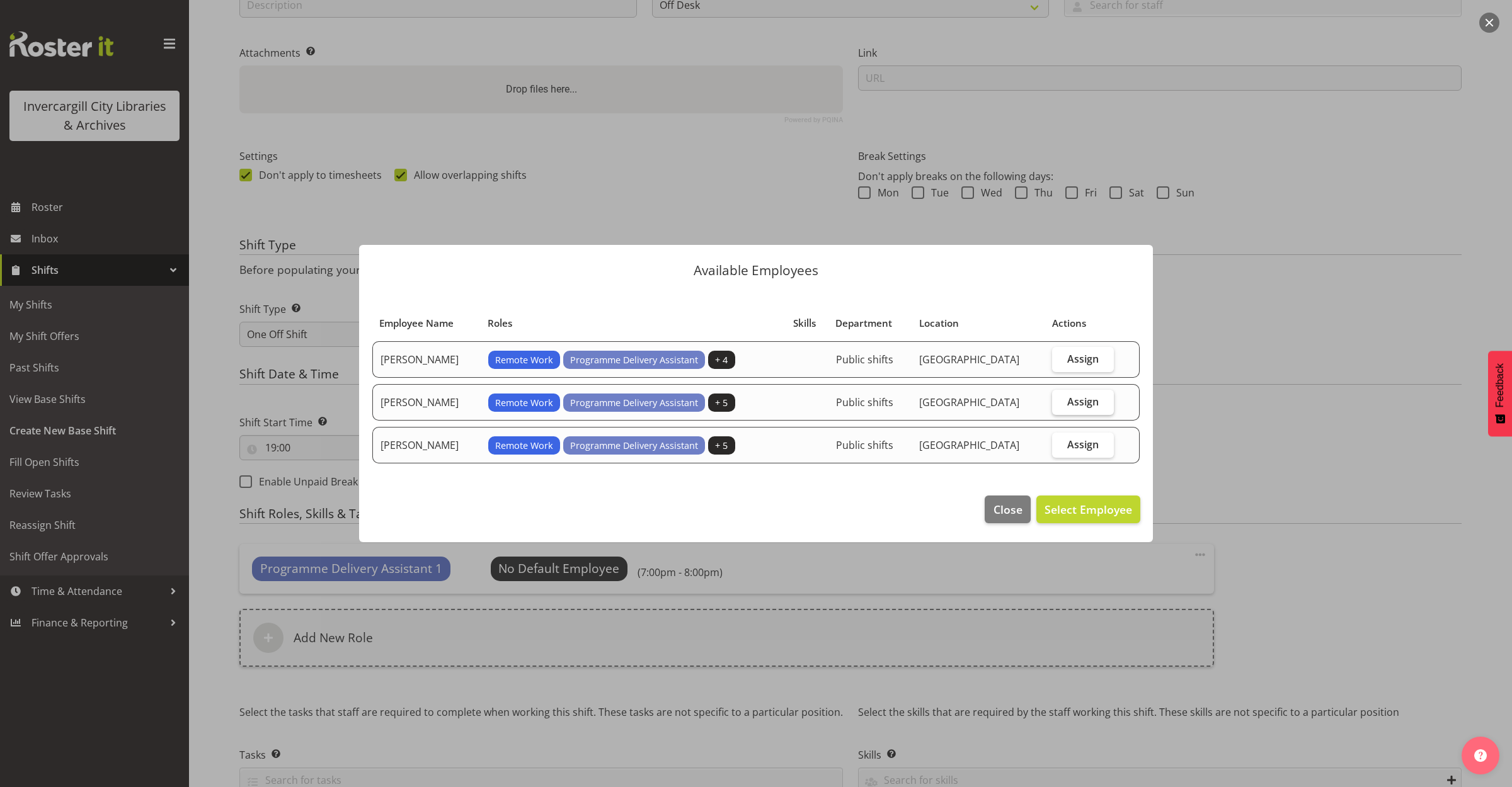
click at [1056, 400] on label "Assign" at bounding box center [1083, 403] width 62 height 25
click at [1056, 400] on input "Assign" at bounding box center [1056, 401] width 8 height 8
checkbox input "true"
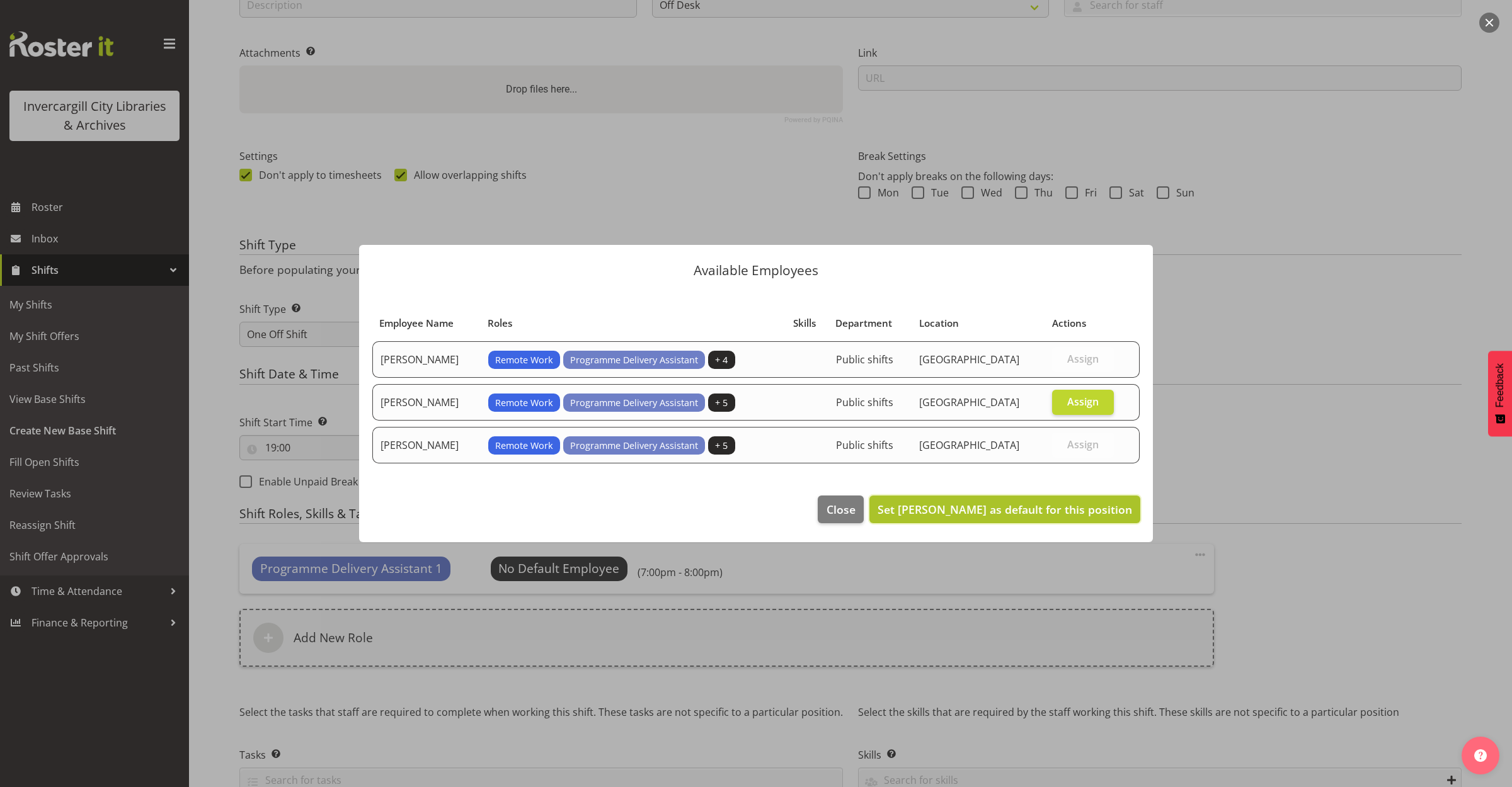
click at [1055, 511] on span "Set Chamique Mamolo as default for this position" at bounding box center [1004, 509] width 255 height 15
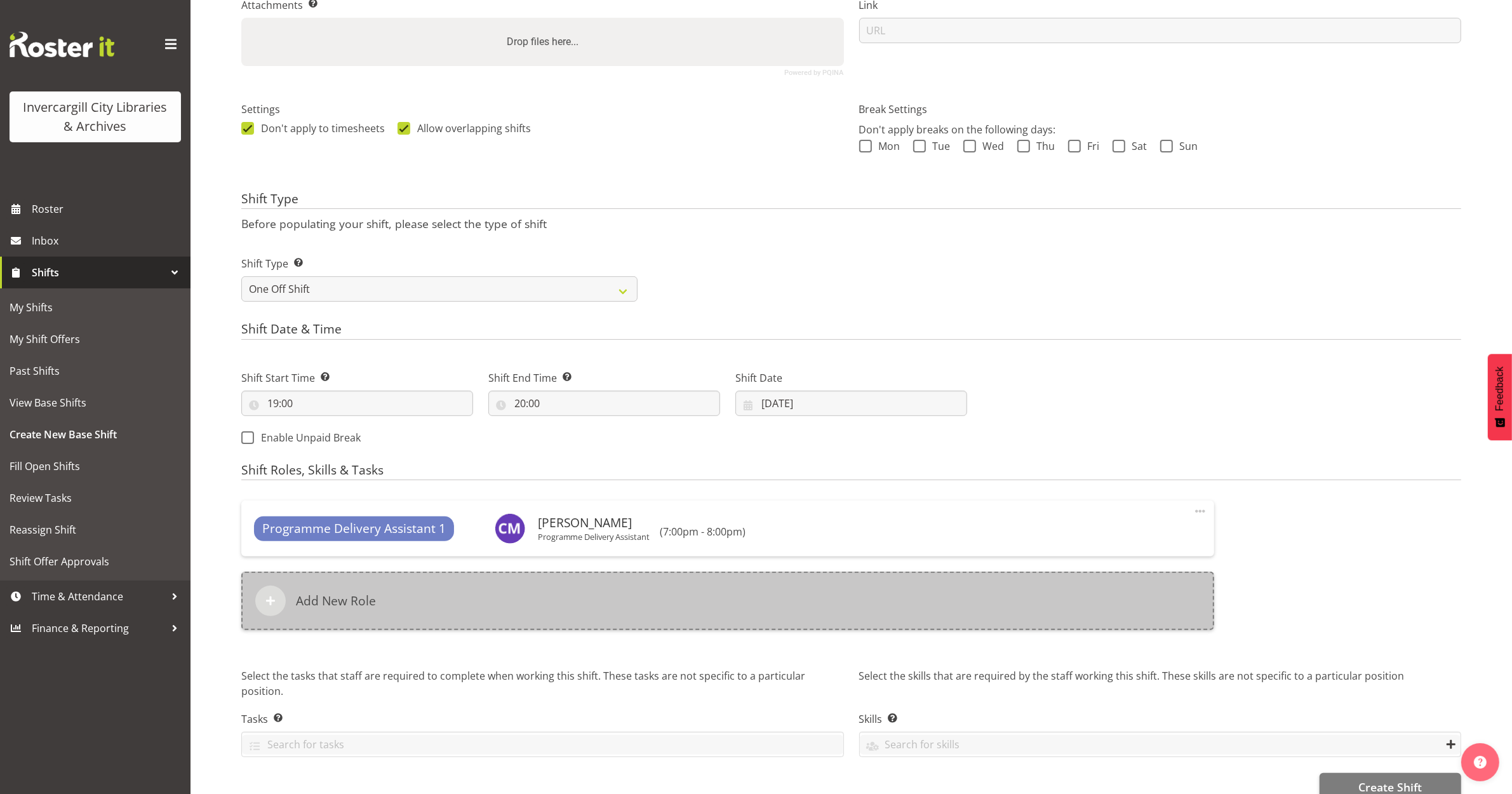
scroll to position [315, 0]
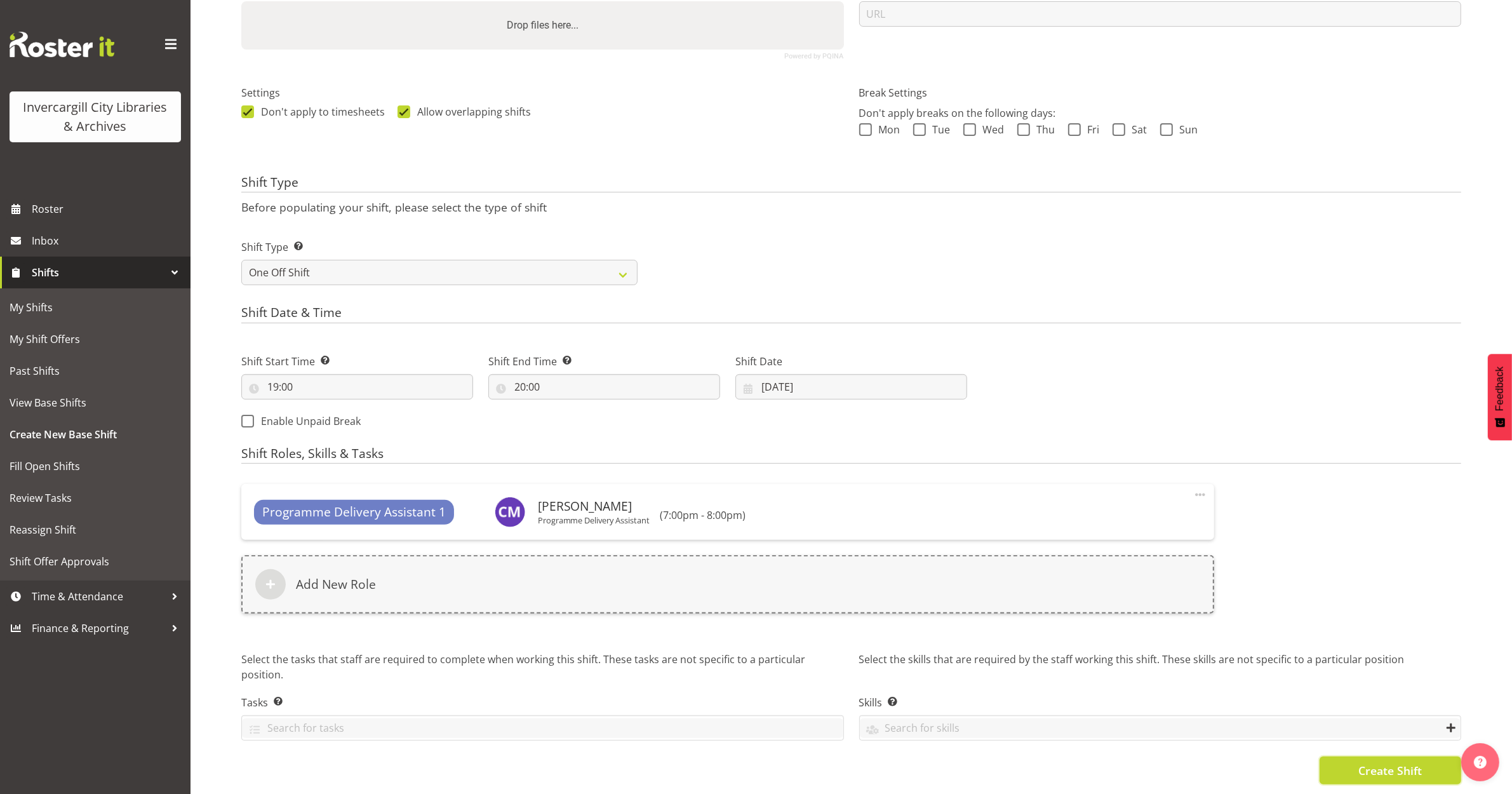
click at [1348, 764] on button "Create Shift" at bounding box center [1390, 770] width 141 height 28
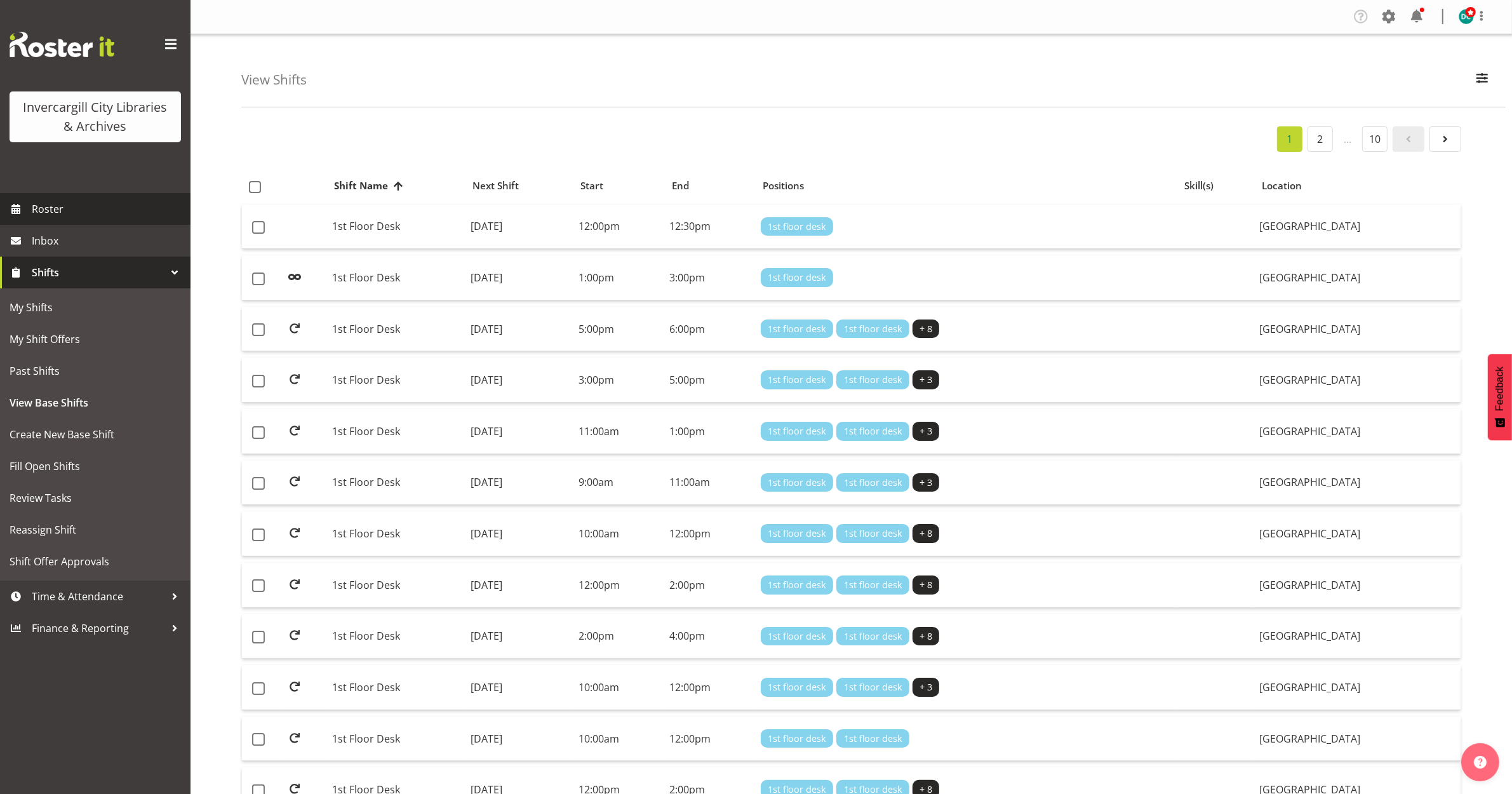
click at [55, 201] on span "Roster" at bounding box center [107, 209] width 152 height 19
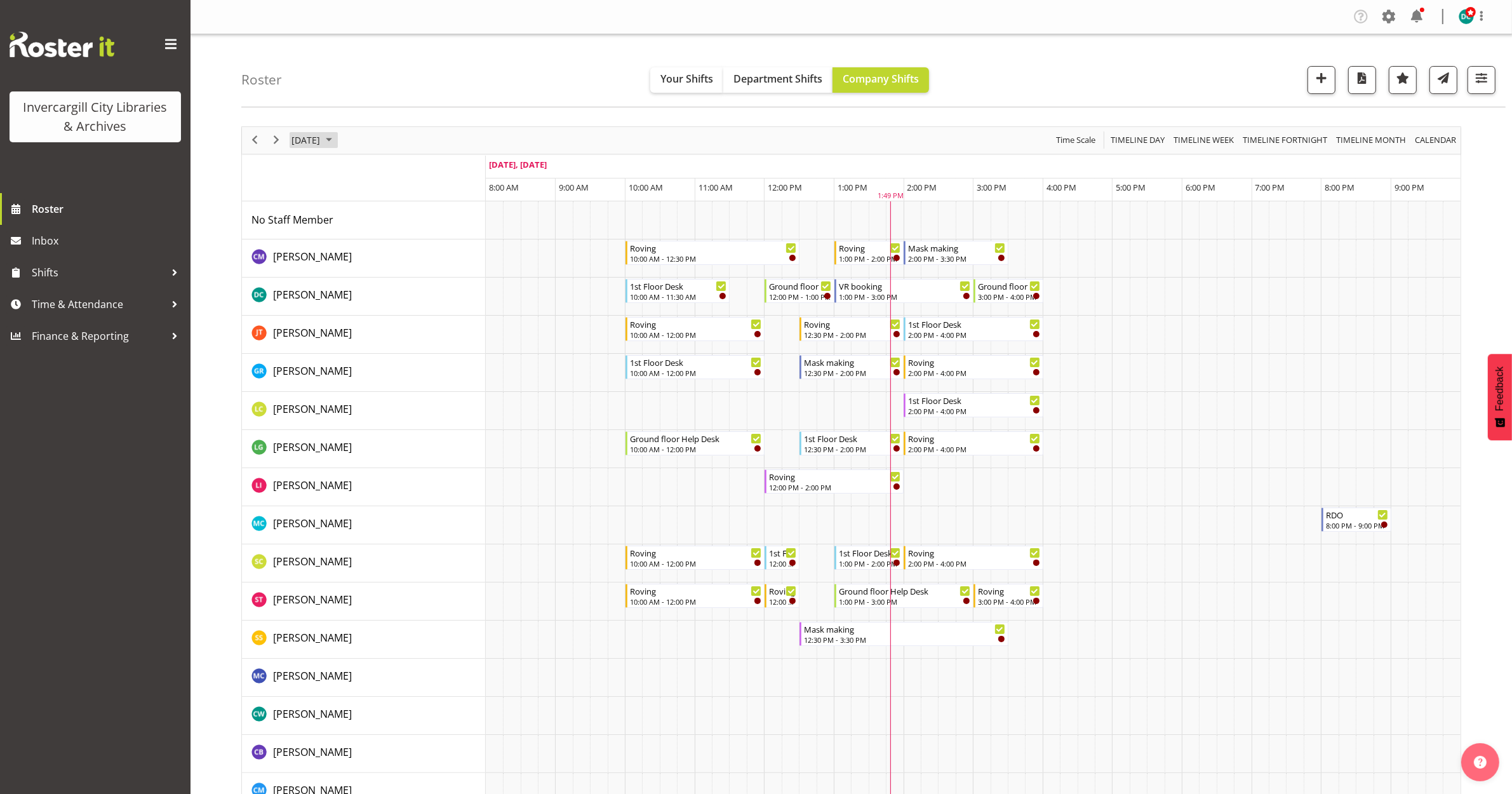
click at [336, 141] on span "September 2025" at bounding box center [328, 140] width 15 height 16
click at [423, 169] on span "next month" at bounding box center [425, 171] width 22 height 23
click at [331, 258] on span "13" at bounding box center [325, 259] width 19 height 19
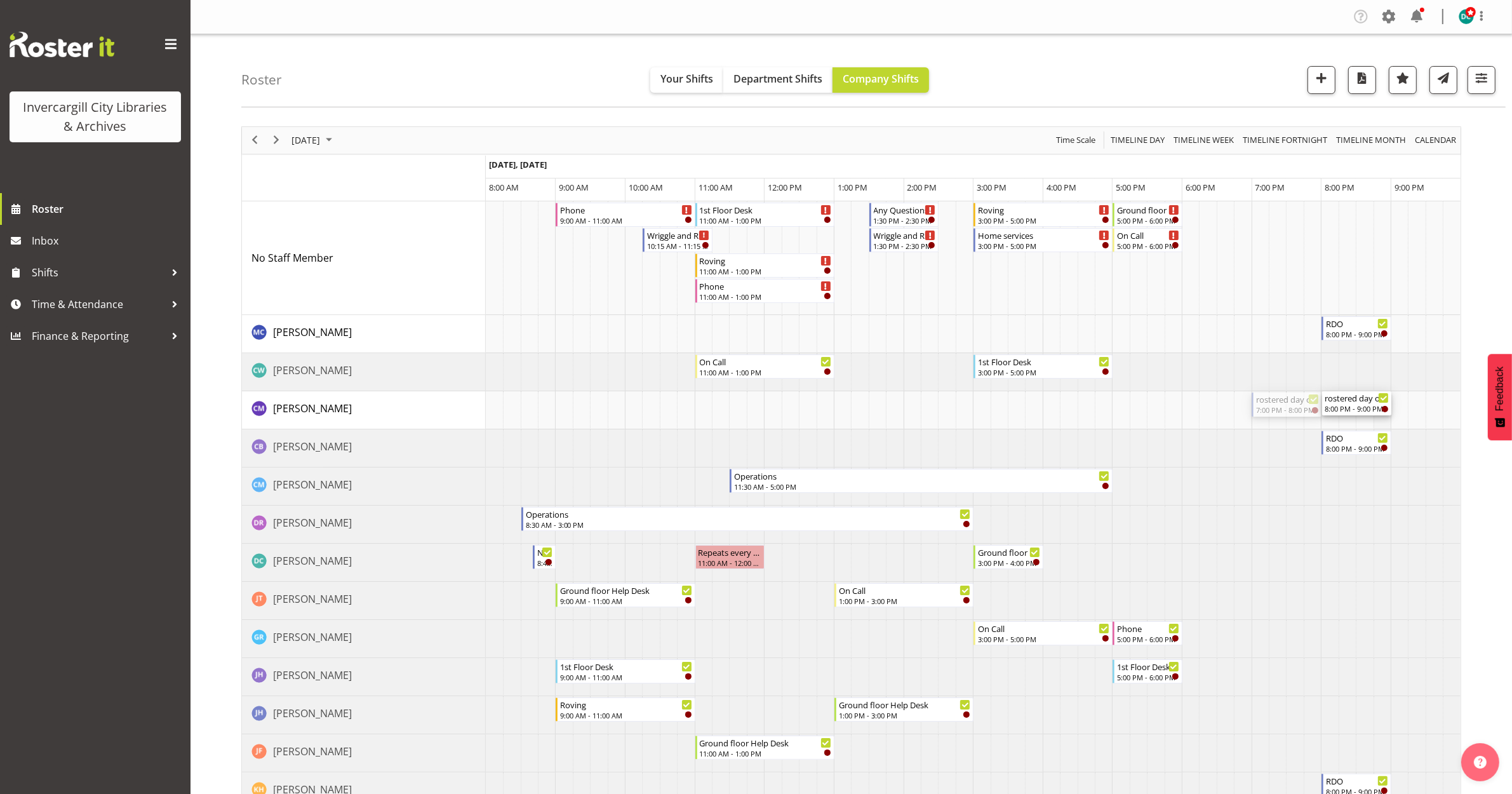
drag, startPoint x: 1285, startPoint y: 411, endPoint x: 1383, endPoint y: 427, distance: 99.3
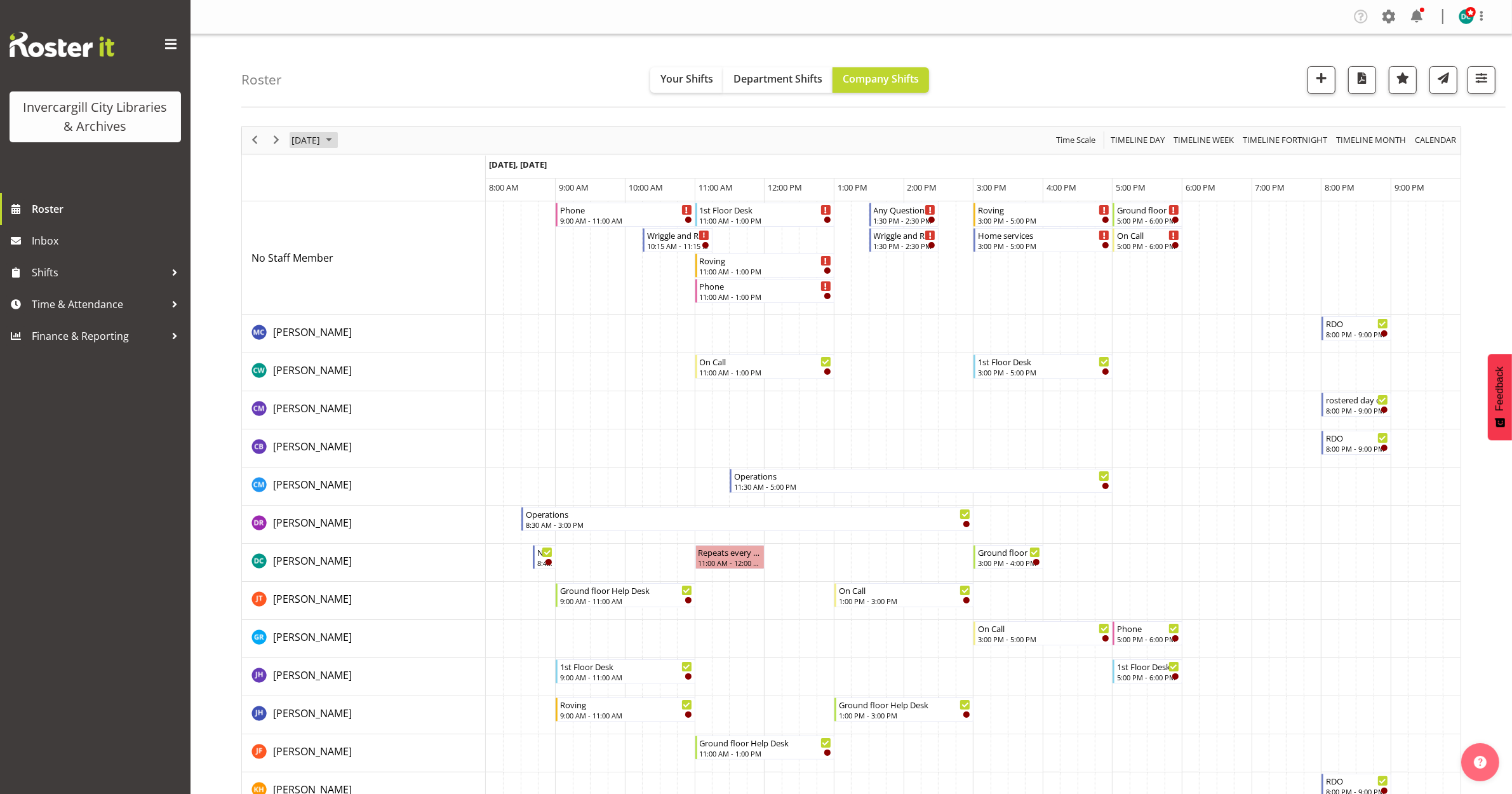
click at [302, 146] on span "October 13, 2025" at bounding box center [306, 140] width 31 height 16
click at [404, 237] on span "10" at bounding box center [407, 238] width 19 height 19
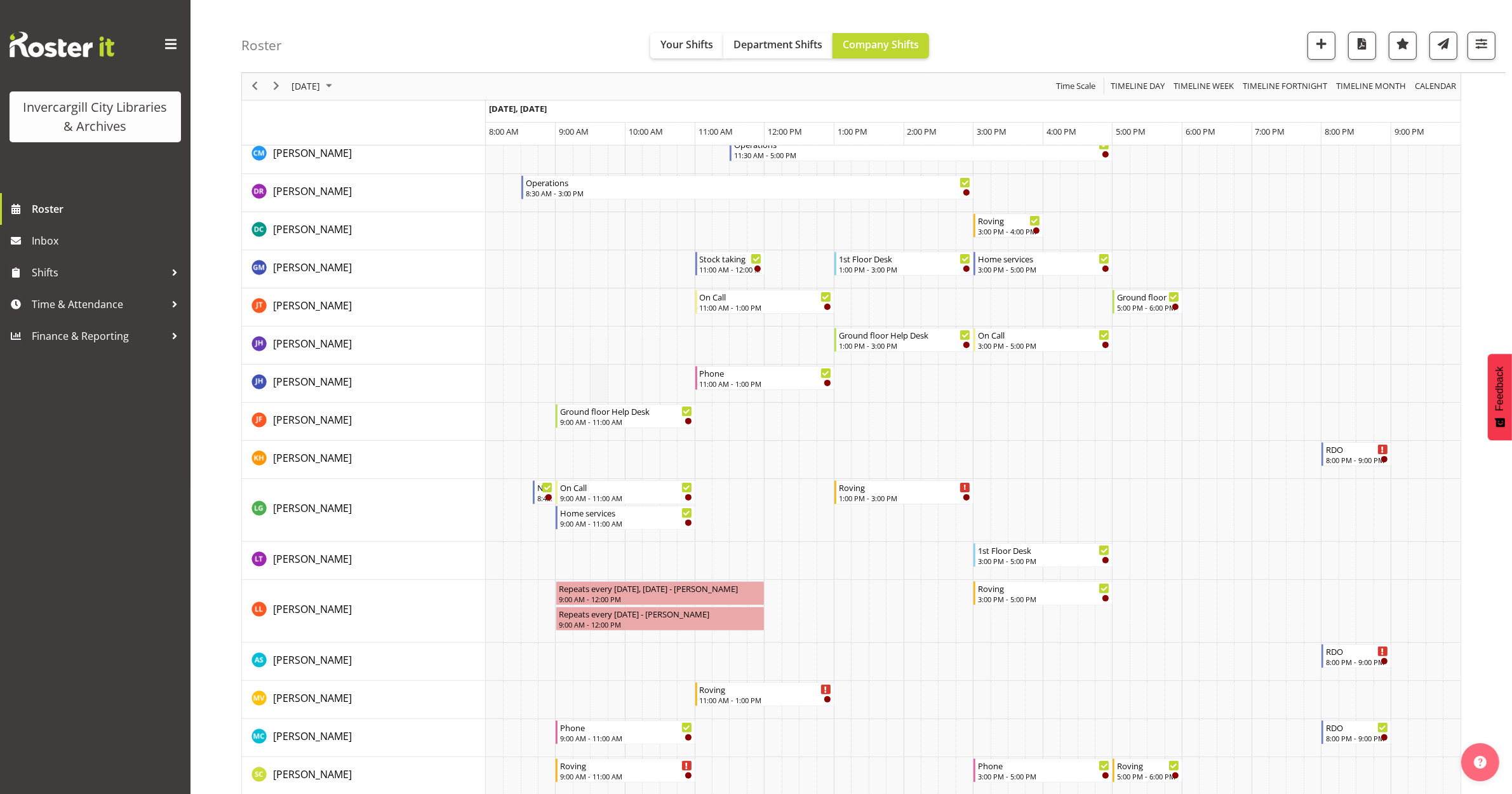
scroll to position [239, 0]
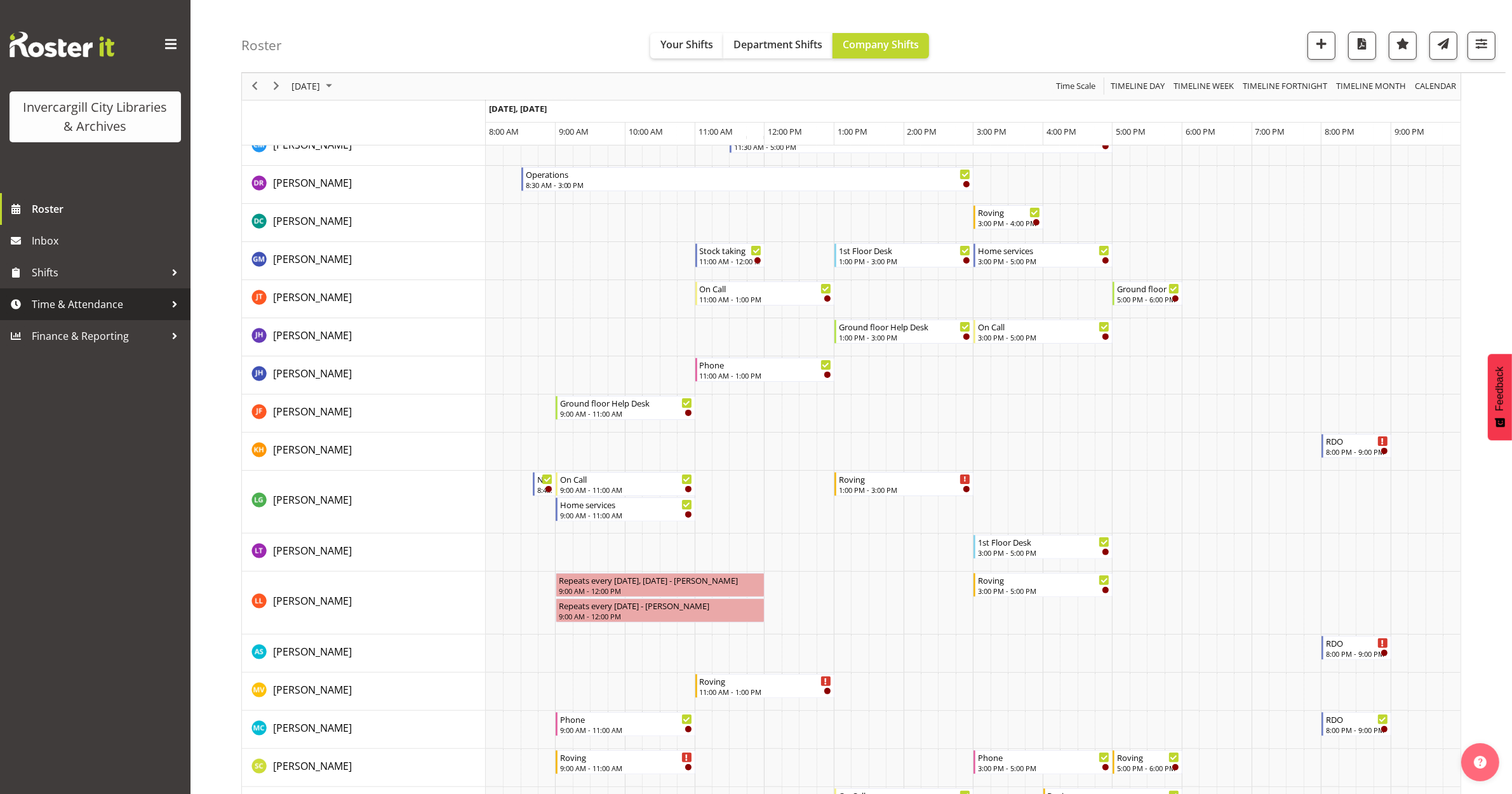
click at [64, 307] on span "Time & Attendance" at bounding box center [98, 304] width 133 height 19
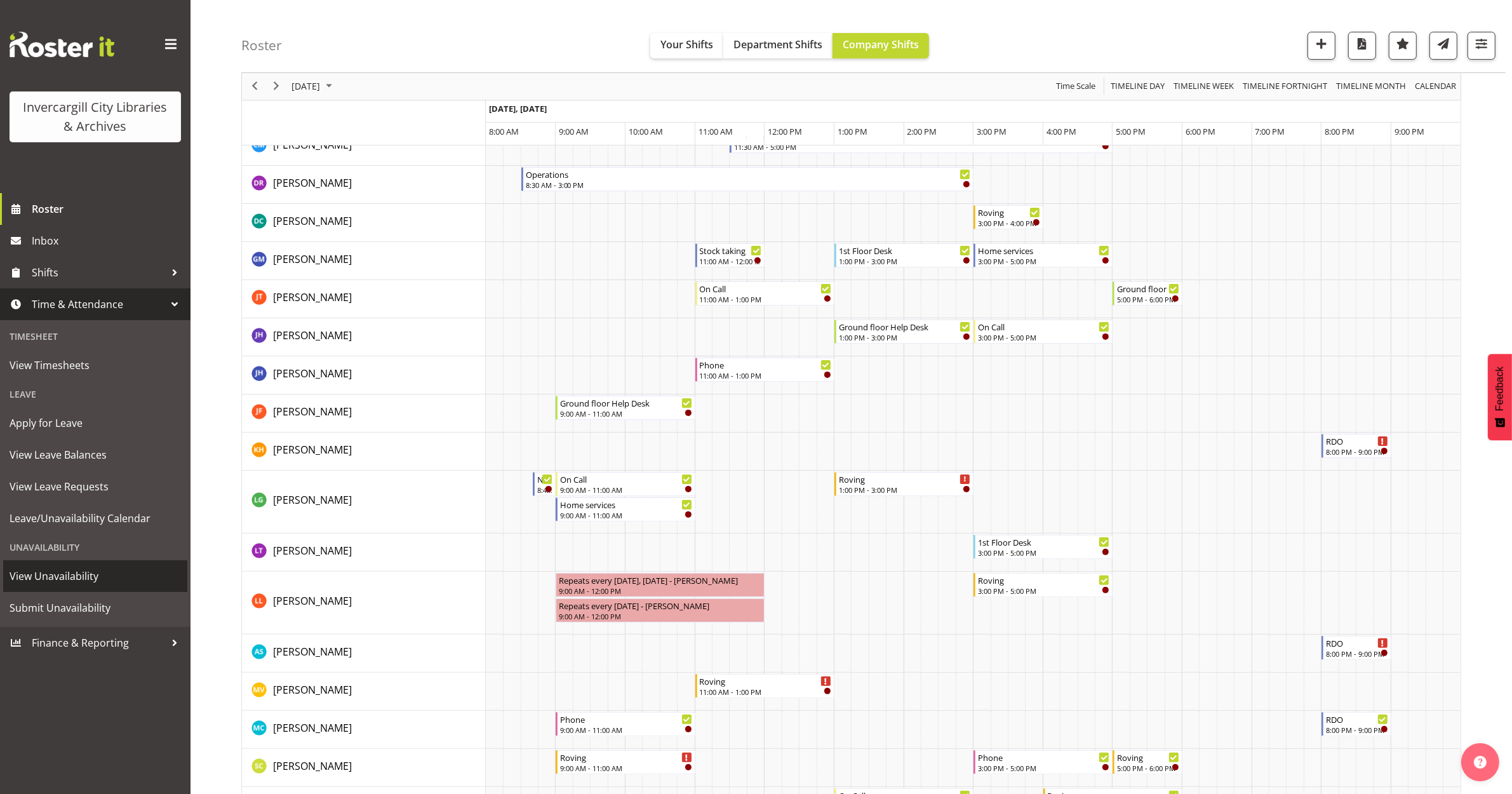
click at [51, 572] on span "View Unavailability" at bounding box center [95, 576] width 171 height 19
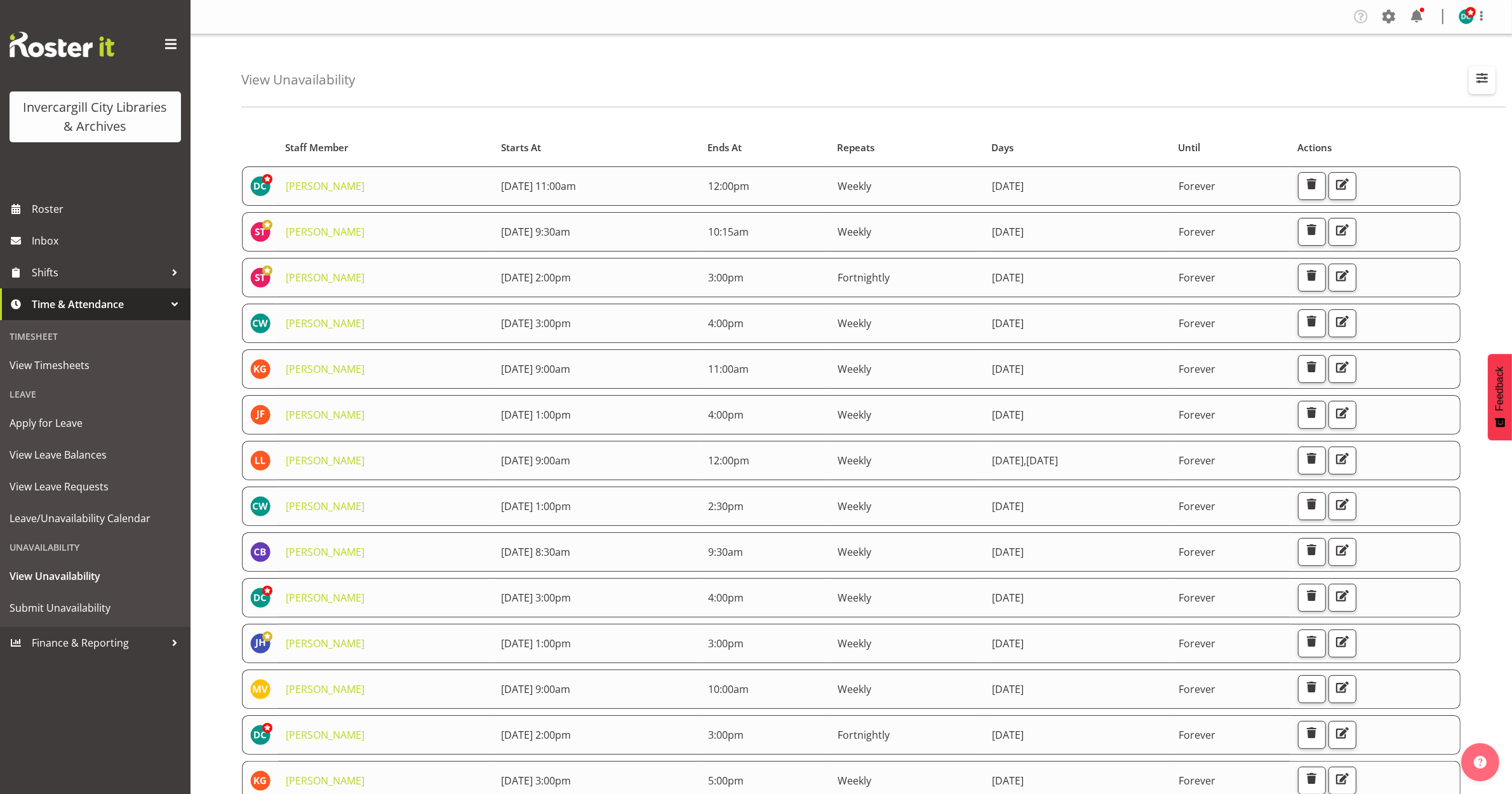
click at [1483, 83] on span "button" at bounding box center [1482, 77] width 17 height 17
click at [1356, 143] on input "text" at bounding box center [1401, 138] width 171 height 25
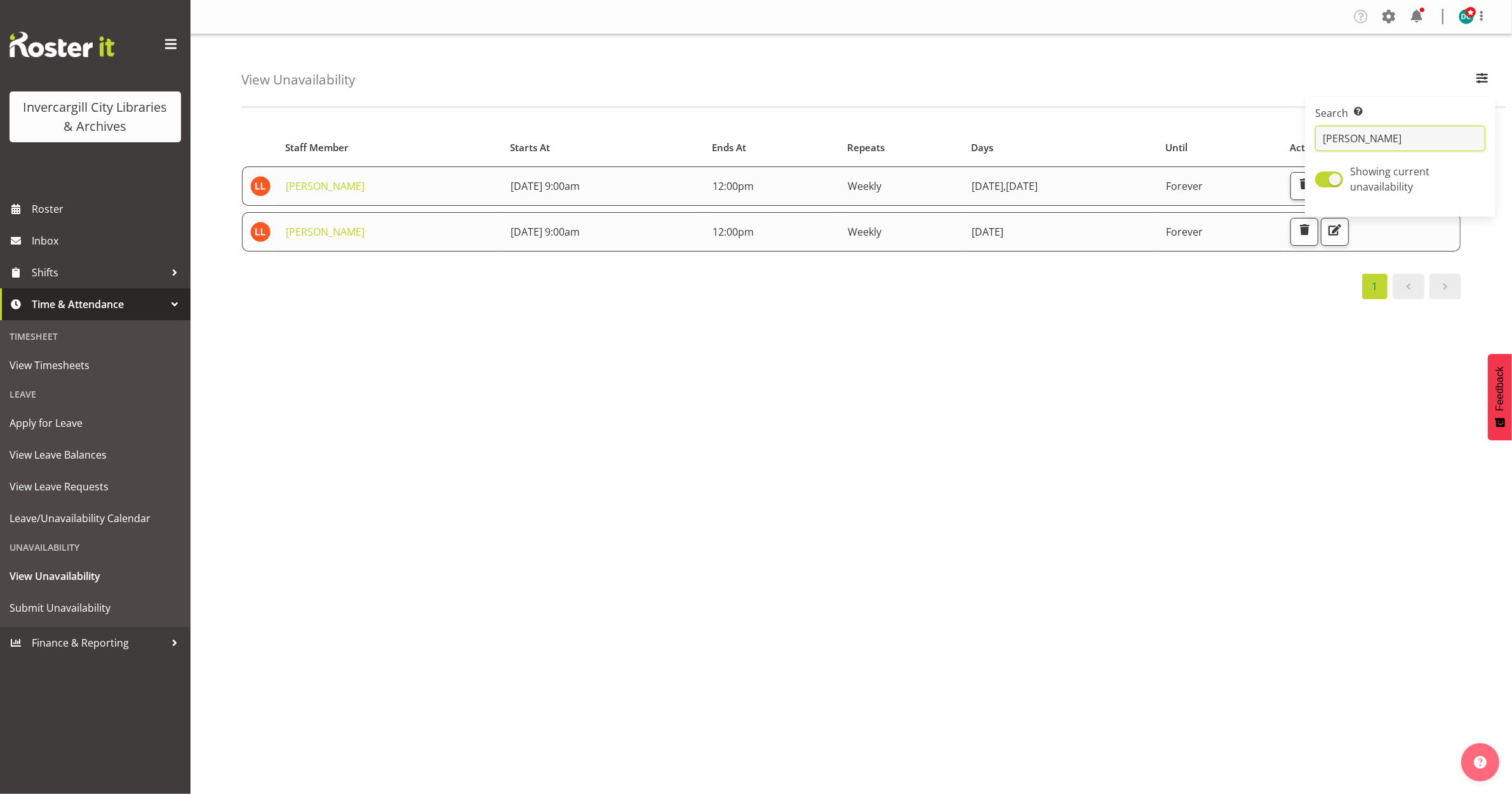
type input "[PERSON_NAME]"
click at [692, 326] on div "Starts At Staff Member Starts At Ends At Repeats Days Until Actions [PERSON_NAM…" at bounding box center [876, 371] width 1270 height 508
click at [1312, 233] on span "button" at bounding box center [1304, 230] width 17 height 17
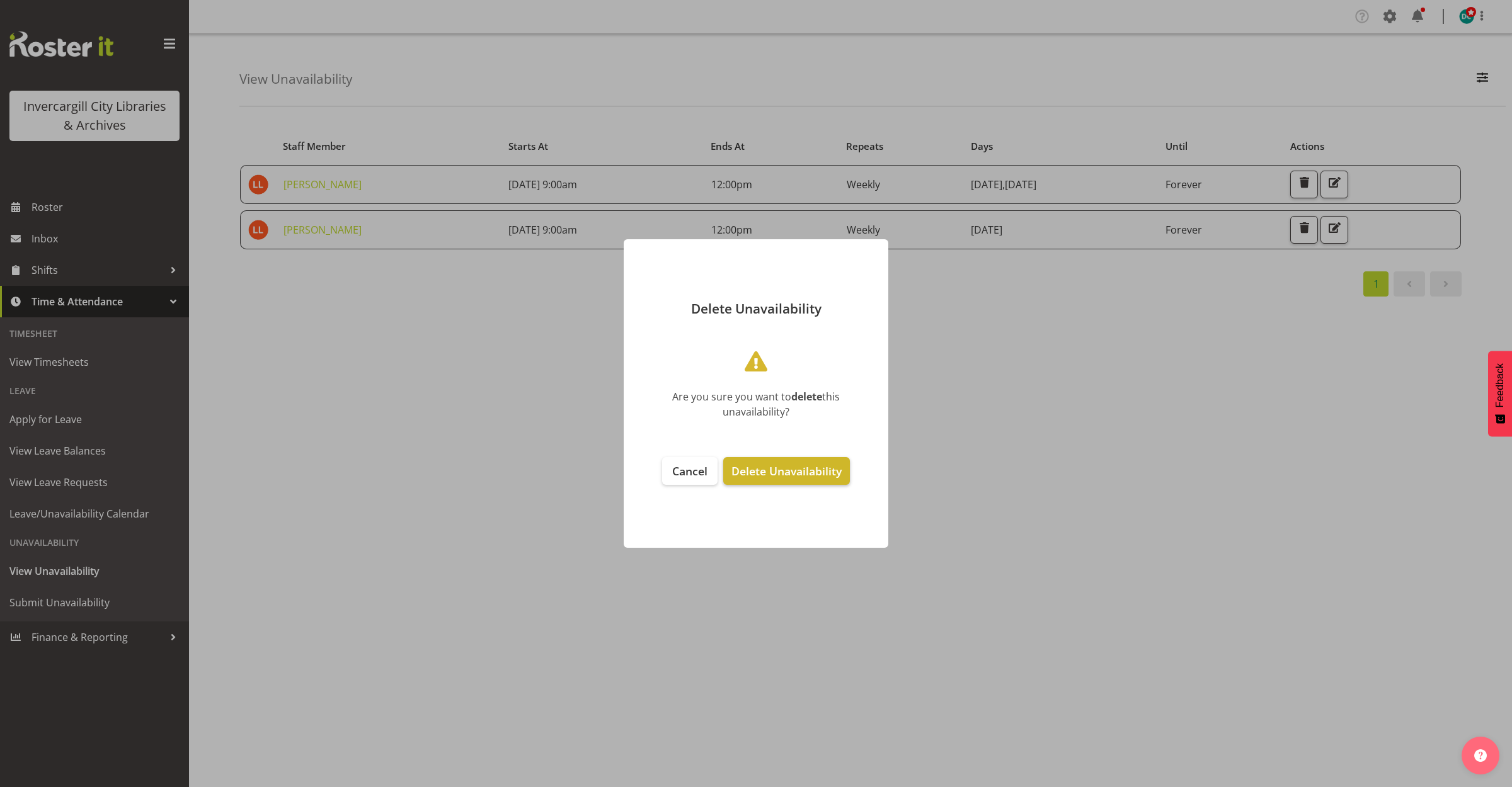
click at [782, 480] on button "Delete Unavailability" at bounding box center [787, 471] width 127 height 27
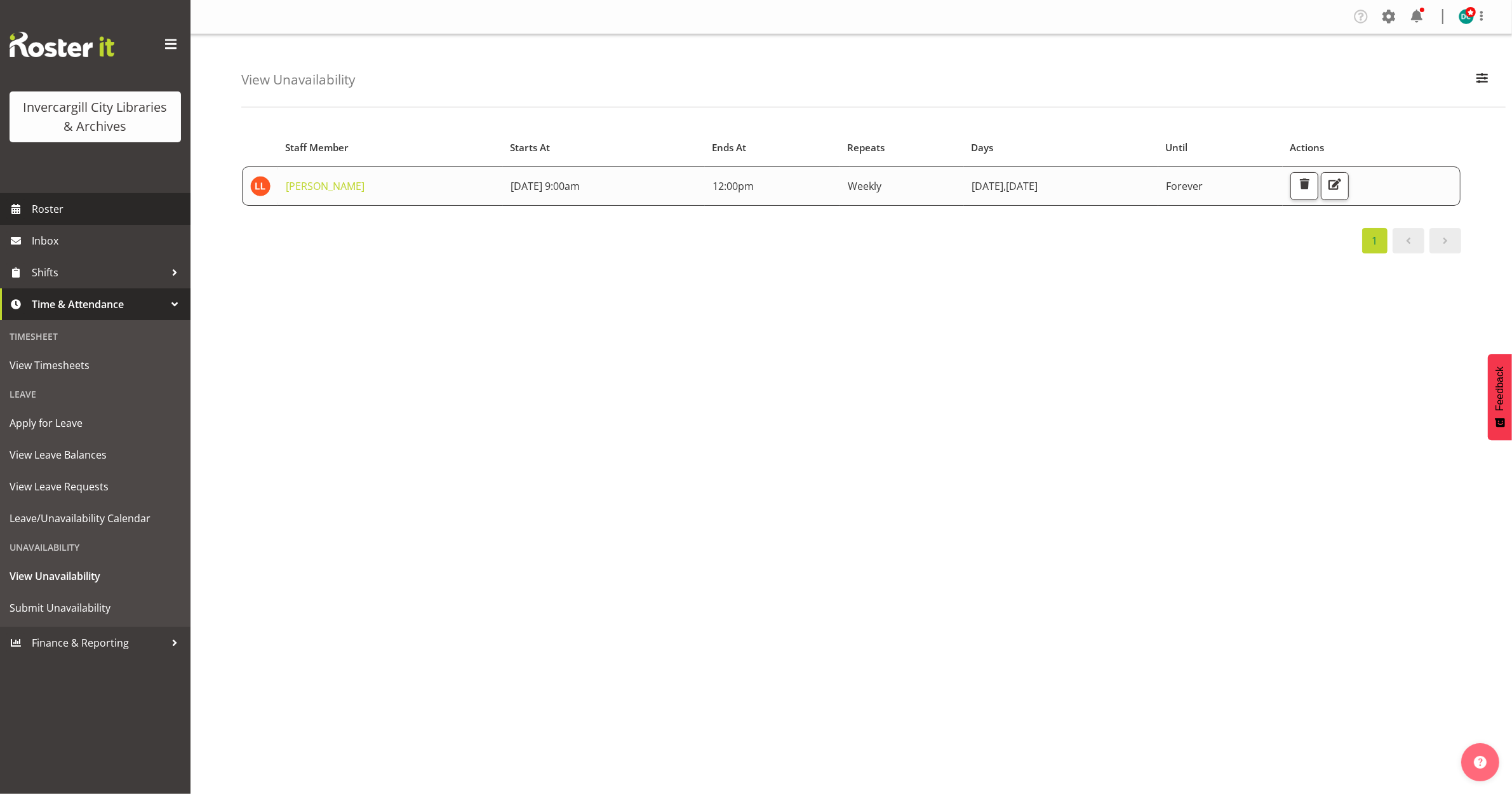
click at [77, 207] on span "Roster" at bounding box center [107, 209] width 152 height 19
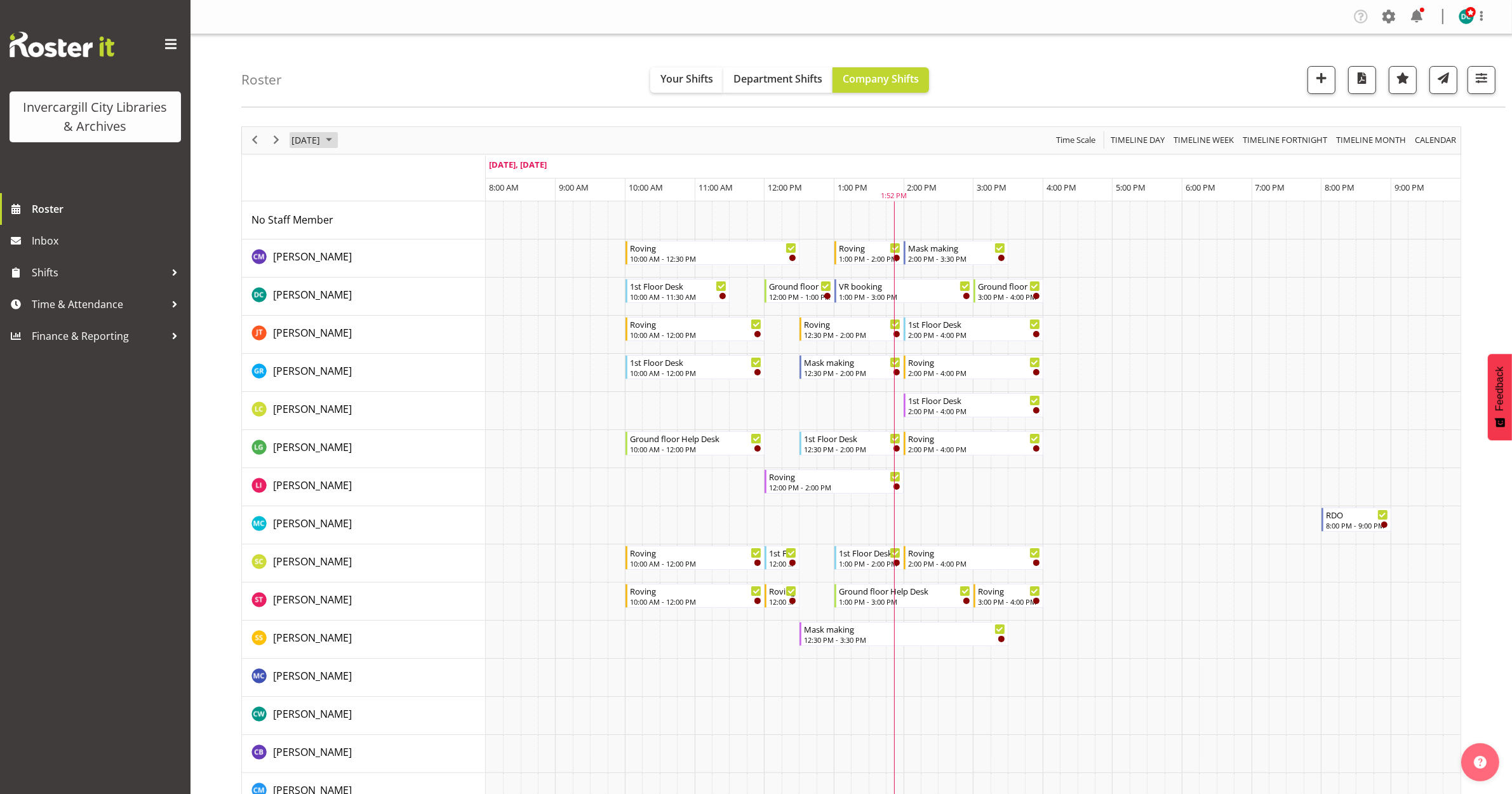
click at [321, 145] on span "[DATE]" at bounding box center [306, 140] width 31 height 16
click at [459, 88] on div "Roster Your Shifts Department Shifts Company Shifts All Locations [GEOGRAPHIC_D…" at bounding box center [873, 70] width 1264 height 73
click at [182, 269] on div at bounding box center [174, 273] width 19 height 19
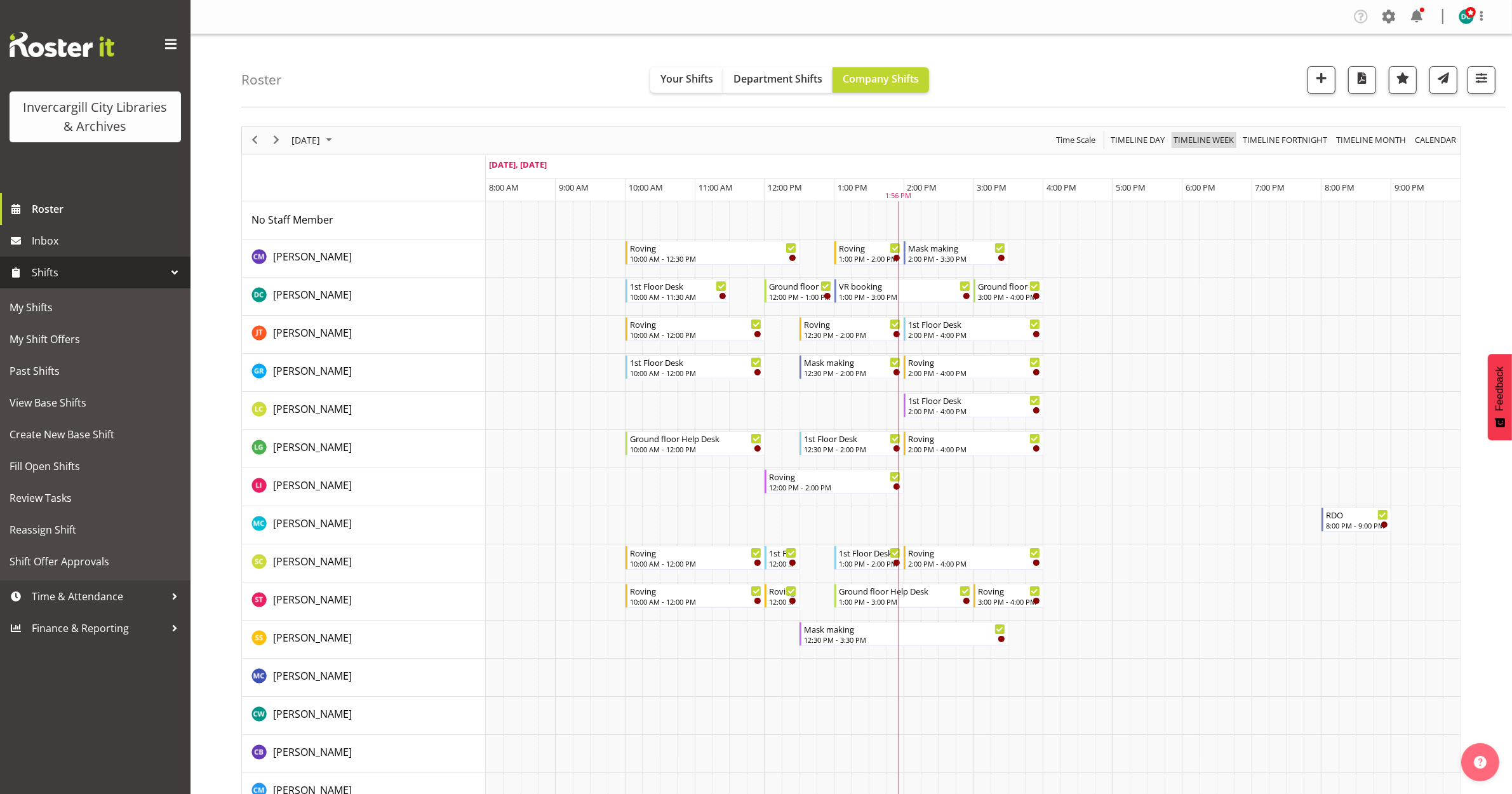
click at [1201, 141] on span "Timeline Week" at bounding box center [1204, 140] width 63 height 16
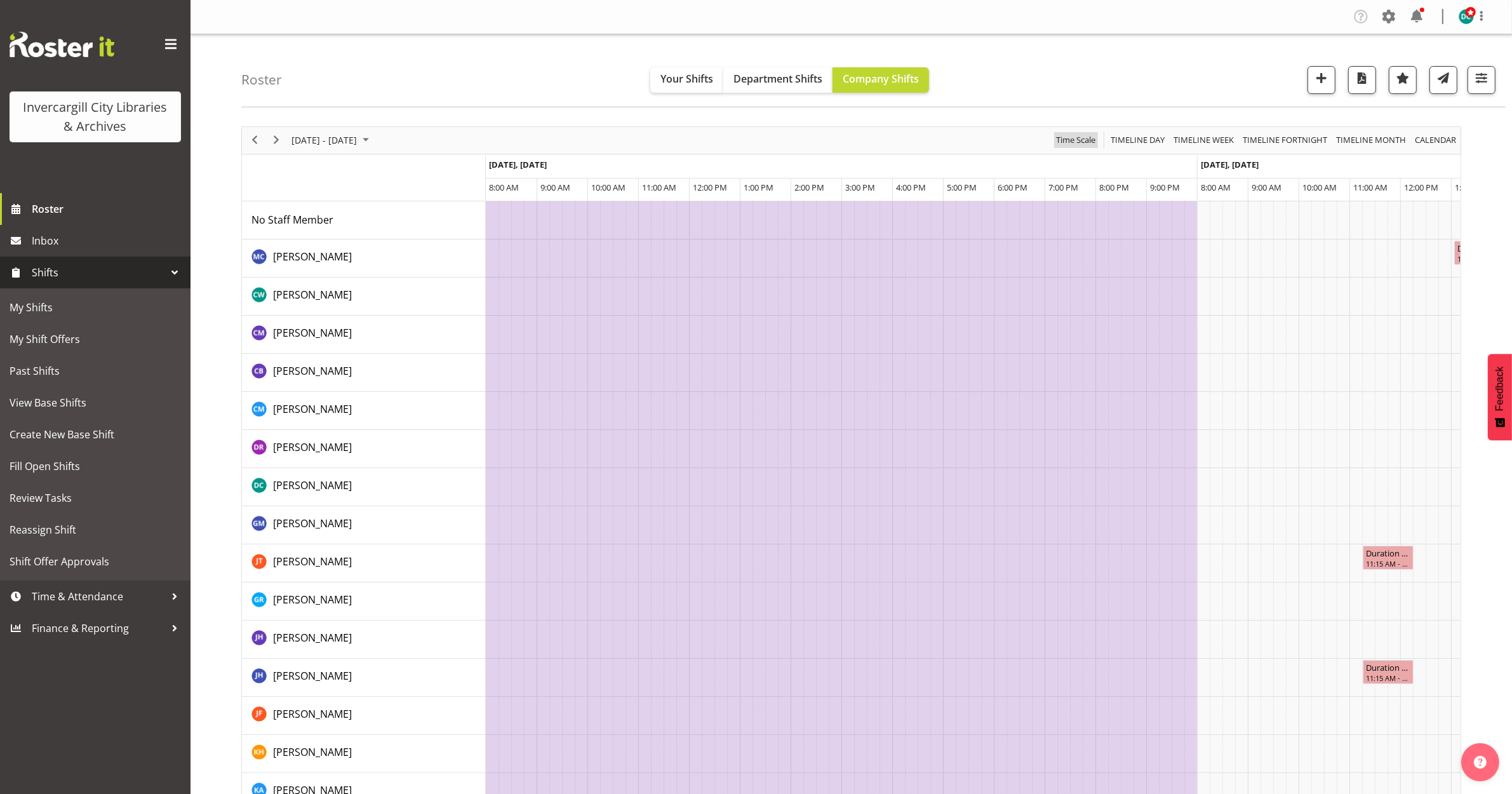
click at [1065, 141] on span "Time Scale" at bounding box center [1075, 140] width 42 height 16
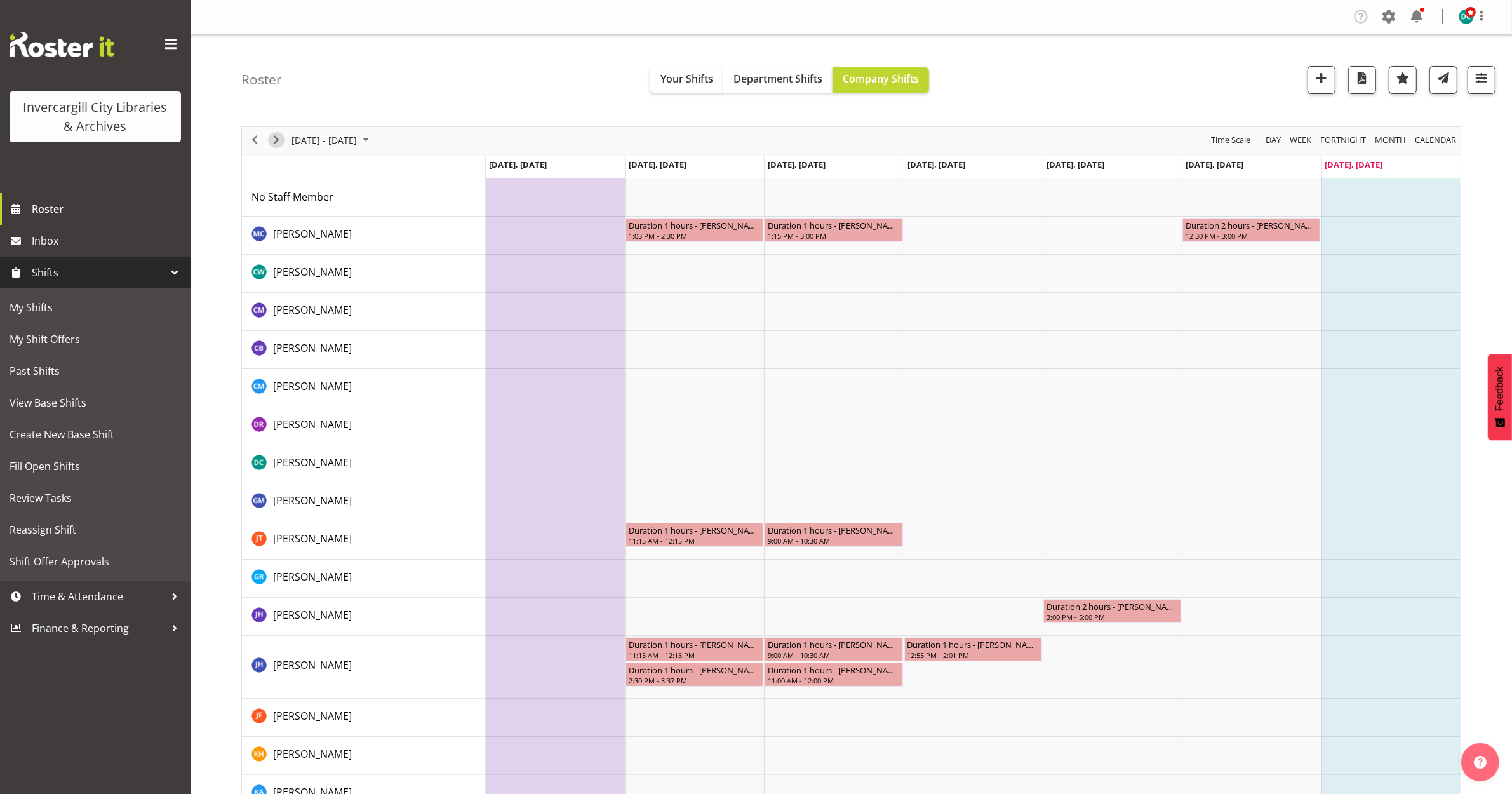
click at [278, 141] on span "Next" at bounding box center [276, 140] width 15 height 16
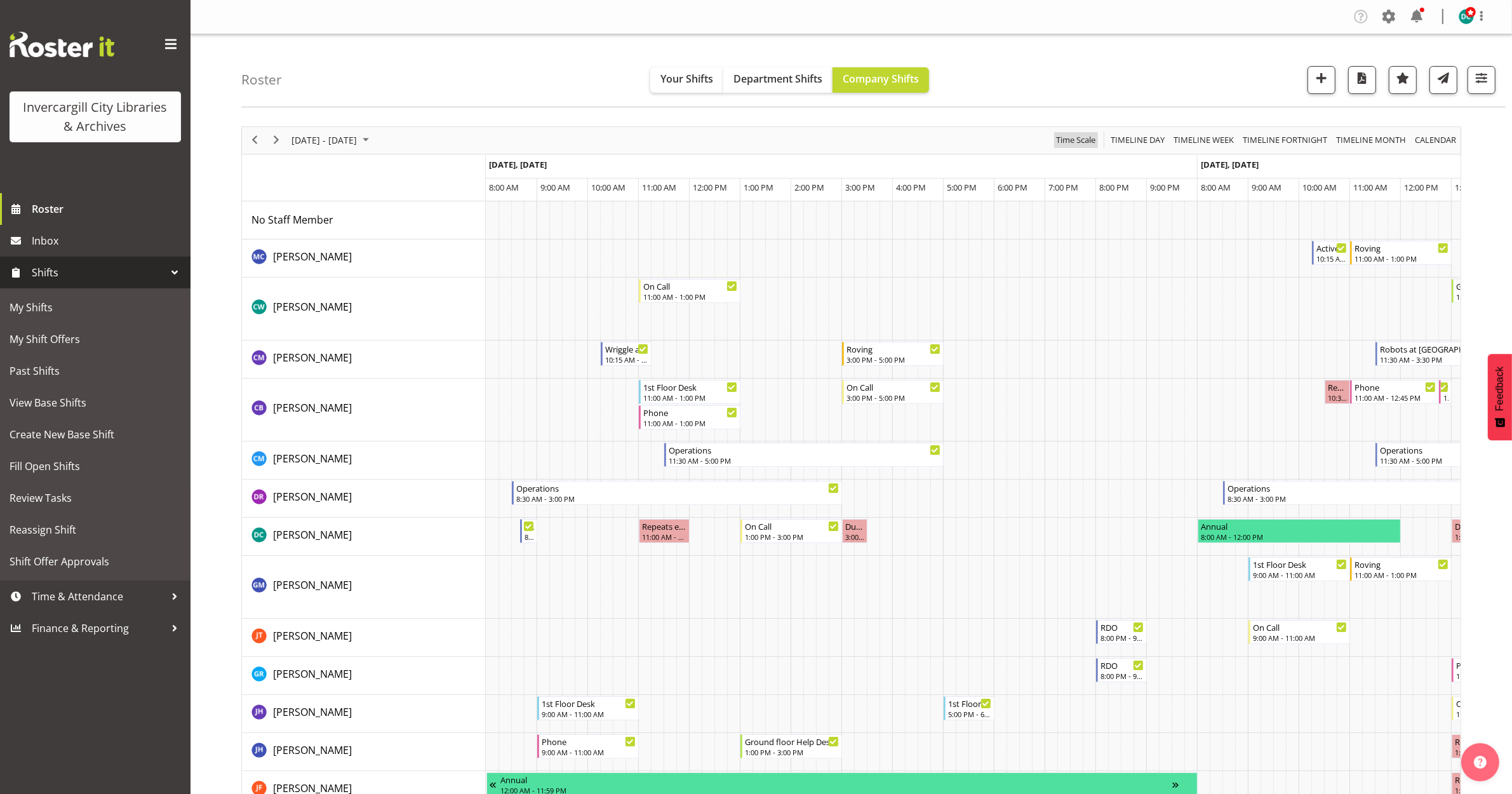
click at [1082, 144] on span "Time Scale" at bounding box center [1075, 140] width 42 height 16
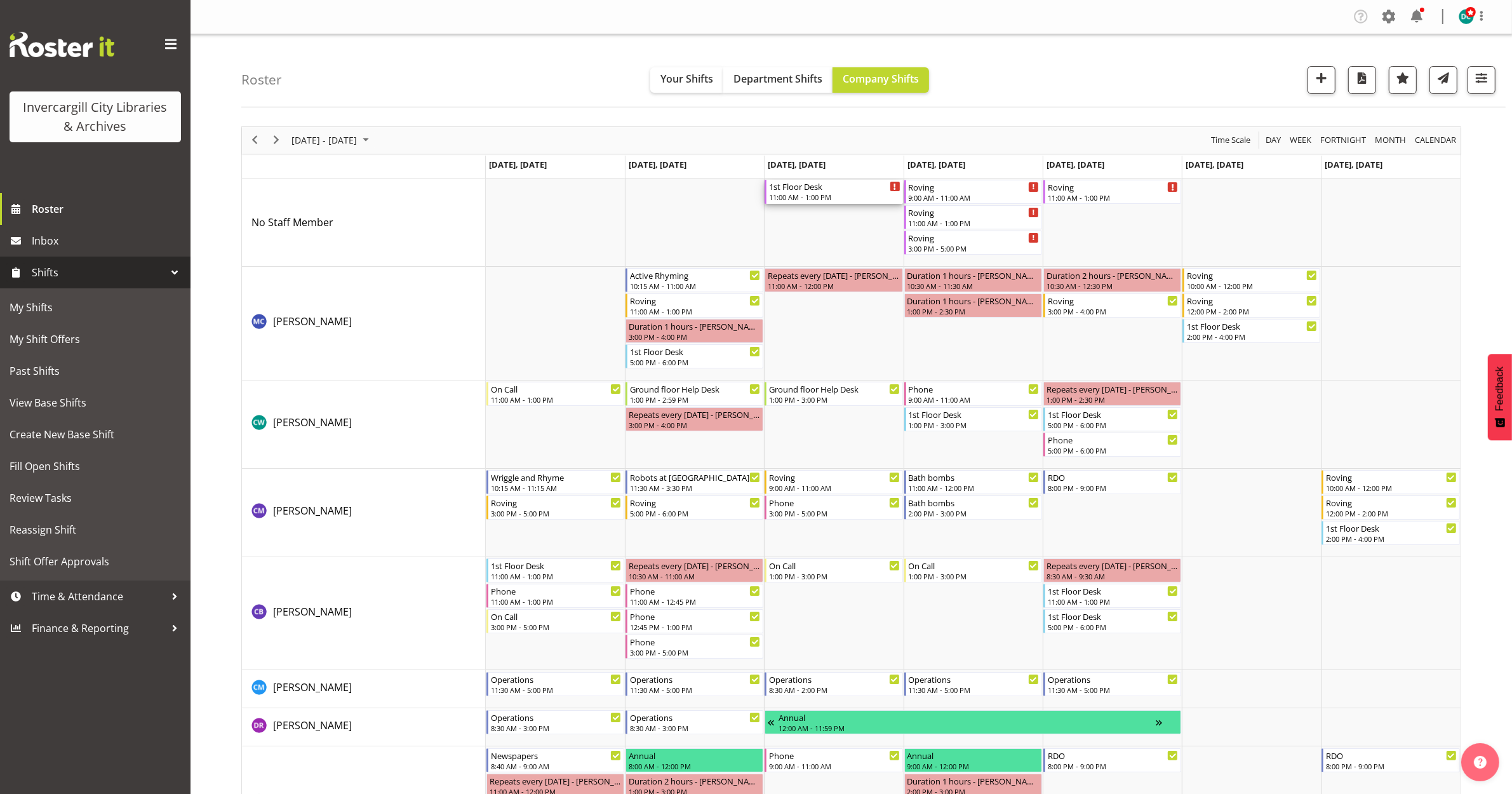
click at [827, 191] on div "1st Floor Desk" at bounding box center [835, 186] width 131 height 13
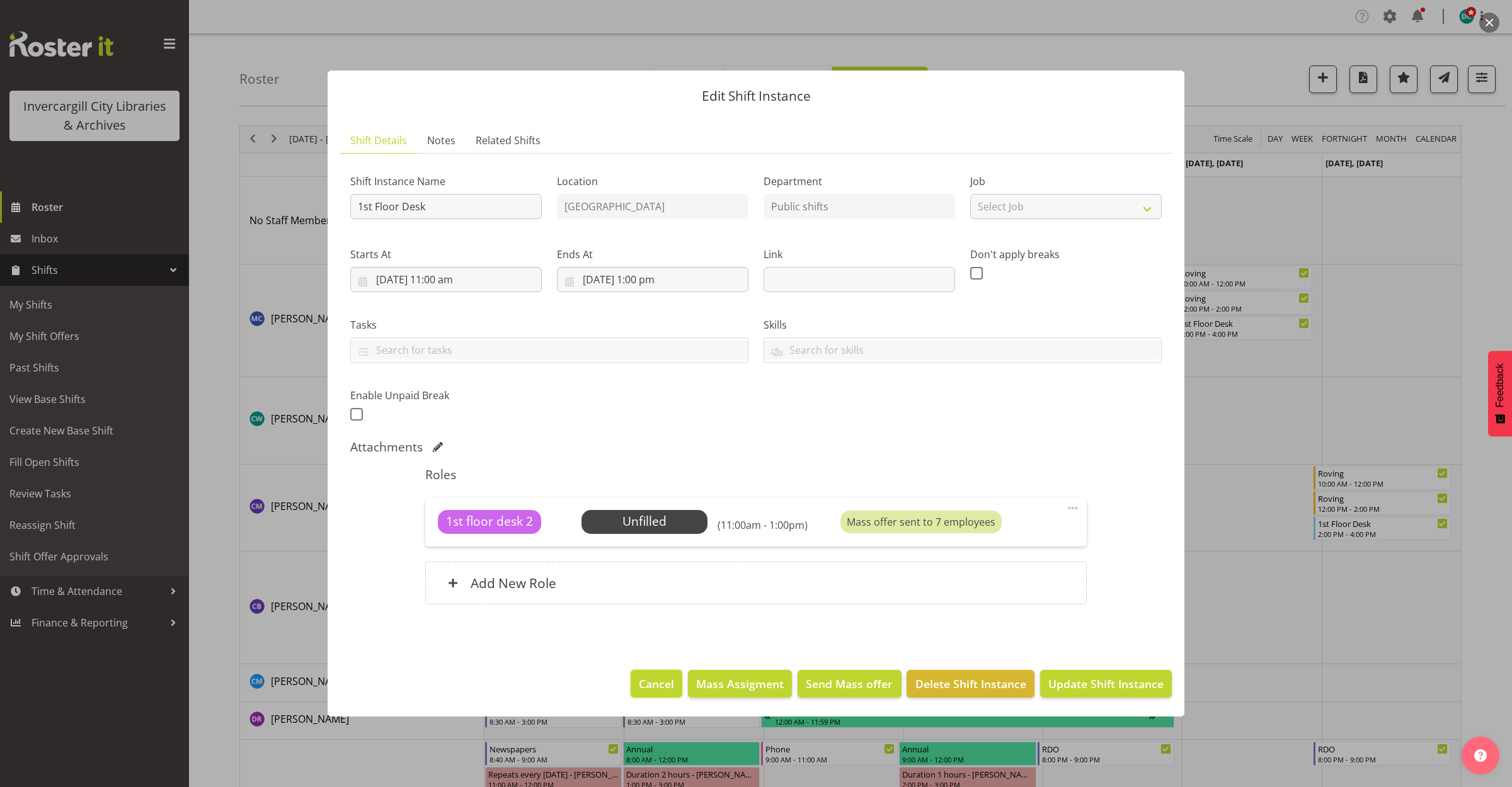
click at [653, 687] on span "Cancel" at bounding box center [656, 684] width 35 height 16
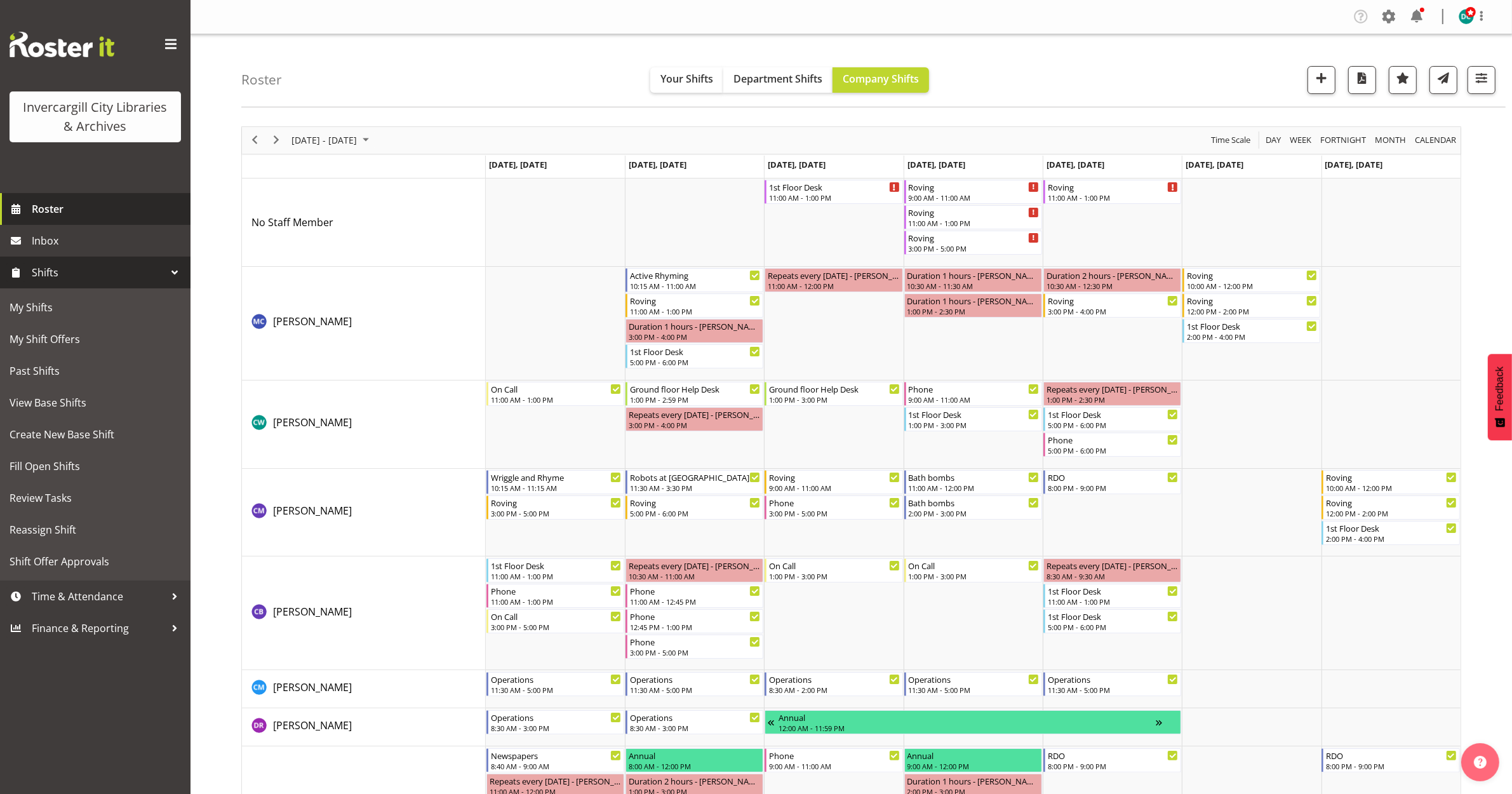
click at [46, 214] on span "Roster" at bounding box center [107, 209] width 152 height 19
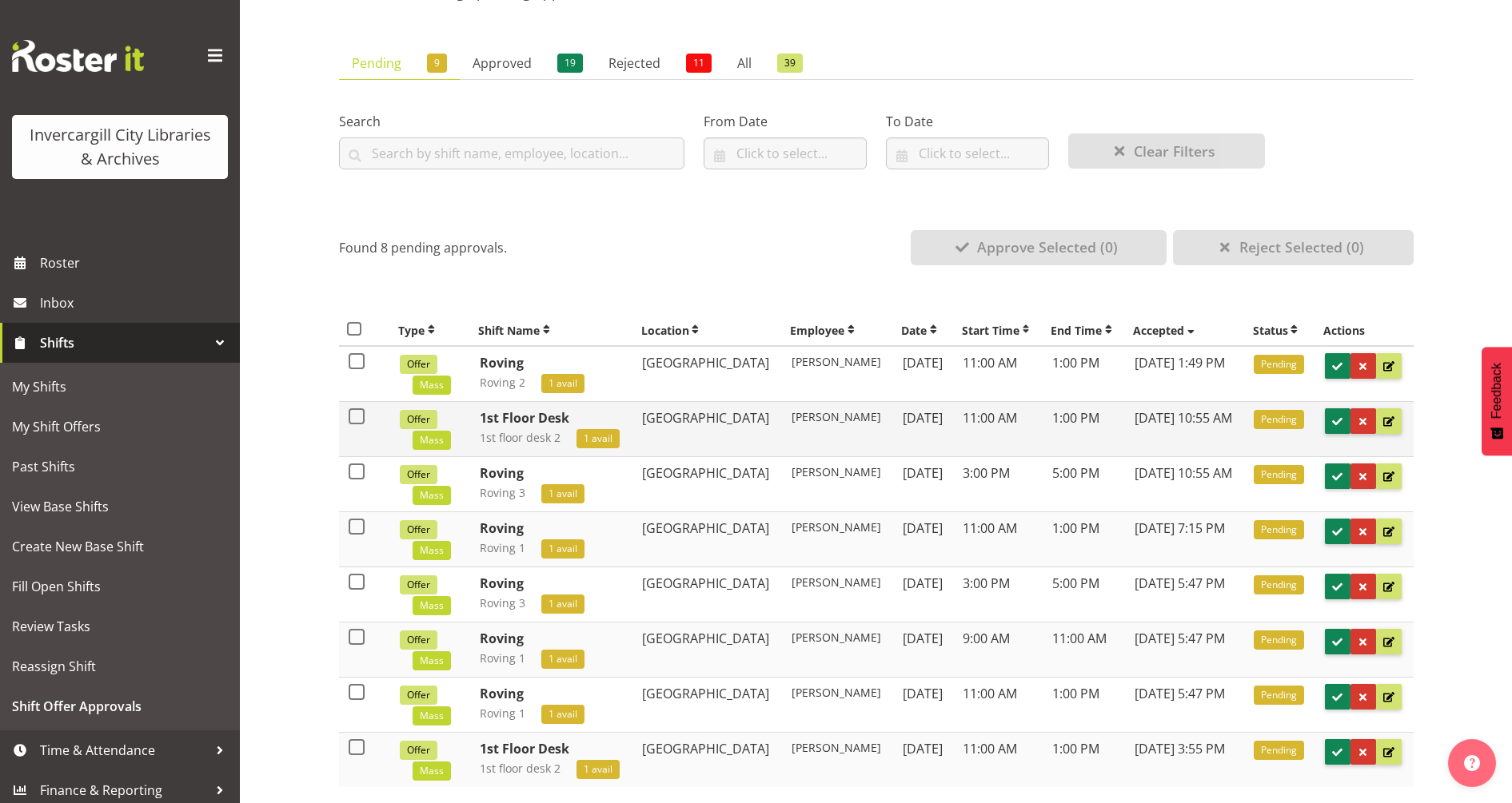
scroll to position [200, 0]
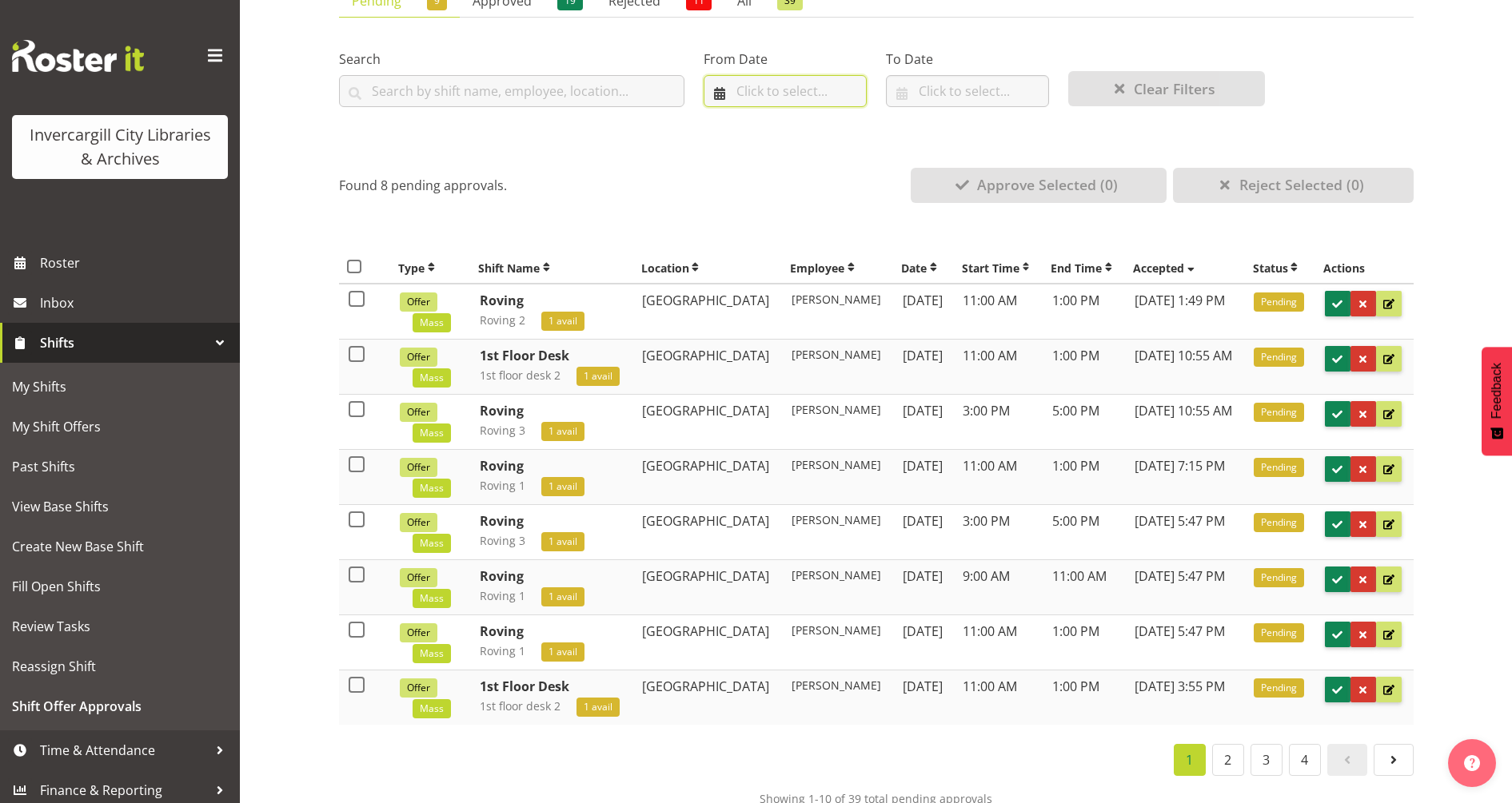
click at [766, 100] on input "text" at bounding box center [785, 91] width 163 height 32
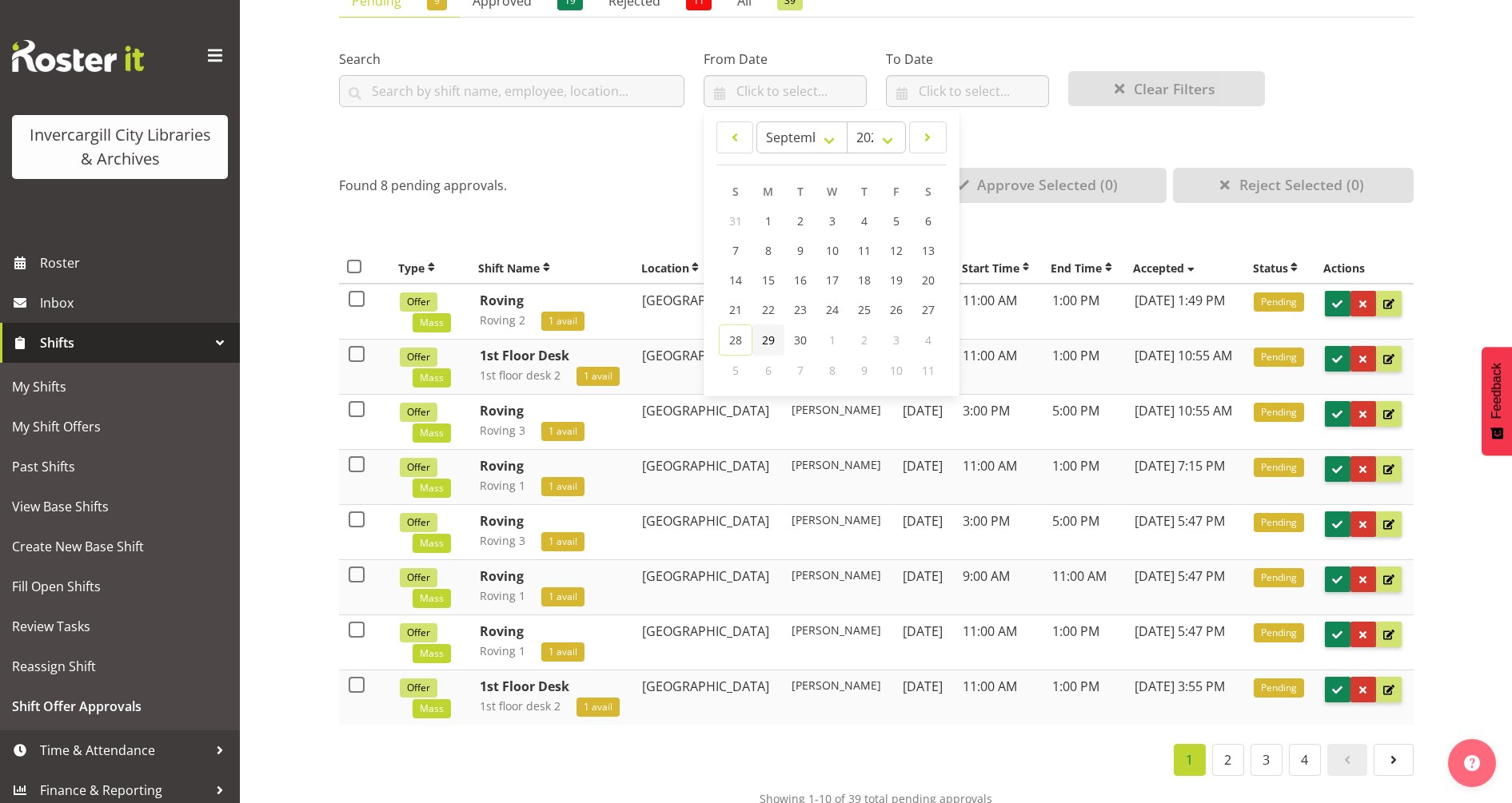
click at [761, 342] on span "29" at bounding box center [767, 340] width 13 height 15
type input "[DATE]"
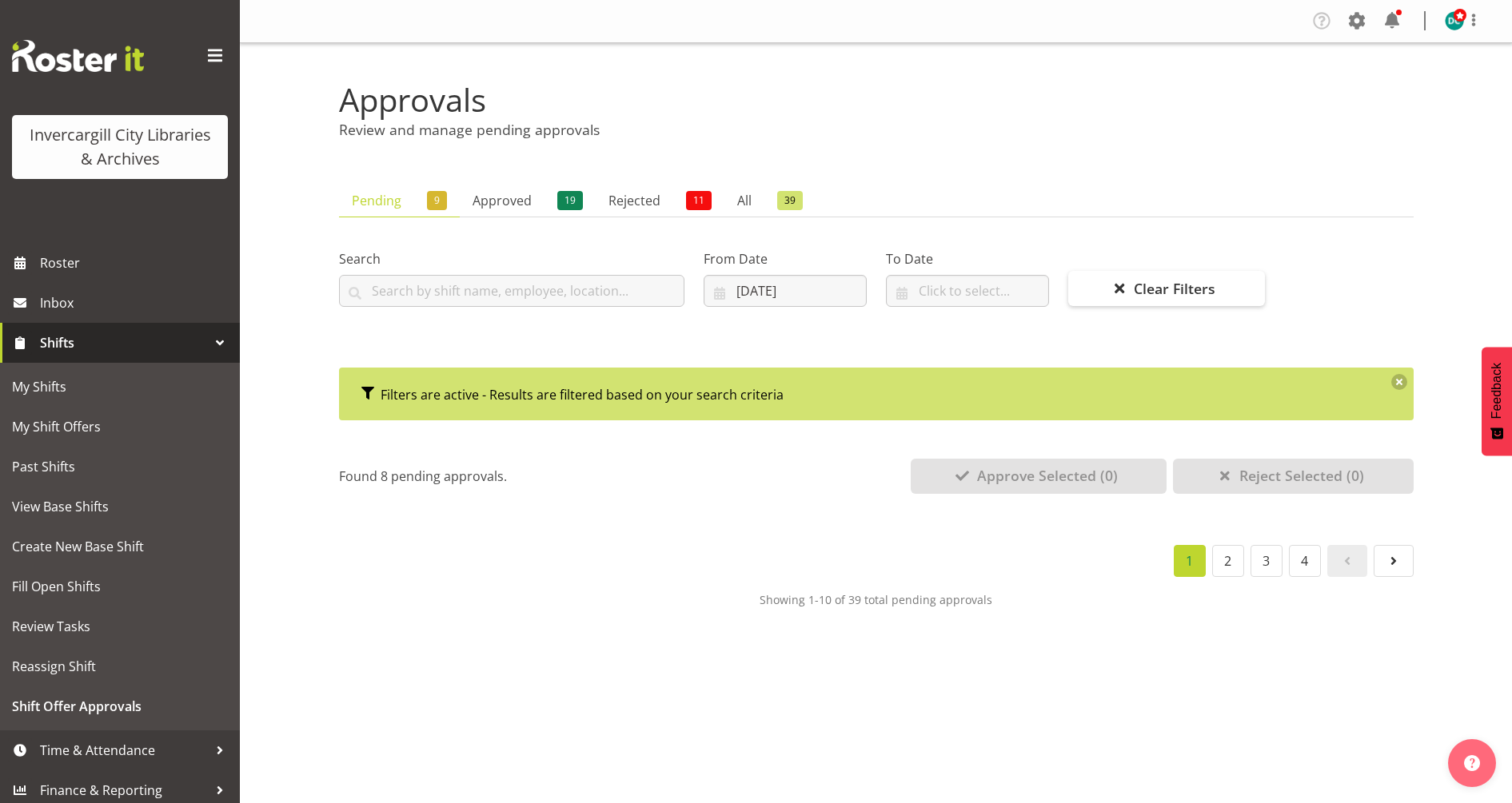
scroll to position [0, 0]
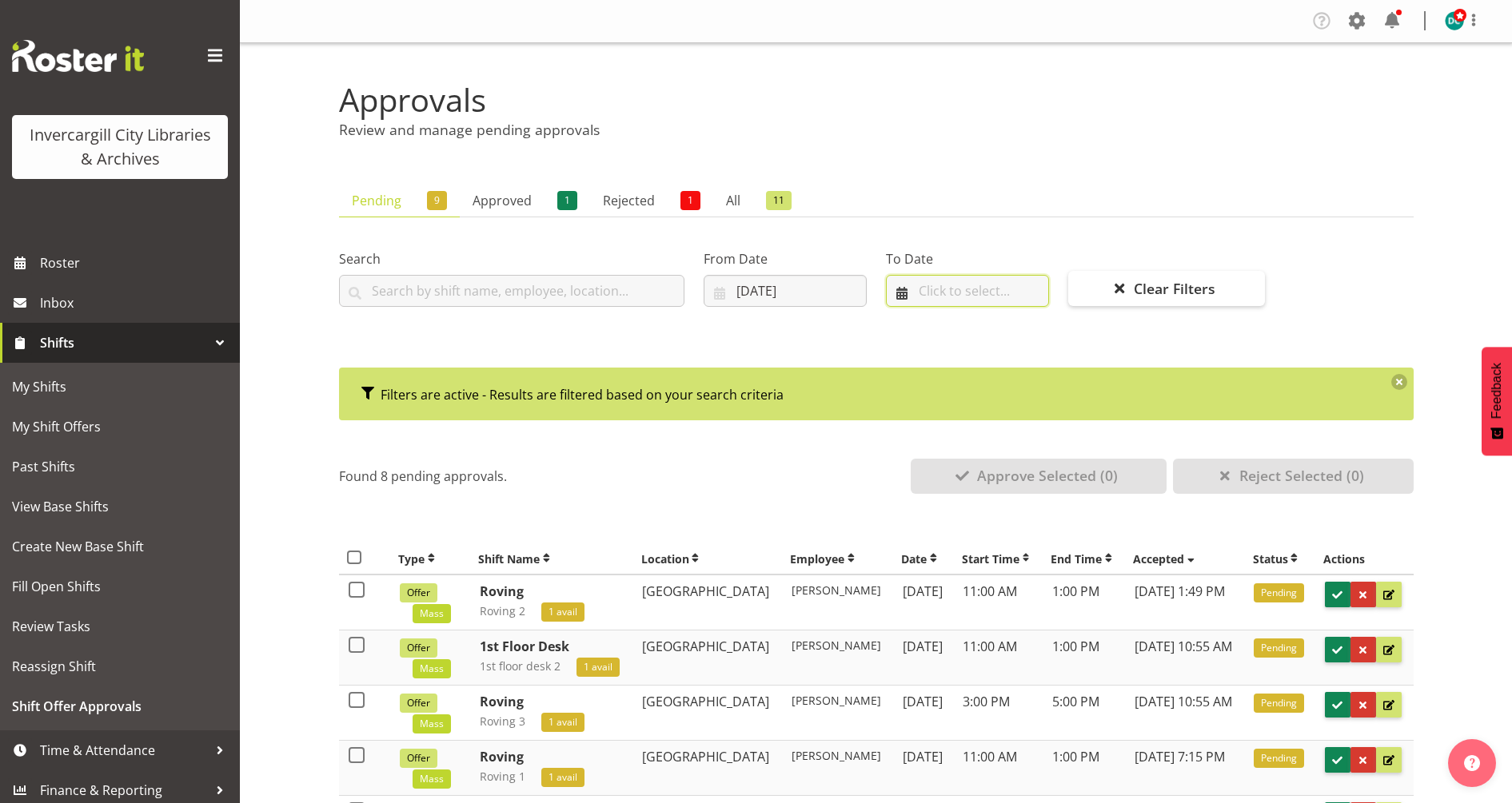
click at [951, 289] on input "text" at bounding box center [967, 291] width 163 height 32
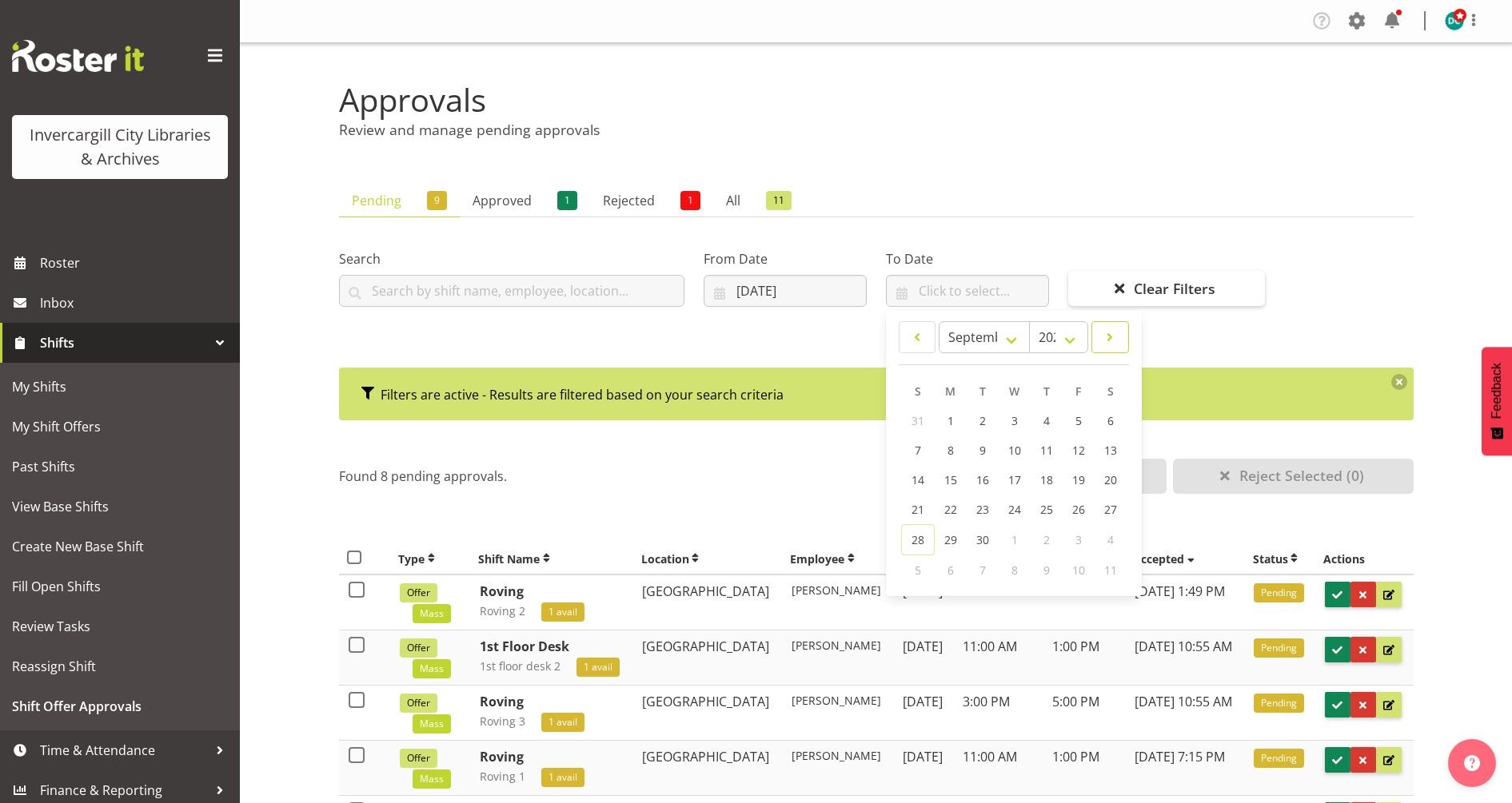
click at [1110, 337] on span at bounding box center [1109, 337] width 16 height 19
select select "9"
click at [1113, 426] on link "4" at bounding box center [1110, 421] width 32 height 31
type input "[DATE]"
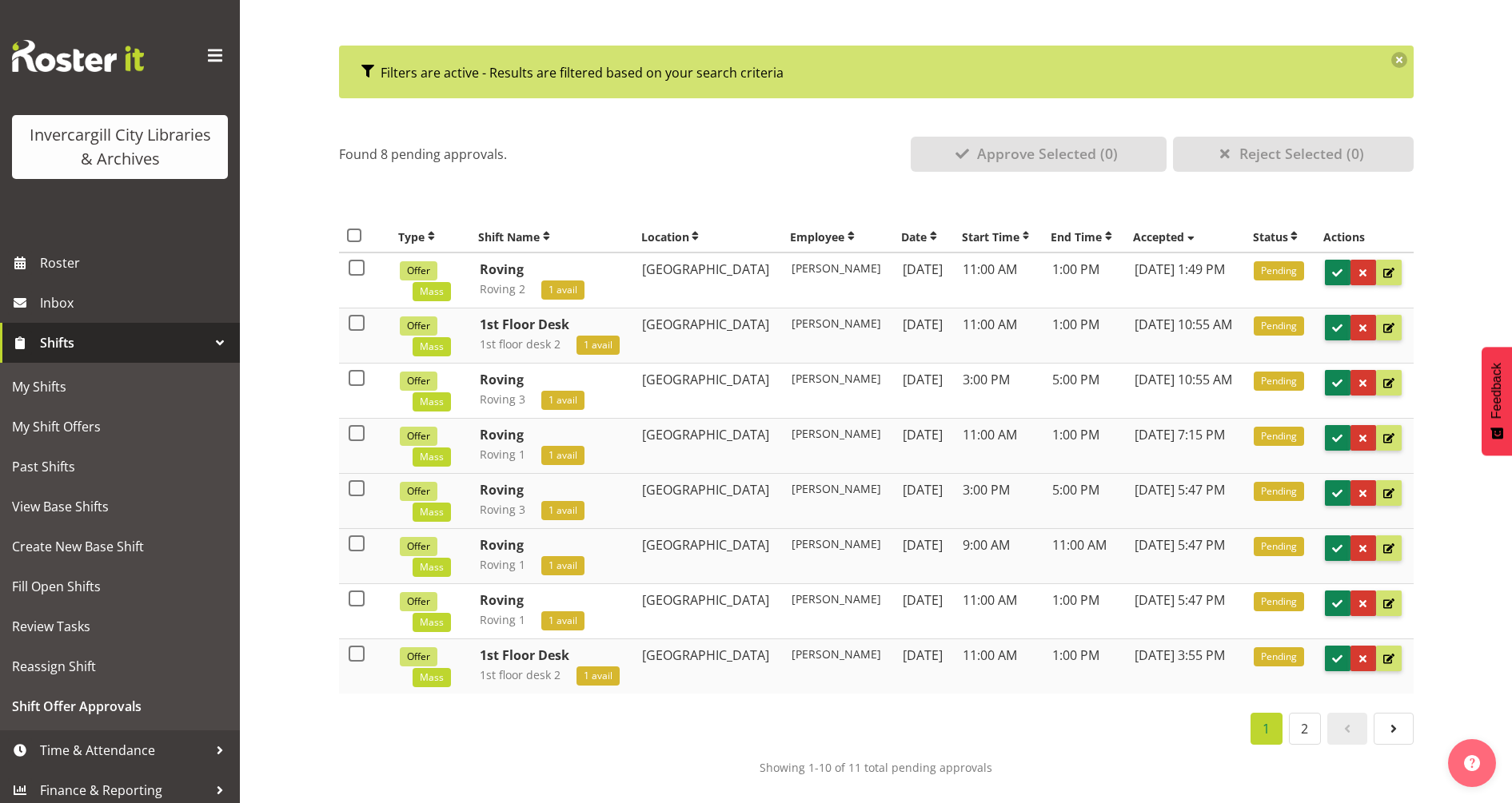
scroll to position [334, 0]
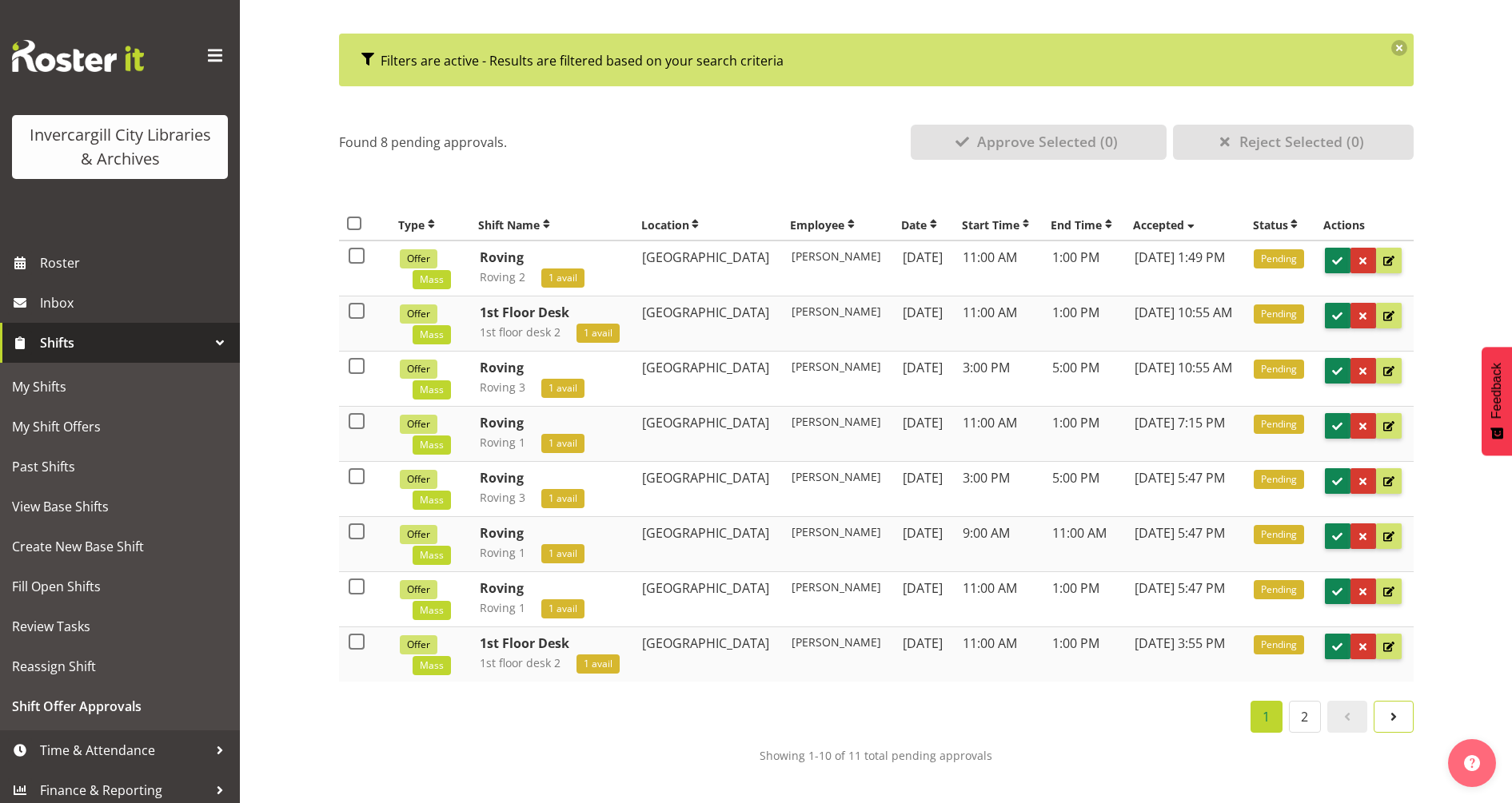
click at [1392, 717] on span at bounding box center [1393, 717] width 19 height 19
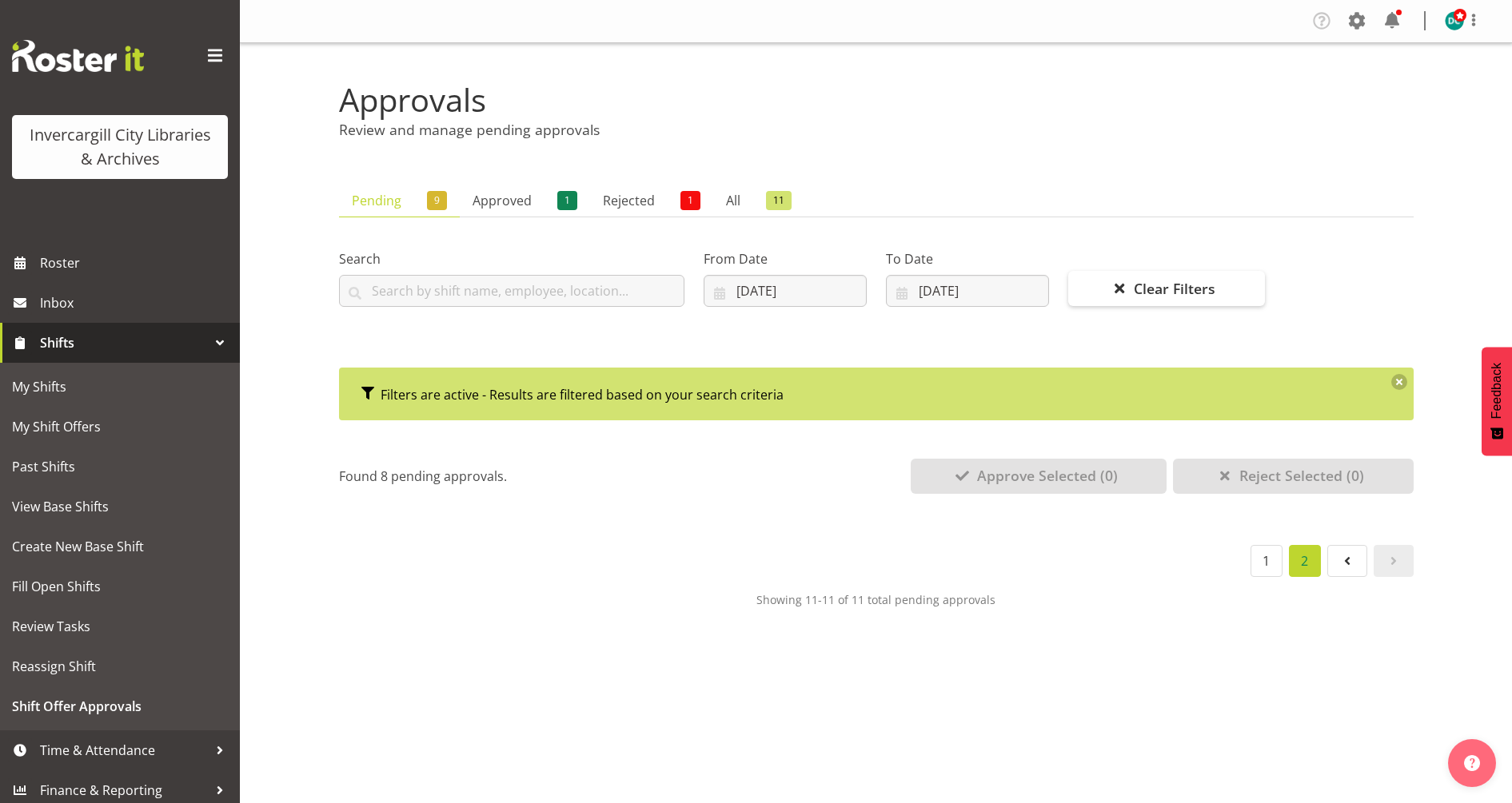
scroll to position [0, 0]
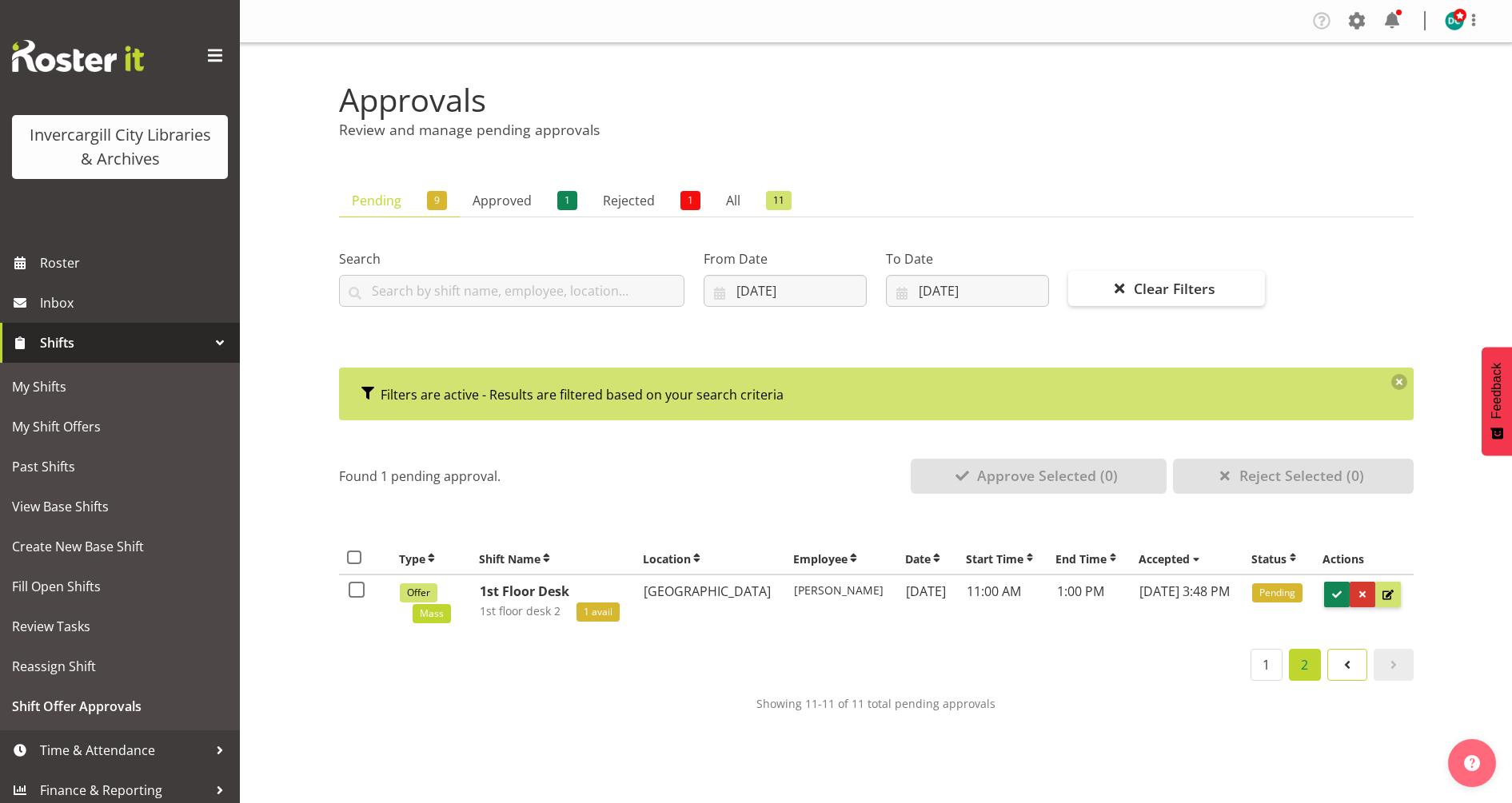
click at [1337, 672] on span at bounding box center [1346, 664] width 19 height 19
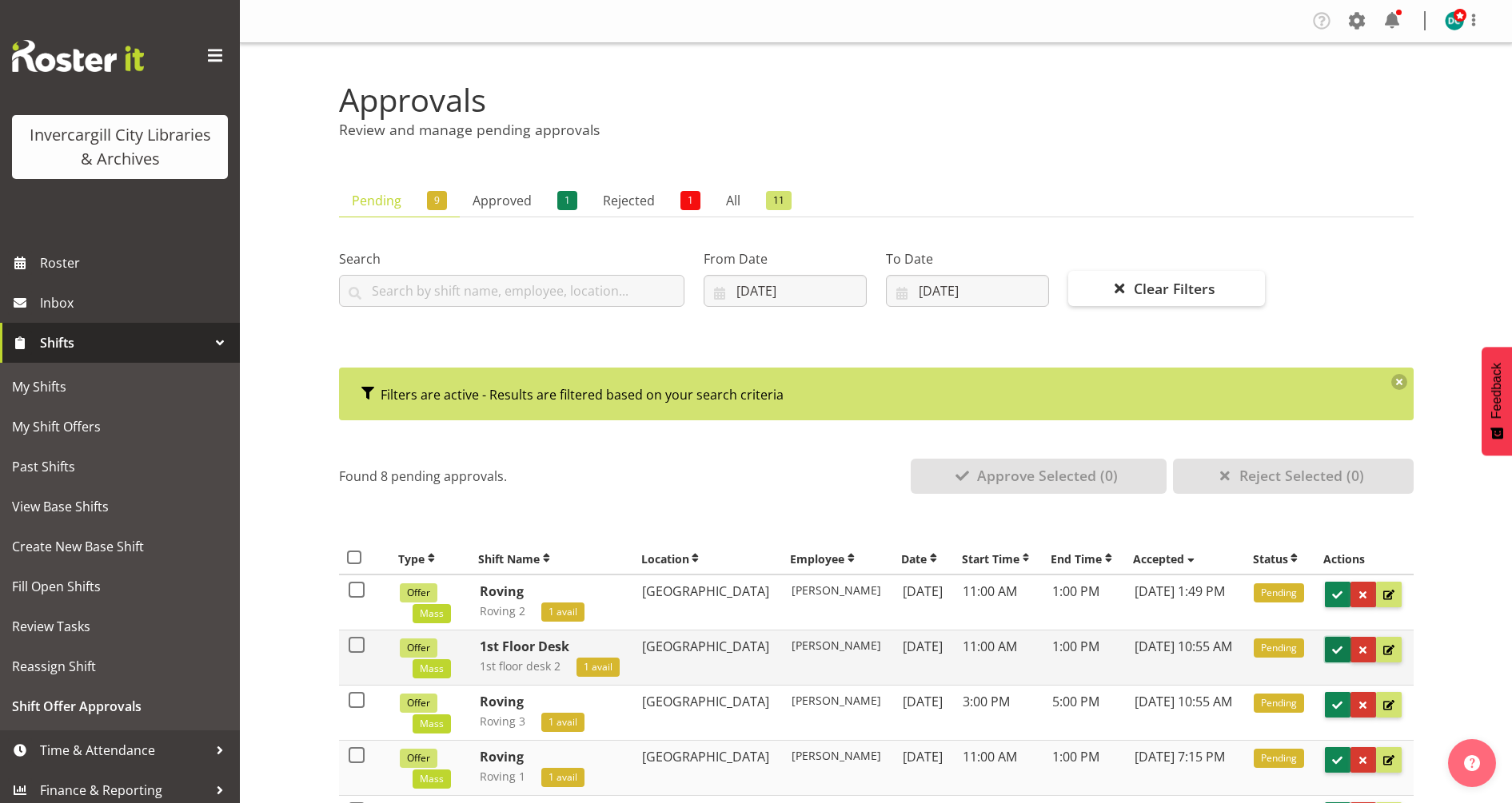
click at [1336, 647] on span at bounding box center [1336, 650] width 15 height 15
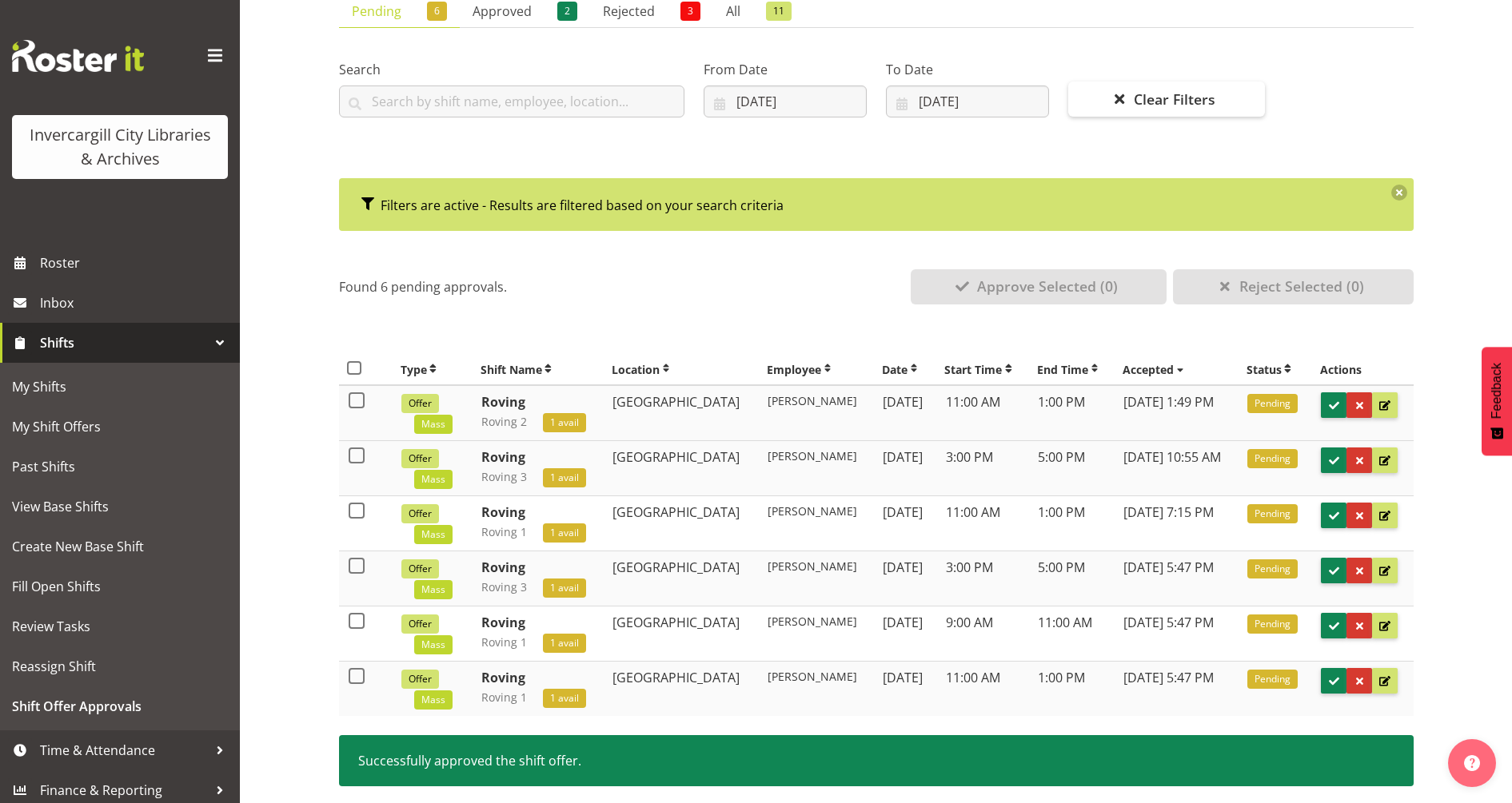
scroll to position [294, 0]
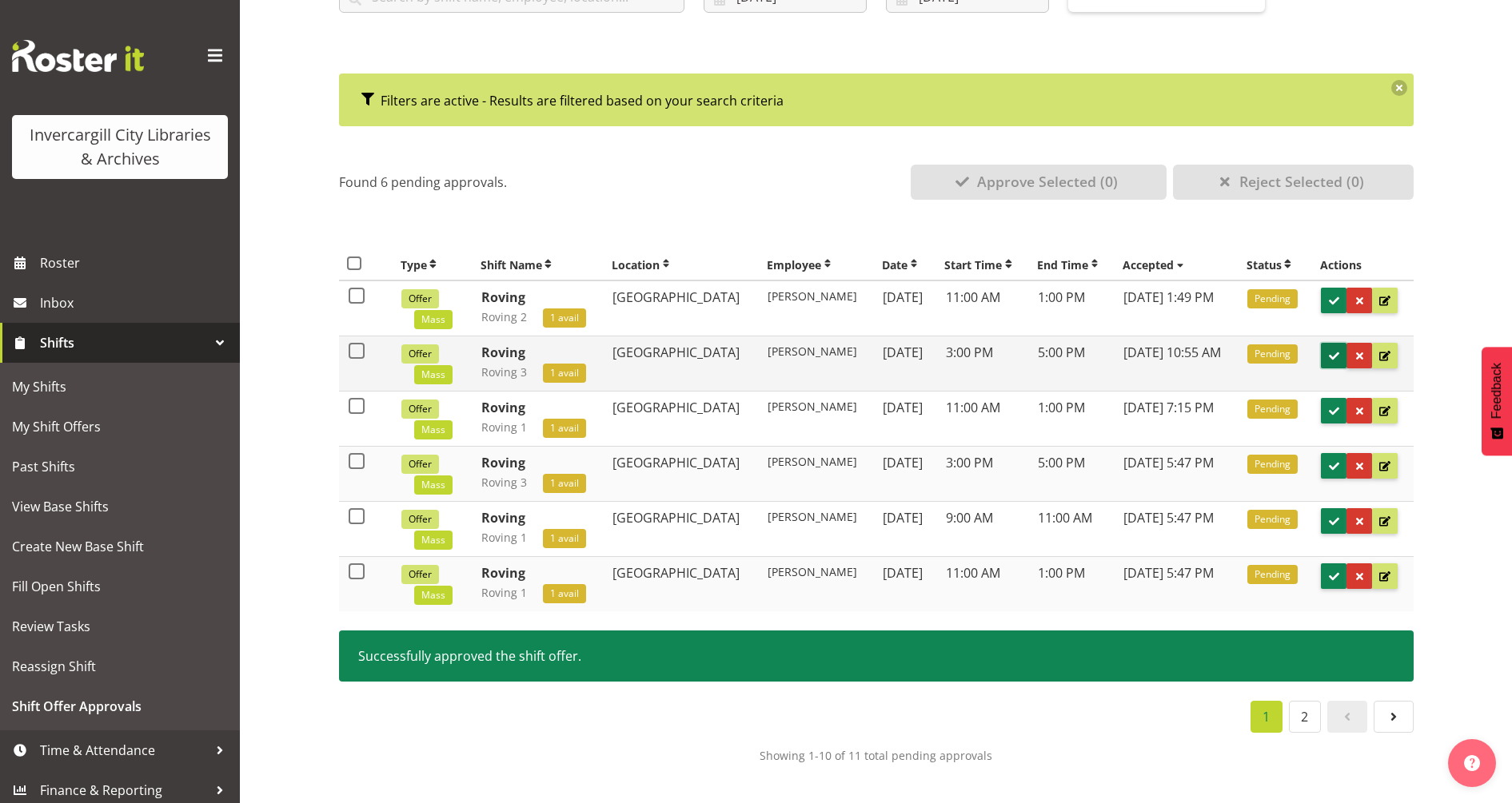
click at [1337, 355] on span at bounding box center [1333, 356] width 15 height 15
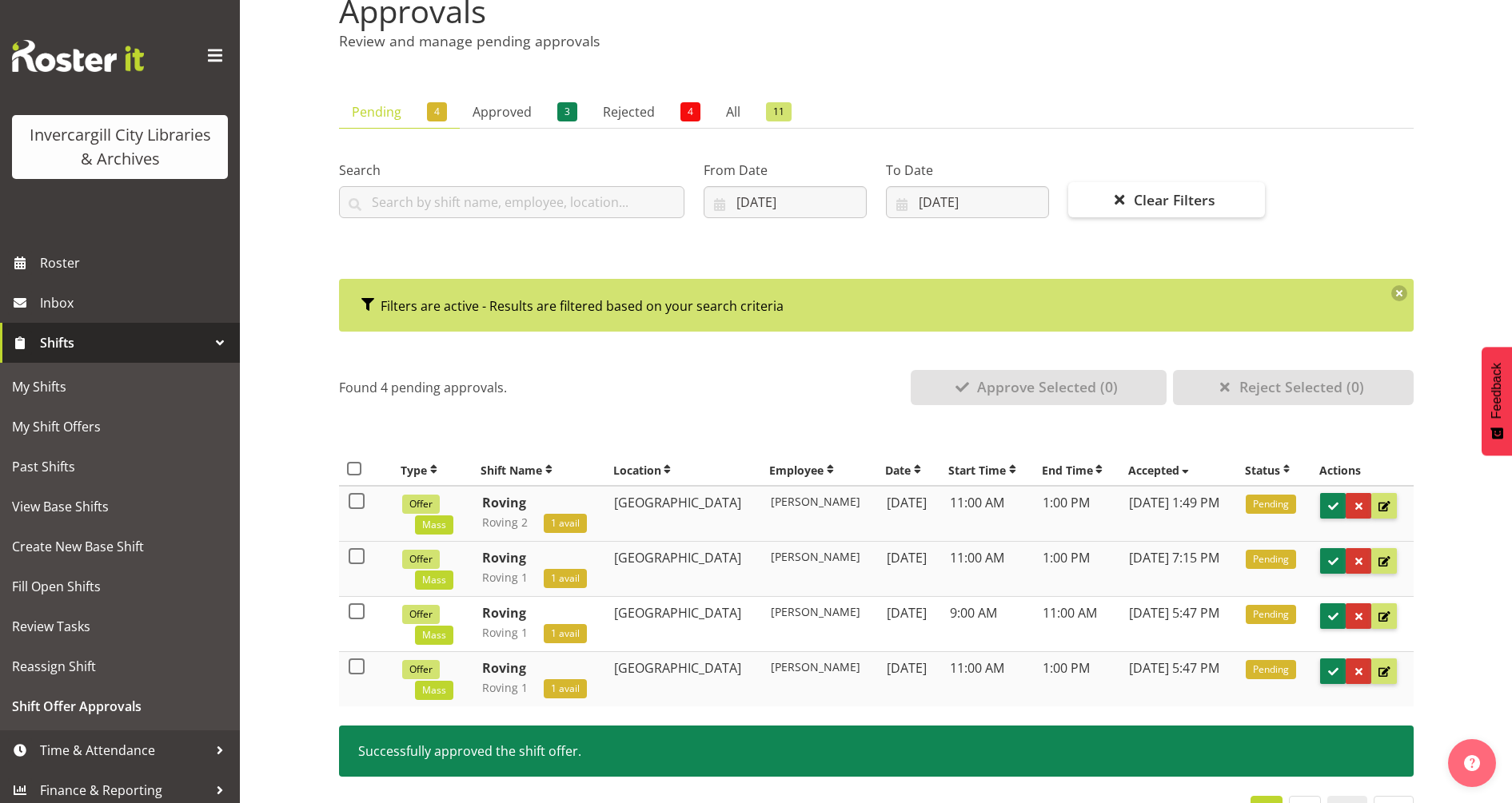
scroll to position [184, 0]
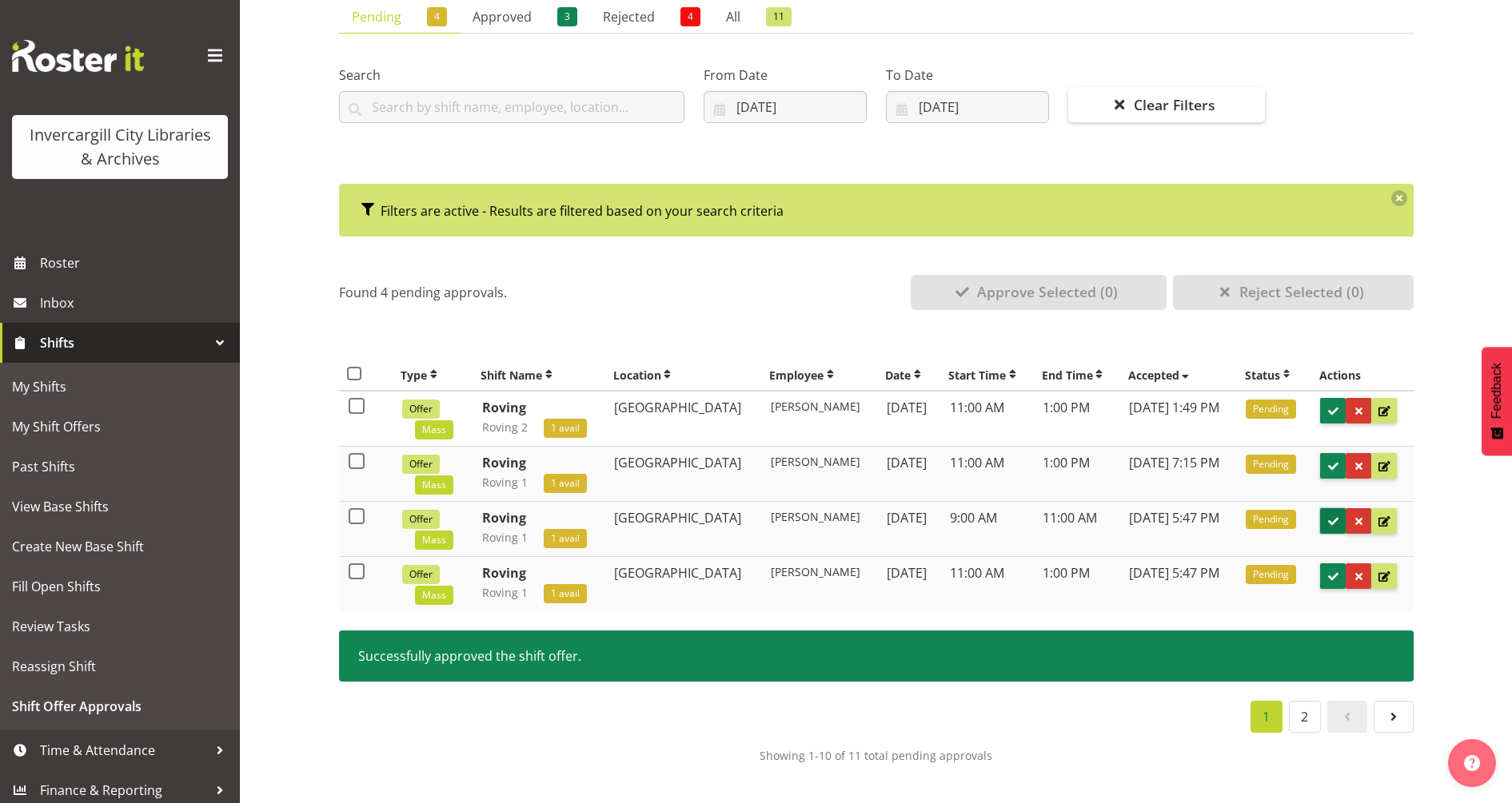
click at [1337, 523] on span at bounding box center [1332, 521] width 15 height 15
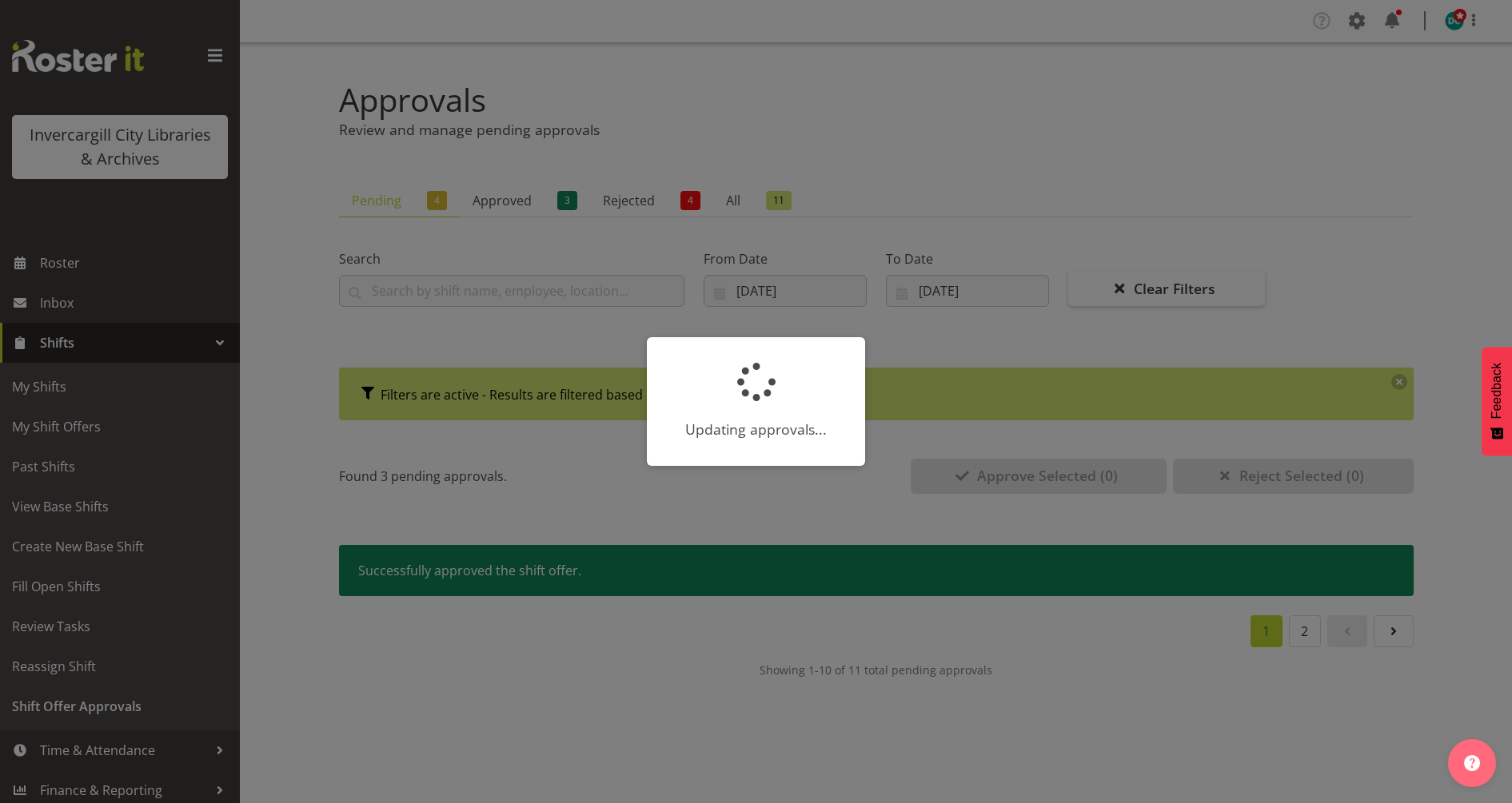
scroll to position [0, 0]
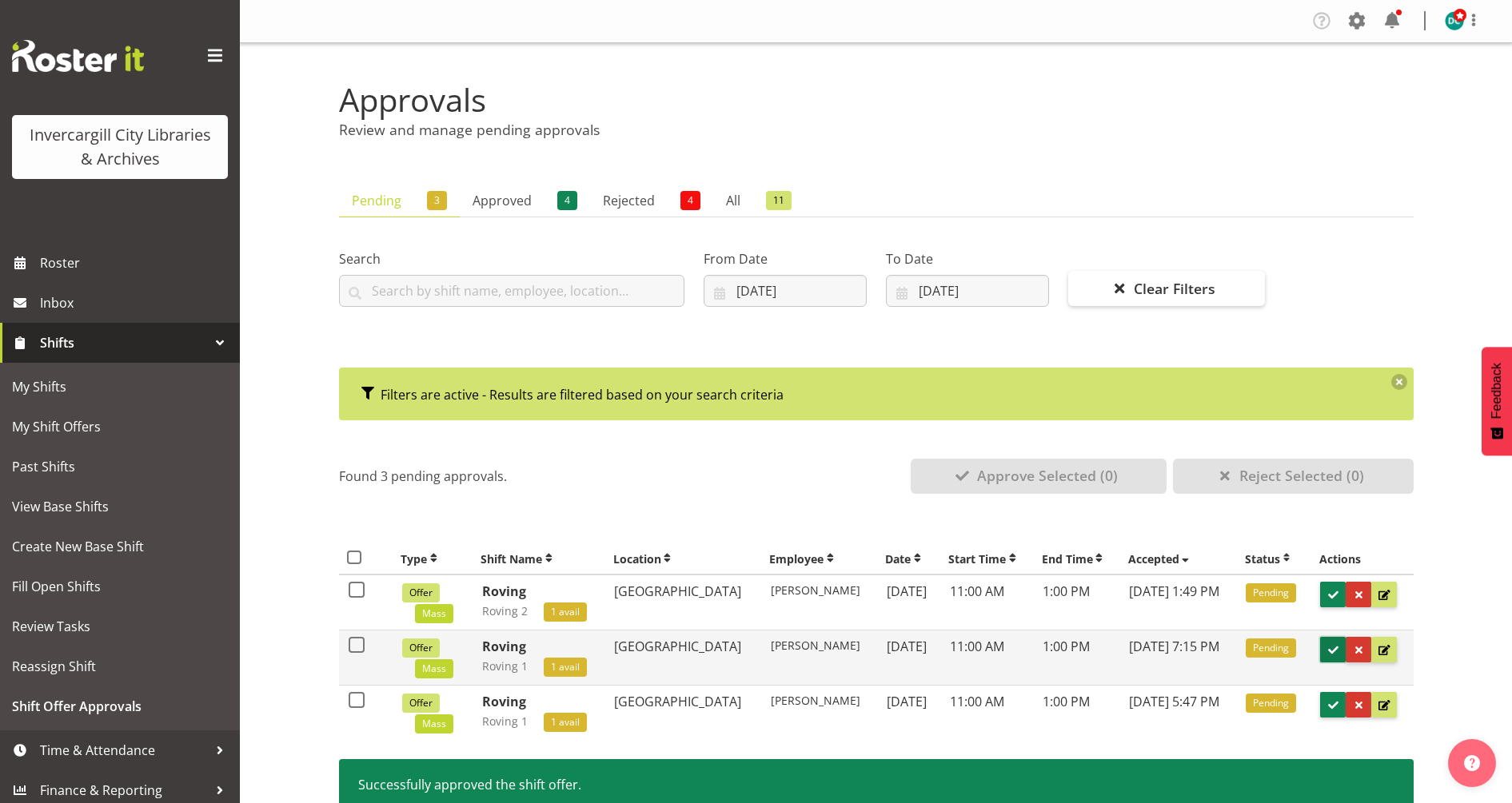
click at [1329, 649] on span at bounding box center [1332, 650] width 15 height 15
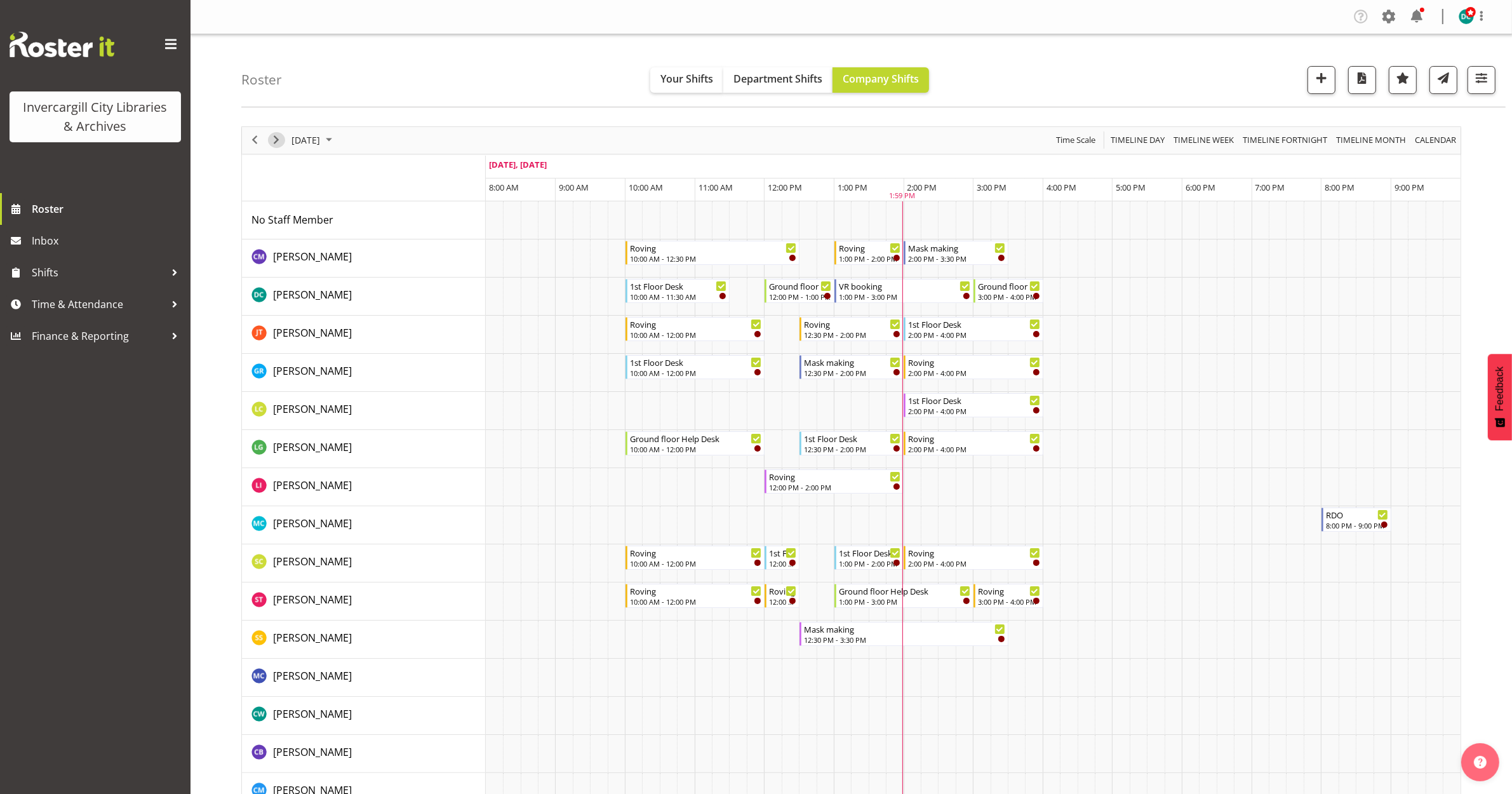
click at [277, 143] on span "Next" at bounding box center [276, 140] width 15 height 16
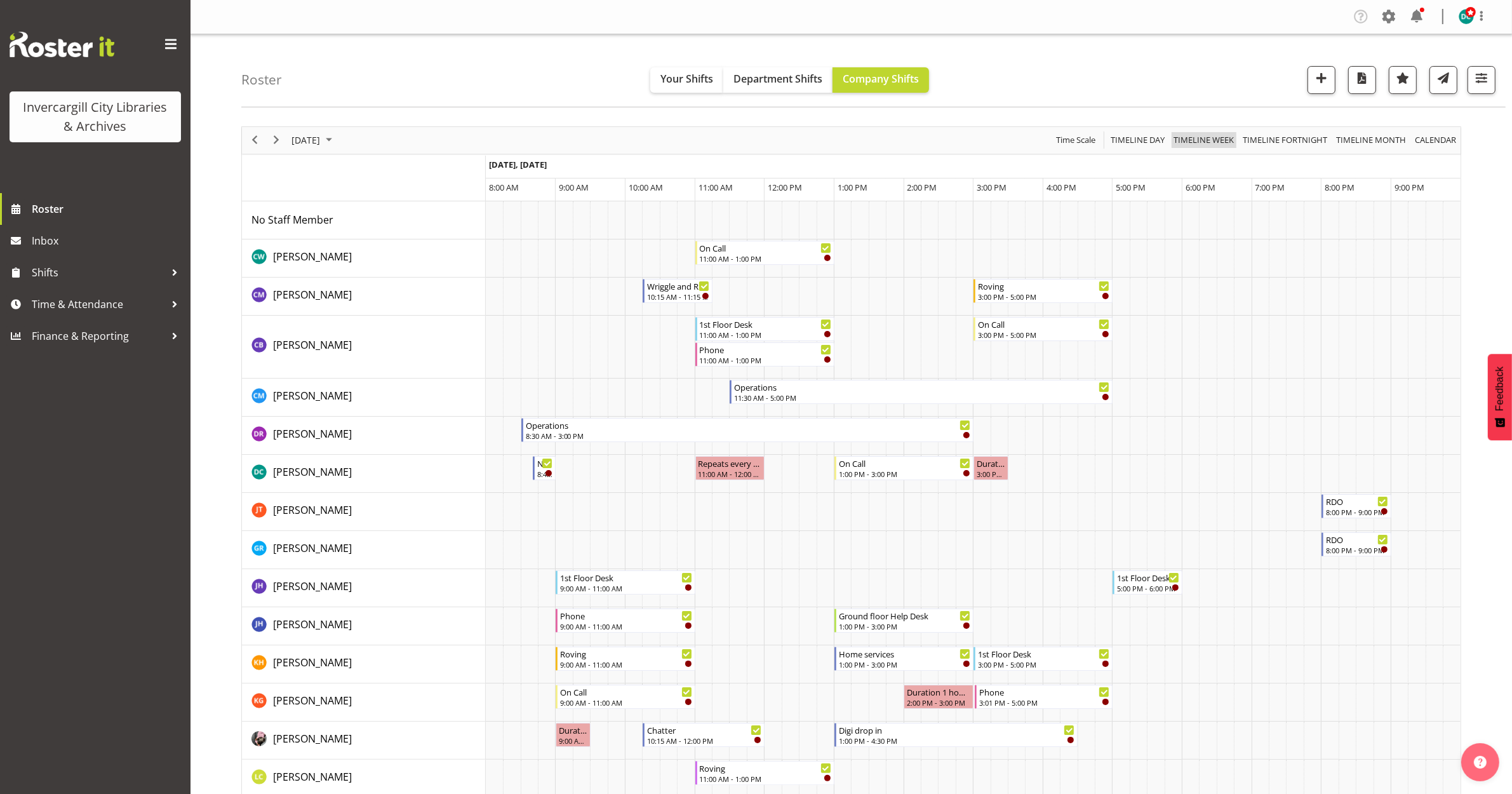
click at [1198, 143] on span "Timeline Week" at bounding box center [1204, 140] width 63 height 16
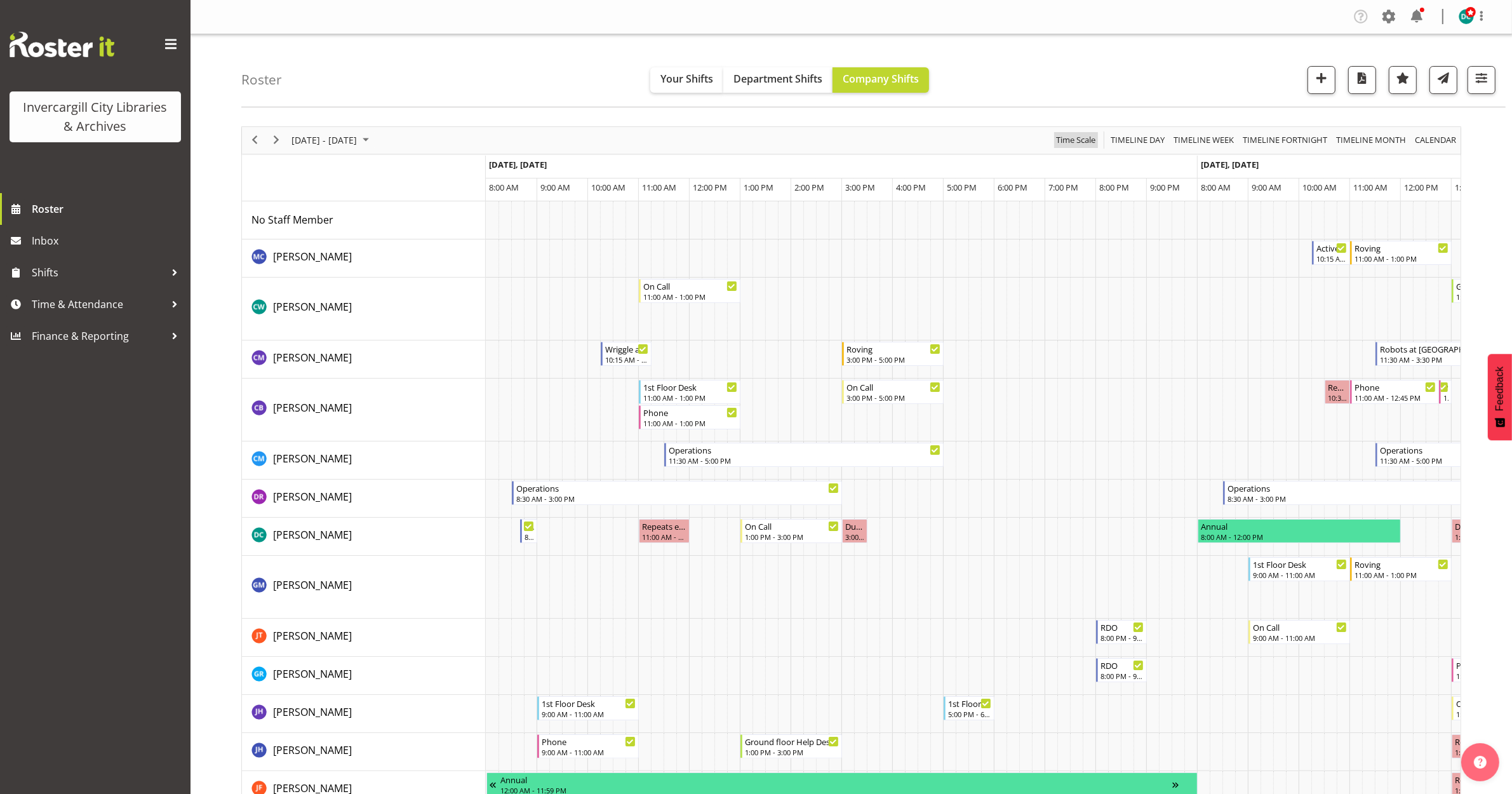
click at [1075, 135] on span "Time Scale" at bounding box center [1075, 140] width 42 height 16
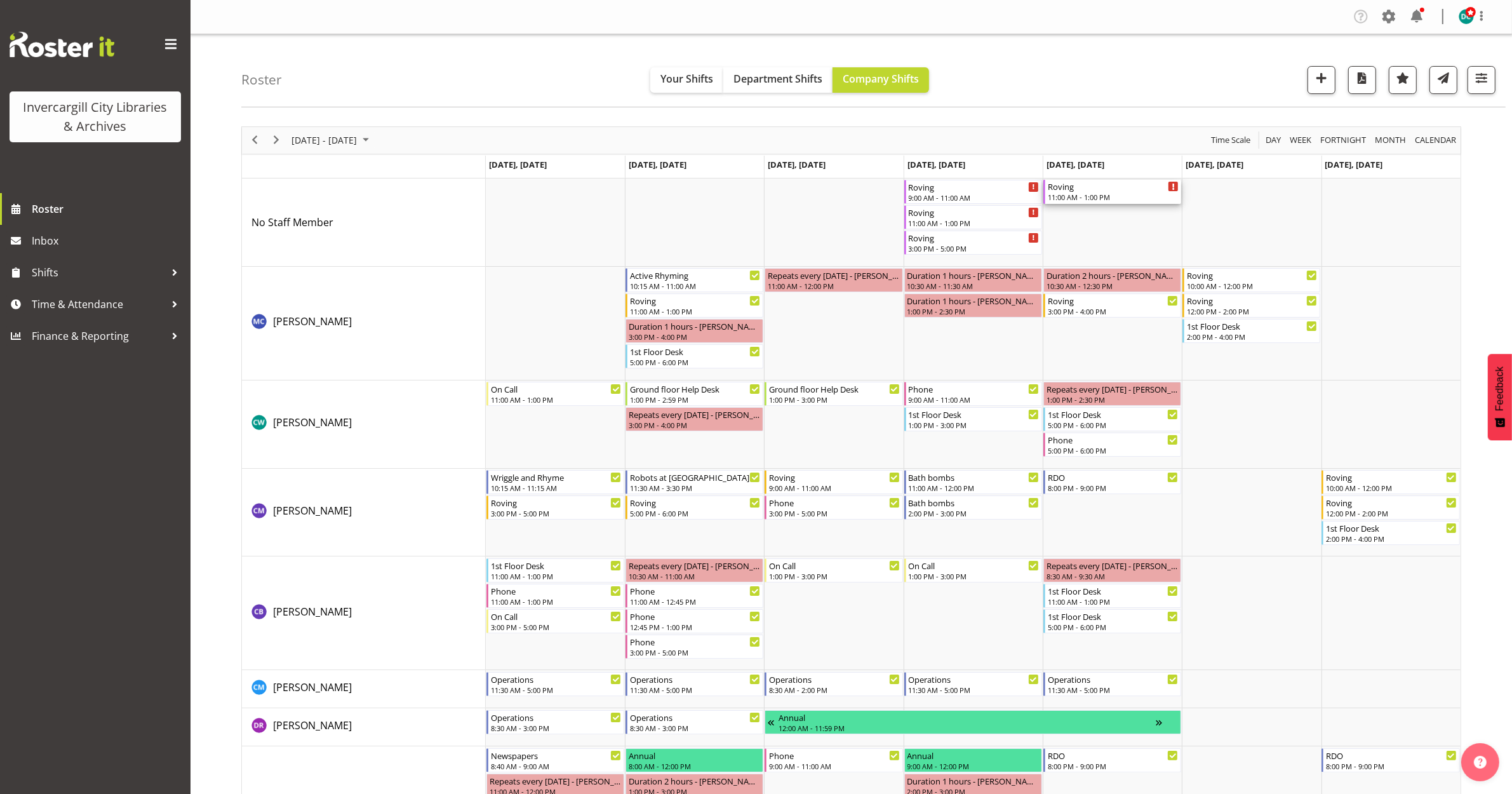
click at [1107, 190] on div "Roving" at bounding box center [1113, 186] width 131 height 13
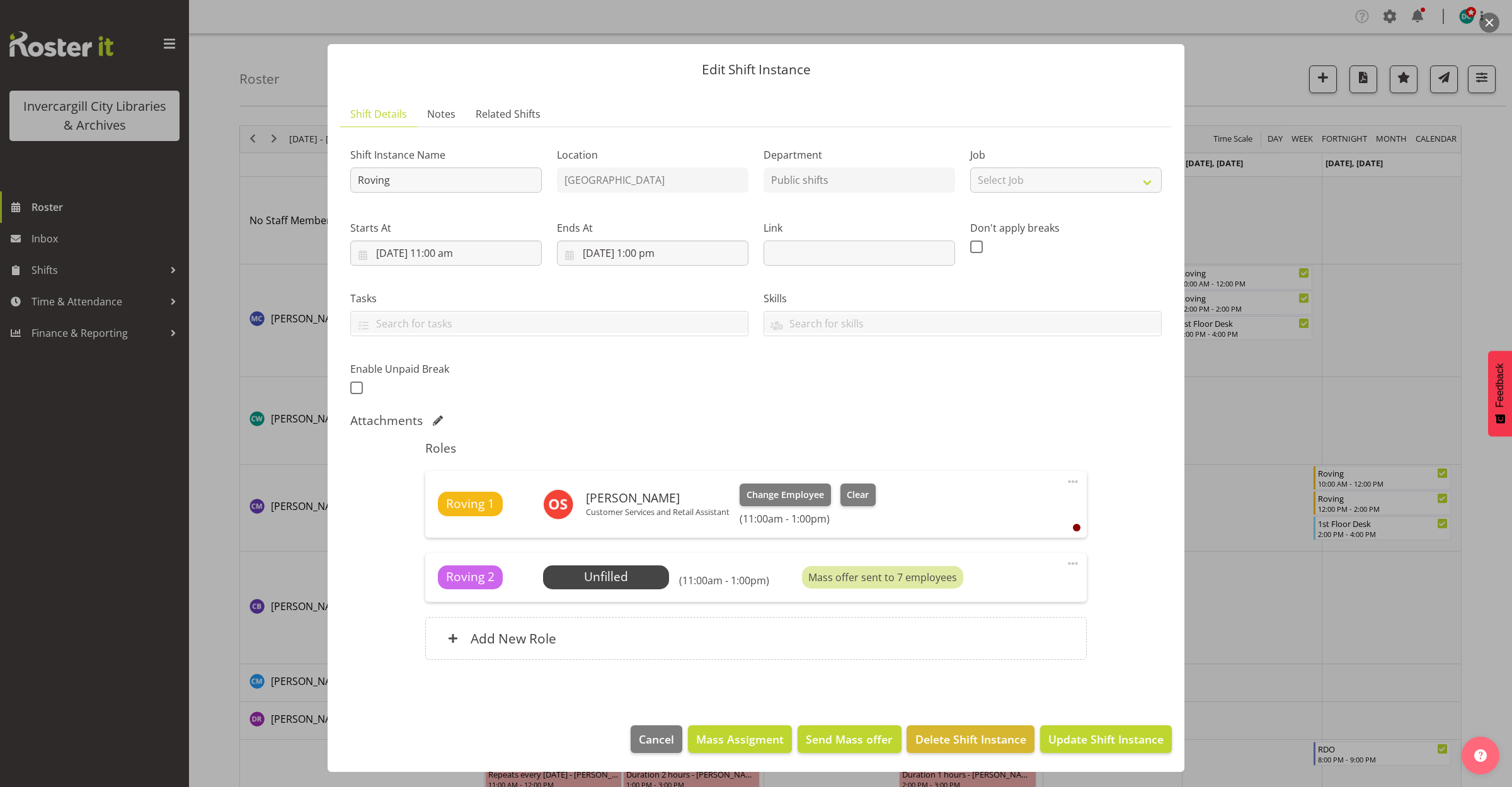
click at [1488, 28] on button "button" at bounding box center [1489, 23] width 20 height 20
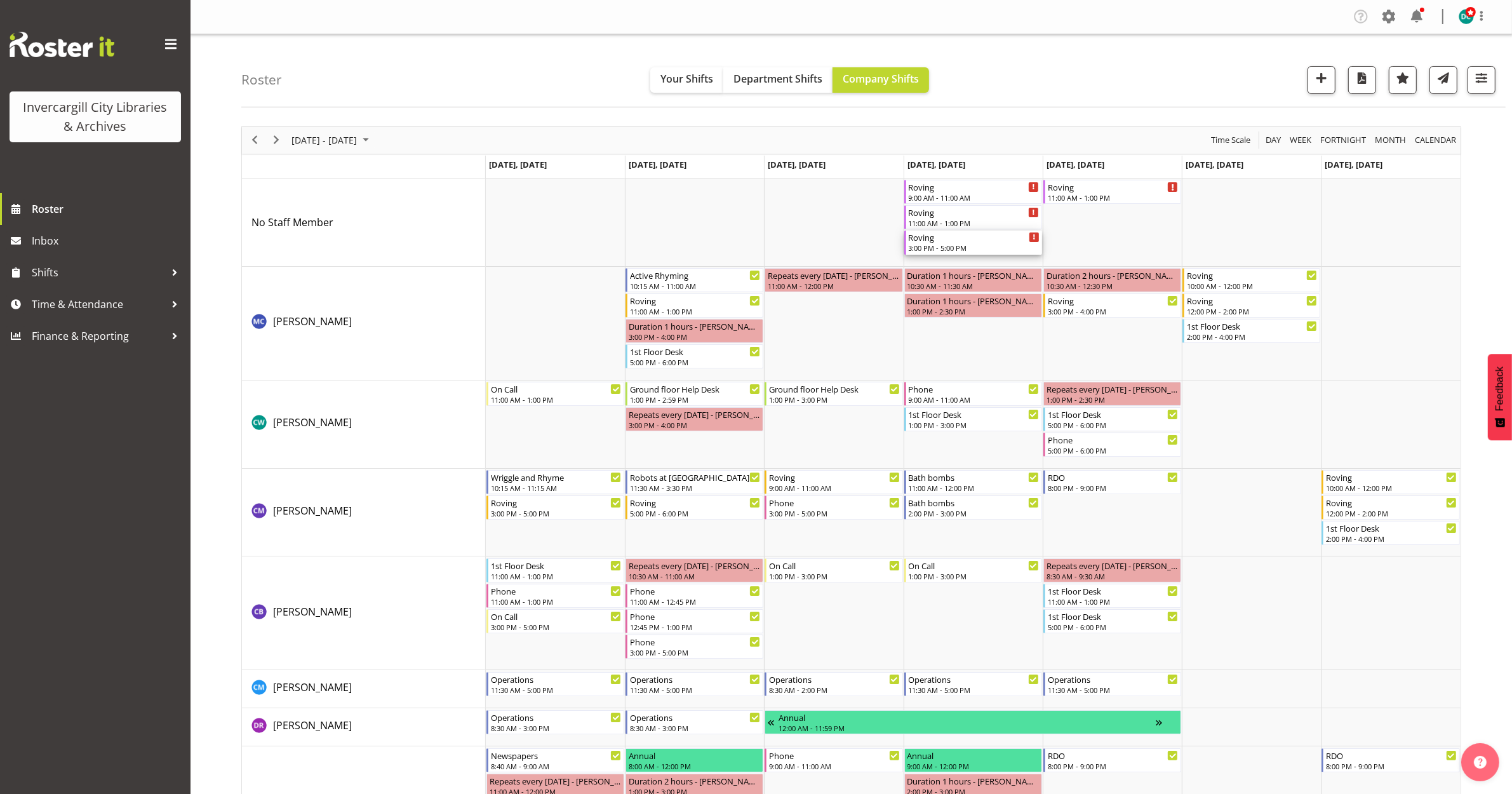
click at [980, 240] on div "Roving" at bounding box center [974, 237] width 131 height 13
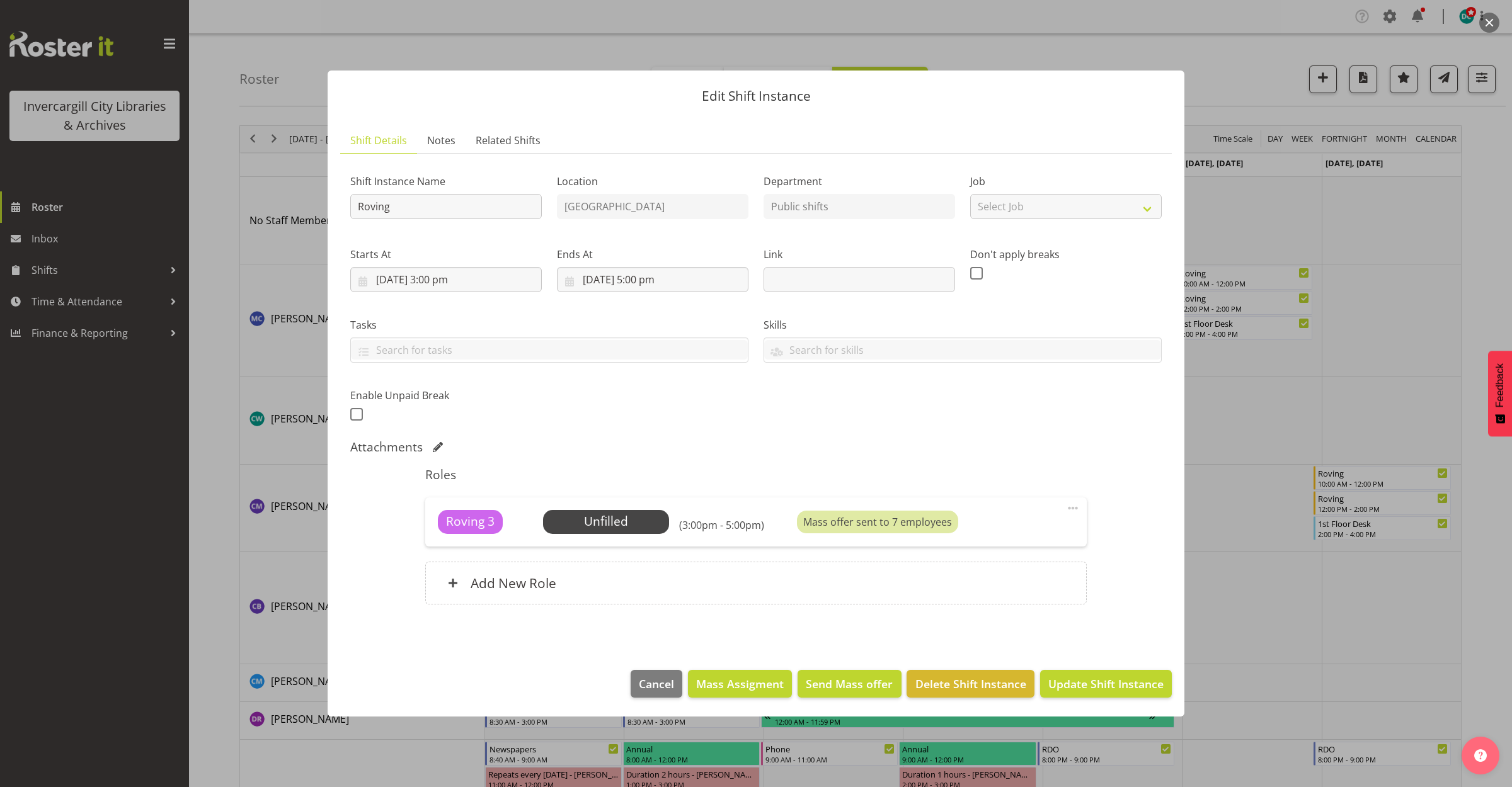
click at [1207, 51] on div at bounding box center [756, 393] width 1512 height 787
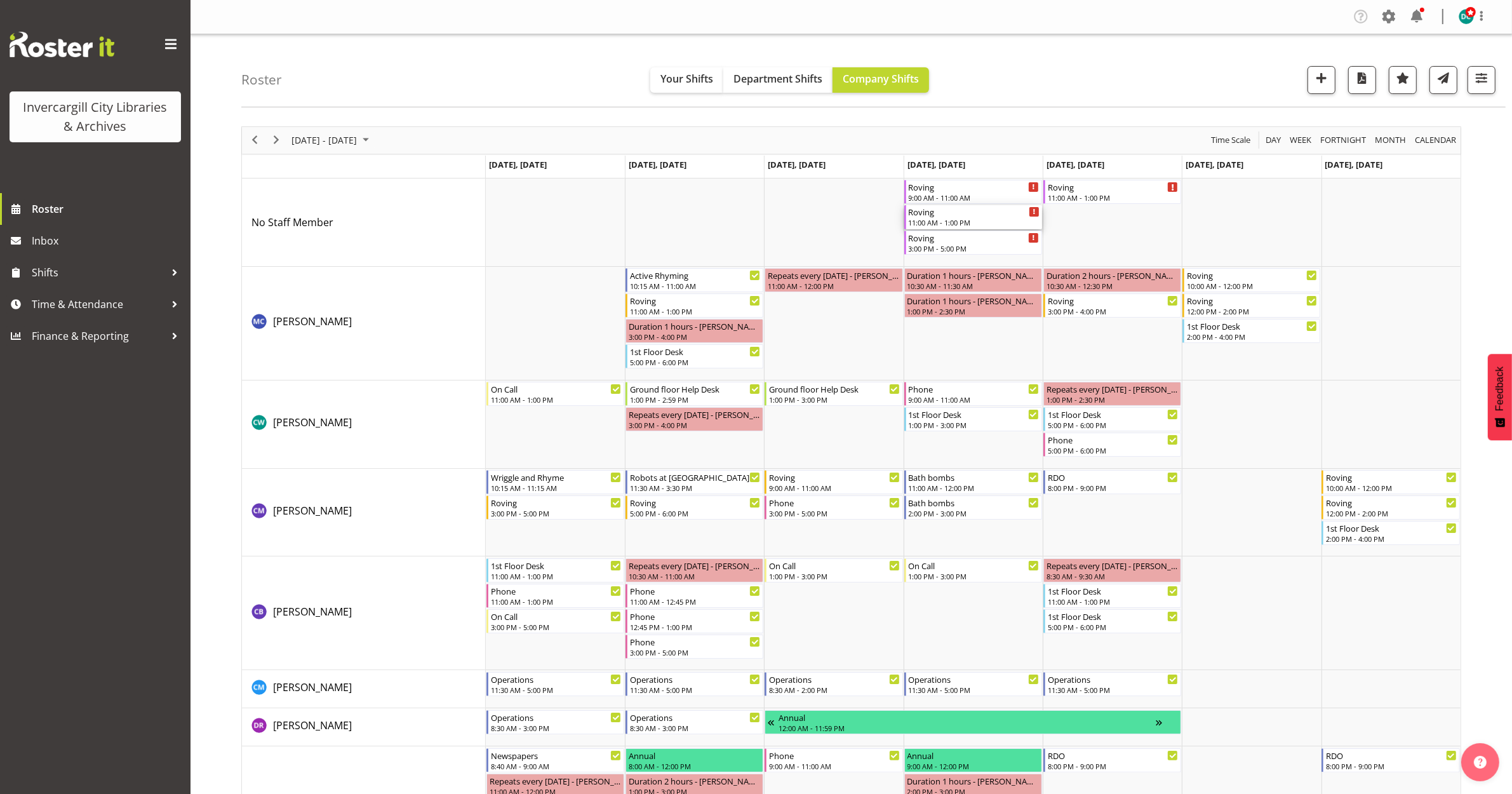
click at [963, 218] on div "11:00 AM - 1:00 PM" at bounding box center [974, 222] width 131 height 10
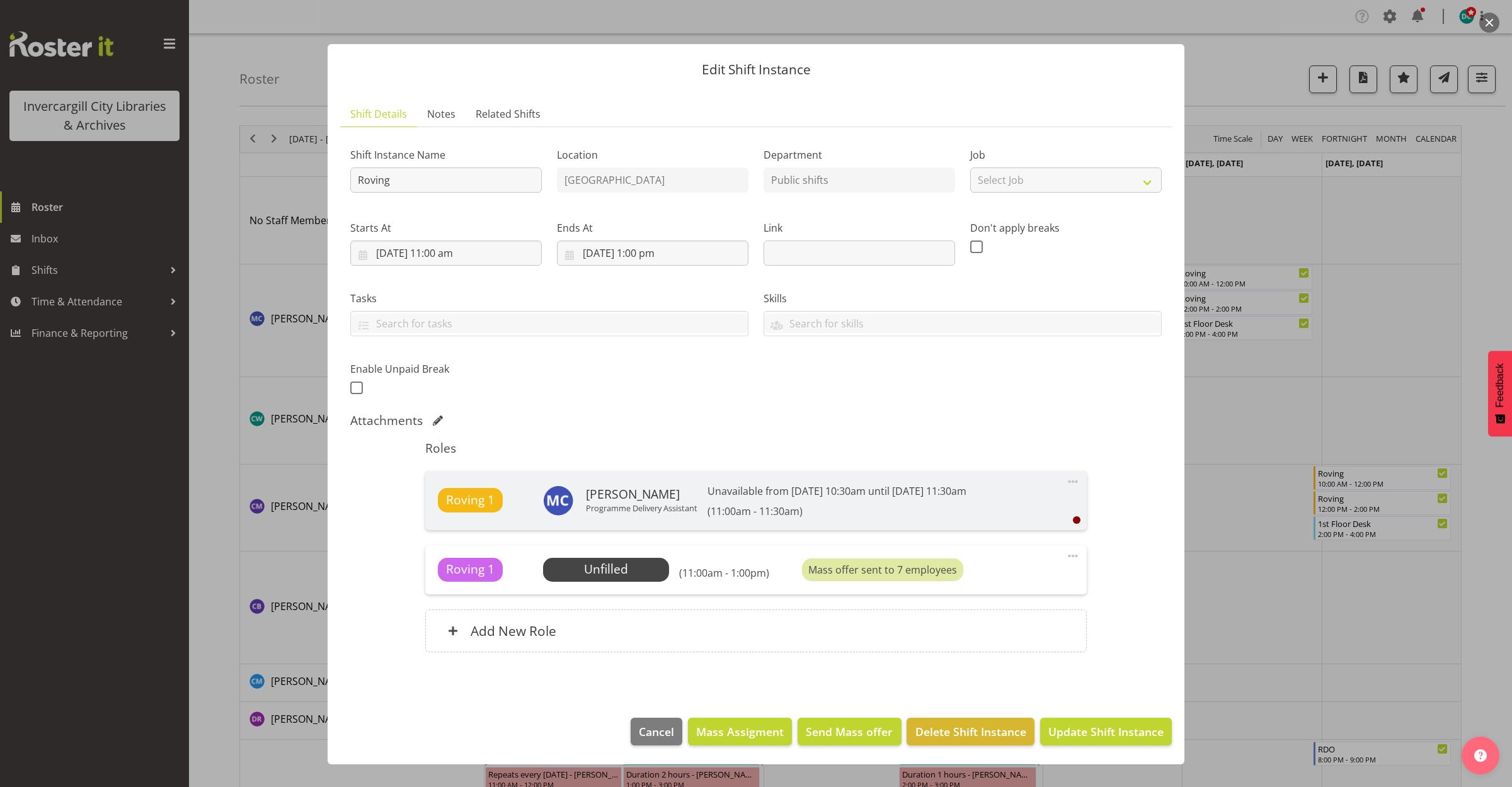
click at [1228, 22] on div at bounding box center [756, 393] width 1512 height 787
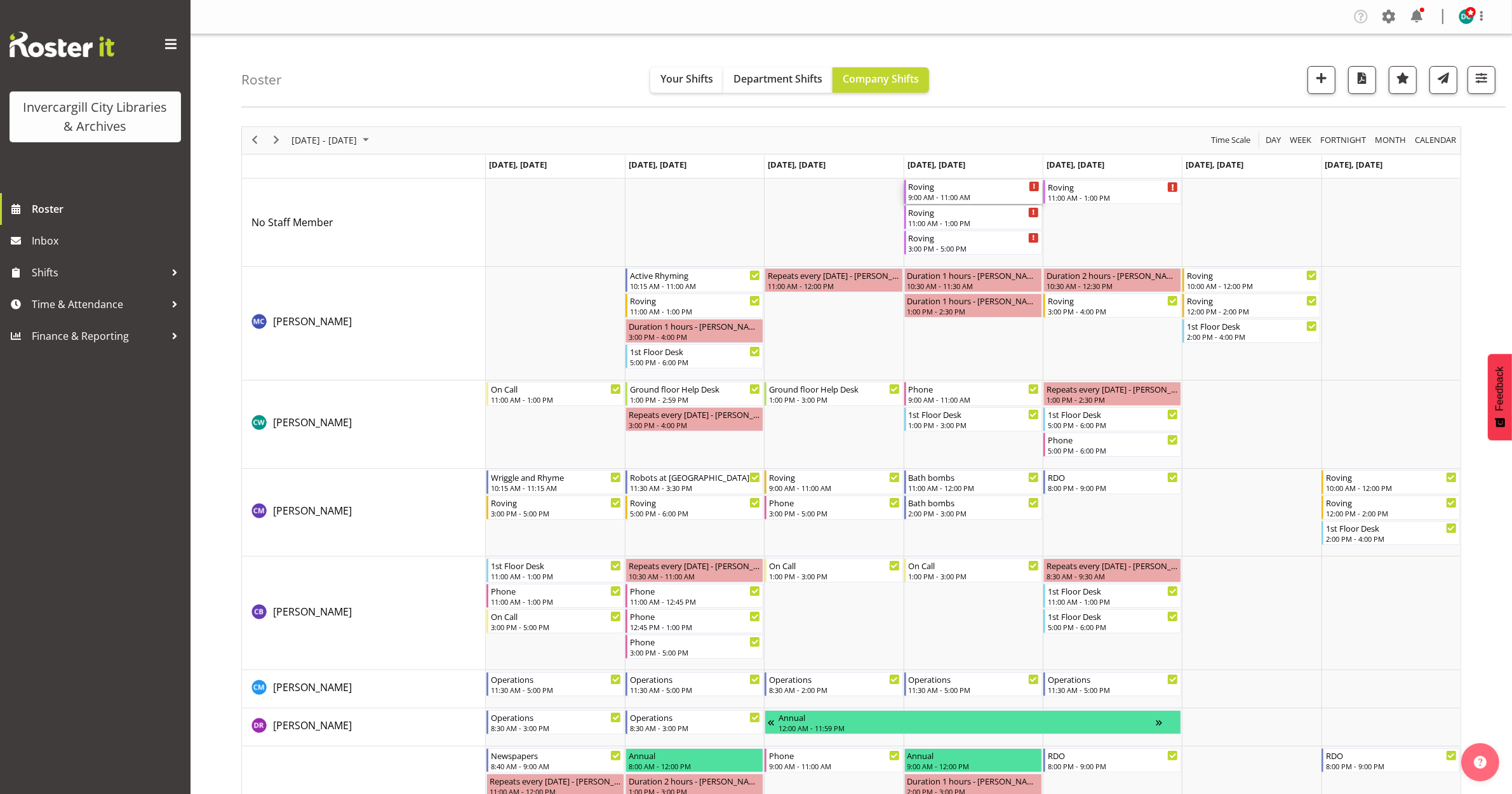
click at [998, 196] on div "9:00 AM - 11:00 AM" at bounding box center [974, 197] width 131 height 10
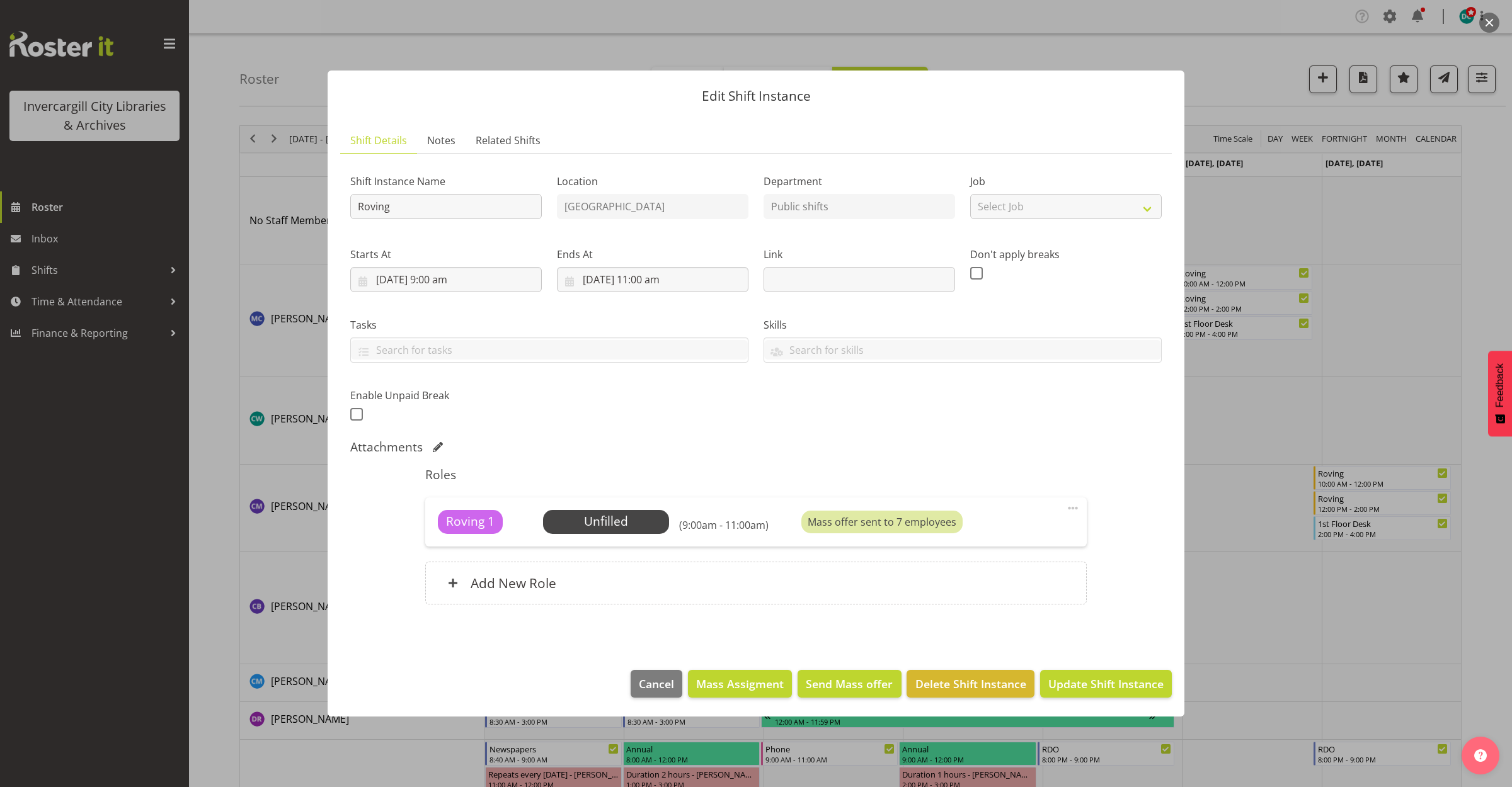
click at [1006, 49] on div "Edit Shift Instance Shift Details Notes Related Shifts Shift Instance Name Rovi…" at bounding box center [756, 394] width 882 height 709
click at [1495, 20] on button "button" at bounding box center [1489, 23] width 20 height 20
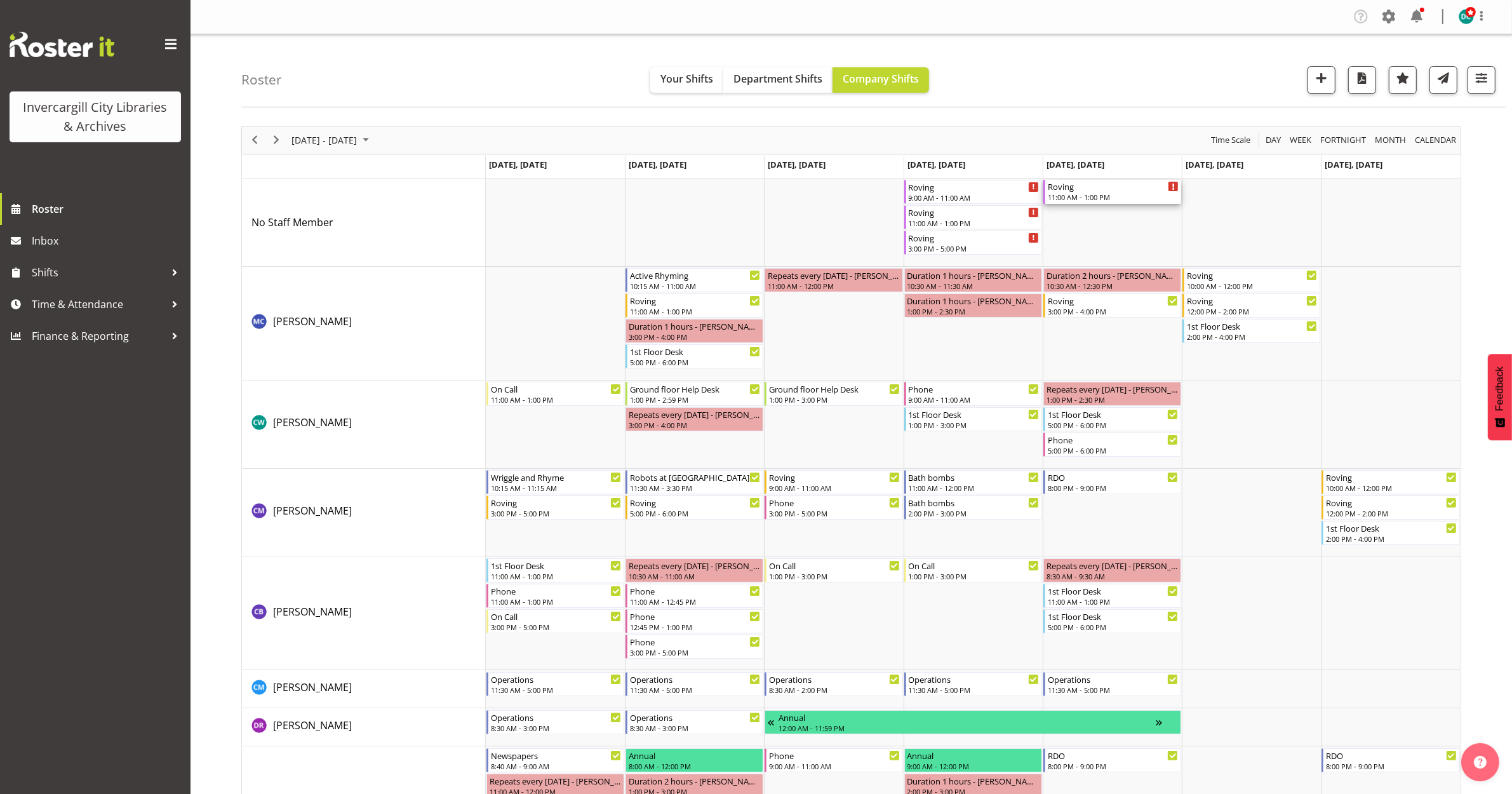
click at [1109, 198] on div "11:00 AM - 1:00 PM" at bounding box center [1113, 197] width 131 height 10
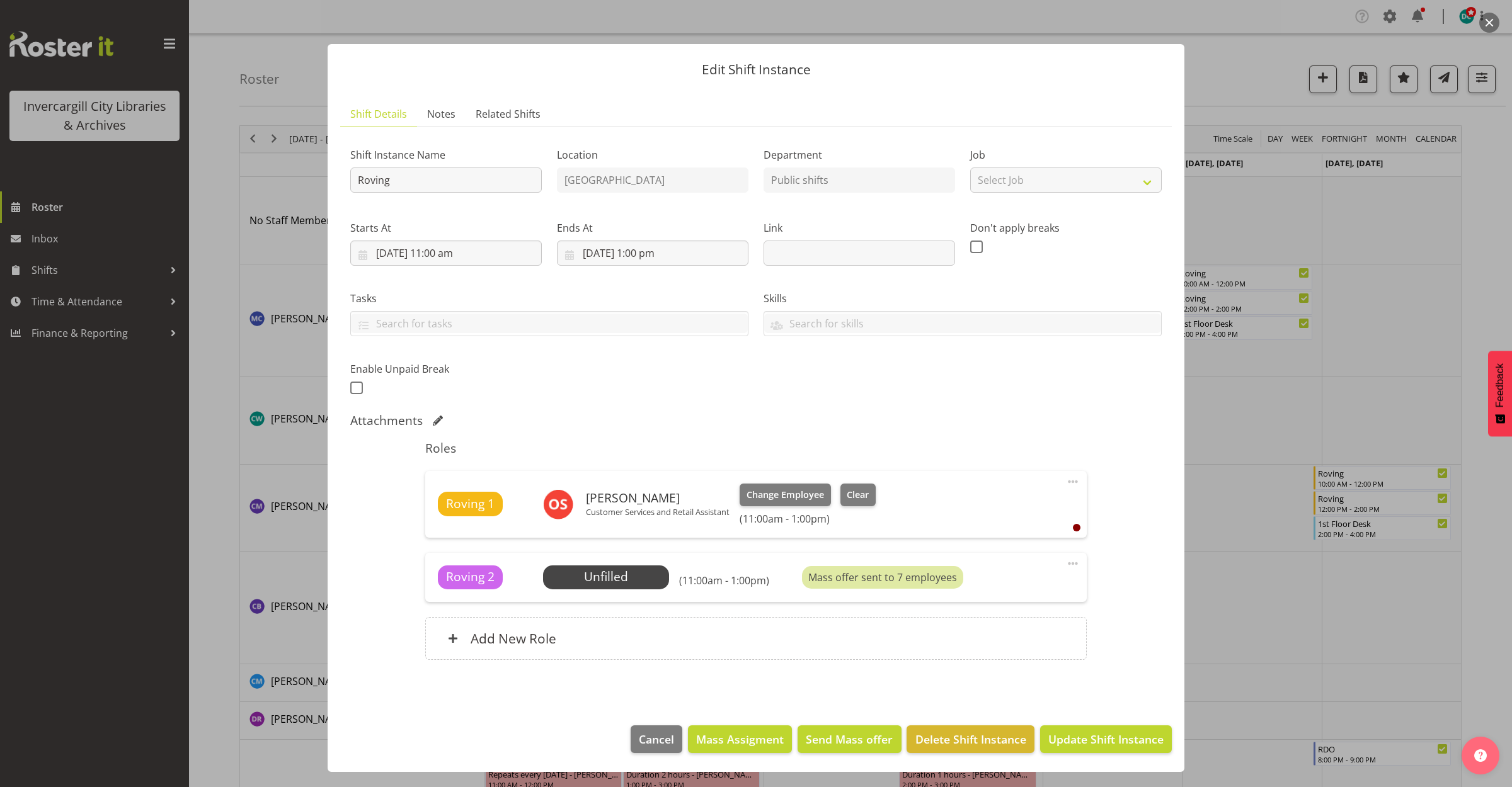
click at [1496, 25] on button "button" at bounding box center [1489, 23] width 20 height 20
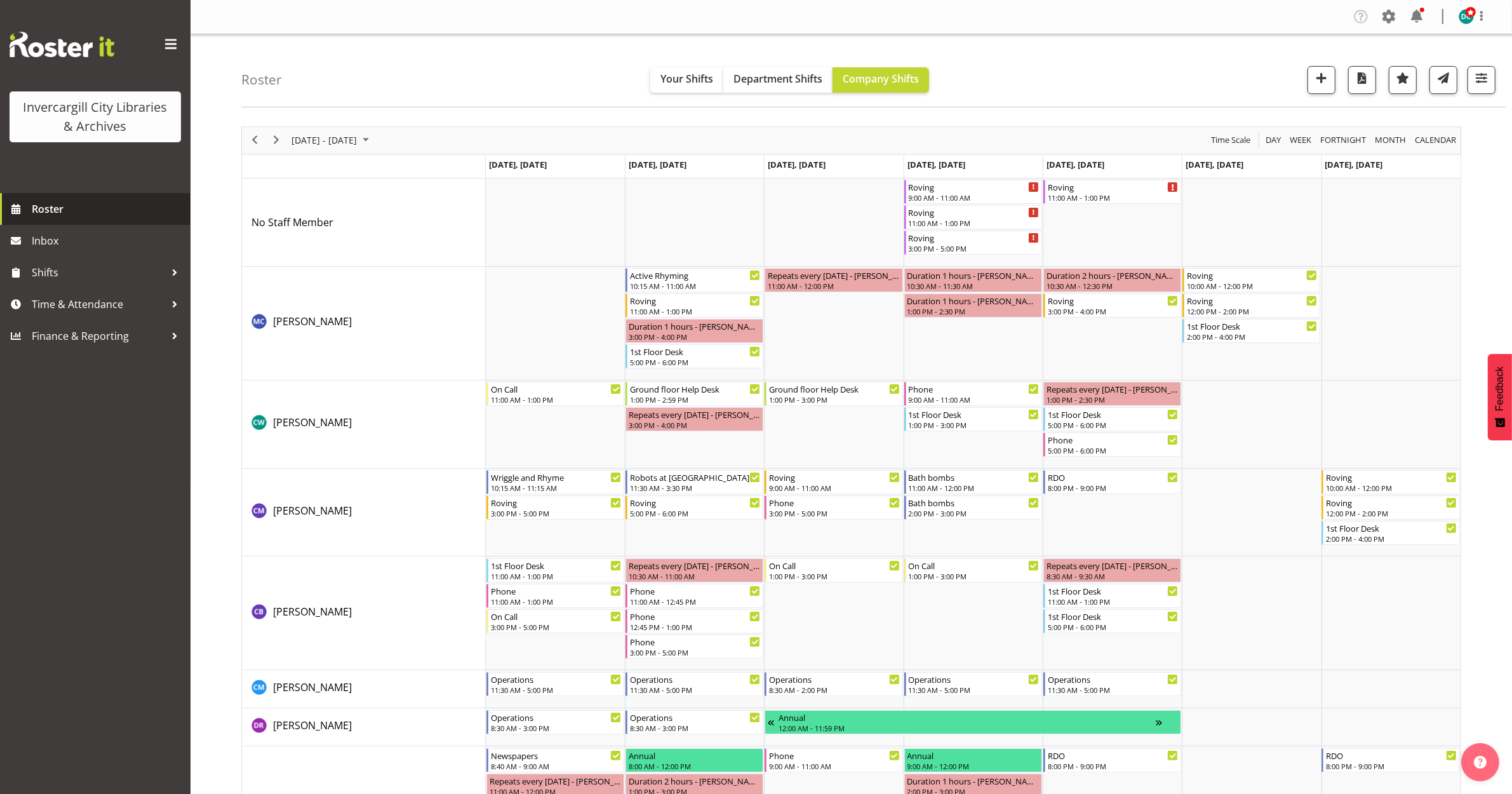
click at [59, 206] on span "Roster" at bounding box center [107, 209] width 152 height 19
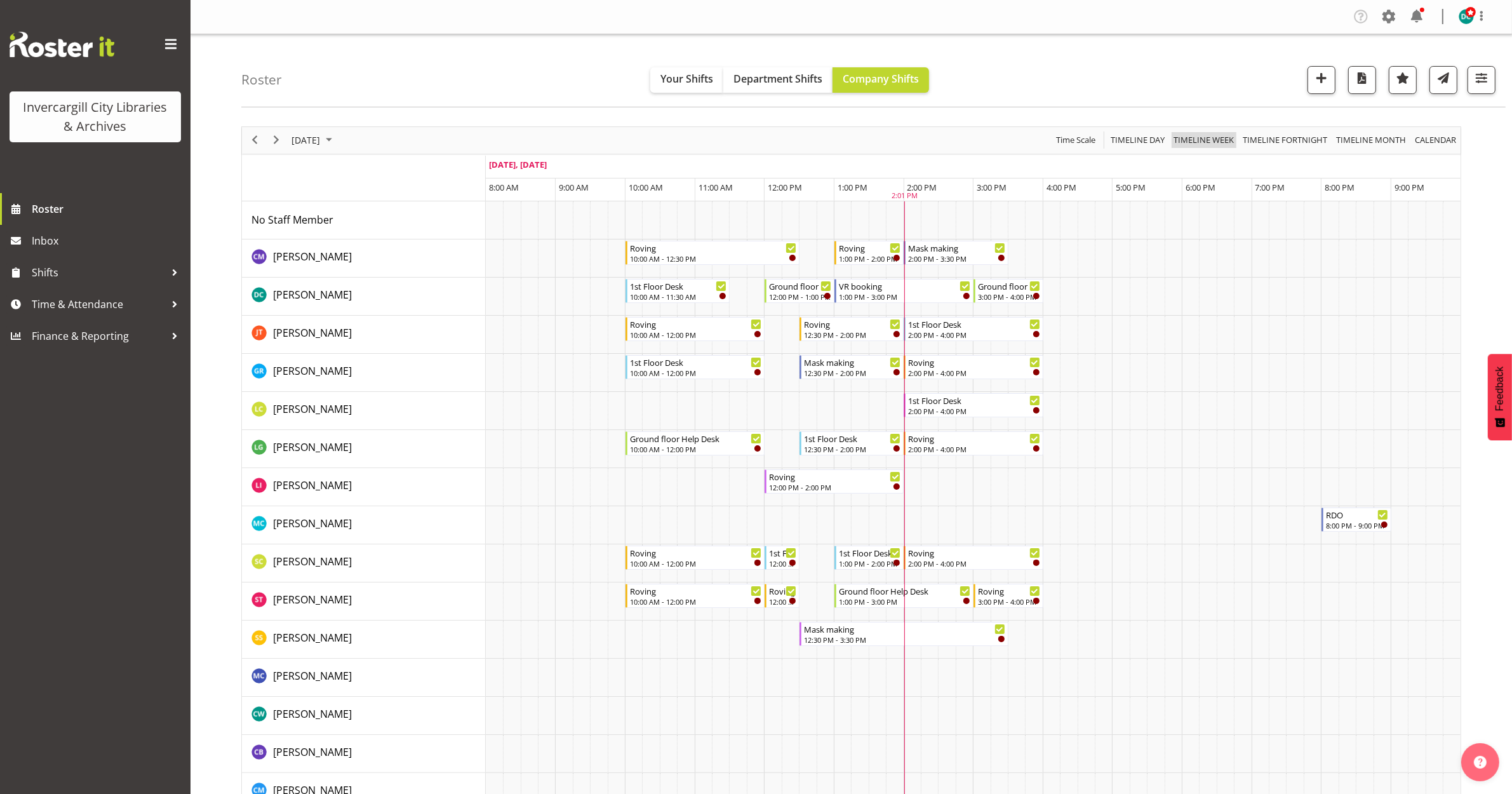
click at [1204, 144] on span "Timeline Week" at bounding box center [1204, 140] width 63 height 16
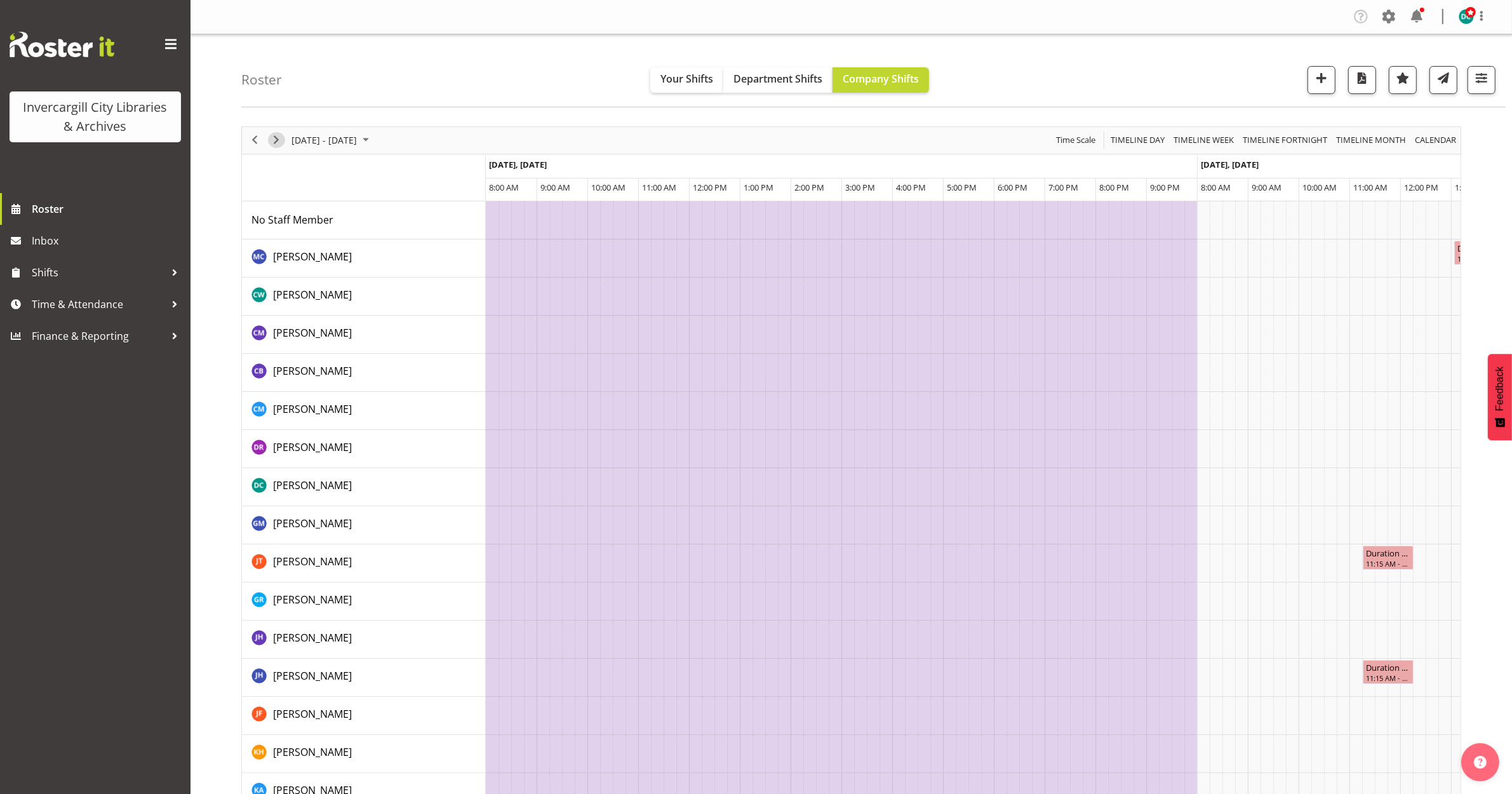
click at [272, 141] on span "Next" at bounding box center [276, 140] width 15 height 16
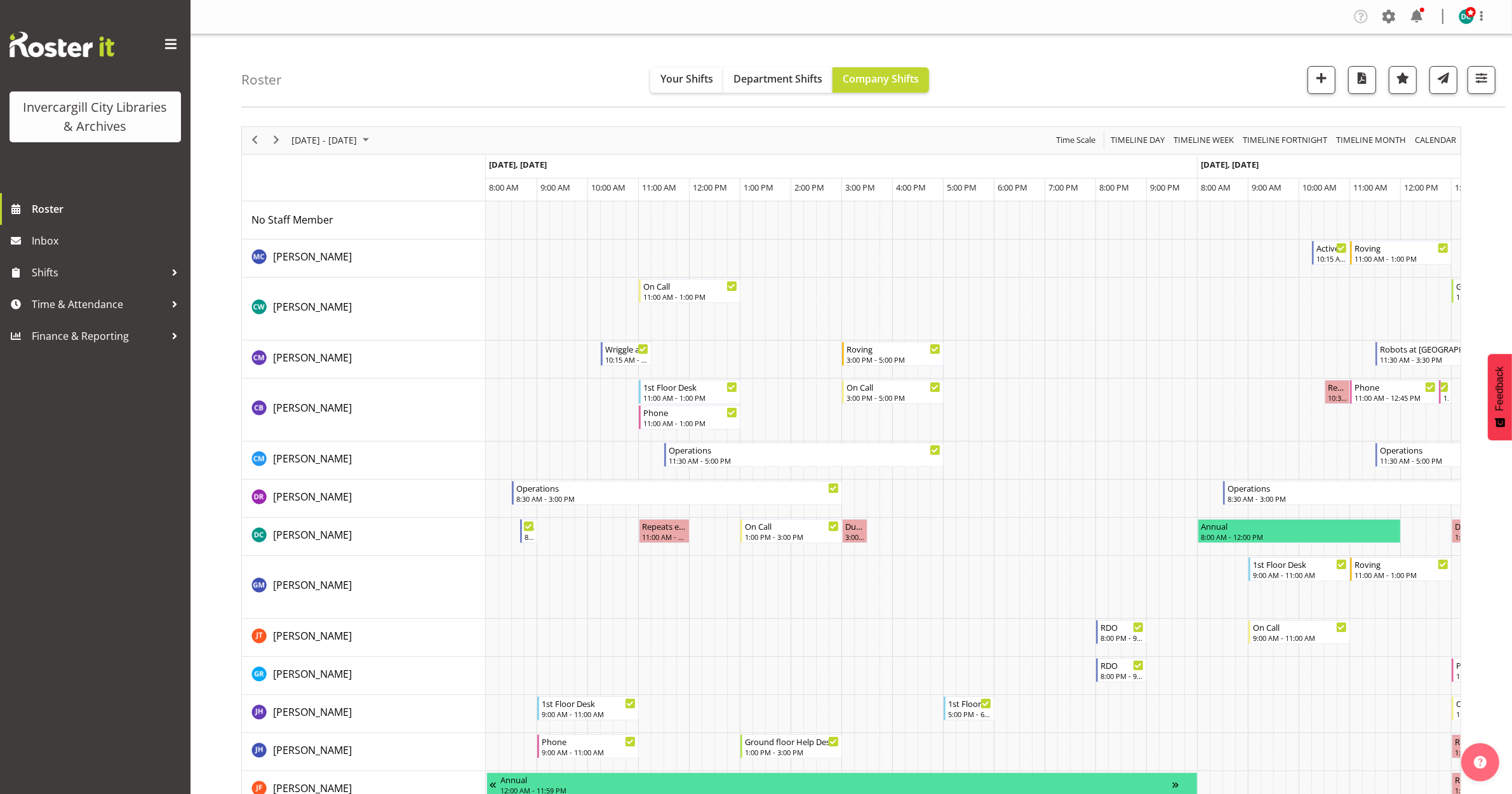
click at [1076, 138] on span "Time Scale" at bounding box center [1075, 140] width 42 height 16
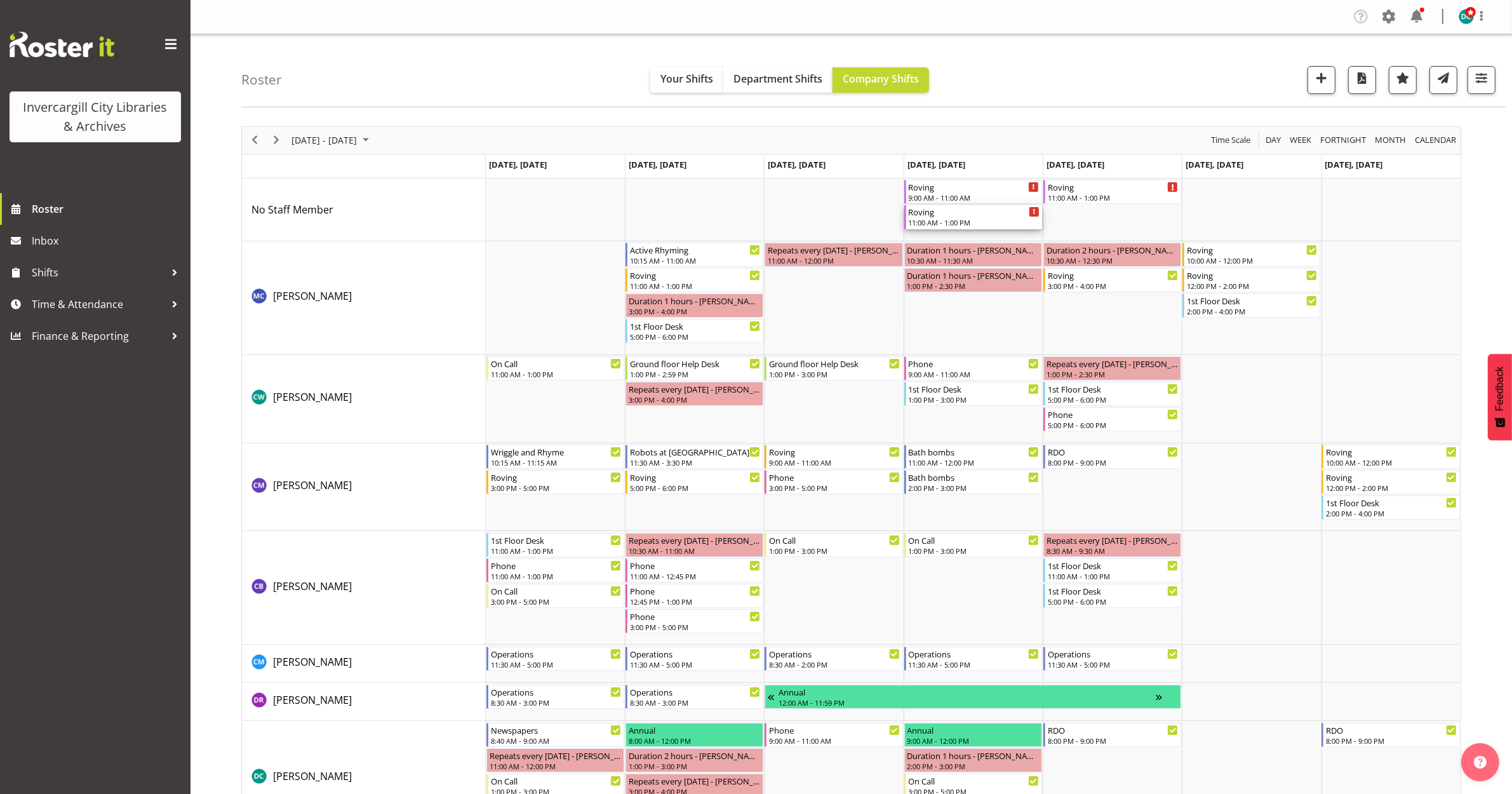
click at [959, 210] on div "Roving" at bounding box center [974, 212] width 131 height 13
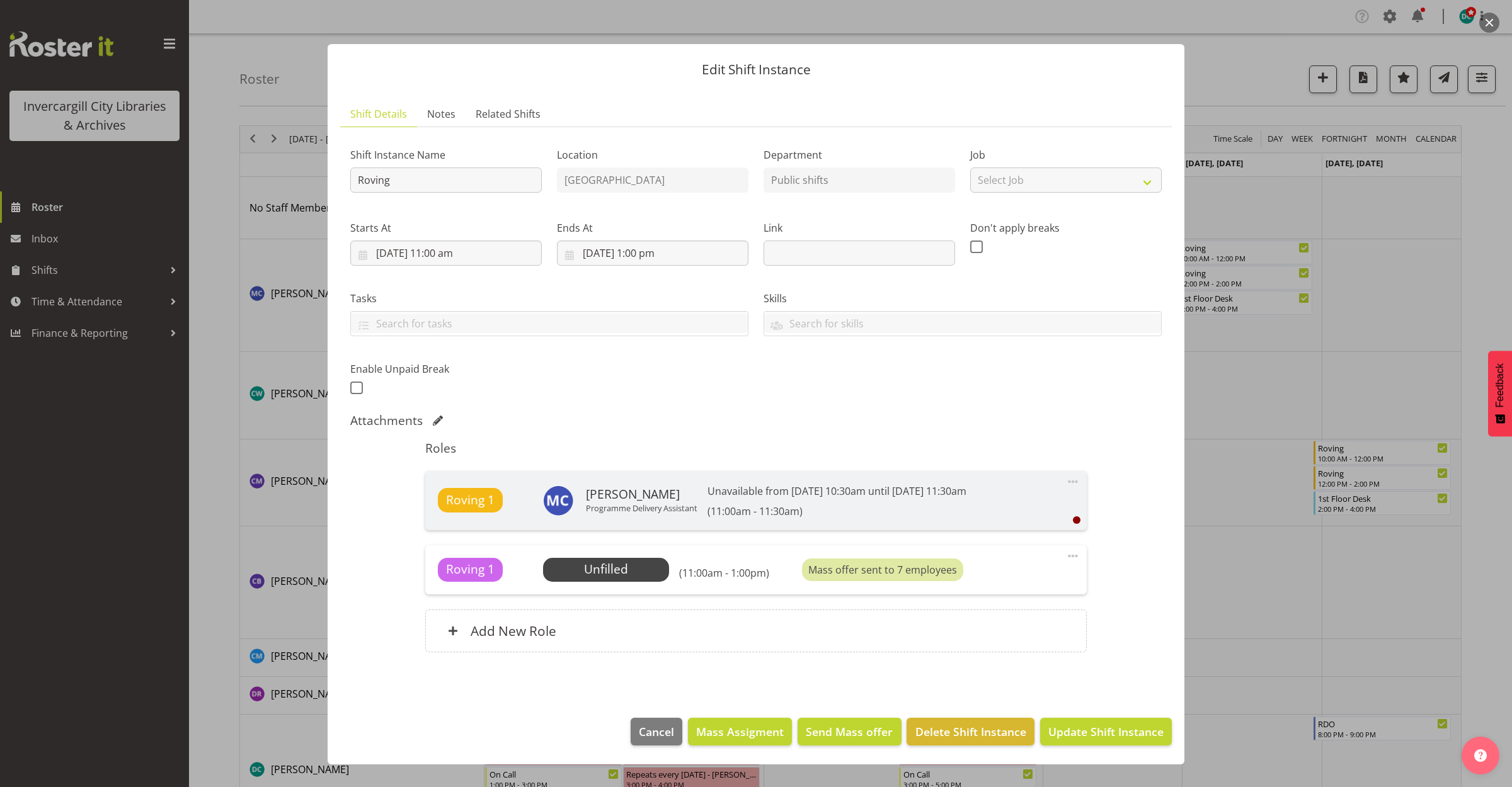
click at [1214, 56] on div at bounding box center [756, 393] width 1512 height 787
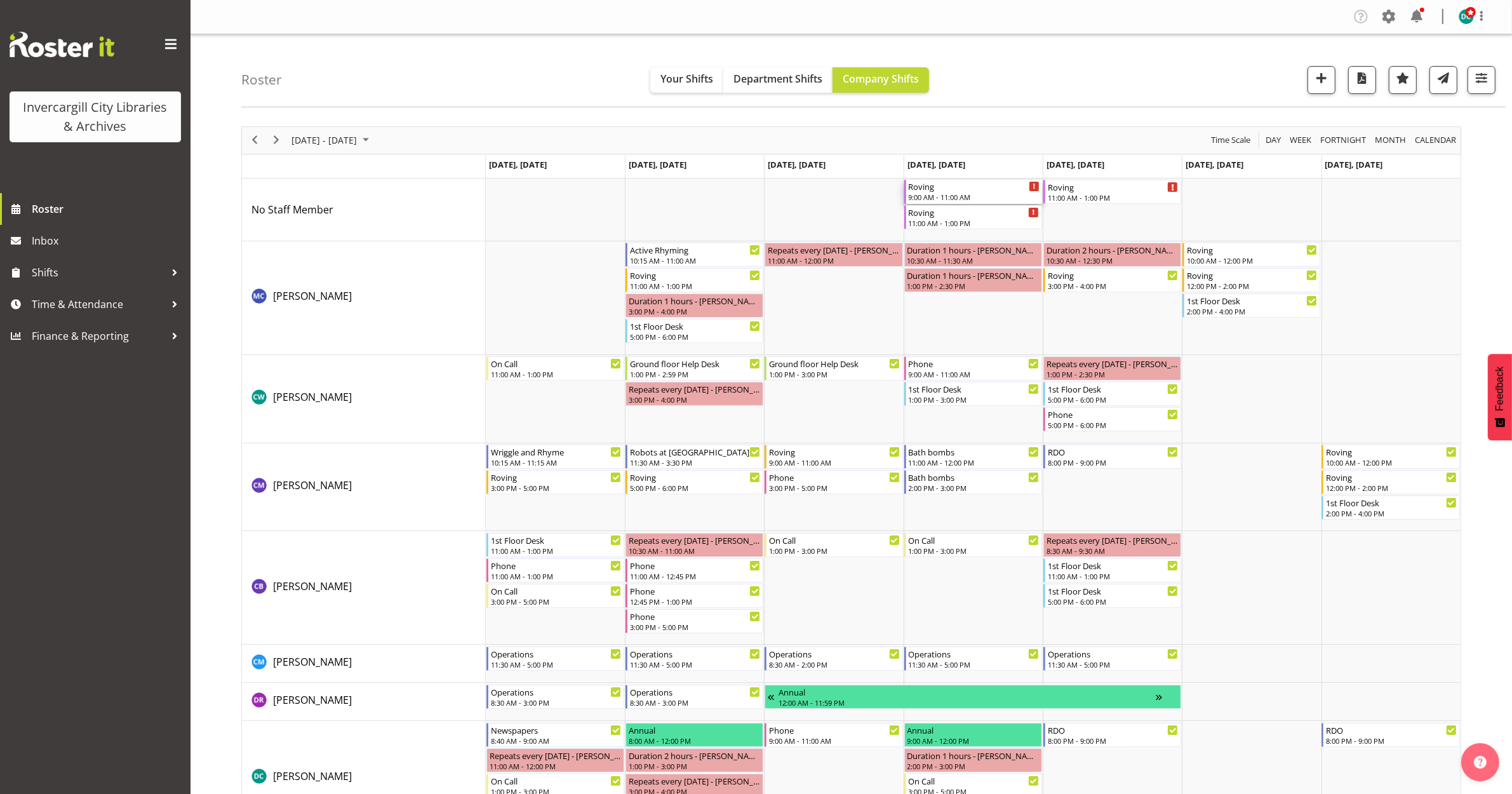
click at [985, 192] on div "Roving 9:00 AM - 11:00 AM" at bounding box center [974, 192] width 131 height 24
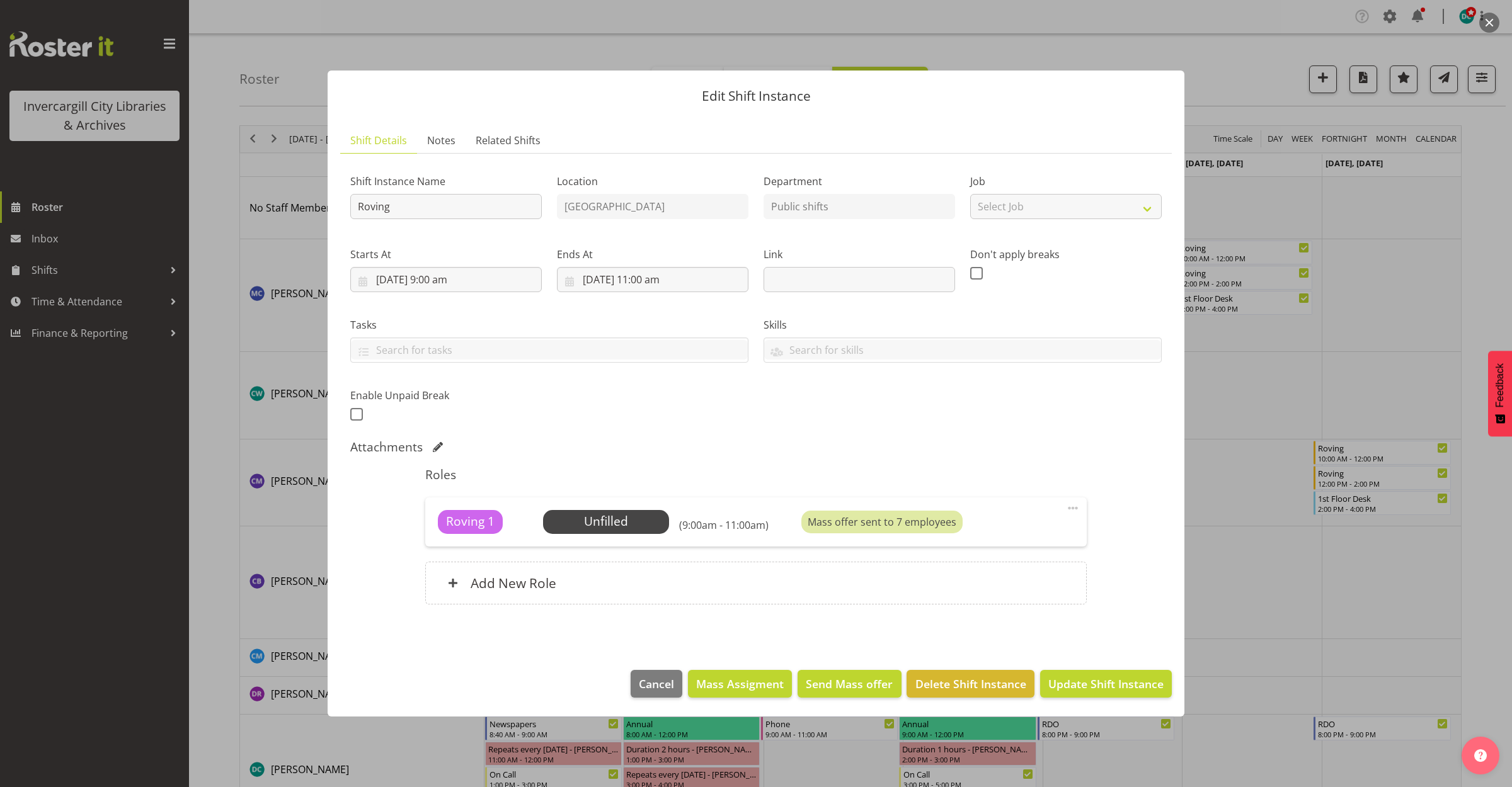
click at [1213, 57] on div at bounding box center [756, 393] width 1512 height 787
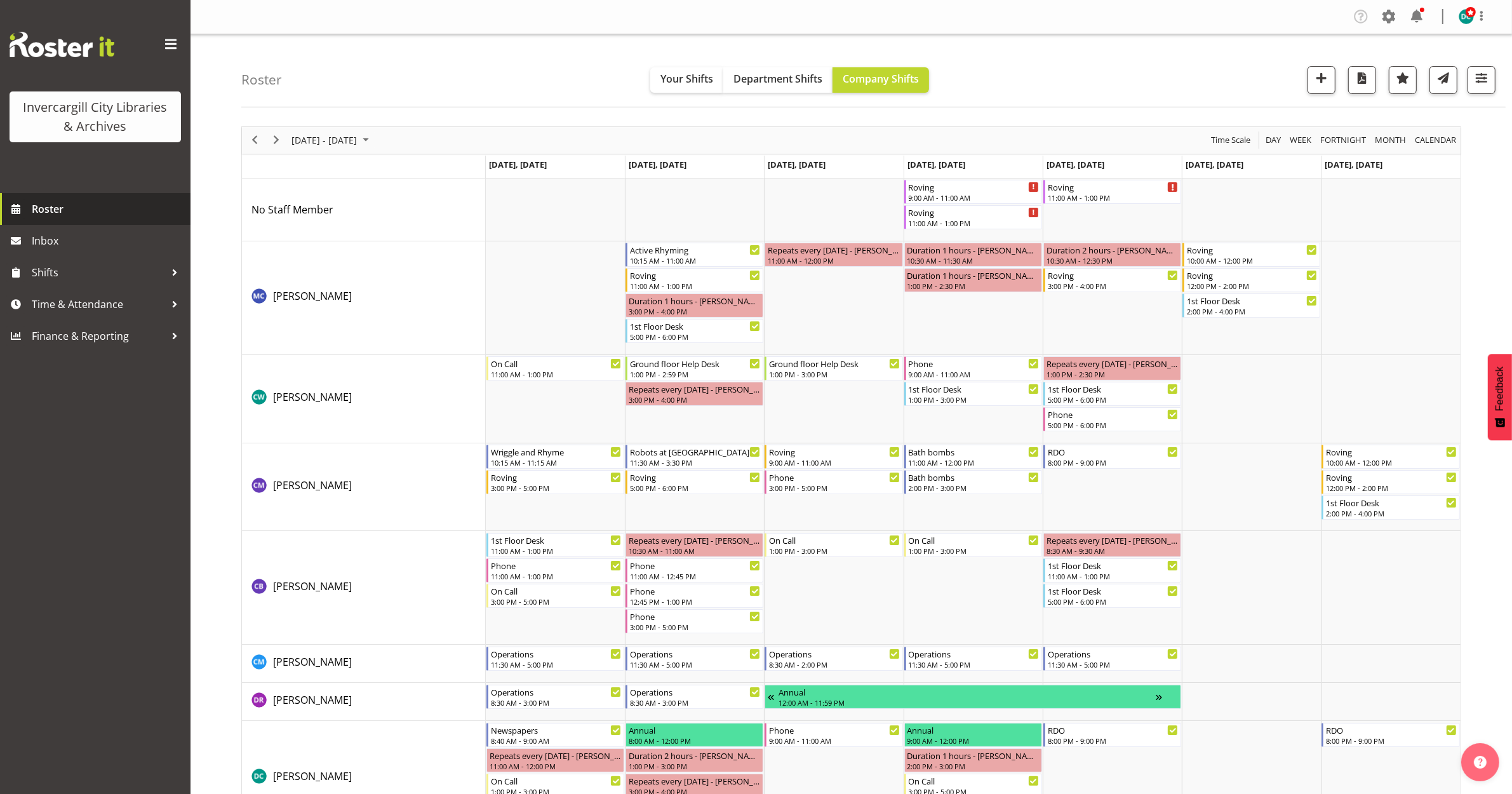
click at [62, 198] on link "Roster" at bounding box center [95, 209] width 190 height 32
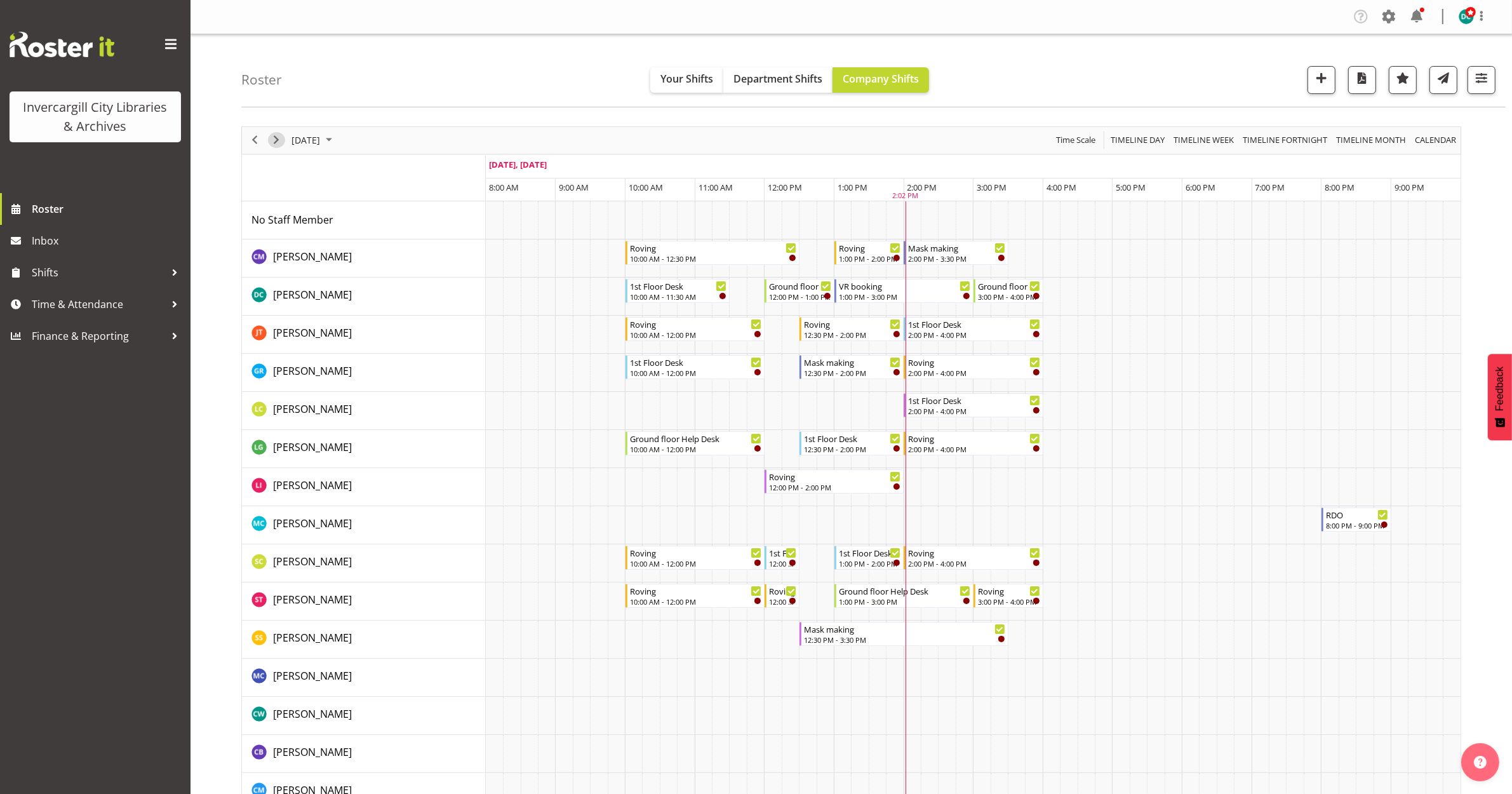
click at [268, 138] on span "Next" at bounding box center [276, 140] width 15 height 16
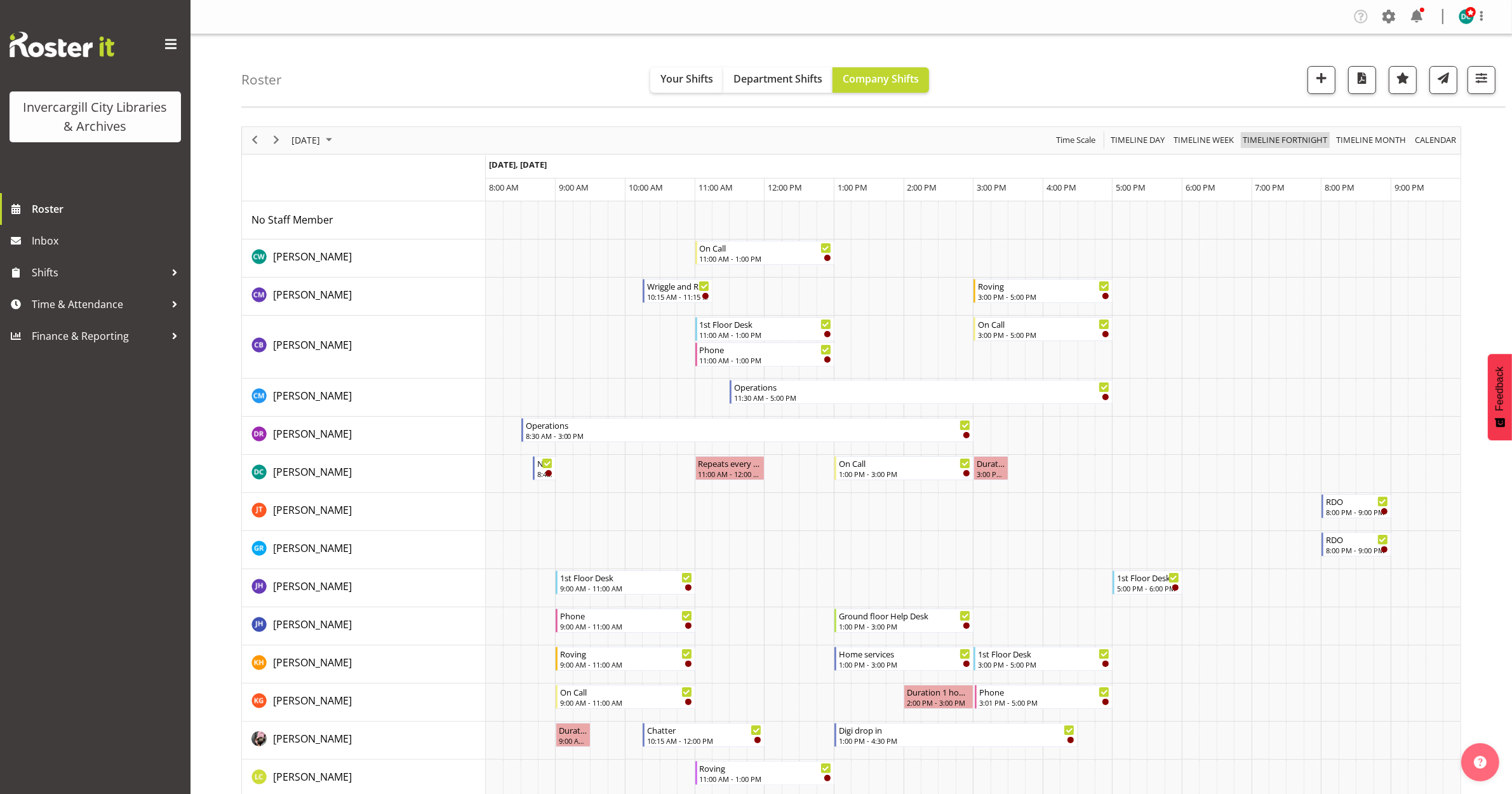
click at [1270, 141] on span "Timeline Fortnight" at bounding box center [1285, 140] width 87 height 16
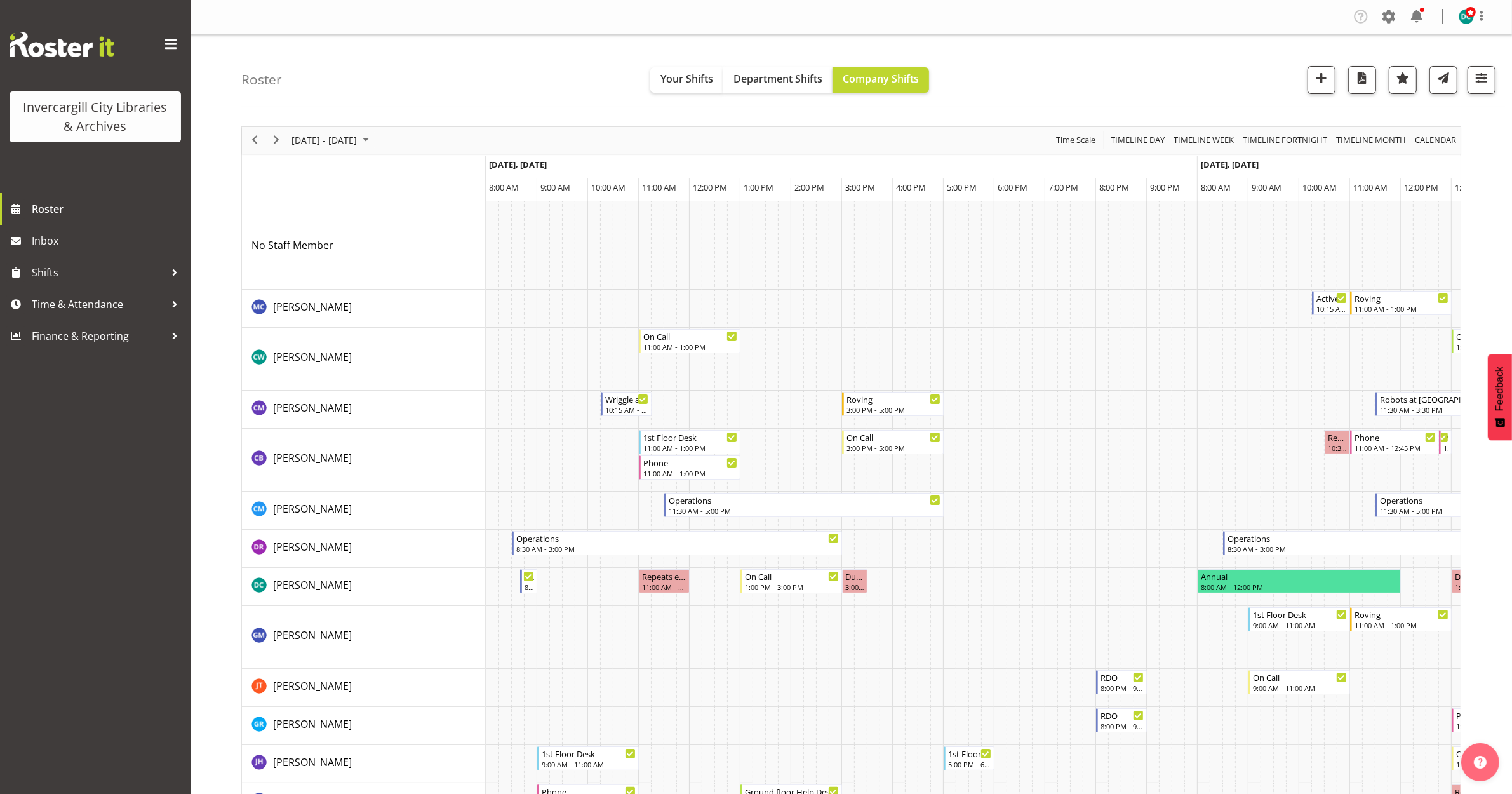
click at [1072, 140] on span "Time Scale" at bounding box center [1075, 140] width 42 height 16
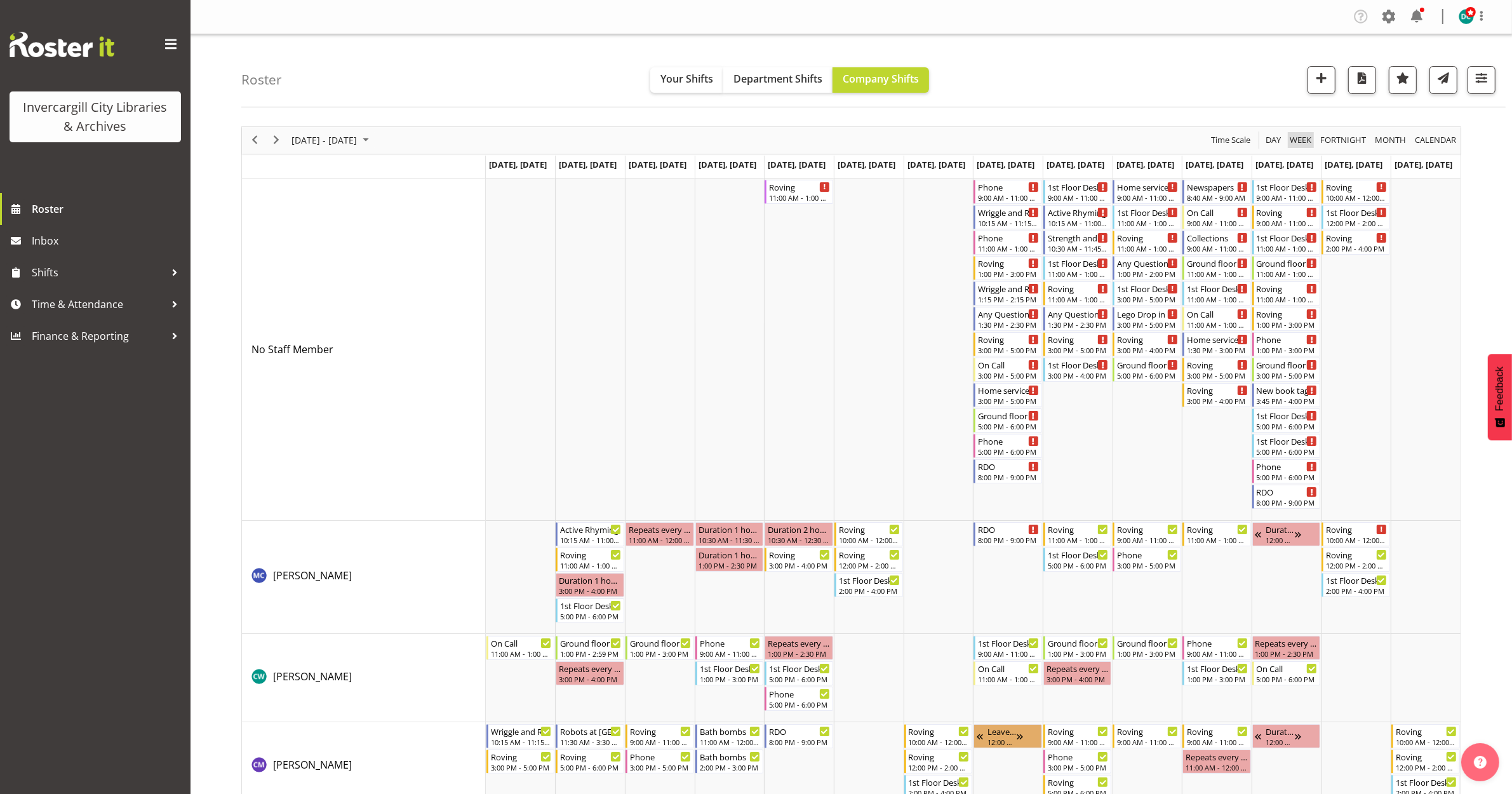
click at [1293, 143] on span "Week" at bounding box center [1300, 140] width 24 height 16
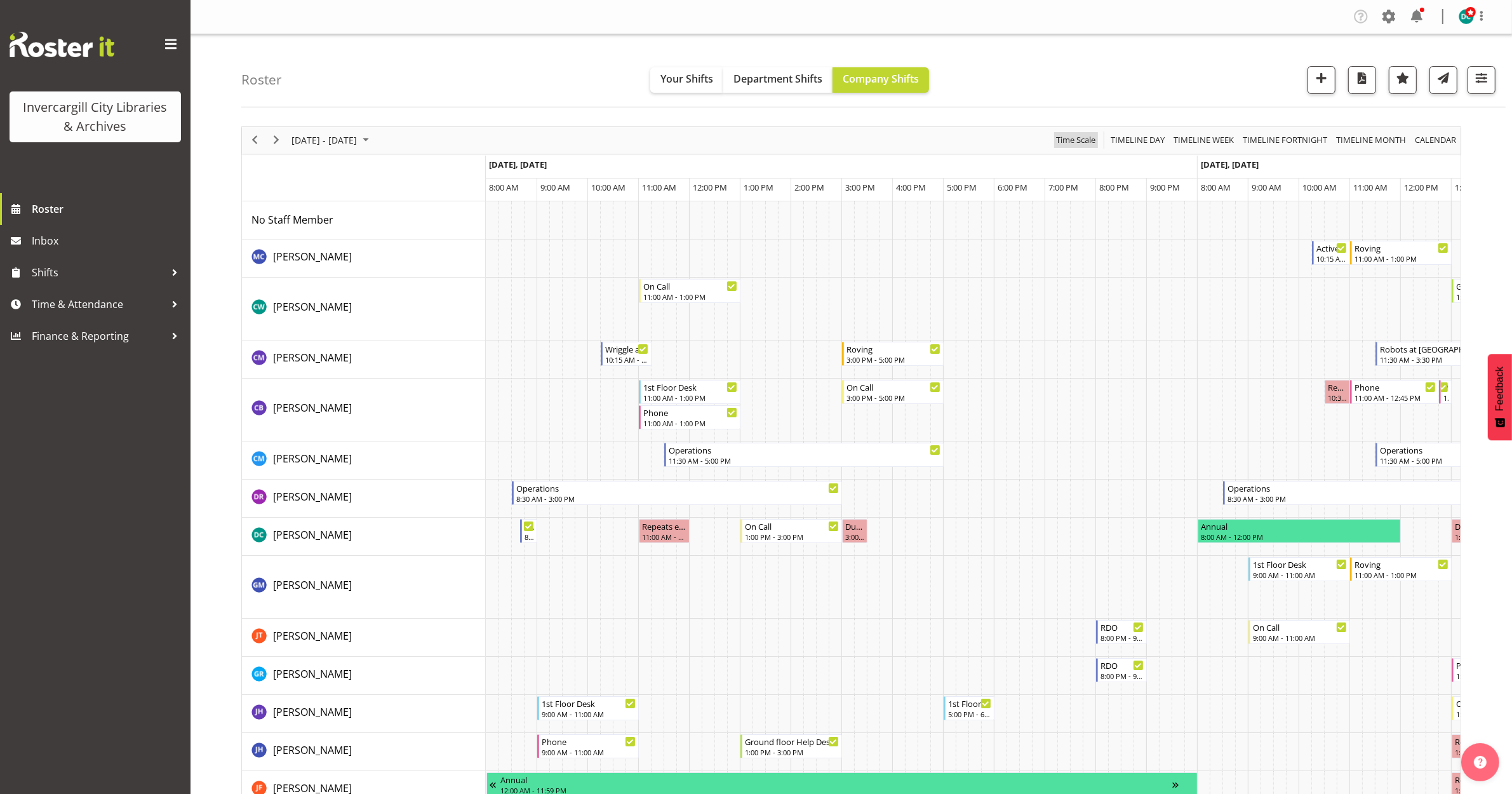
click at [1075, 141] on span "Time Scale" at bounding box center [1075, 140] width 42 height 16
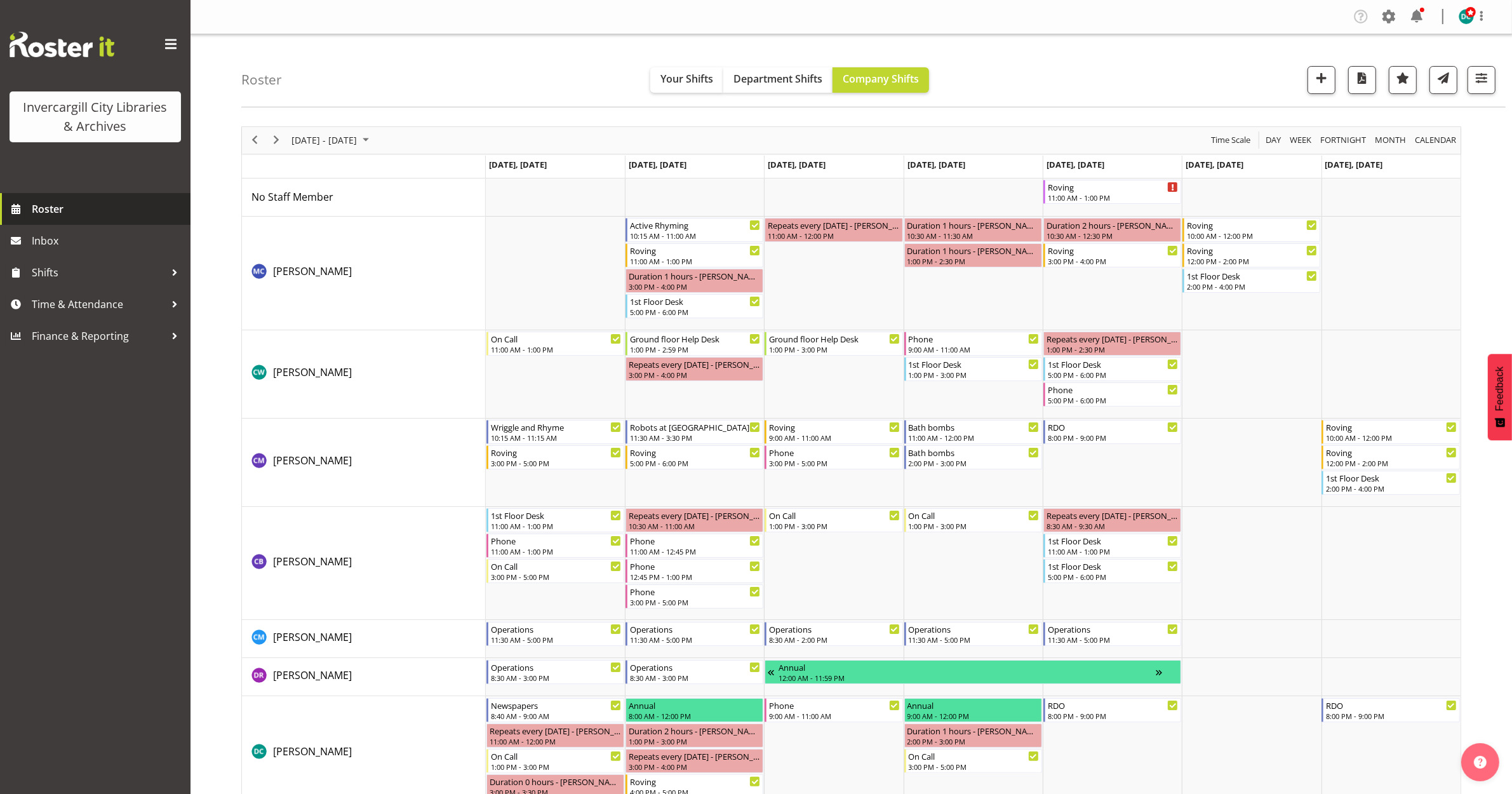
click at [64, 203] on span "Roster" at bounding box center [107, 209] width 152 height 19
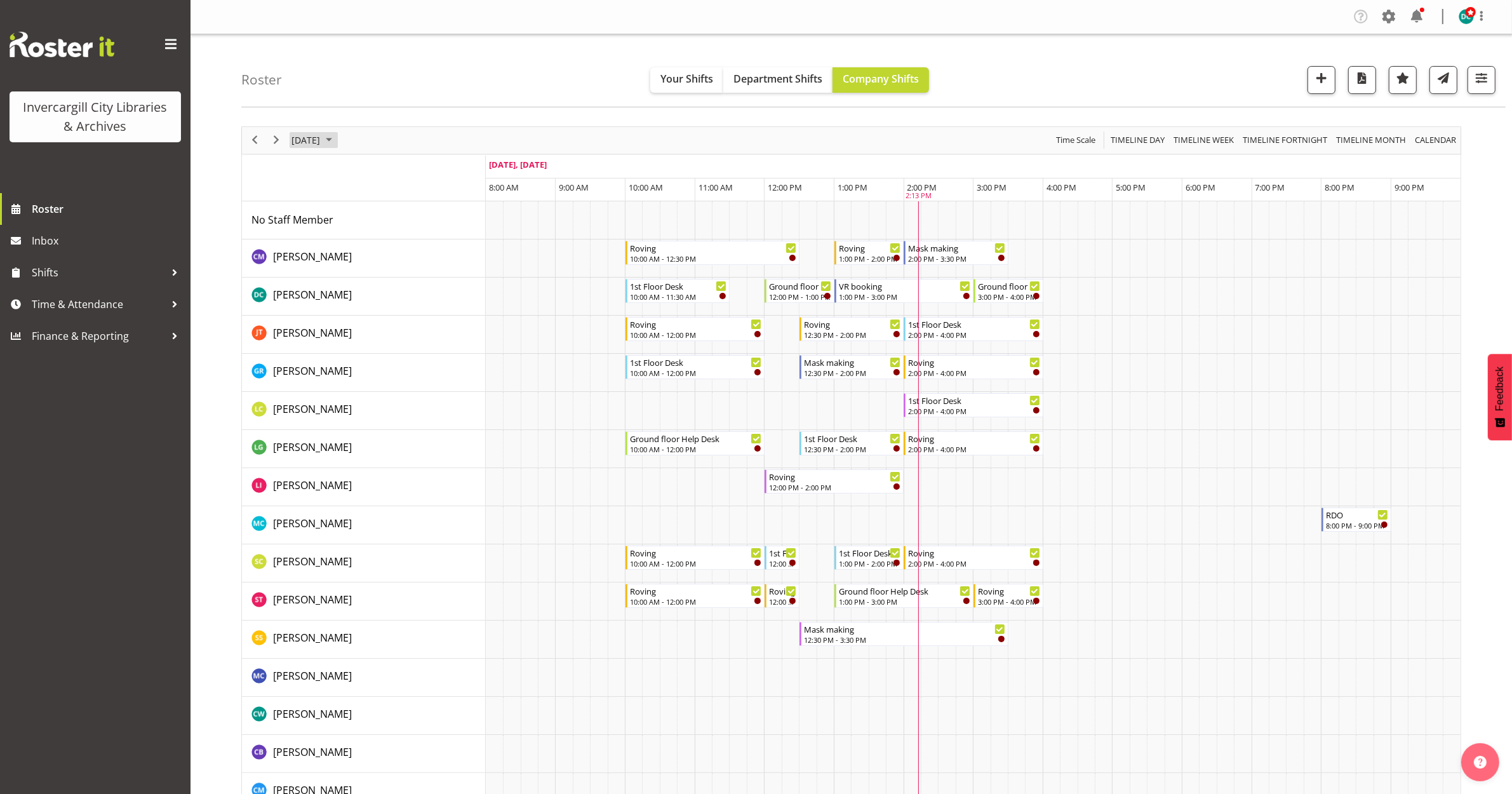
click at [306, 141] on span "September 28, 2025" at bounding box center [306, 140] width 31 height 16
click at [426, 169] on span "next month" at bounding box center [425, 171] width 22 height 23
click at [411, 219] on span "3" at bounding box center [407, 216] width 19 height 19
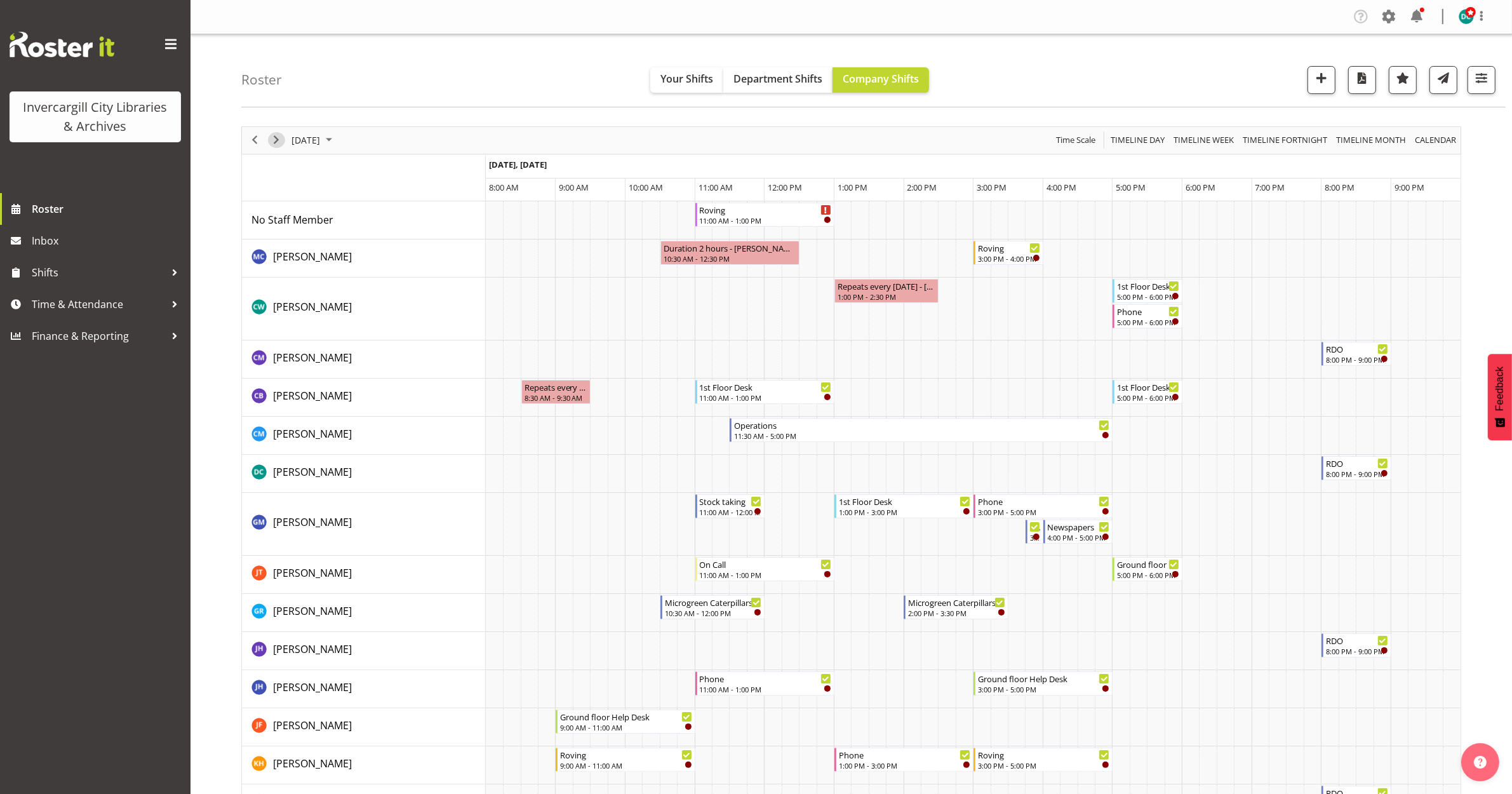
click at [278, 144] on span "Next" at bounding box center [276, 140] width 15 height 16
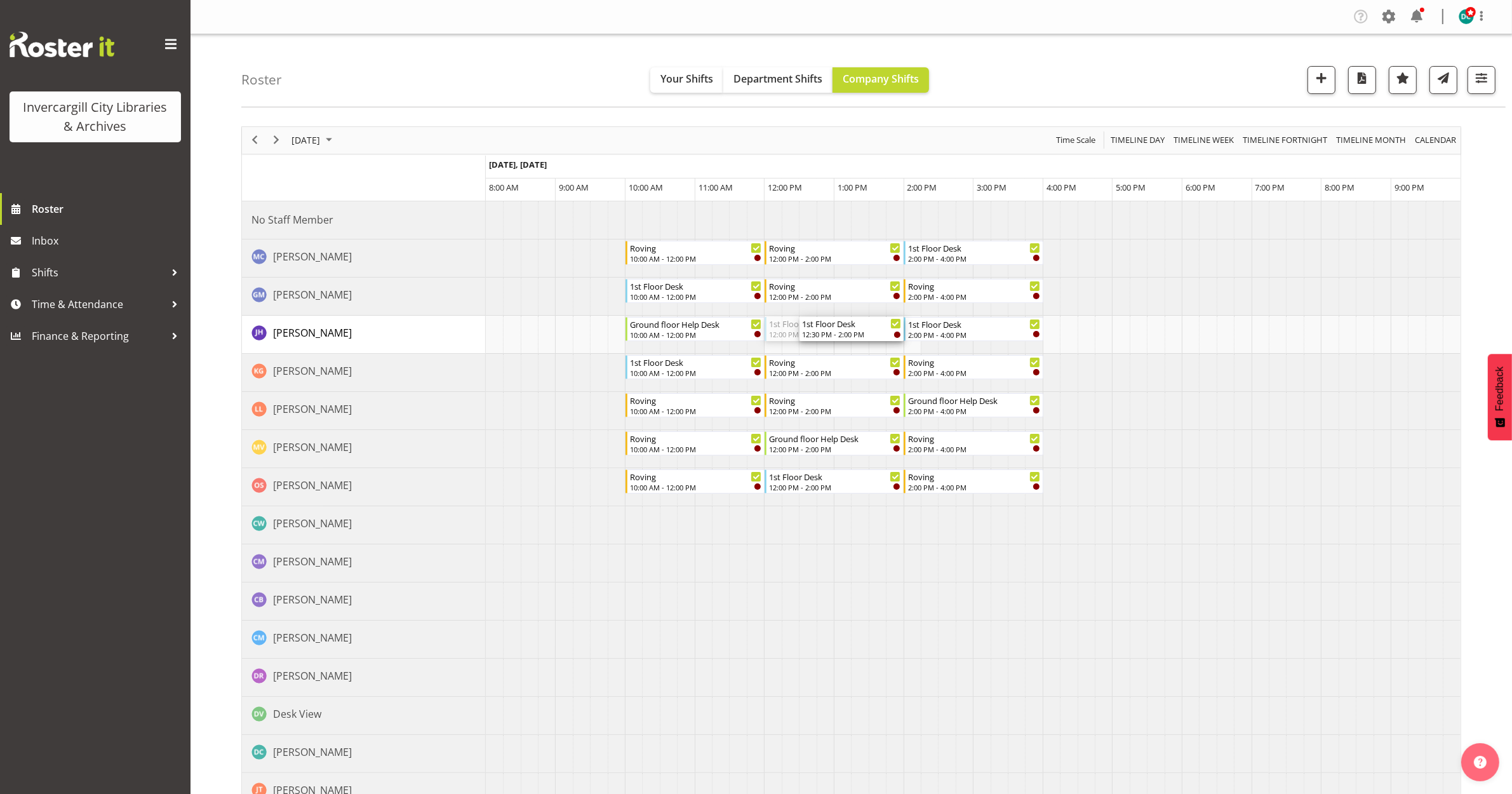
drag, startPoint x: 770, startPoint y: 326, endPoint x: 813, endPoint y: 331, distance: 43.3
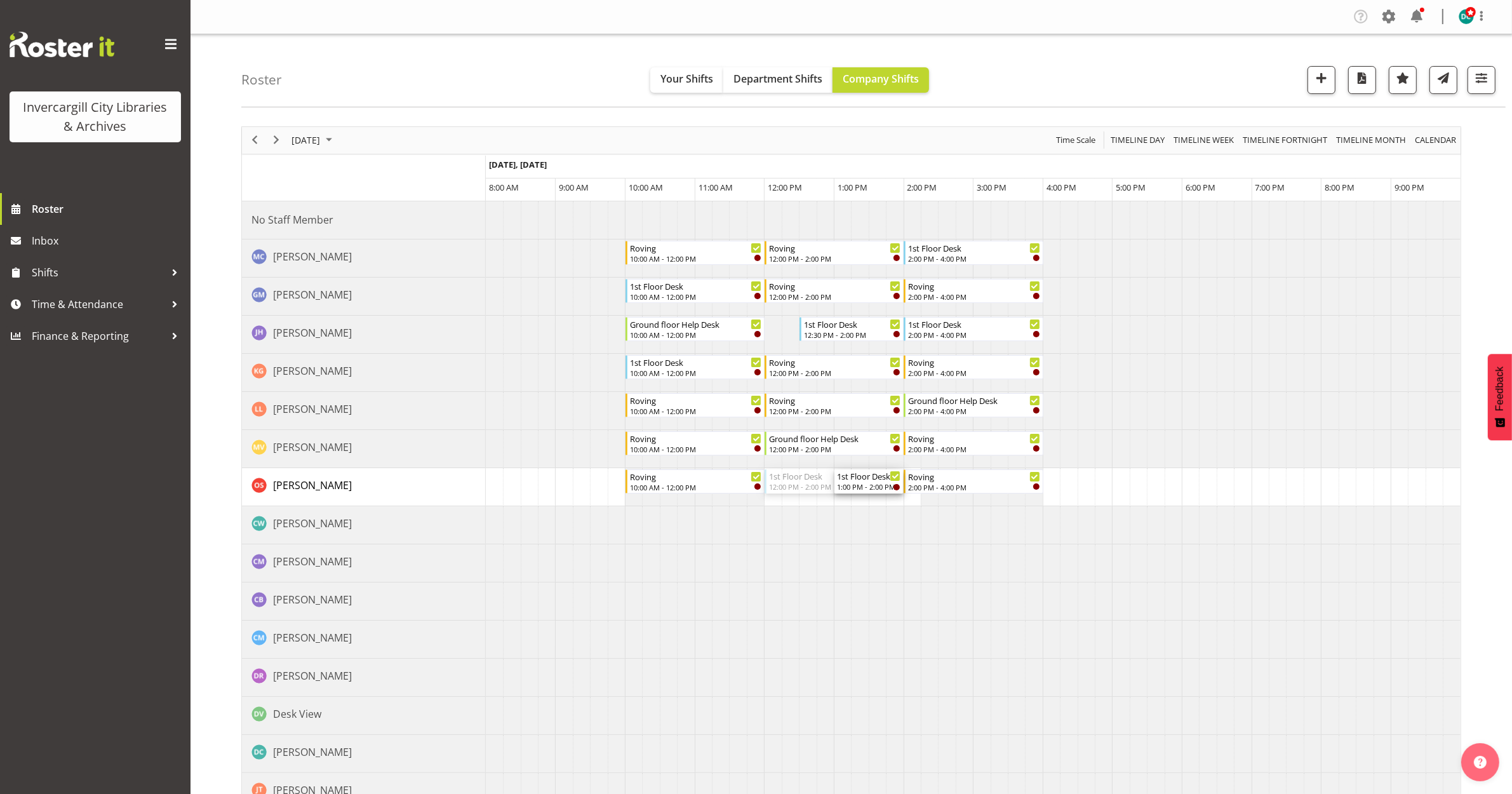
drag, startPoint x: 767, startPoint y: 479, endPoint x: 845, endPoint y: 487, distance: 78.4
drag, startPoint x: 763, startPoint y: 480, endPoint x: 791, endPoint y: 480, distance: 28.0
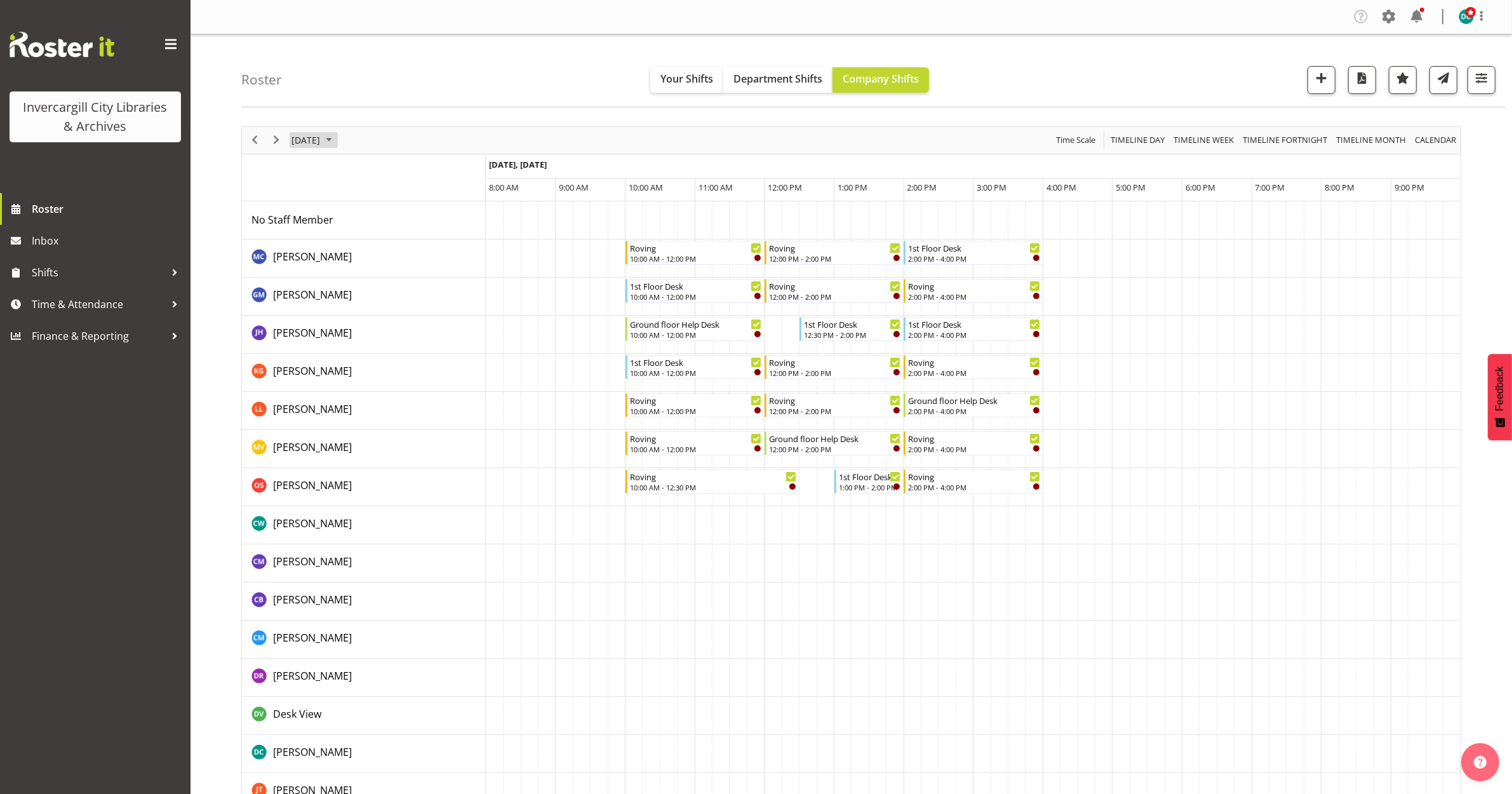
click at [302, 145] on span "October 4, 2025" at bounding box center [306, 140] width 31 height 16
click at [396, 172] on span "previous month" at bounding box center [402, 171] width 22 height 23
click at [350, 305] on span "30" at bounding box center [345, 303] width 19 height 19
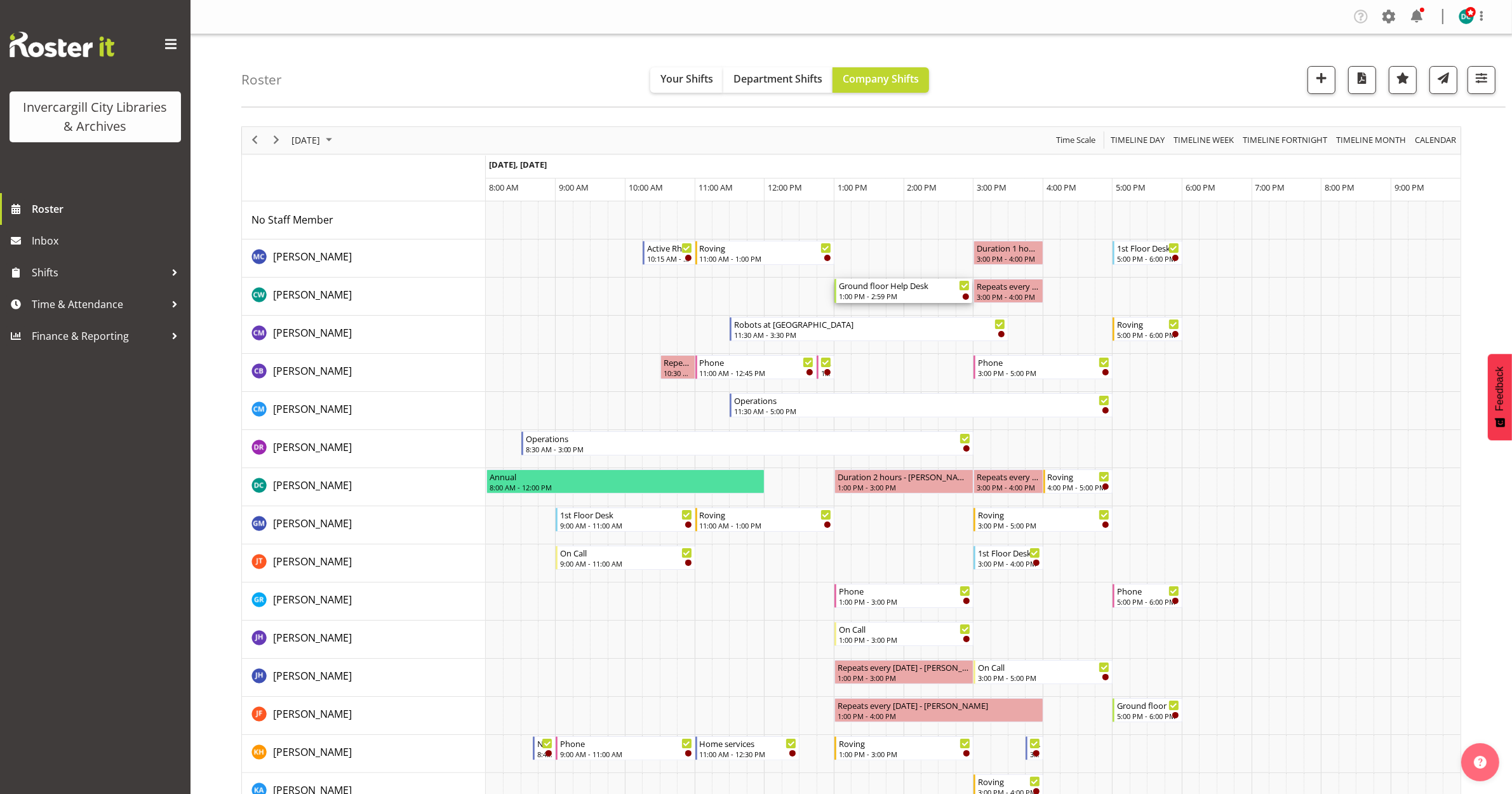
click at [875, 288] on div "Ground floor Help Desk" at bounding box center [904, 285] width 131 height 13
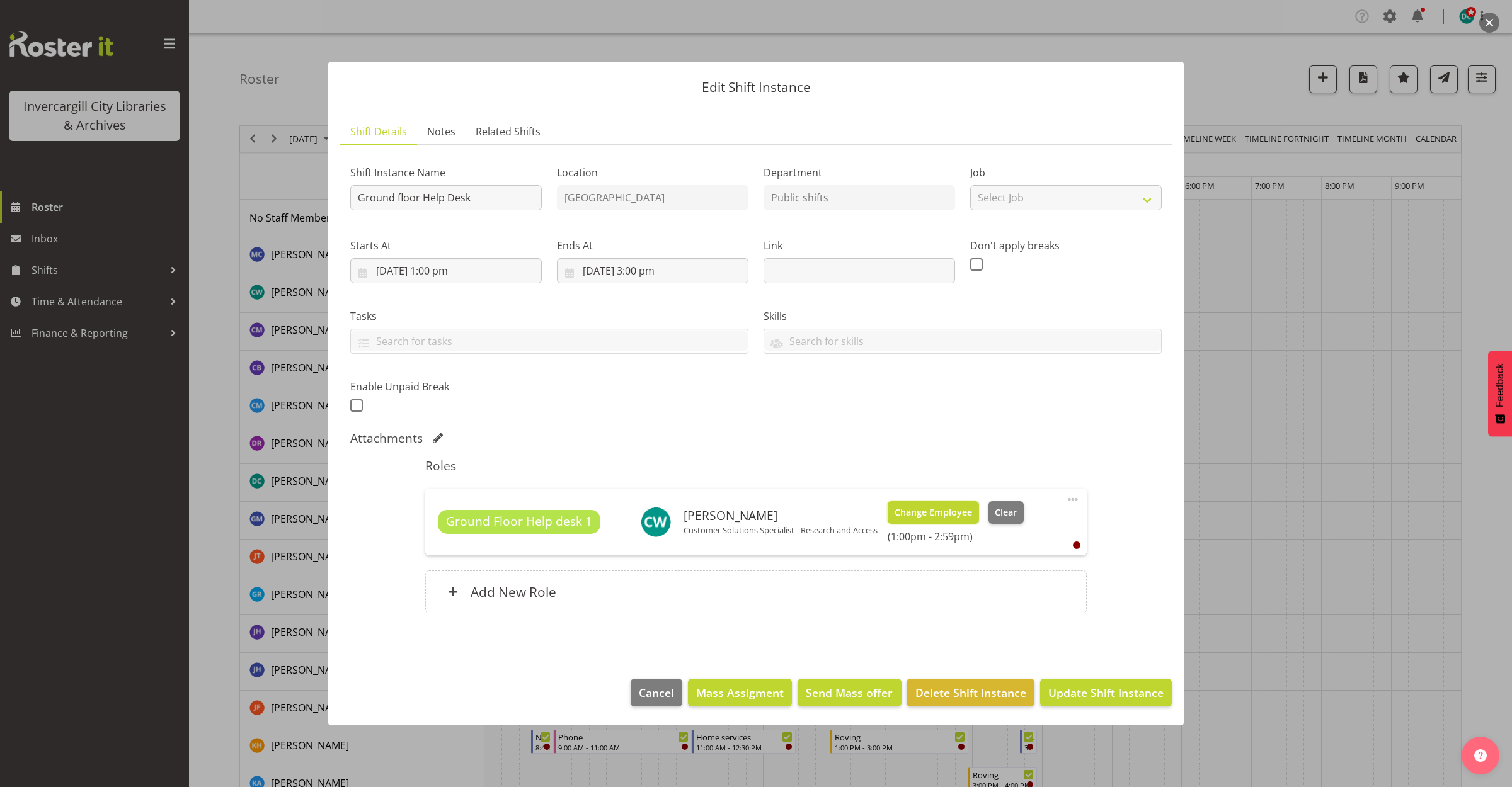
click at [906, 512] on span "Change Employee" at bounding box center [933, 513] width 78 height 14
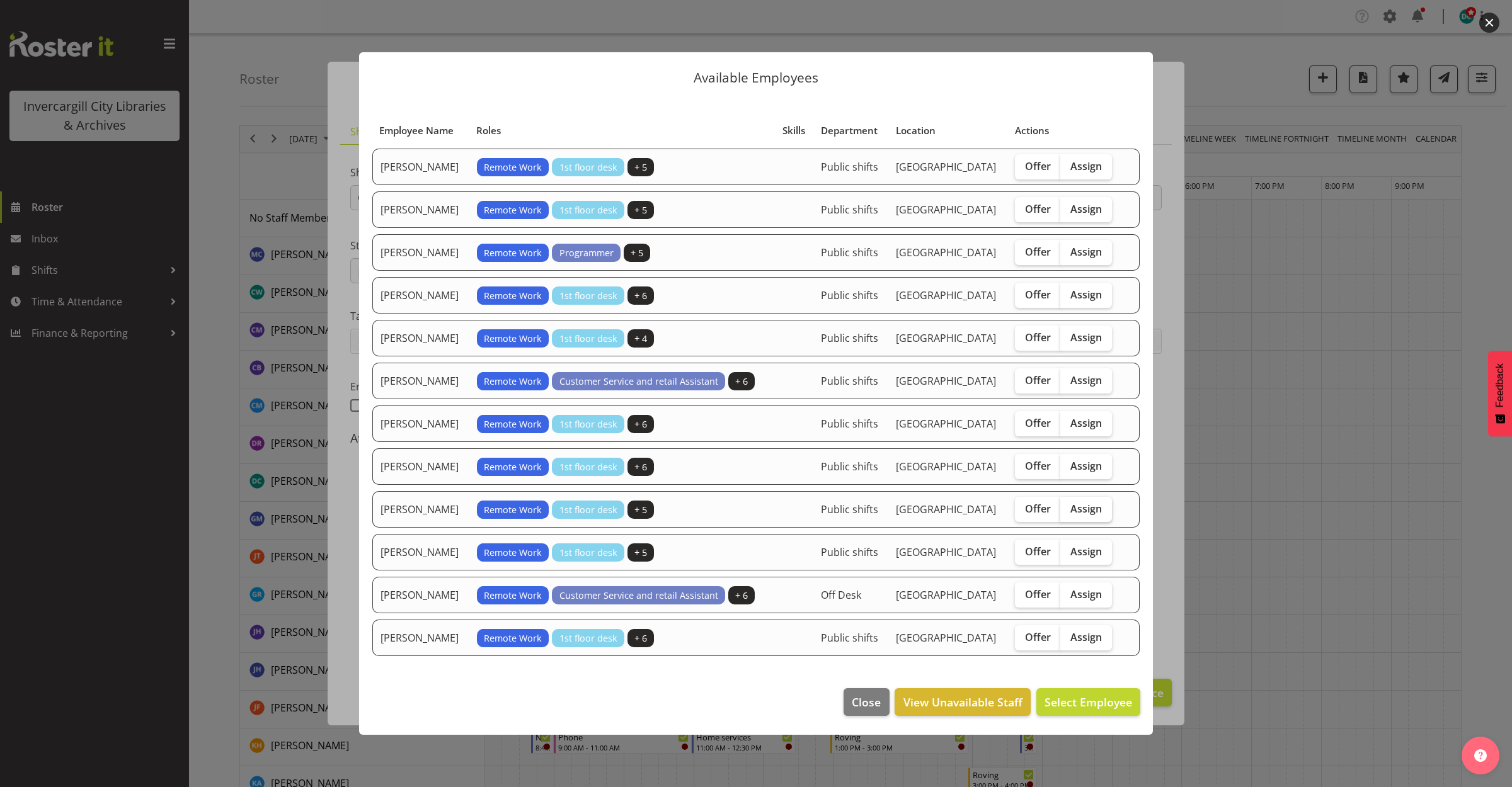
click at [1076, 510] on span "Assign" at bounding box center [1086, 509] width 31 height 13
click at [1069, 510] on input "Assign" at bounding box center [1065, 508] width 8 height 8
checkbox input "true"
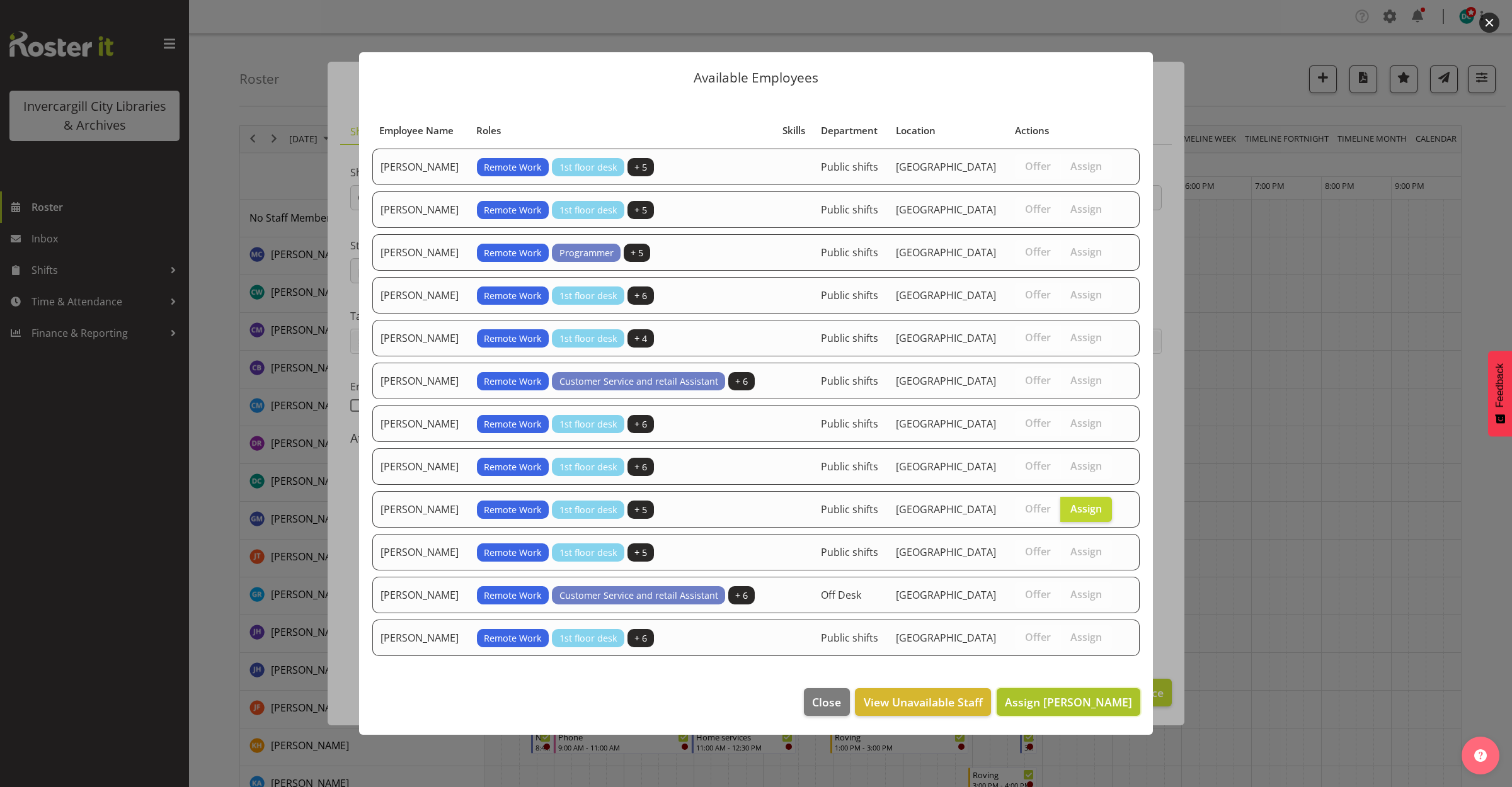
click at [1064, 699] on span "Assign Mandy Stenton" at bounding box center [1069, 702] width 127 height 15
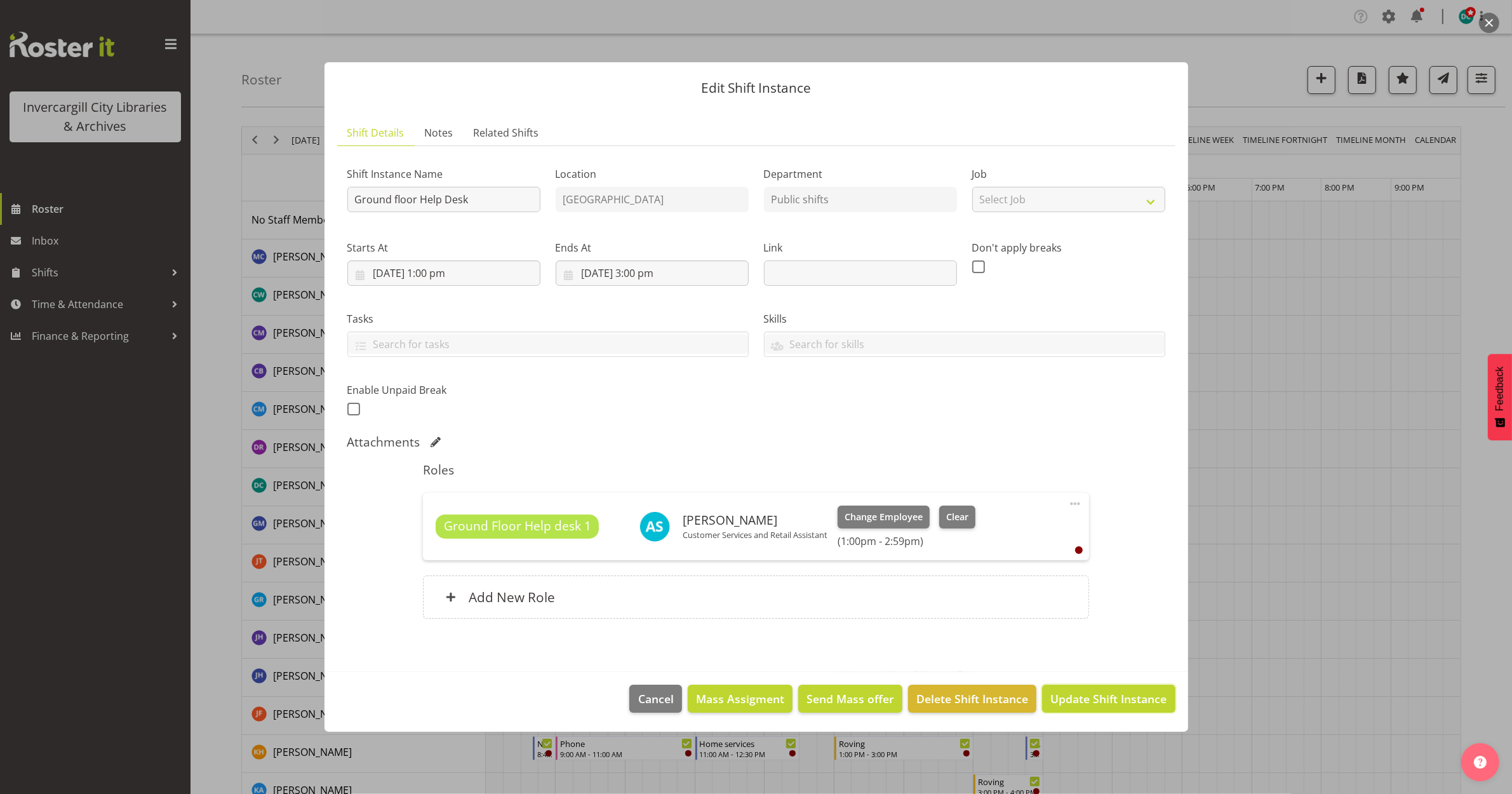
click at [1131, 707] on button "Update Shift Instance" at bounding box center [1109, 698] width 133 height 28
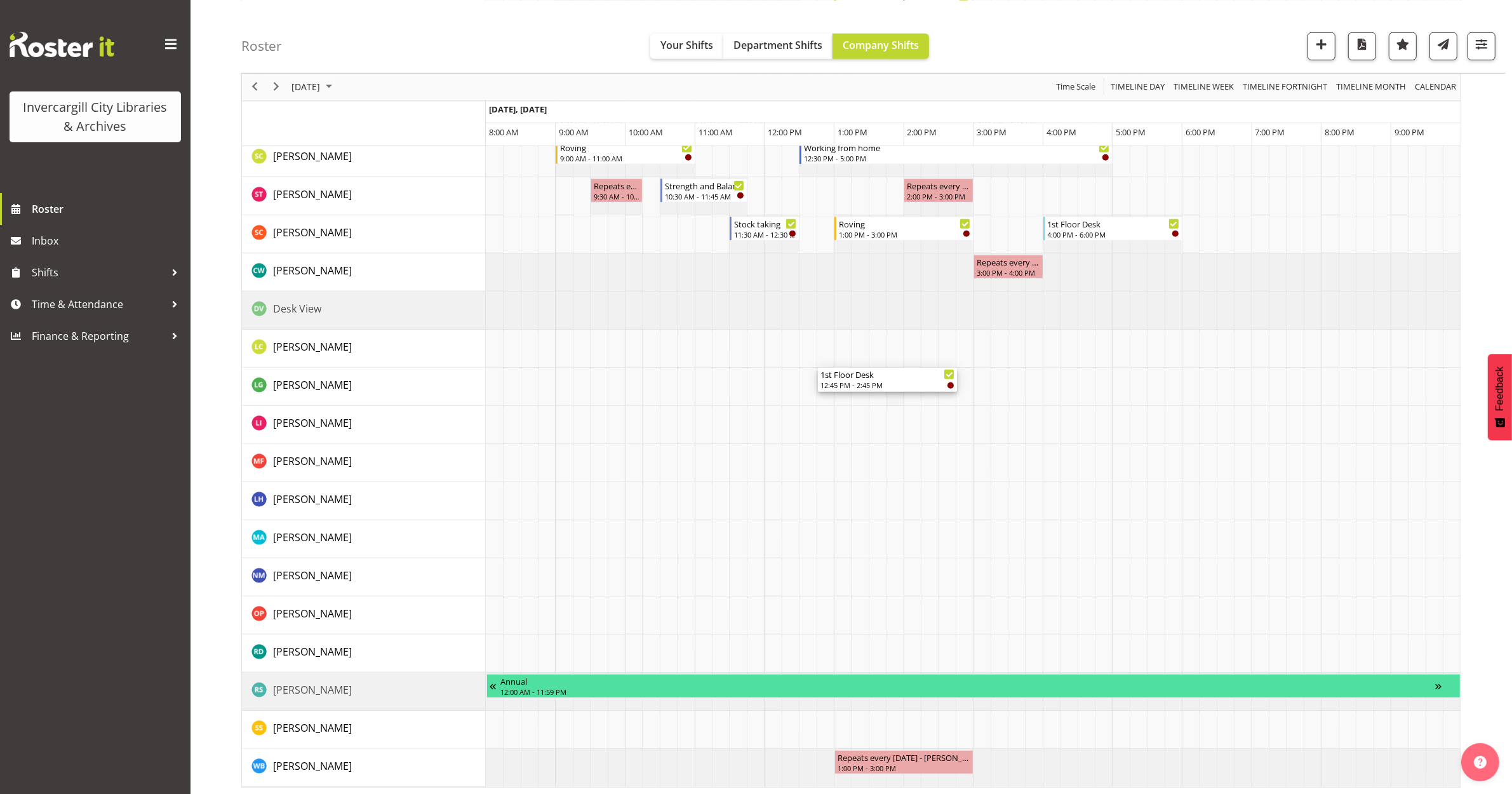
scroll to position [967, 0]
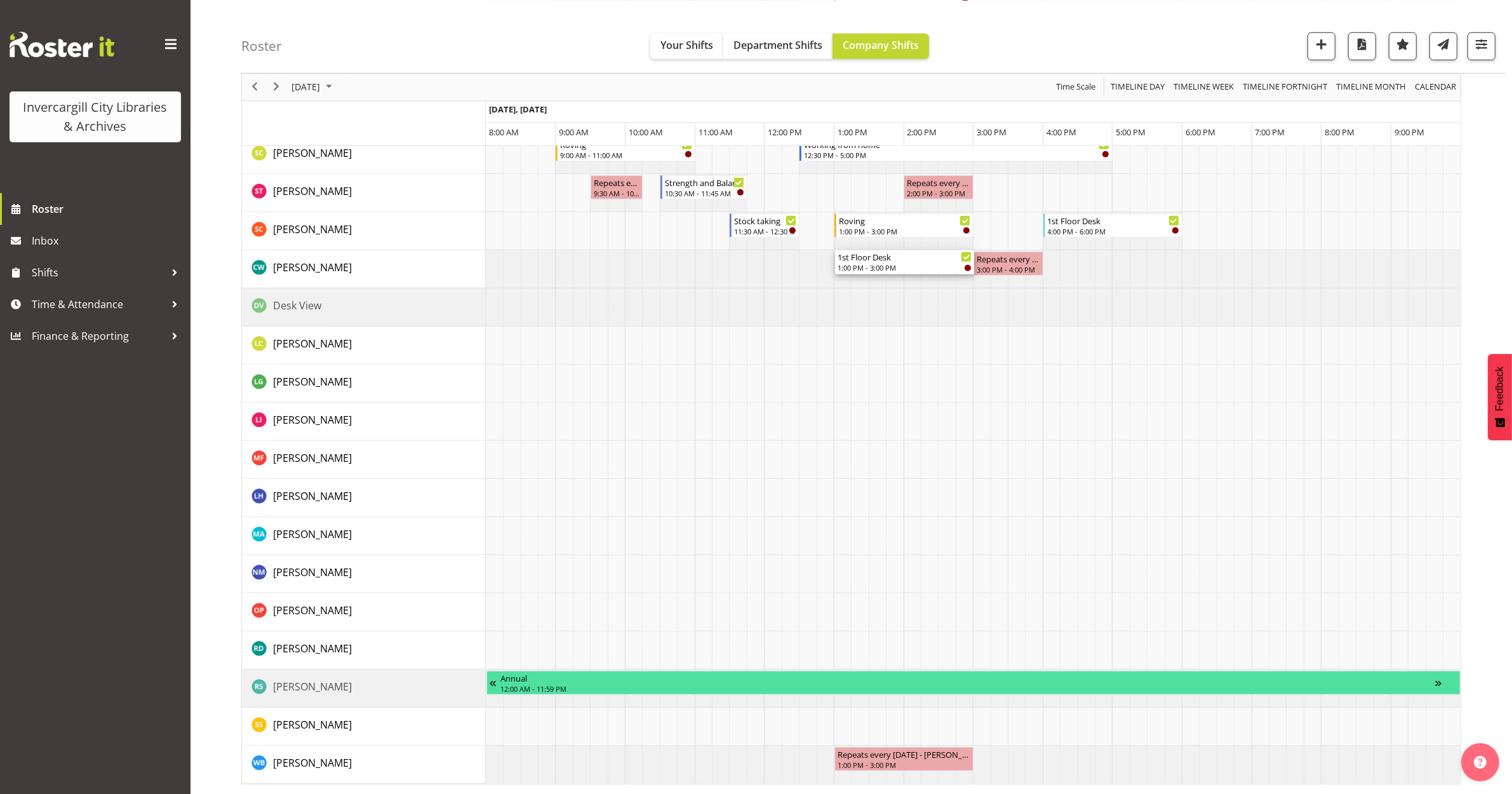
drag, startPoint x: 896, startPoint y: 544, endPoint x: 897, endPoint y: 284, distance: 260.0
click at [897, 284] on div "Active Rhyming 10:15 AM - 11:00 AM Roving 11:00 AM - 1:00 PM Duration 1 hours -…" at bounding box center [973, 9] width 974 height 1550
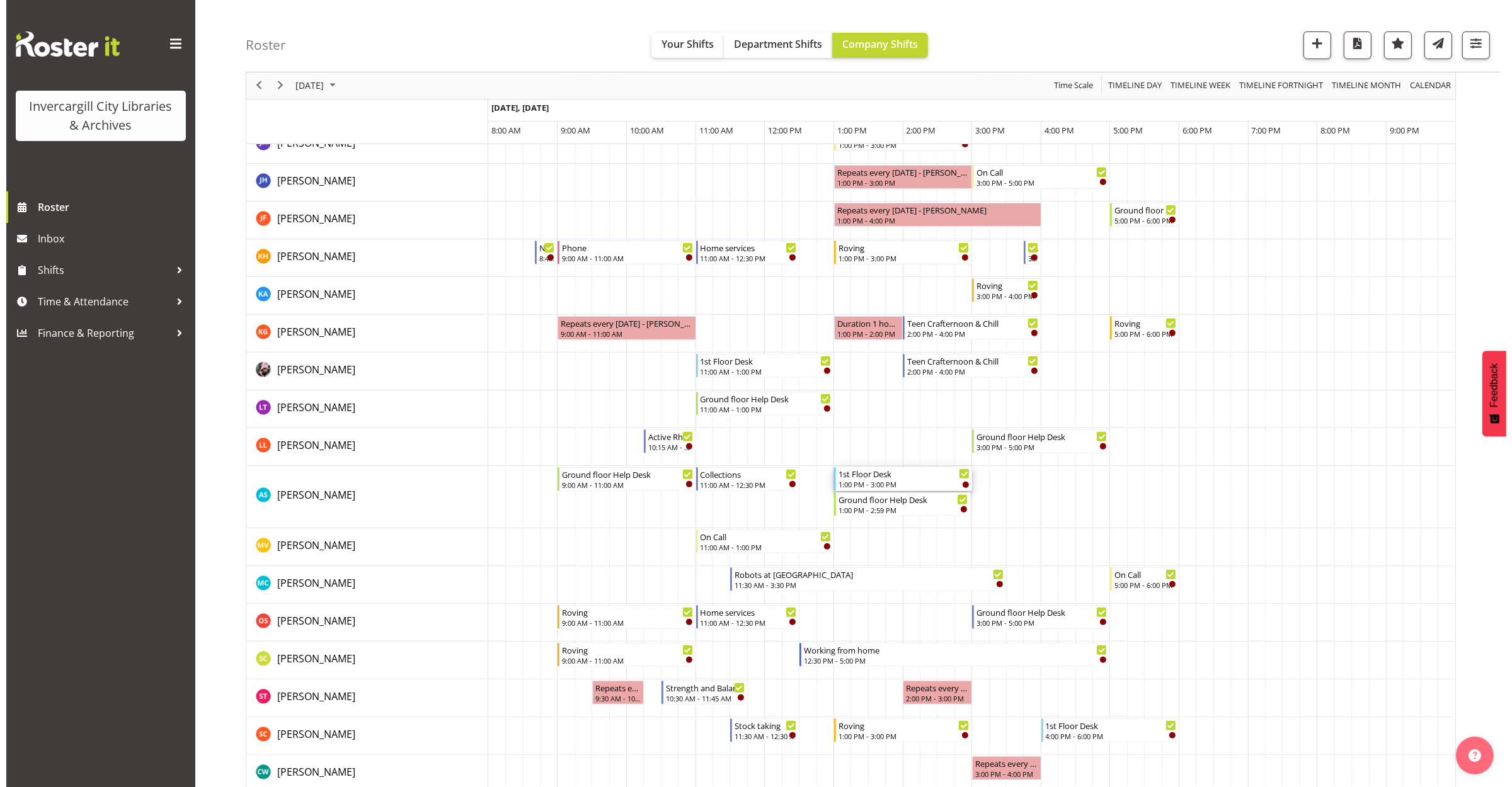
scroll to position [551, 0]
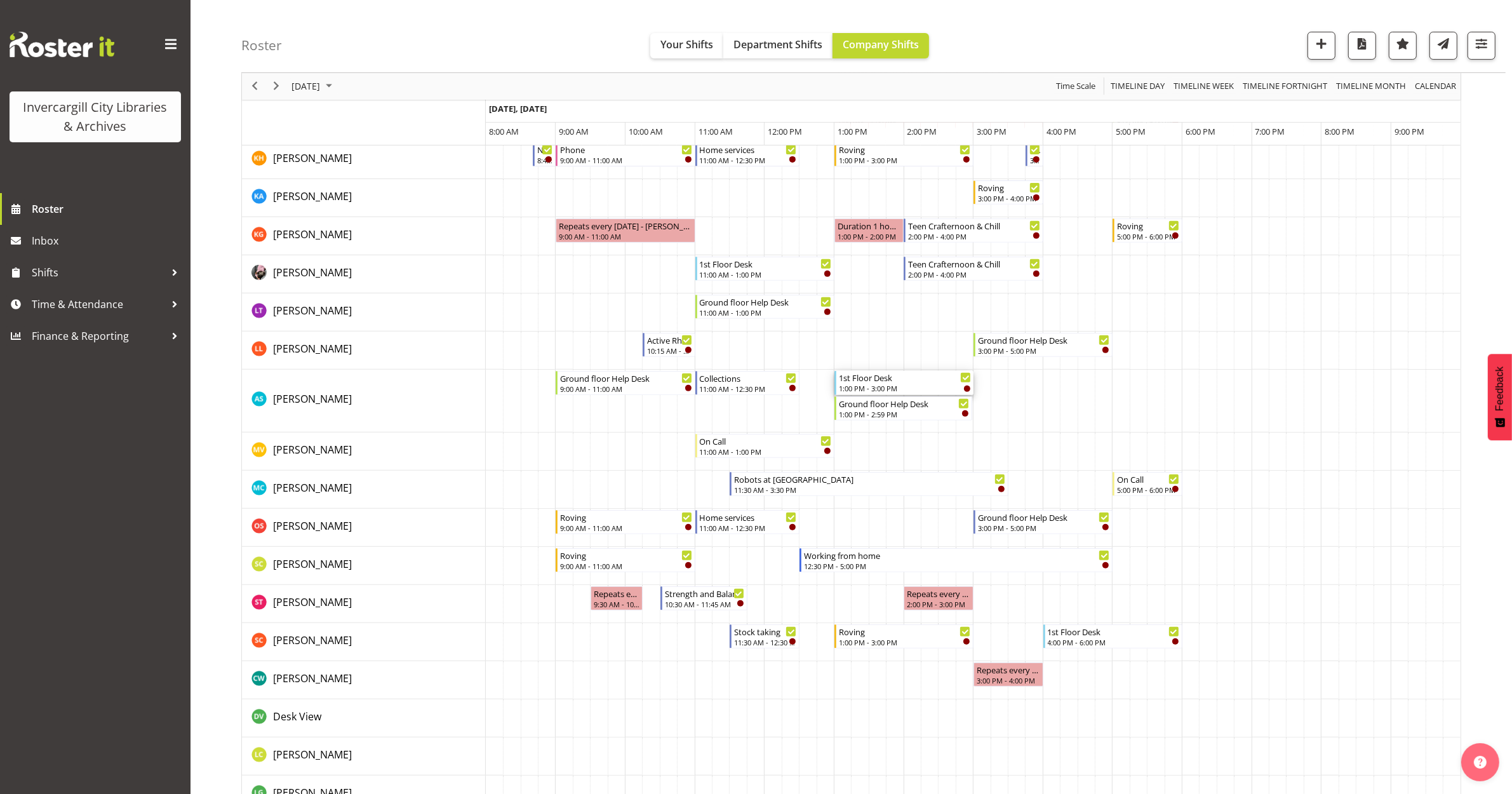
click at [887, 385] on div "1:00 PM - 3:00 PM" at bounding box center [904, 388] width 132 height 10
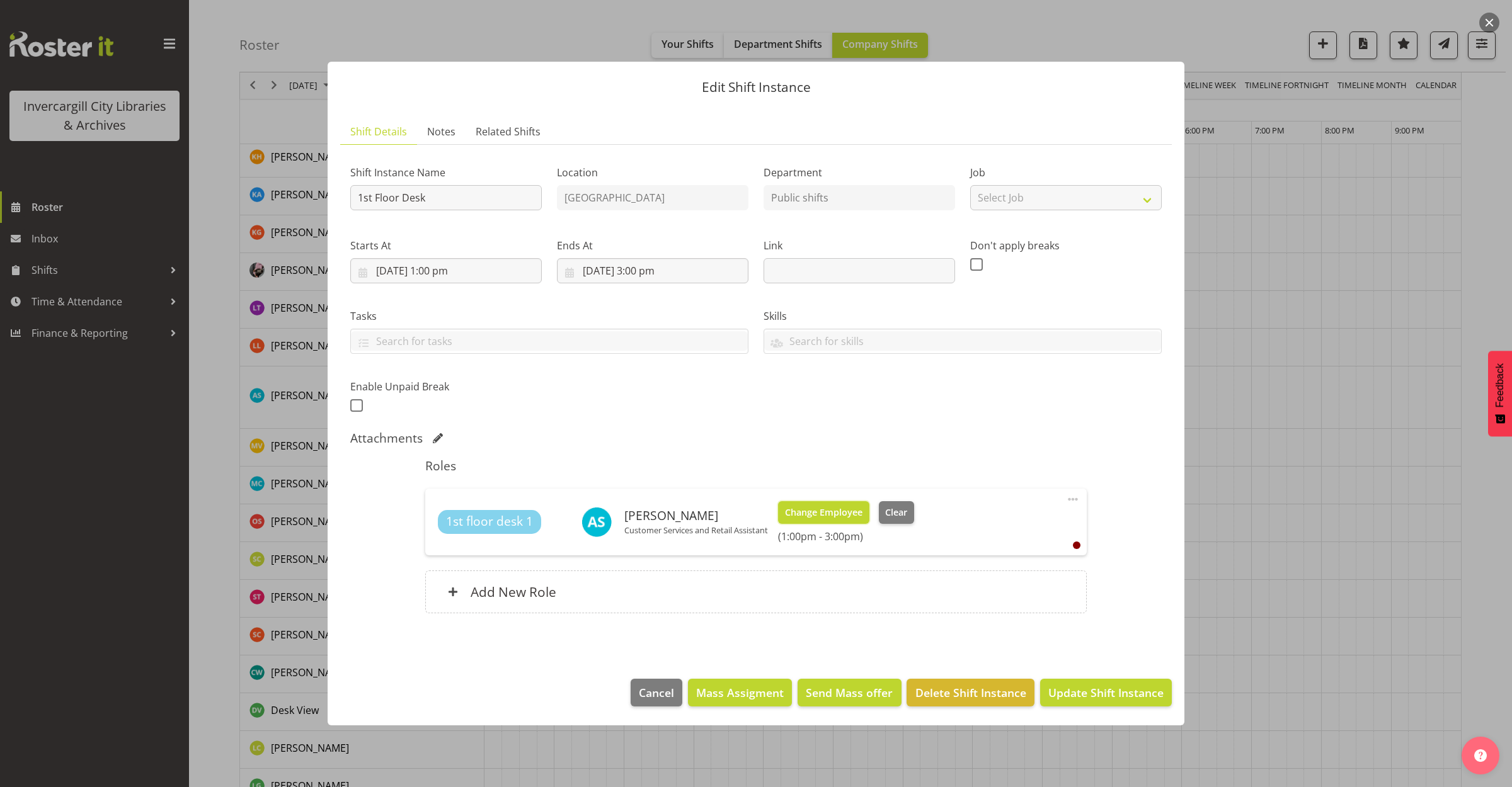
click at [805, 509] on span "Change Employee" at bounding box center [823, 513] width 78 height 14
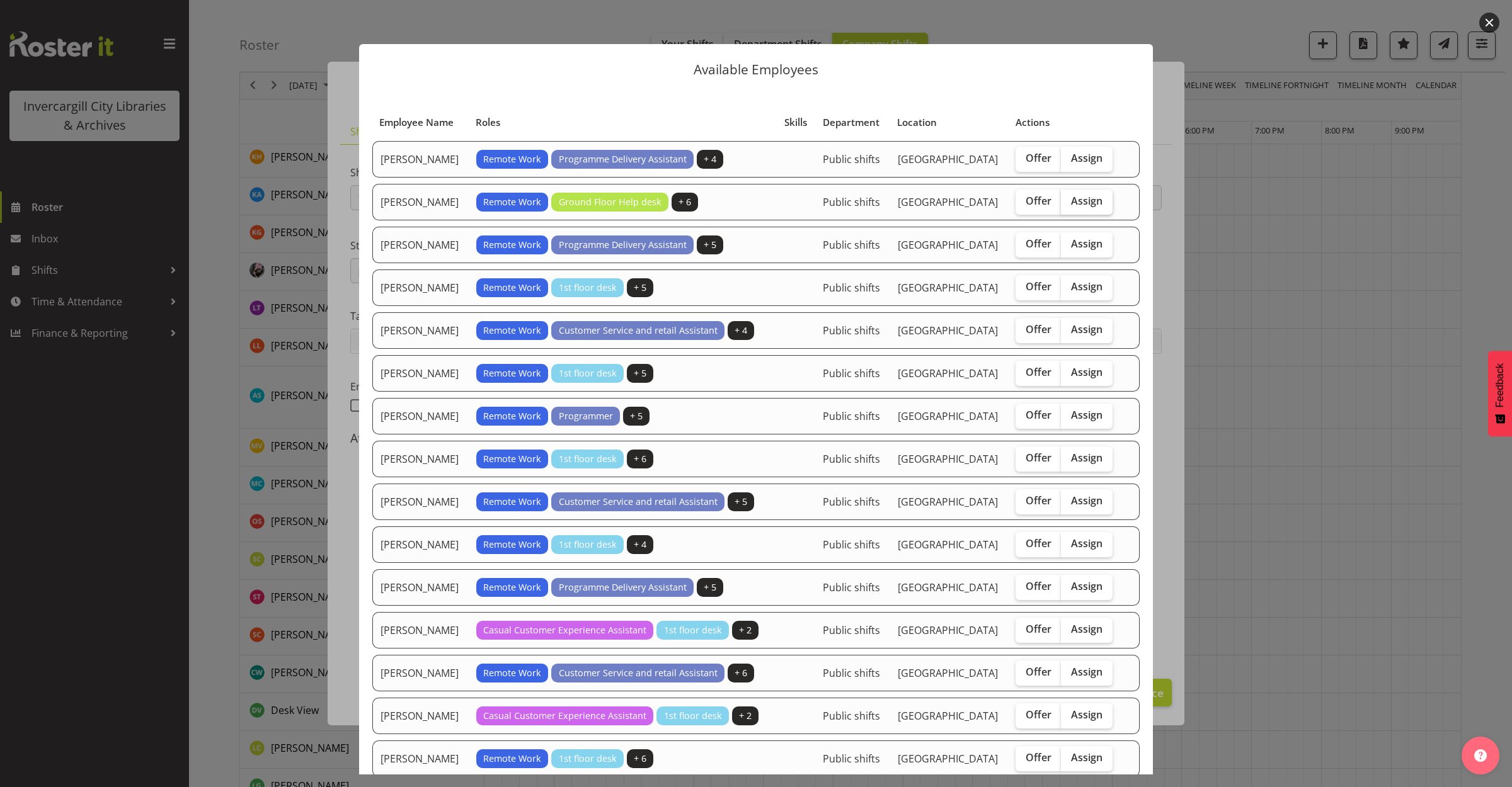
click at [1073, 208] on span "Assign" at bounding box center [1087, 201] width 31 height 13
click at [1069, 205] on input "Assign" at bounding box center [1065, 201] width 8 height 8
checkbox input "true"
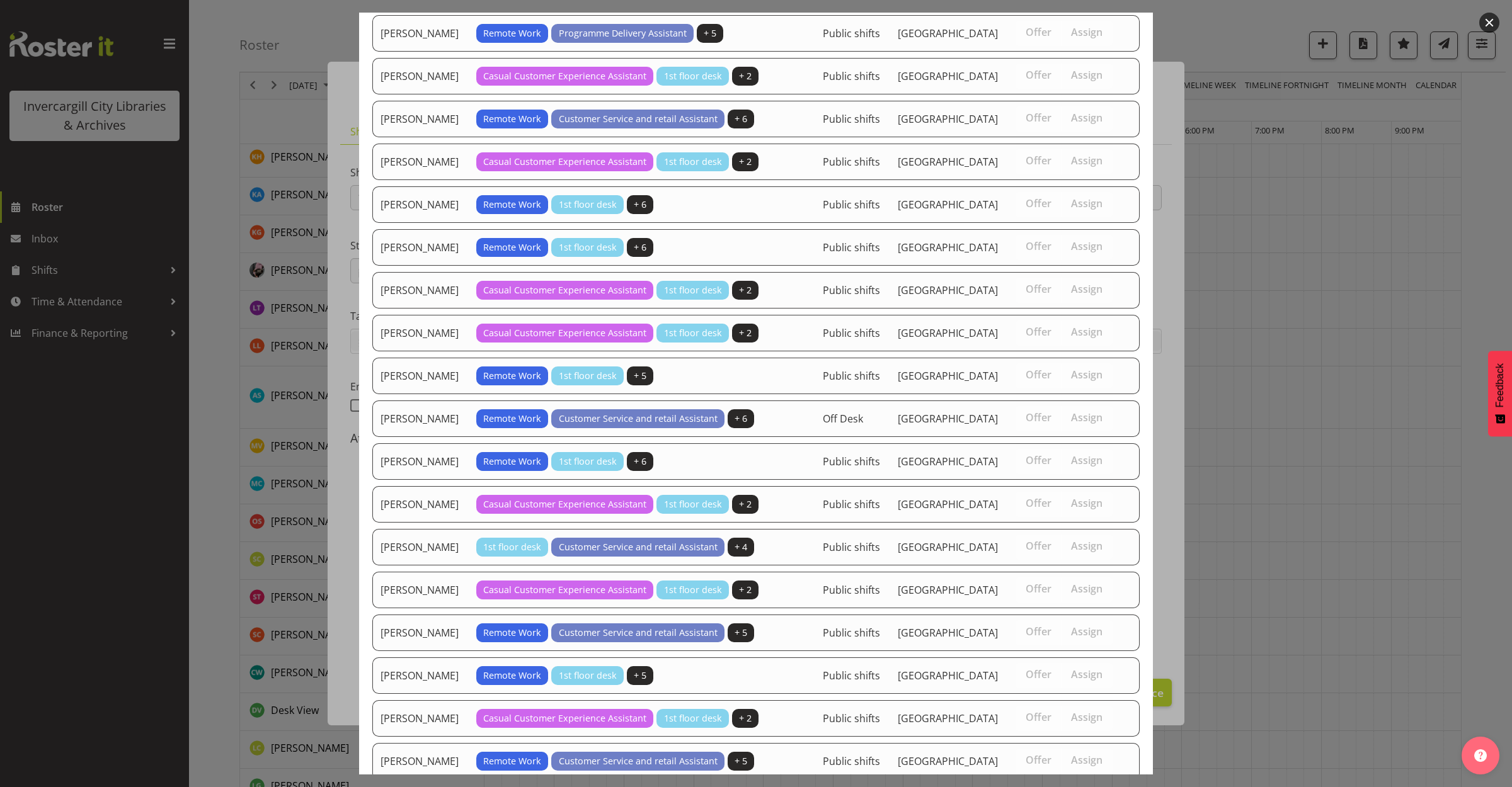
scroll to position [787, 0]
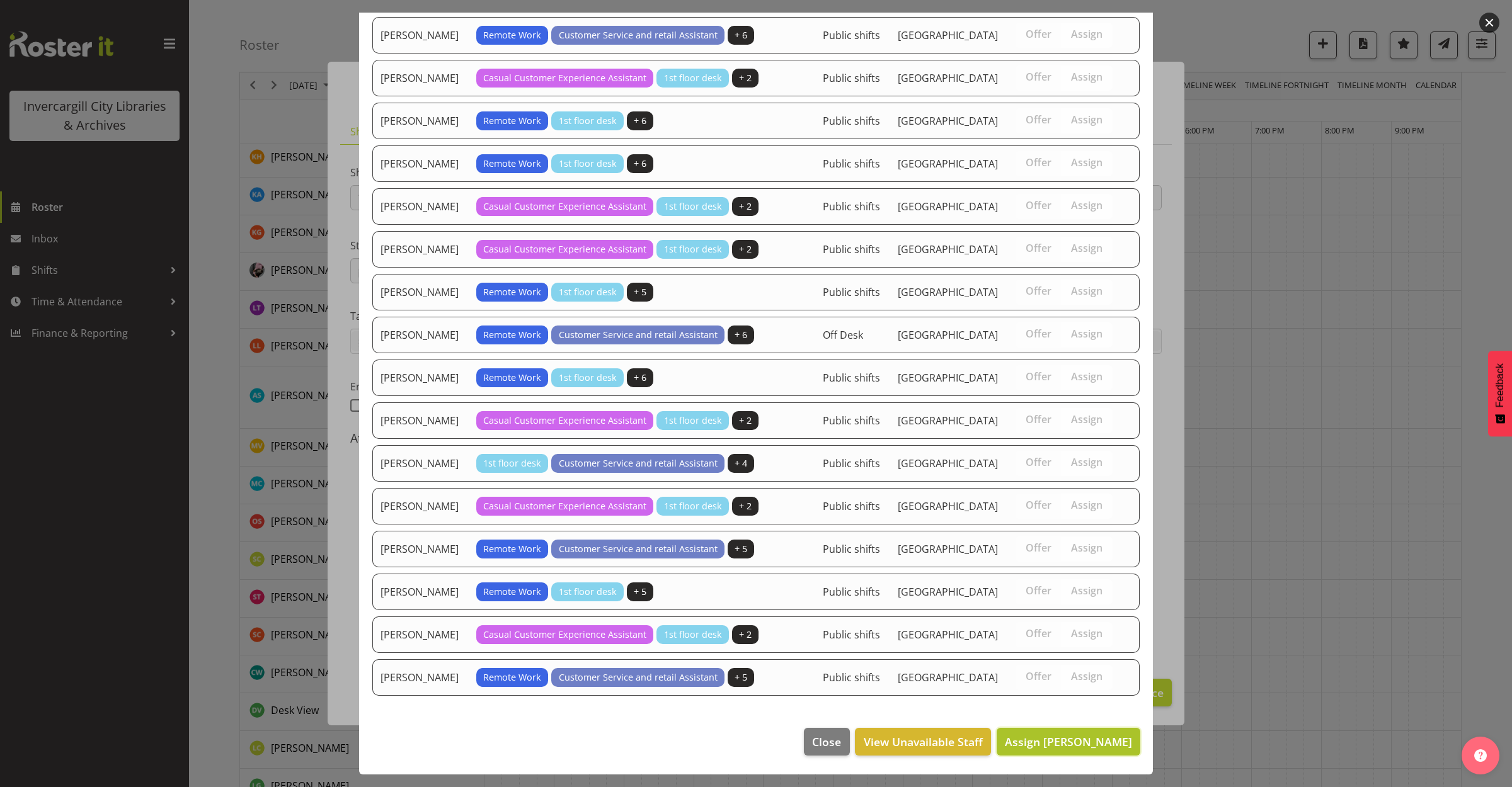
click at [1055, 738] on span "Assign [PERSON_NAME]" at bounding box center [1069, 742] width 127 height 15
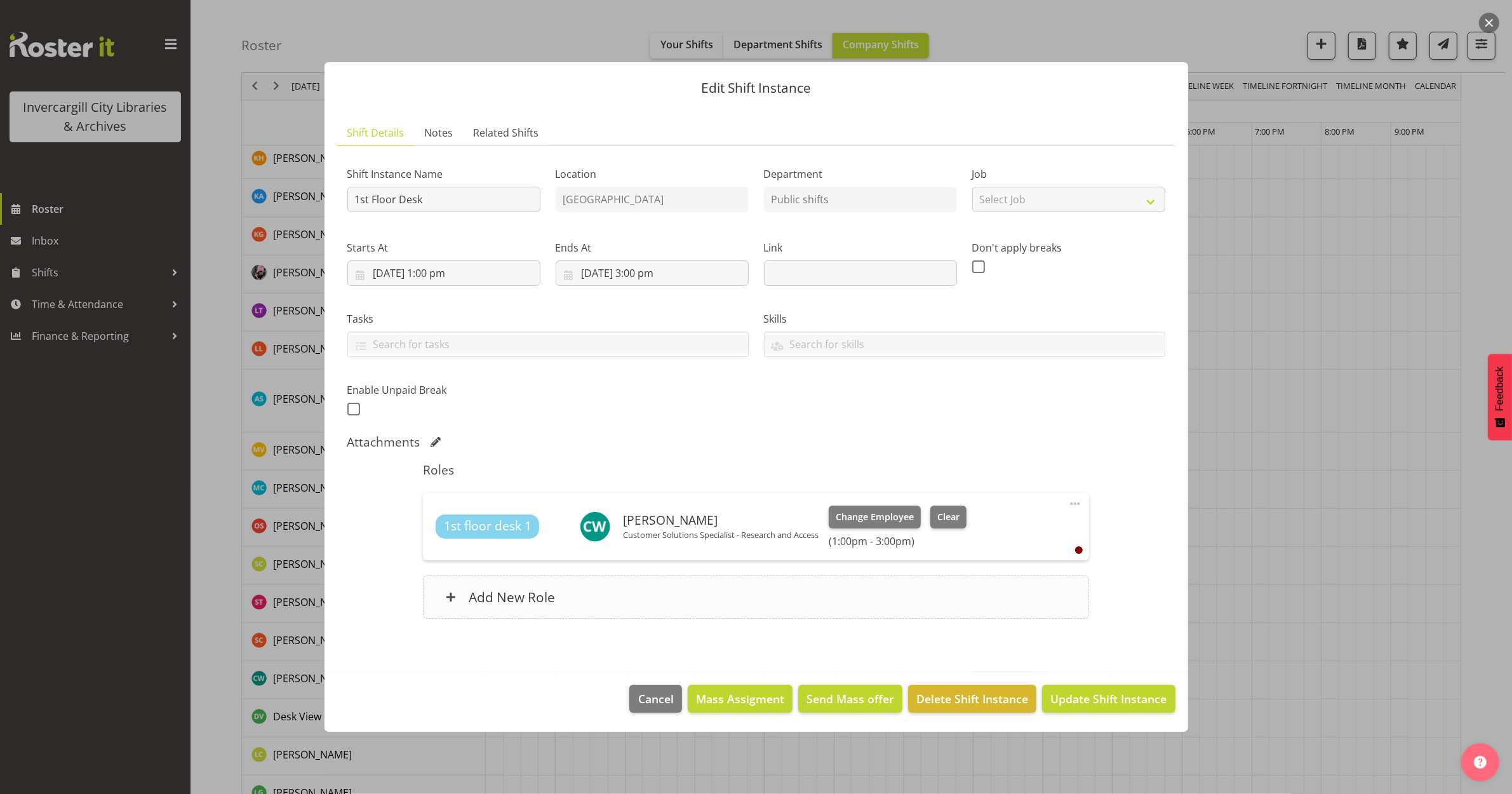
click at [628, 601] on div "Add New Role" at bounding box center [756, 597] width 666 height 43
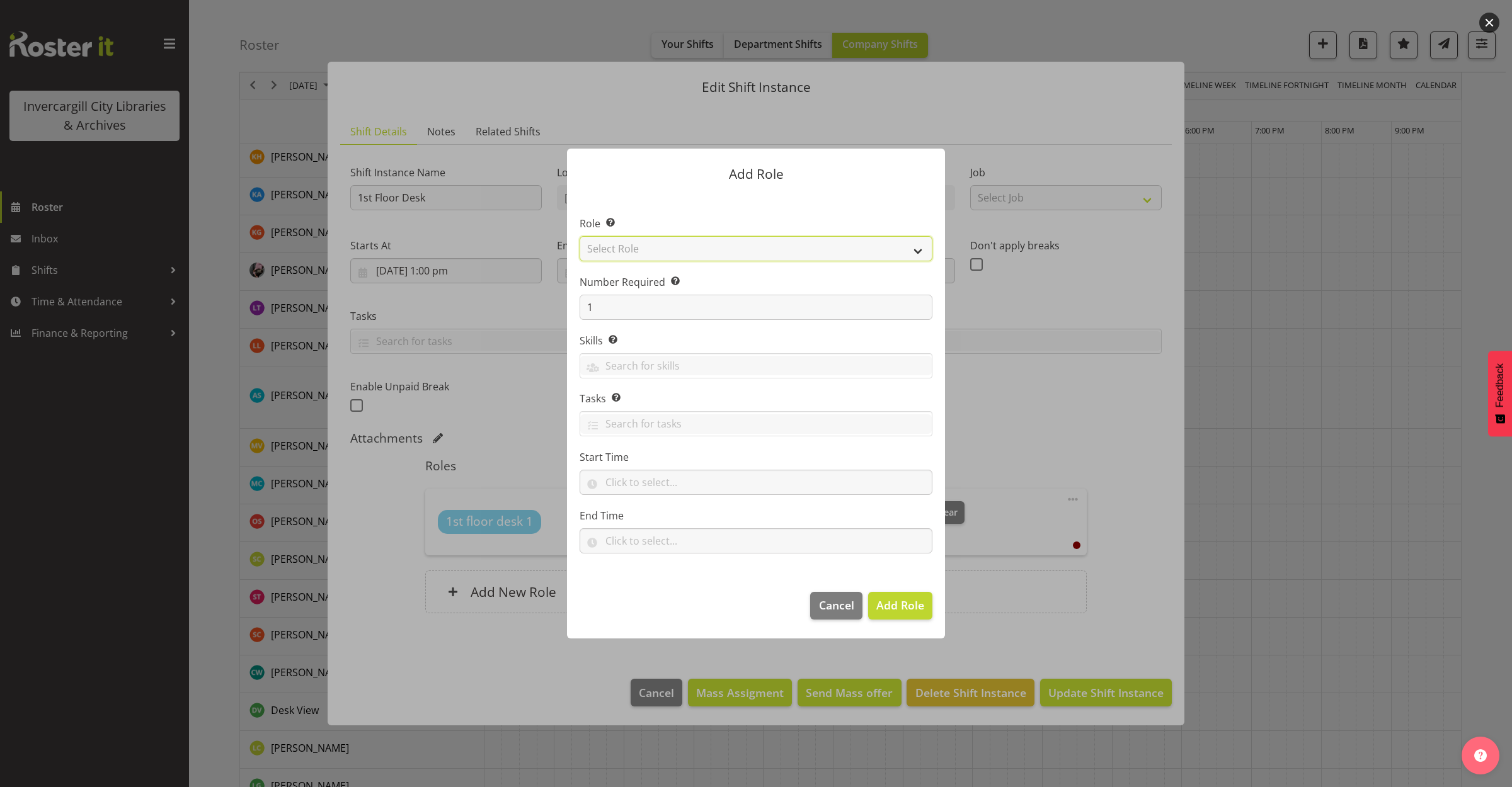
click at [648, 252] on select "Select Role 1st floor desk AQ operator Business Support Team member Casual Cust…" at bounding box center [756, 249] width 353 height 25
select select "1548"
click at [580, 236] on select "Select Role 1st floor desk AQ operator Business Support Team member Casual Cust…" at bounding box center [756, 249] width 353 height 25
click at [901, 605] on span "Add Role" at bounding box center [900, 605] width 48 height 15
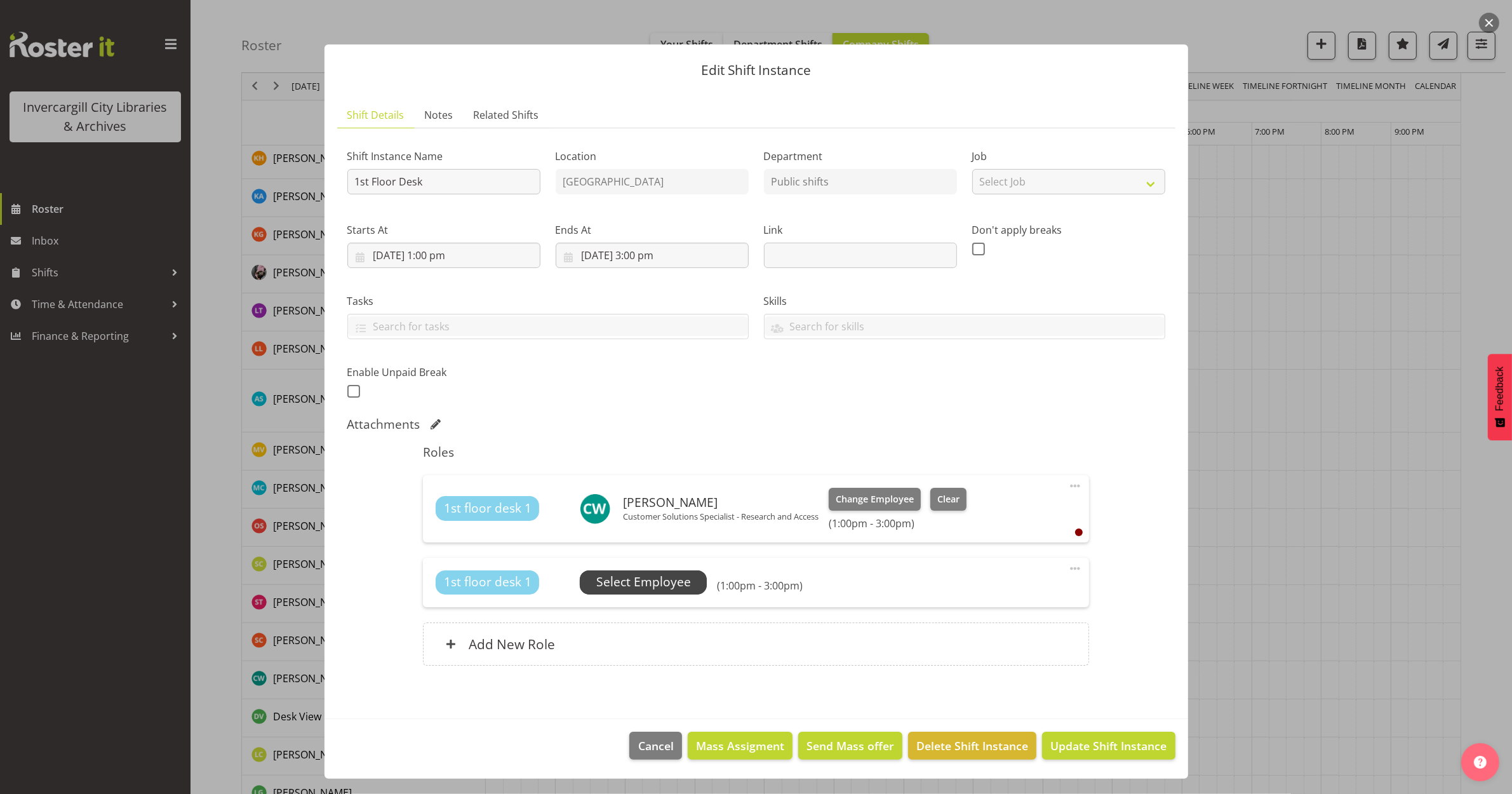
click at [649, 593] on span "Select Employee" at bounding box center [643, 582] width 127 height 24
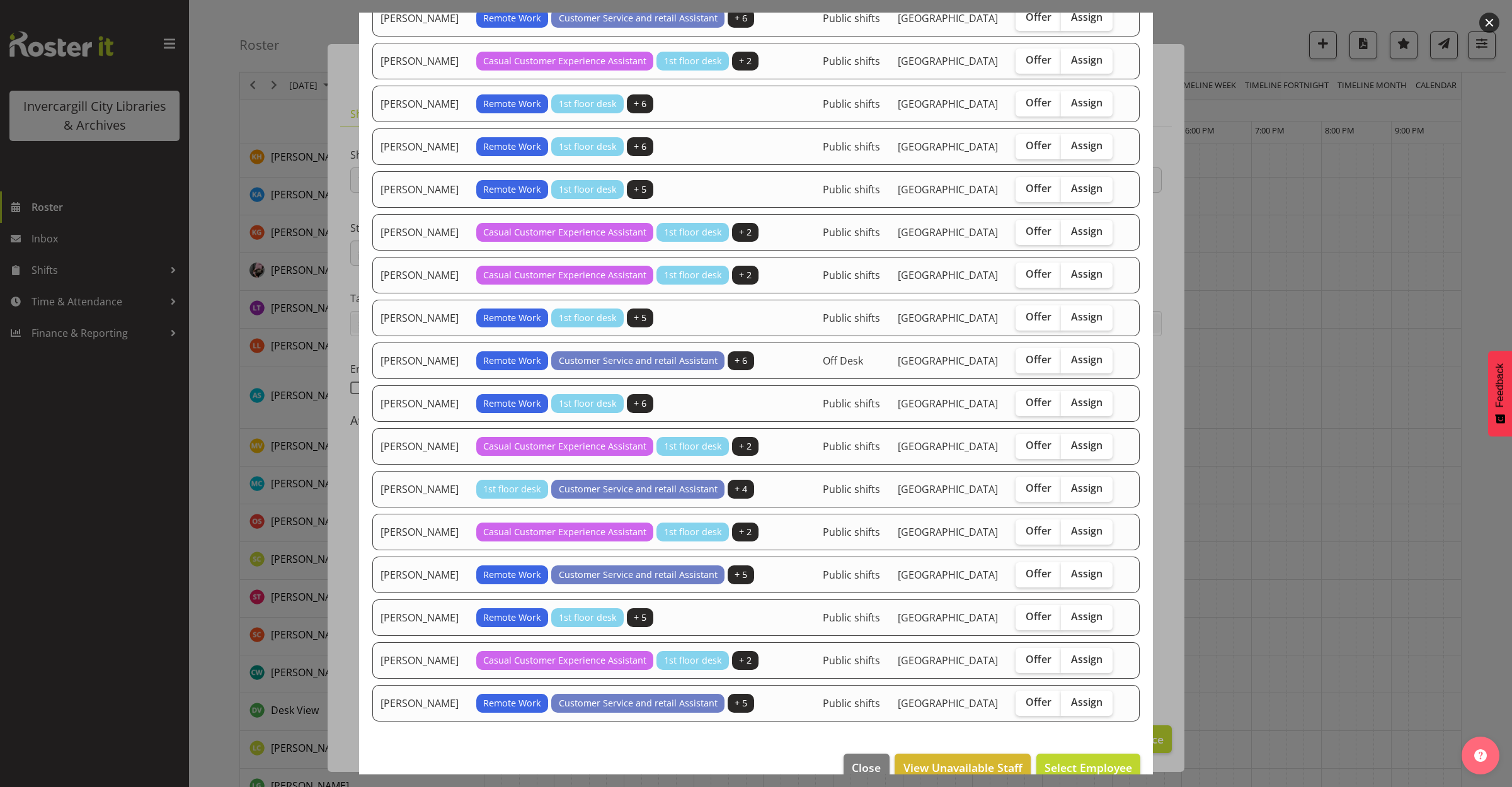
scroll to position [630, 0]
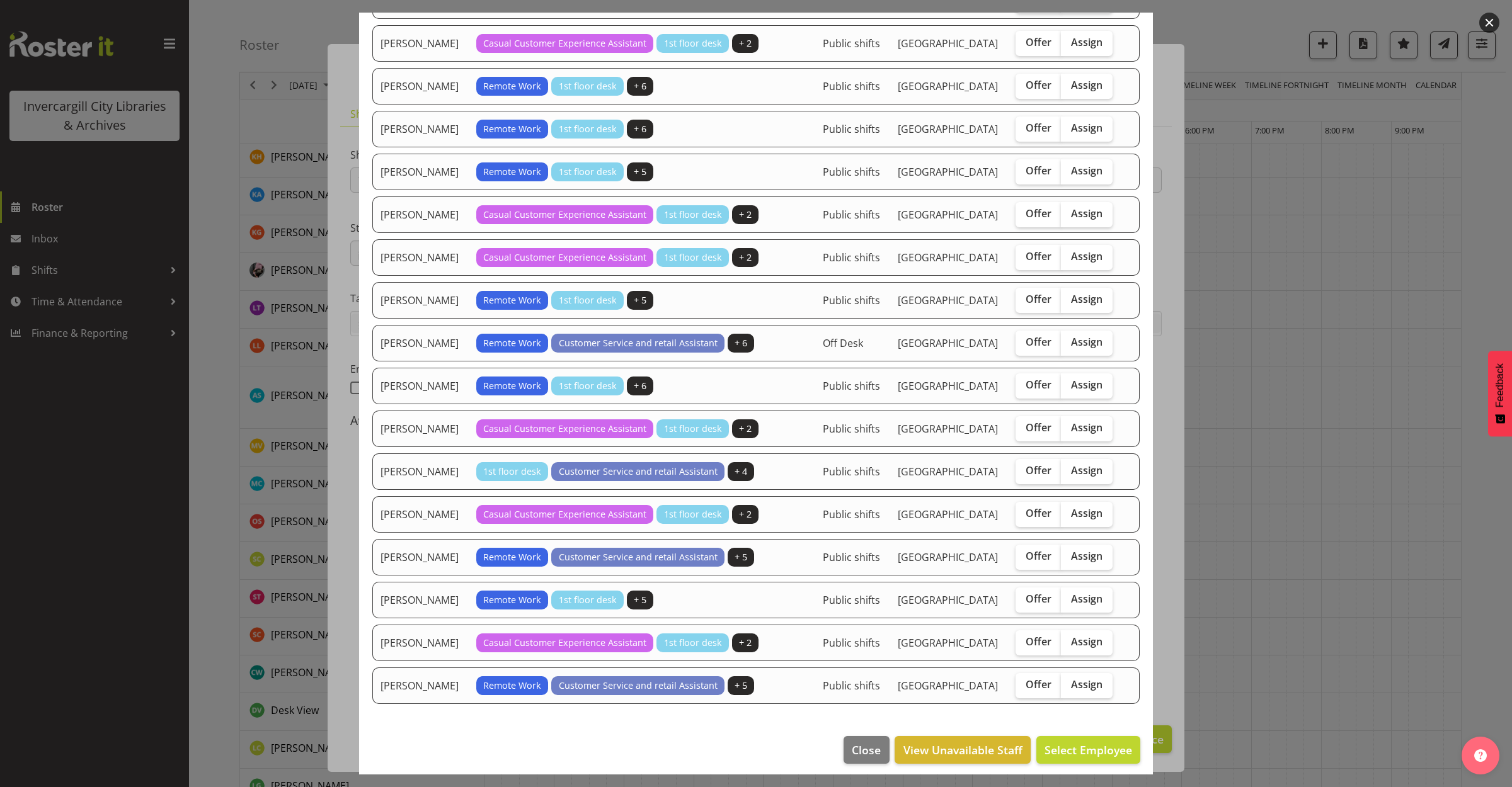
click at [1073, 490] on td "Offer Assign" at bounding box center [1065, 471] width 115 height 37
click at [1073, 477] on span "Assign" at bounding box center [1087, 471] width 31 height 13
click at [1069, 475] on input "Assign" at bounding box center [1065, 471] width 8 height 8
checkbox input "true"
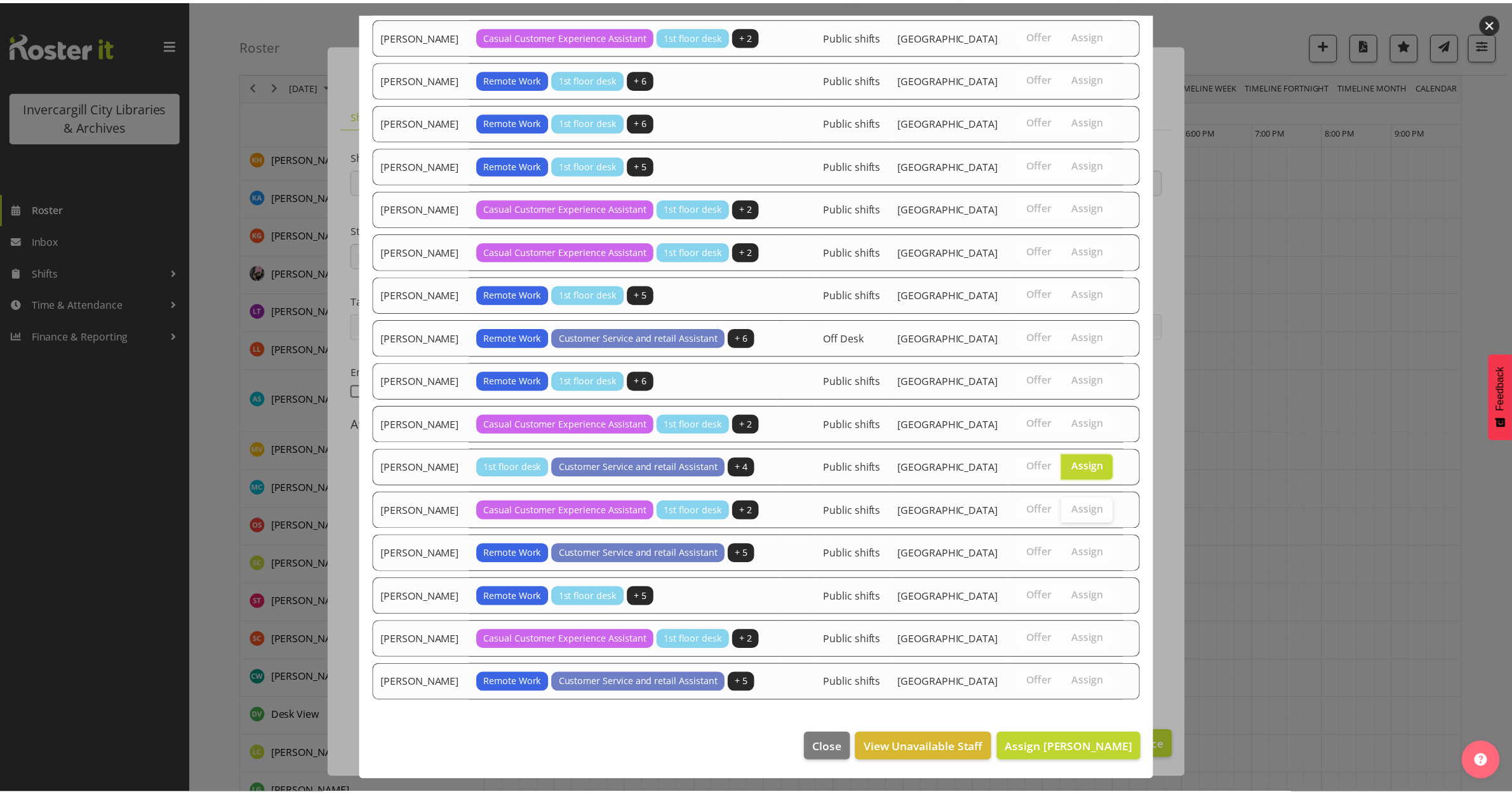
scroll to position [794, 0]
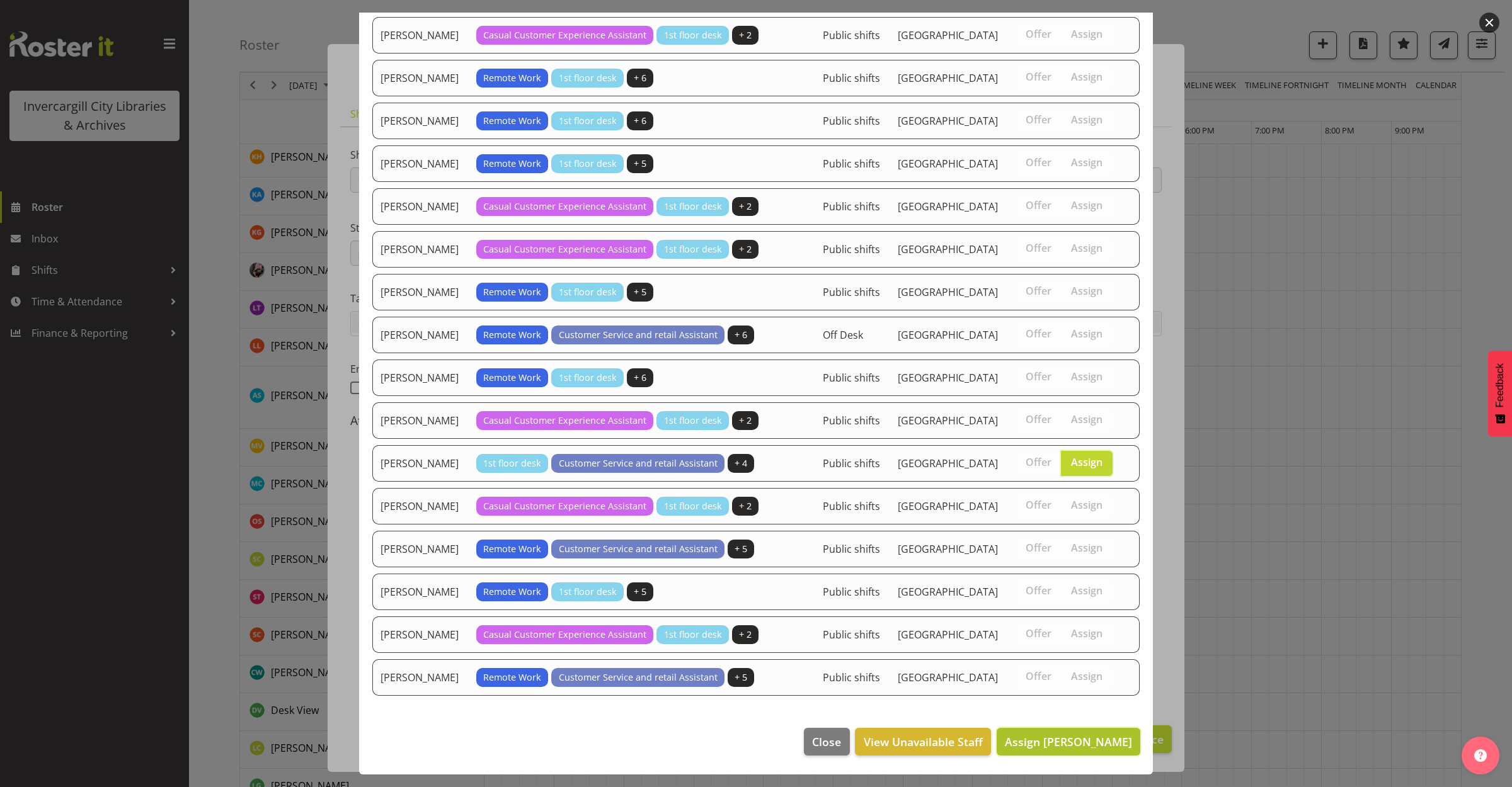
click at [1081, 738] on span "Assign [PERSON_NAME]" at bounding box center [1069, 742] width 127 height 15
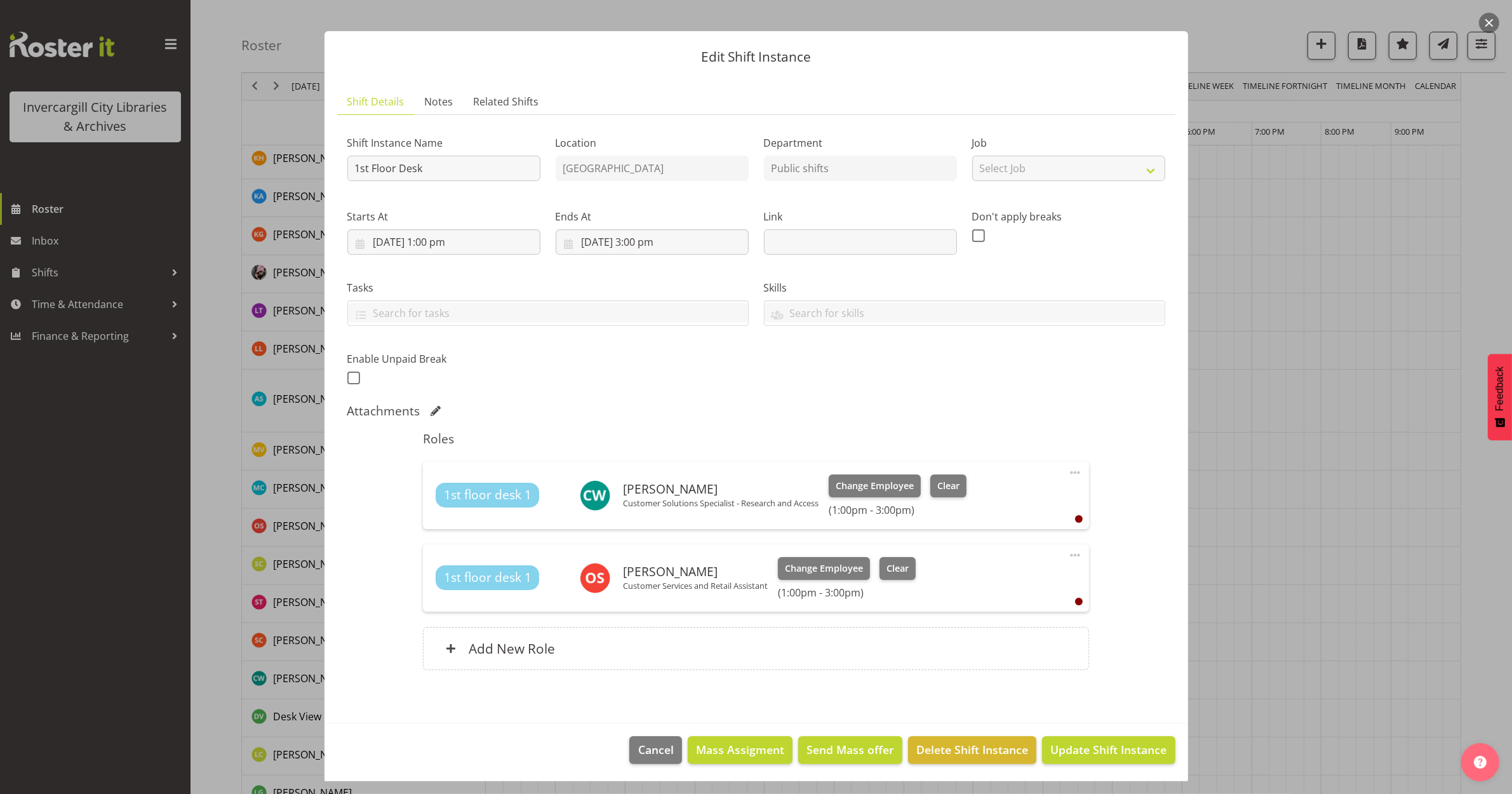
scroll to position [16, 0]
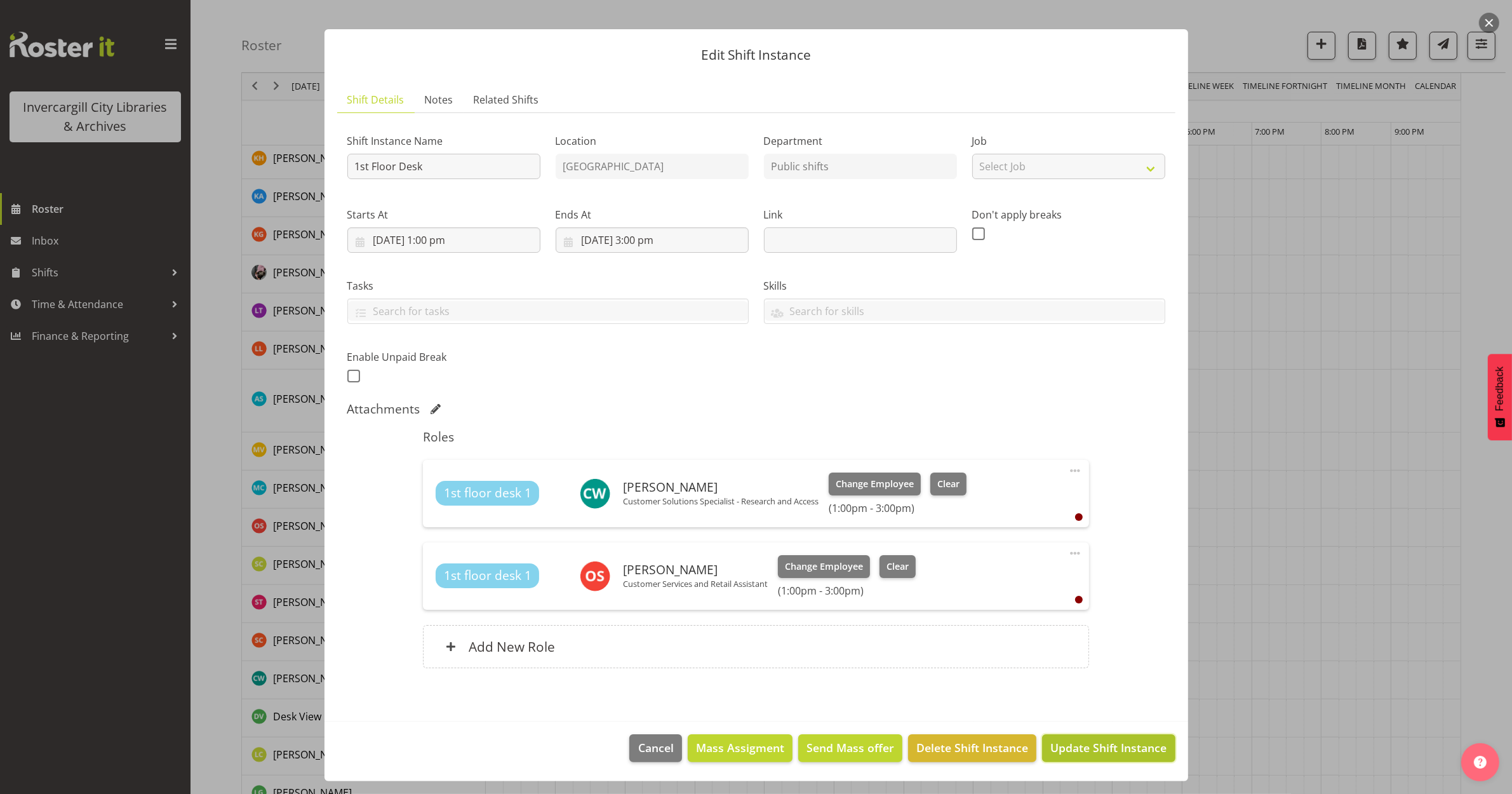
click at [1086, 748] on span "Update Shift Instance" at bounding box center [1108, 747] width 116 height 17
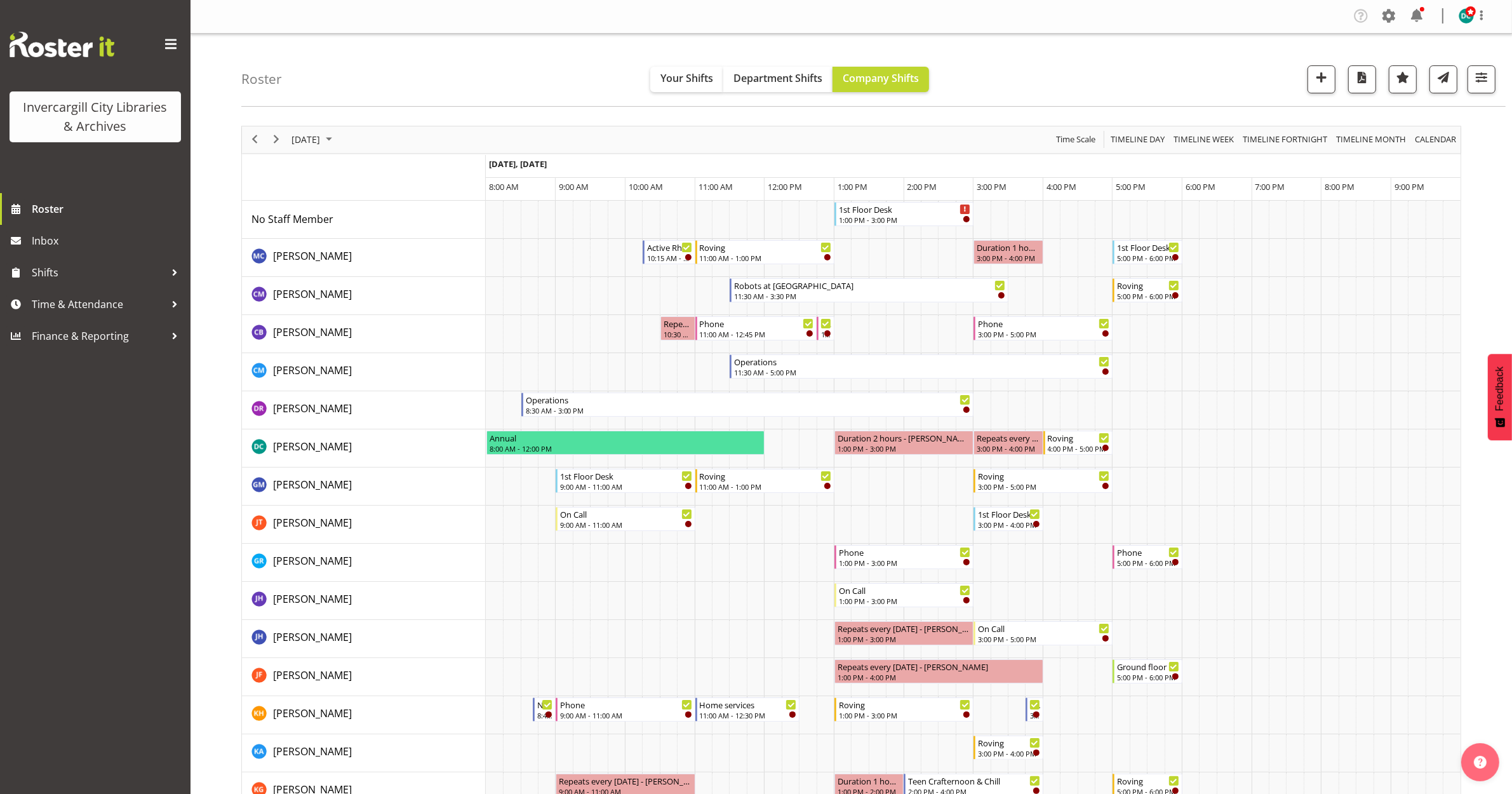
scroll to position [0, 0]
click at [894, 217] on div "1:00 PM - 3:00 PM" at bounding box center [904, 220] width 132 height 10
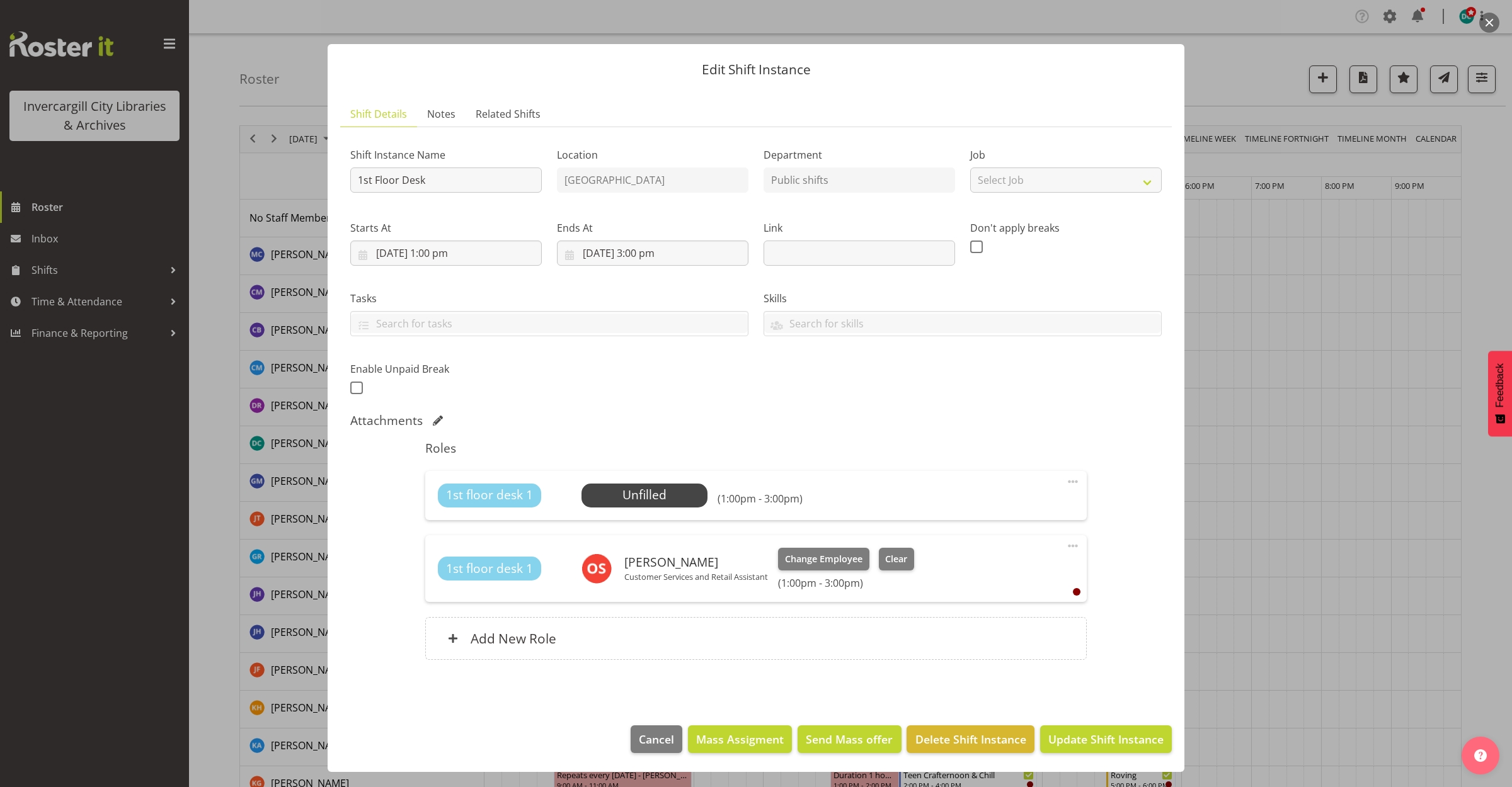
click at [1226, 77] on div at bounding box center [756, 393] width 1512 height 787
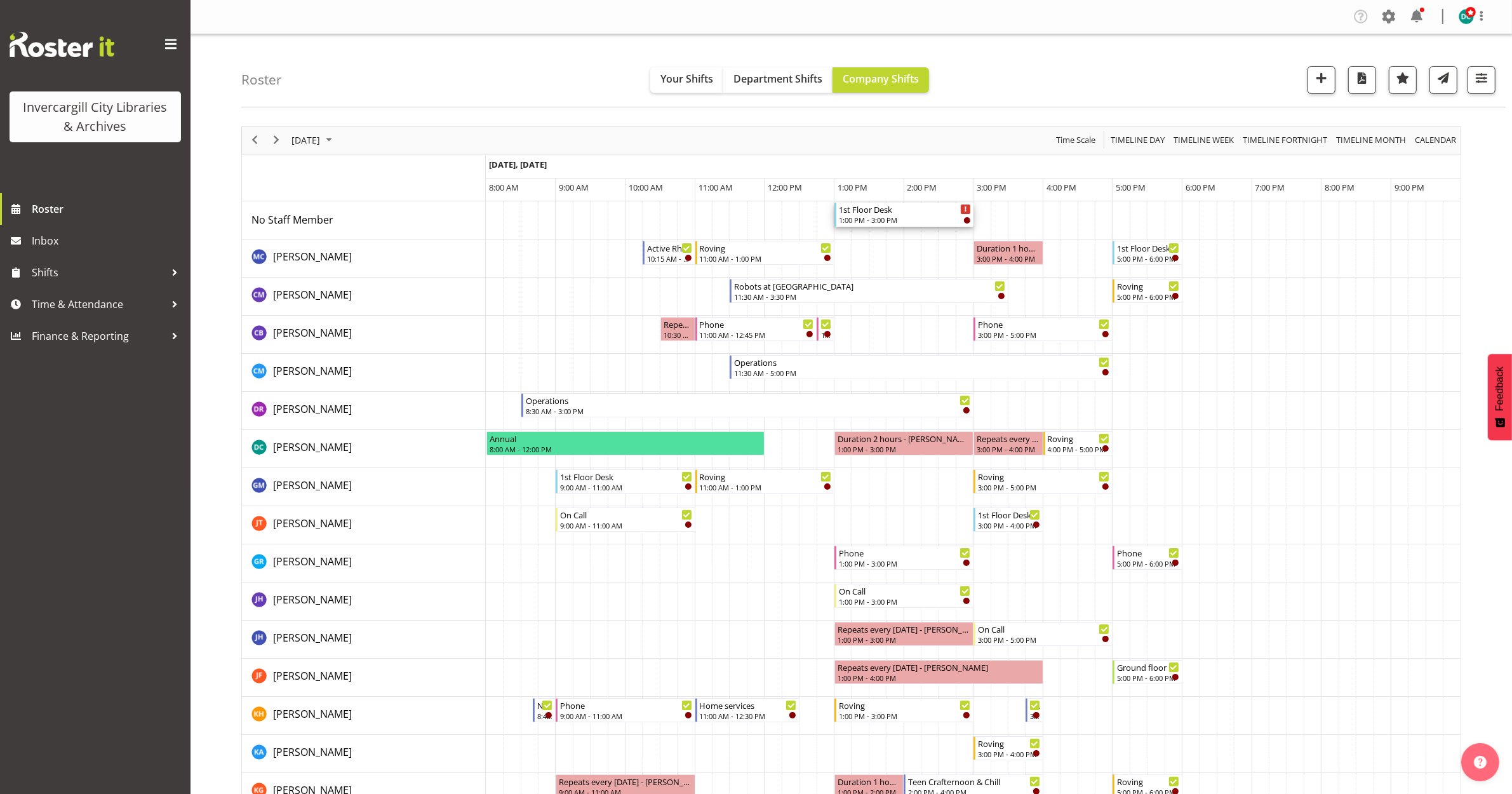
click at [878, 217] on div "1:00 PM - 3:00 PM" at bounding box center [904, 220] width 132 height 10
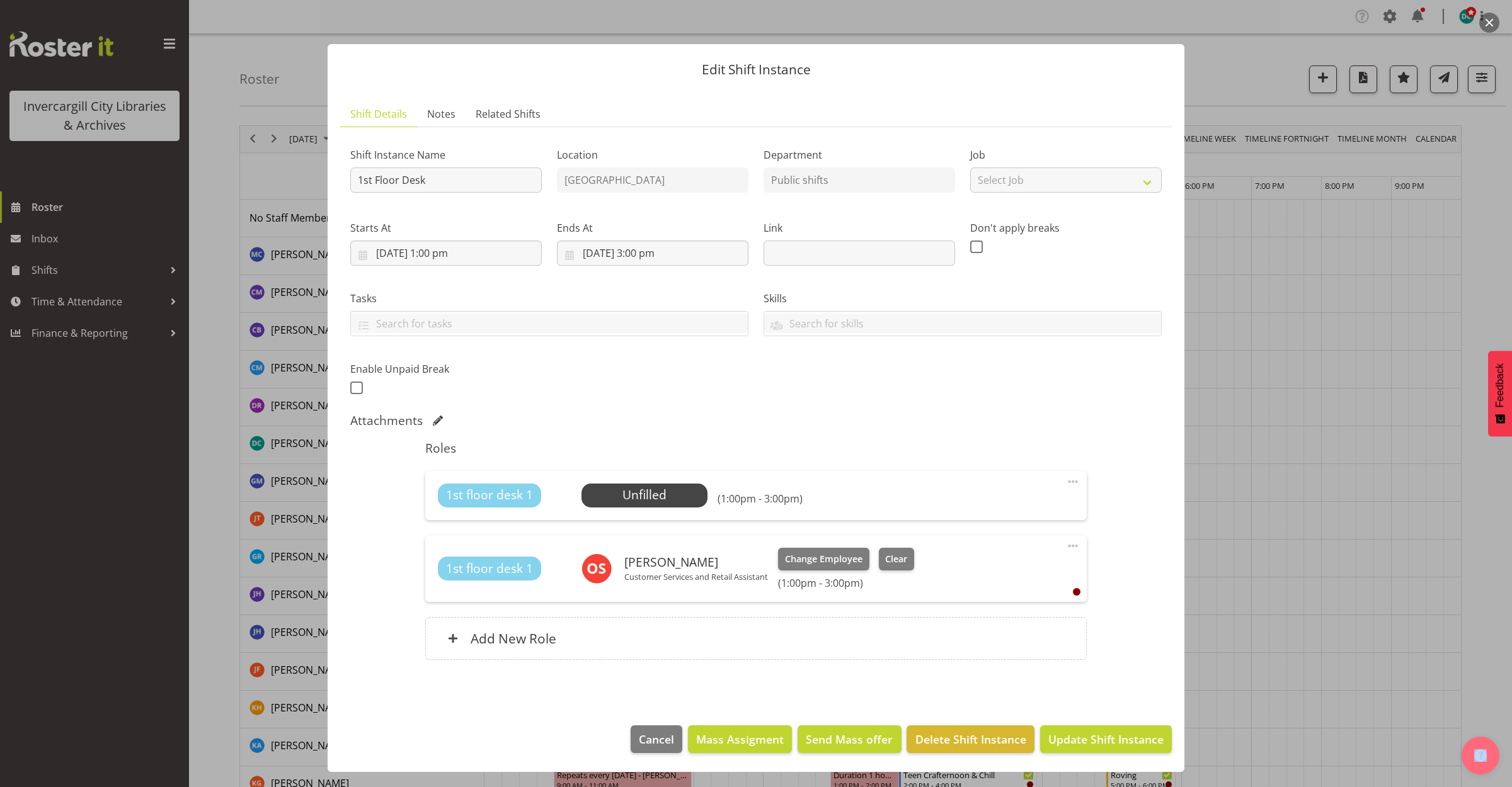
click at [1069, 480] on span at bounding box center [1073, 482] width 15 height 15
click at [1009, 508] on link "Edit" at bounding box center [1020, 509] width 121 height 23
select select "8"
select select "2025"
select select "15"
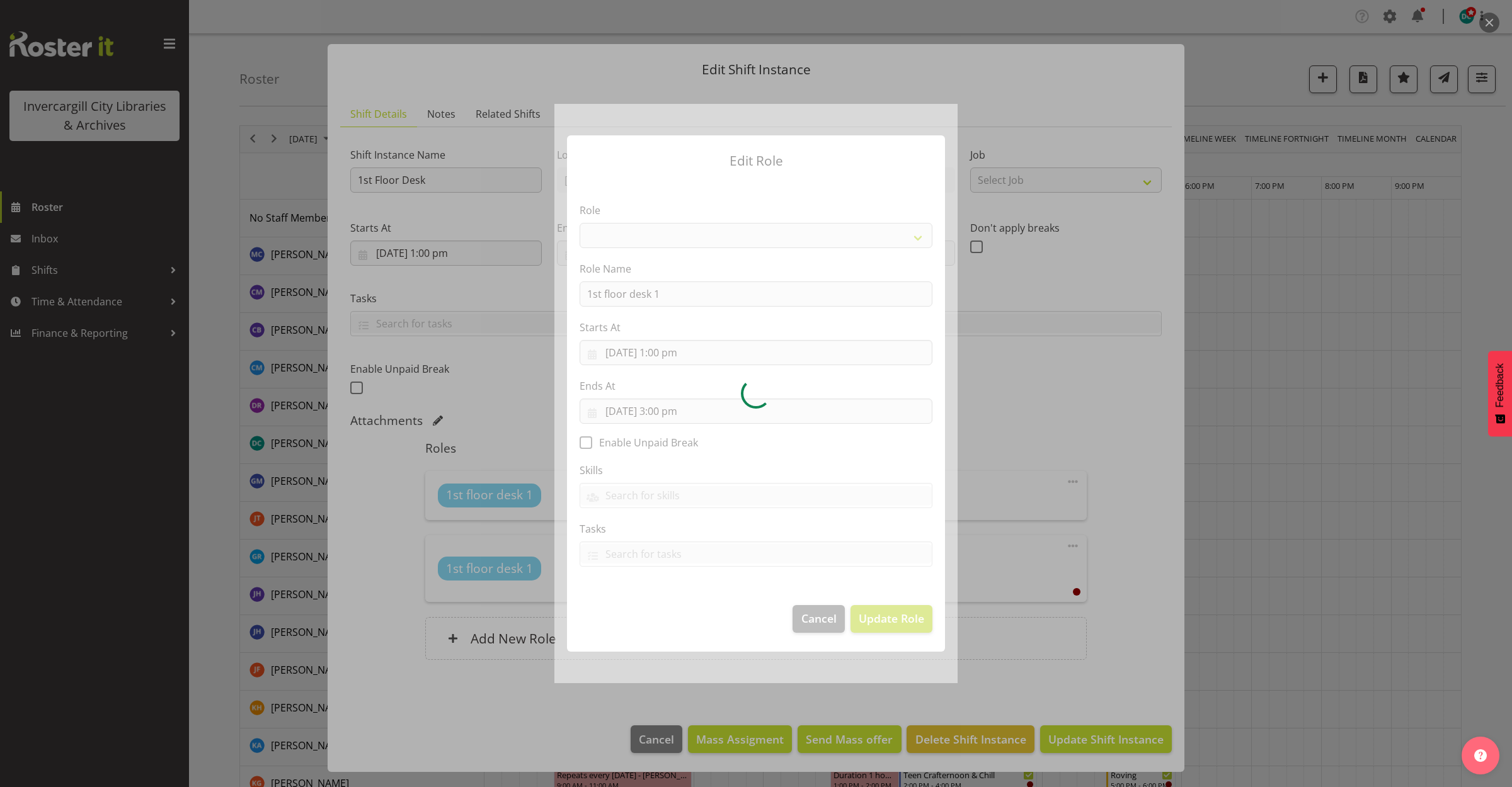
select select
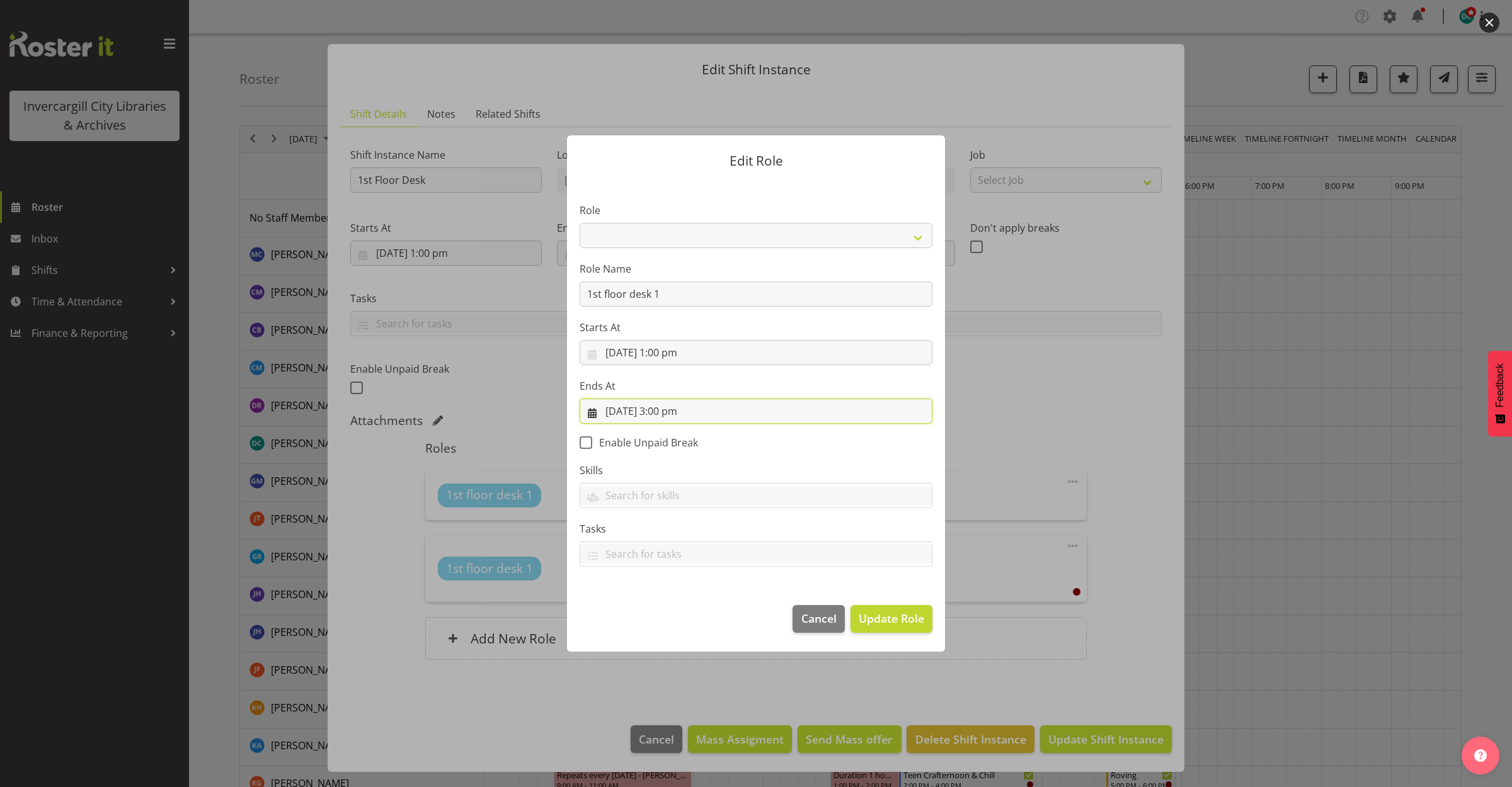
click at [671, 410] on input "30/09/2025, 3:00 pm" at bounding box center [756, 411] width 353 height 25
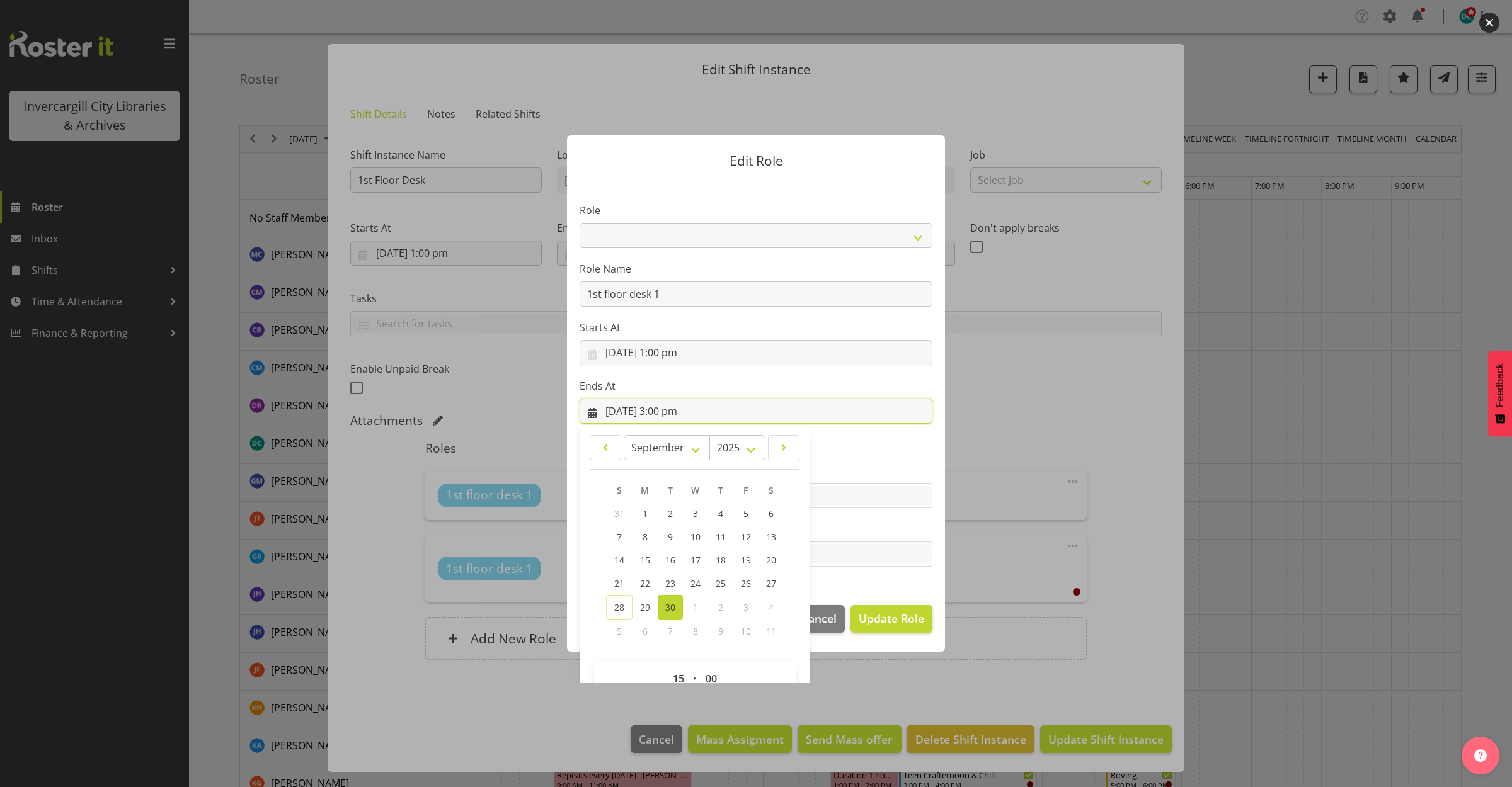
scroll to position [28, 0]
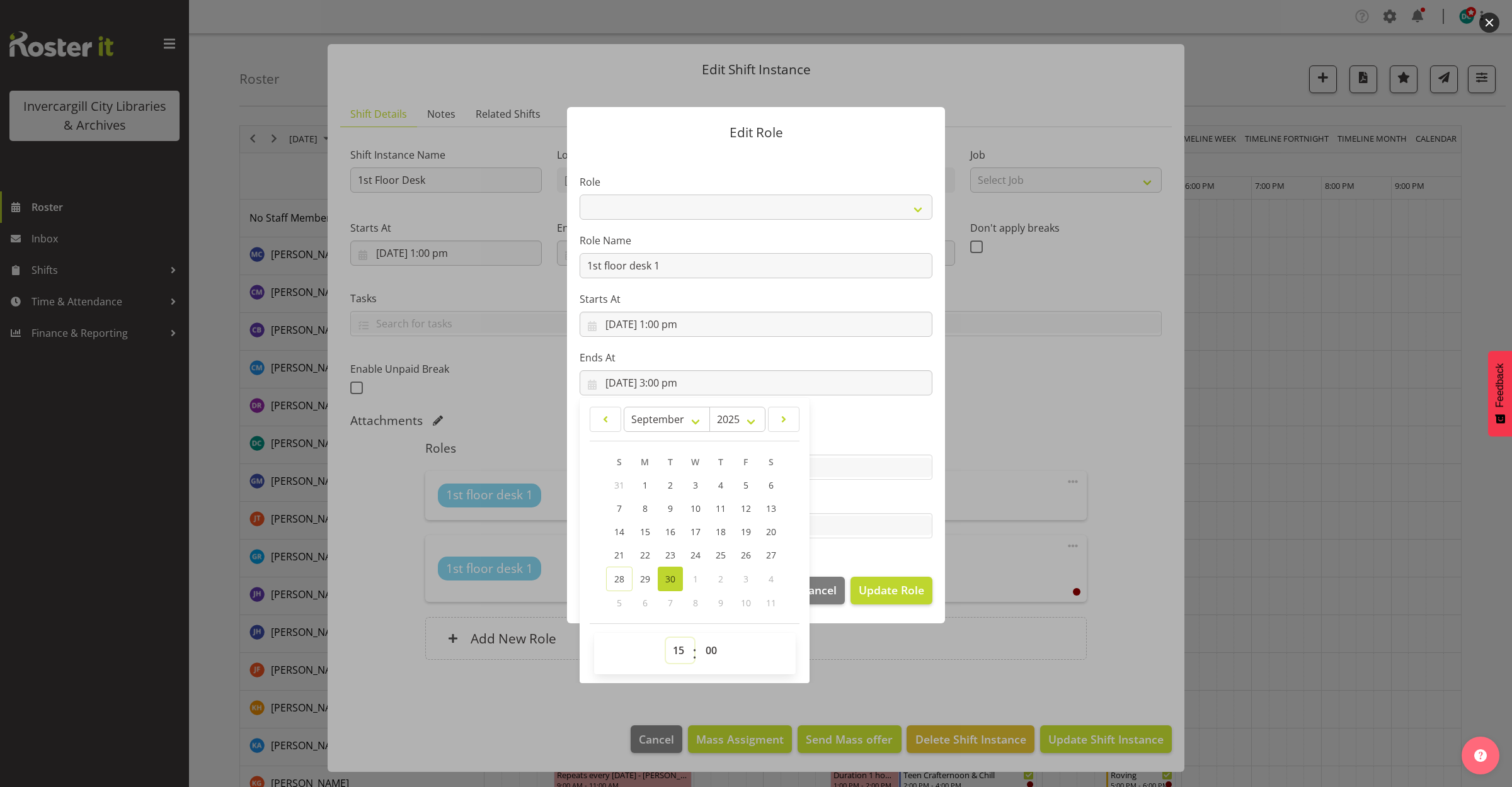
click at [668, 653] on select "00 01 02 03 04 05 06 07 08 09 10 11 12 13 14 15 16 17 18 19 20 21 22 23" at bounding box center [680, 651] width 28 height 25
select select "14"
type input "30/09/2025, 2:00 pm"
click at [699, 648] on select "00 01 02 03 04 05 06 07 08 09 10 11 12 13 14 15 16 17 18 19 20 21 22 23 24 25 2…" at bounding box center [713, 651] width 28 height 25
select select "59"
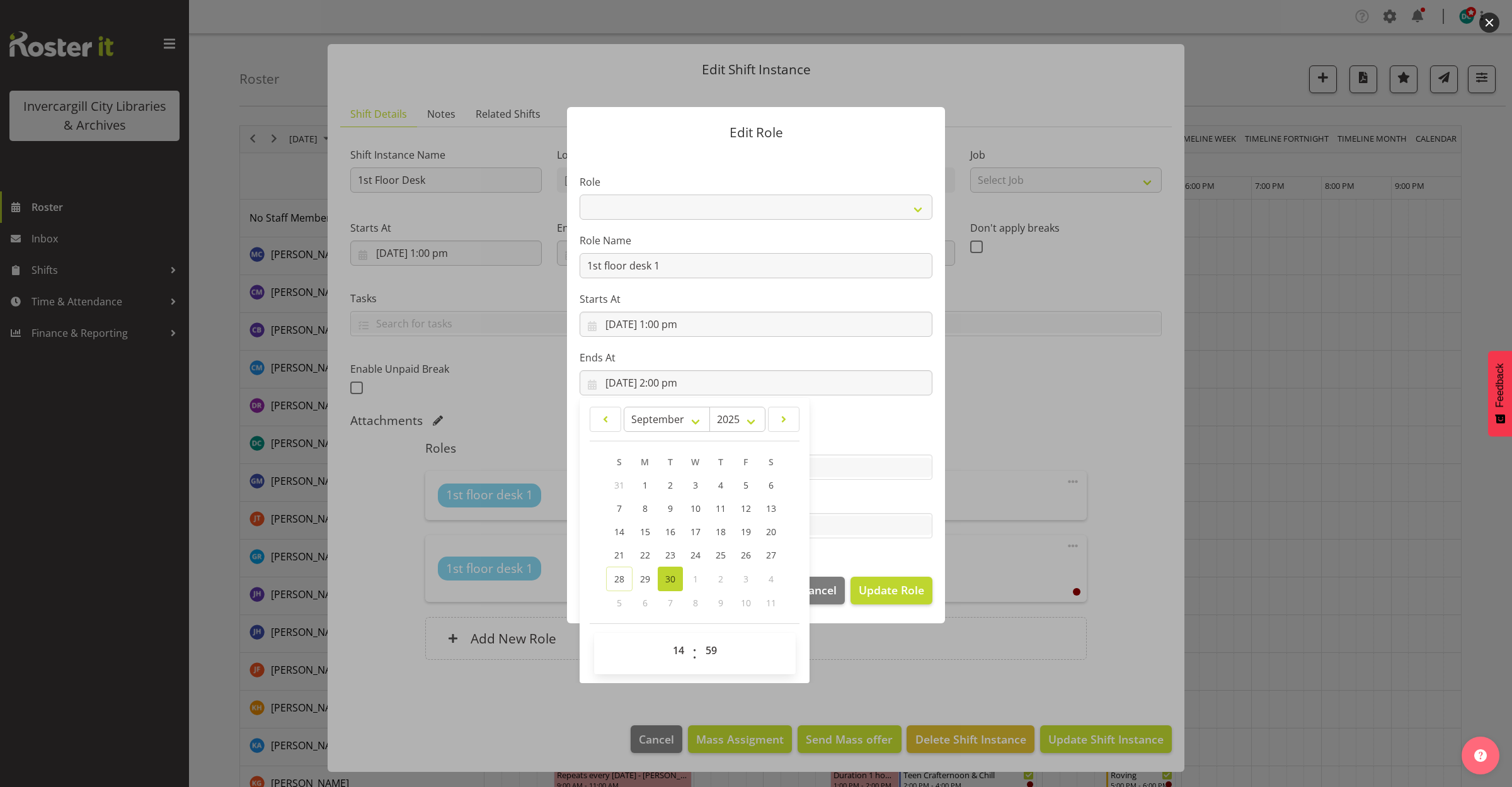
type input "30/09/2025, 2:59 pm"
click at [854, 659] on div "Edit Role Role 1st floor desk AQ operator Business Support Team member Casual C…" at bounding box center [756, 393] width 605 height 579
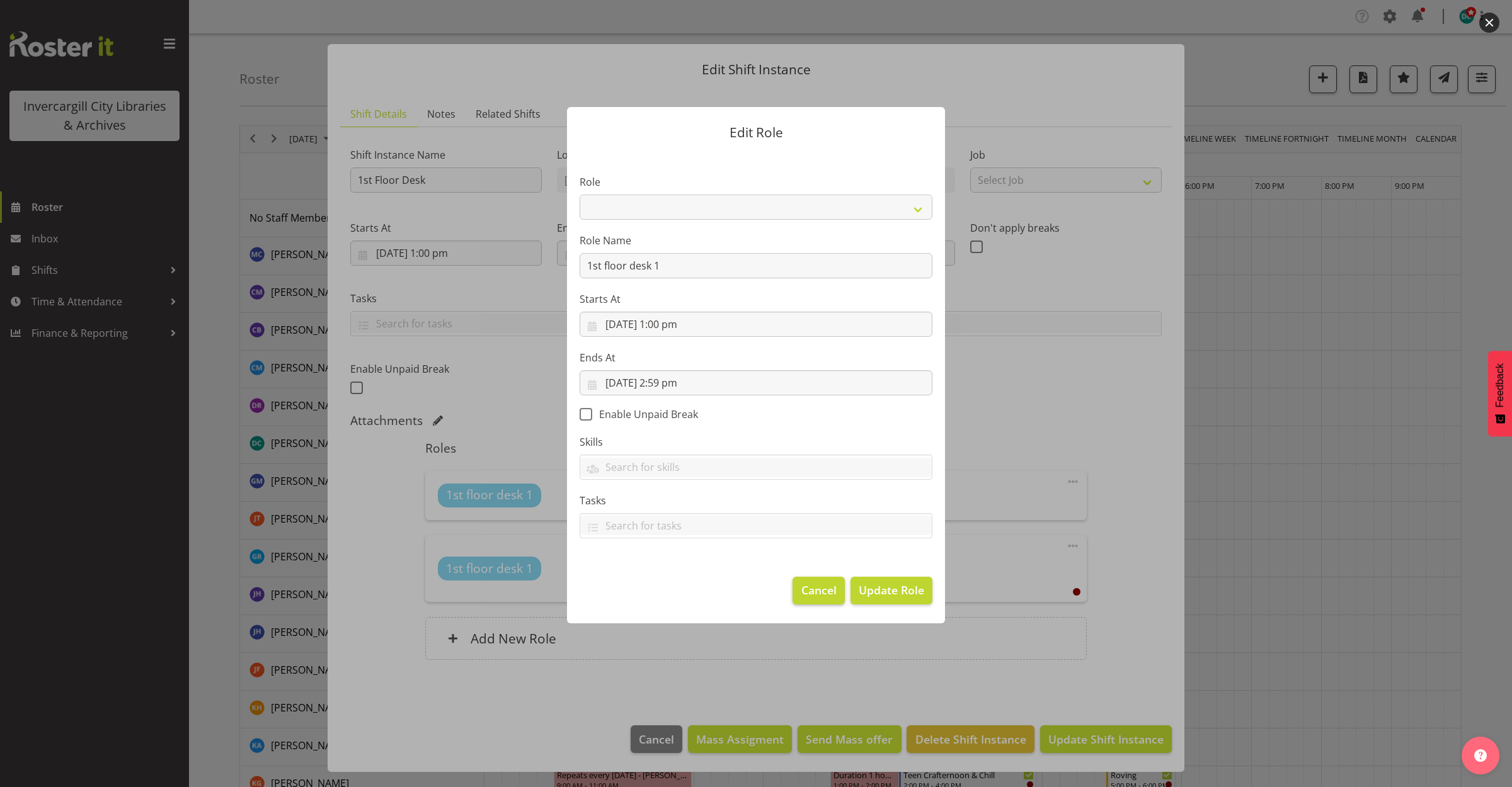
scroll to position [0, 0]
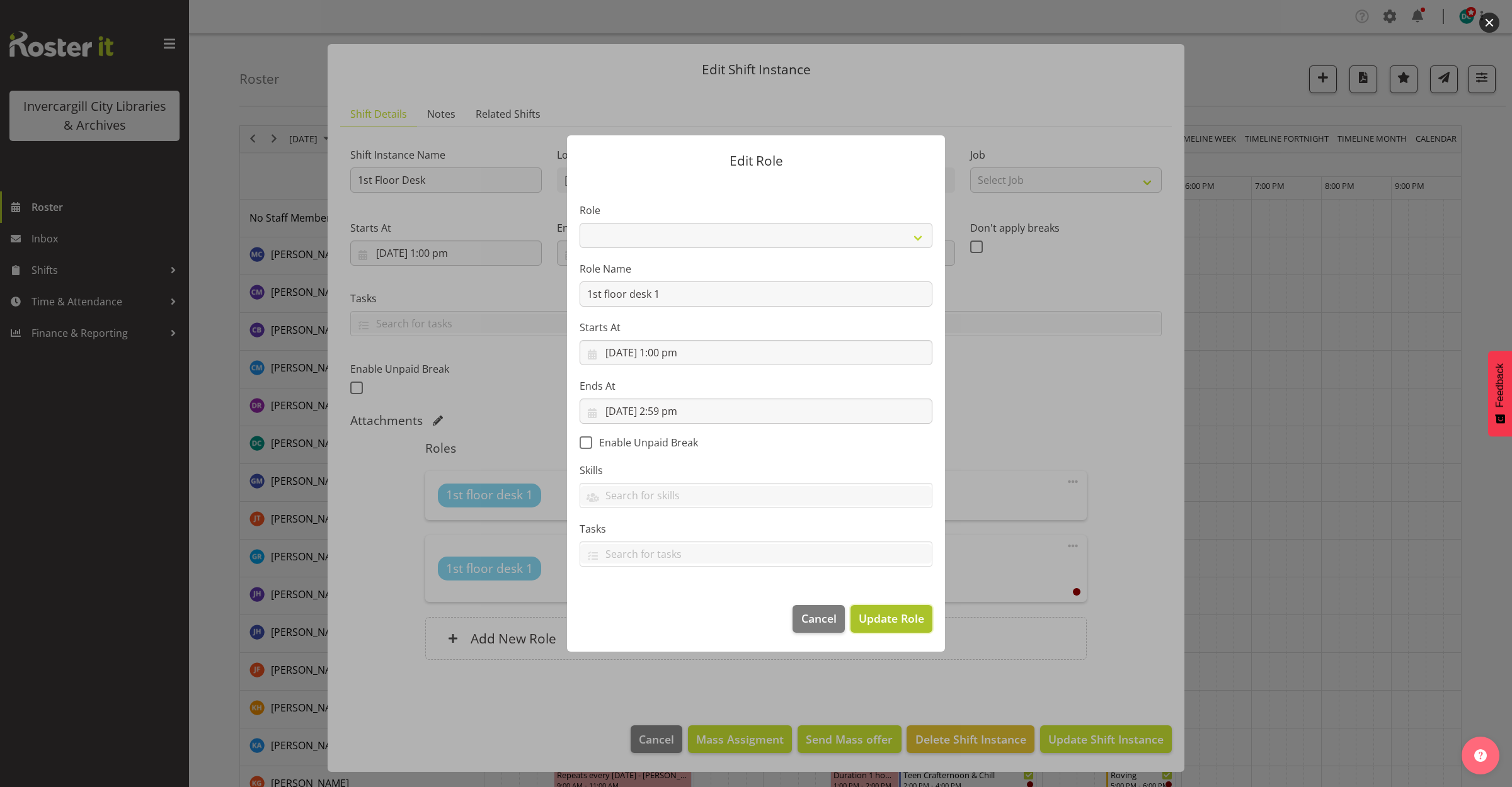
click at [887, 614] on span "Update Role" at bounding box center [892, 618] width 66 height 16
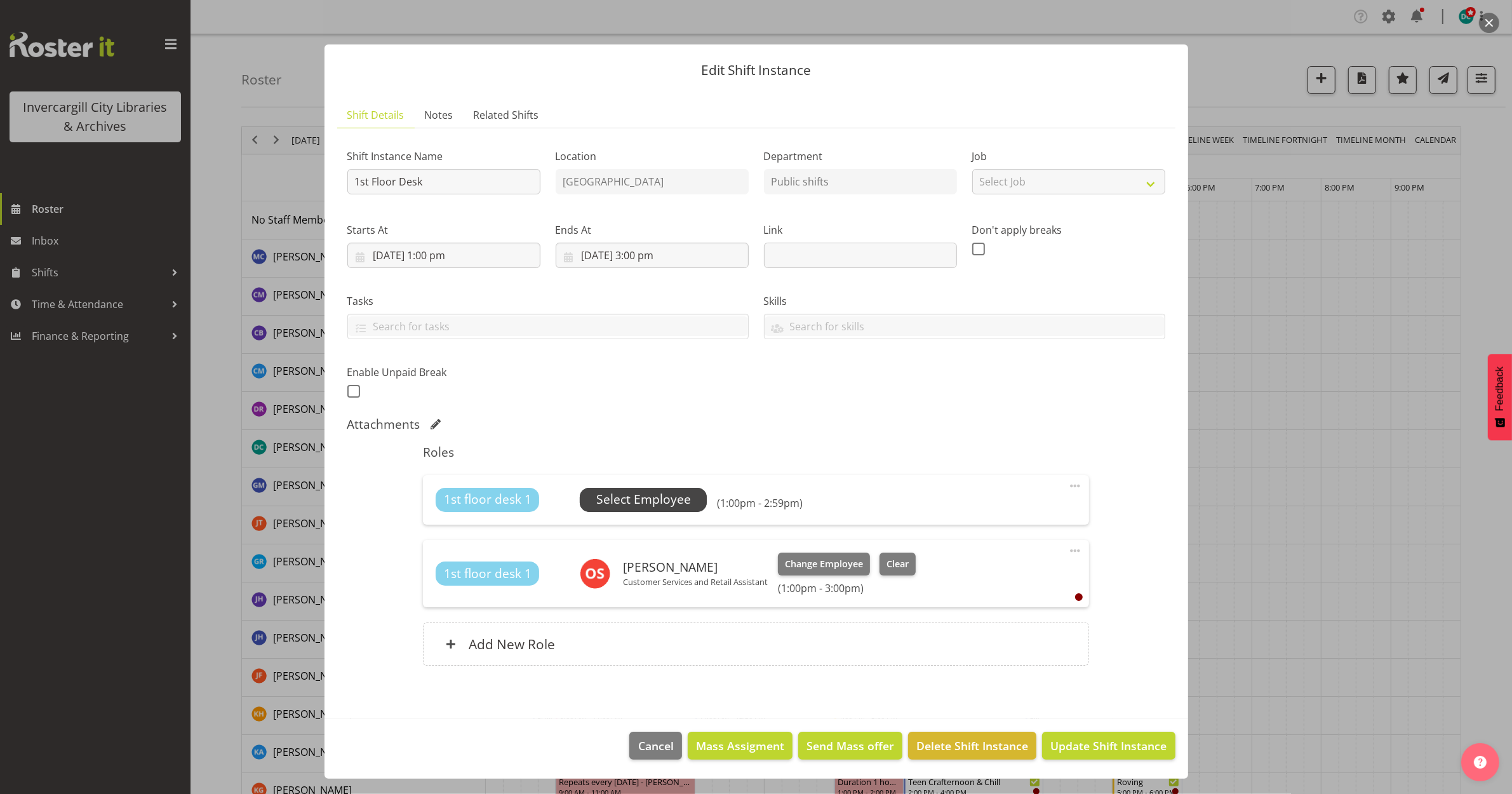
click at [678, 496] on span "Select Employee" at bounding box center [643, 499] width 95 height 18
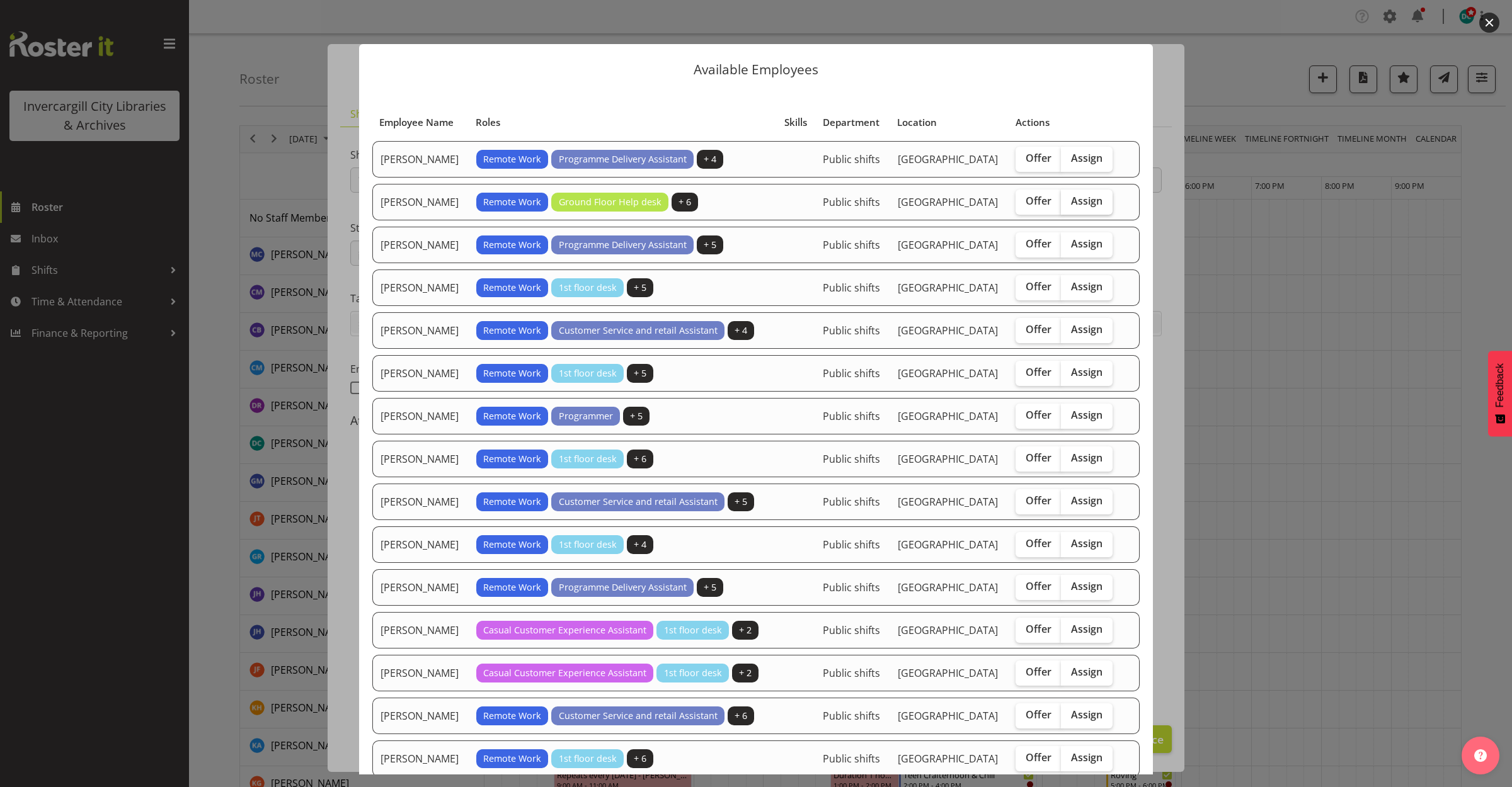
click at [1065, 215] on label "Assign" at bounding box center [1087, 202] width 52 height 25
click at [1065, 205] on input "Assign" at bounding box center [1065, 201] width 8 height 8
checkbox input "true"
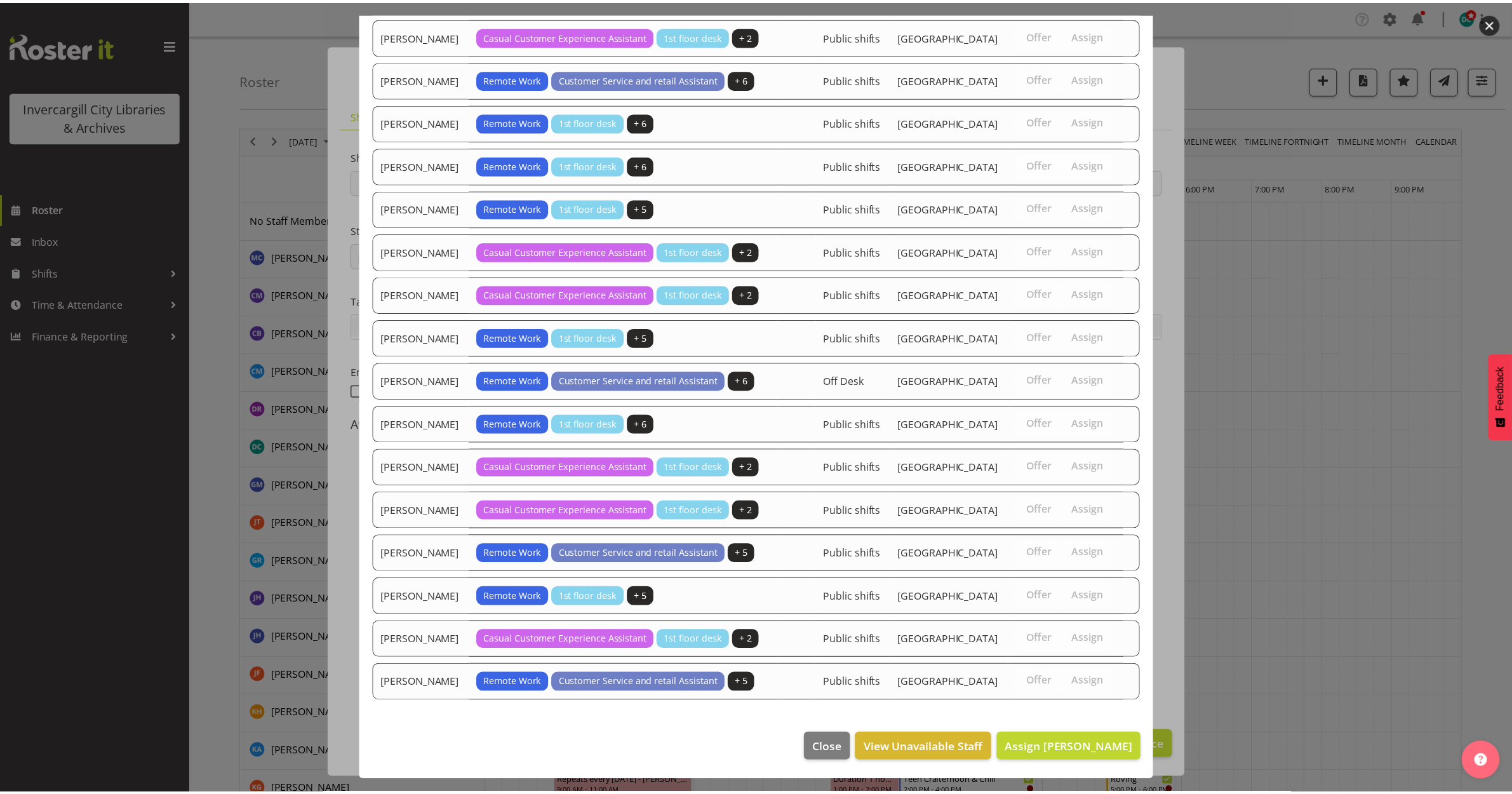
scroll to position [794, 0]
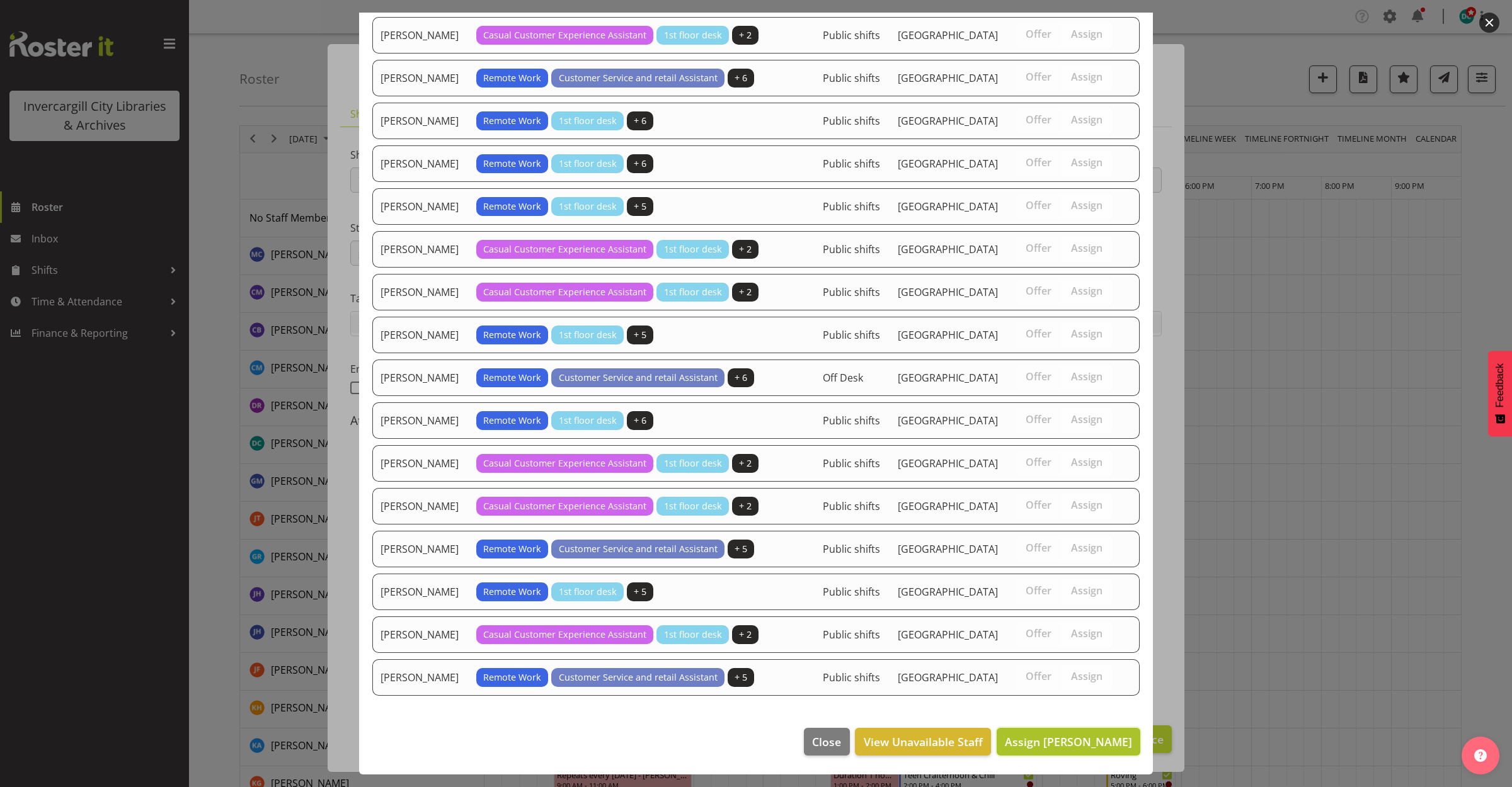
click at [1015, 738] on span "Assign Catherine Wilson" at bounding box center [1069, 742] width 127 height 15
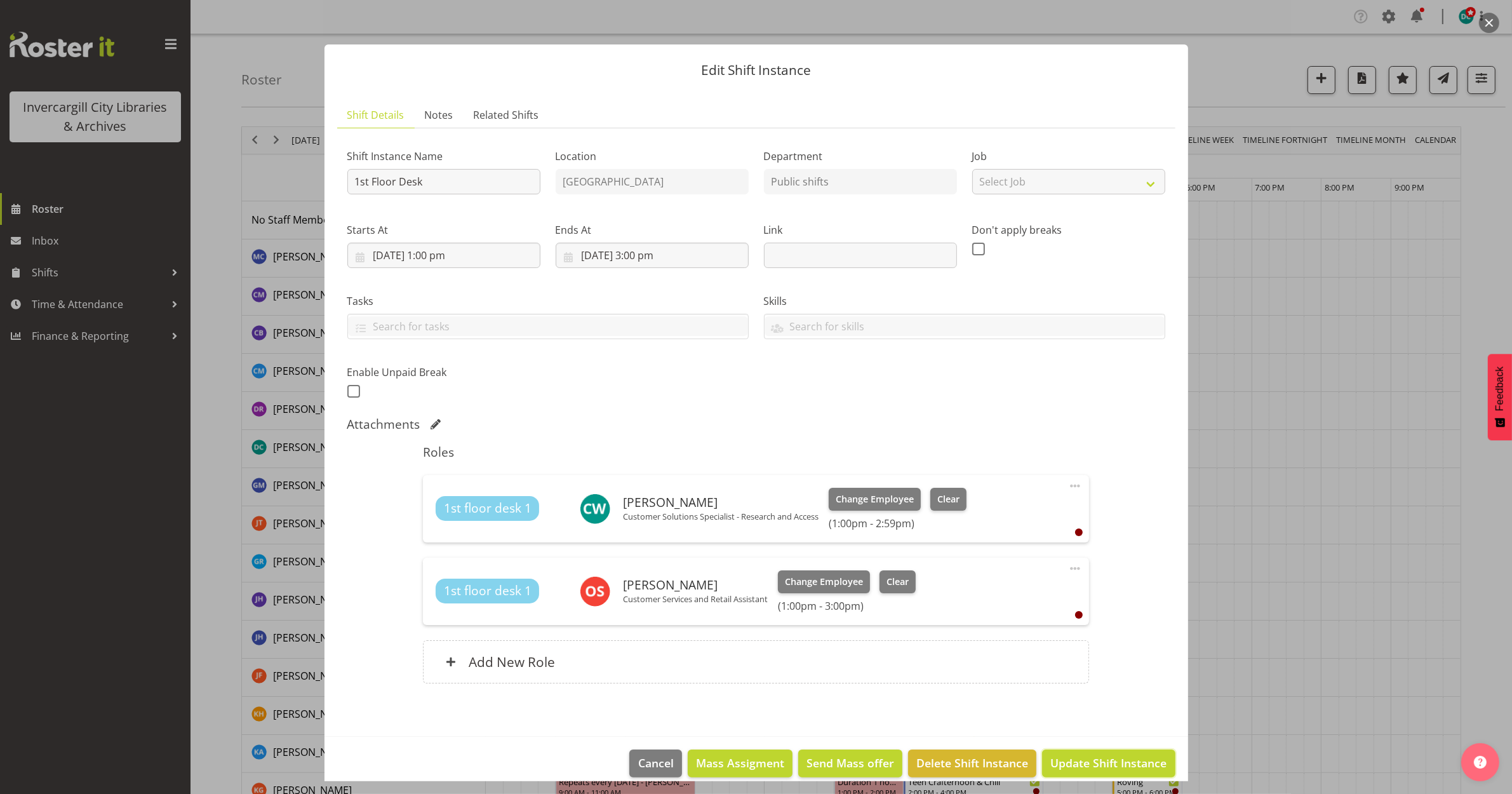
click at [1052, 753] on button "Update Shift Instance" at bounding box center [1109, 763] width 133 height 28
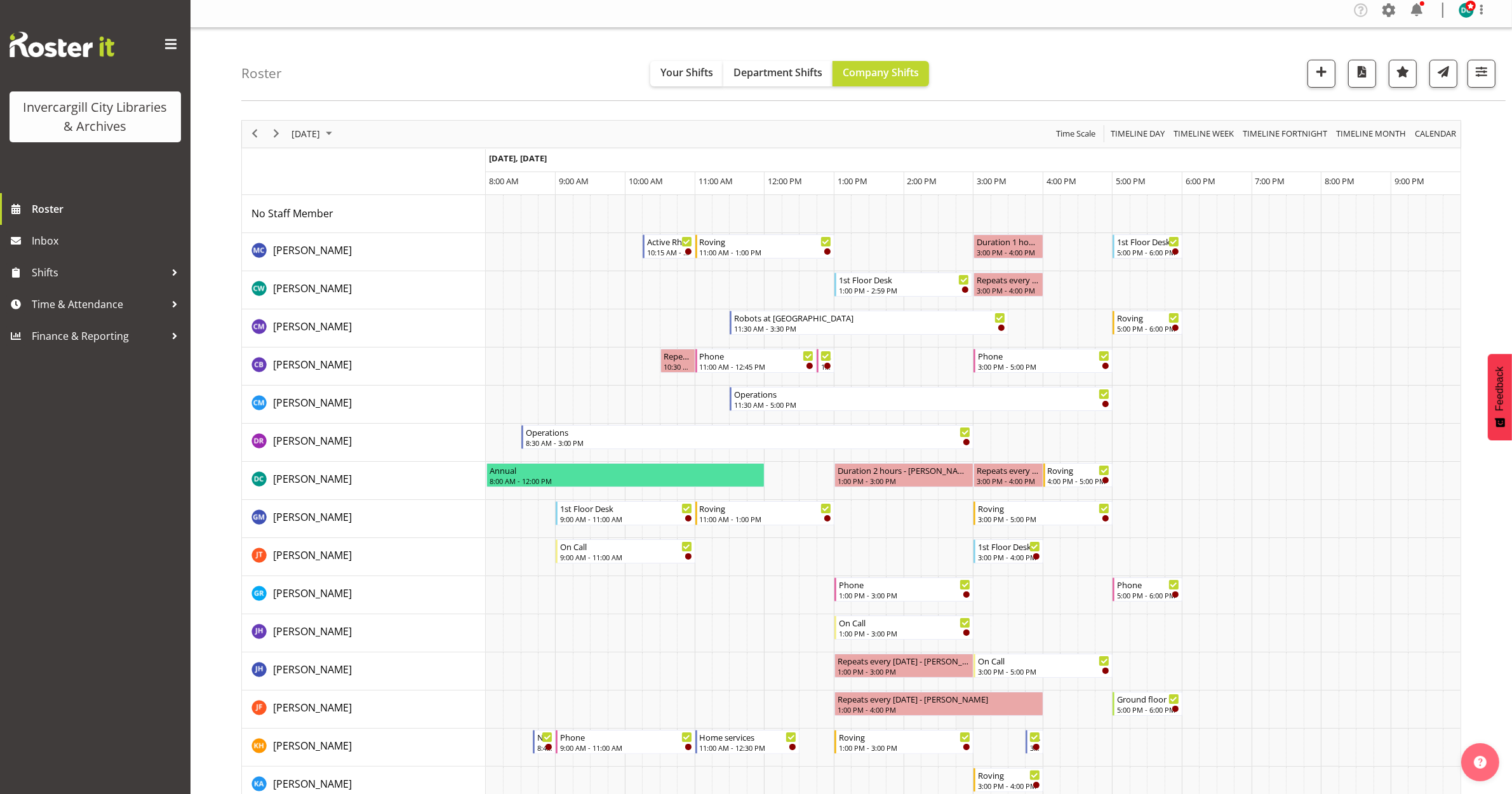
scroll to position [0, 0]
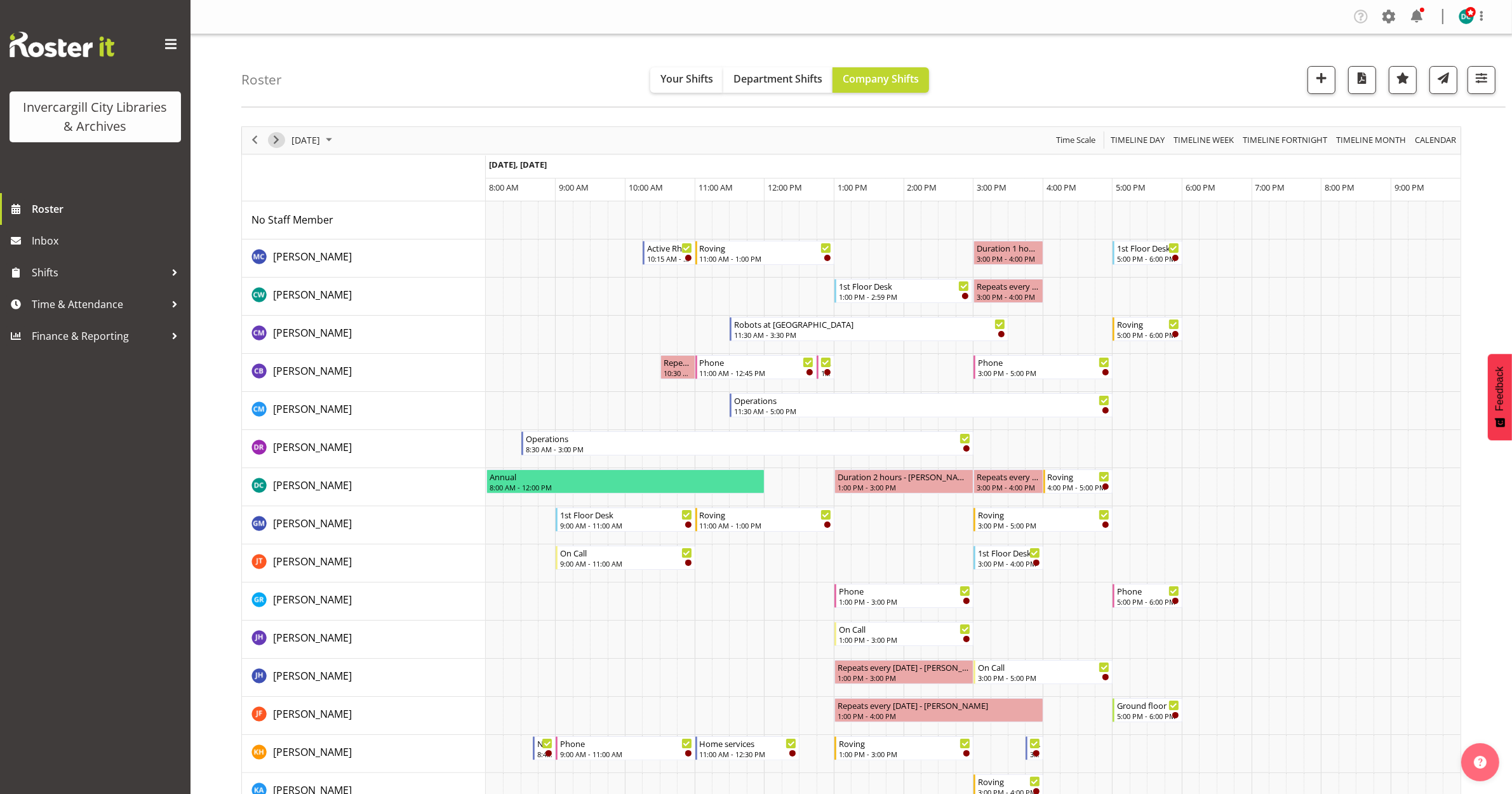
click at [274, 137] on span "Next" at bounding box center [276, 140] width 15 height 16
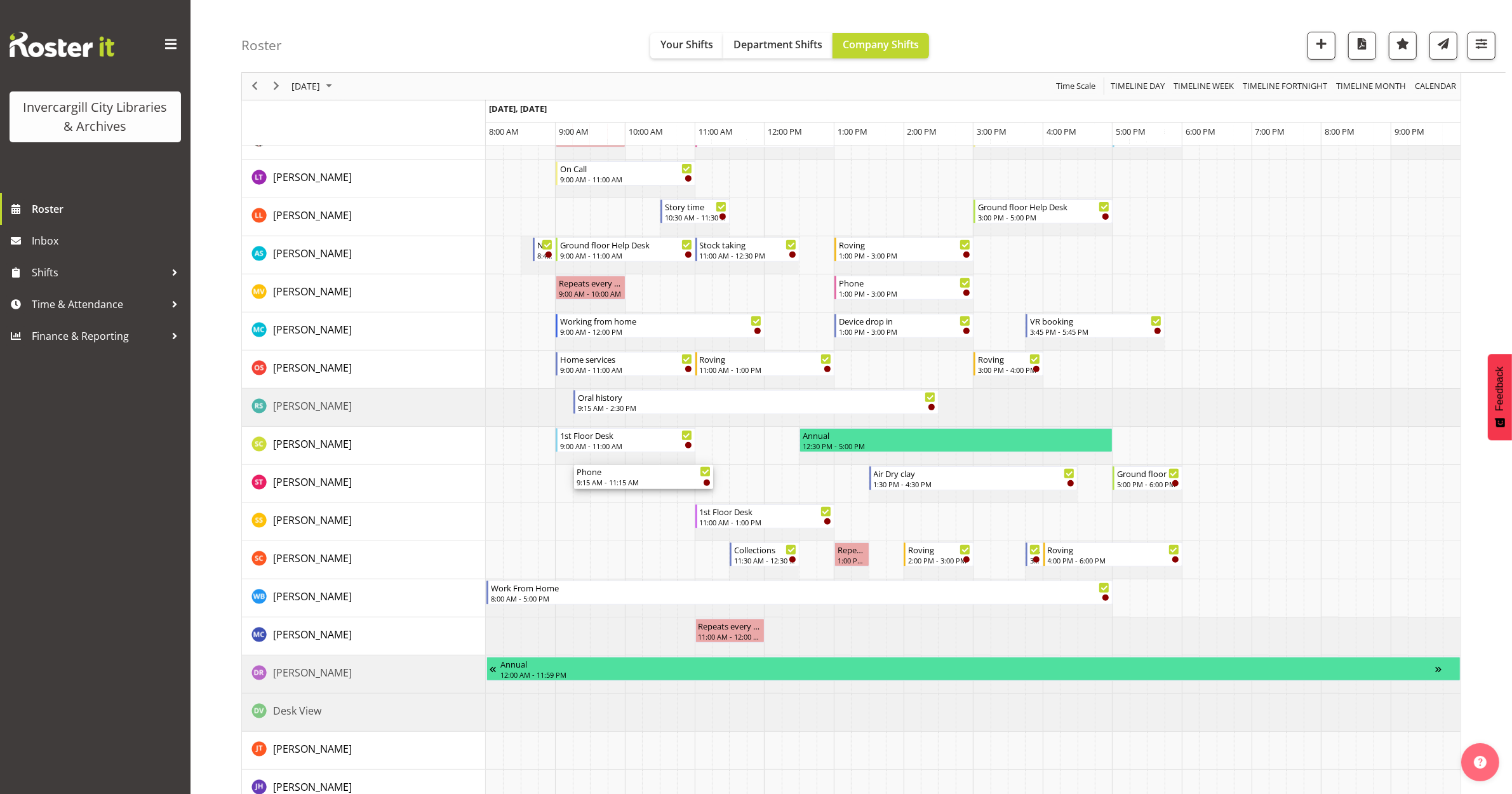
scroll to position [556, 0]
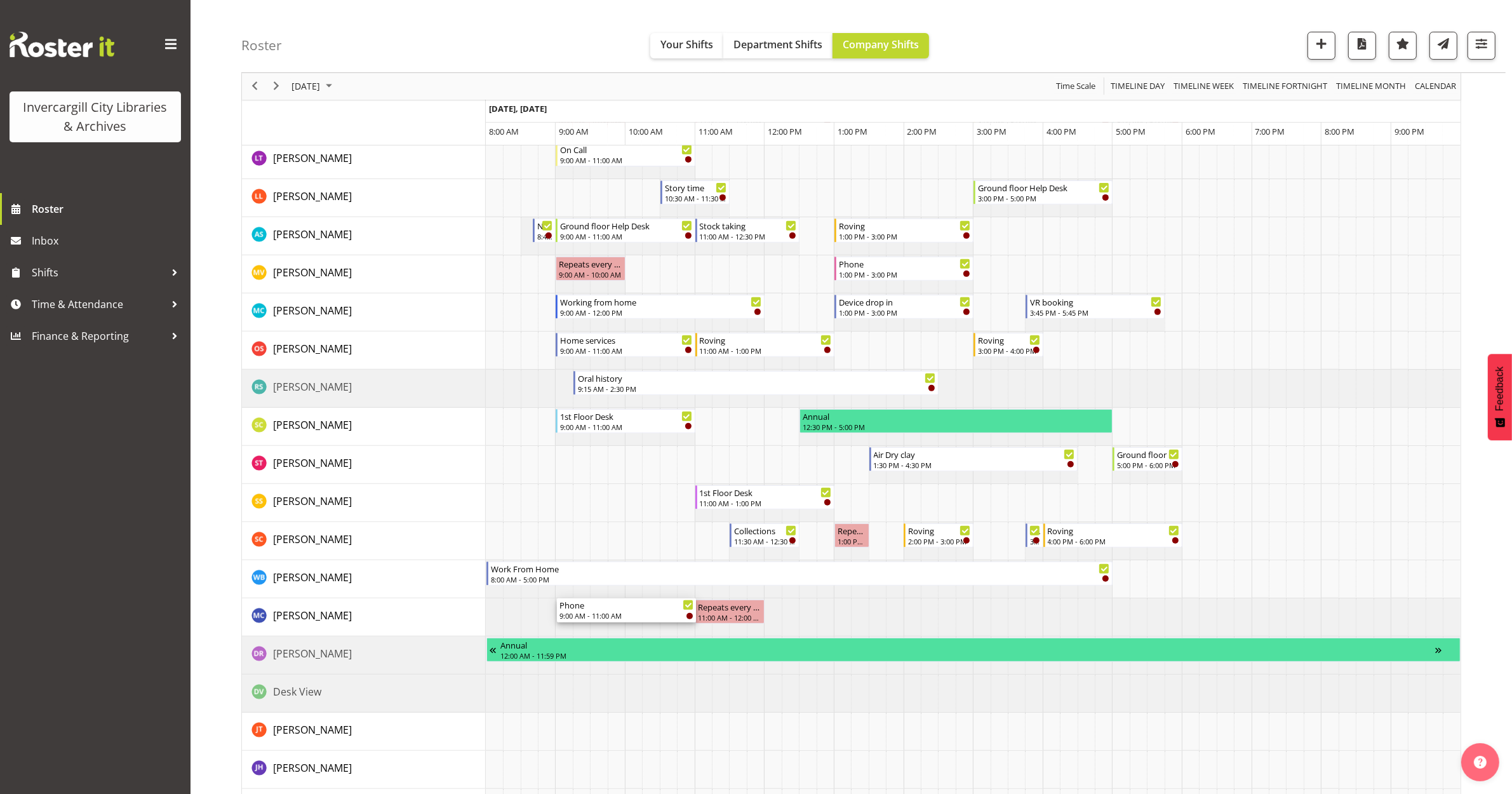
drag, startPoint x: 604, startPoint y: 404, endPoint x: 568, endPoint y: 614, distance: 213.1
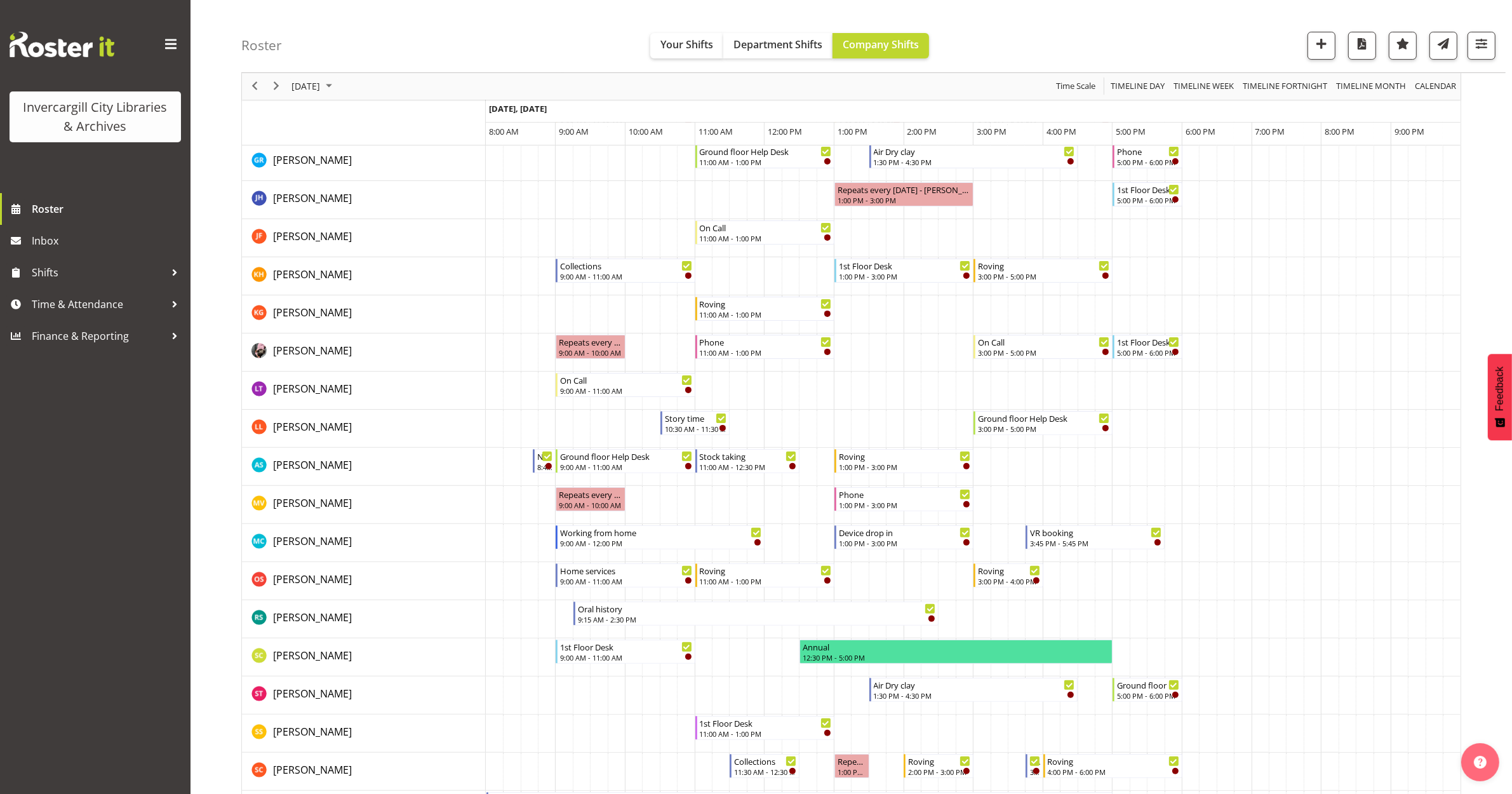
scroll to position [159, 0]
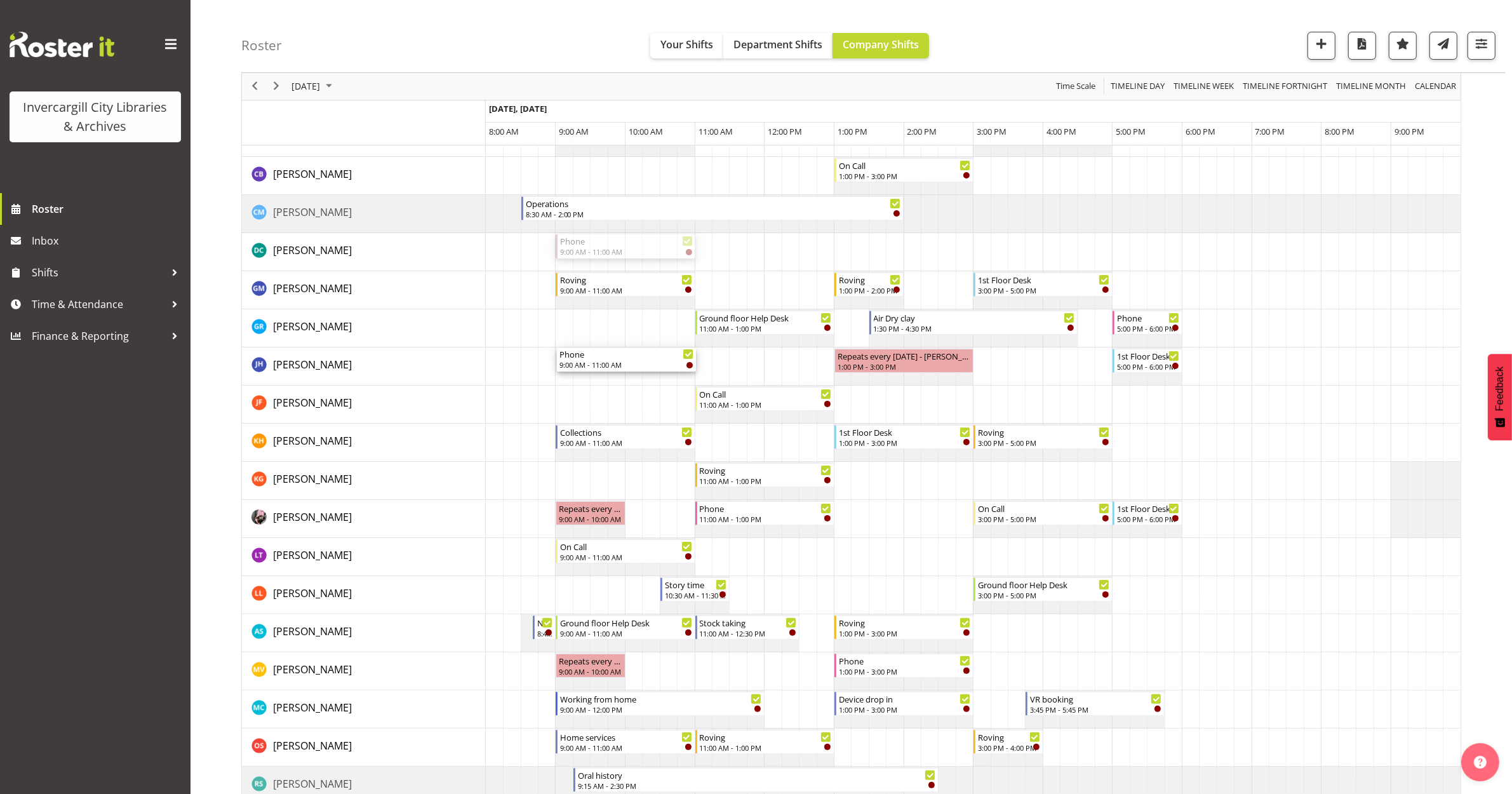
drag, startPoint x: 592, startPoint y: 245, endPoint x: 589, endPoint y: 382, distance: 137.0
click at [589, 382] on div "Ground floor Help Desk 1:00 PM - 3:00 PM Roving 9:00 AM - 11:00 AM Phone 3:00 P…" at bounding box center [973, 805] width 974 height 1525
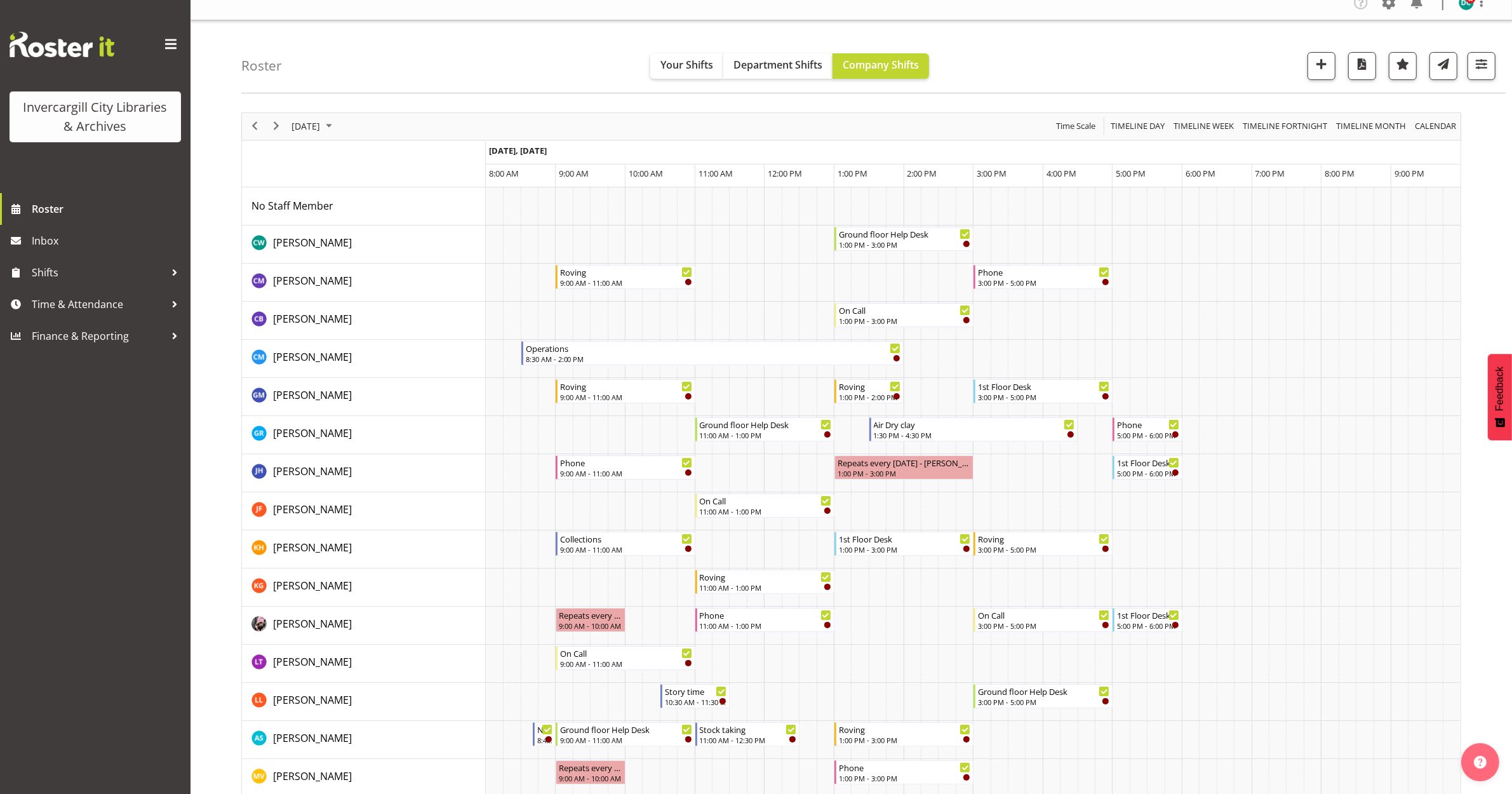
scroll to position [0, 0]
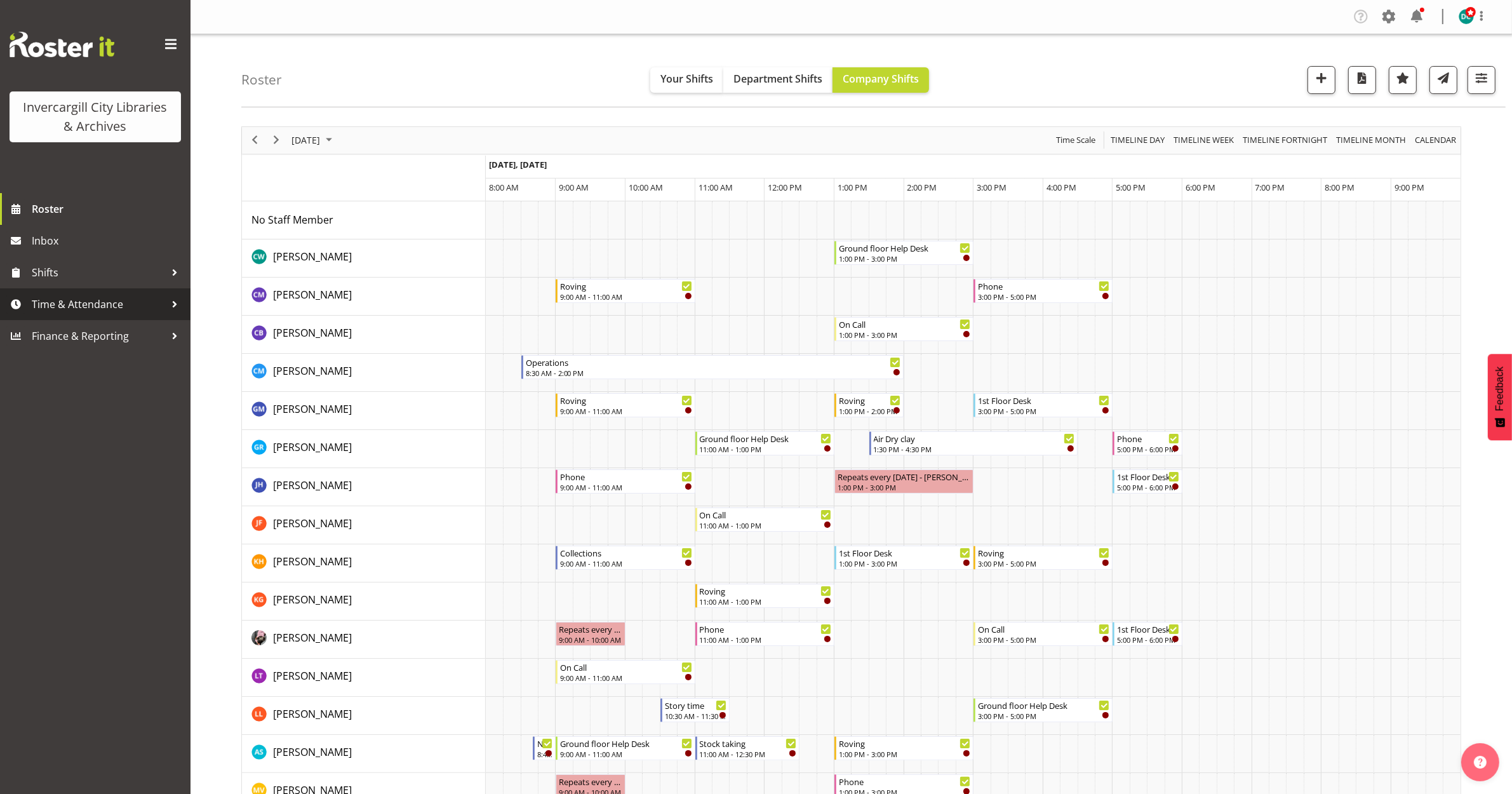
click at [115, 307] on span "Time & Attendance" at bounding box center [98, 304] width 133 height 19
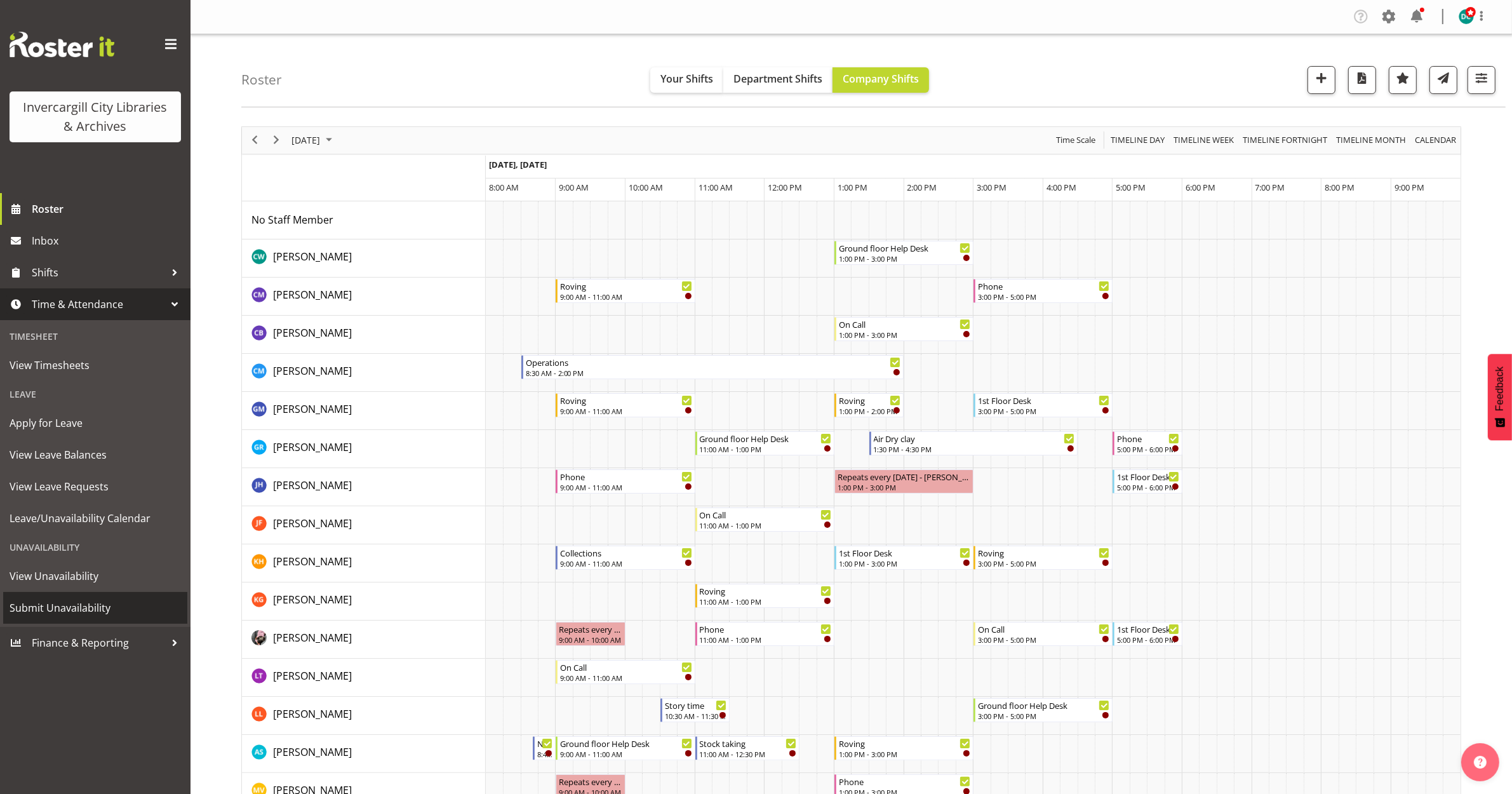
click at [53, 611] on span "Submit Unavailability" at bounding box center [95, 608] width 171 height 19
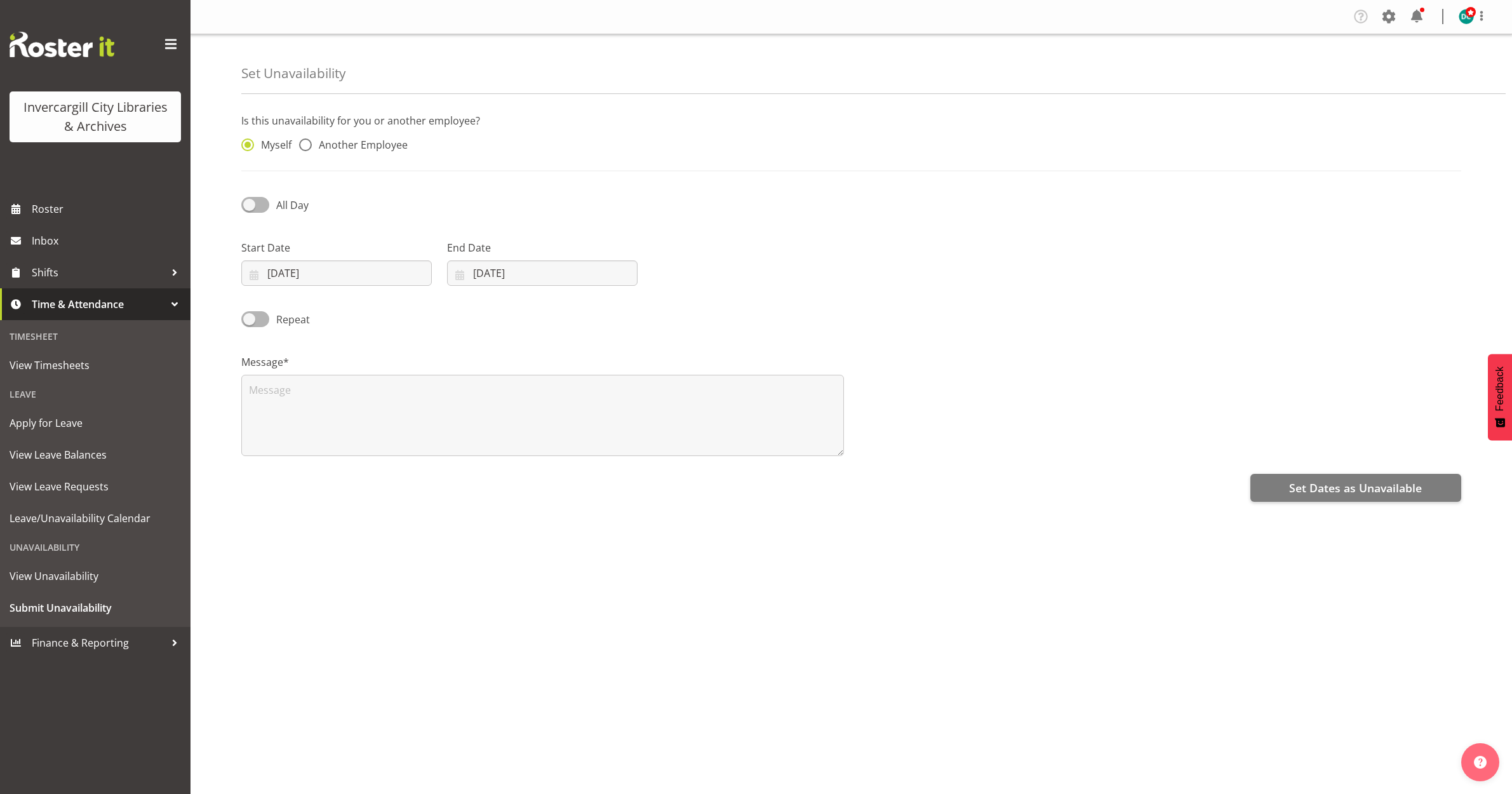
select select "8"
select select "2025"
click at [251, 204] on span at bounding box center [255, 205] width 28 height 16
click at [249, 204] on input "All Day" at bounding box center [246, 205] width 8 height 8
checkbox input "true"
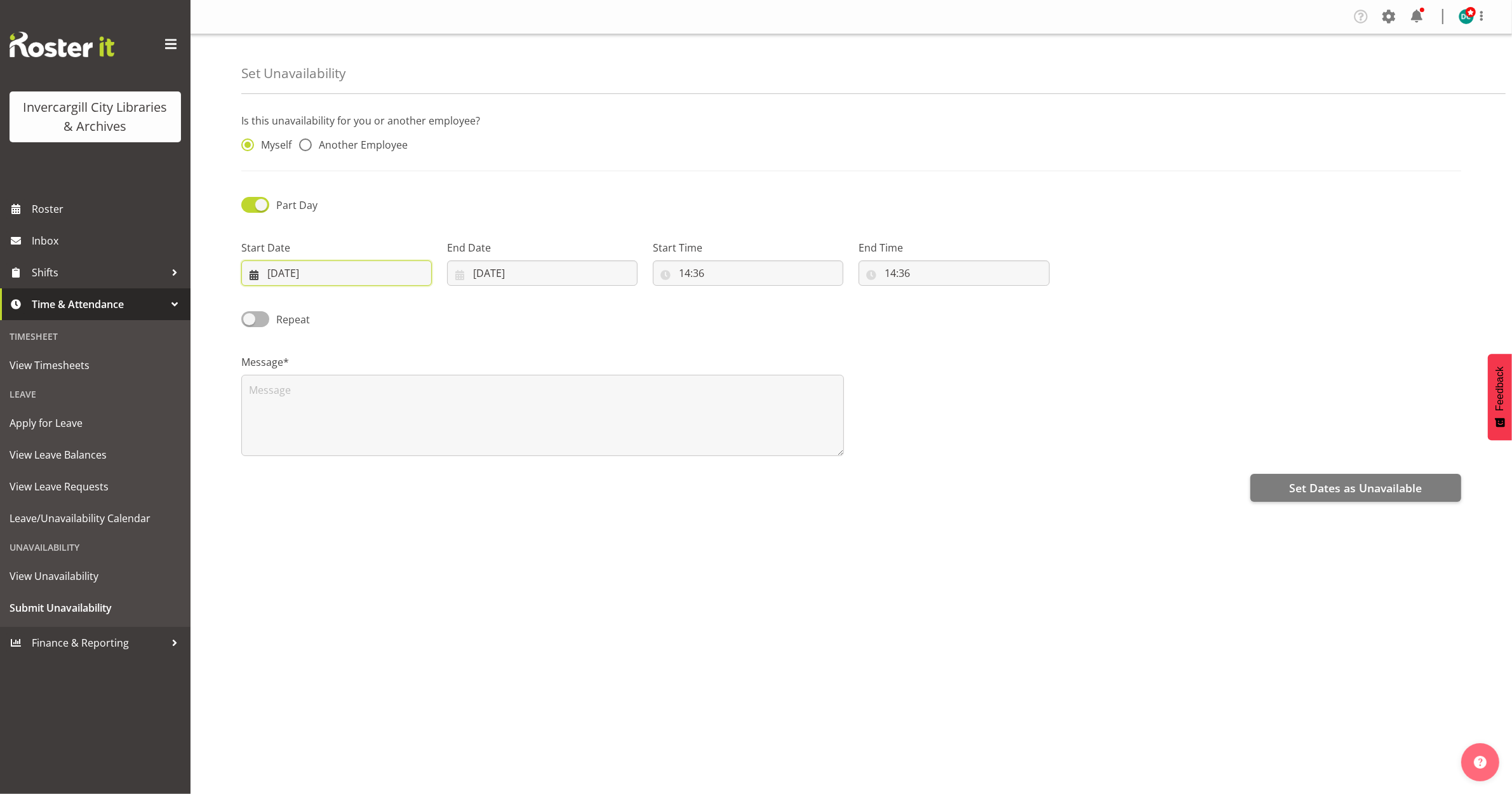
click at [290, 275] on input "[DATE]" at bounding box center [336, 273] width 190 height 25
click at [413, 297] on div "January February March April May June July August September October November [D…" at bounding box center [343, 402] width 203 height 217
click at [415, 306] on span at bounding box center [420, 310] width 13 height 15
select select "9"
click at [345, 374] on span "1" at bounding box center [343, 377] width 5 height 12
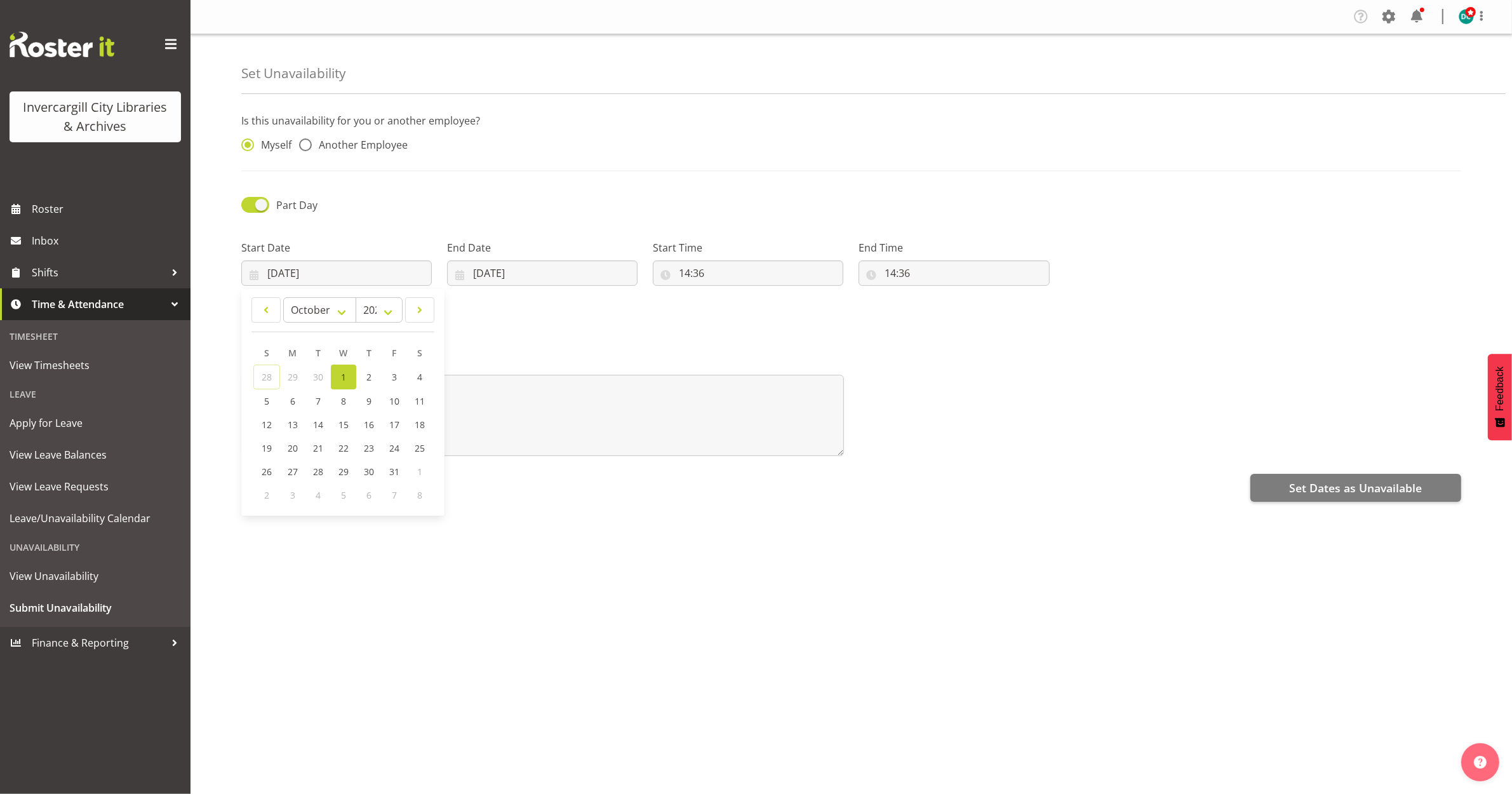
type input "[DATE]"
click at [526, 265] on input "[DATE]" at bounding box center [542, 273] width 190 height 25
click at [617, 313] on span at bounding box center [624, 310] width 15 height 15
select select "9"
click at [550, 372] on span "1" at bounding box center [549, 377] width 5 height 12
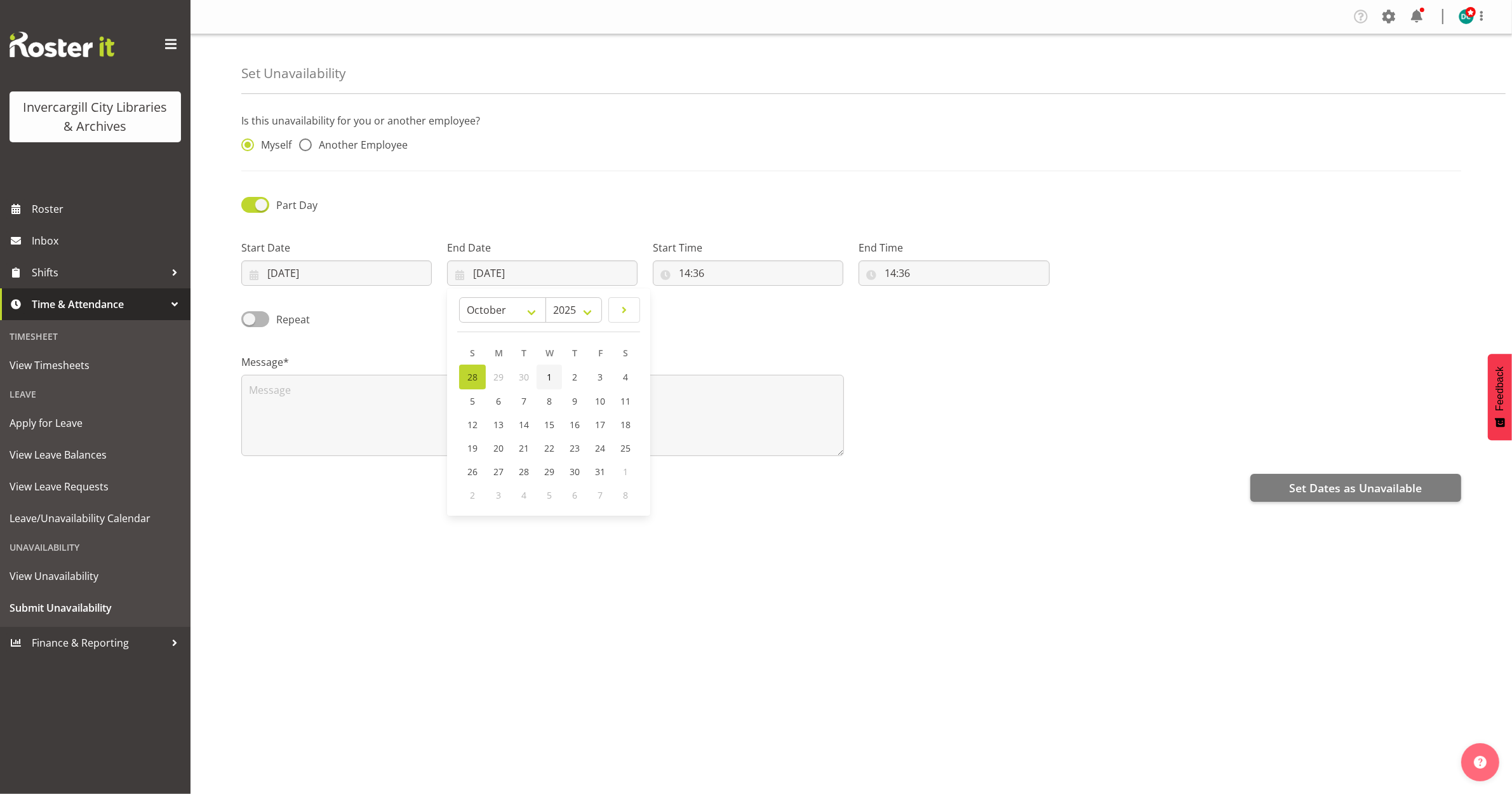
type input "[DATE]"
click at [697, 274] on input "14:36" at bounding box center [748, 273] width 190 height 25
click at [738, 305] on select "00 01 02 03 04 05 06 07 08 09 10 11 12 13 14 15 16 17 18 19 20 21 22 23" at bounding box center [739, 307] width 28 height 25
select select "9"
type input "09:36"
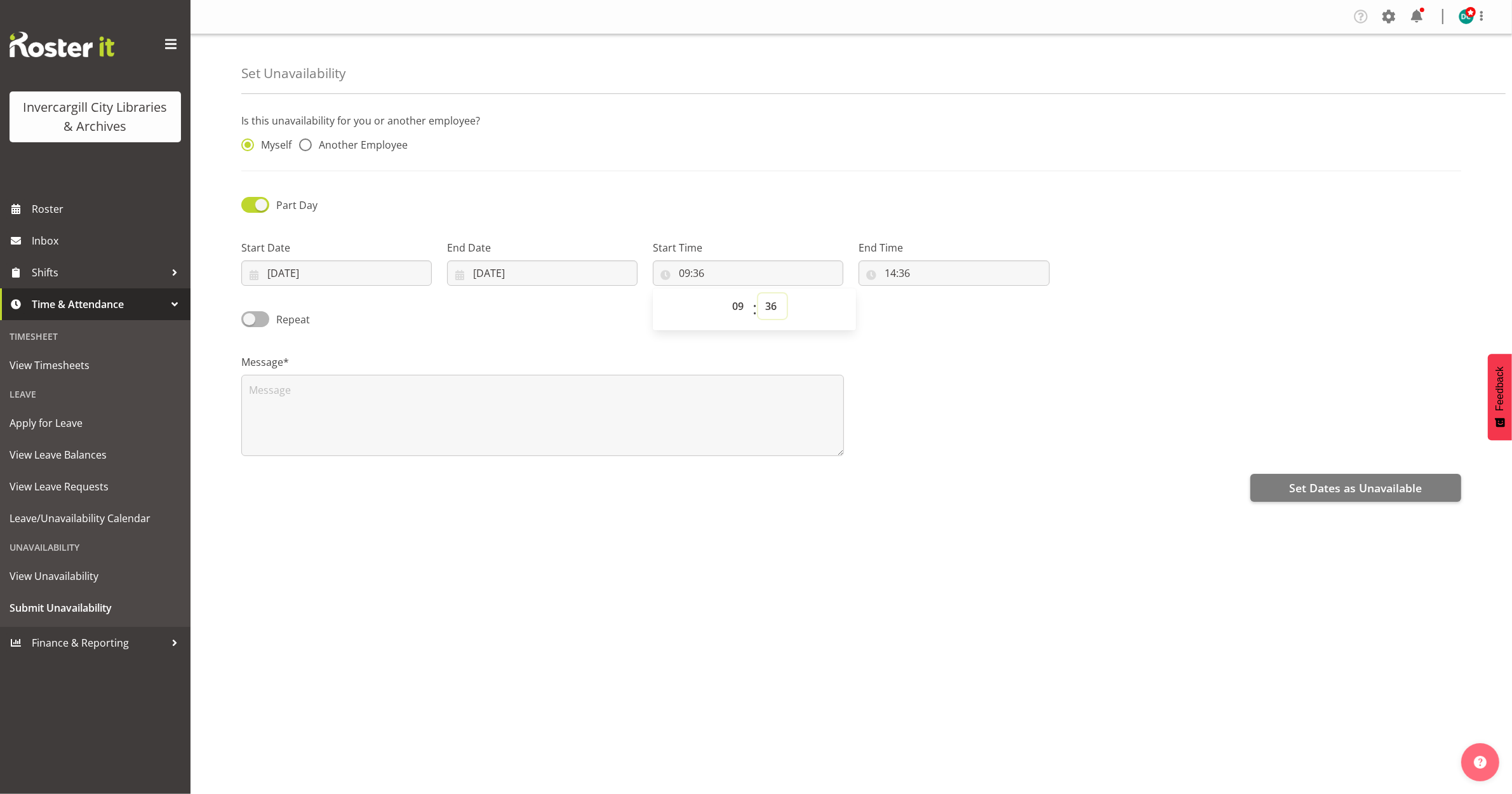
click at [775, 313] on select "00 01 02 03 04 05 06 07 08 09 10 11 12 13 14 15 16 17 18 19 20 21 22 23 24 25 2…" at bounding box center [772, 307] width 28 height 25
select select "0"
type input "09:00"
click at [892, 274] on input "14:36" at bounding box center [953, 273] width 190 height 25
click at [947, 309] on select "00 01 02 03 04 05 06 07 08 09 10 11 12 13 14 15 16 17 18 19 20 21 22 23" at bounding box center [945, 307] width 28 height 25
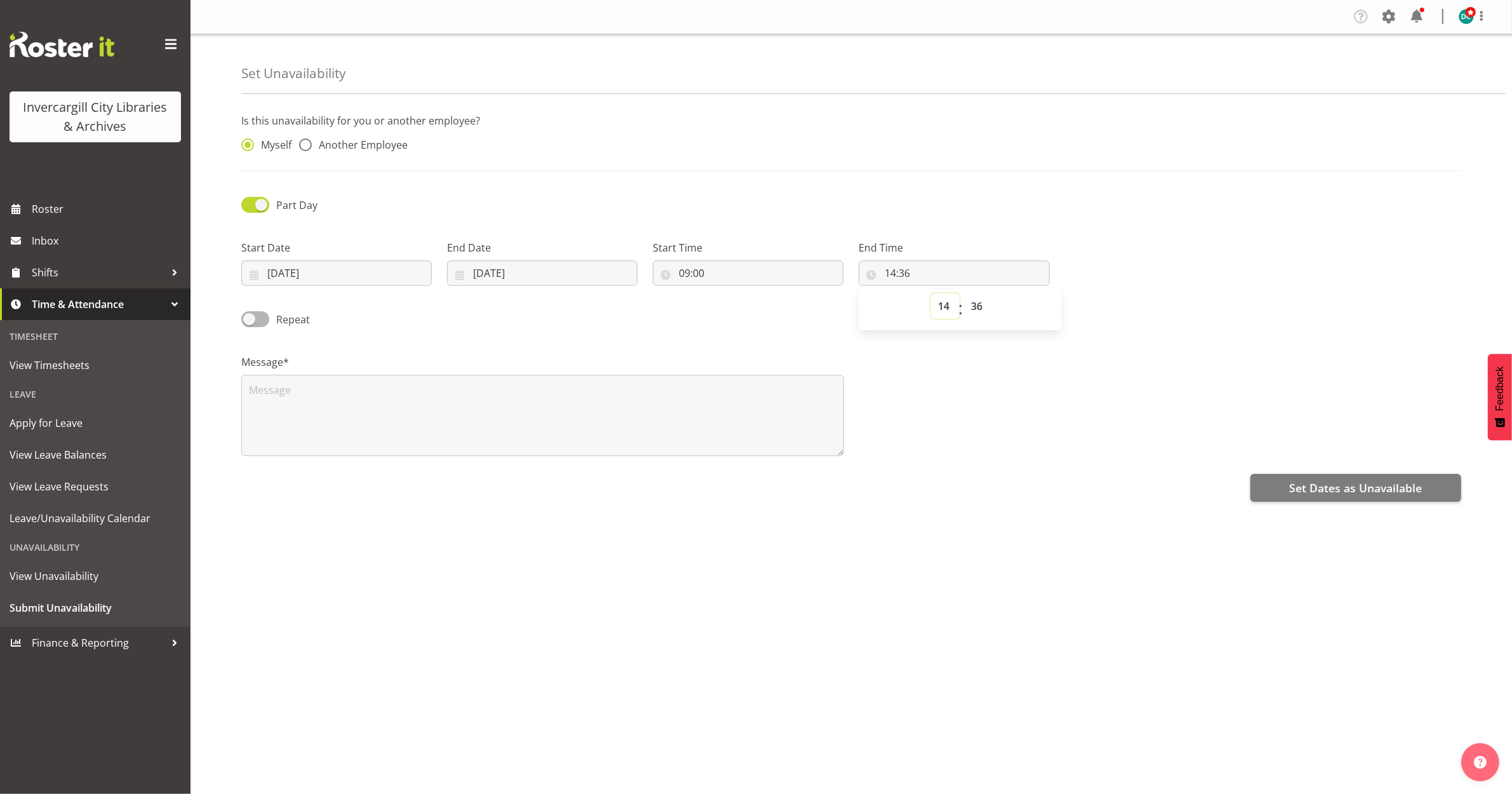
select select "10"
type input "10:36"
click at [970, 306] on select "00 01 02 03 04 05 06 07 08 09 10 11 12 13 14 15 16 17 18 19 20 21 22 23 24 25 2…" at bounding box center [978, 307] width 28 height 25
select select "10"
type input "10:10"
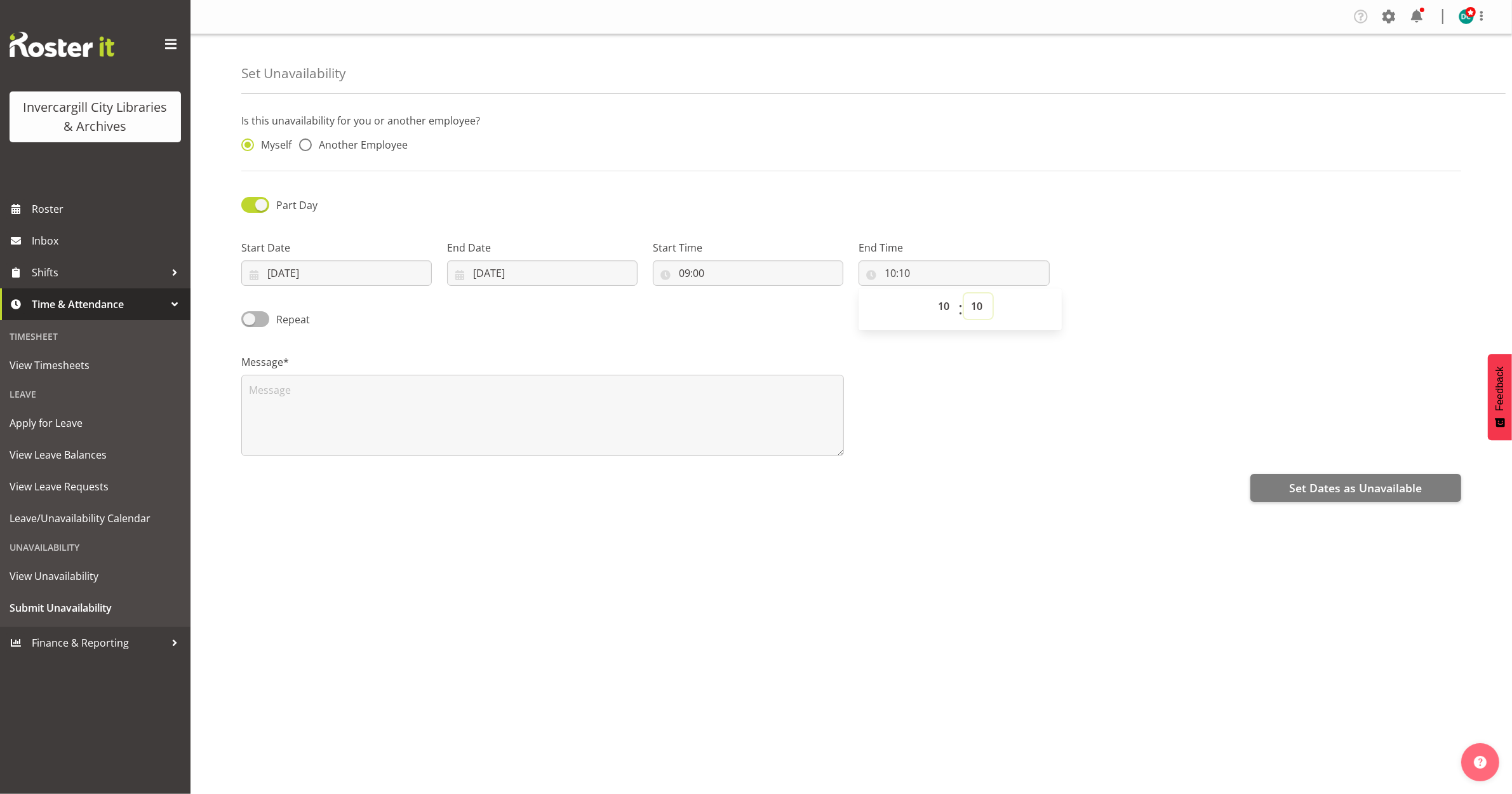
click at [979, 303] on select "00 01 02 03 04 05 06 07 08 09 10 11 12 13 14 15 16 17 18 19 20 21 22 23 24 25 2…" at bounding box center [978, 307] width 28 height 25
click at [912, 268] on input "10:10" at bounding box center [953, 273] width 190 height 25
click at [906, 267] on input "10:10" at bounding box center [953, 273] width 190 height 25
click at [978, 309] on select "00 01 02 03 04 05 06 07 08 09 10 11 12 13 14 15 16 17 18 19 20 21 22 23 24 25 2…" at bounding box center [978, 307] width 28 height 25
select select "0"
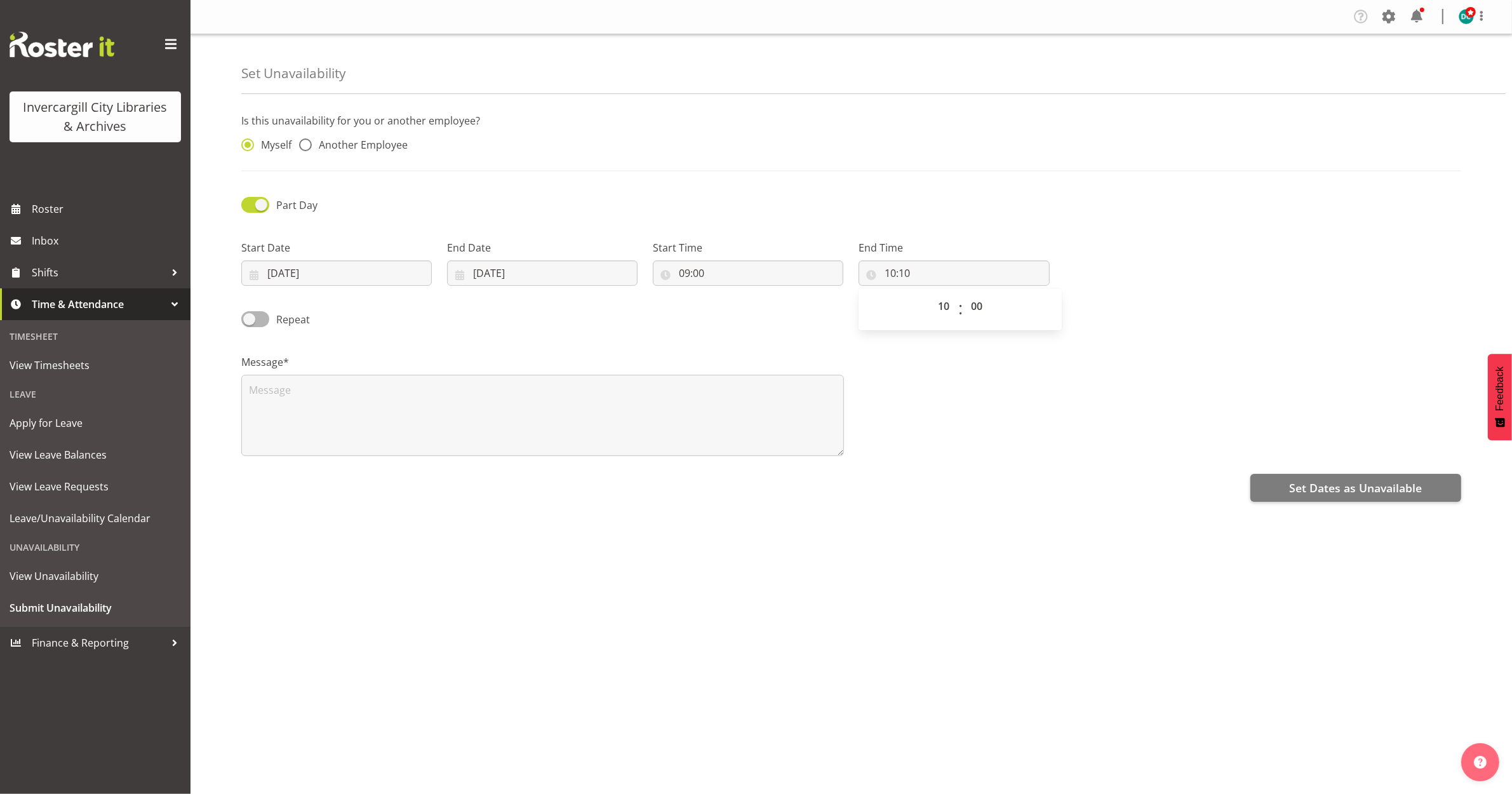
type input "10:00"
click at [1032, 391] on div "Message*" at bounding box center [851, 400] width 1235 height 127
click at [264, 393] on textarea at bounding box center [542, 415] width 602 height 81
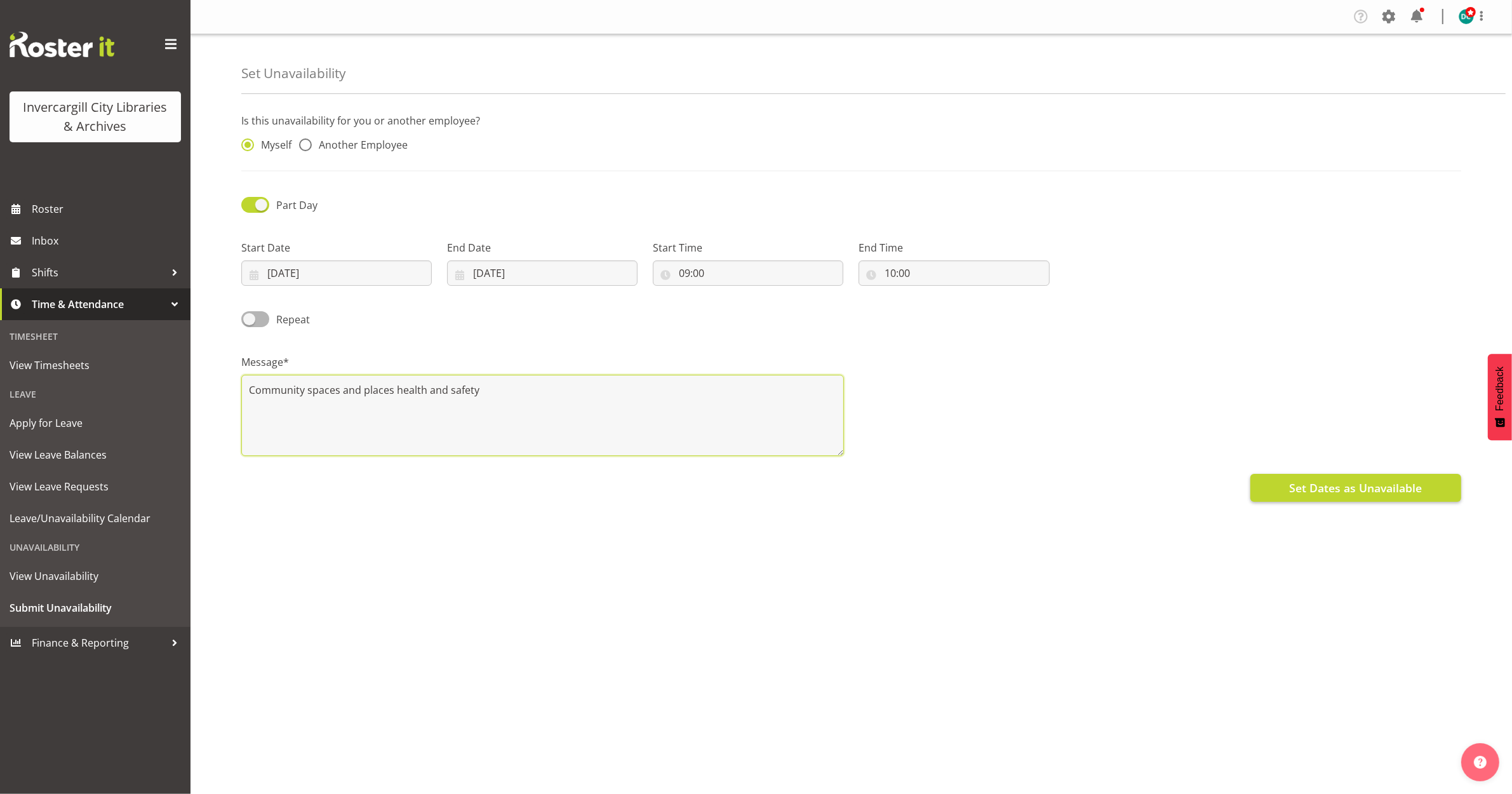
type textarea "Community spaces and places health and safety"
click at [1283, 487] on button "Set Dates as Unavailable" at bounding box center [1356, 487] width 211 height 28
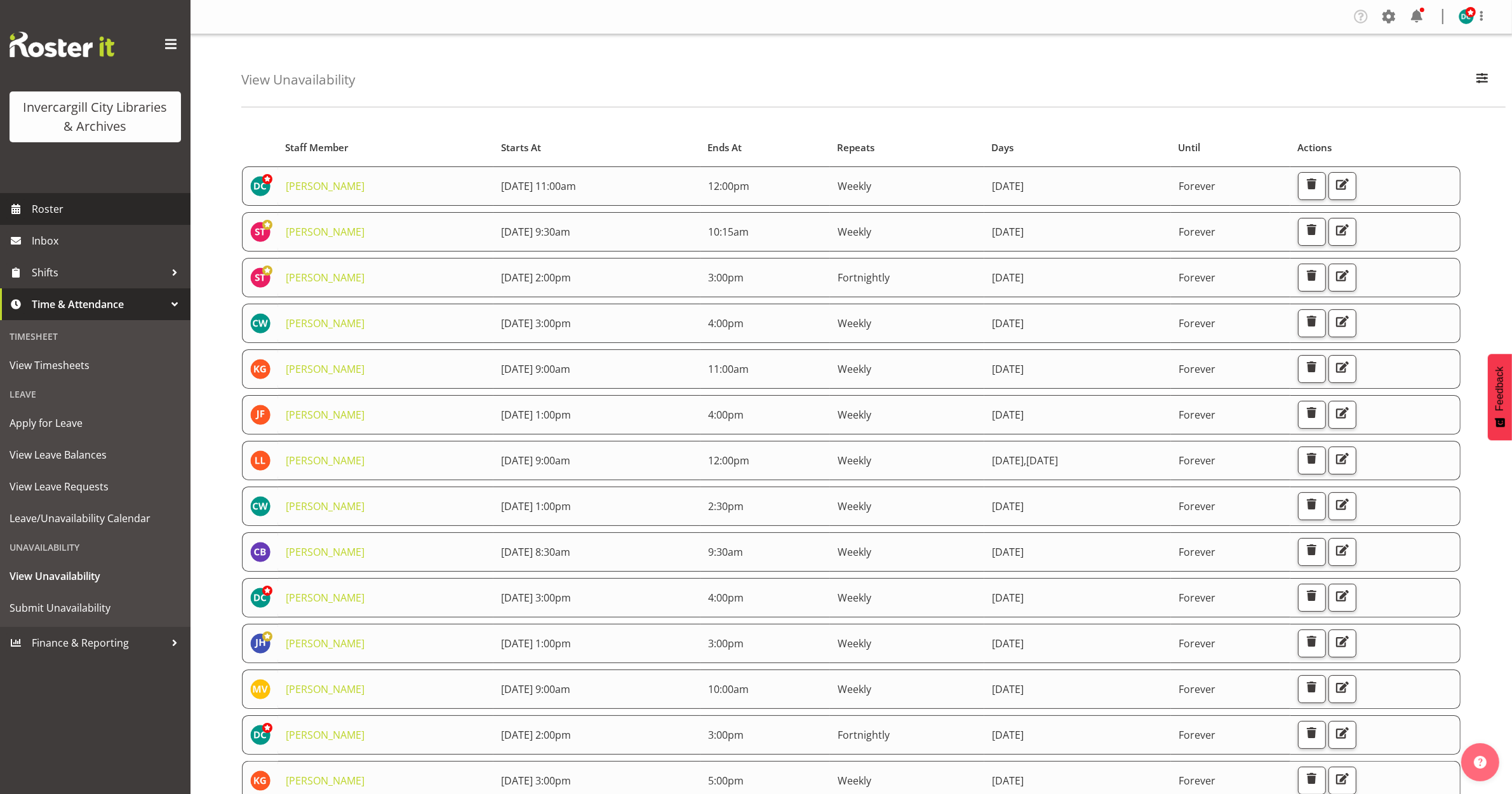
click at [45, 209] on span "Roster" at bounding box center [107, 209] width 152 height 19
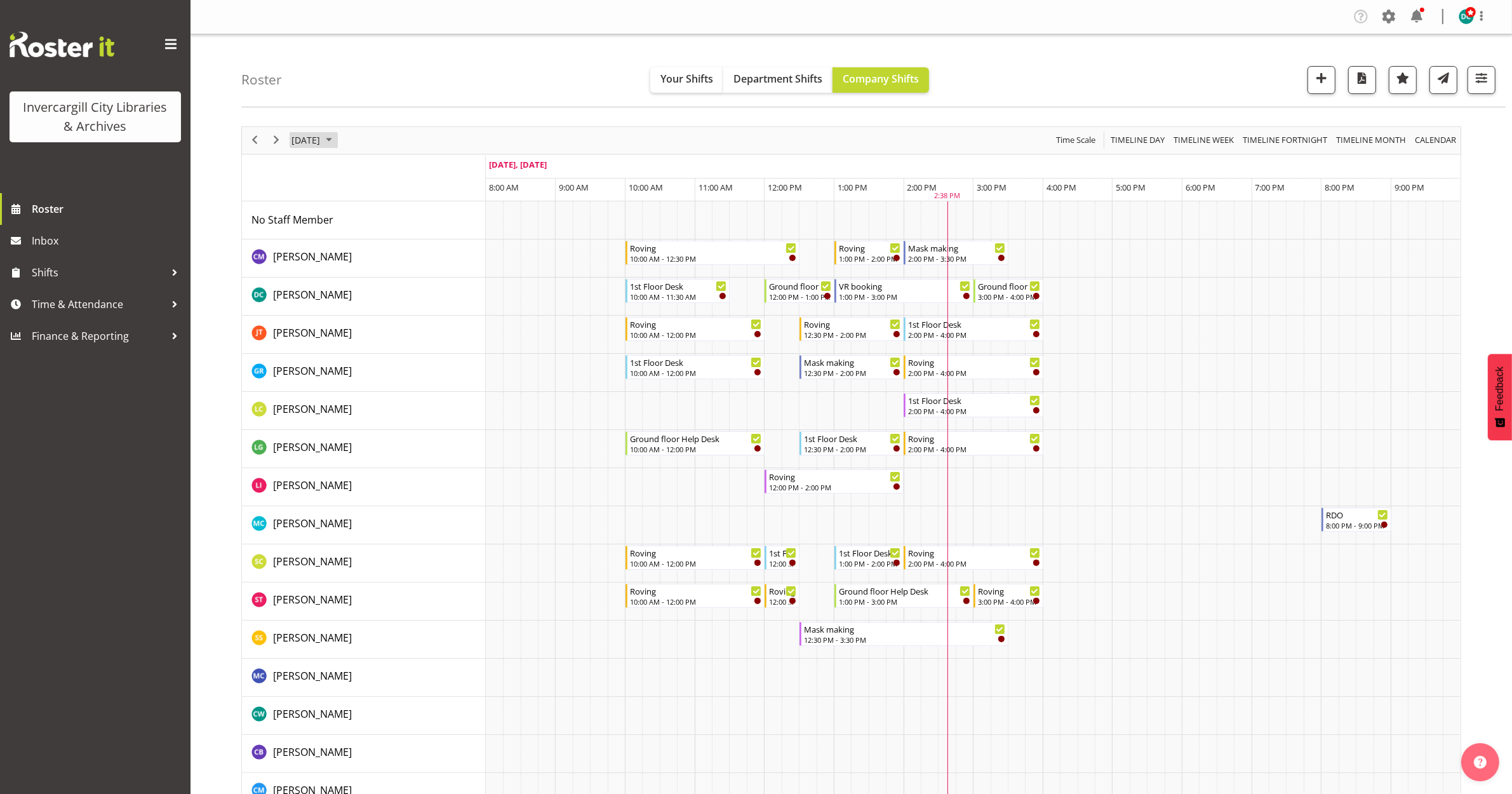
click at [321, 141] on span "September 28, 2025" at bounding box center [306, 140] width 31 height 16
click at [422, 172] on span "next month" at bounding box center [425, 171] width 22 height 23
click at [366, 215] on span "1" at bounding box center [366, 216] width 19 height 19
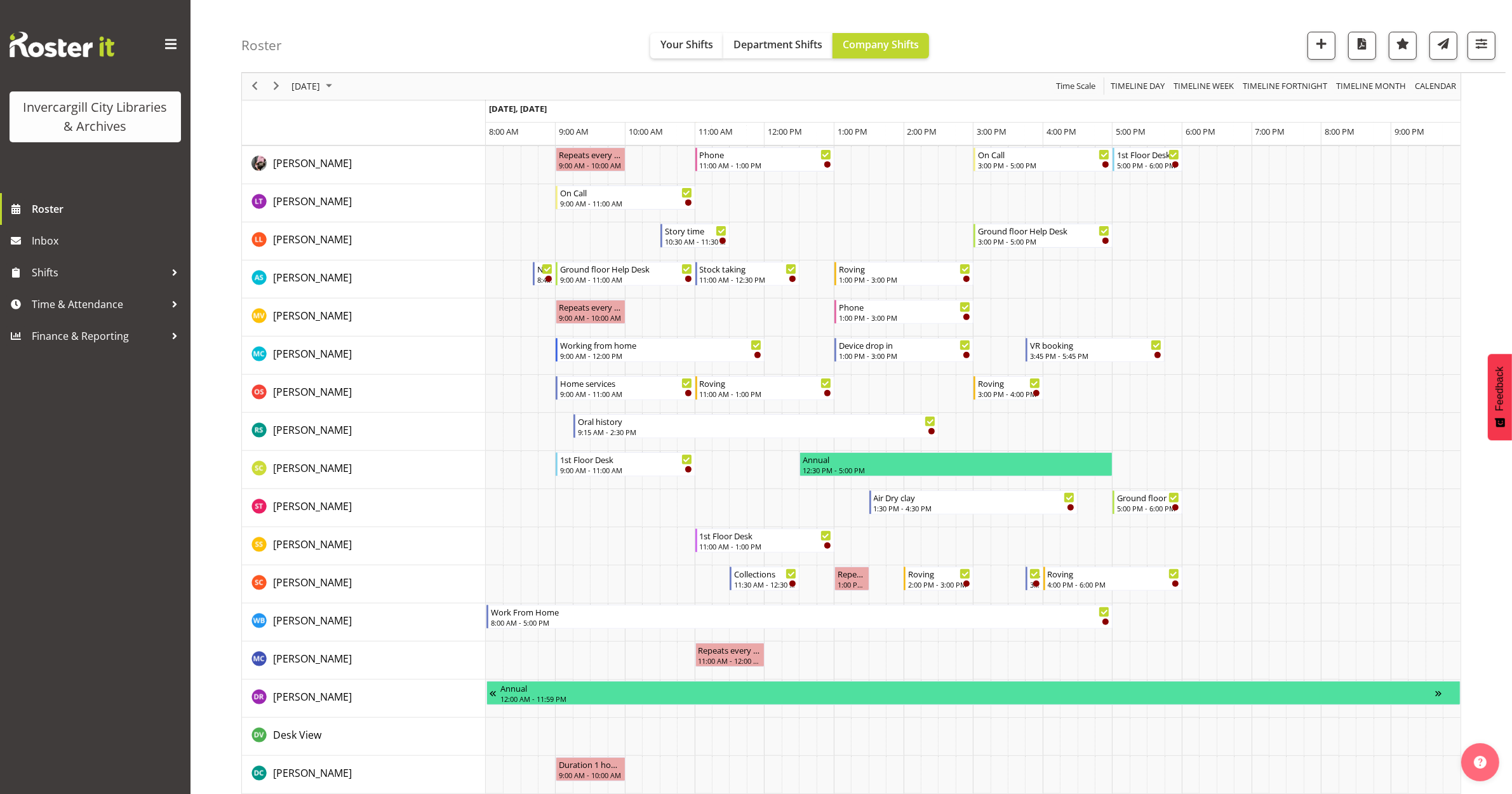
scroll to position [476, 0]
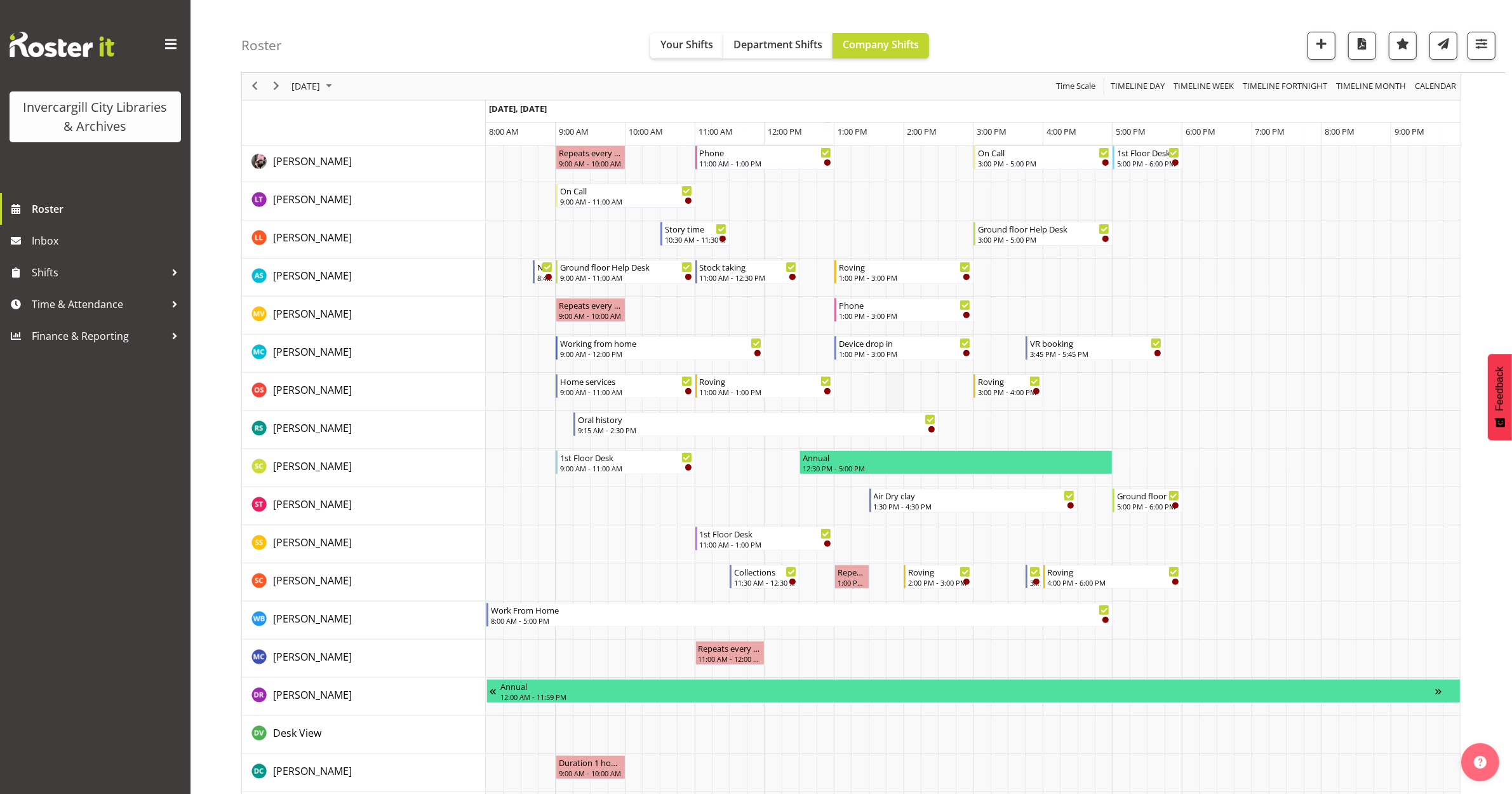
click at [897, 399] on td "Timeline Day of October 1, 2025" at bounding box center [895, 392] width 17 height 38
click at [892, 385] on td "Timeline Day of October 1, 2025" at bounding box center [895, 392] width 17 height 38
click at [1310, 42] on button "button" at bounding box center [1321, 45] width 28 height 28
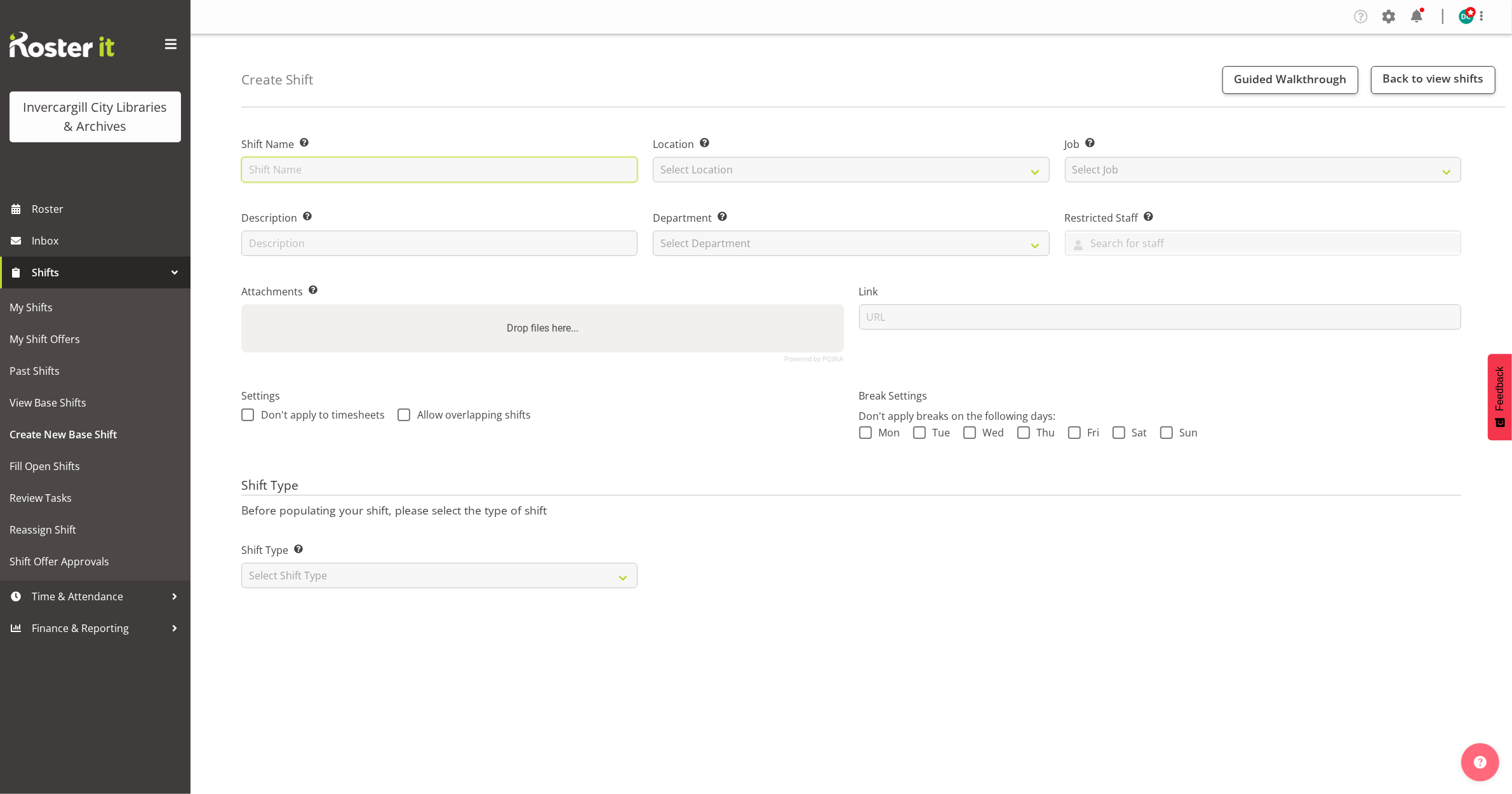
click at [411, 168] on input "text" at bounding box center [440, 170] width 396 height 25
type input "Damage items"
click at [830, 171] on select "Select Location [GEOGRAPHIC_DATA] [GEOGRAPHIC_DATA]" at bounding box center [851, 170] width 396 height 25
select select "1276"
click at [653, 157] on select "Select Location [GEOGRAPHIC_DATA] [GEOGRAPHIC_DATA]" at bounding box center [851, 170] width 396 height 25
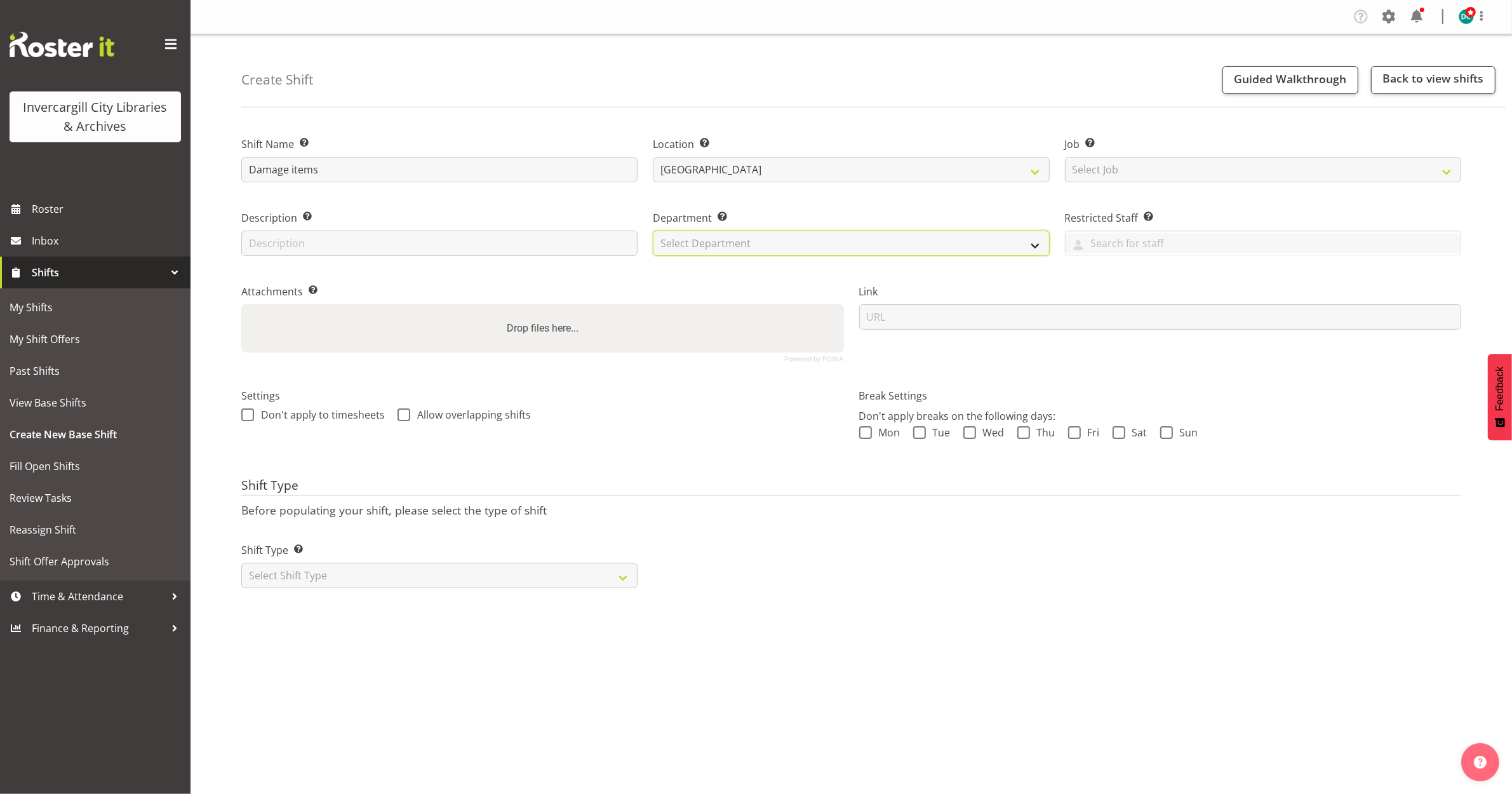
click at [731, 239] on select "Select Department Off Desk Public shifts" at bounding box center [851, 243] width 396 height 25
select select "921"
click at [653, 231] on select "Select Department Off Desk Public shifts" at bounding box center [851, 243] width 396 height 25
click at [251, 414] on span at bounding box center [248, 415] width 13 height 13
click at [249, 414] on input "Don't apply to timesheets" at bounding box center [246, 415] width 8 height 8
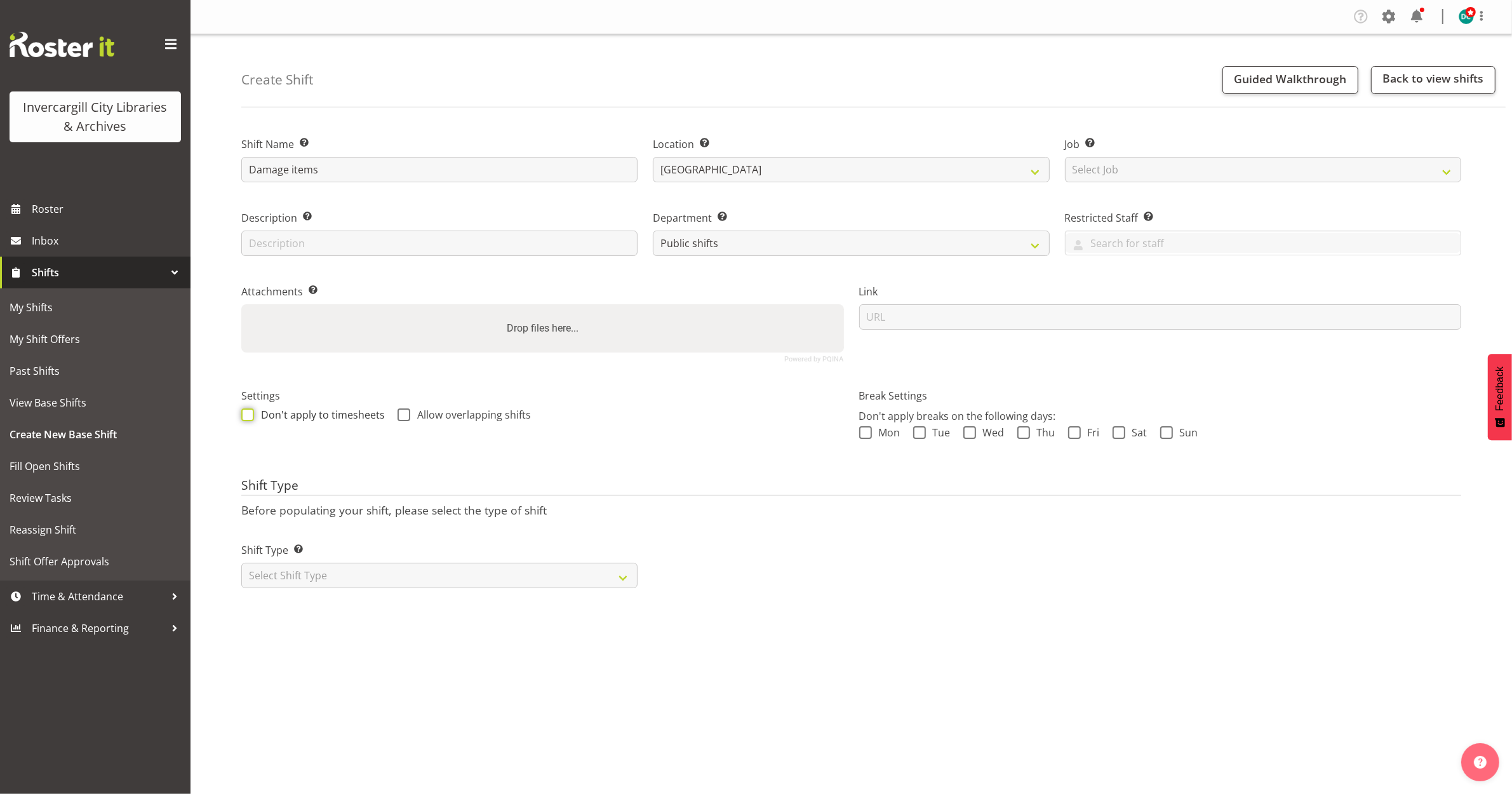
checkbox input "true"
click at [399, 408] on span at bounding box center [403, 415] width 13 height 13
click at [399, 411] on input "Allow overlapping shifts" at bounding box center [401, 415] width 8 height 8
checkbox input "true"
click at [340, 570] on select "Select Shift Type One Off Shift Recurring Shift Rotating Shift" at bounding box center [440, 576] width 396 height 25
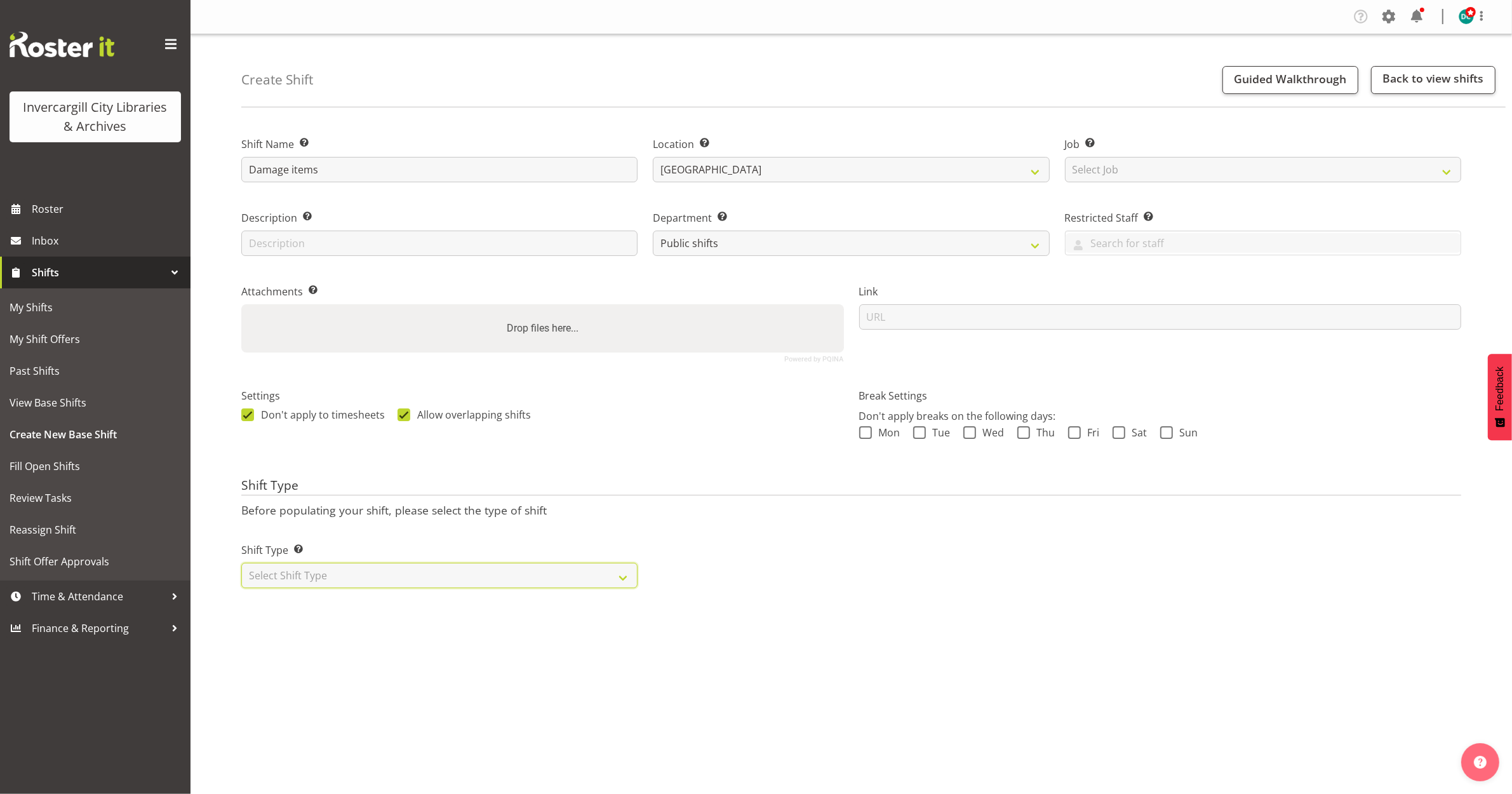
select select "one_off"
click at [242, 563] on select "Select Shift Type One Off Shift Recurring Shift Rotating Shift" at bounding box center [440, 576] width 396 height 25
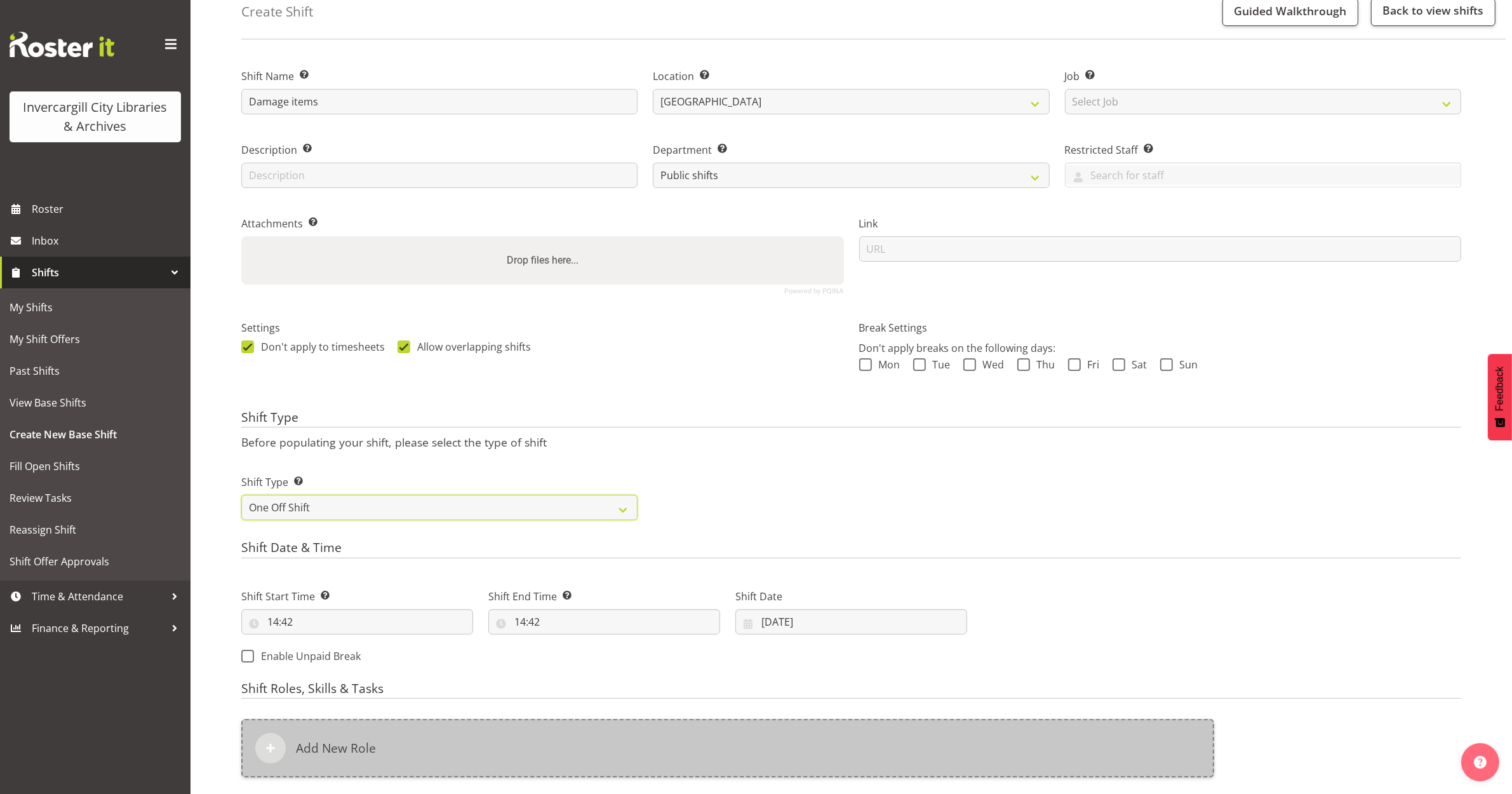
scroll to position [159, 0]
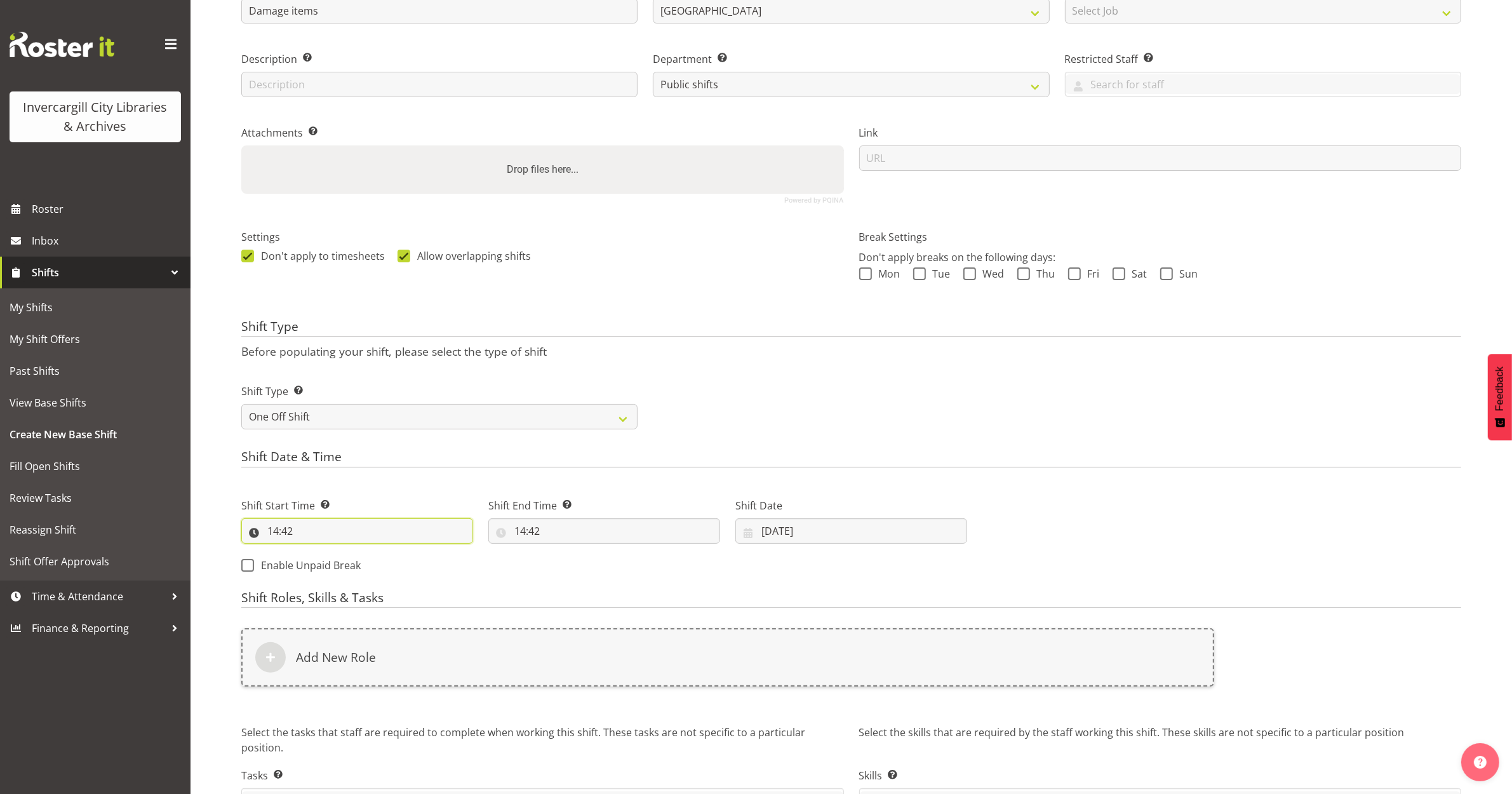
click at [276, 532] on input "14:42" at bounding box center [358, 531] width 232 height 25
click at [325, 561] on select "00 01 02 03 04 05 06 07 08 09 10 11 12 13 14 15 16 17 18 19 20 21 22 23" at bounding box center [328, 564] width 28 height 25
select select "13"
type input "13:42"
click at [355, 561] on select "00 01 02 03 04 05 06 07 08 09 10 11 12 13 14 15 16 17 18 19 20 21 22 23 24 25 2…" at bounding box center [361, 564] width 28 height 25
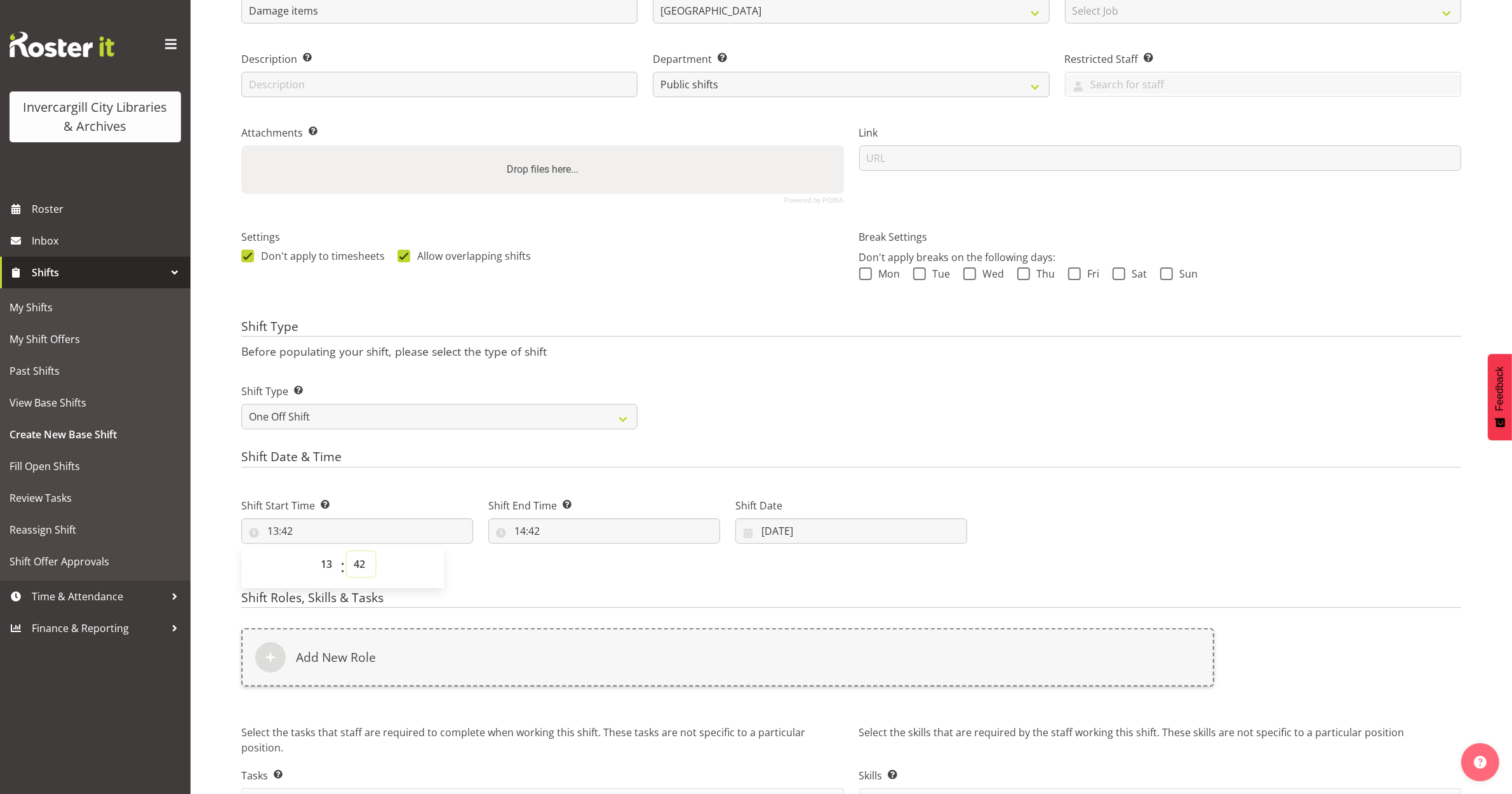
select select "0"
type input "13:00"
click at [619, 585] on form "Shift Name Enter a name for the shift (e.g. Day Shift). Damage items Location E…" at bounding box center [851, 408] width 1220 height 897
click at [522, 531] on input "14:42" at bounding box center [604, 531] width 232 height 25
click at [569, 563] on select "00 01 02 03 04 05 06 07 08 09 10 11 12 13 14 15 16 17 18 19 20 21 22 23" at bounding box center [575, 564] width 28 height 25
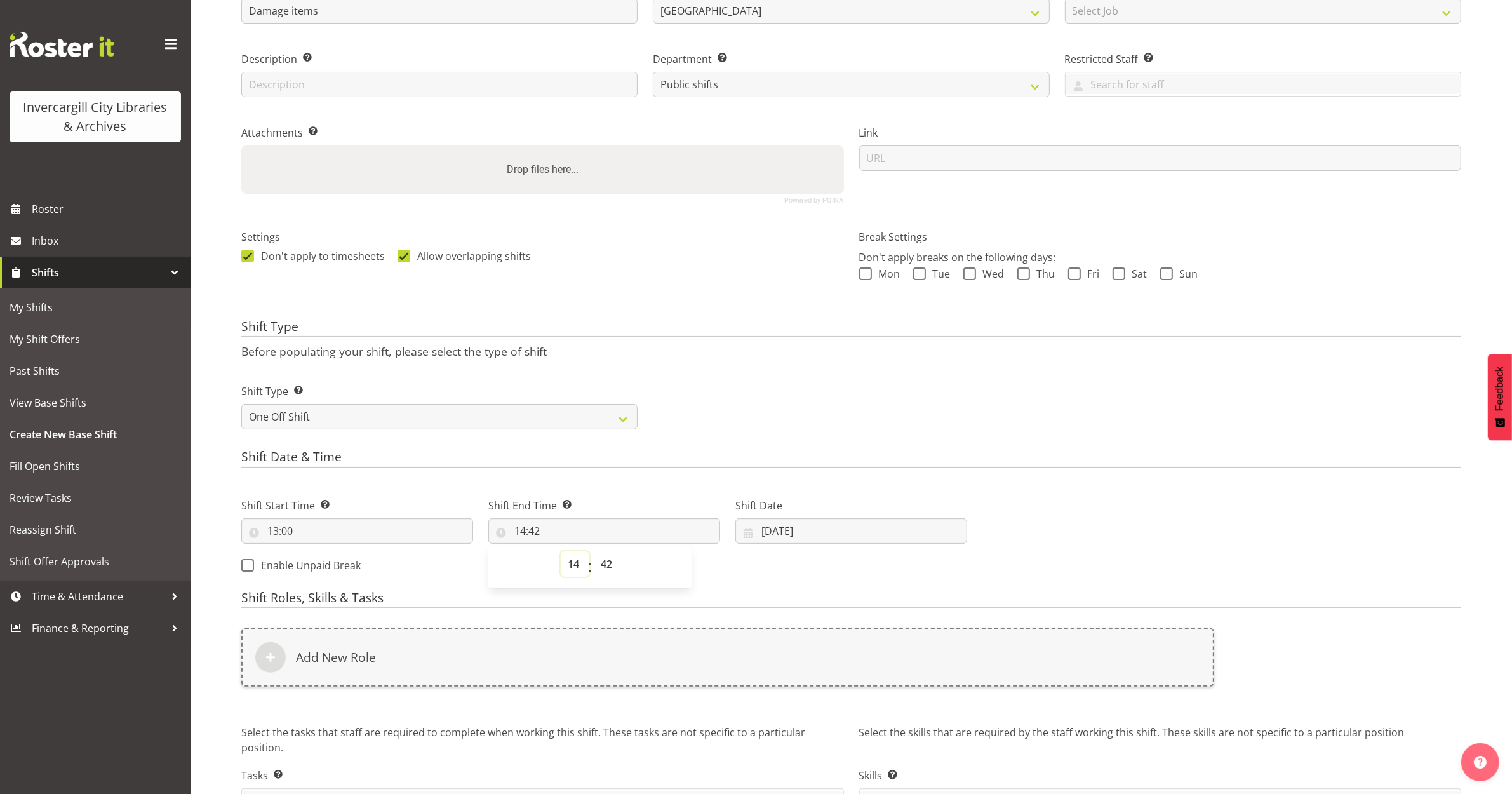
select select "15"
type input "15:42"
drag, startPoint x: 628, startPoint y: 558, endPoint x: 592, endPoint y: 569, distance: 37.6
click at [614, 564] on div "00 01 02 03 04 05 06 07 08 09 10 11 12 13 14 15 16 17 18 19 20 21 22 23 : 00 01…" at bounding box center [589, 567] width 203 height 32
click at [602, 569] on select "00 01 02 03 04 05 06 07 08 09 10 11 12 13 14 15 16 17 18 19 20 21 22 23 24 25 2…" at bounding box center [608, 564] width 28 height 25
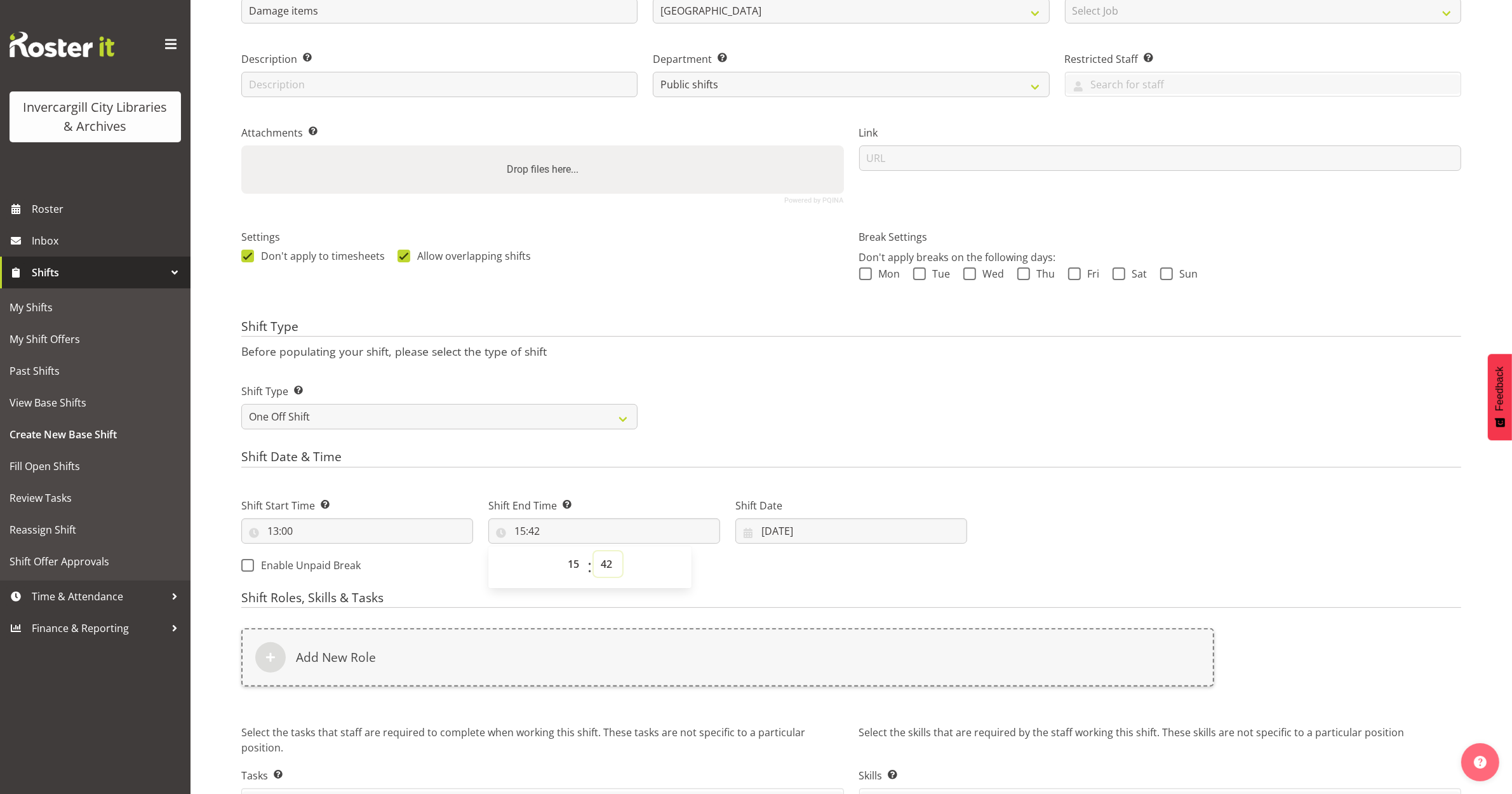
select select "1"
type input "15:01"
click at [719, 579] on div "Shift Start Time Set the time of the day you wish this shift to start 13:00 00 …" at bounding box center [604, 532] width 741 height 103
click at [597, 534] on input "15:01" at bounding box center [604, 531] width 232 height 25
click at [608, 563] on select "00 01 02 03 04 05 06 07 08 09 10 11 12 13 14 15 16 17 18 19 20 21 22 23 24 25 2…" at bounding box center [608, 564] width 28 height 25
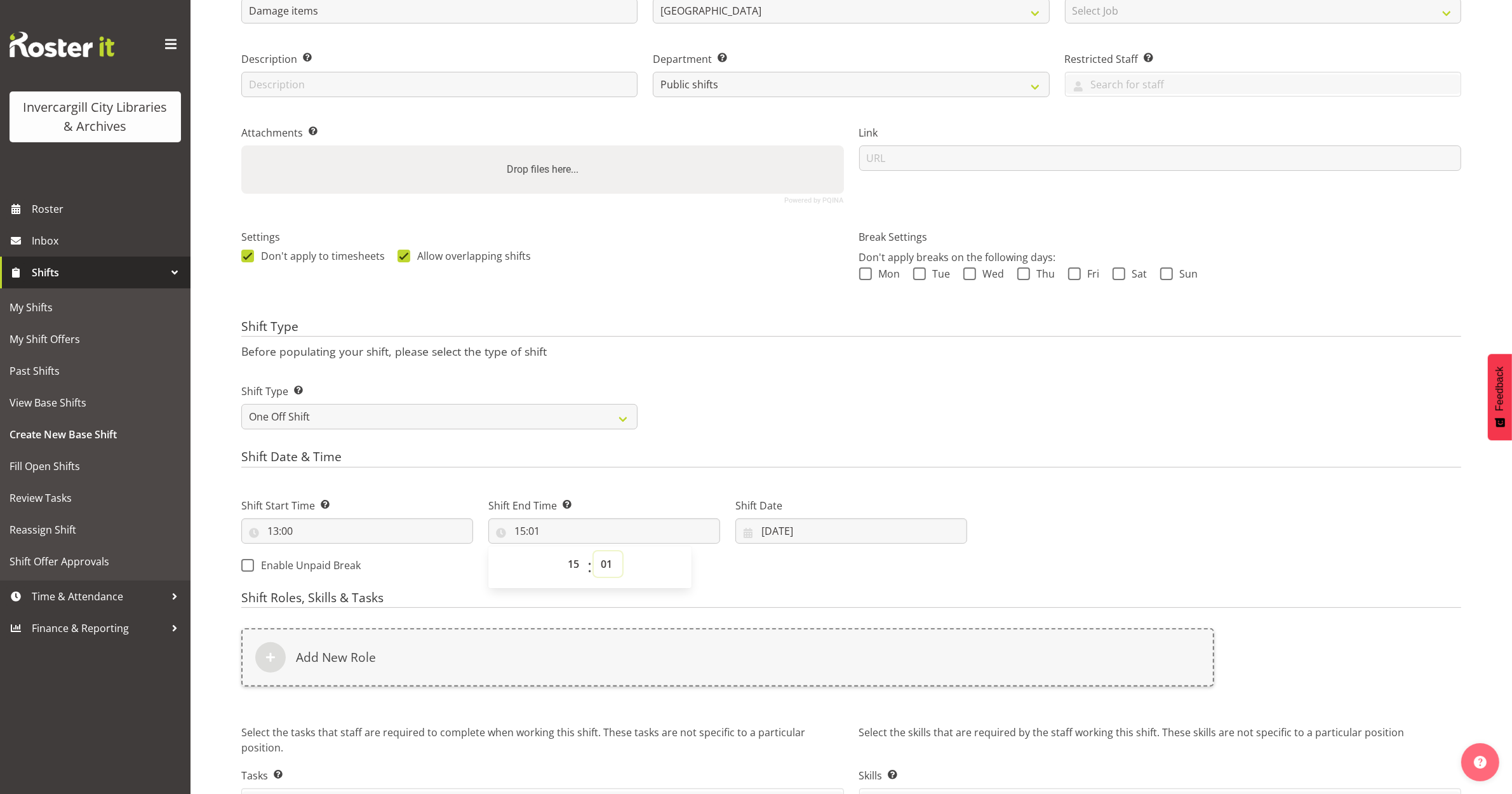
select select "0"
click at [594, 552] on select "00 01 02 03 04 05 06 07 08 09 10 11 12 13 14 15 16 17 18 19 20 21 22 23 24 25 2…" at bounding box center [608, 564] width 28 height 25
type input "15:00"
click at [794, 531] on input "[DATE]" at bounding box center [851, 531] width 232 height 25
click at [850, 732] on span "1" at bounding box center [851, 728] width 5 height 12
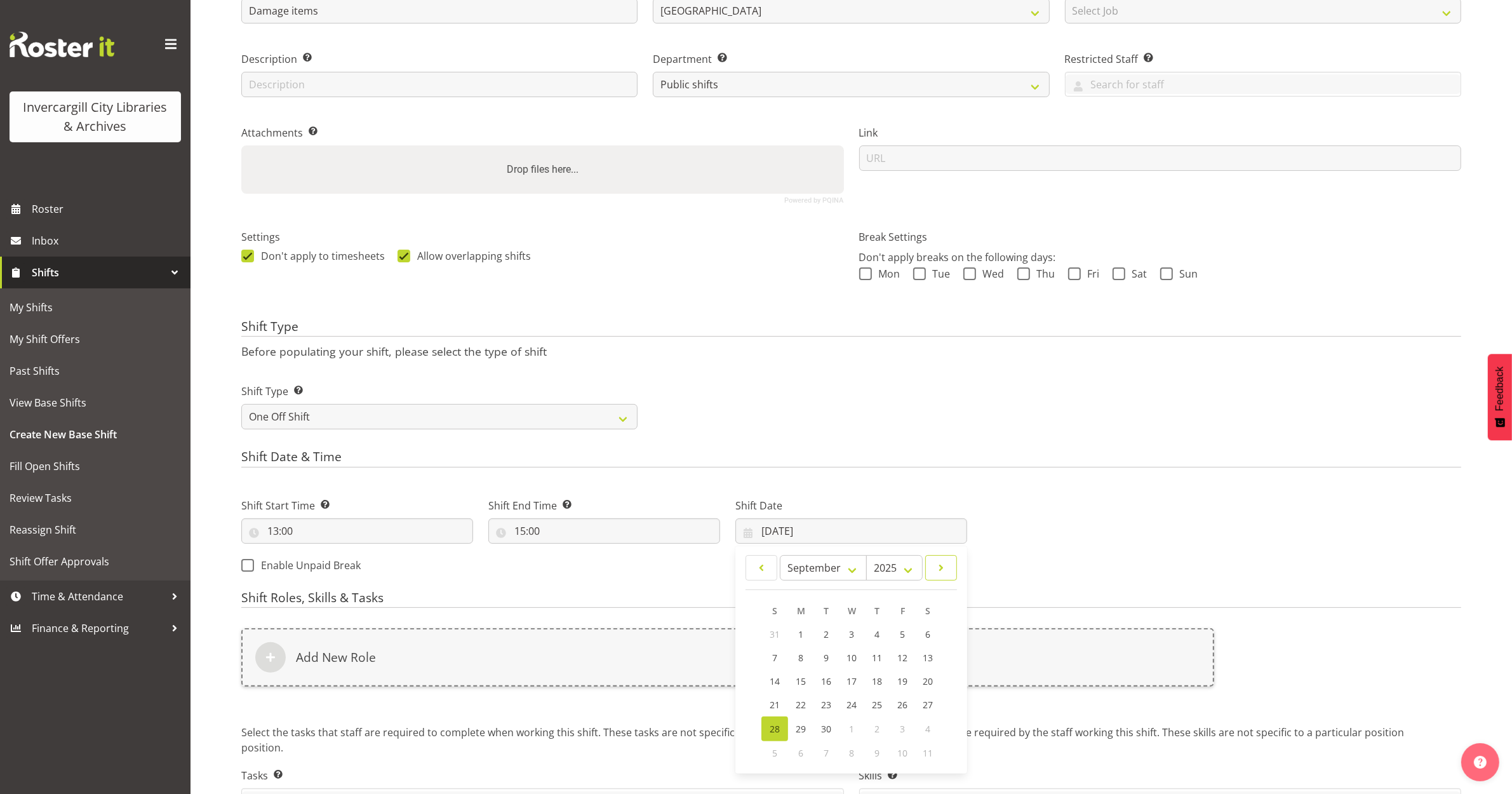
drag, startPoint x: 945, startPoint y: 570, endPoint x: 937, endPoint y: 576, distance: 10.0
click at [944, 570] on span at bounding box center [940, 567] width 15 height 15
select select "9"
click at [856, 635] on link "1" at bounding box center [851, 634] width 25 height 24
type input "[DATE]"
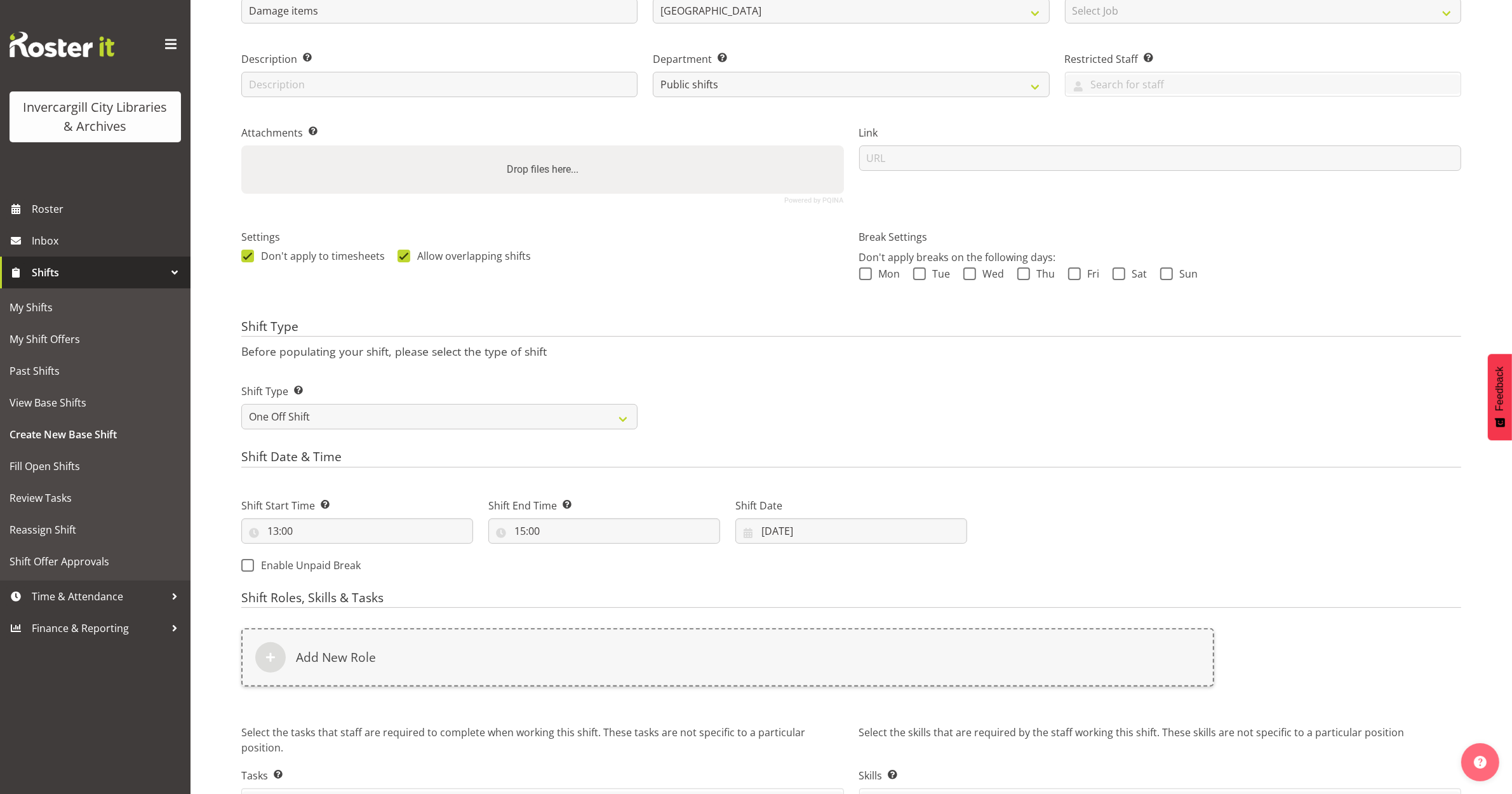
click at [784, 446] on form "Shift Name Enter a name for the shift (e.g. Day Shift). Damage items Location E…" at bounding box center [851, 408] width 1220 height 897
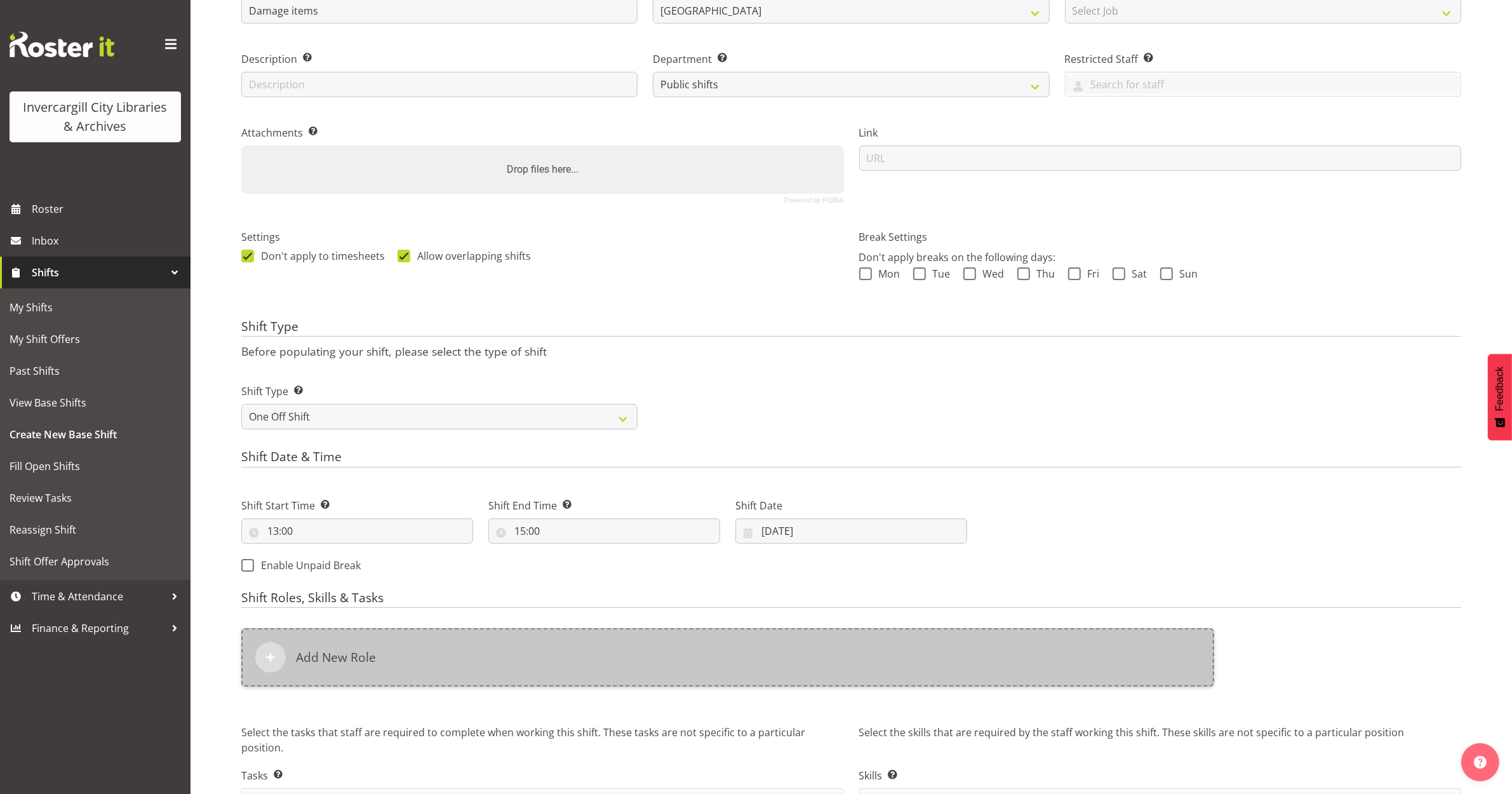
click at [339, 661] on h6 "Add New Role" at bounding box center [336, 657] width 80 height 15
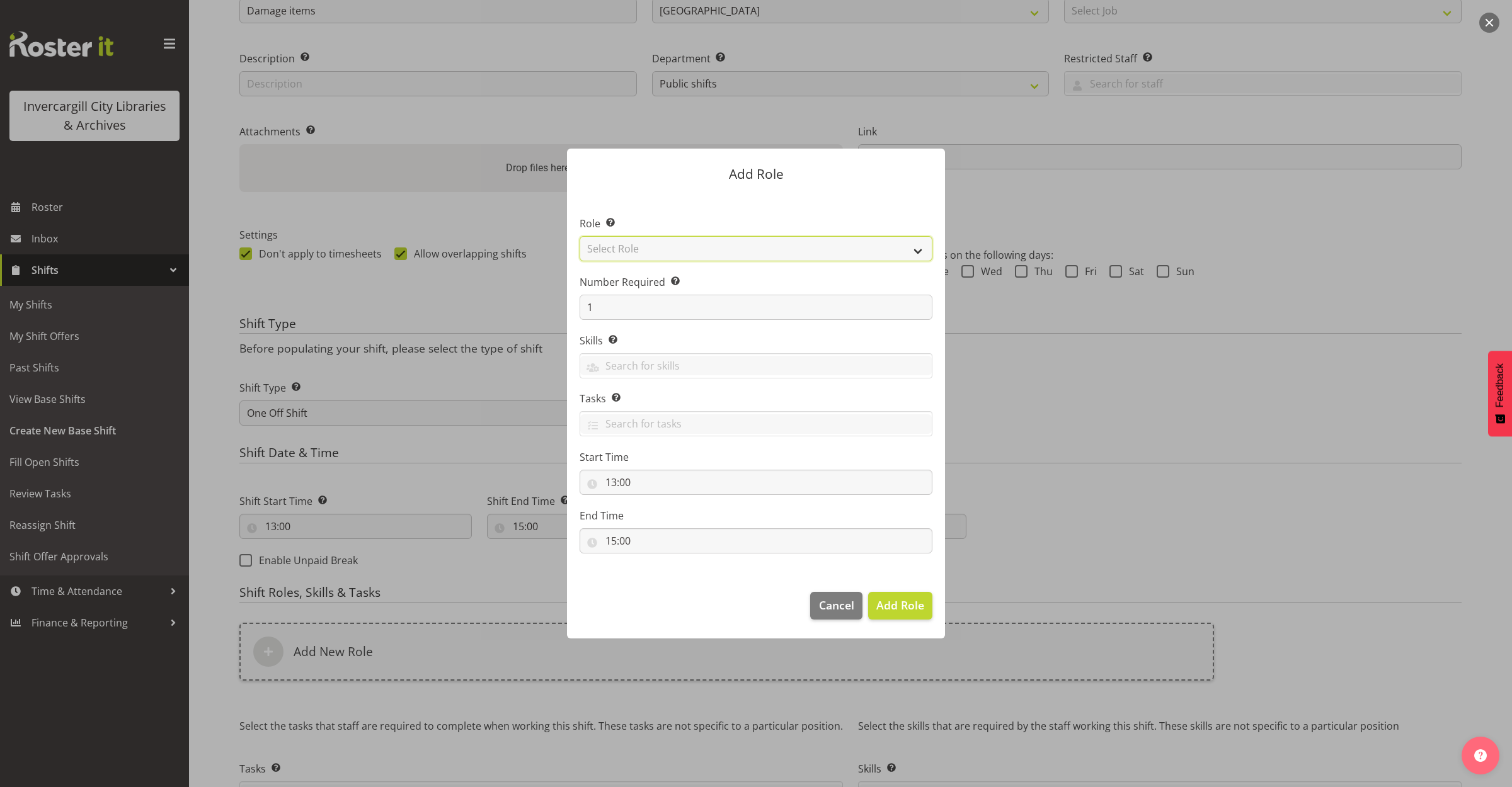
click at [711, 244] on select "Select Role 1st floor desk AQ operator Business Support Team member Casual Cust…" at bounding box center [756, 249] width 353 height 25
select select "1535"
click at [580, 236] on select "Select Role 1st floor desk AQ operator Business Support Team member Casual Cust…" at bounding box center [756, 249] width 353 height 25
click at [896, 601] on span "Add Role" at bounding box center [900, 605] width 48 height 15
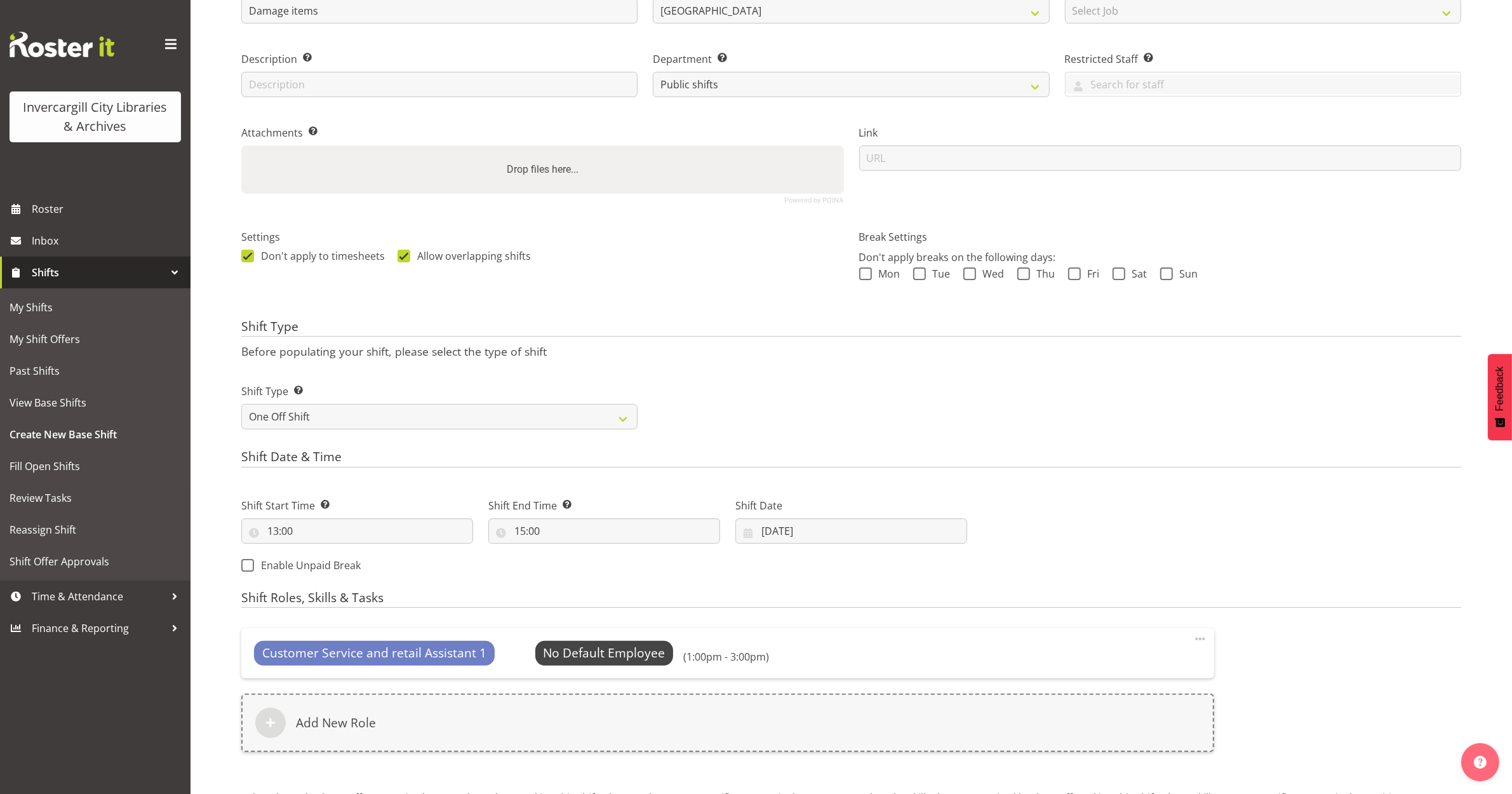
scroll to position [310, 0]
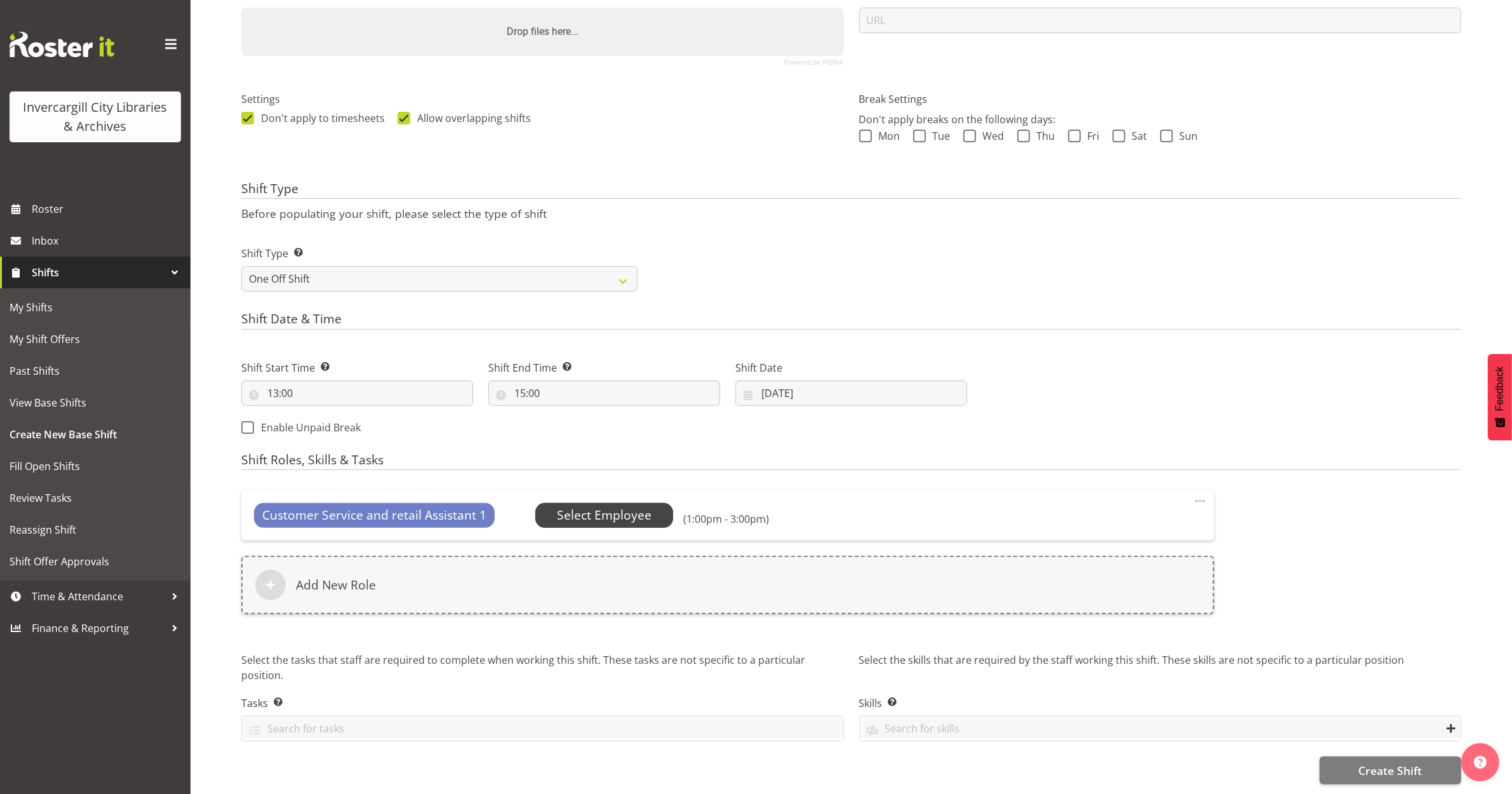
click at [601, 506] on span "Select Employee" at bounding box center [604, 515] width 95 height 18
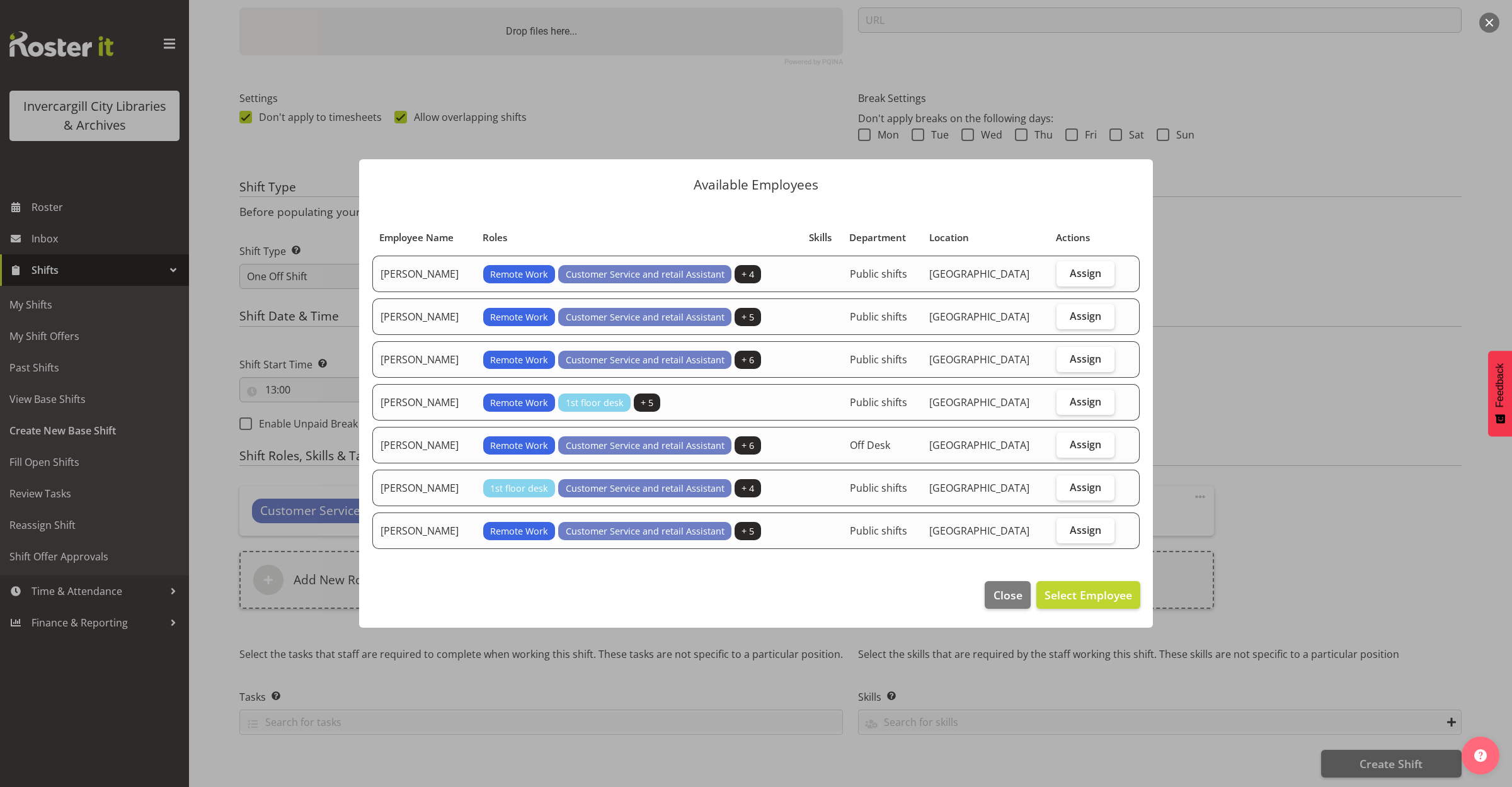
click at [1077, 475] on td "Assign" at bounding box center [1086, 488] width 74 height 37
click at [1087, 492] on span "Assign" at bounding box center [1086, 487] width 31 height 13
click at [1065, 491] on input "Assign" at bounding box center [1061, 487] width 8 height 8
checkbox input "true"
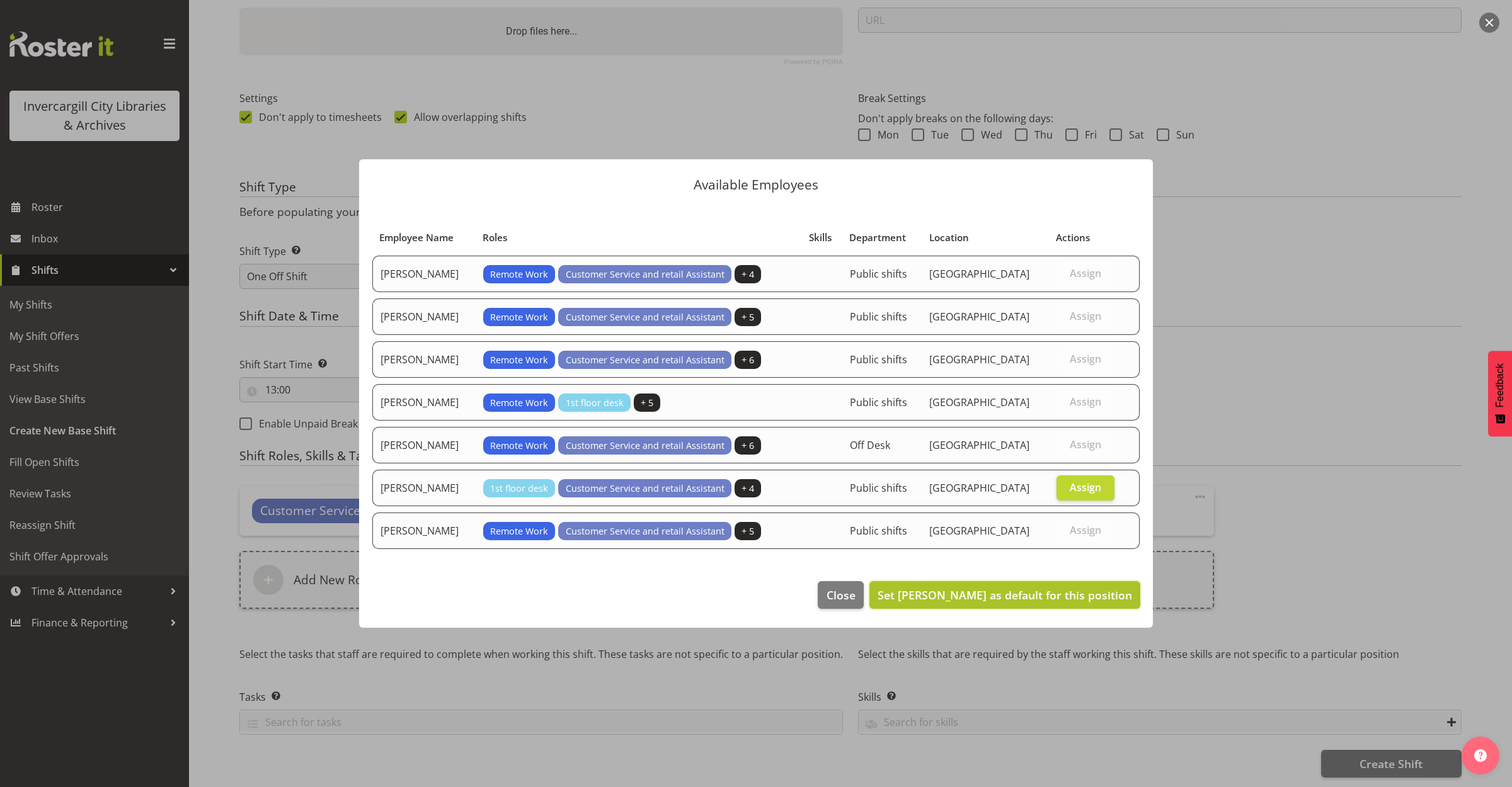
click at [1062, 590] on span "Set [PERSON_NAME] as default for this position" at bounding box center [1004, 594] width 255 height 15
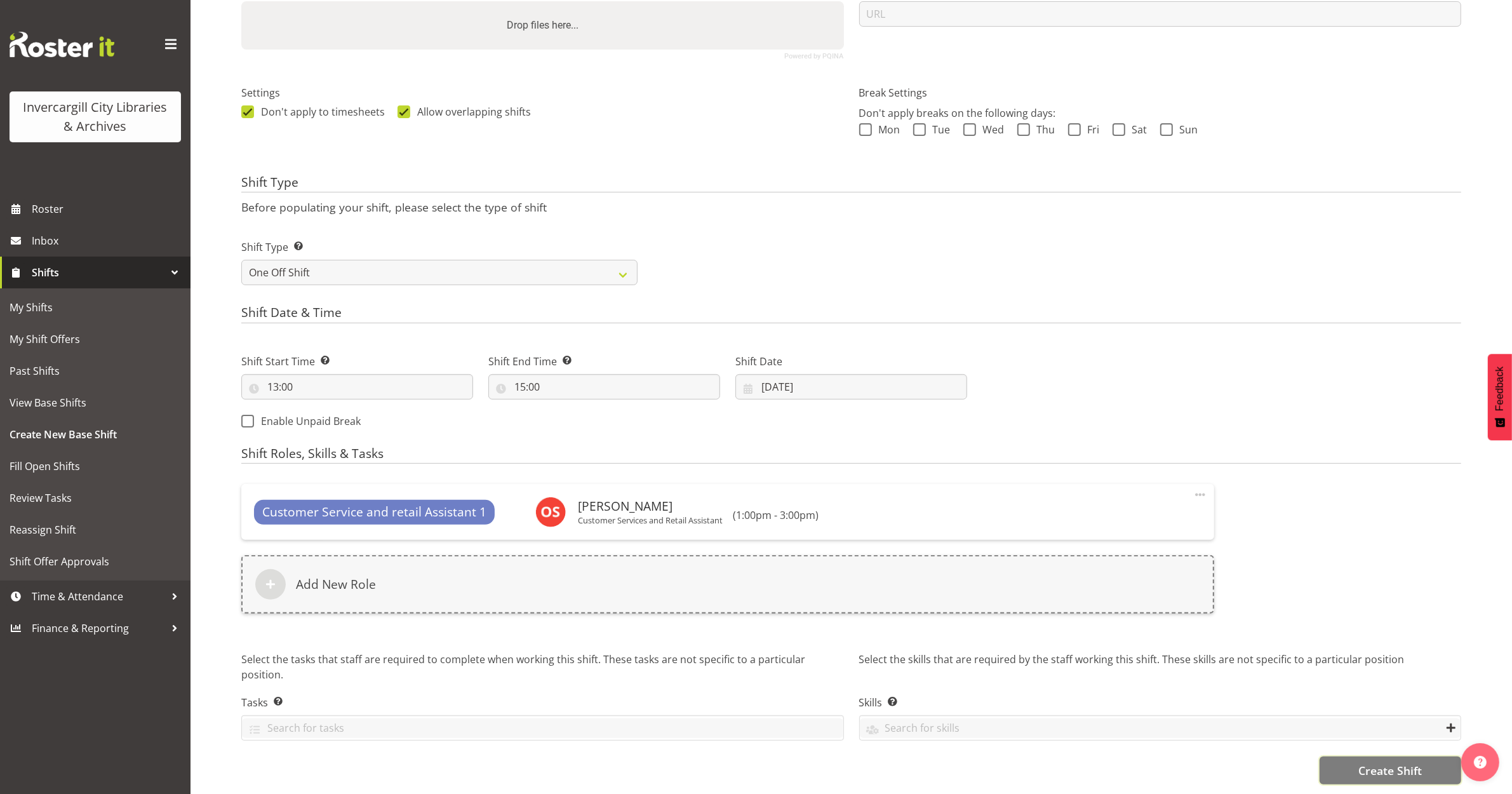
click at [1398, 764] on span "Create Shift" at bounding box center [1390, 770] width 63 height 17
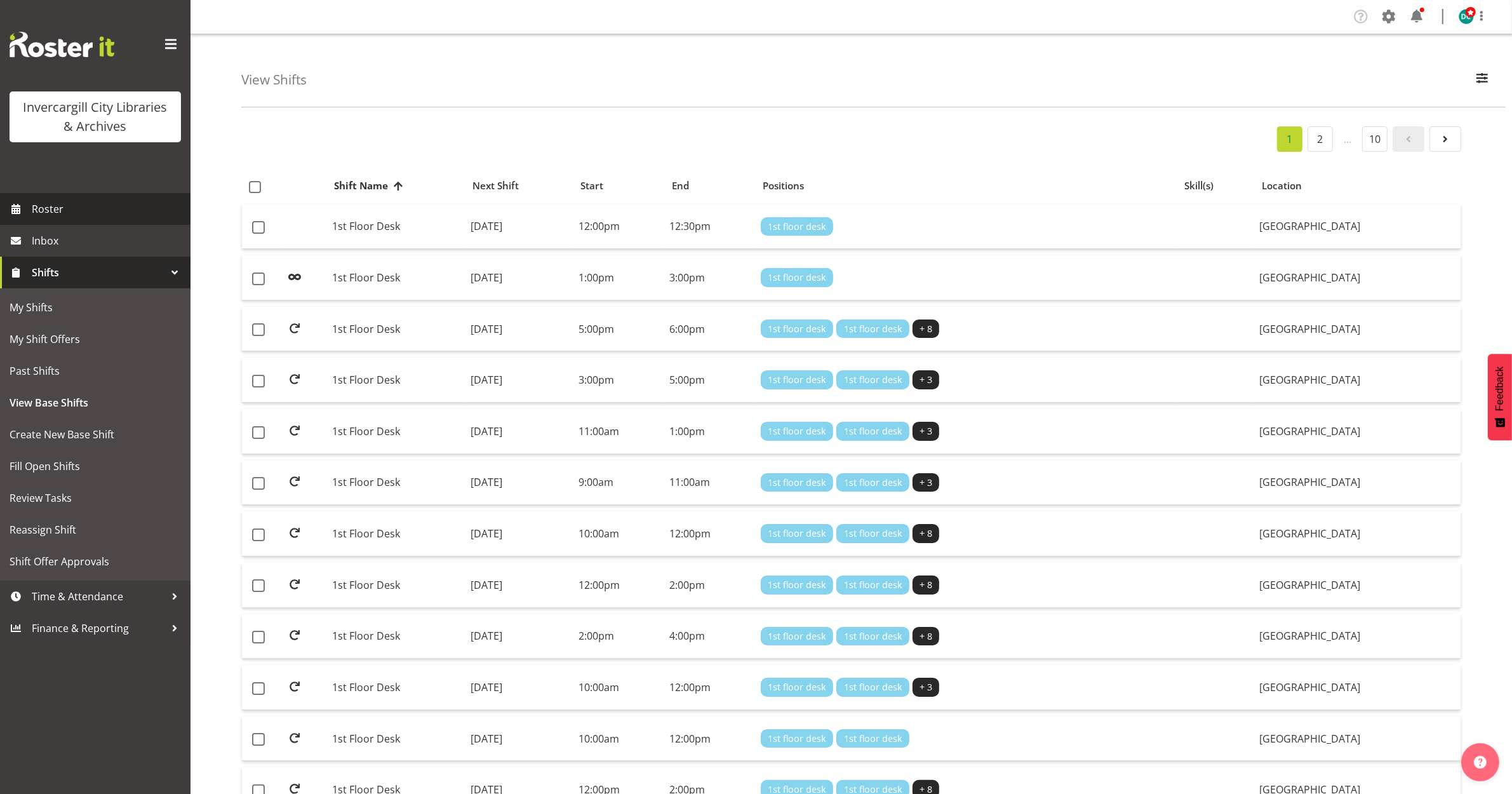
click at [53, 203] on span "Roster" at bounding box center [107, 209] width 152 height 19
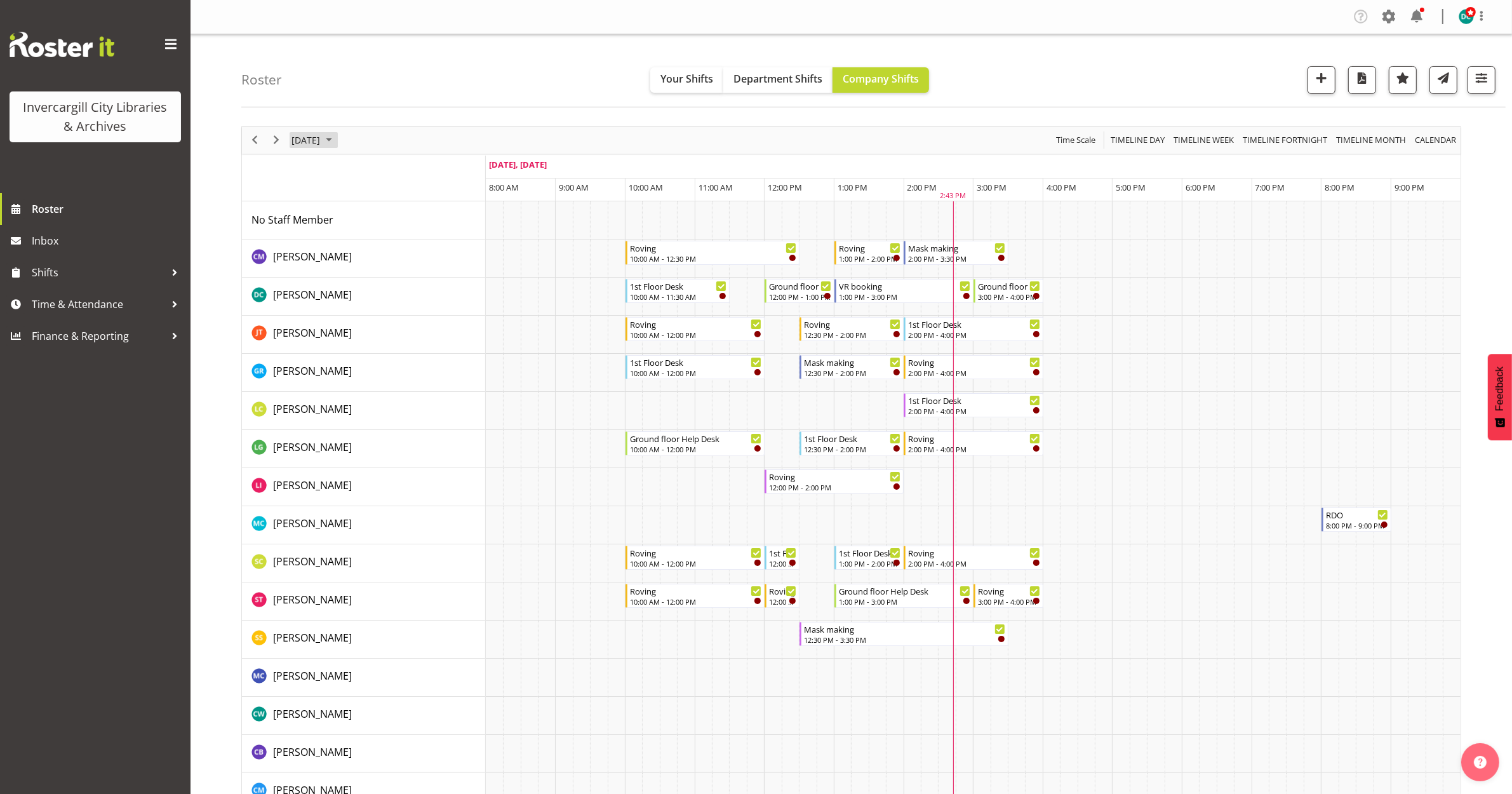
click at [321, 138] on span "[DATE]" at bounding box center [306, 140] width 31 height 16
click at [420, 167] on span "next month" at bounding box center [425, 171] width 22 height 23
click at [360, 216] on span "1" at bounding box center [366, 216] width 19 height 19
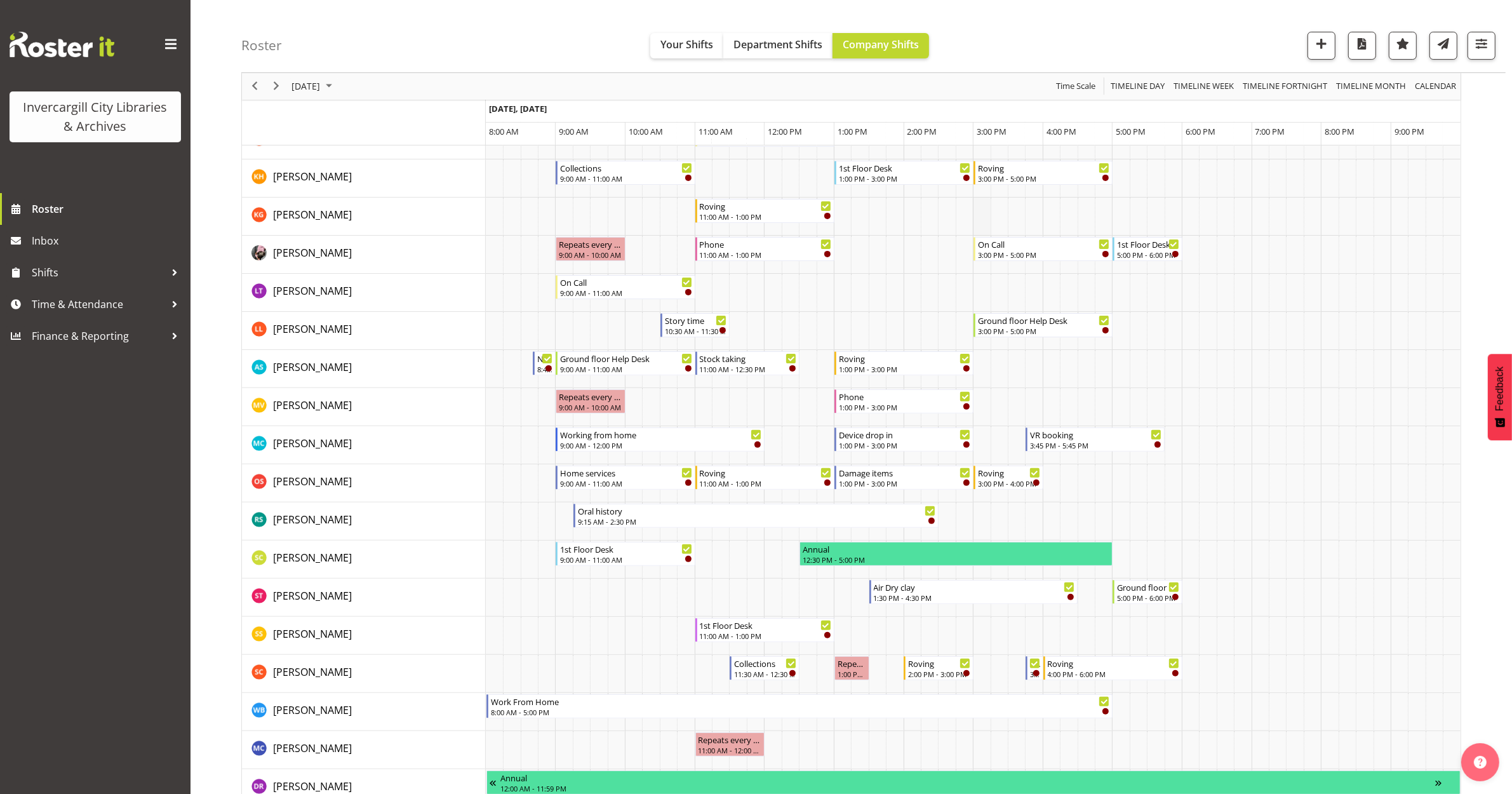
scroll to position [397, 0]
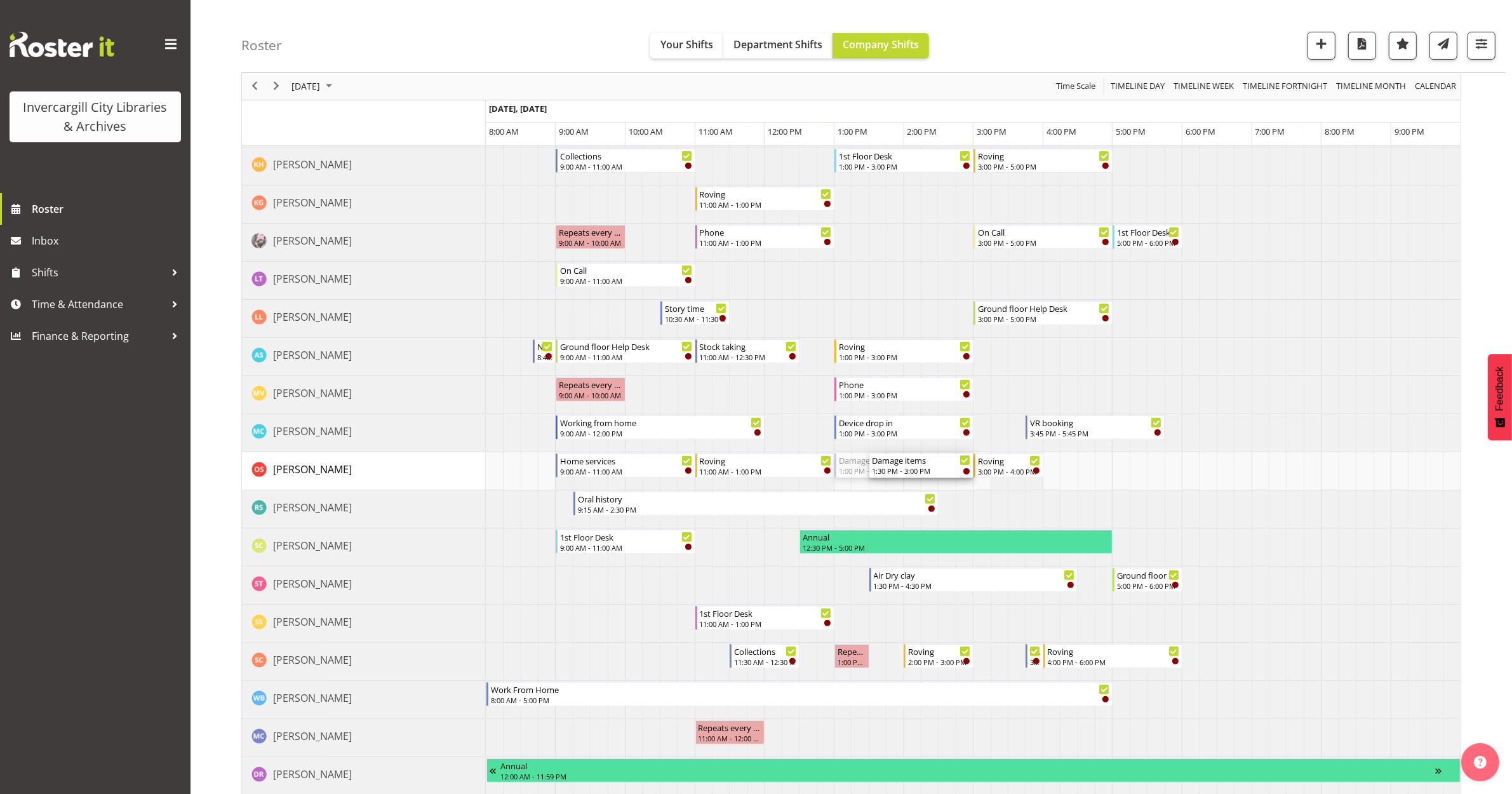
drag, startPoint x: 839, startPoint y: 465, endPoint x: 880, endPoint y: 471, distance: 41.4
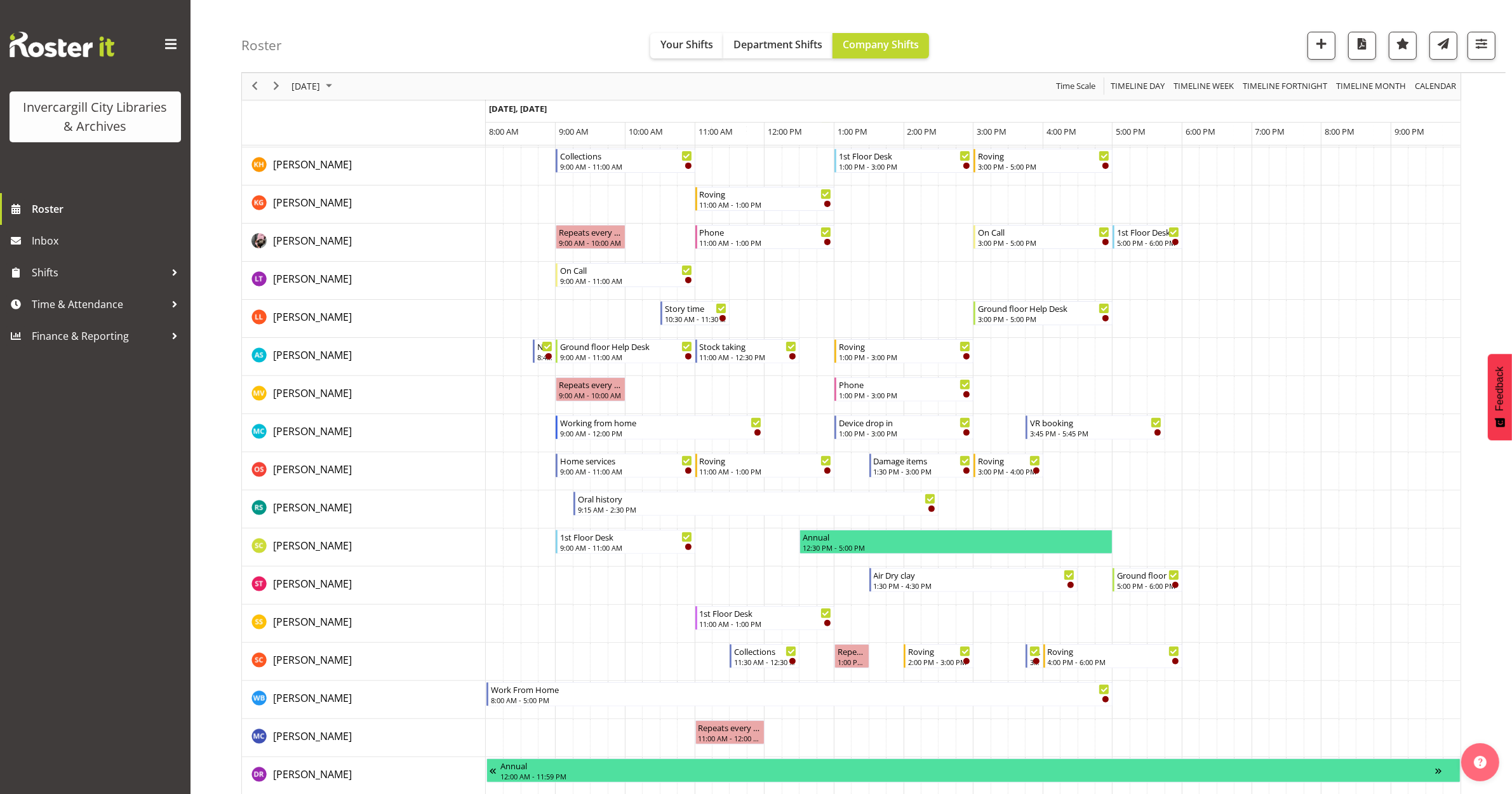
click at [1184, 499] on td "Timeline Day of October 1, 2025" at bounding box center [1191, 510] width 17 height 38
click at [278, 80] on span "Next" at bounding box center [276, 87] width 15 height 16
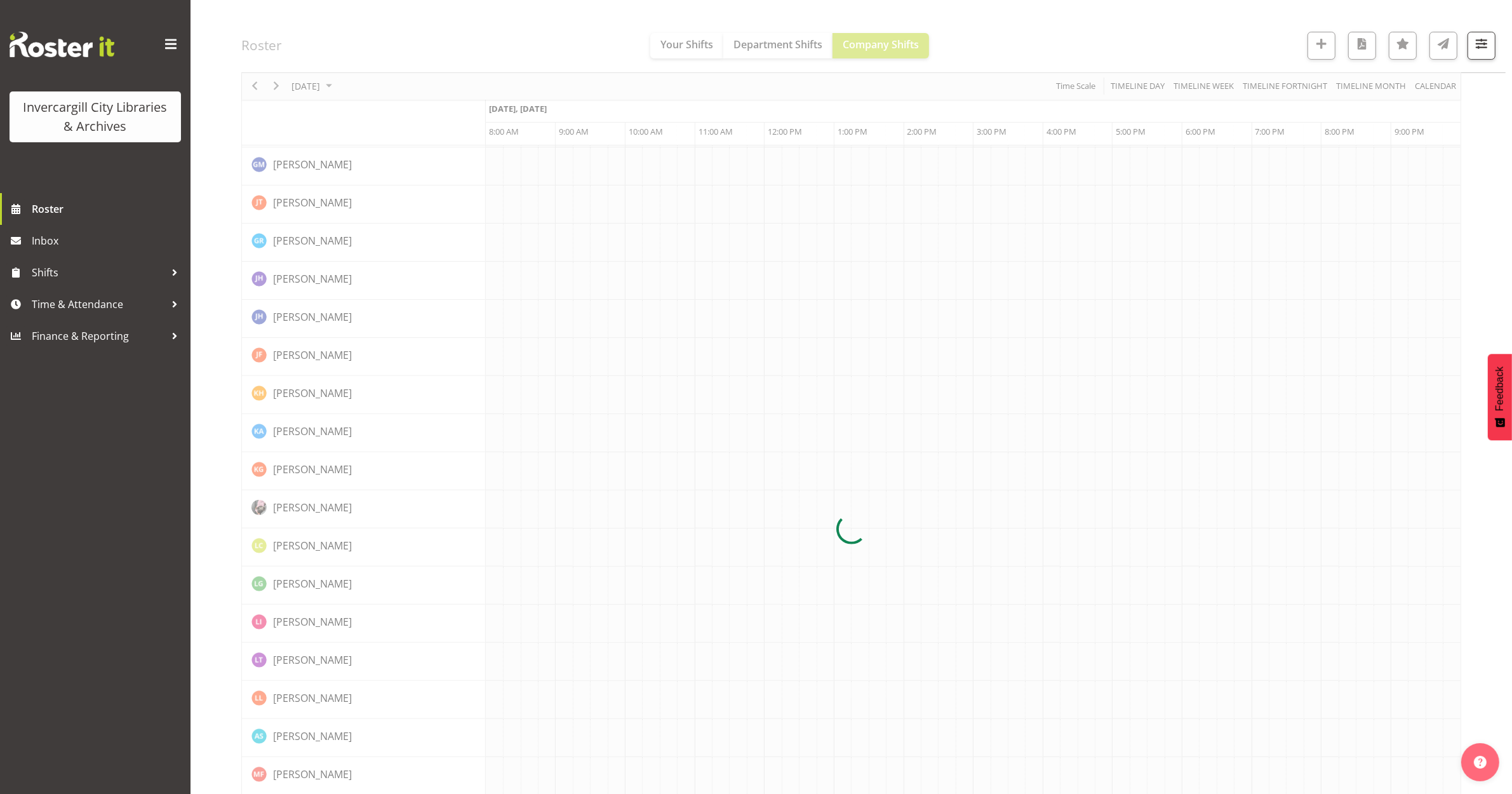
scroll to position [0, 0]
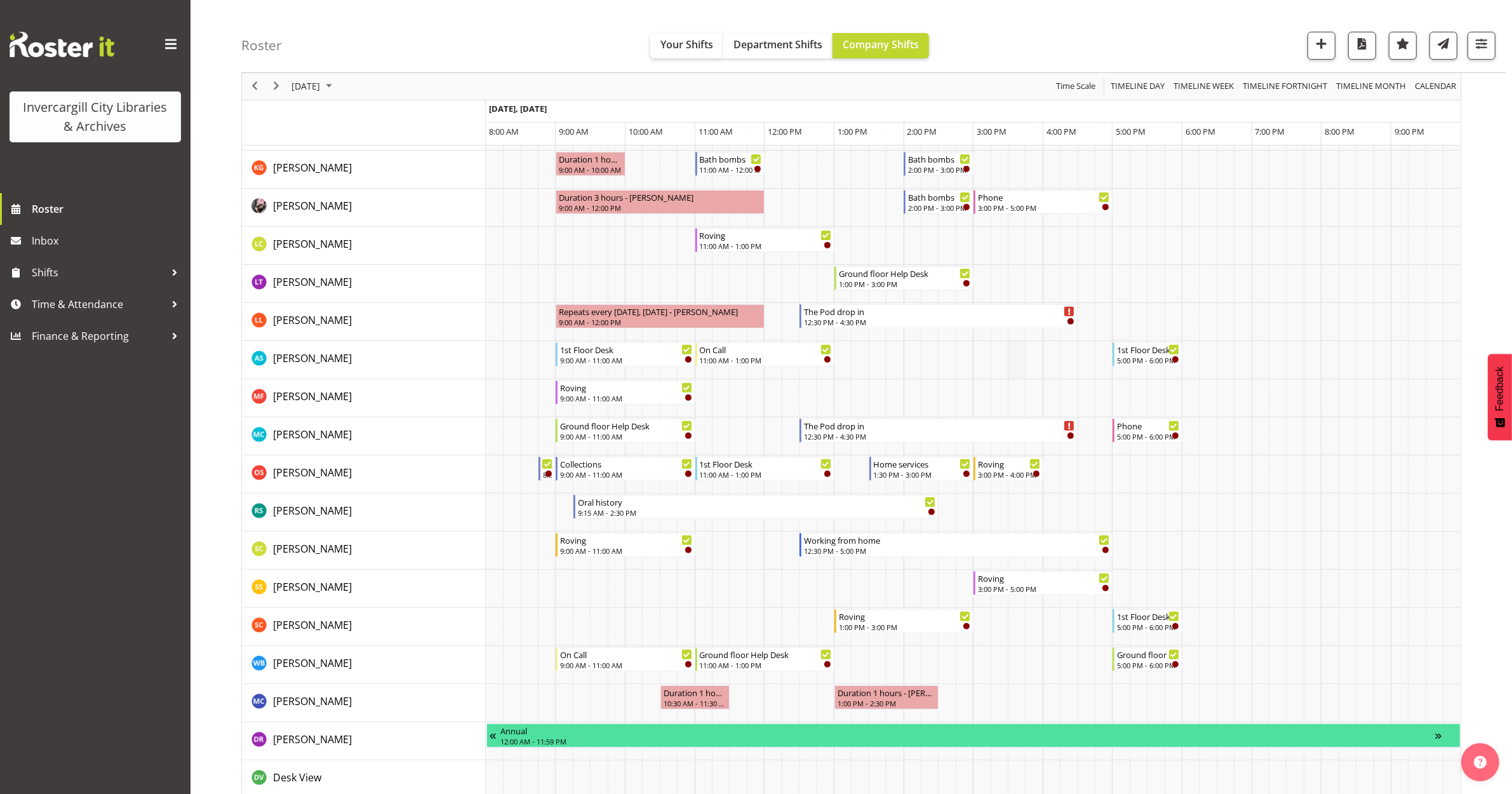
scroll to position [476, 0]
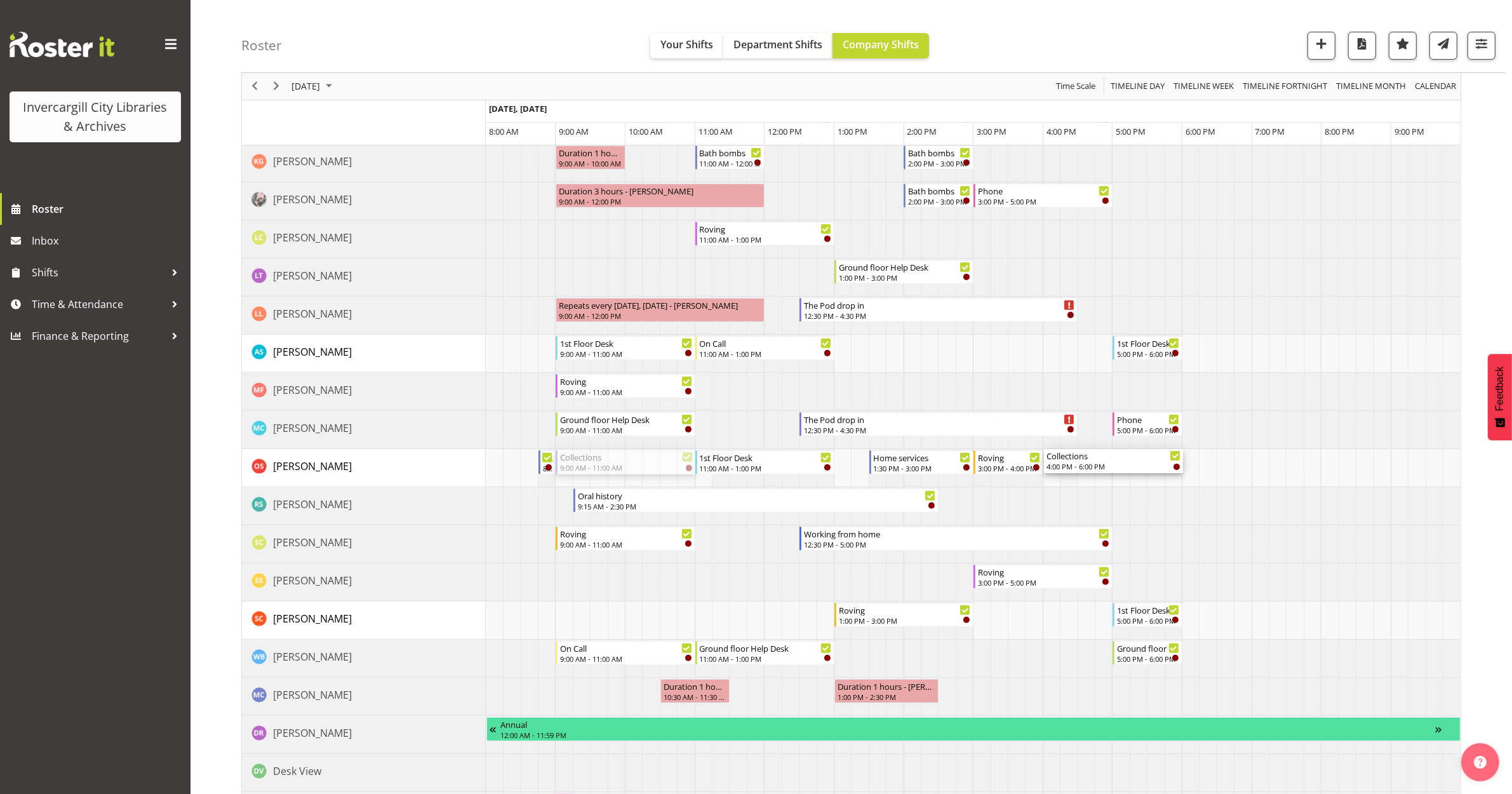
drag, startPoint x: 595, startPoint y: 457, endPoint x: 1068, endPoint y: 475, distance: 473.3
click at [1068, 475] on div "Phone 9:00 AM - 11:00 AM 1st Floor Desk 1:00 PM - 3:00 PM Bath bombs 11:00 AM -…" at bounding box center [973, 487] width 974 height 1525
drag, startPoint x: 1180, startPoint y: 459, endPoint x: 1101, endPoint y: 456, distance: 79.1
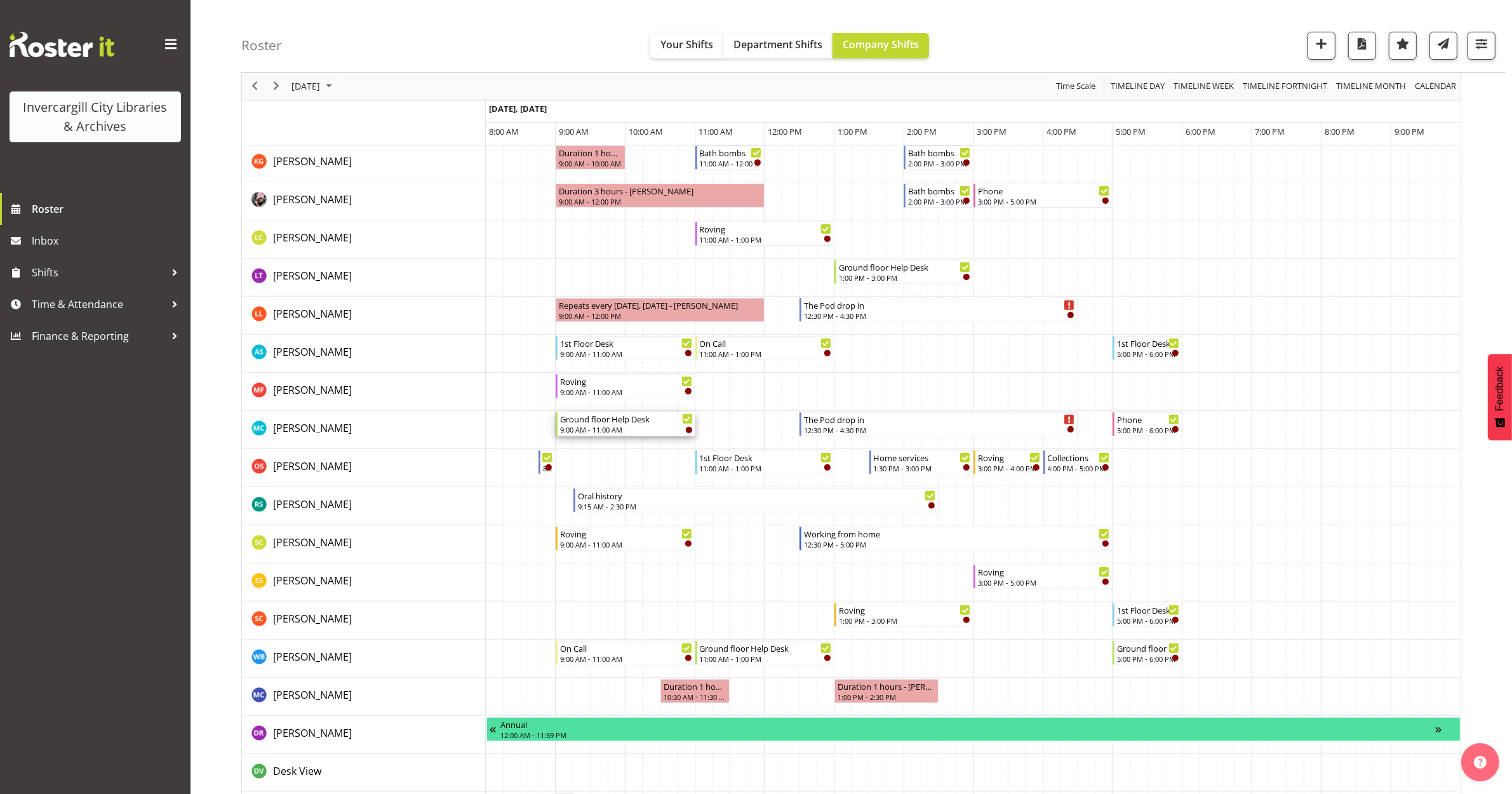
click at [608, 427] on div "9:00 AM - 11:00 AM" at bounding box center [625, 429] width 132 height 10
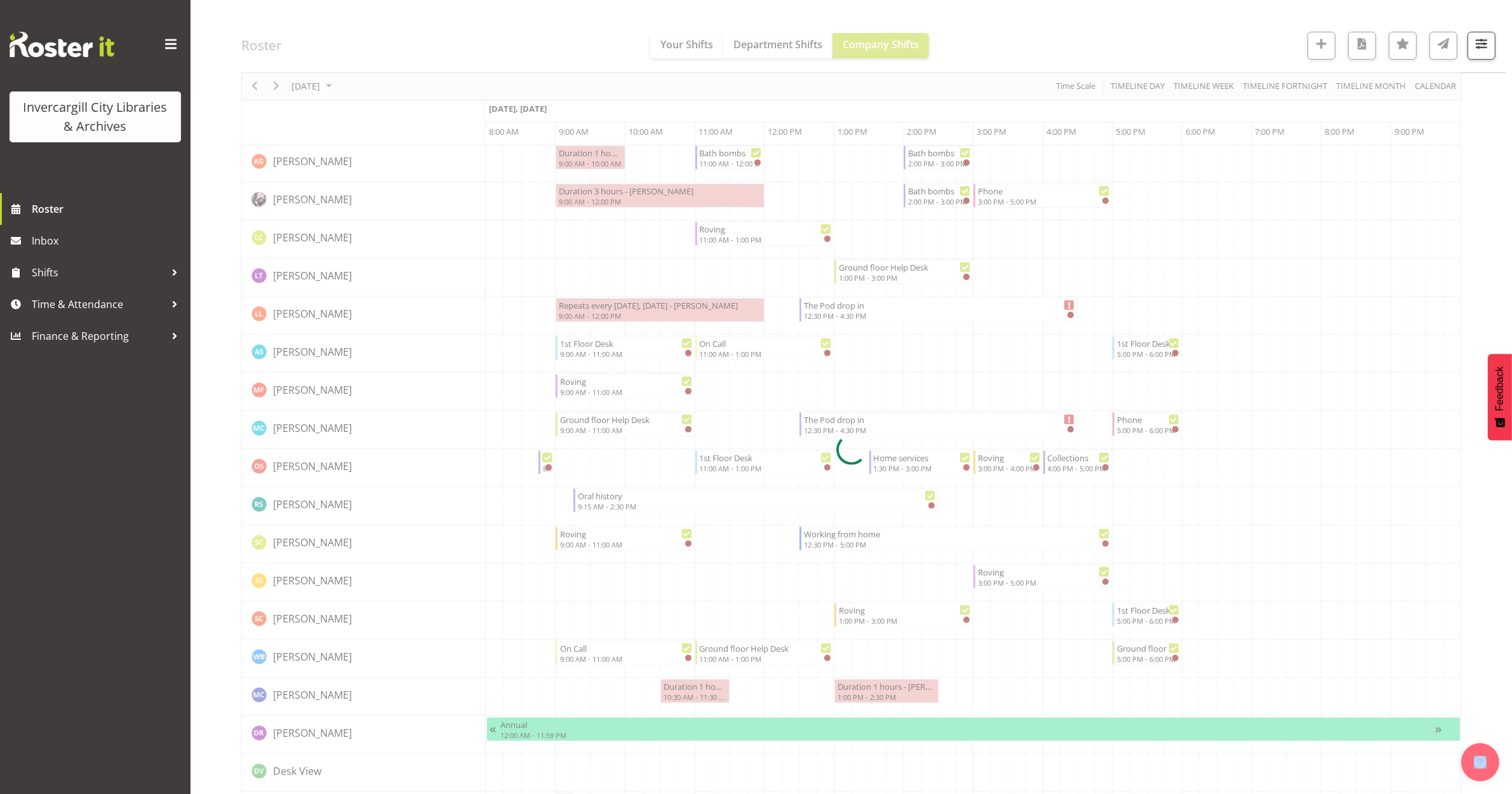
click at [608, 427] on div at bounding box center [851, 450] width 1220 height 1601
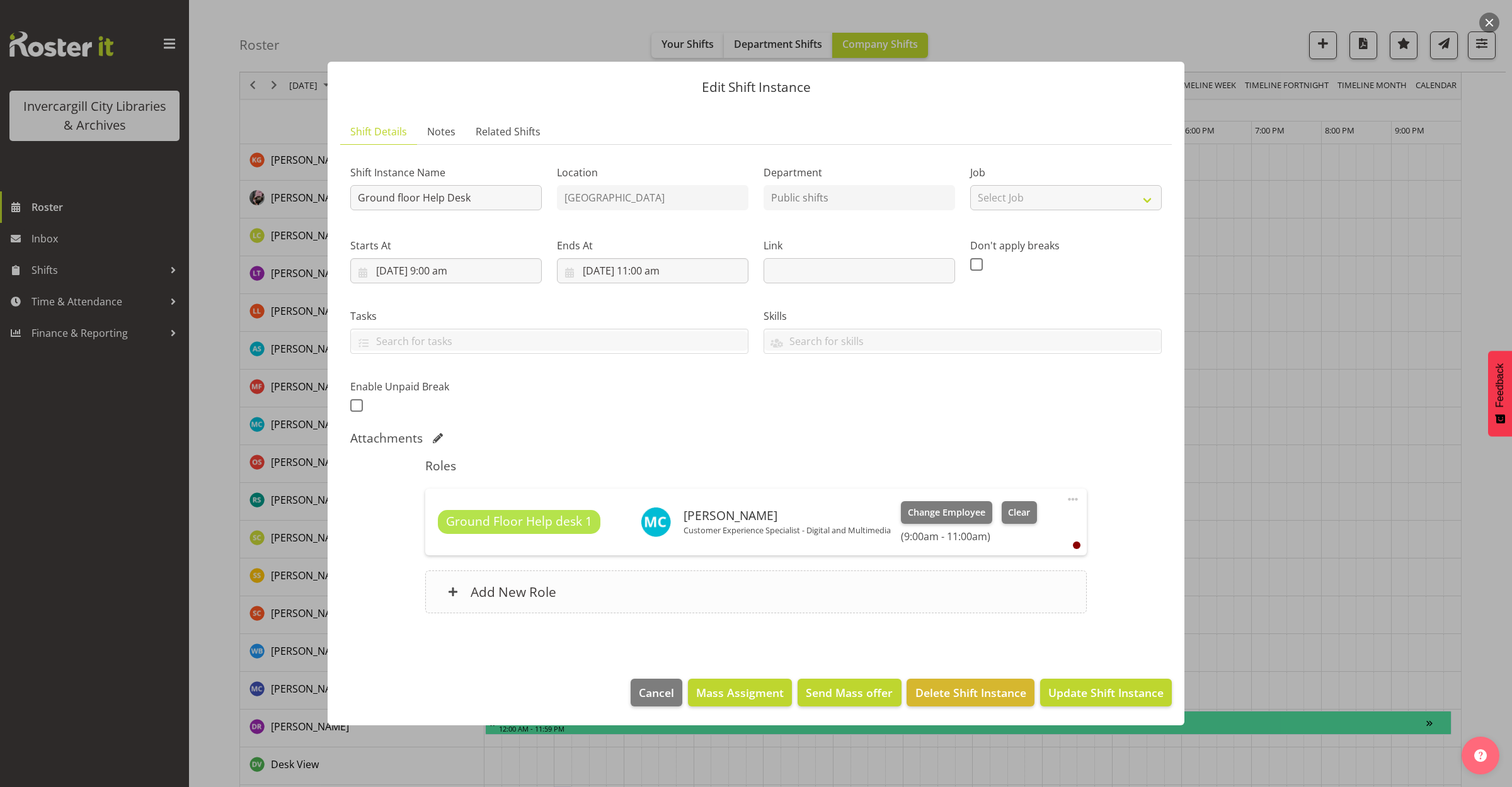
click at [707, 589] on div "Add New Role" at bounding box center [756, 592] width 661 height 43
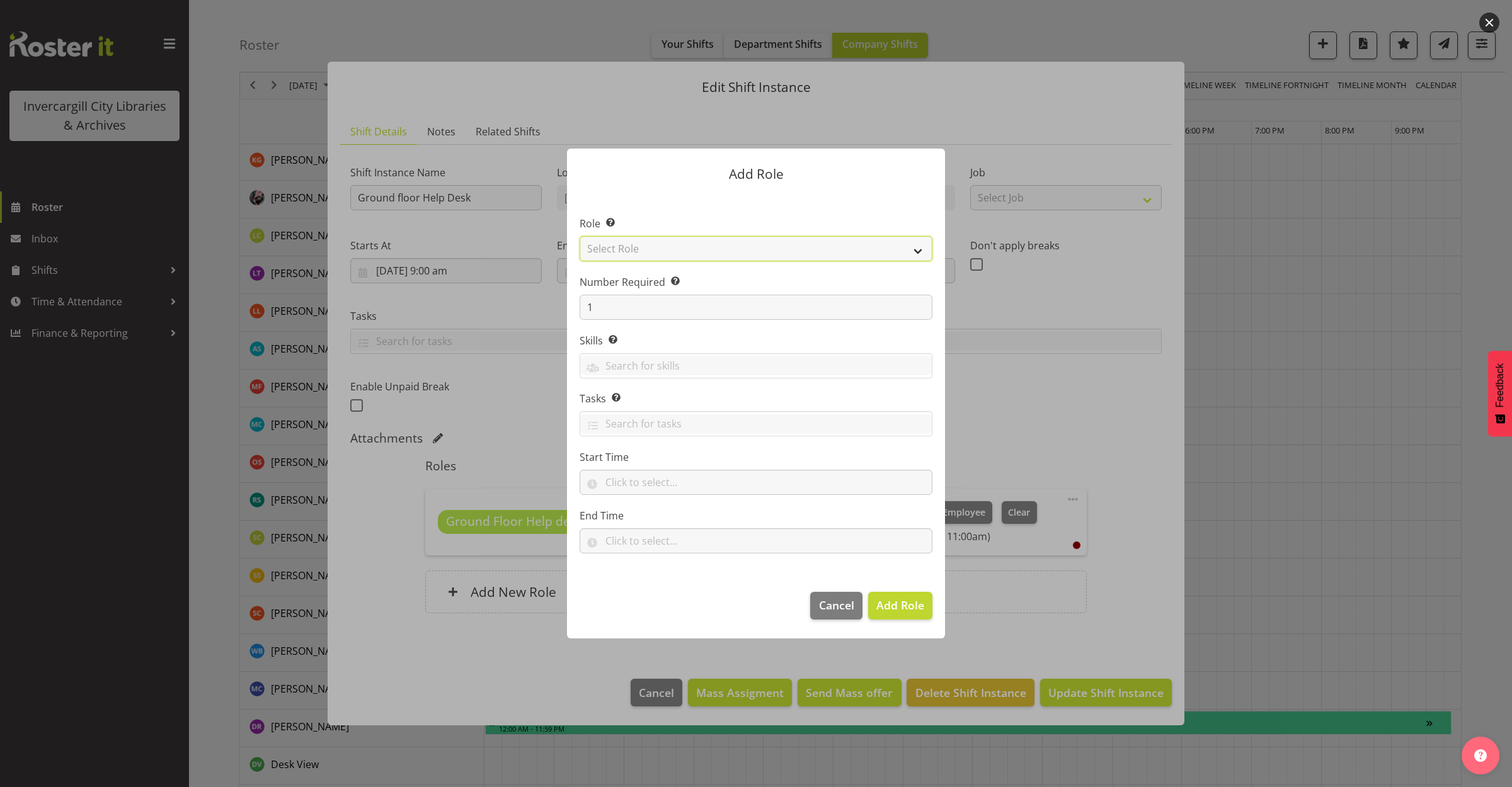
click at [643, 247] on select "Select Role 1st floor desk AQ operator Business Support Team member Casual Cust…" at bounding box center [756, 249] width 353 height 25
select select "1535"
click at [580, 236] on select "Select Role 1st floor desk AQ operator Business Support Team member Casual Cust…" at bounding box center [756, 249] width 353 height 25
click at [884, 606] on span "Add Role" at bounding box center [900, 605] width 48 height 15
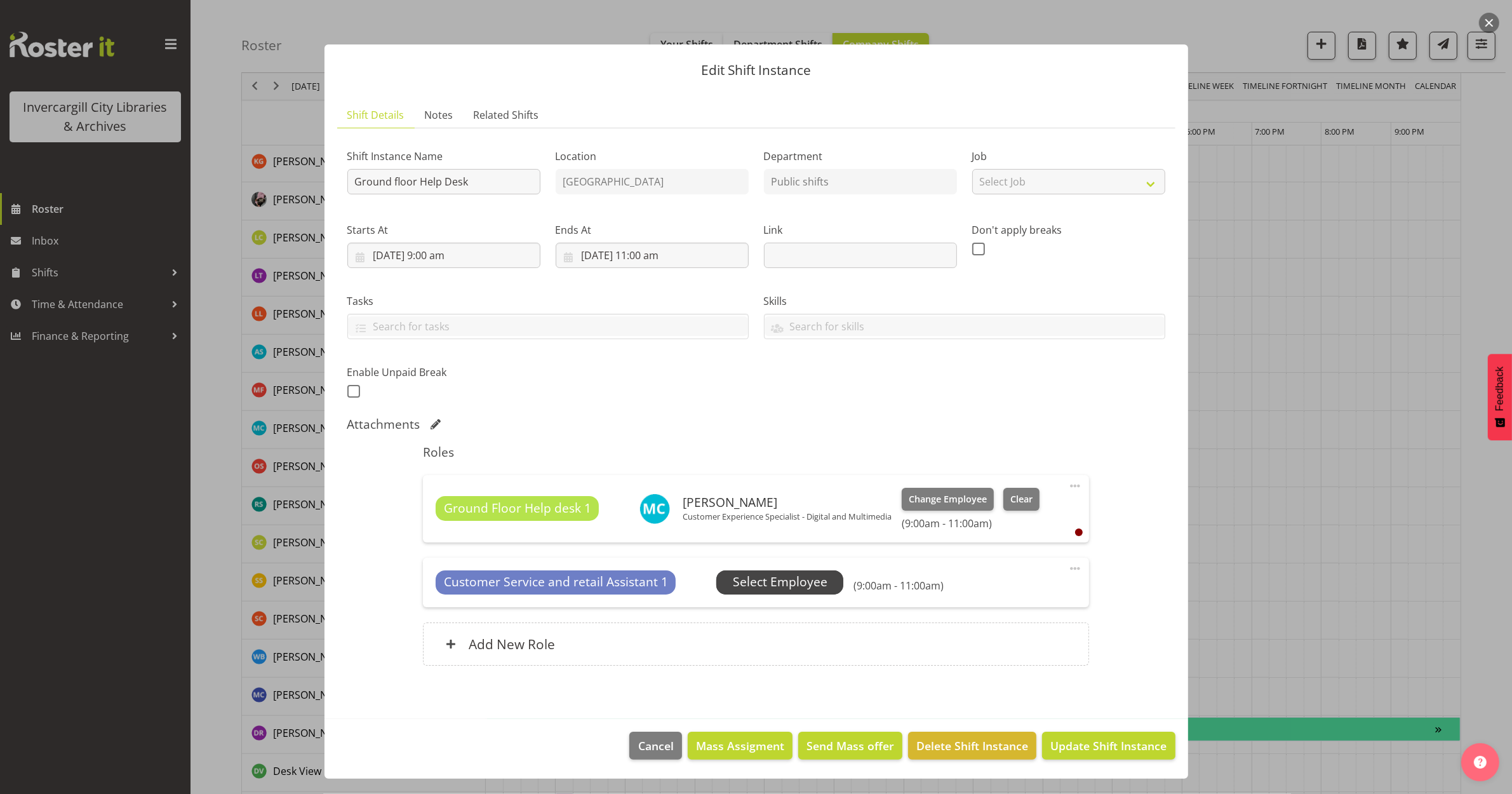
click at [767, 578] on span "Select Employee" at bounding box center [780, 581] width 95 height 18
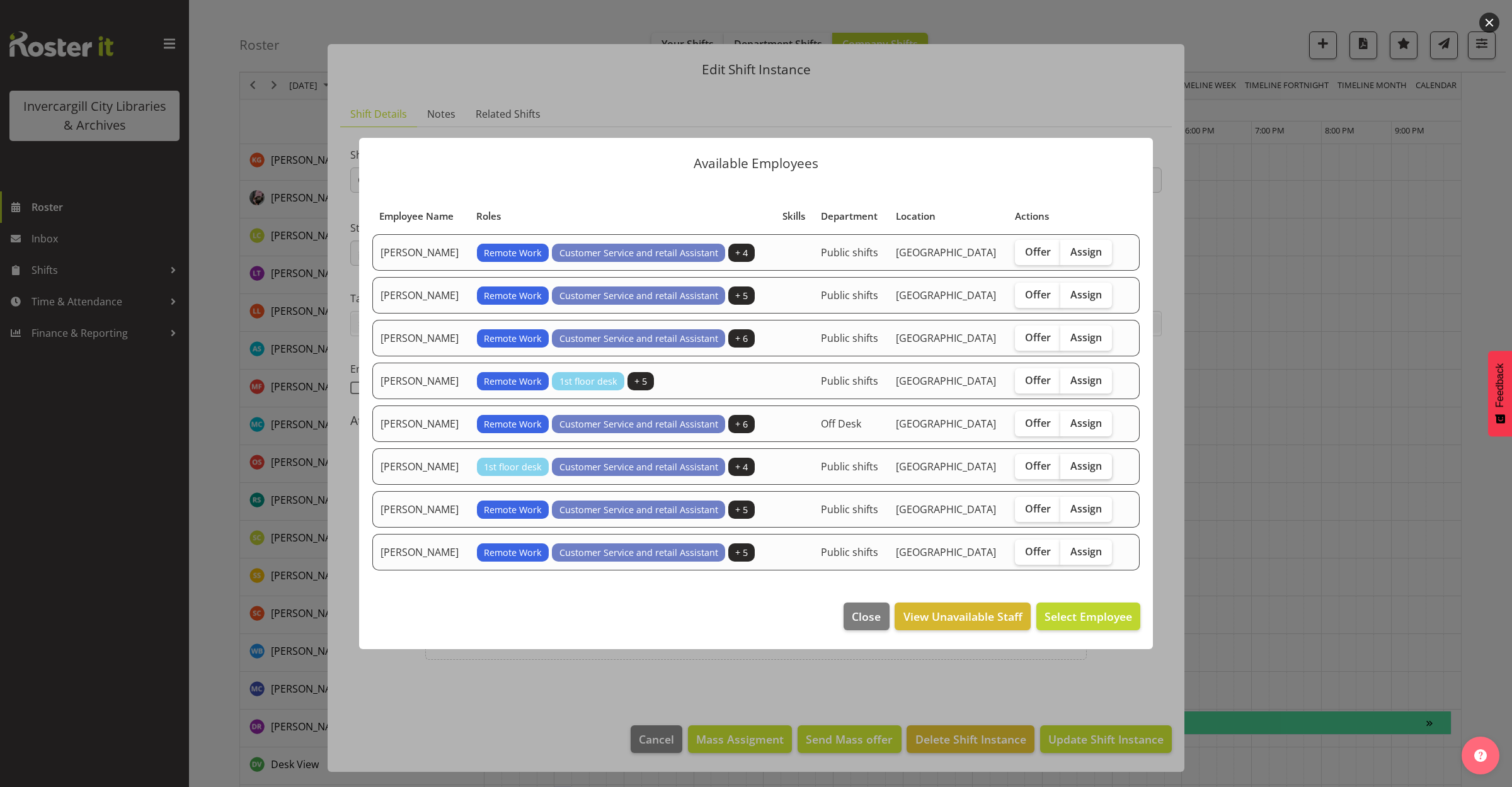
click at [1077, 469] on span "Assign" at bounding box center [1086, 466] width 31 height 13
click at [1069, 469] on input "Assign" at bounding box center [1065, 466] width 8 height 8
checkbox input "true"
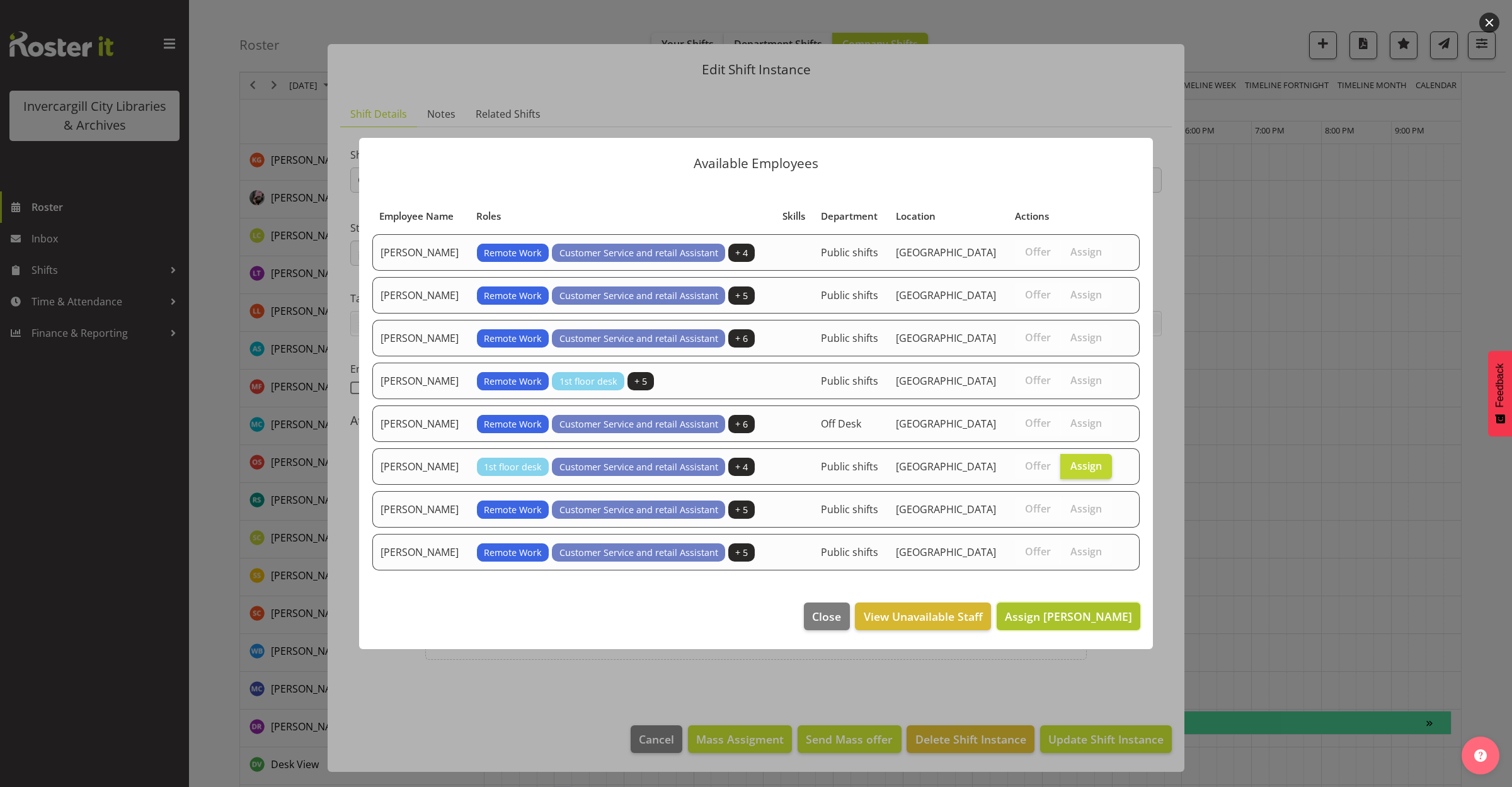
click at [1069, 605] on button "Assign Olivia Stanley" at bounding box center [1068, 616] width 143 height 27
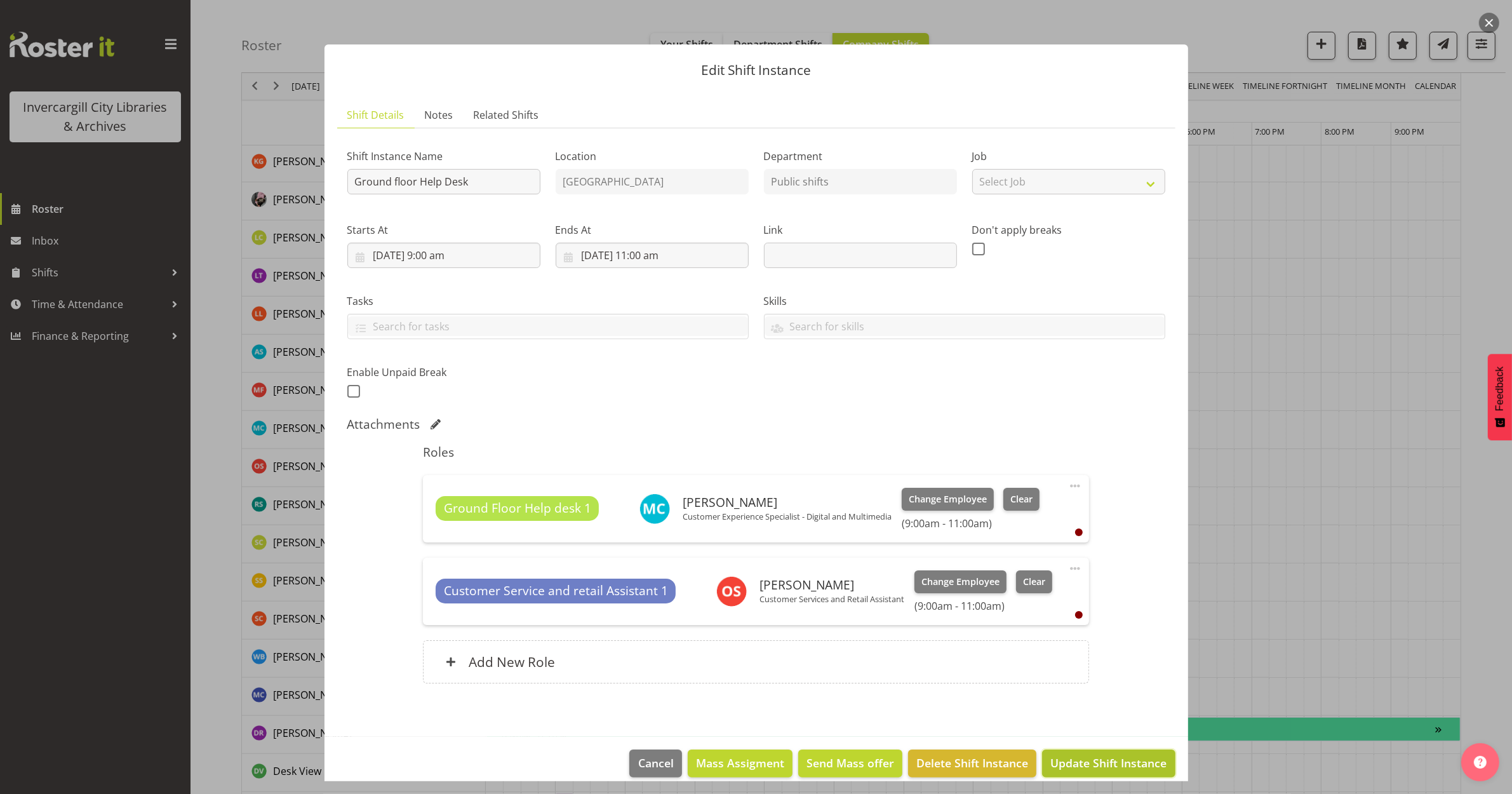
click at [1094, 756] on span "Update Shift Instance" at bounding box center [1108, 762] width 116 height 17
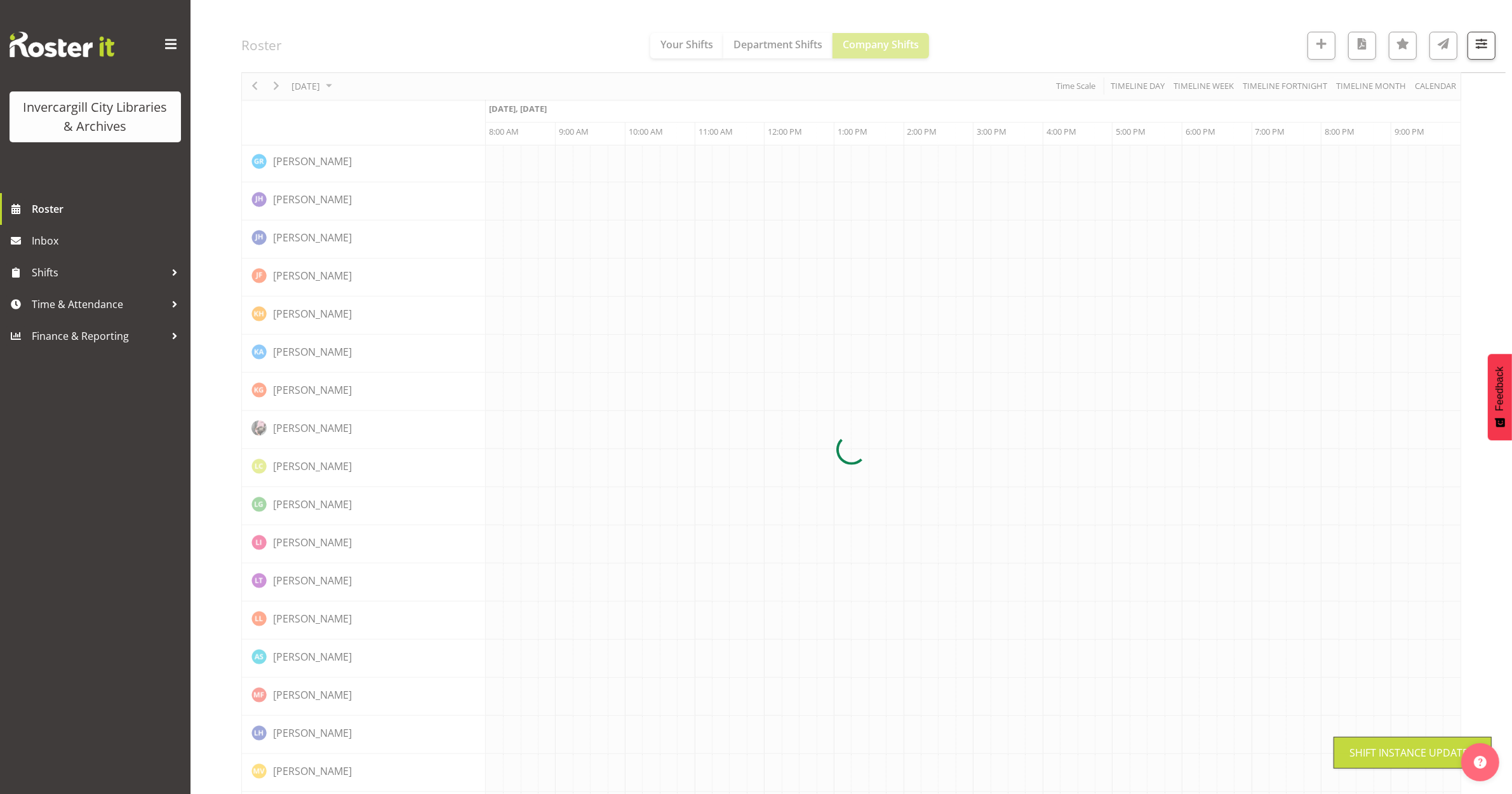
scroll to position [0, 0]
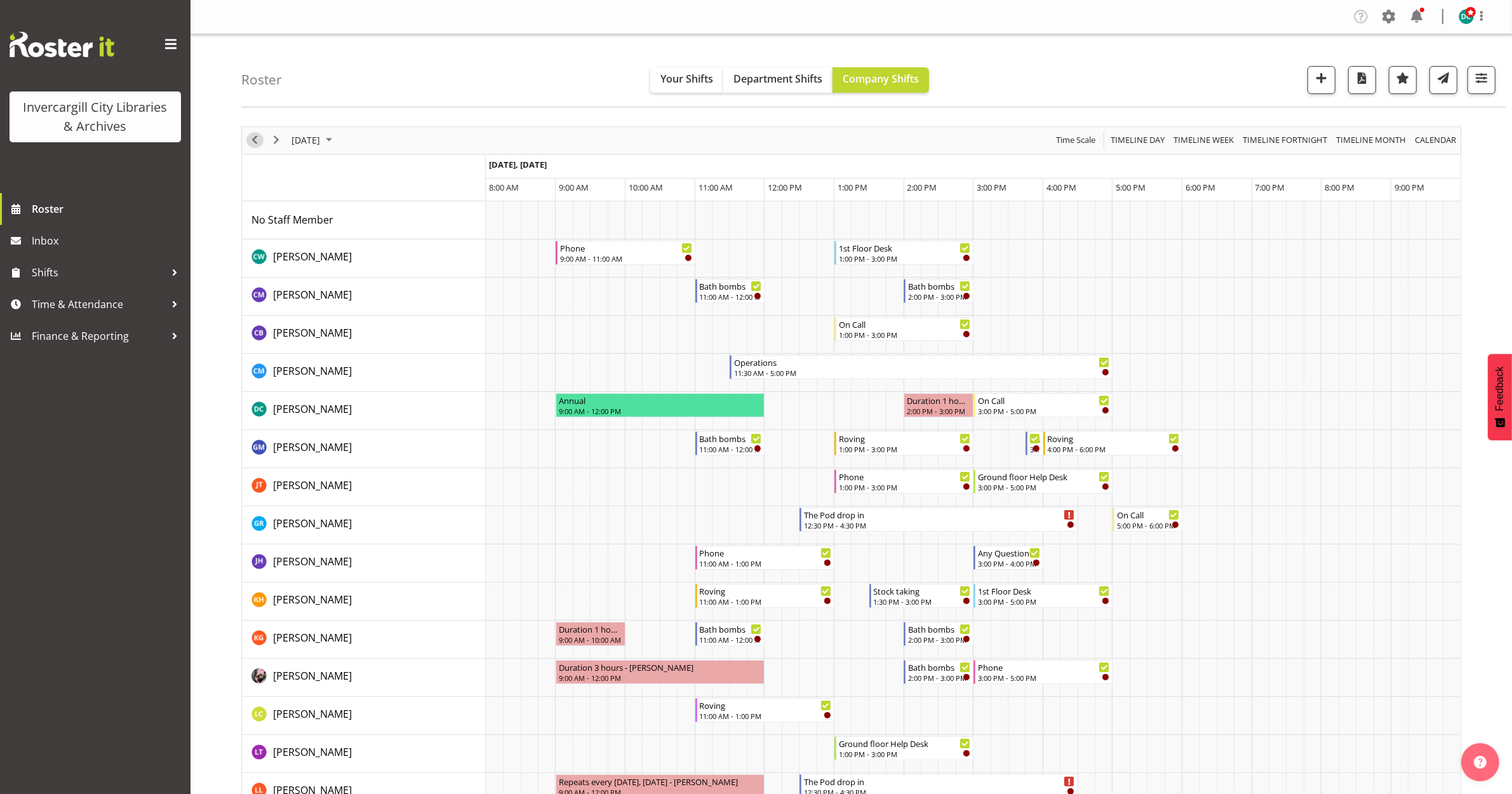
click at [258, 138] on span "Previous" at bounding box center [254, 140] width 15 height 16
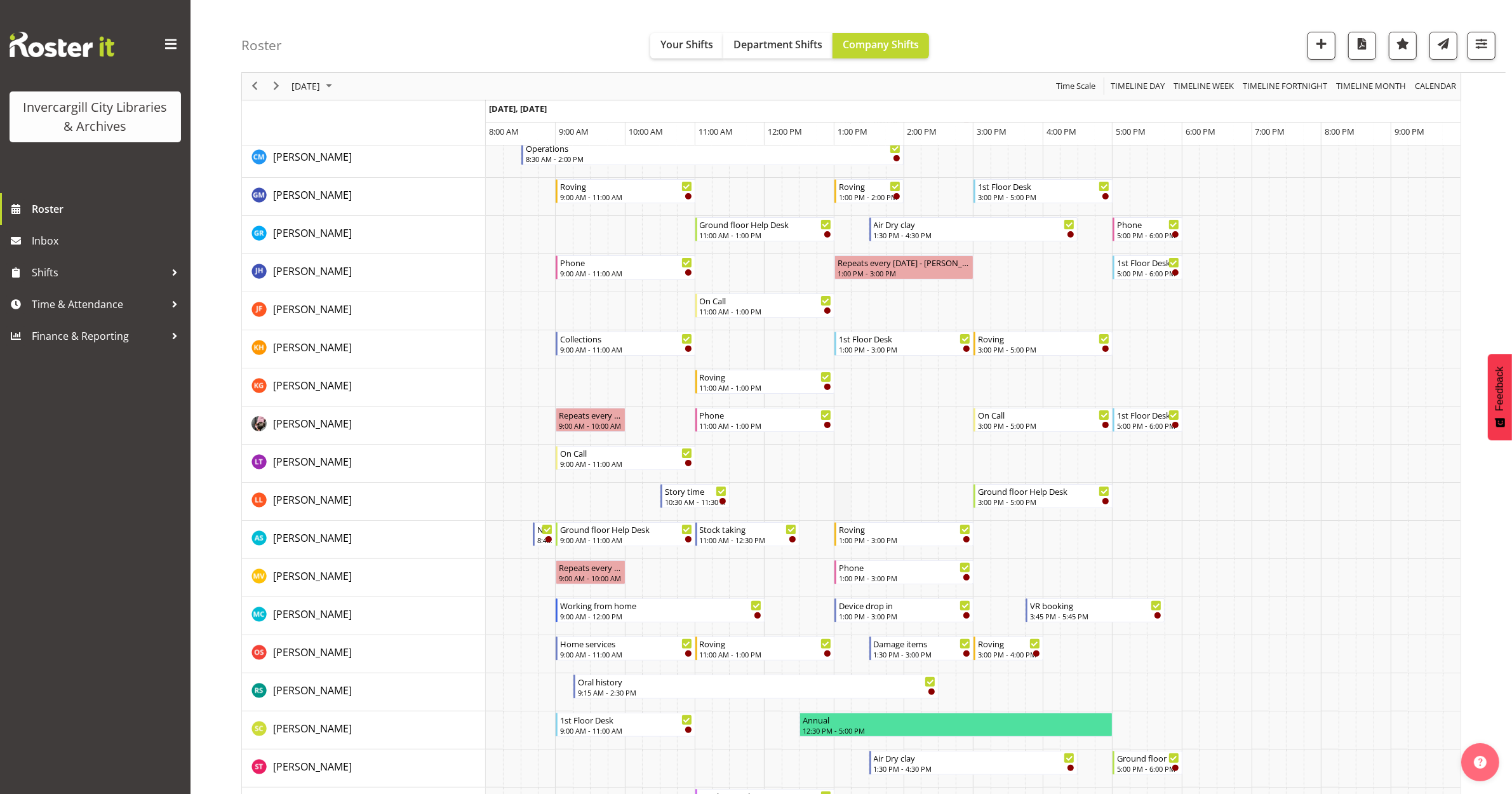
scroll to position [239, 0]
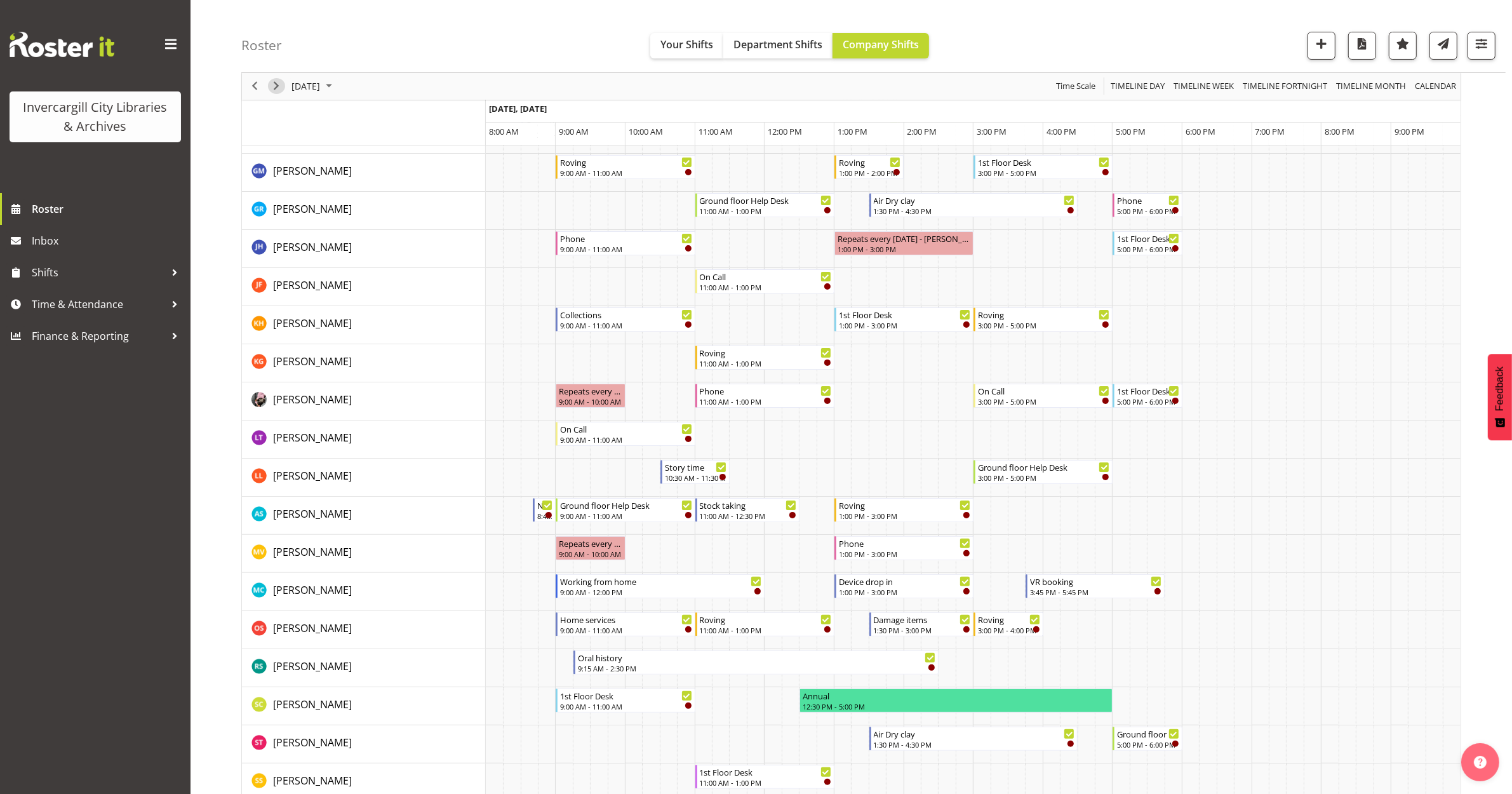
click at [277, 83] on span "Next" at bounding box center [276, 87] width 15 height 16
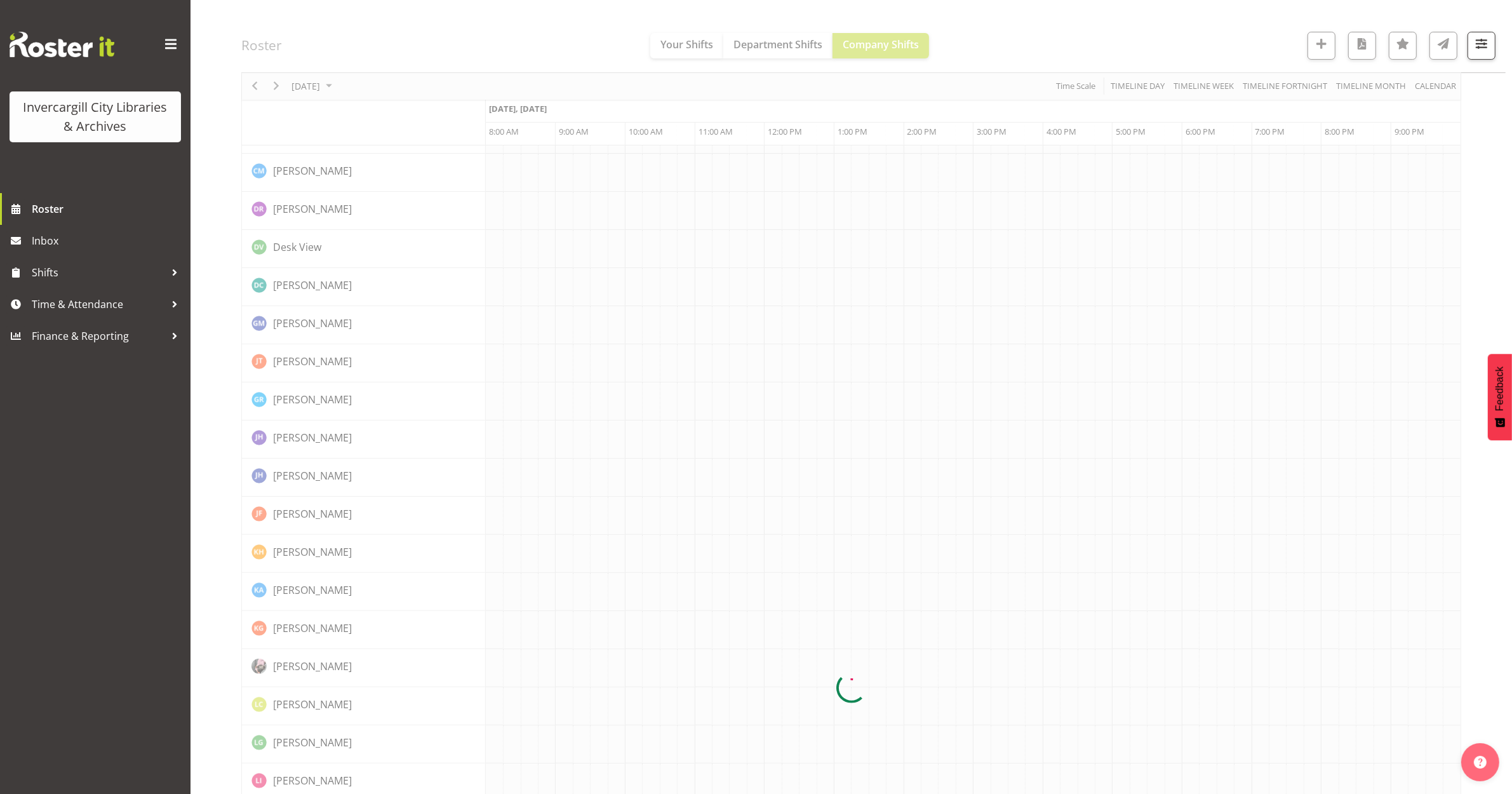
scroll to position [0, 0]
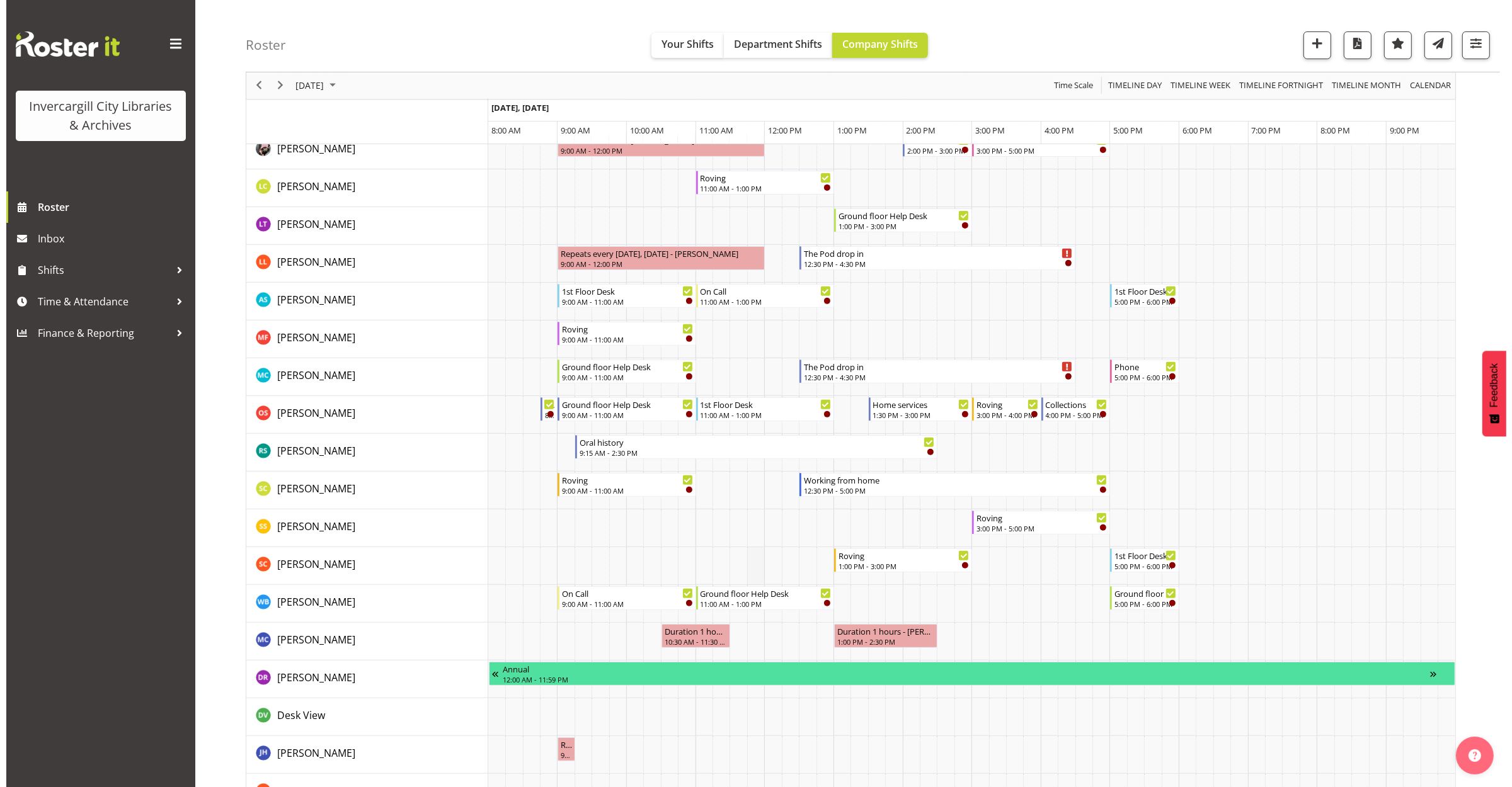
scroll to position [630, 0]
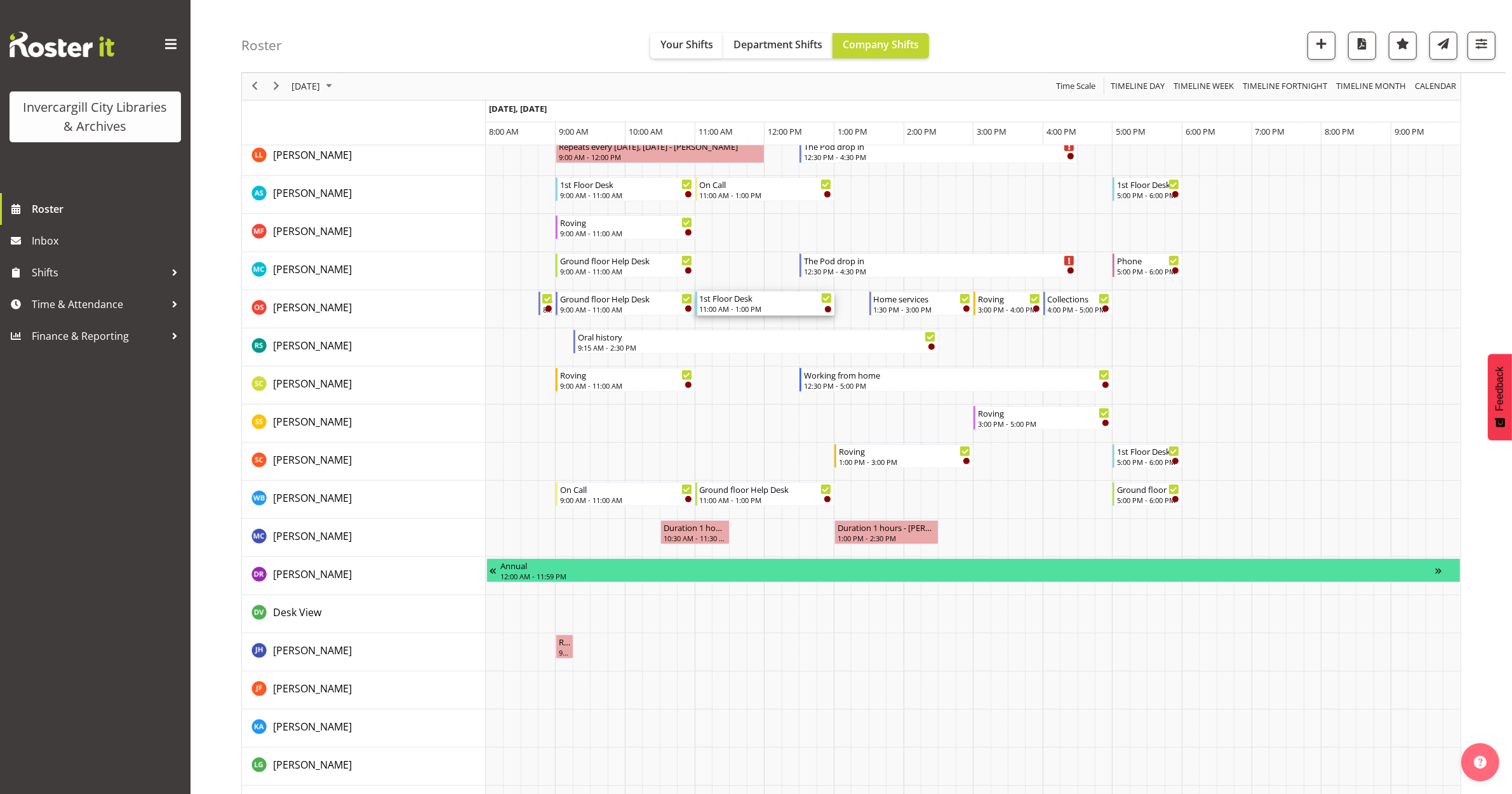
click at [732, 309] on div "11:00 AM - 1:00 PM" at bounding box center [765, 308] width 132 height 10
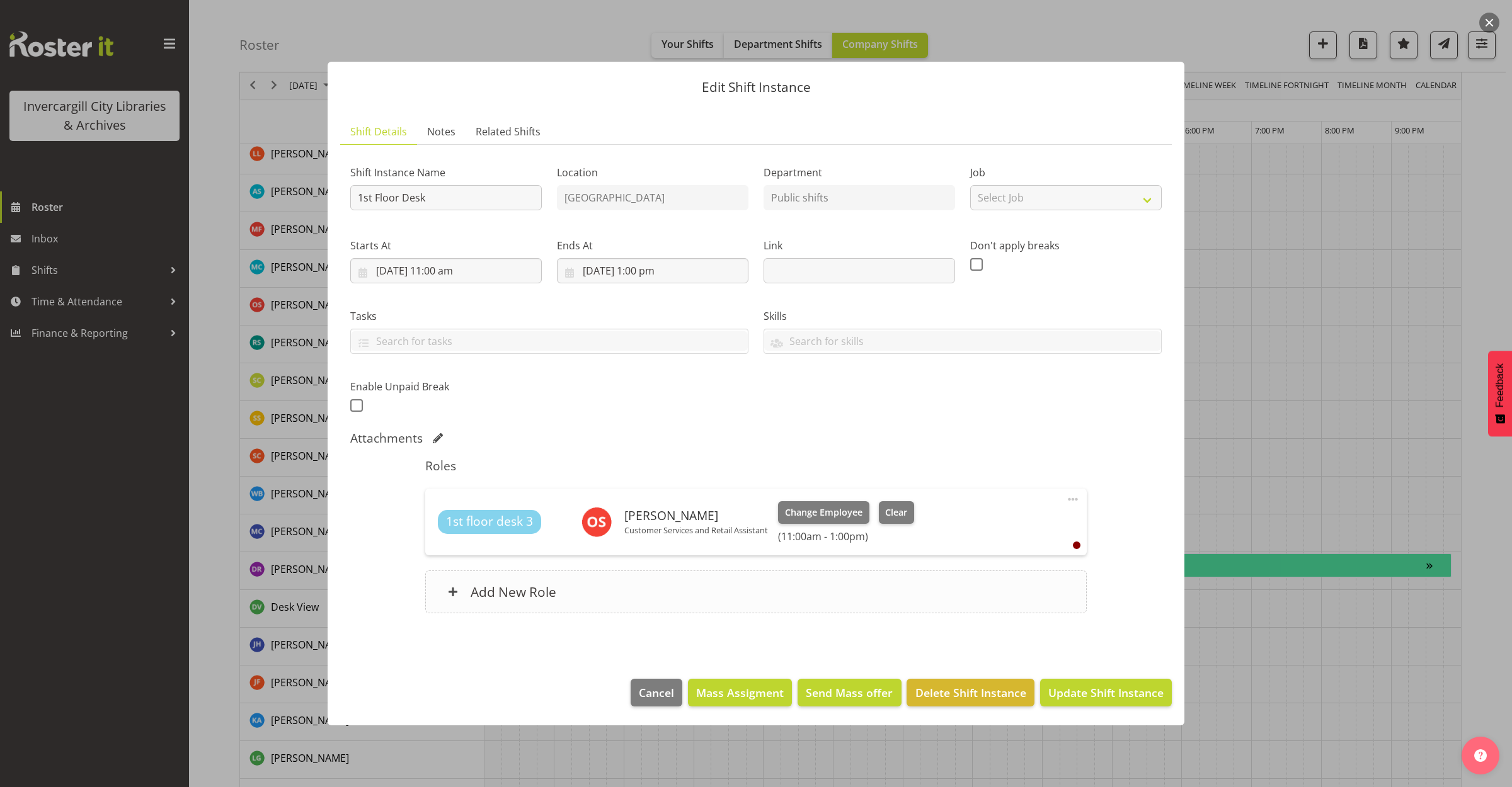
click at [548, 597] on h6 "Add New Role" at bounding box center [513, 592] width 85 height 16
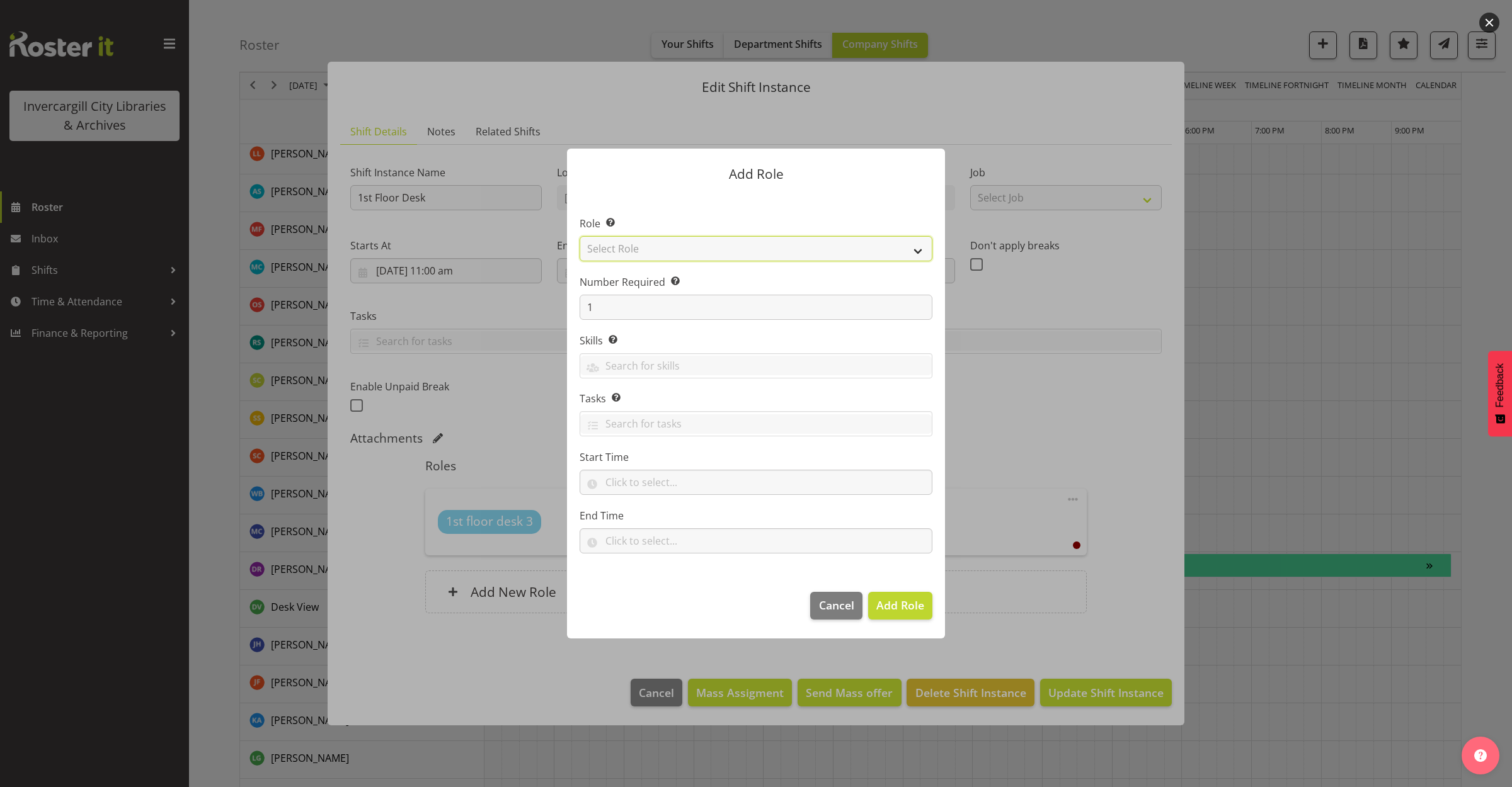
click at [737, 252] on select "Select Role 1st floor desk AQ operator Business Support Team member Casual Cust…" at bounding box center [756, 249] width 353 height 25
select select "1548"
click at [580, 236] on select "Select Role 1st floor desk AQ operator Business Support Team member Casual Cust…" at bounding box center [756, 249] width 353 height 25
click at [911, 602] on span "Add Role" at bounding box center [900, 605] width 48 height 15
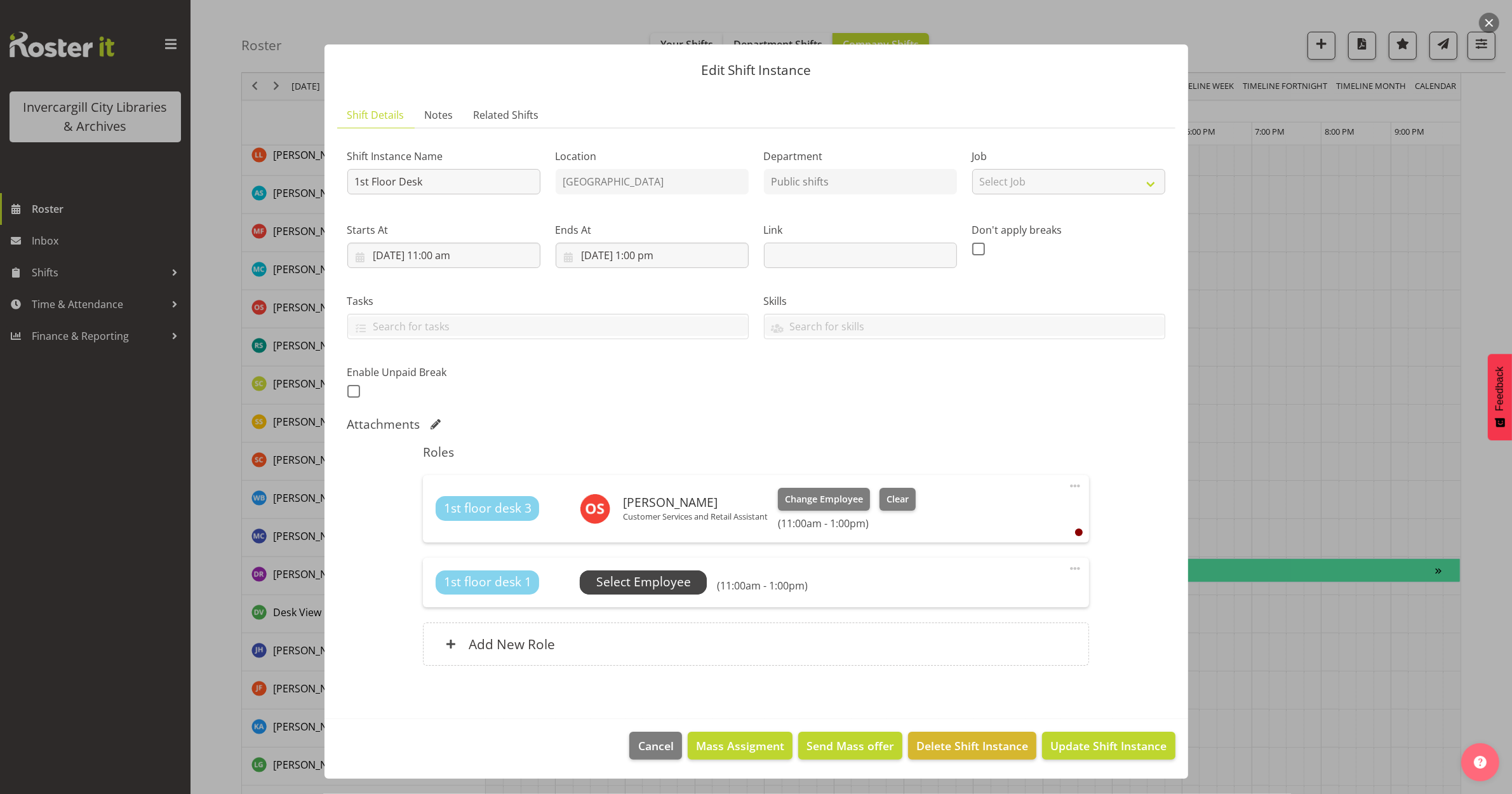
click at [645, 576] on span "Select Employee" at bounding box center [643, 581] width 95 height 18
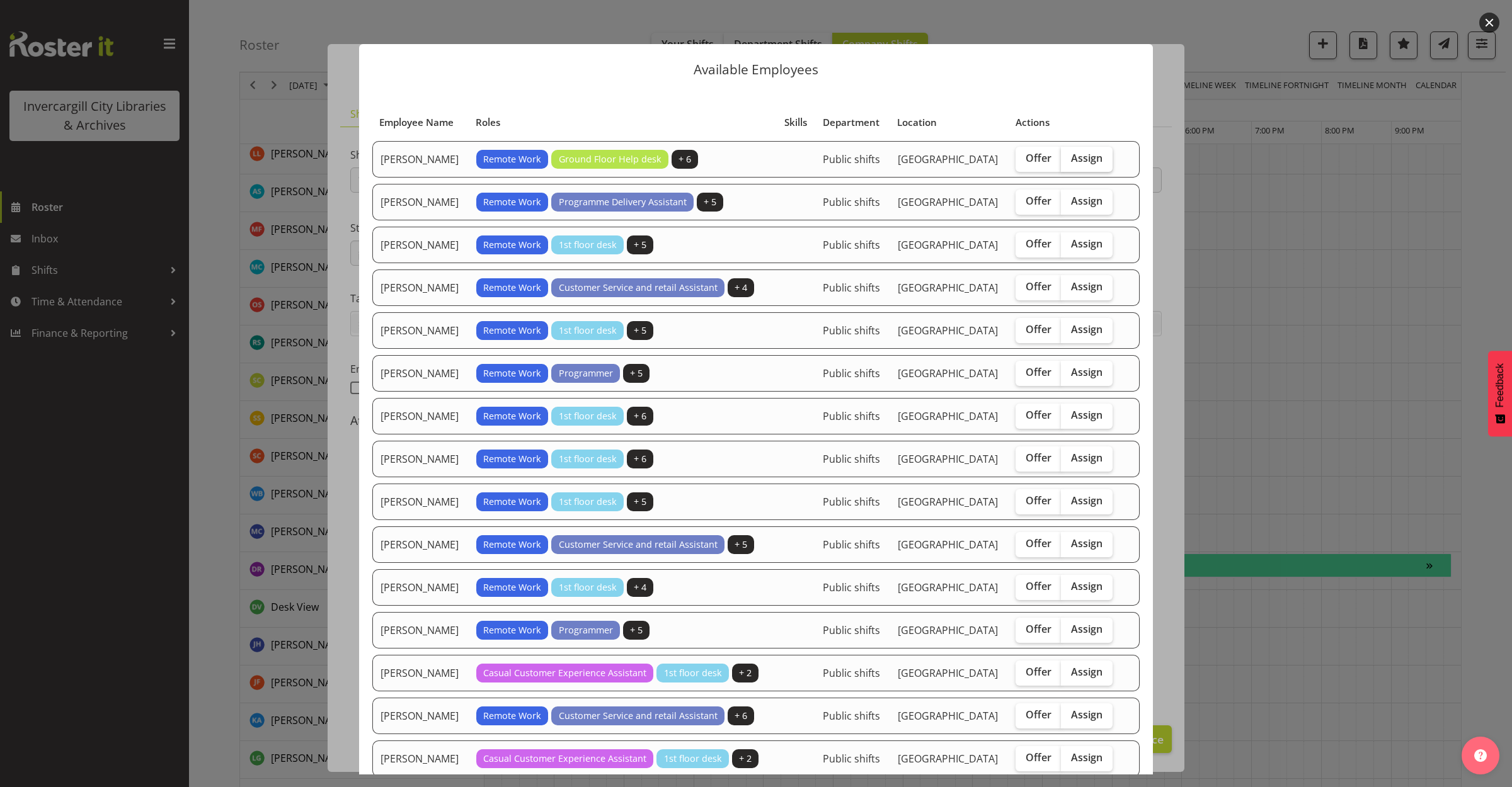
click at [1075, 164] on span "Assign" at bounding box center [1087, 158] width 31 height 13
click at [1069, 162] on input "Assign" at bounding box center [1065, 158] width 8 height 8
checkbox input "true"
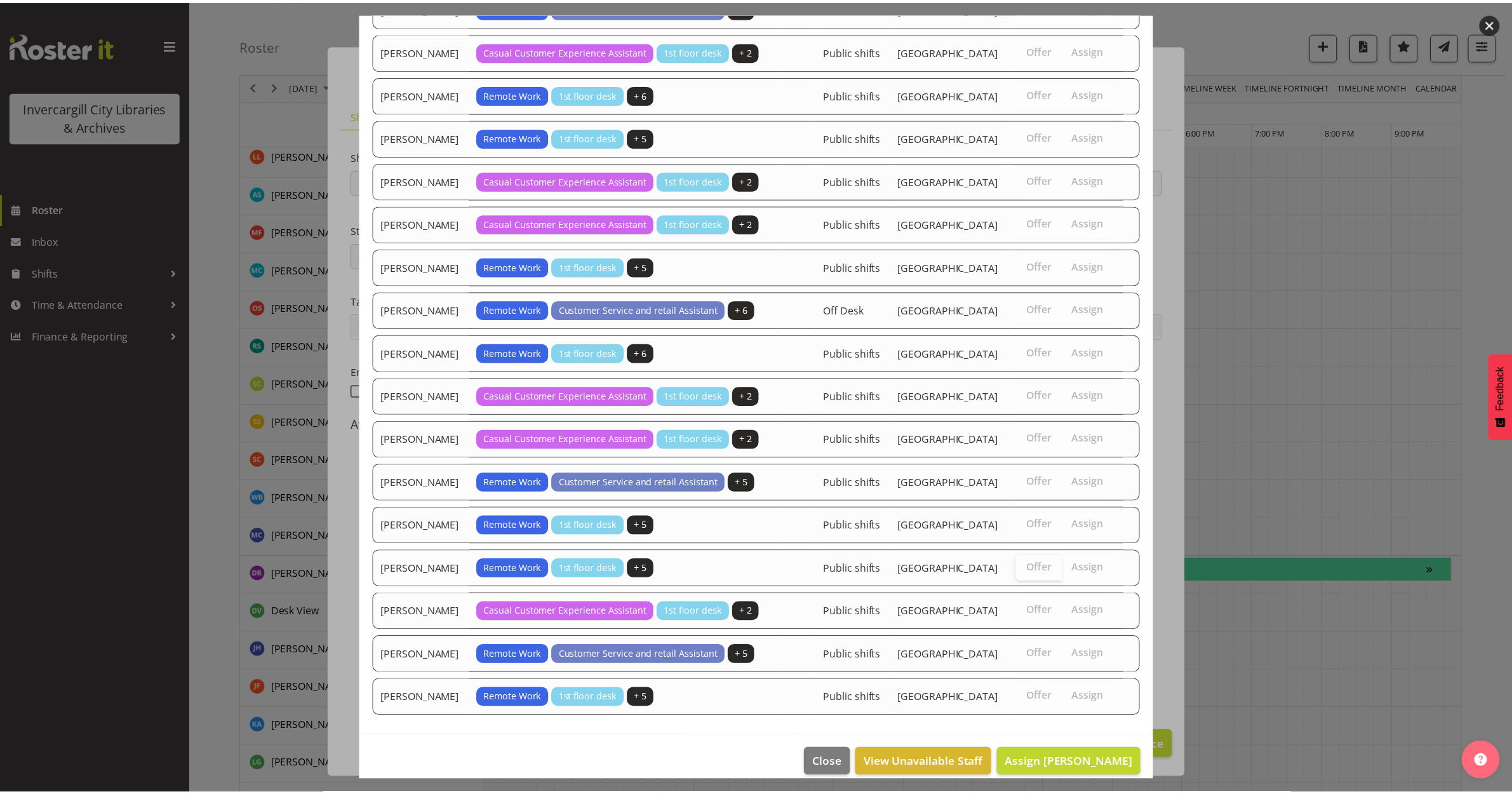
scroll to position [891, 0]
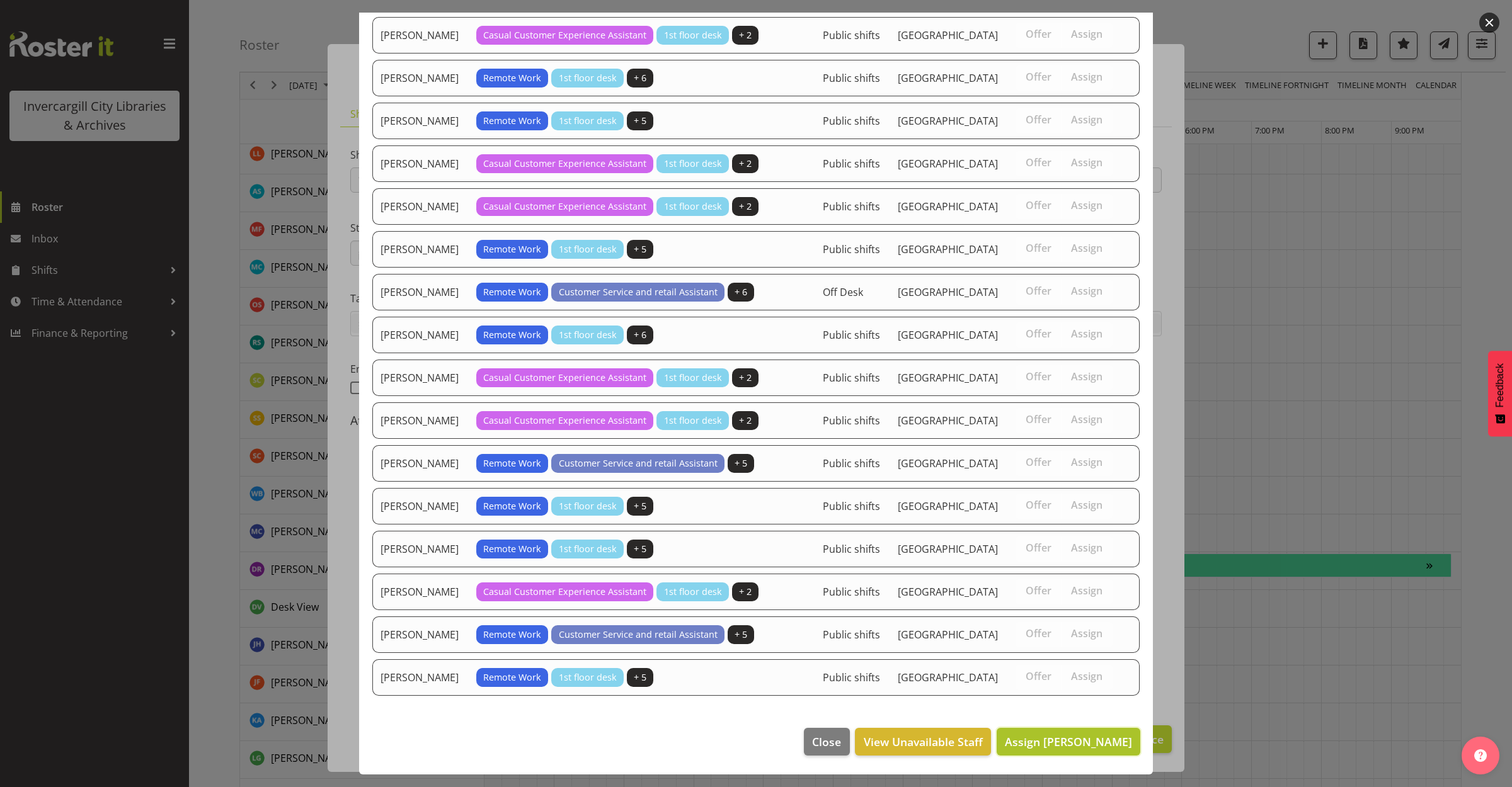
click at [1062, 737] on span "Assign Catherine Wilson" at bounding box center [1069, 742] width 127 height 15
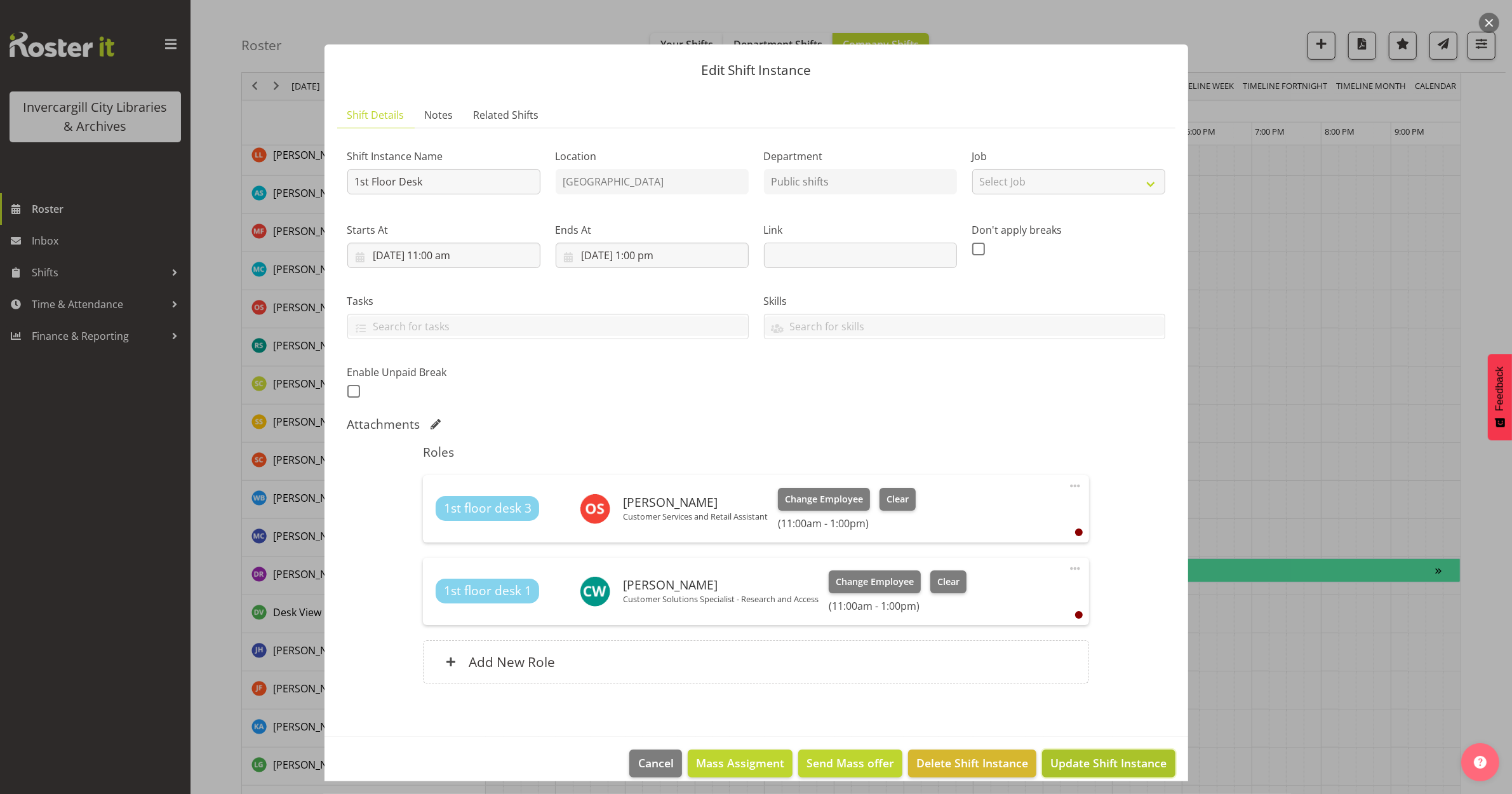
click at [1082, 760] on span "Update Shift Instance" at bounding box center [1108, 762] width 116 height 17
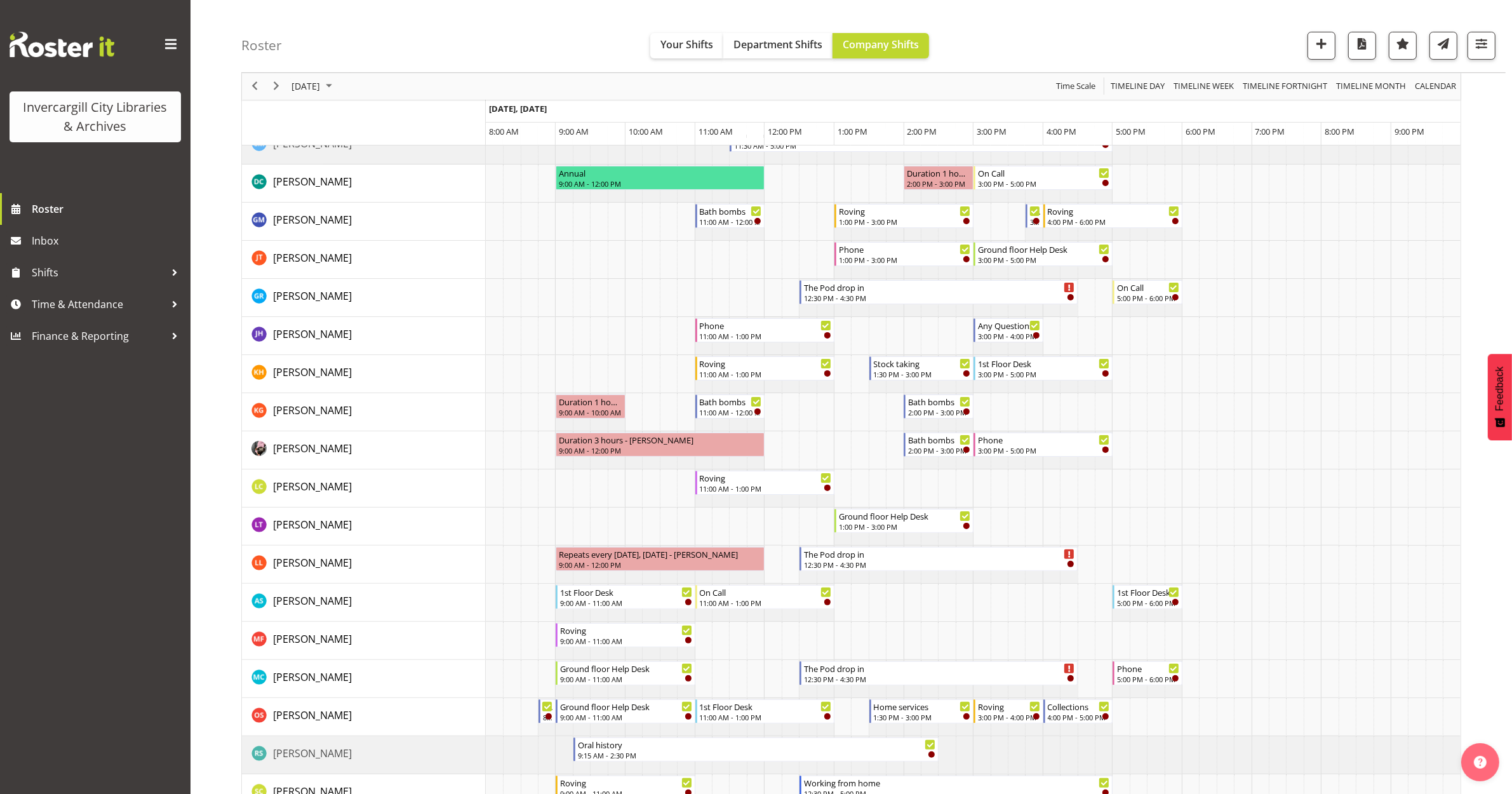
scroll to position [0, 0]
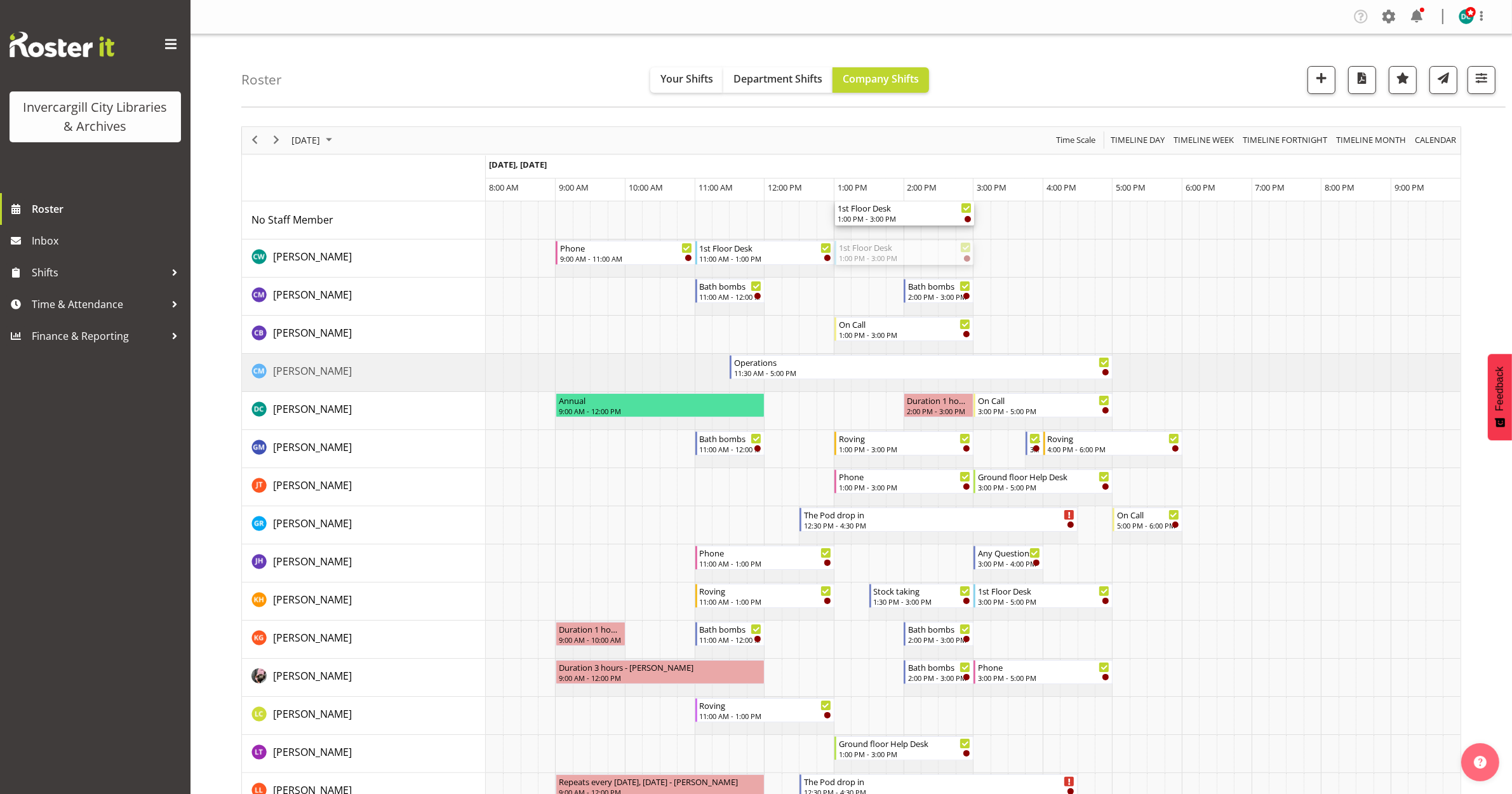
drag, startPoint x: 895, startPoint y: 254, endPoint x: 848, endPoint y: 230, distance: 52.8
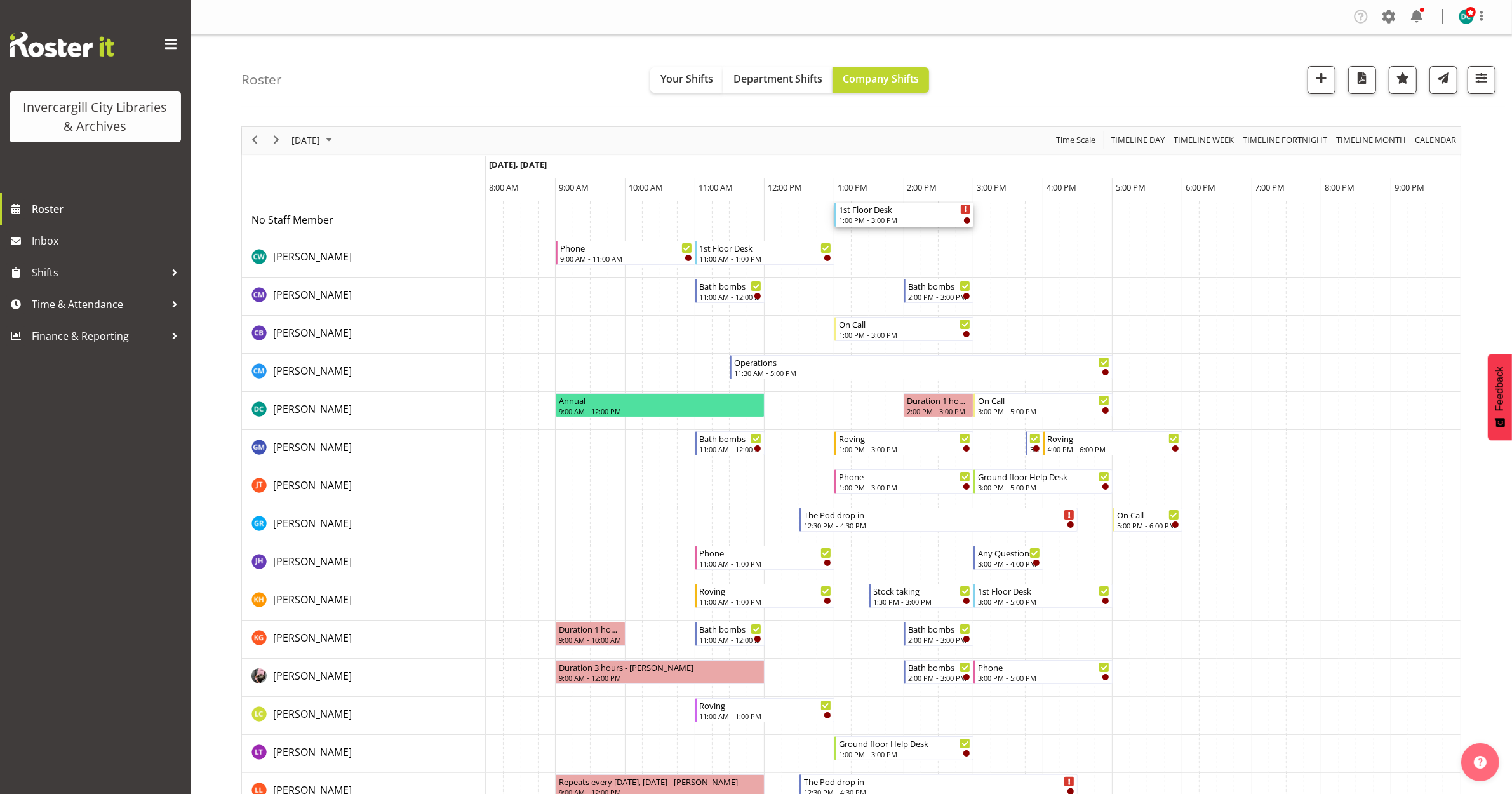
click at [890, 219] on div "1:00 PM - 3:00 PM" at bounding box center [904, 220] width 132 height 10
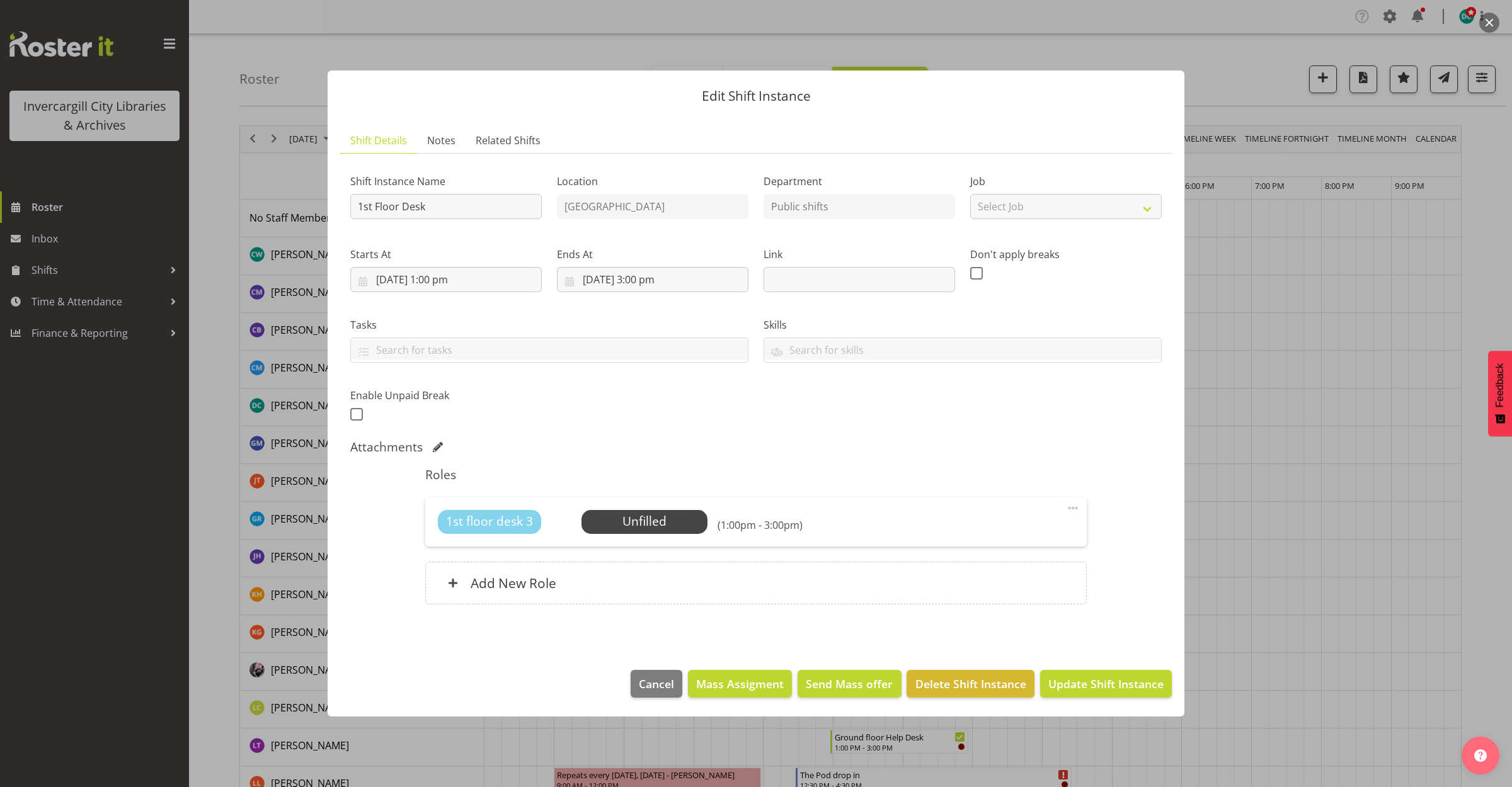
click at [1078, 507] on div "1st floor desk 3 Unfilled Select Employee (1:00pm - 3:00pm) Edit Cover Role Del…" at bounding box center [756, 522] width 661 height 49
click at [1075, 501] on span at bounding box center [1073, 507] width 15 height 15
click at [924, 472] on h5 "Roles" at bounding box center [756, 475] width 661 height 15
click at [1080, 504] on div "1st floor desk 3 Unfilled Select Employee (1:00pm - 3:00pm) Edit Cover Role Del…" at bounding box center [756, 522] width 661 height 49
click at [1076, 506] on span at bounding box center [1073, 507] width 15 height 15
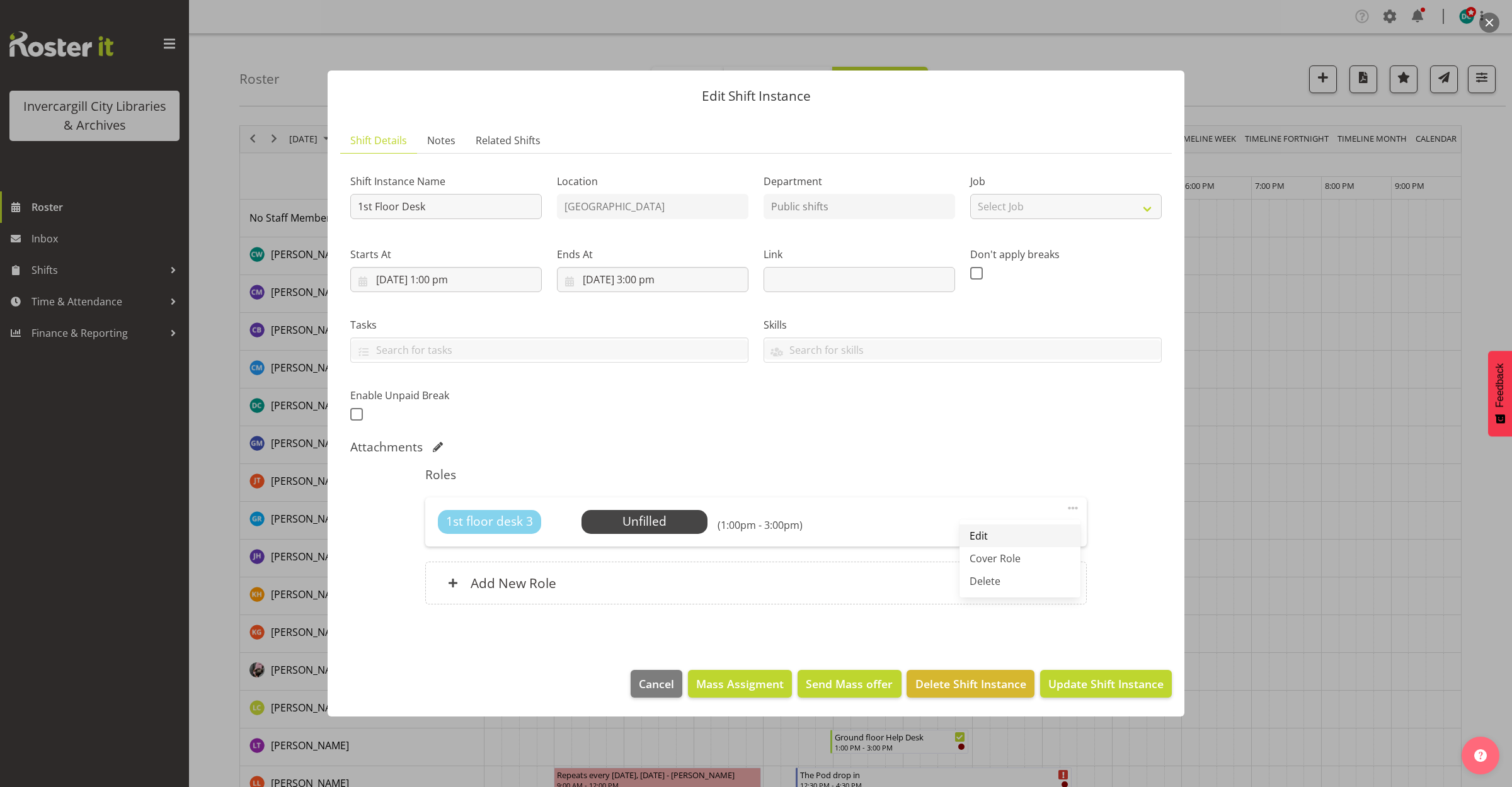
click at [989, 543] on link "Edit" at bounding box center [1020, 536] width 121 height 23
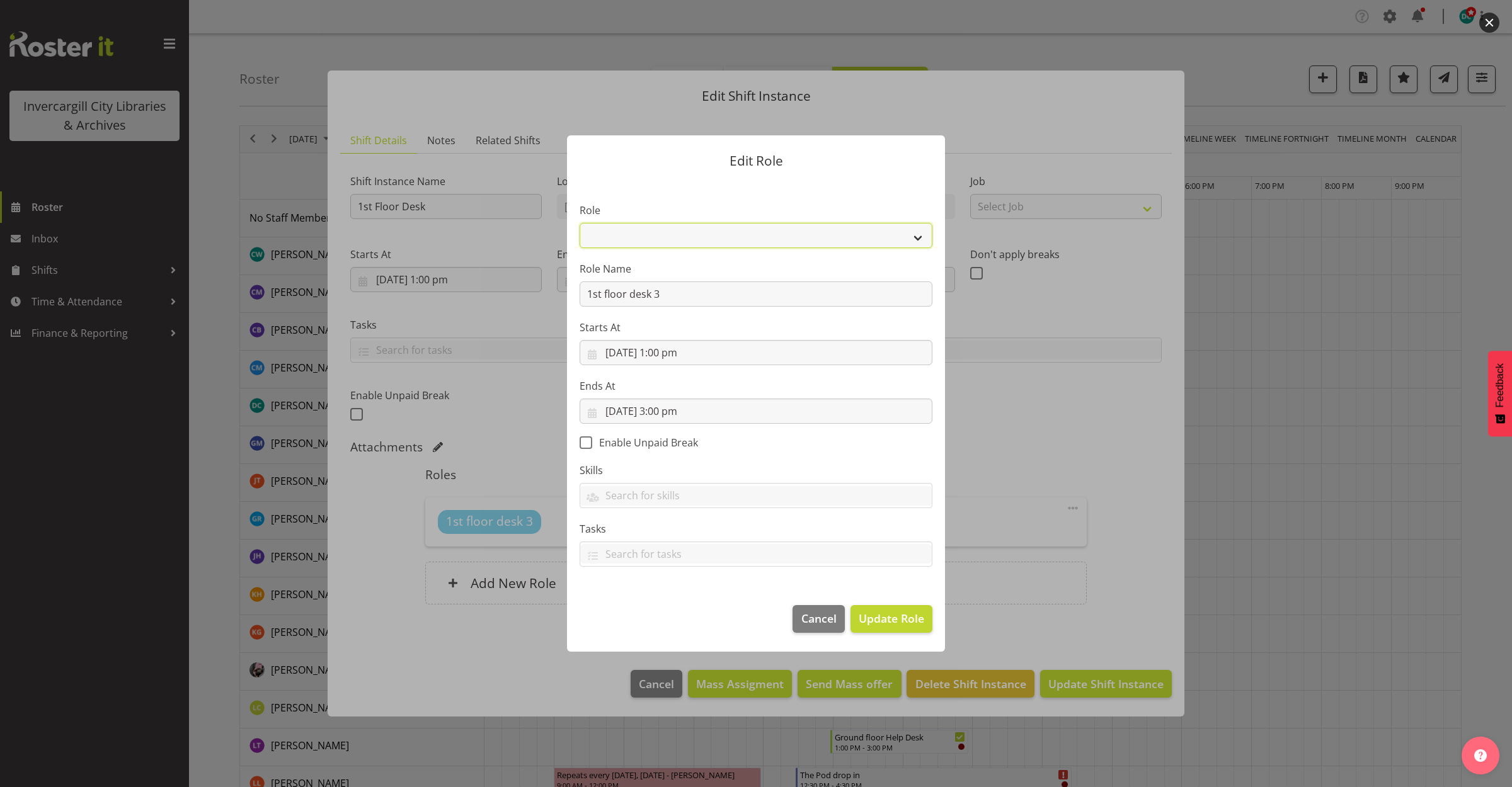
click at [693, 230] on select "1st floor desk AQ operator Business Support Team member Casual Customer Experie…" at bounding box center [756, 236] width 353 height 25
select select "1515"
click at [580, 223] on select "1st floor desk AQ operator Business Support Team member Casual Customer Experie…" at bounding box center [756, 236] width 353 height 25
click at [865, 626] on span "Update Role" at bounding box center [892, 618] width 66 height 16
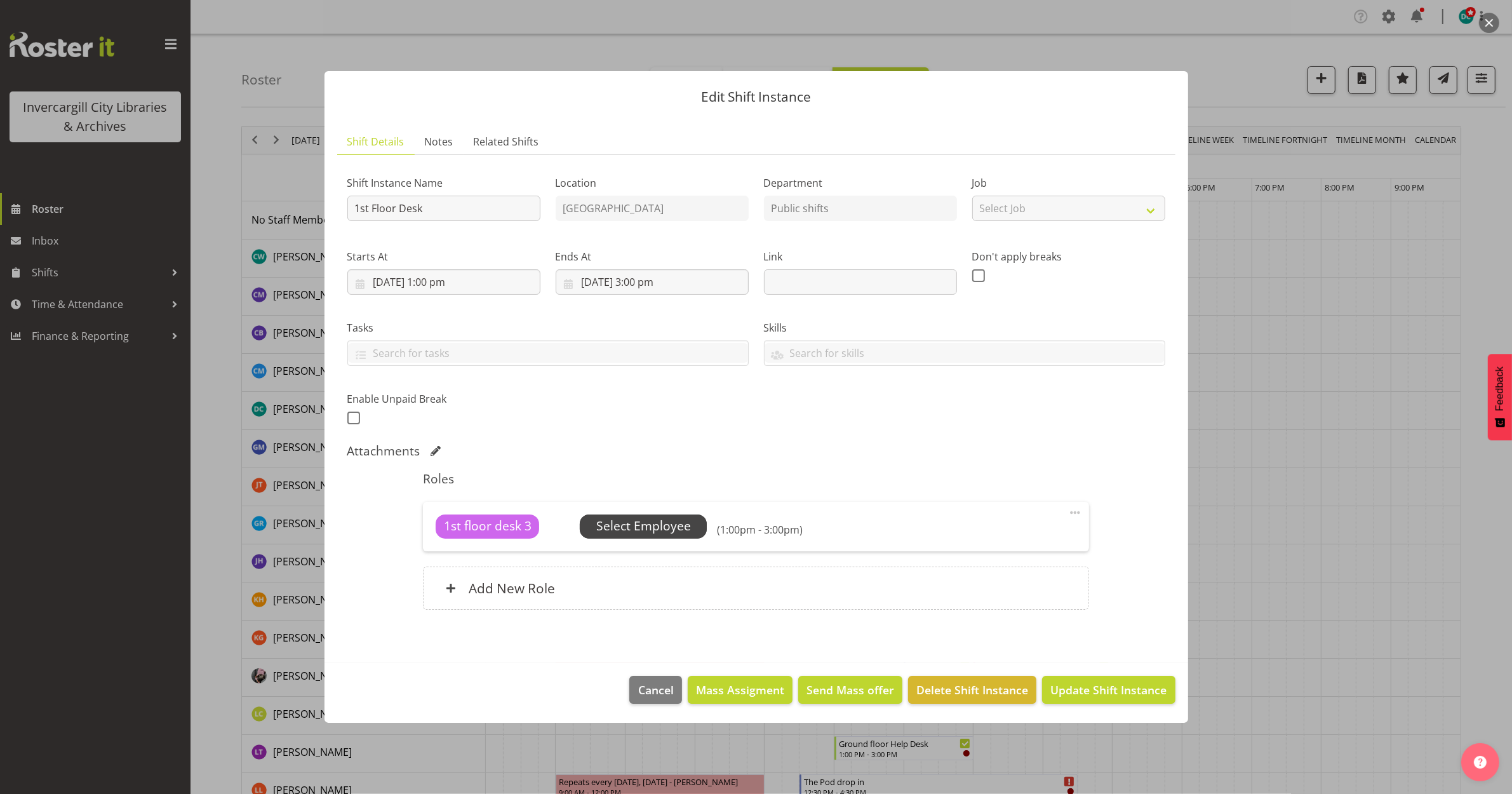
click at [614, 523] on span "Select Employee" at bounding box center [643, 526] width 95 height 18
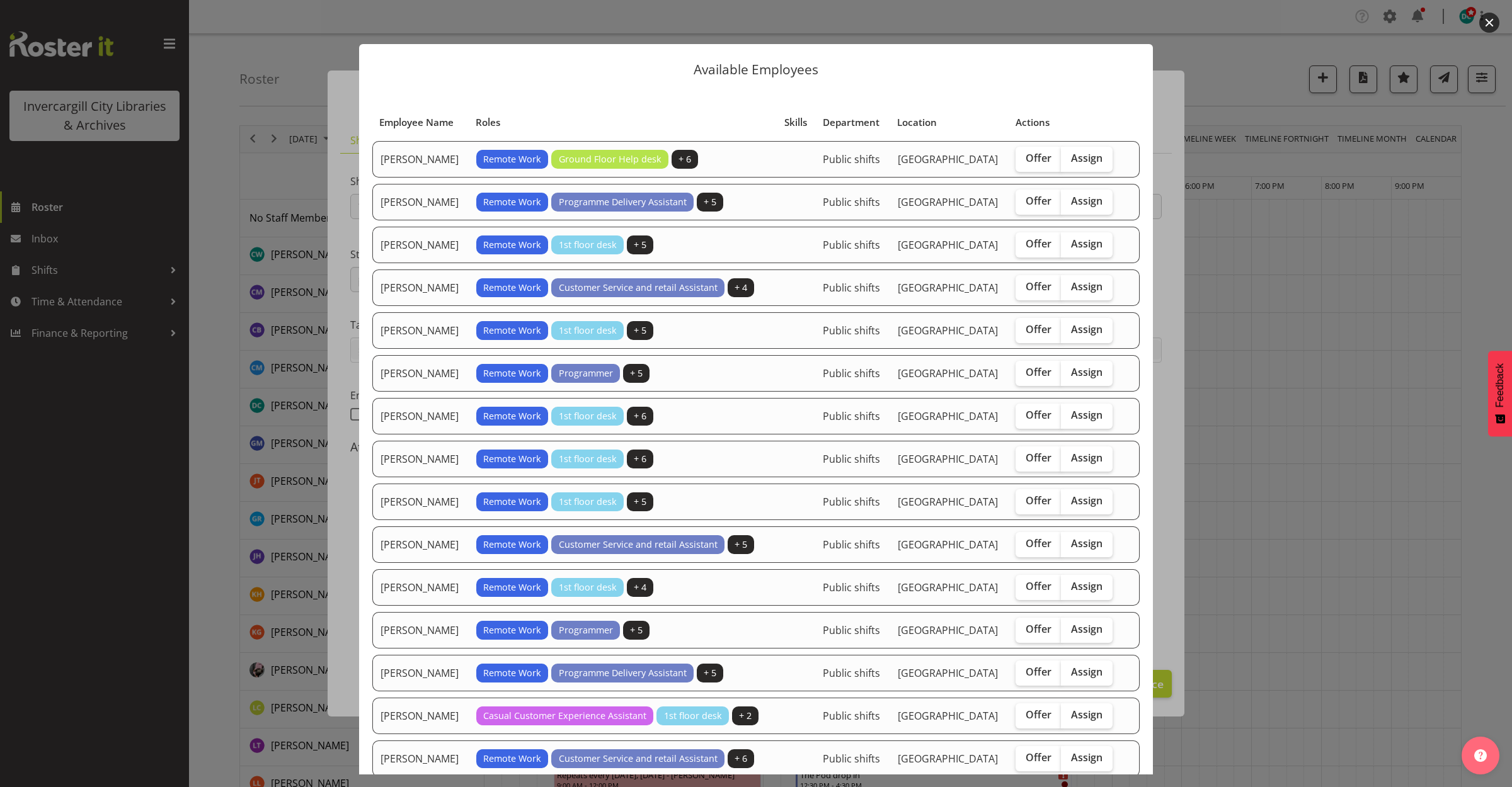
click at [1488, 16] on button "button" at bounding box center [1489, 23] width 20 height 20
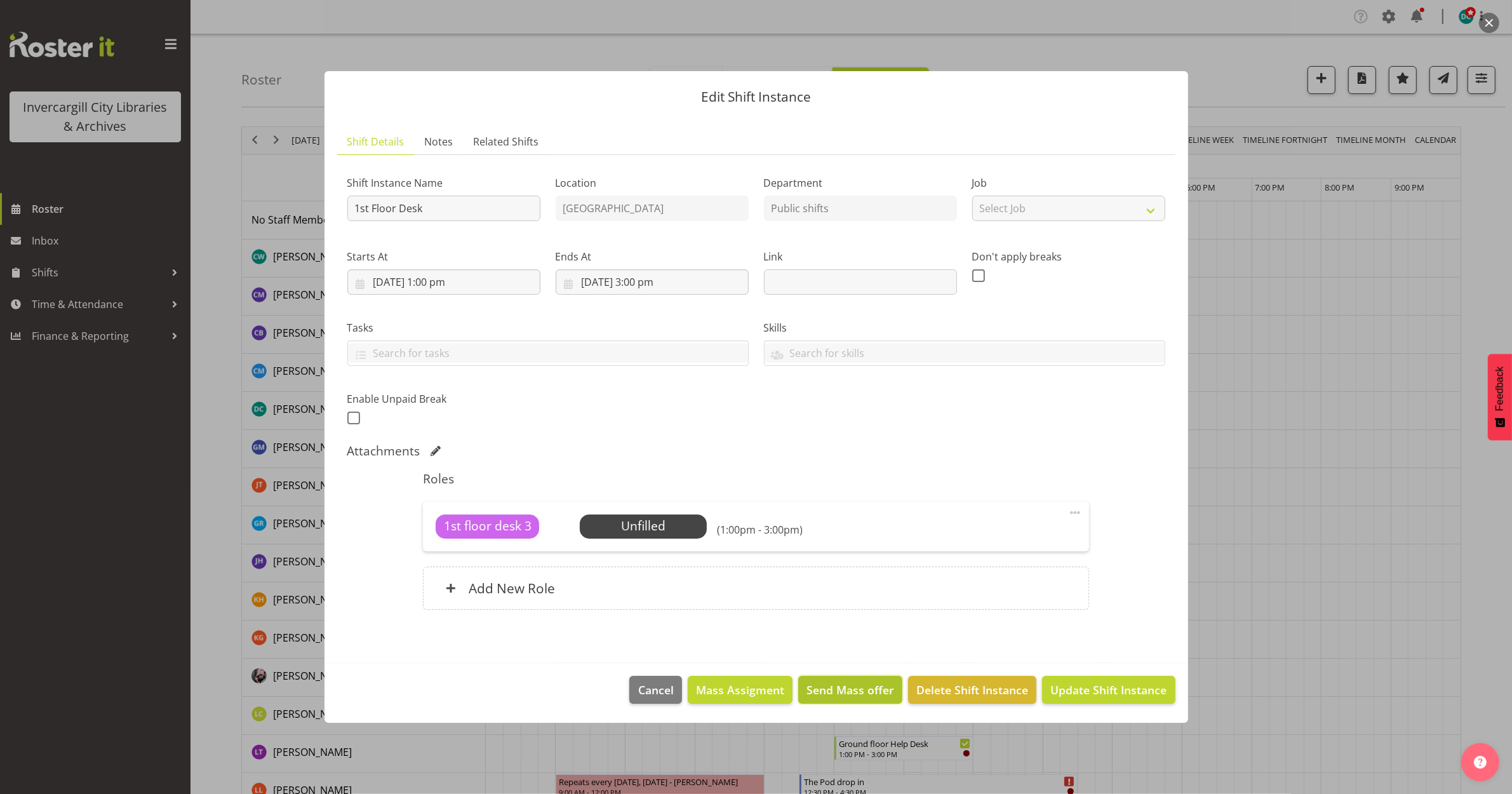
click at [831, 690] on span "Send Mass offer" at bounding box center [850, 690] width 88 height 17
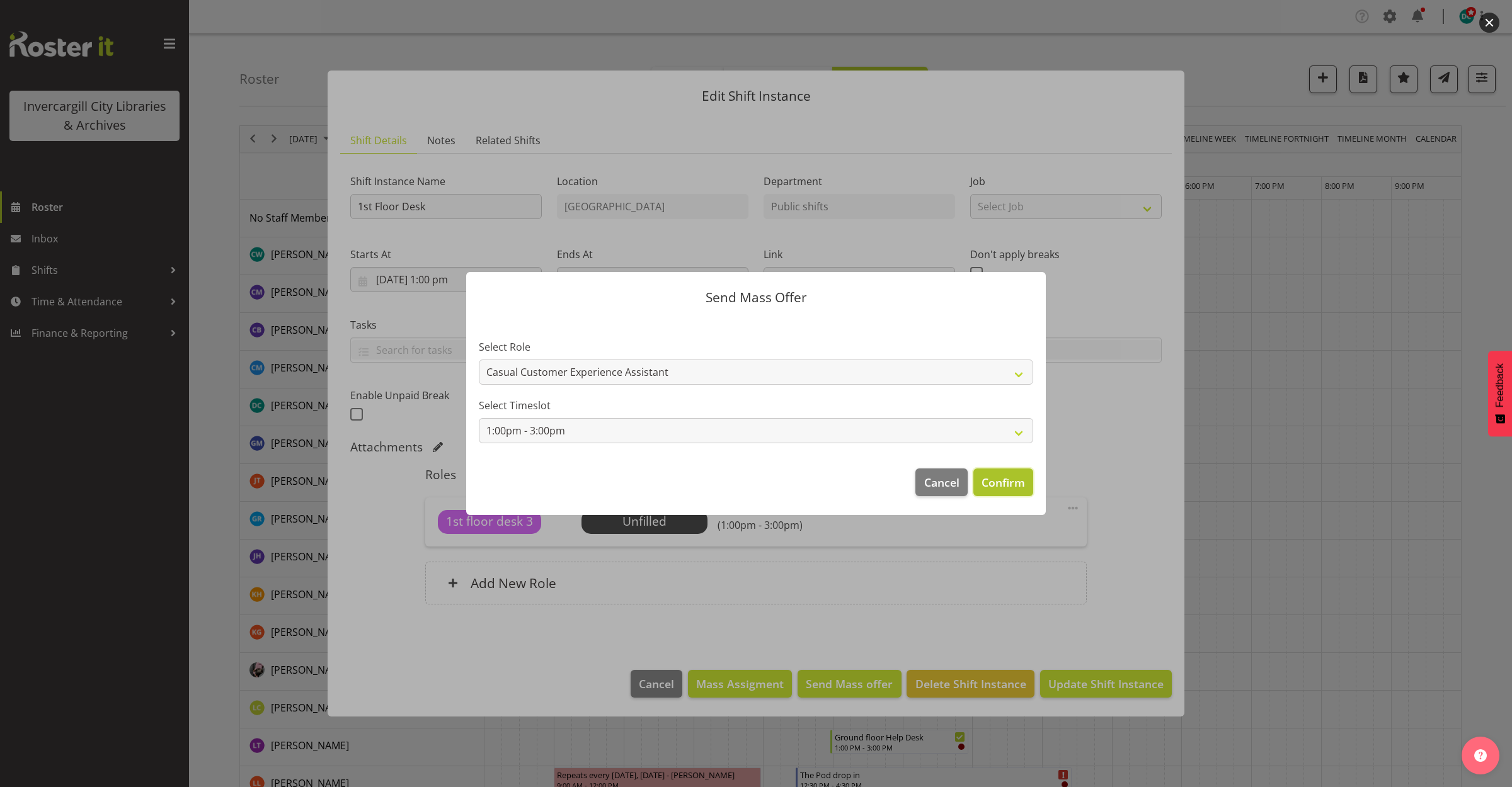
click at [1003, 482] on span "Confirm" at bounding box center [1003, 482] width 43 height 16
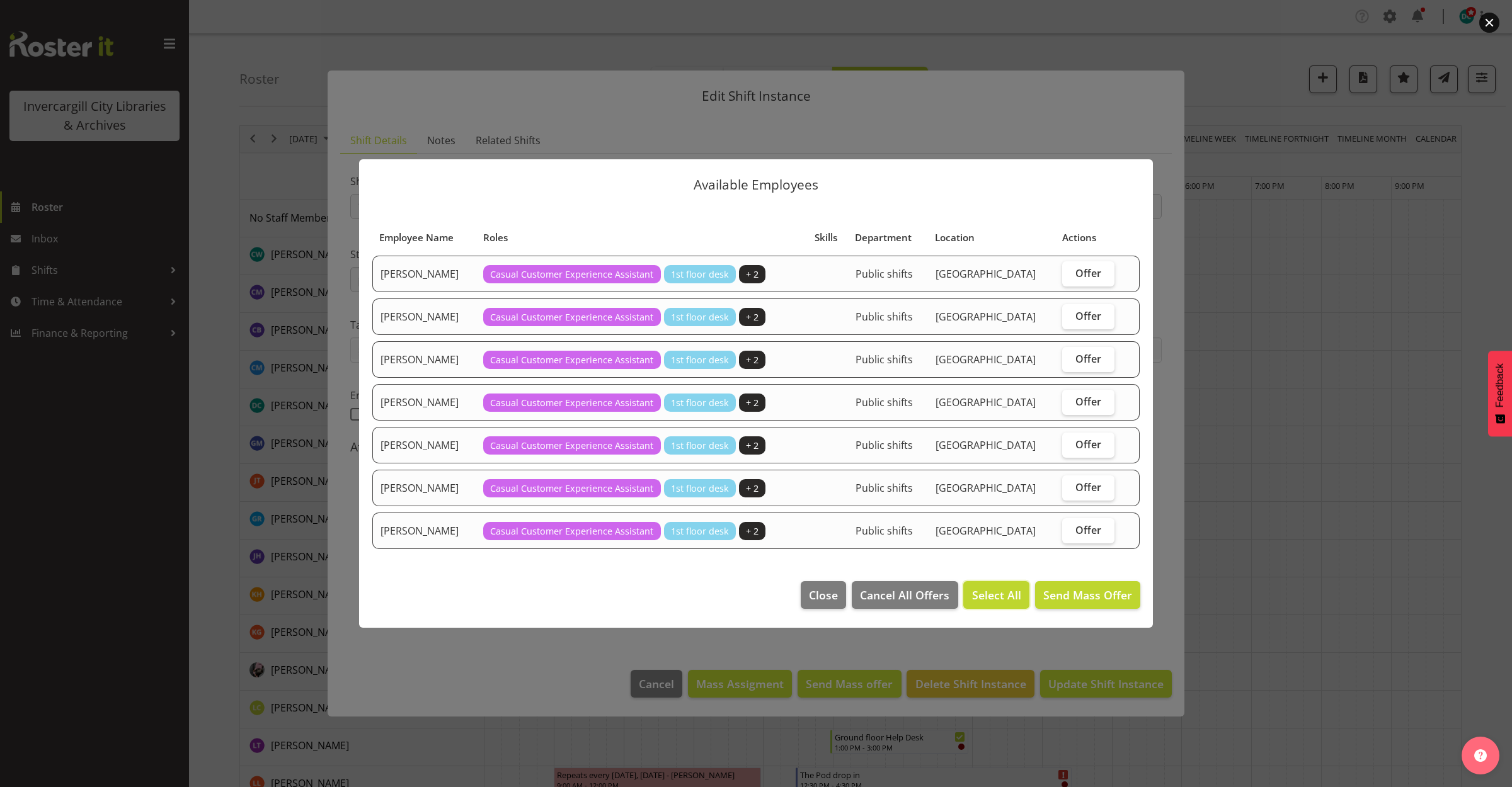
click at [985, 597] on span "Select All" at bounding box center [997, 595] width 49 height 16
checkbox input "true"
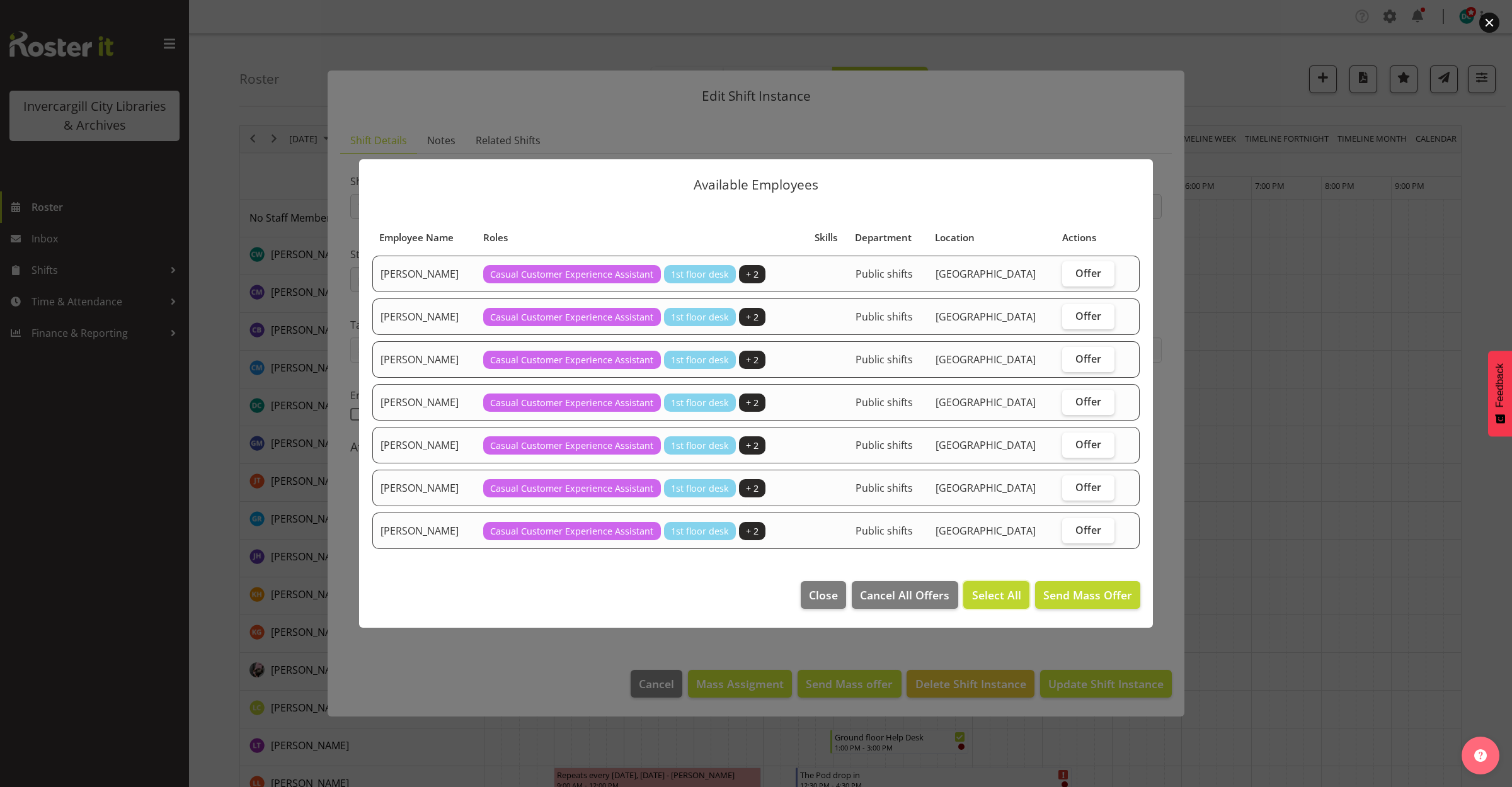
checkbox input "true"
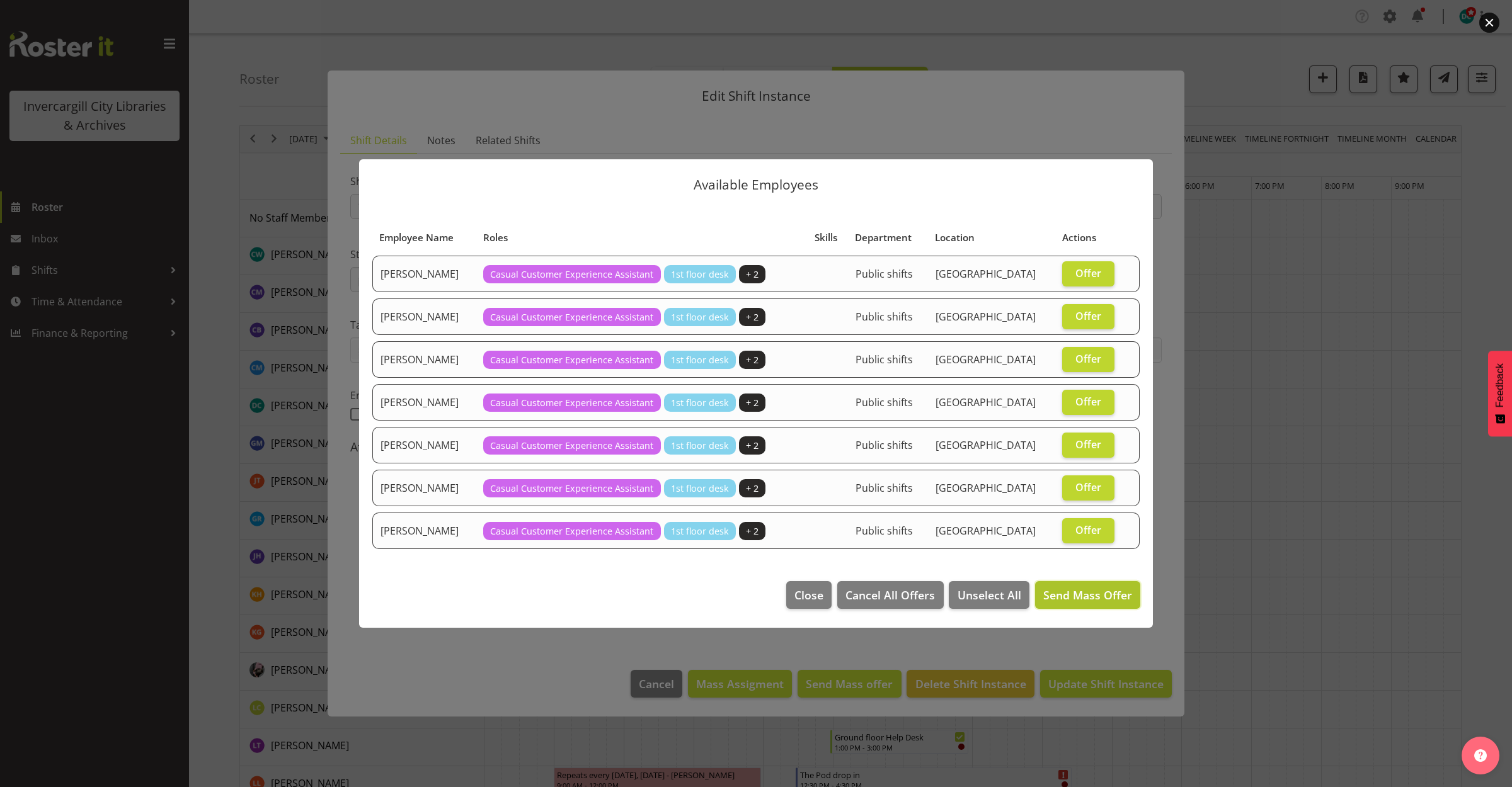
click at [1092, 593] on span "Send Mass Offer" at bounding box center [1087, 594] width 89 height 15
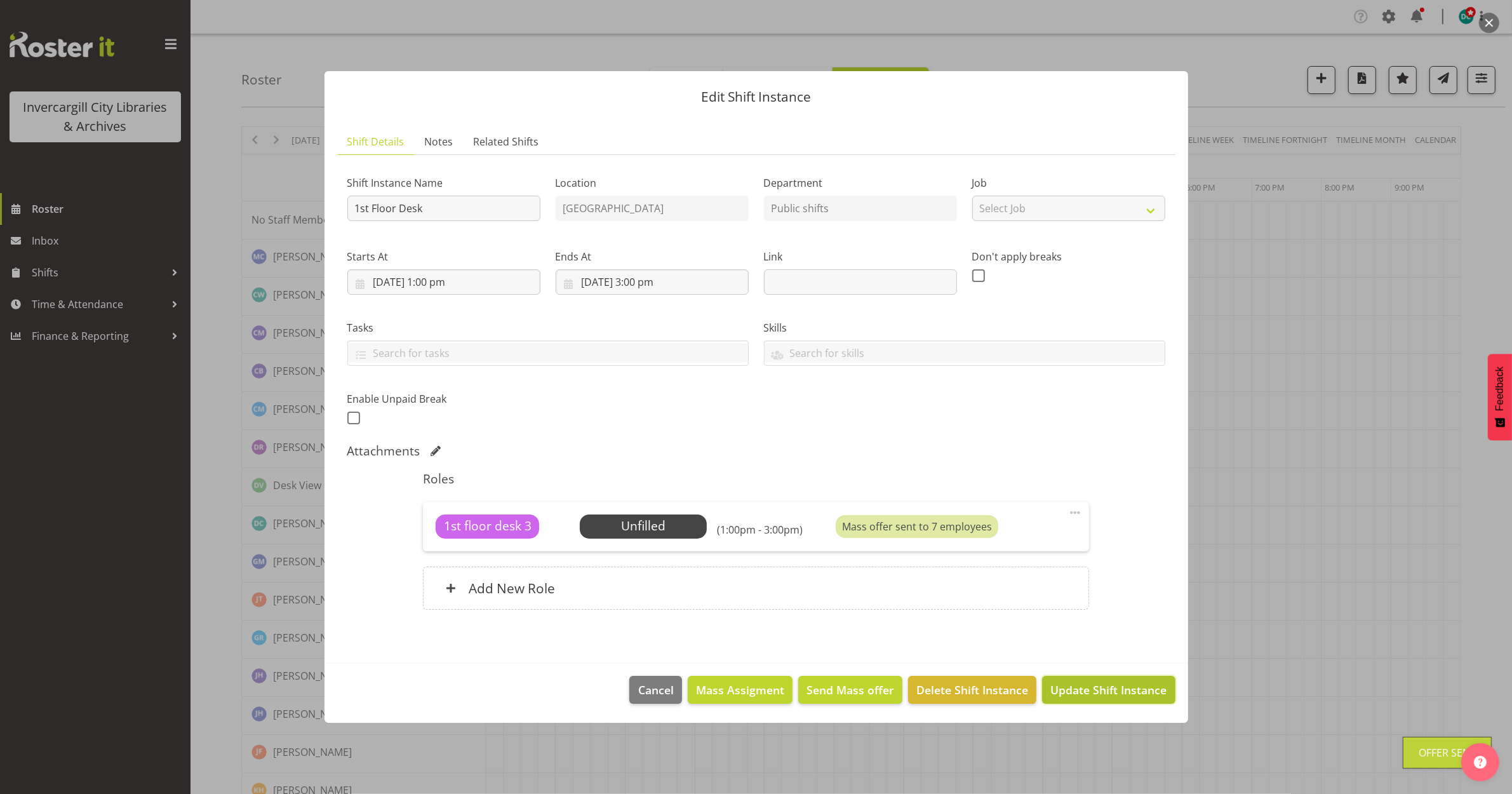
click at [1093, 691] on body "Invercargill City Libraries & Archives Roster Inbox Shifts Time & Attendance Fi…" at bounding box center [756, 397] width 1512 height 794
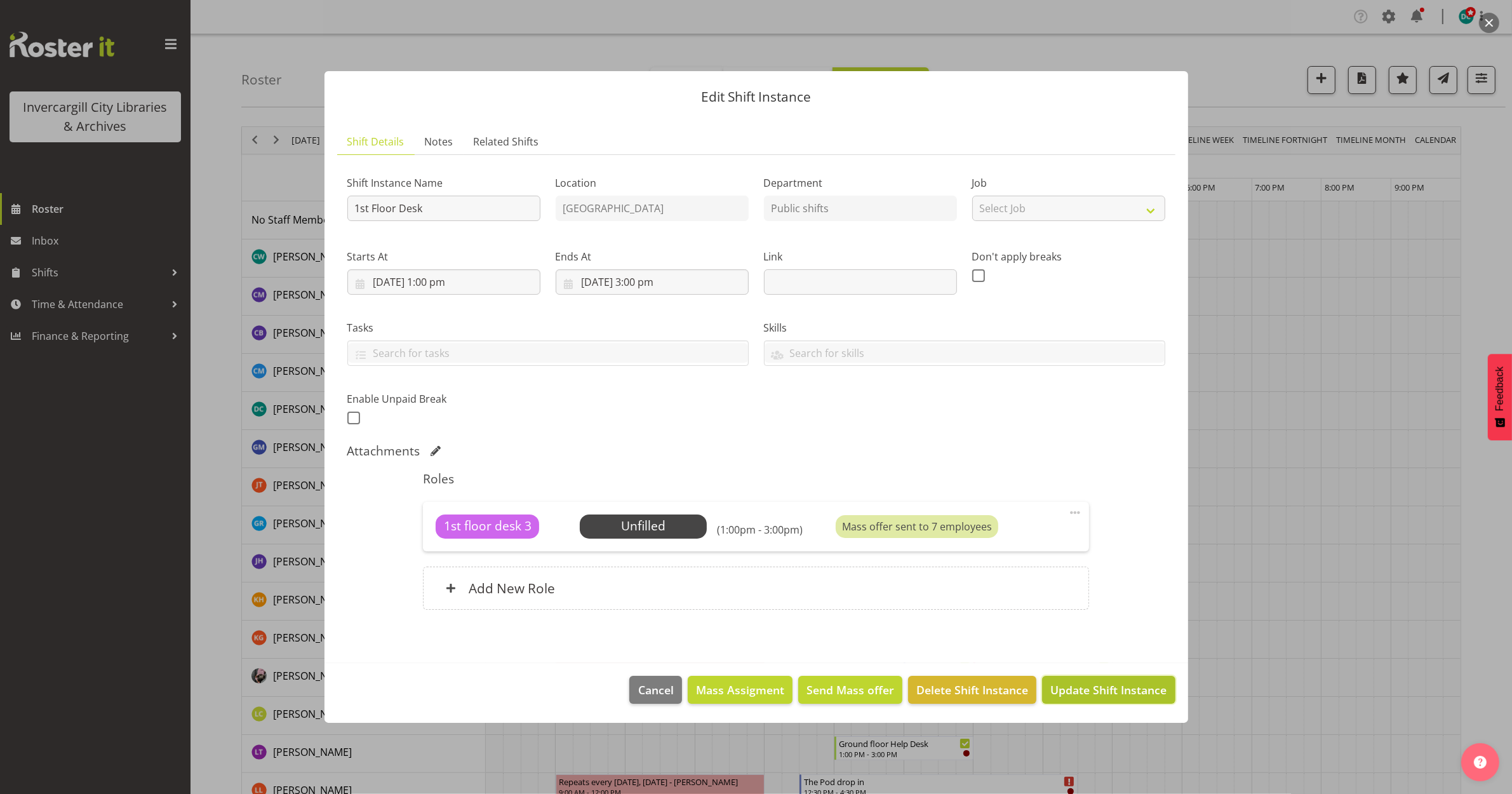
click at [1093, 687] on span "Update Shift Instance" at bounding box center [1108, 690] width 116 height 17
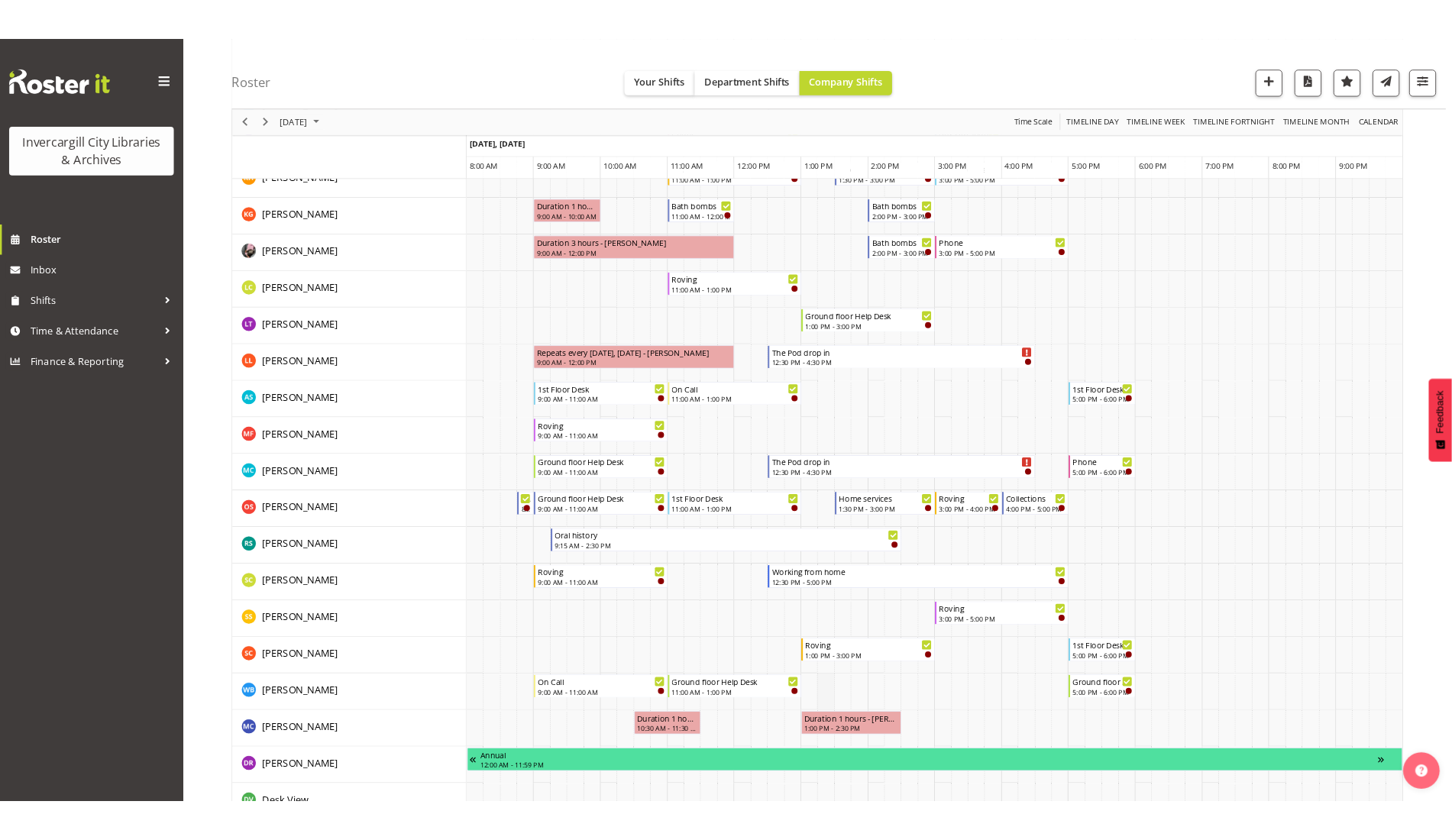
scroll to position [382, 0]
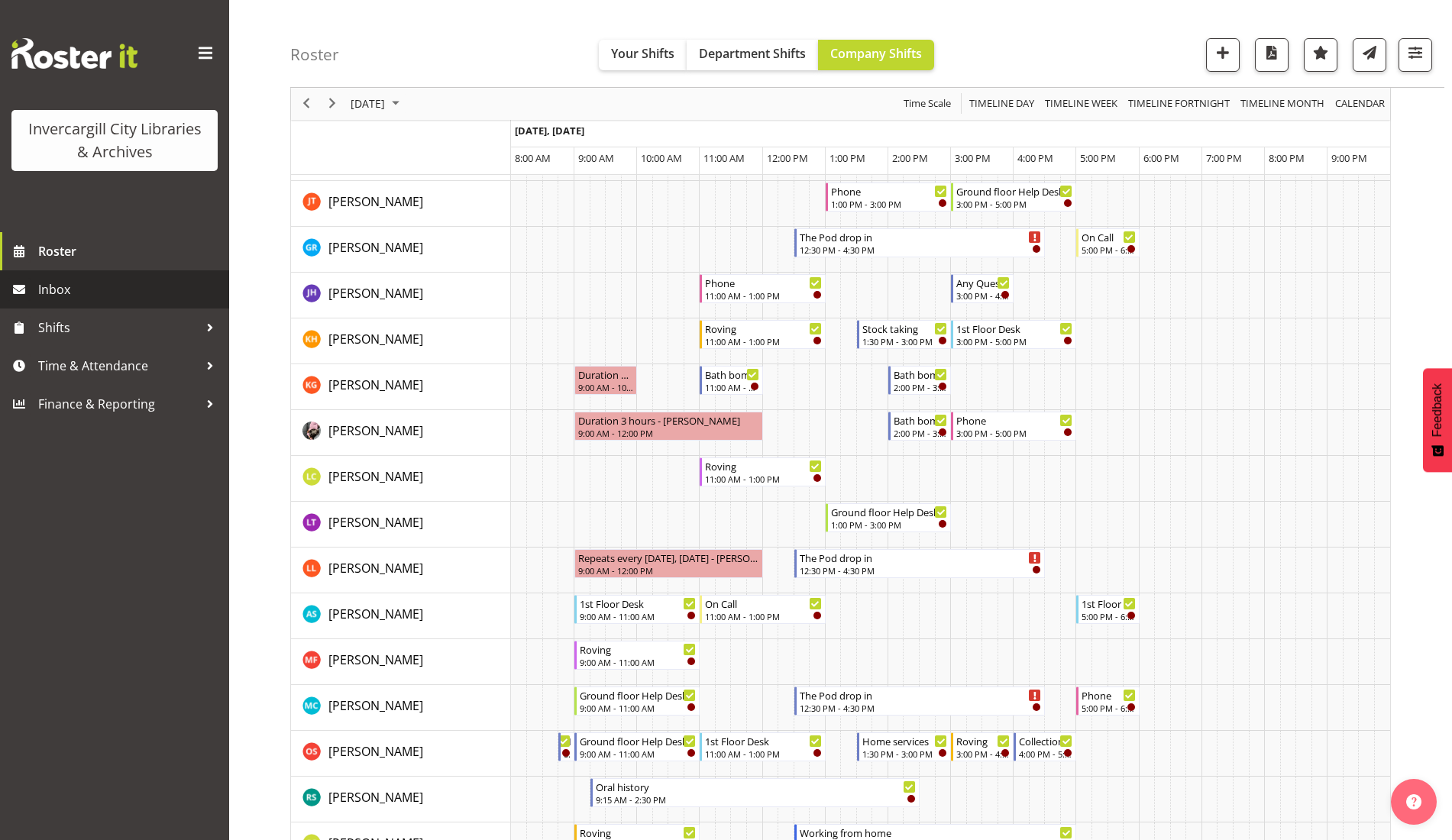
click at [0, 284] on link "Inbox" at bounding box center [114, 289] width 229 height 38
